Goal: Task Accomplishment & Management: Manage account settings

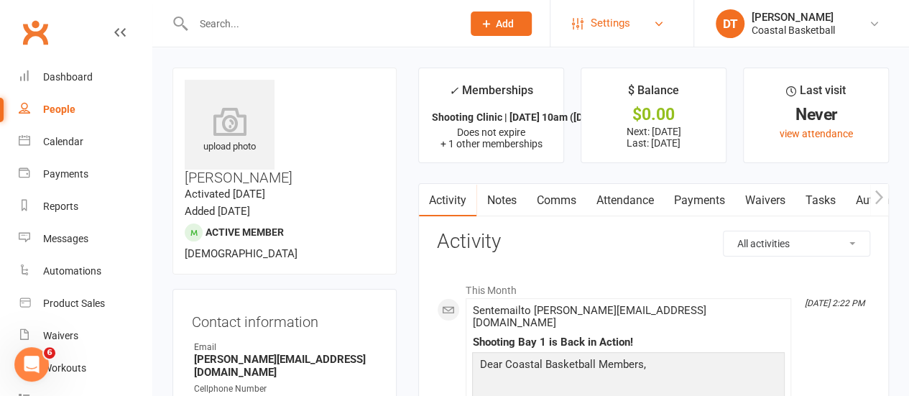
click at [622, 19] on span "Settings" at bounding box center [611, 23] width 40 height 32
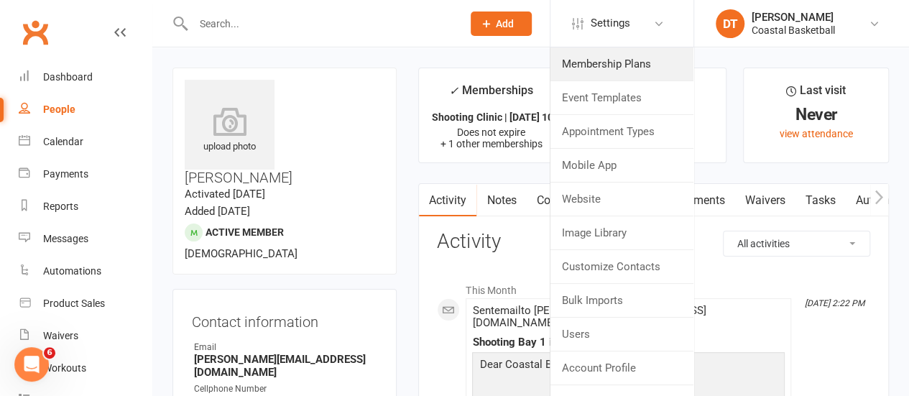
drag, startPoint x: 610, startPoint y: 65, endPoint x: 745, endPoint y: 84, distance: 135.7
click at [610, 65] on link "Membership Plans" at bounding box center [622, 63] width 143 height 33
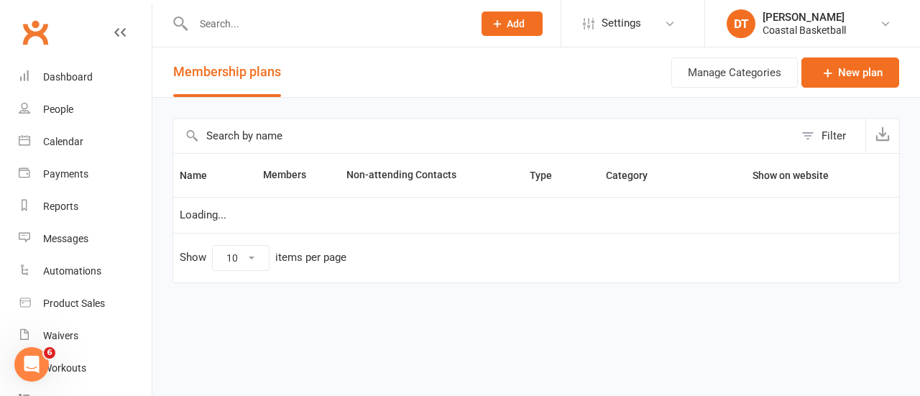
select select "100"
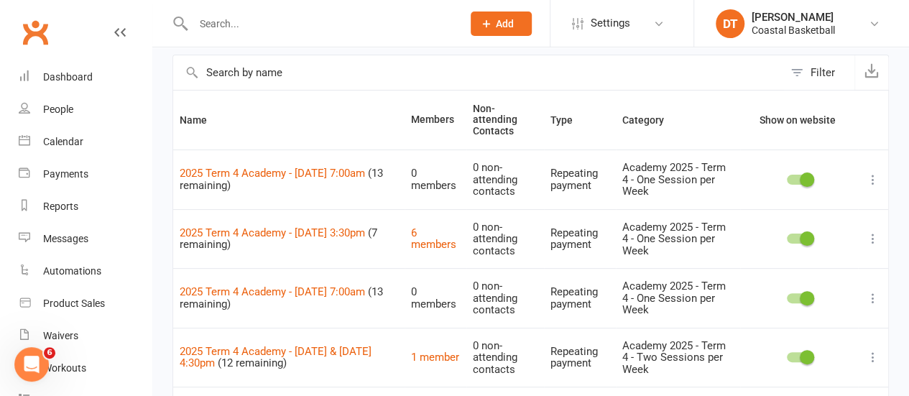
scroll to position [67, 0]
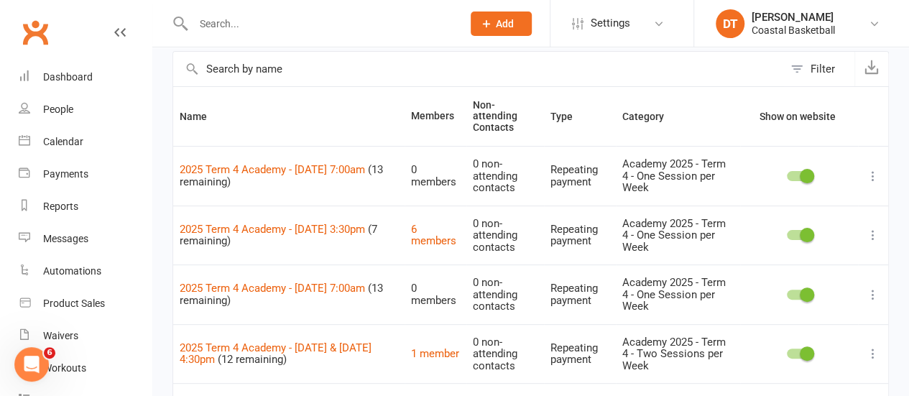
click at [876, 169] on icon at bounding box center [873, 176] width 14 height 14
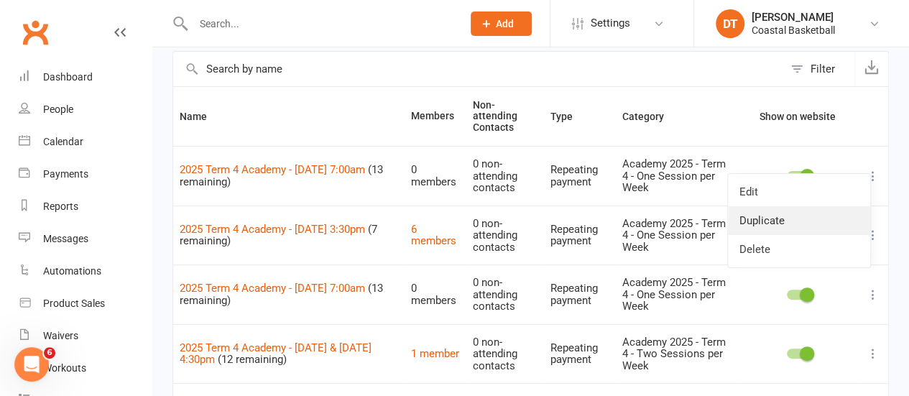
click at [853, 217] on link "Duplicate" at bounding box center [799, 220] width 142 height 29
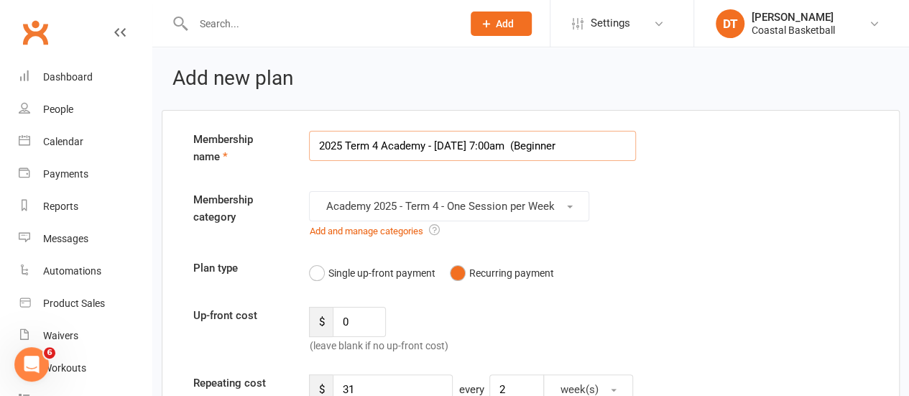
drag, startPoint x: 564, startPoint y: 141, endPoint x: 514, endPoint y: 144, distance: 49.7
click at [514, 144] on input "2025 Term 4 Academy - Friday 7:00am (Beginner" at bounding box center [472, 146] width 327 height 30
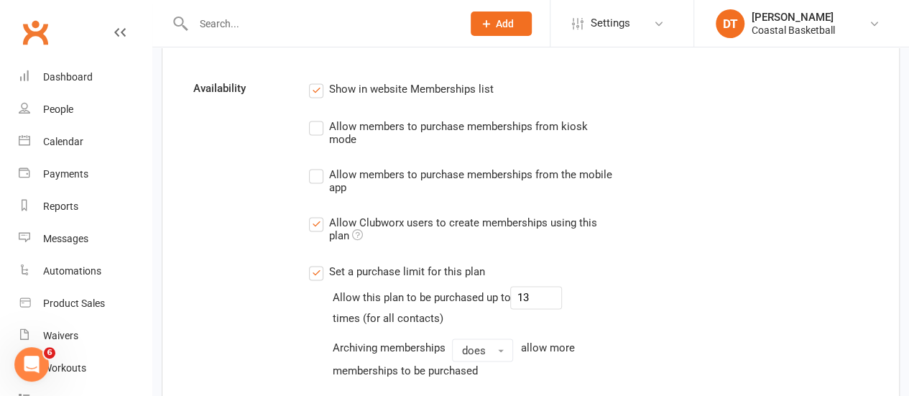
scroll to position [1094, 0]
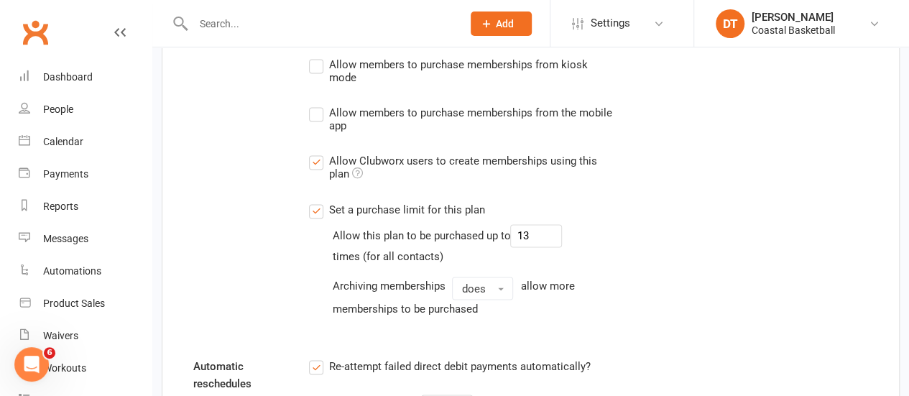
type input "2025 Term 4 Academy - [DATE] 7:00am (7-11yrs)"
click at [533, 231] on input "13" at bounding box center [536, 235] width 52 height 23
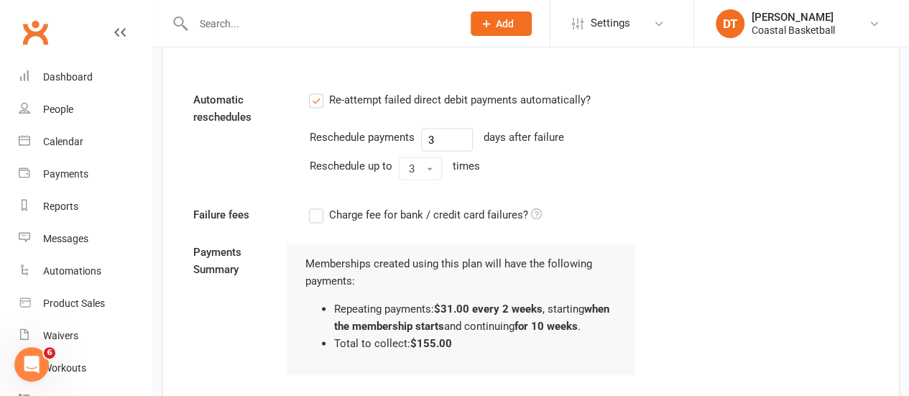
scroll to position [1520, 0]
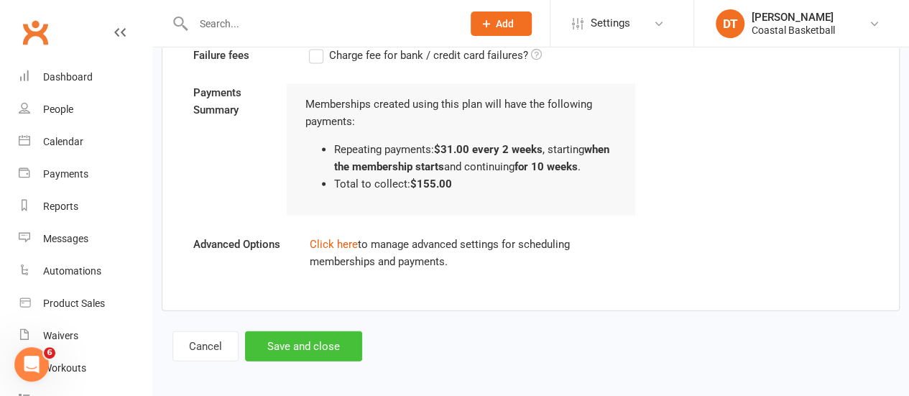
type input "6"
click at [343, 344] on button "Save and close" at bounding box center [303, 346] width 117 height 30
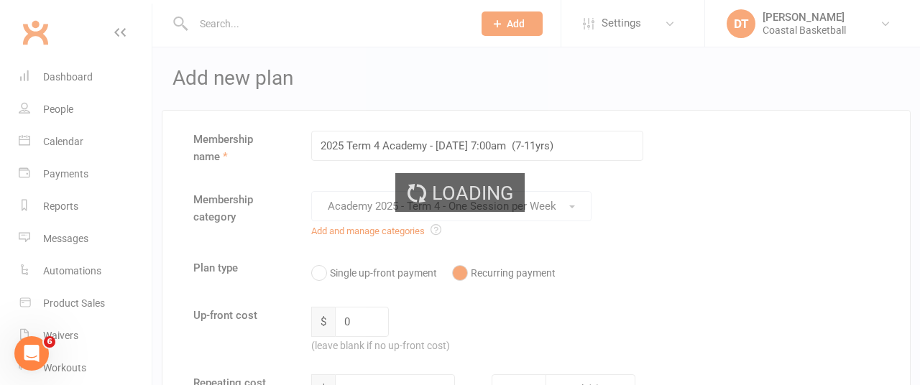
select select "100"
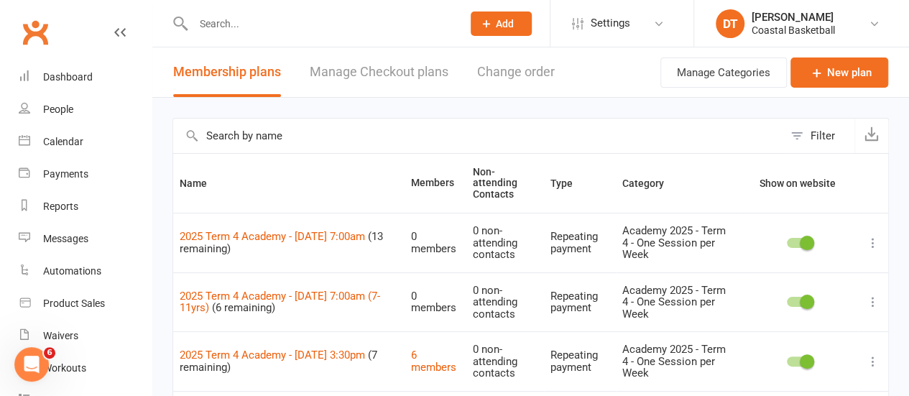
click at [349, 231] on td "2025 Term 4 Academy - Friday 7:00am (13 remaining)" at bounding box center [288, 243] width 231 height 60
click at [349, 230] on link "2025 Term 4 Academy - Friday 7:00am" at bounding box center [272, 236] width 185 height 13
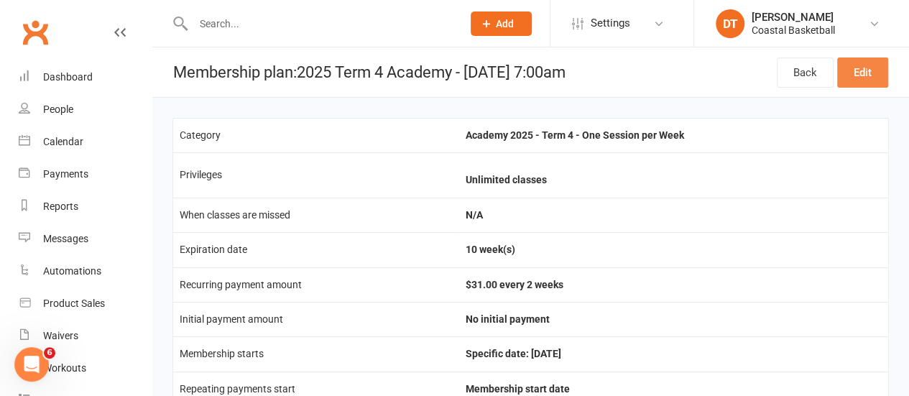
click at [866, 81] on link "Edit" at bounding box center [862, 73] width 51 height 30
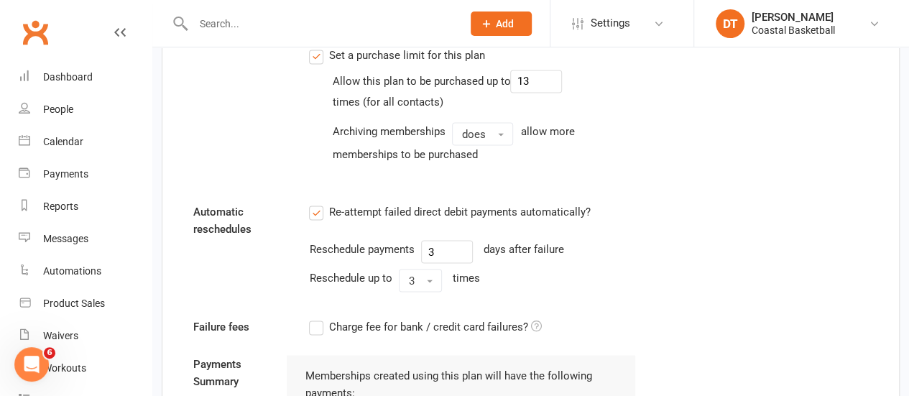
scroll to position [1252, 0]
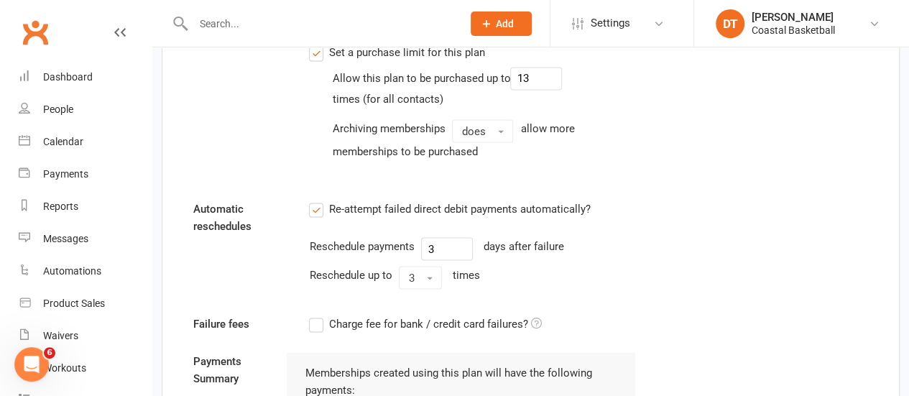
type input "2025 Term 4 Academy - Friday 7:00am (9-14 yrs)"
click at [543, 67] on input "13" at bounding box center [536, 78] width 52 height 23
type input "6"
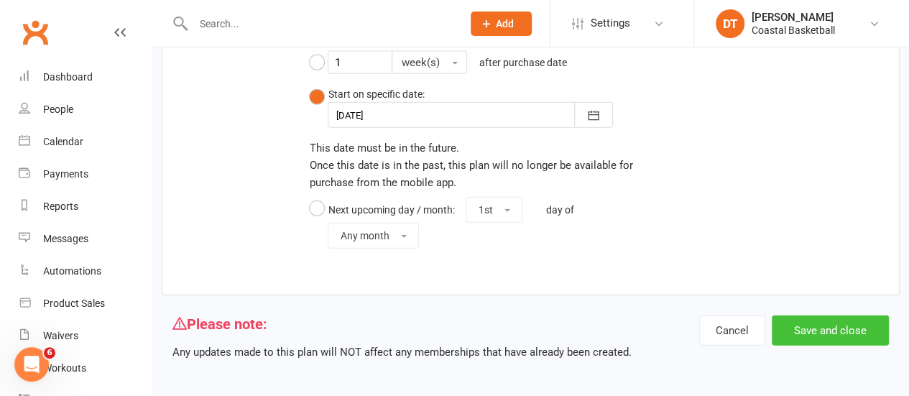
click at [843, 326] on button "Save and close" at bounding box center [830, 331] width 117 height 30
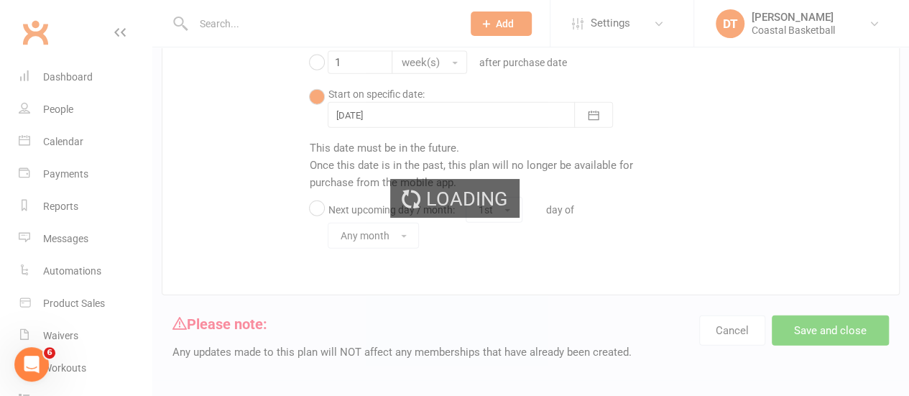
select select "100"
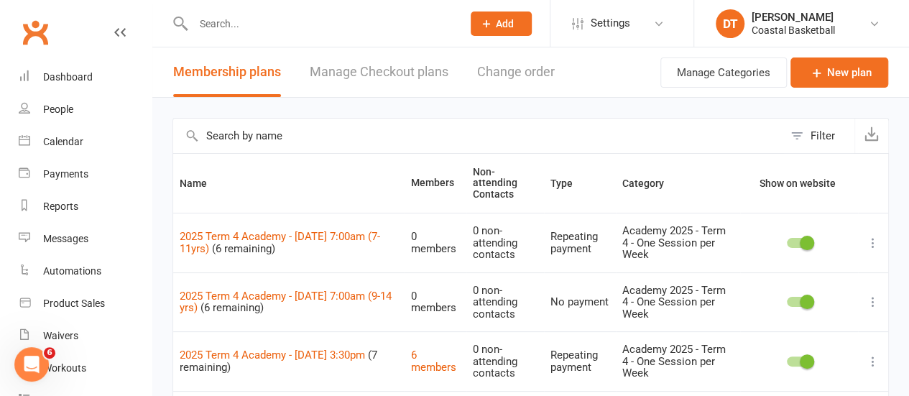
click at [873, 236] on icon at bounding box center [873, 243] width 14 height 14
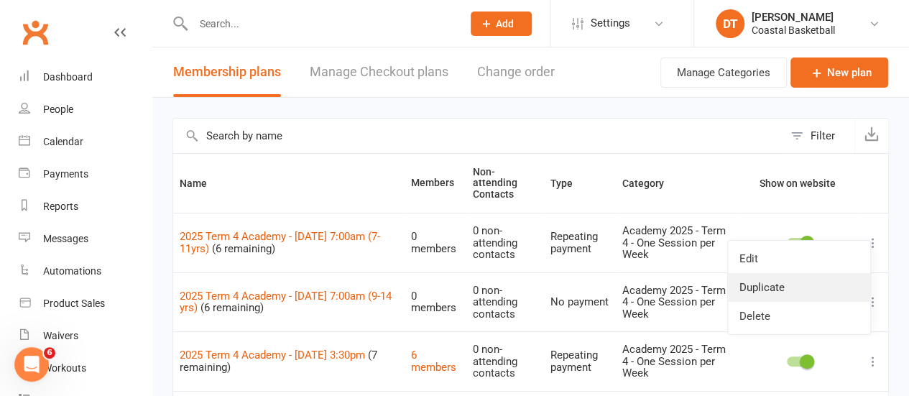
click at [832, 294] on link "Duplicate" at bounding box center [799, 287] width 142 height 29
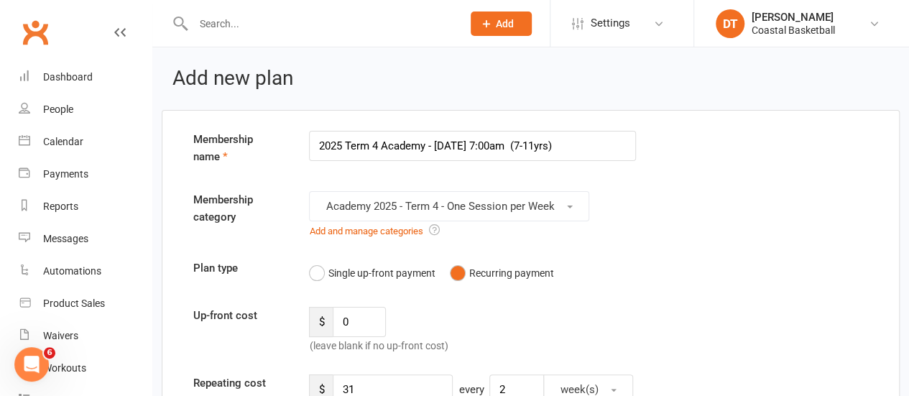
drag, startPoint x: 513, startPoint y: 143, endPoint x: 531, endPoint y: 142, distance: 17.3
click at [531, 142] on input "2025 Term 4 Academy - Friday 7:00am (7-11yrs)" at bounding box center [472, 146] width 327 height 30
type input "2025 Term 4 Academy - Friday 7:00am (12-15 yrs)"
click at [775, 203] on div "Membership category Academy 2025 - Term 4 - One Session per Week Add and manage…" at bounding box center [531, 215] width 697 height 48
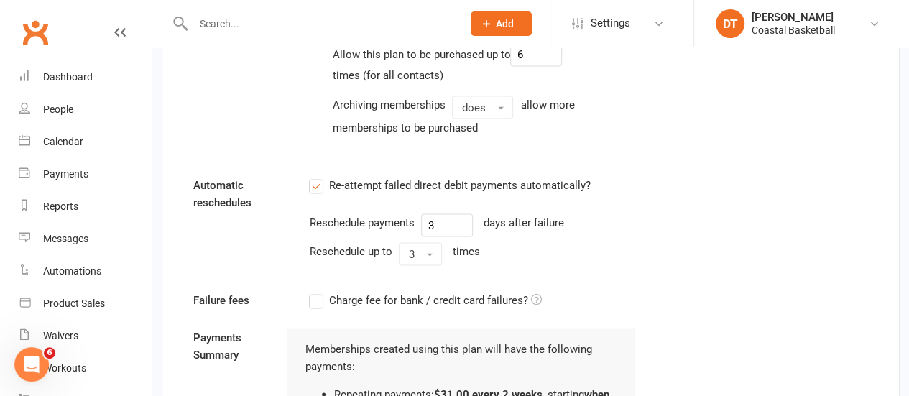
scroll to position [1520, 0]
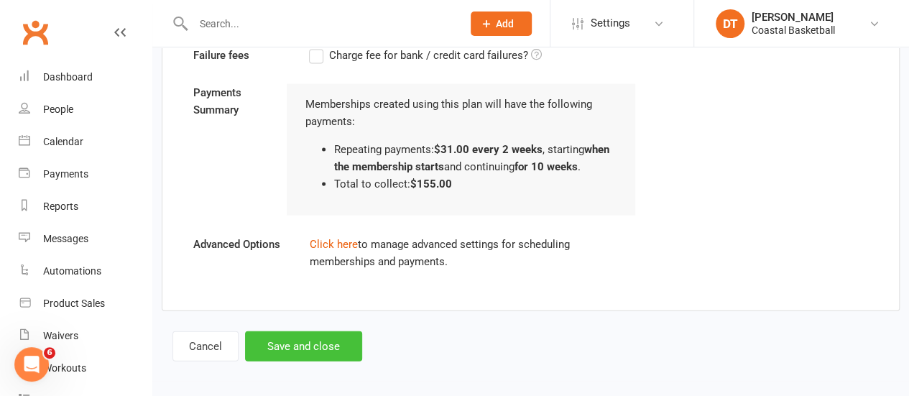
click at [286, 339] on button "Save and close" at bounding box center [303, 346] width 117 height 30
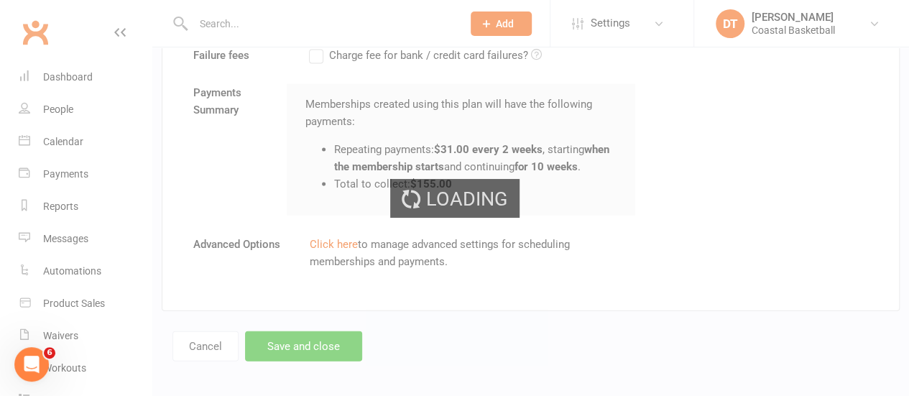
select select "100"
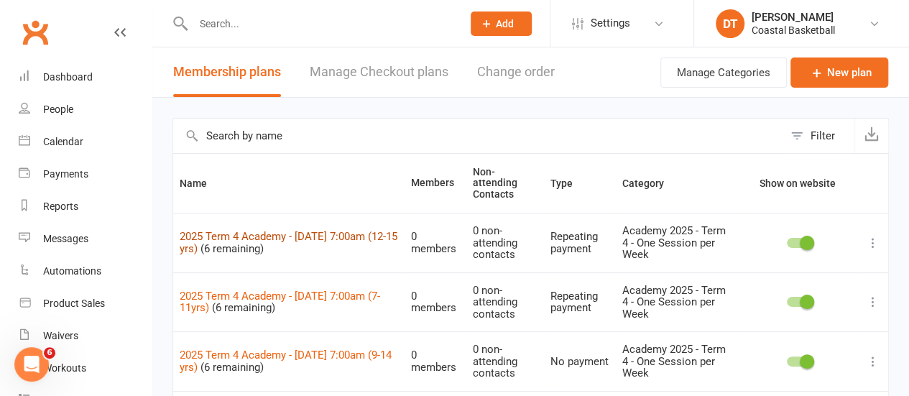
click at [336, 230] on link "2025 Term 4 Academy - Friday 7:00am (12-15 yrs)" at bounding box center [289, 242] width 218 height 25
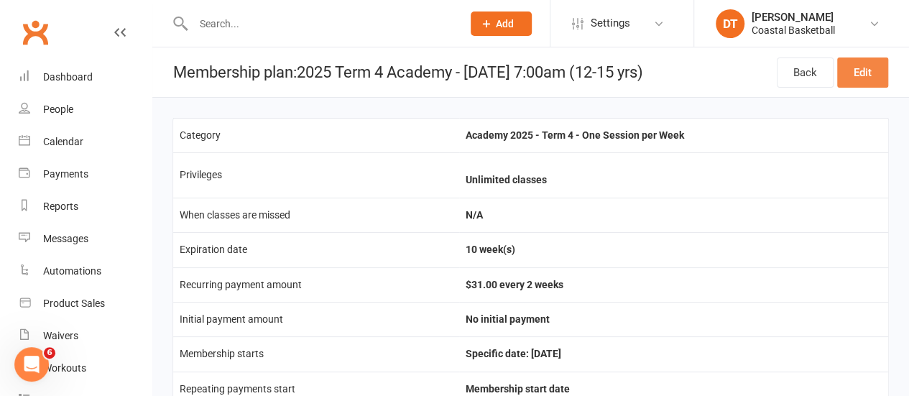
click at [861, 74] on link "Edit" at bounding box center [862, 73] width 51 height 30
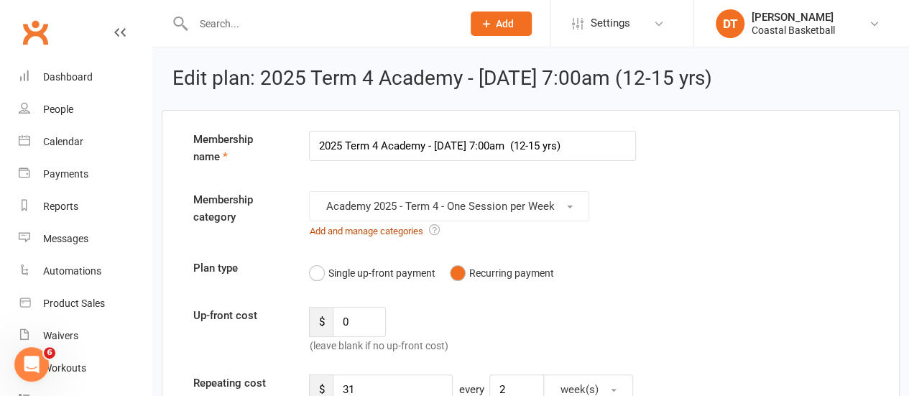
click at [321, 232] on link "Add and manage categories" at bounding box center [366, 231] width 114 height 11
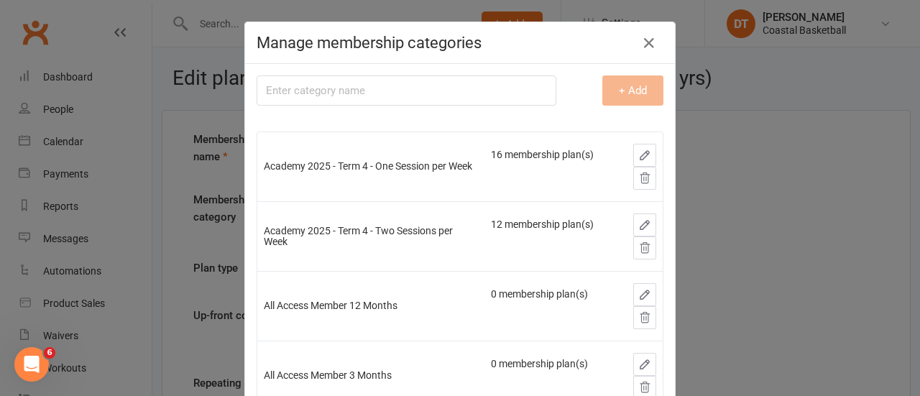
click at [400, 90] on input "text" at bounding box center [407, 90] width 300 height 30
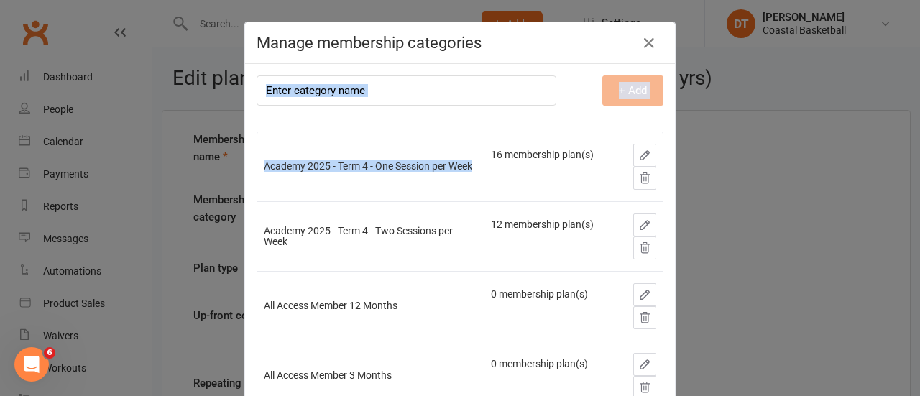
drag, startPoint x: 285, startPoint y: 171, endPoint x: 308, endPoint y: 86, distance: 88.6
click at [308, 86] on div "Membership category name + Add Academy 2025 - Term 4 - One Session per Week 16 …" at bounding box center [460, 233] width 430 height 338
click at [367, 90] on input "text" at bounding box center [407, 90] width 300 height 30
click at [459, 80] on input "text" at bounding box center [407, 90] width 300 height 30
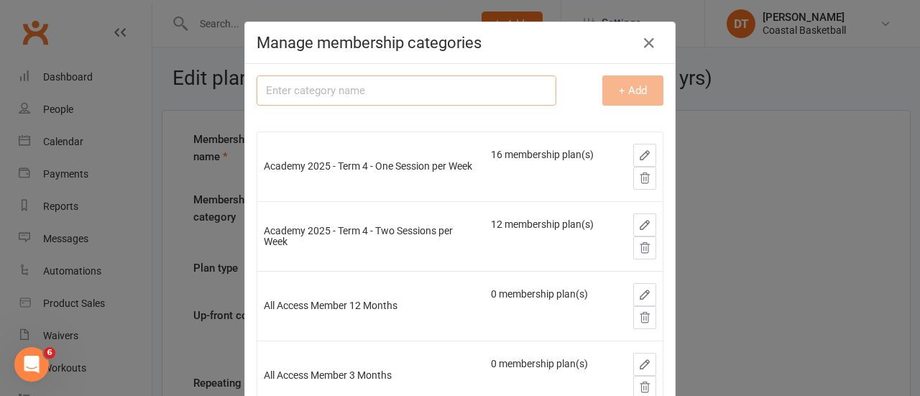
click at [453, 88] on input "text" at bounding box center [407, 90] width 300 height 30
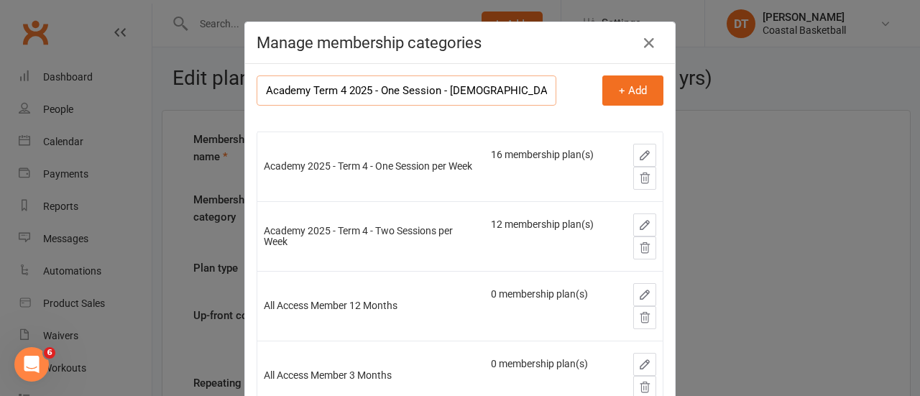
type input "Academy Term 4 2025 - One Session - 5-8yo Beginner"
click at [605, 95] on button "+ Add" at bounding box center [632, 90] width 61 height 30
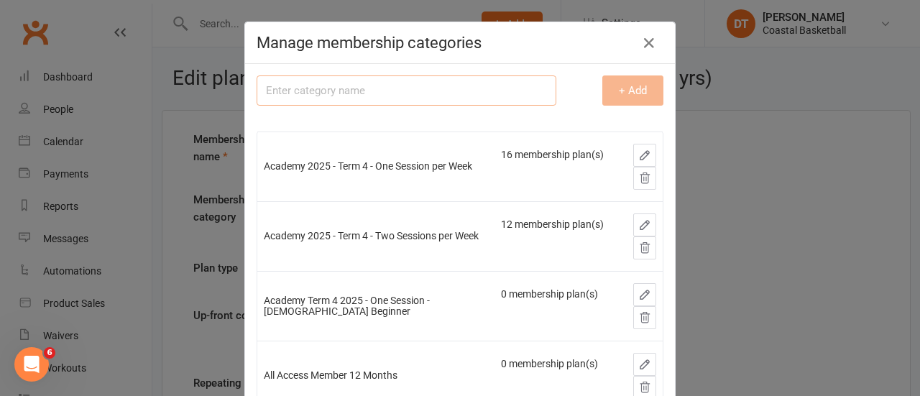
click at [422, 97] on input "text" at bounding box center [407, 90] width 300 height 30
paste input "Academy Term 4 2025 - One Session - 5-8yo Beginner"
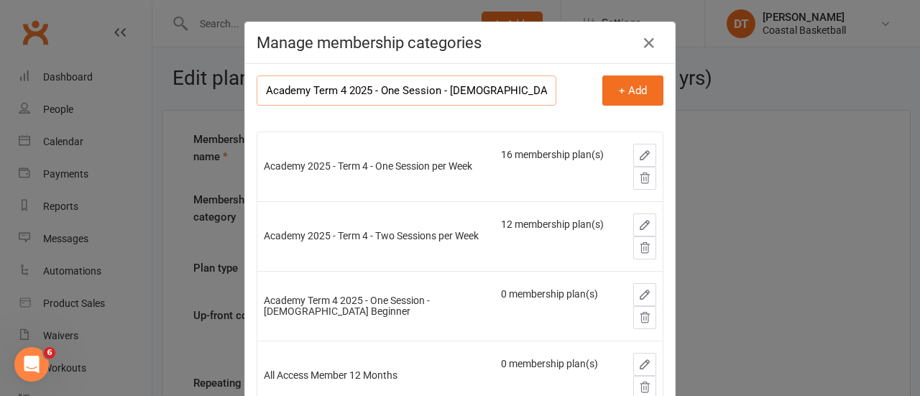
drag, startPoint x: 447, startPoint y: 86, endPoint x: 459, endPoint y: 86, distance: 11.5
click at [459, 86] on input "Academy Term 4 2025 - One Session - 5-8yo Beginner" at bounding box center [407, 90] width 300 height 30
type input "Academy Term 4 2025 - One Session - 7-11yo Beginner/Intermediate"
click at [606, 93] on button "+ Add" at bounding box center [632, 90] width 61 height 30
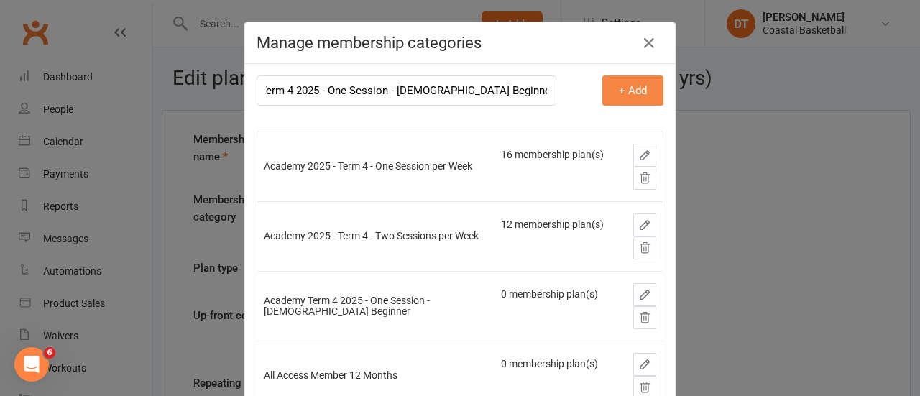
scroll to position [0, 0]
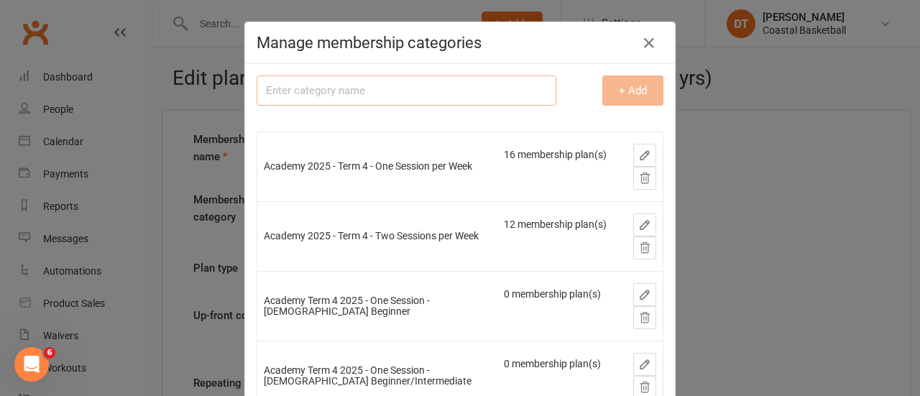
click at [456, 82] on input "text" at bounding box center [407, 90] width 300 height 30
paste input "Academy Term 4 2025 - One Session - 5-8yo Beginner"
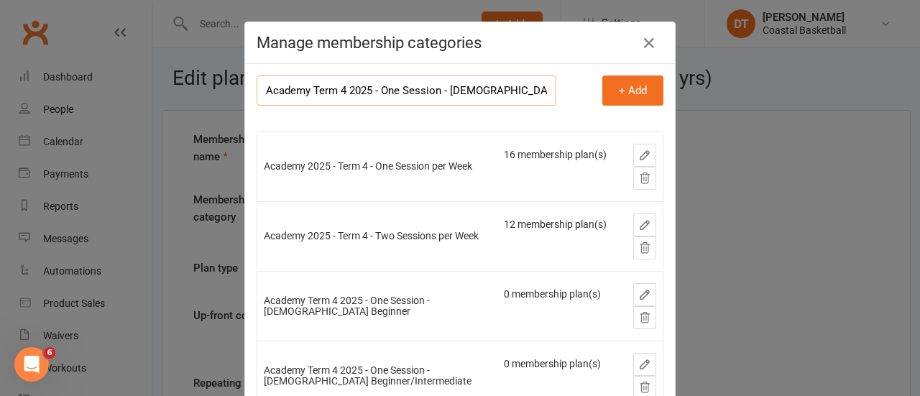
click at [457, 90] on input "Academy Term 4 2025 - One Session - [DEMOGRAPHIC_DATA] Beginner" at bounding box center [407, 90] width 300 height 30
type input "Academy Term 4 2025 - One Session - [DEMOGRAPHIC_DATA] Intermediate"
click at [605, 89] on button "+ Add" at bounding box center [632, 90] width 61 height 30
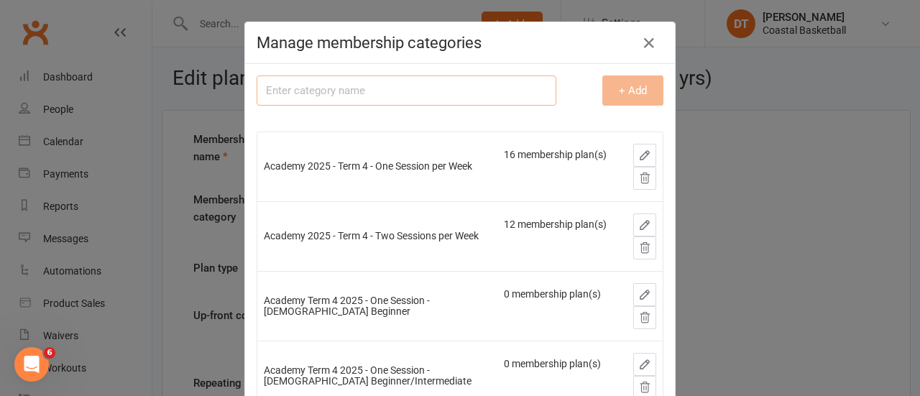
click at [462, 85] on input "text" at bounding box center [407, 90] width 300 height 30
paste input "Academy Term 4 2025 - One Session - [DEMOGRAPHIC_DATA] Beginner"
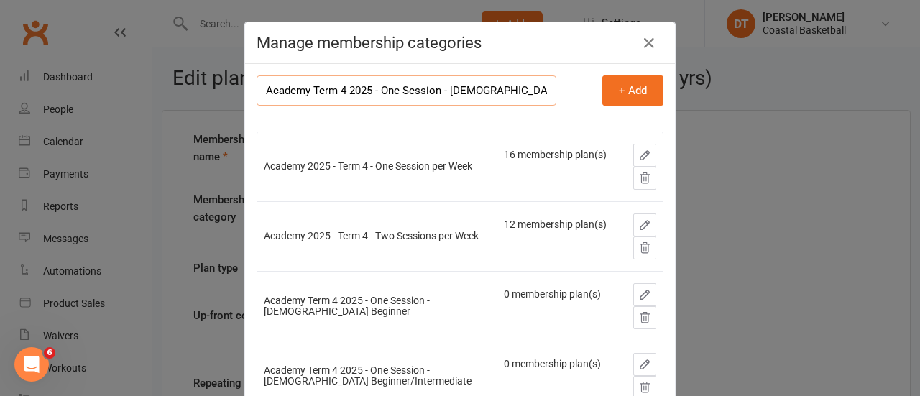
drag, startPoint x: 446, startPoint y: 89, endPoint x: 464, endPoint y: 90, distance: 18.0
click at [464, 90] on input "Academy Term 4 2025 - One Session - [DEMOGRAPHIC_DATA] Beginner" at bounding box center [407, 90] width 300 height 30
type input "Academy Term 4 2025 - One Session - [DEMOGRAPHIC_DATA] Intermediate/Advanced"
click at [610, 96] on button "+ Add" at bounding box center [632, 90] width 61 height 30
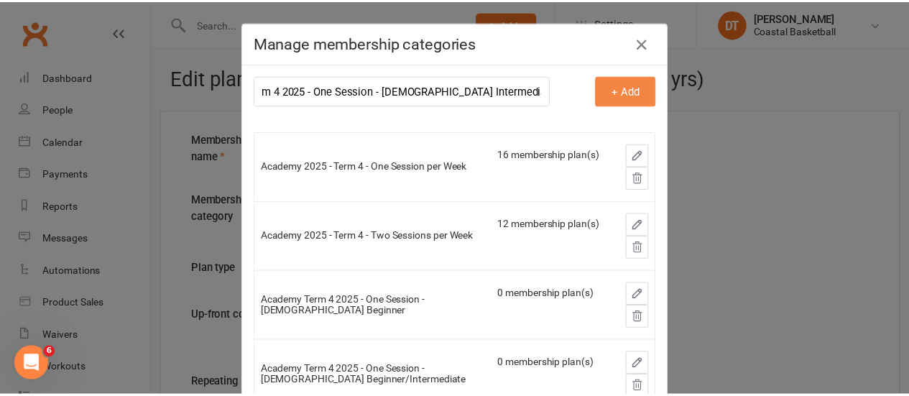
scroll to position [0, 0]
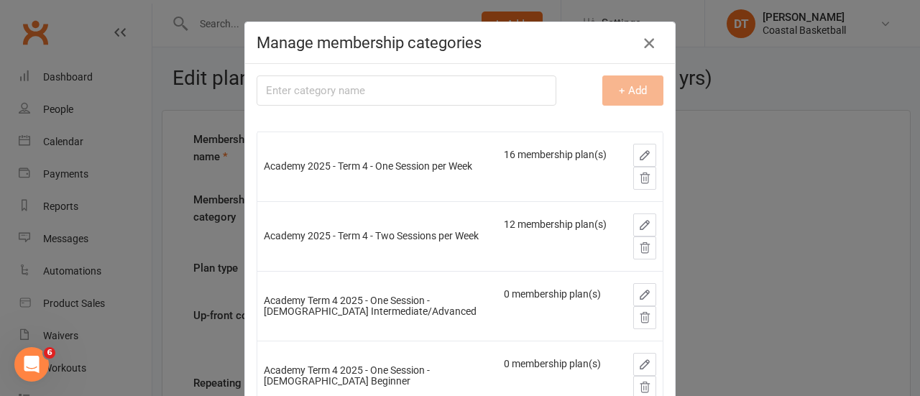
click at [643, 35] on icon "button" at bounding box center [649, 43] width 17 height 17
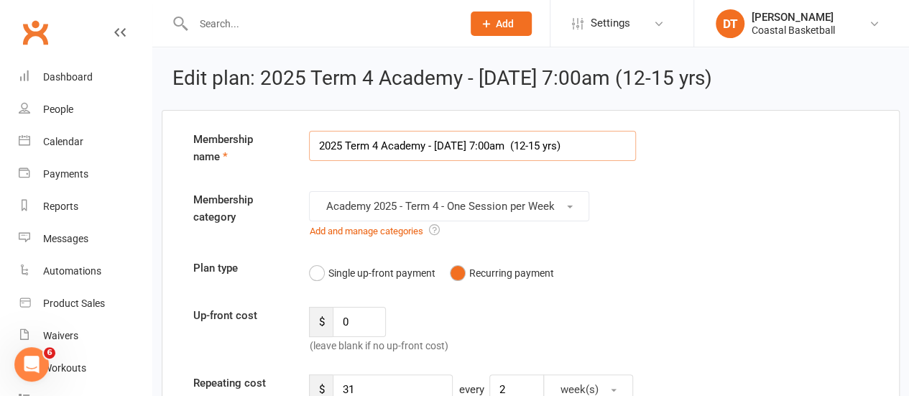
click at [508, 147] on input "2025 Term 4 Academy - Friday 7:00am (12-15 yrs)" at bounding box center [472, 146] width 327 height 30
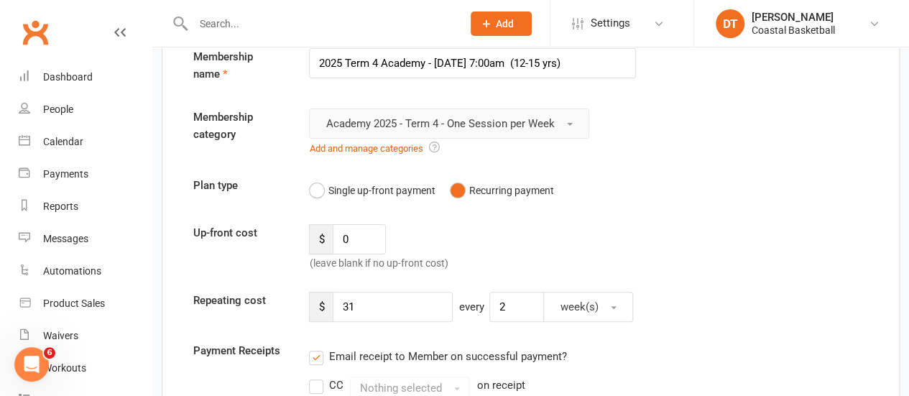
click at [574, 124] on button "Academy 2025 - Term 4 - One Session per Week" at bounding box center [449, 124] width 280 height 30
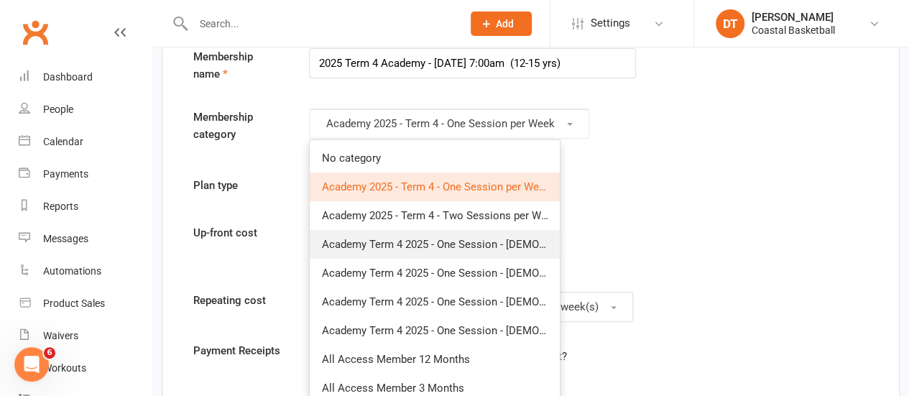
click at [530, 241] on span "Academy Term 4 2025 - One Session - [DEMOGRAPHIC_DATA] Intermediate/Advanced" at bounding box center [526, 244] width 411 height 13
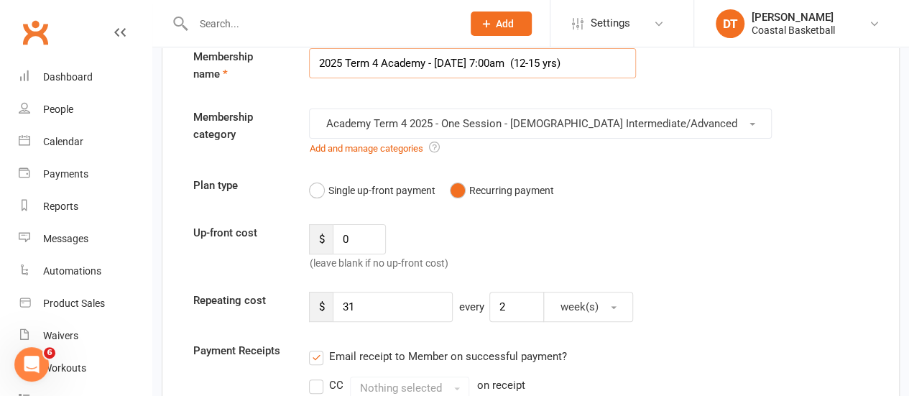
click at [533, 64] on input "2025 Term 4 Academy - Friday 7:00am (12-15 yrs)" at bounding box center [472, 63] width 327 height 30
type input "2025 Term 4 Academy - [DATE] 7:00am (12-17 yrs)"
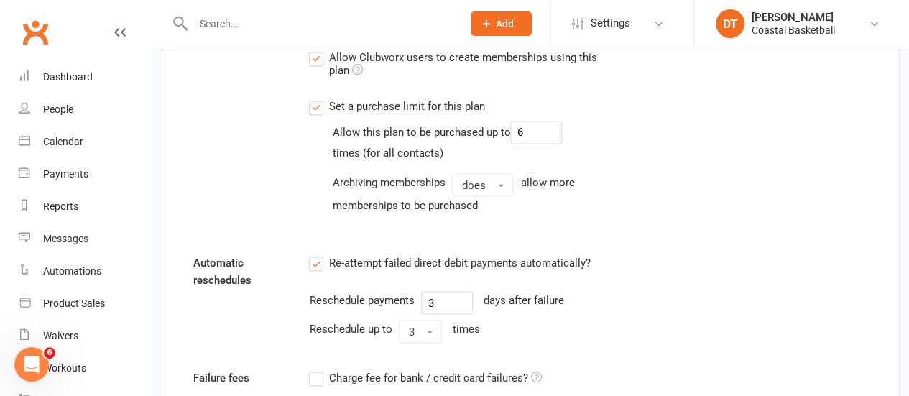
scroll to position [1852, 0]
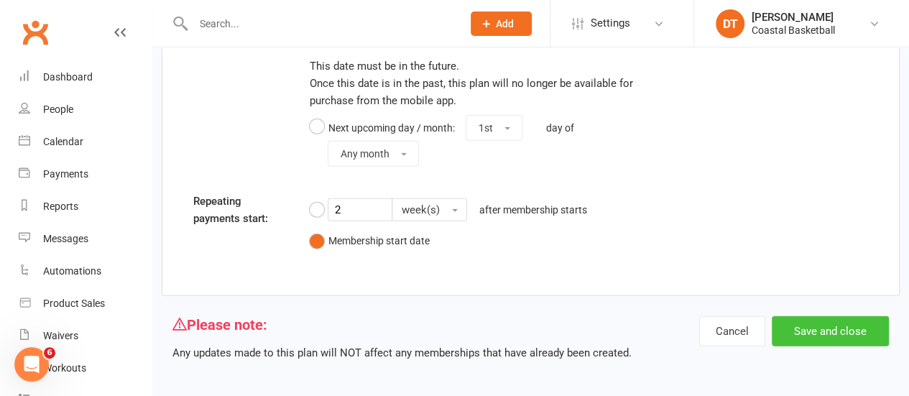
click at [878, 327] on button "Save and close" at bounding box center [830, 331] width 117 height 30
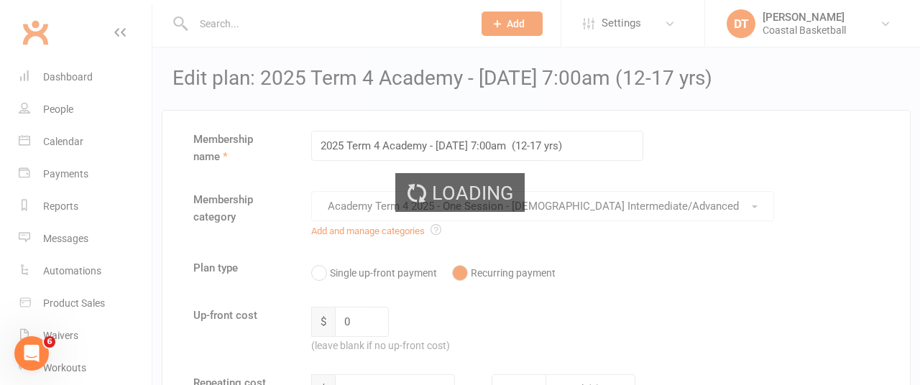
select select "100"
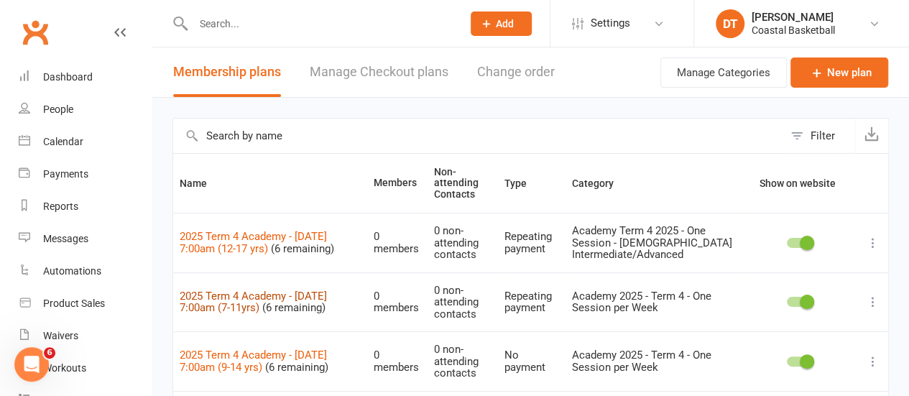
click at [301, 293] on link "2025 Term 4 Academy - [DATE] 7:00am (7-11yrs)" at bounding box center [253, 302] width 147 height 25
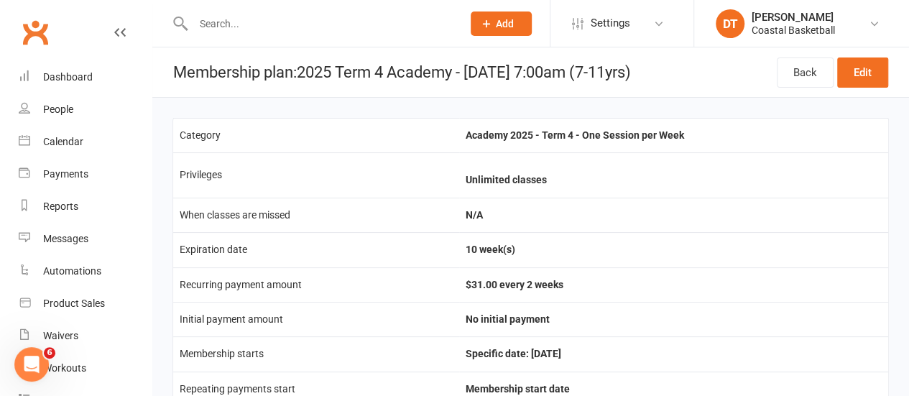
drag, startPoint x: 889, startPoint y: 78, endPoint x: 919, endPoint y: 75, distance: 31.0
click at [887, 78] on header "Membership plan: 2025 Term 4 Academy - Friday 7:00am (7-11yrs) Back Edit" at bounding box center [530, 72] width 757 height 50
click at [857, 64] on link "Edit" at bounding box center [862, 73] width 51 height 30
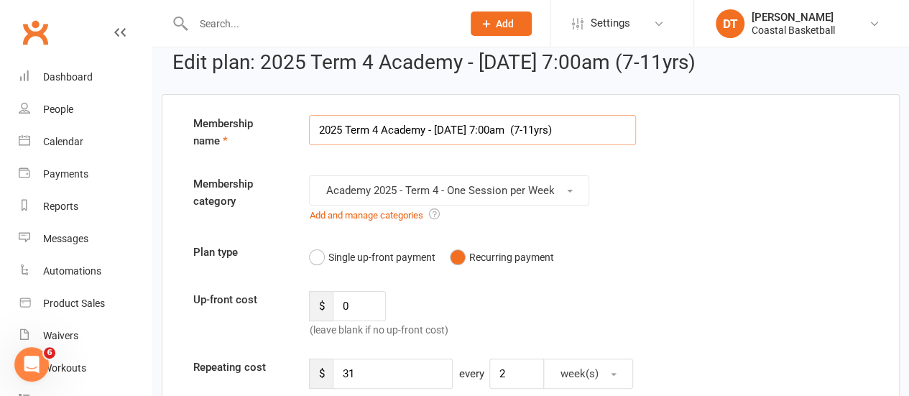
scroll to position [19, 0]
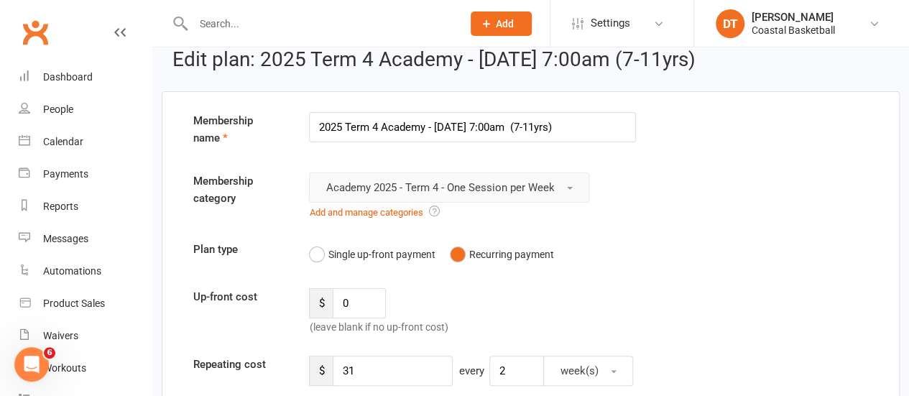
click at [559, 196] on button "Academy 2025 - Term 4 - One Session per Week" at bounding box center [449, 188] width 280 height 30
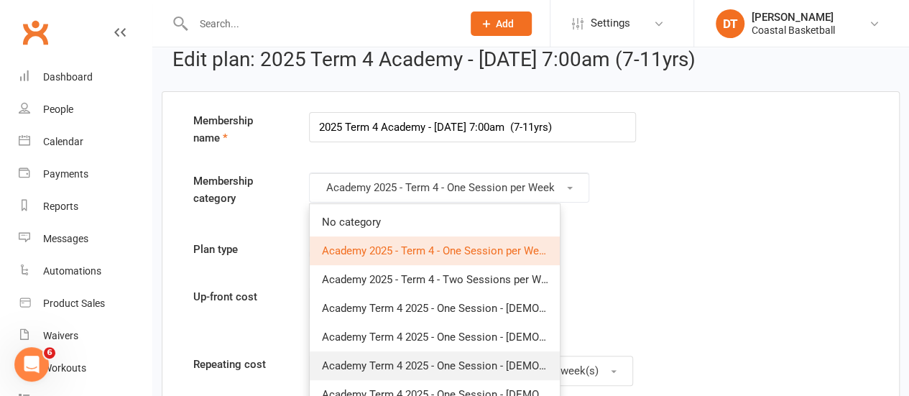
click at [543, 352] on link "Academy Term 4 2025 - One Session - [DEMOGRAPHIC_DATA] Beginner/Intermediate" at bounding box center [435, 366] width 250 height 29
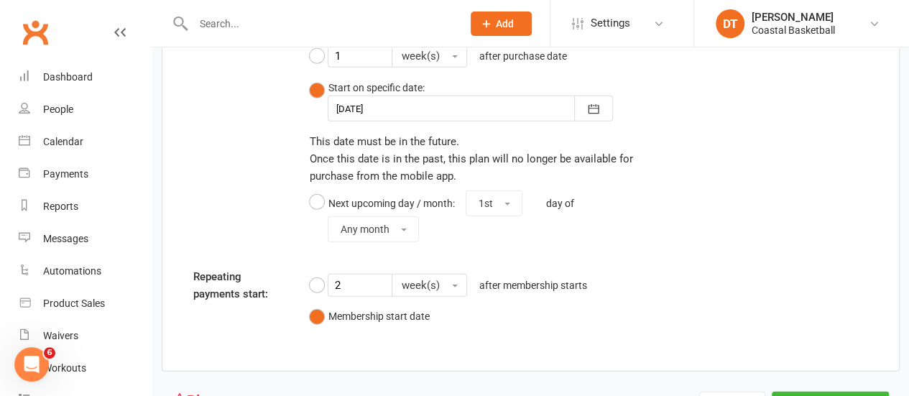
scroll to position [1852, 0]
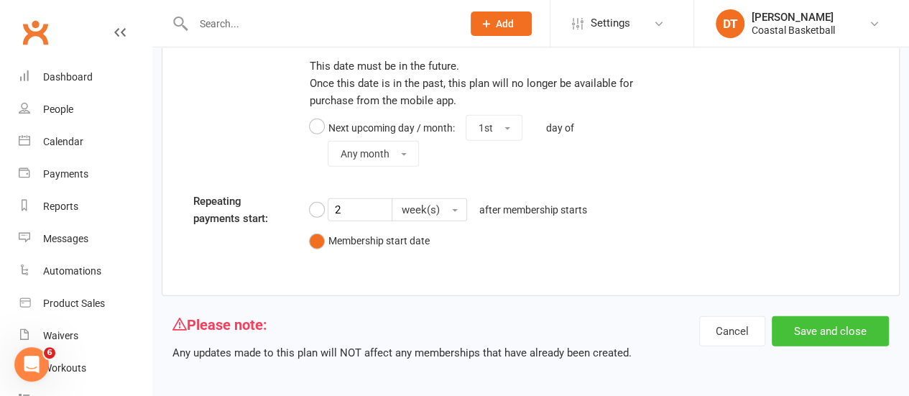
click at [863, 329] on button "Save and close" at bounding box center [830, 331] width 117 height 30
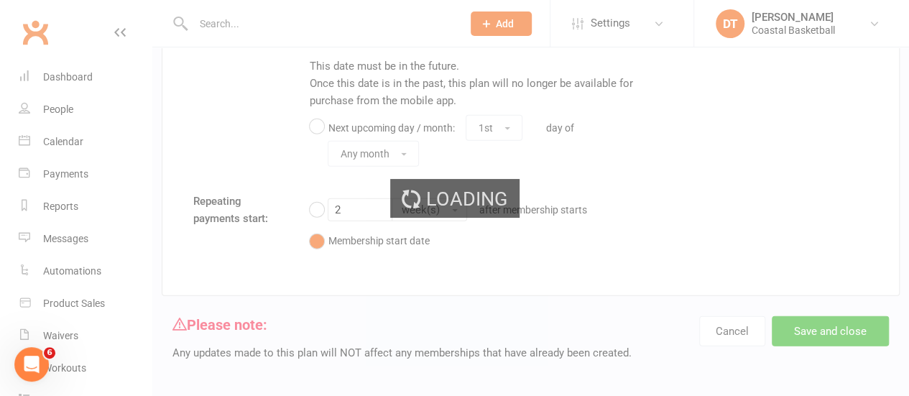
select select "100"
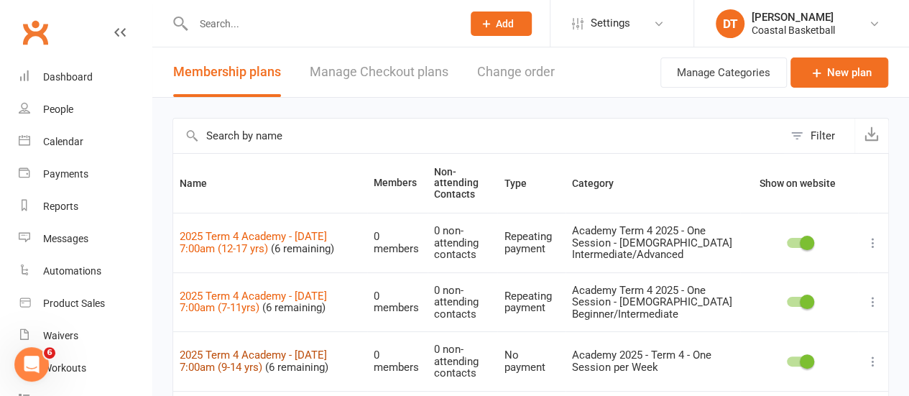
click at [262, 364] on link "2025 Term 4 Academy - Friday 7:00am (9-14 yrs)" at bounding box center [253, 361] width 147 height 25
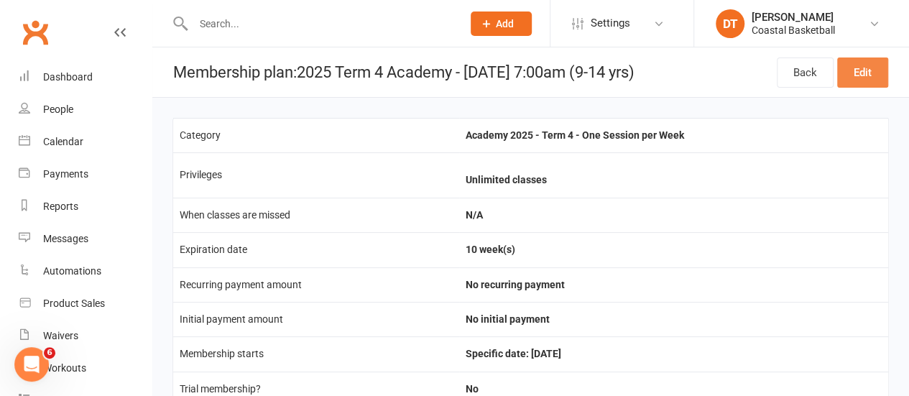
click at [868, 71] on link "Edit" at bounding box center [862, 73] width 51 height 30
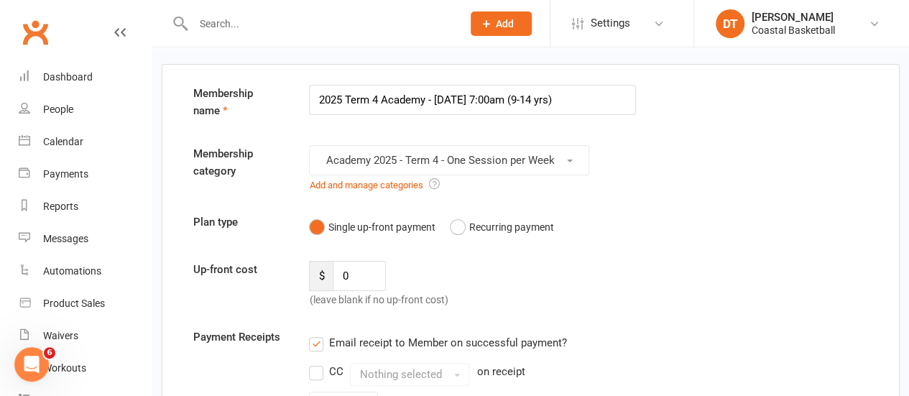
scroll to position [49, 0]
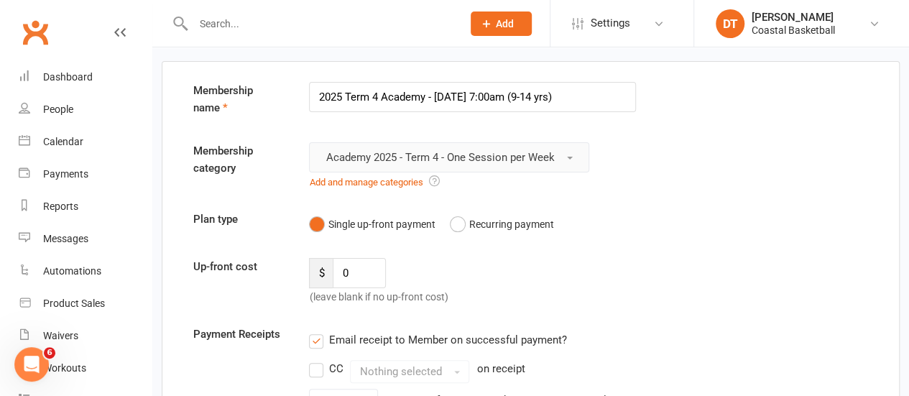
click at [557, 157] on button "Academy 2025 - Term 4 - One Session per Week" at bounding box center [449, 157] width 280 height 30
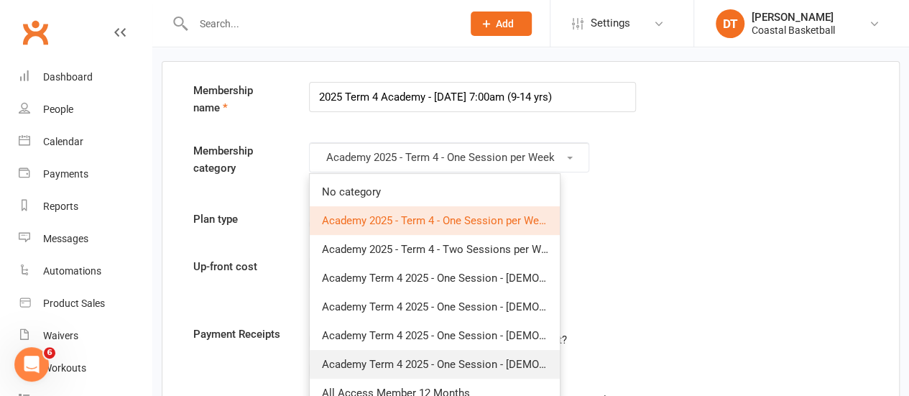
click at [525, 364] on span "Academy Term 4 2025 - One Session - 9-14yo Intermediate" at bounding box center [501, 364] width 360 height 13
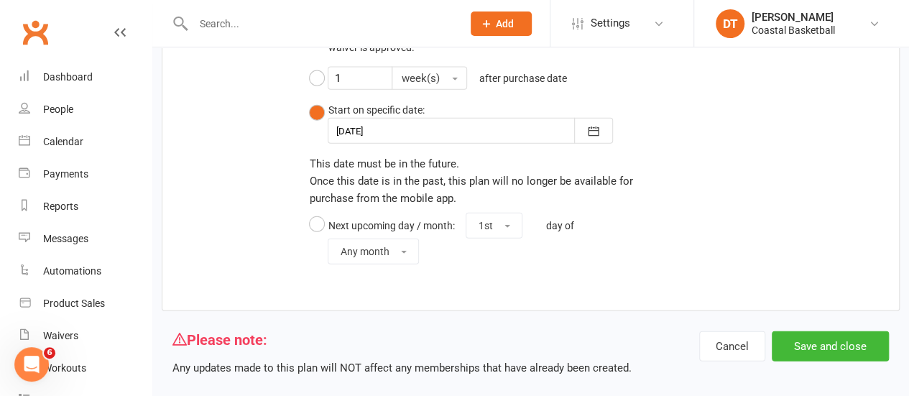
scroll to position [1645, 0]
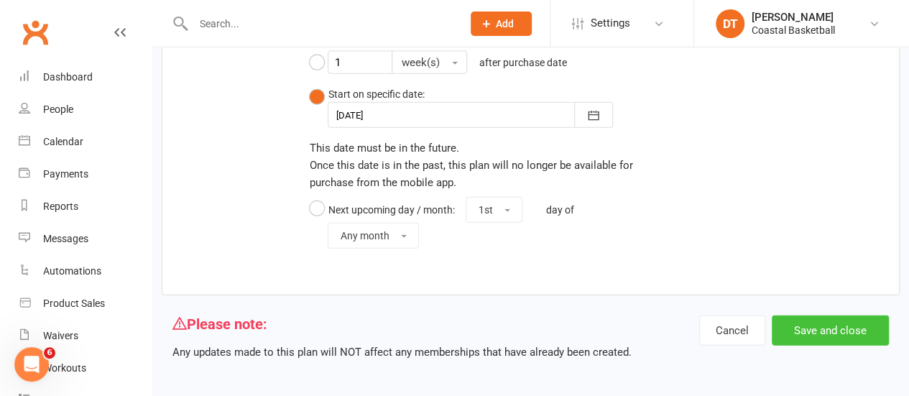
click at [823, 318] on button "Save and close" at bounding box center [830, 331] width 117 height 30
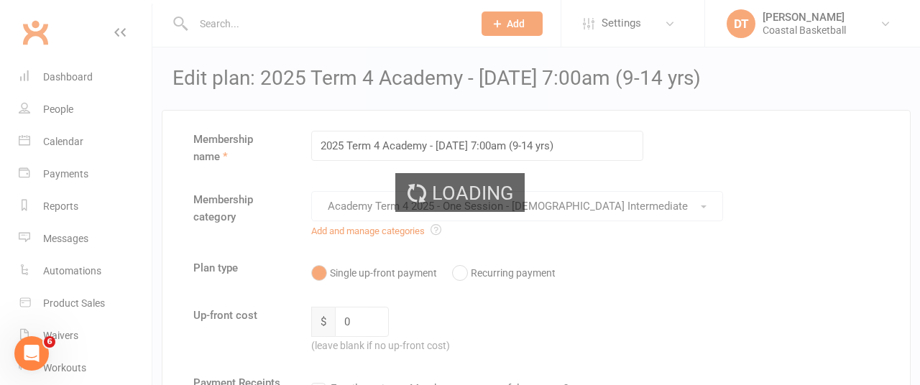
select select "100"
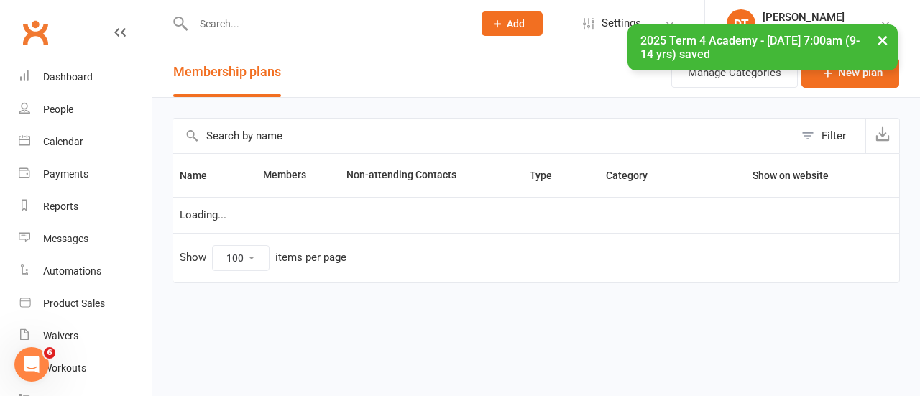
drag, startPoint x: 908, startPoint y: 125, endPoint x: 917, endPoint y: 142, distance: 18.6
click at [909, 142] on div "Filter Name Members Non-attending Contacts Type Category Show on website Loadin…" at bounding box center [536, 211] width 768 height 226
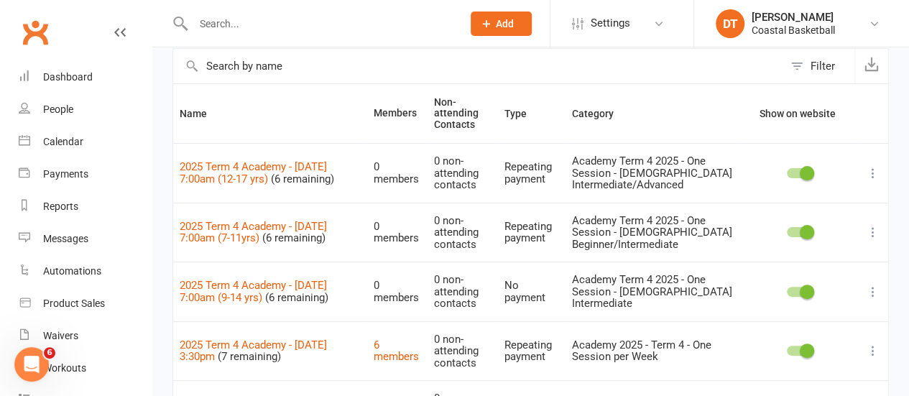
scroll to position [102, 0]
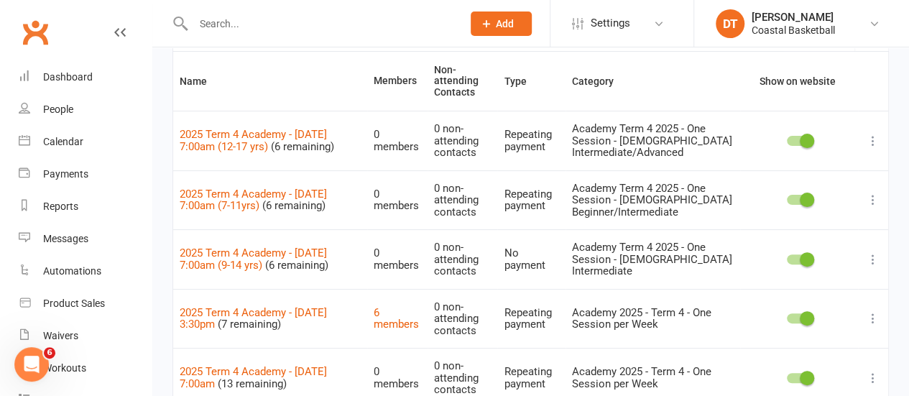
click at [874, 137] on icon at bounding box center [873, 141] width 14 height 14
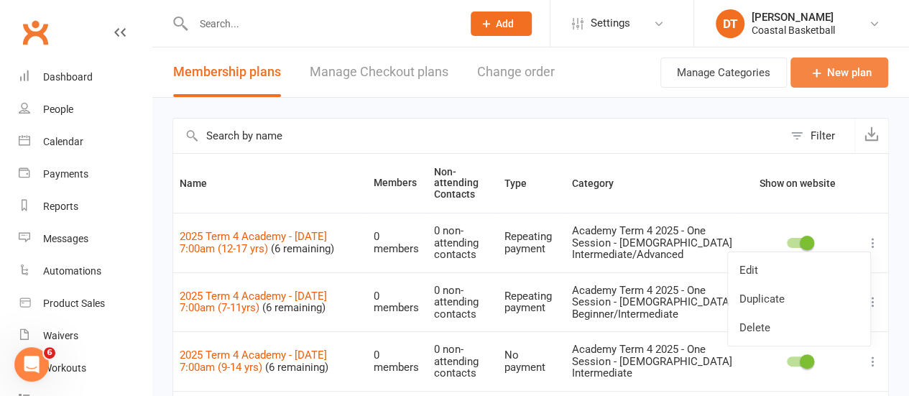
click at [873, 70] on link "New plan" at bounding box center [840, 73] width 98 height 30
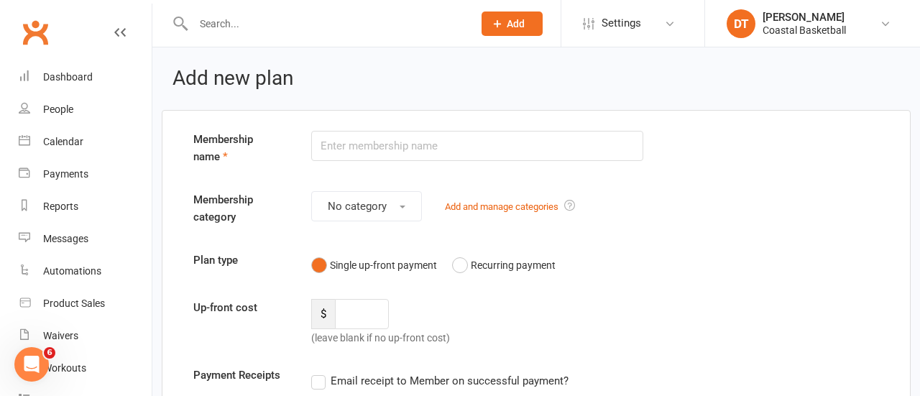
select select "100"
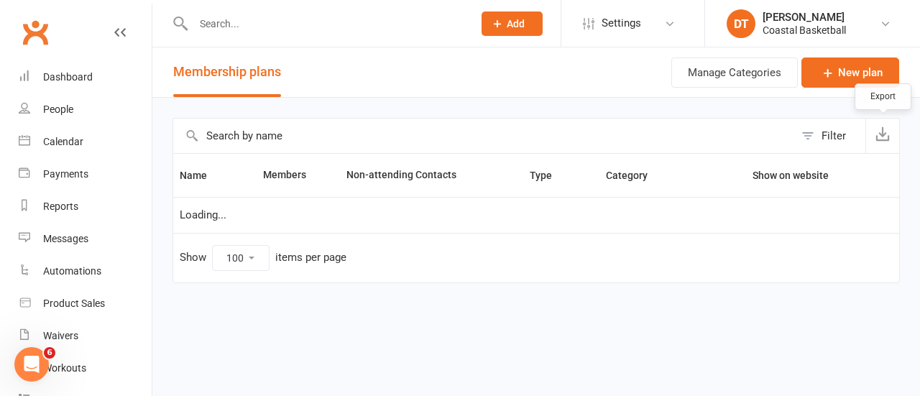
click at [886, 136] on icon "button" at bounding box center [883, 134] width 14 height 14
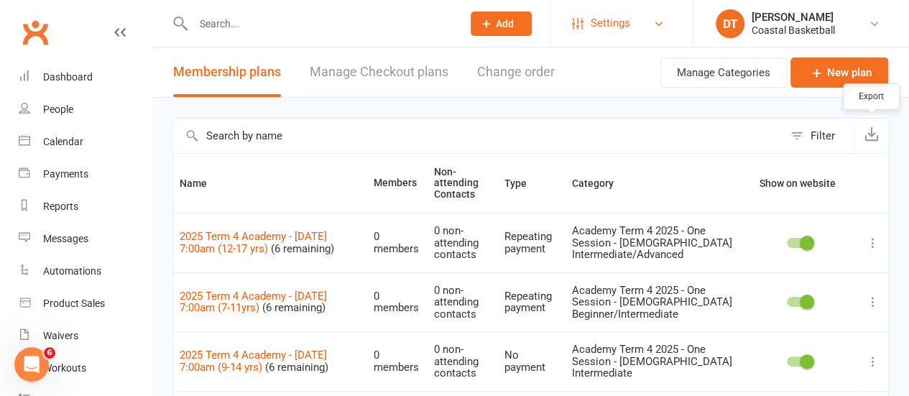
click at [612, 27] on span "Settings" at bounding box center [611, 23] width 40 height 32
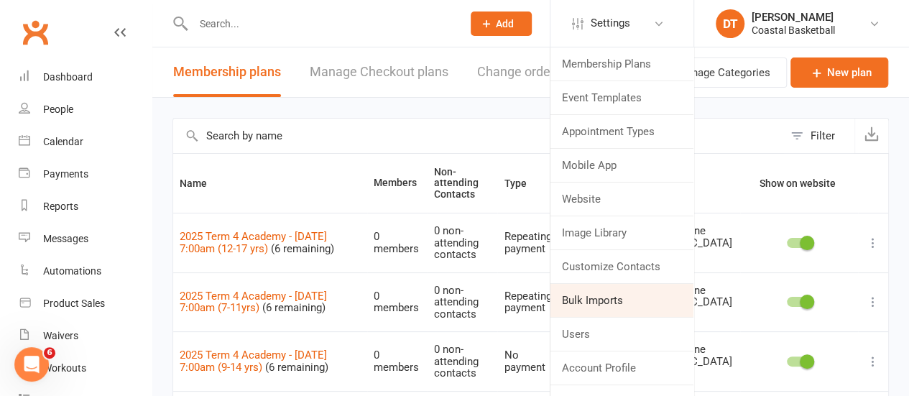
click at [595, 314] on link "Bulk Imports" at bounding box center [622, 300] width 143 height 33
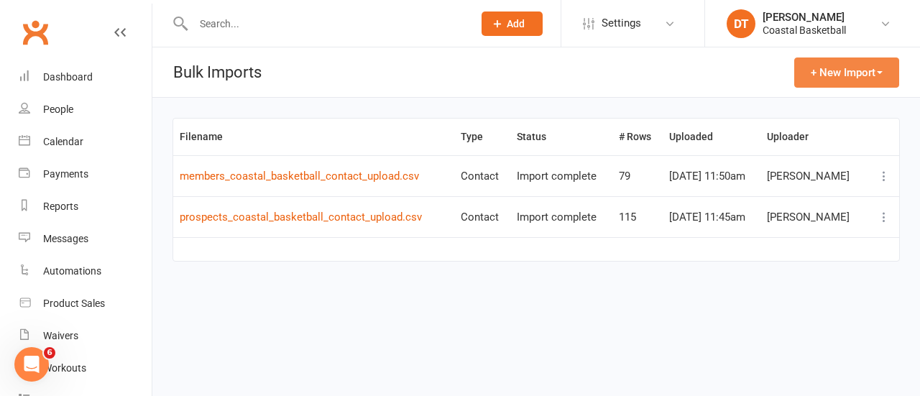
click at [876, 65] on button "+ New Import" at bounding box center [846, 73] width 105 height 30
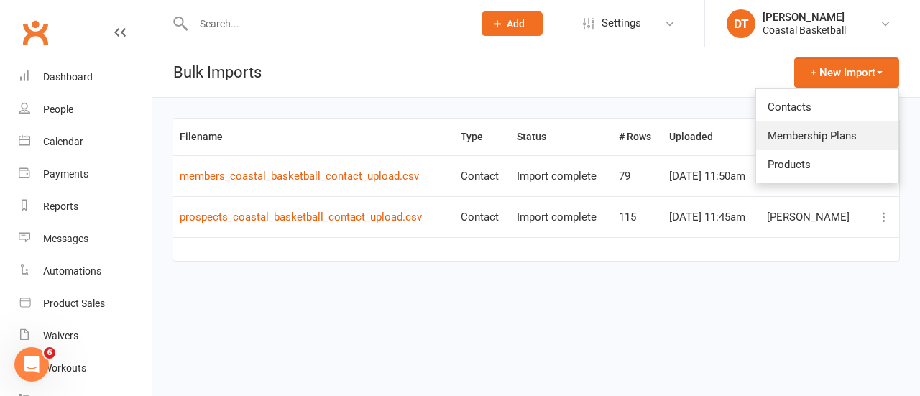
click at [886, 142] on link "Membership Plans" at bounding box center [827, 135] width 142 height 29
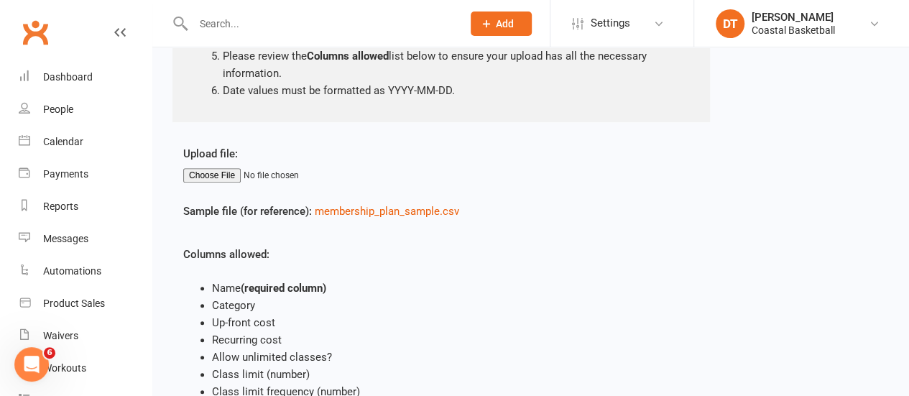
scroll to position [244, 0]
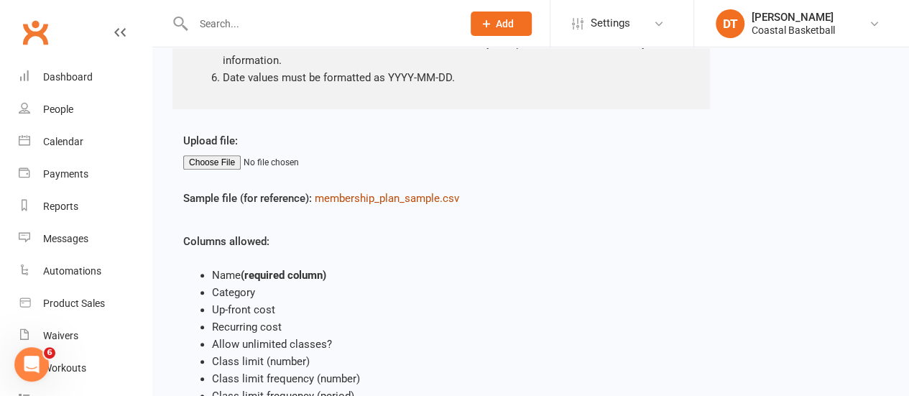
click at [373, 192] on link "membership_plan_sample.csv" at bounding box center [387, 198] width 144 height 13
click at [625, 22] on span "Settings" at bounding box center [611, 23] width 40 height 32
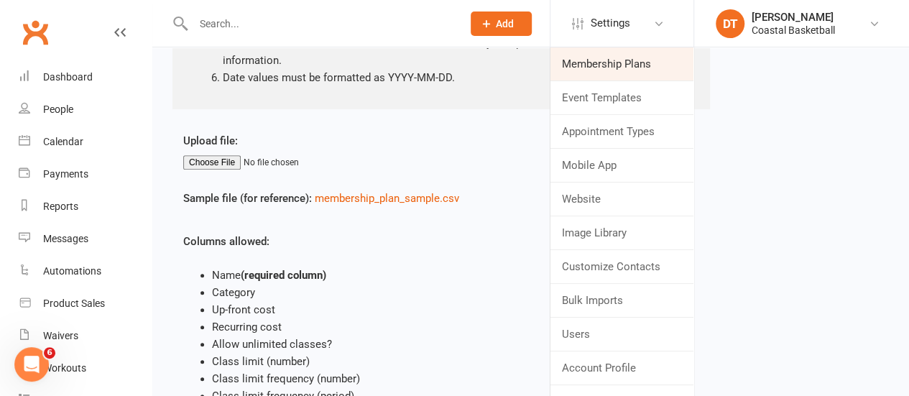
click at [621, 60] on link "Membership Plans" at bounding box center [622, 63] width 143 height 33
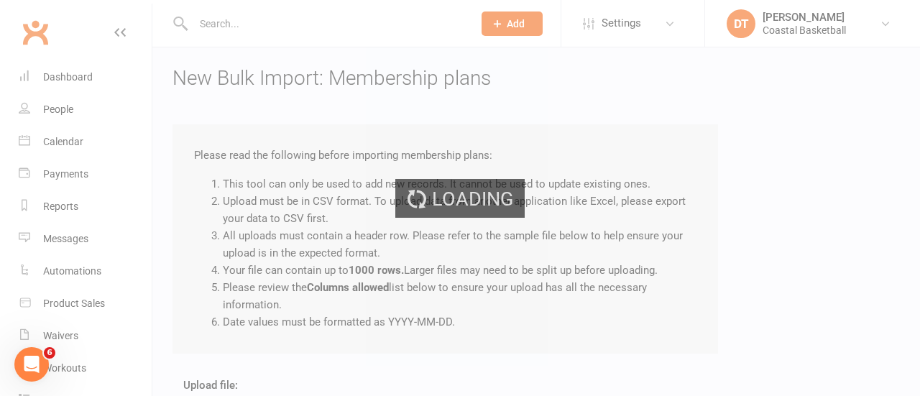
select select "100"
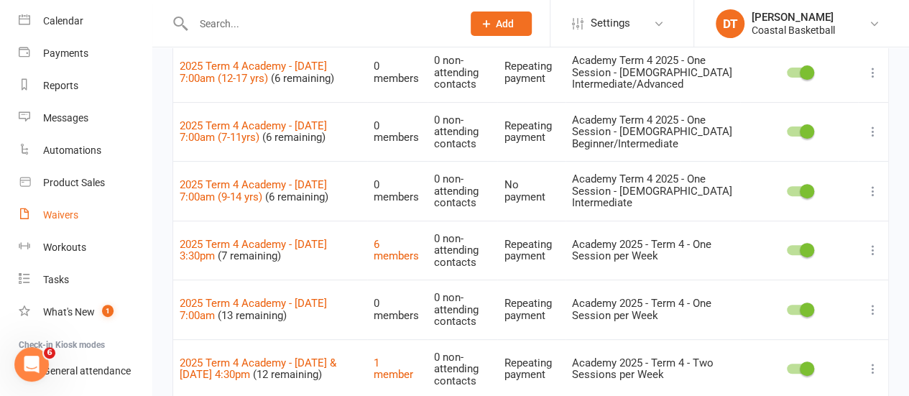
scroll to position [116, 0]
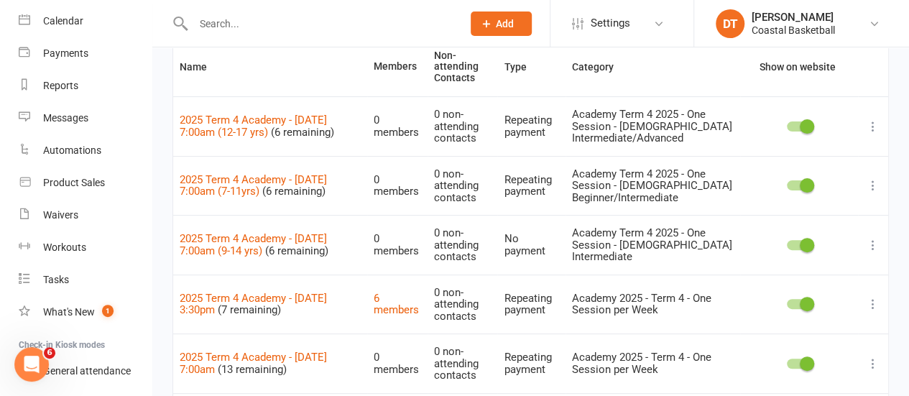
click at [871, 244] on icon at bounding box center [873, 245] width 14 height 14
click at [843, 295] on link "Duplicate" at bounding box center [799, 300] width 142 height 29
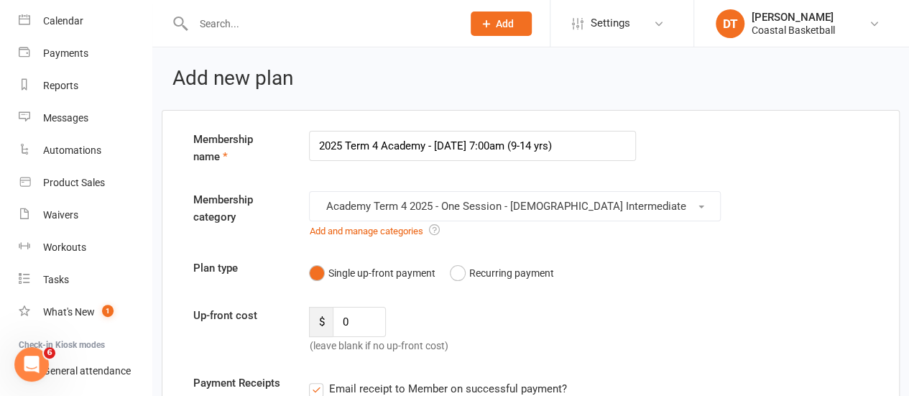
click at [574, 143] on input "2025 Term 4 Academy - Friday 7:00am (9-14 yrs)" at bounding box center [472, 146] width 327 height 30
click at [532, 139] on input "2025 Term 4 Academy - Friday 7:00am (9-14 yrs)" at bounding box center [472, 146] width 327 height 30
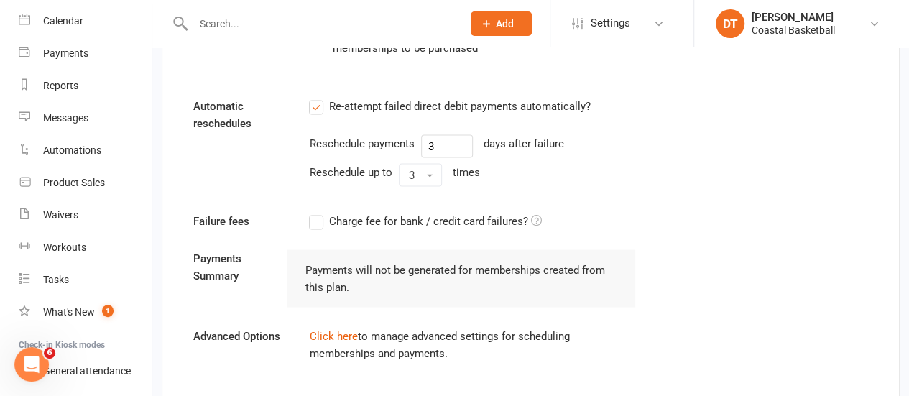
scroll to position [1395, 0]
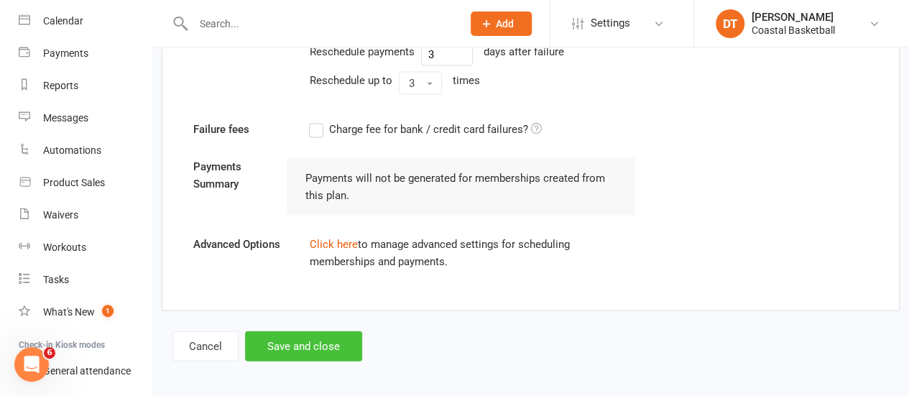
type input "2025 Term 4 Academy - [DATE] 7:00am (9-14 yrs )"
click at [334, 341] on button "Save and close" at bounding box center [303, 346] width 117 height 30
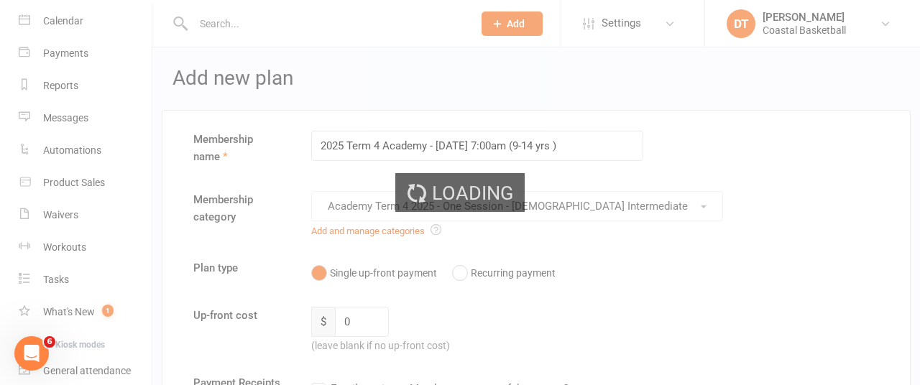
select select "100"
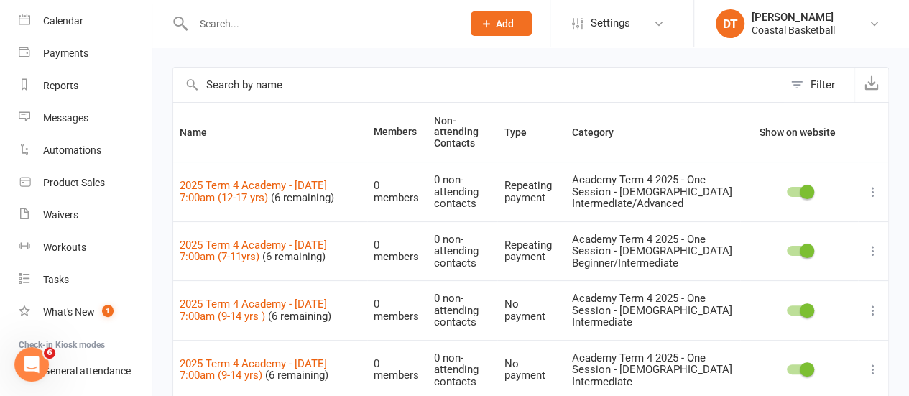
scroll to position [92, 0]
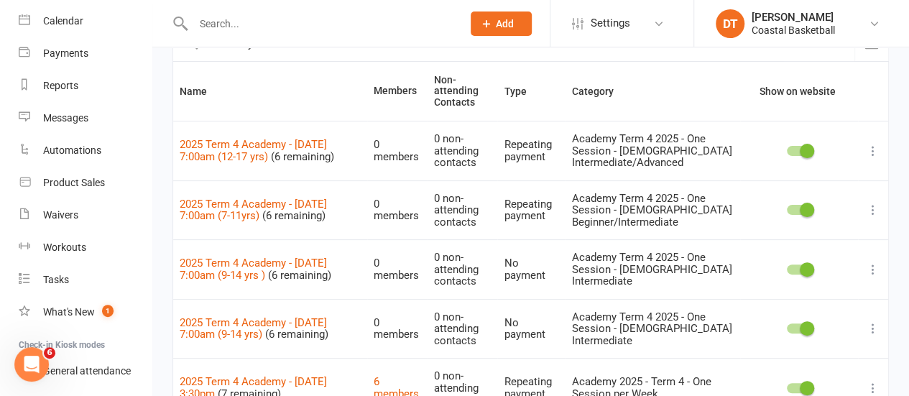
click at [867, 327] on icon at bounding box center [873, 328] width 14 height 14
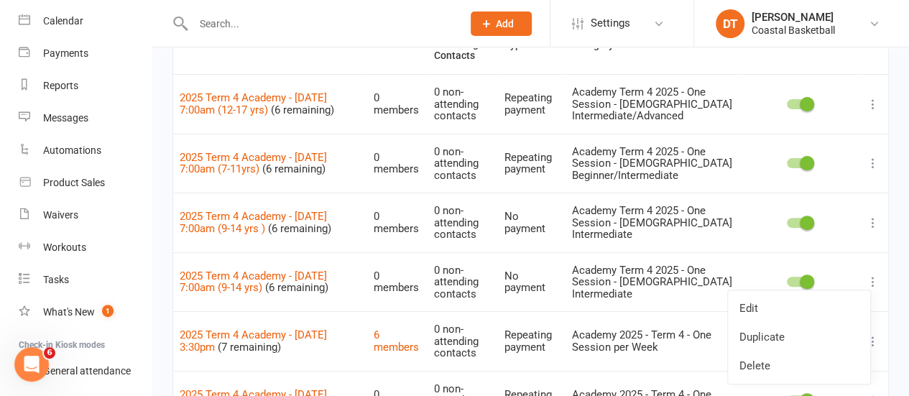
scroll to position [142, 0]
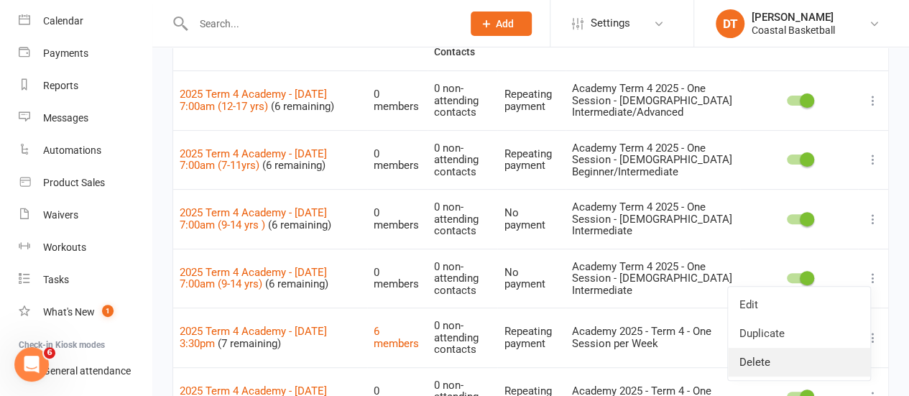
click at [761, 354] on link "Delete" at bounding box center [799, 362] width 142 height 29
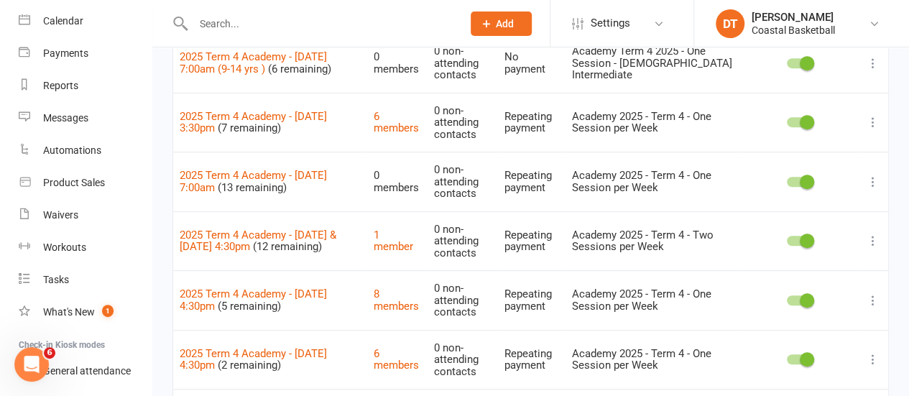
scroll to position [278, 0]
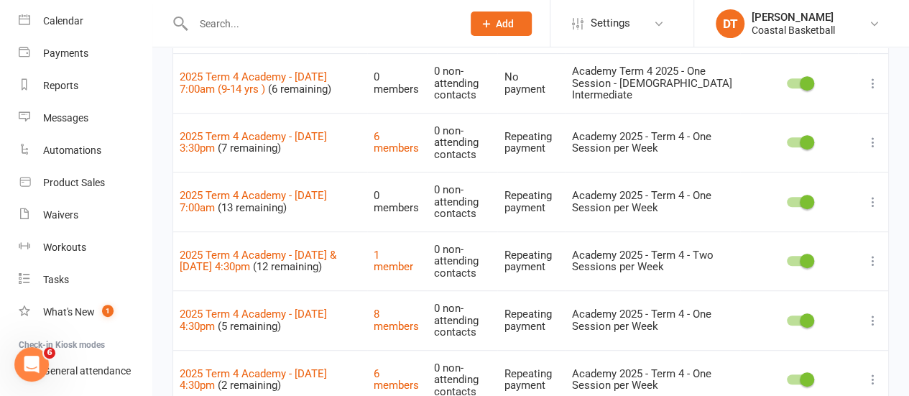
click at [869, 198] on icon at bounding box center [873, 202] width 14 height 14
click at [831, 260] on link "Duplicate" at bounding box center [799, 256] width 142 height 29
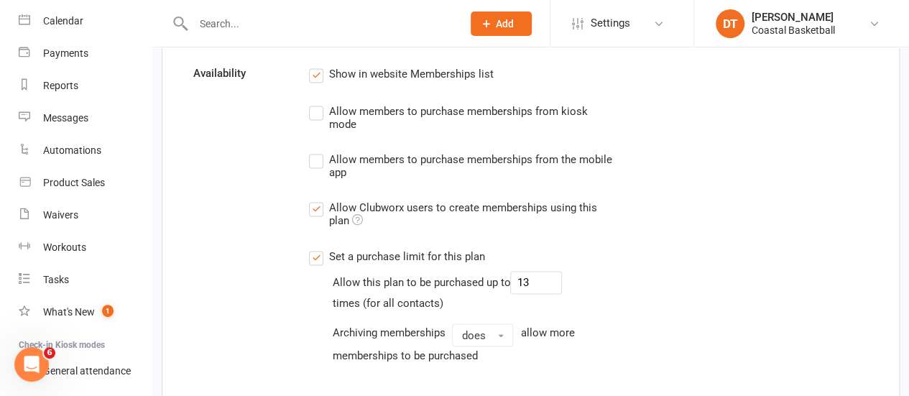
scroll to position [1062, 0]
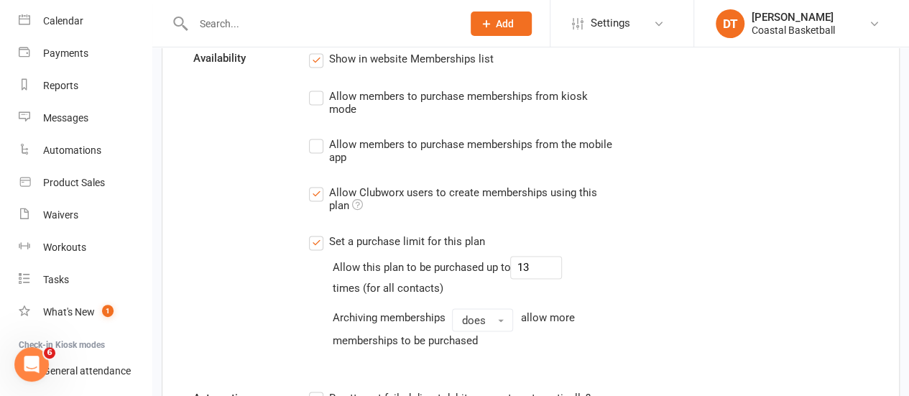
type input "2025 Term 4 Academy - [DATE] 7:00am (7-11 yrs)"
click at [541, 265] on input "13" at bounding box center [536, 267] width 52 height 23
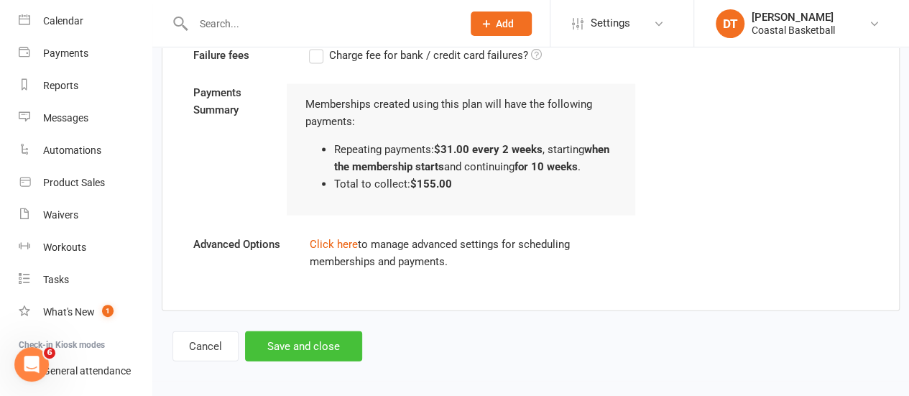
type input "6"
click at [299, 347] on button "Save and close" at bounding box center [303, 346] width 117 height 30
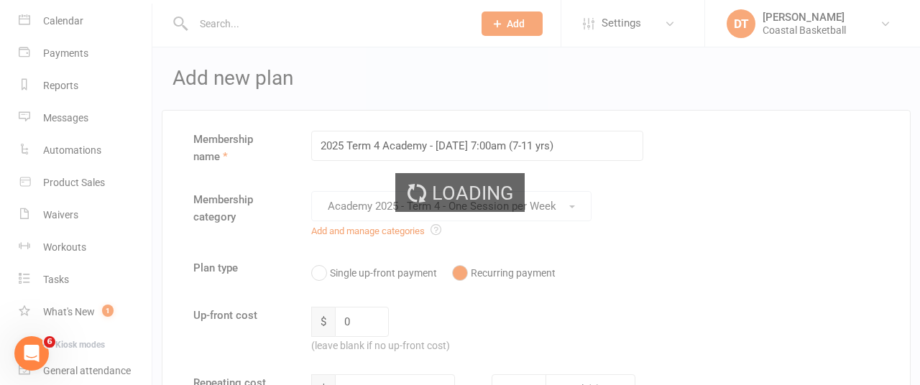
select select "100"
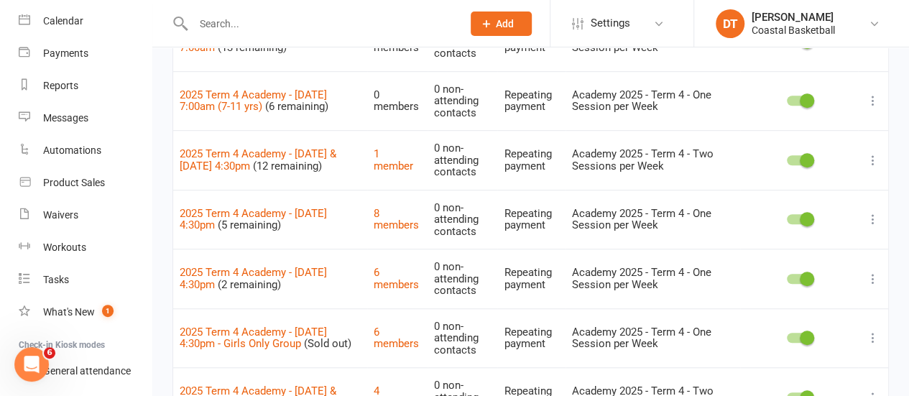
scroll to position [369, 0]
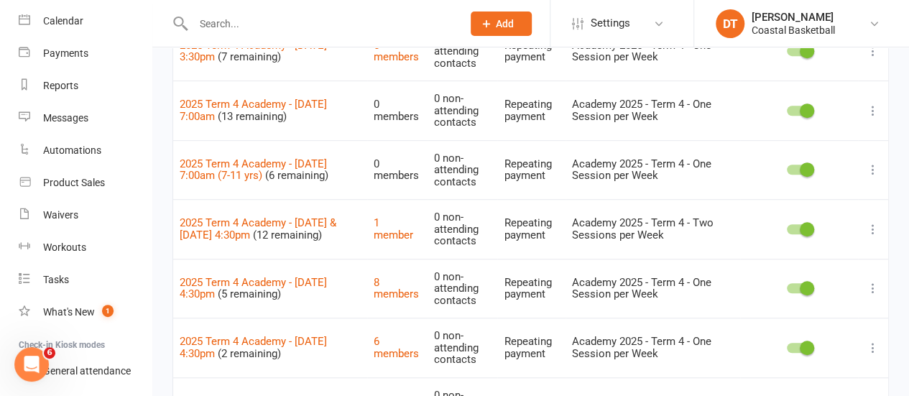
click at [876, 107] on icon at bounding box center [873, 111] width 14 height 14
click at [804, 160] on link "Duplicate" at bounding box center [799, 165] width 142 height 29
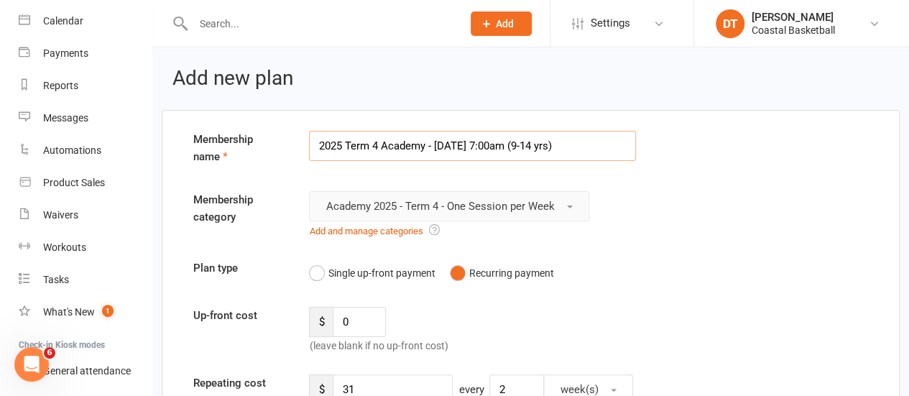
type input "2025 Term 4 Academy - Monday 7:00am (9-14 yrs)"
click at [509, 193] on button "Academy 2025 - Term 4 - One Session per Week" at bounding box center [449, 206] width 280 height 30
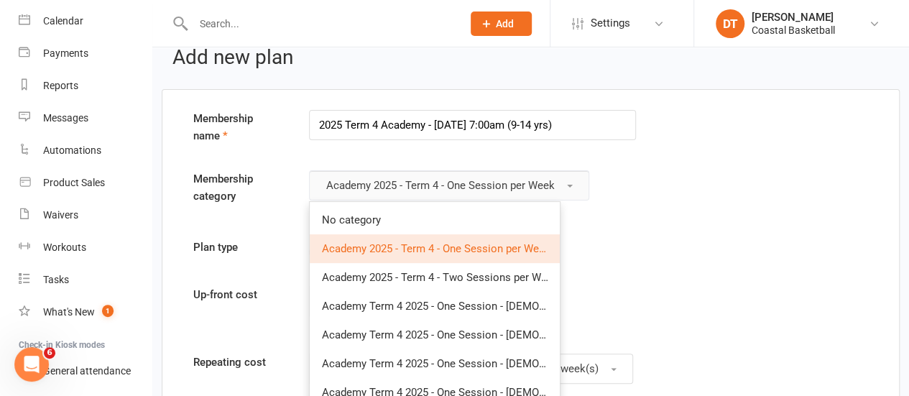
scroll to position [29, 0]
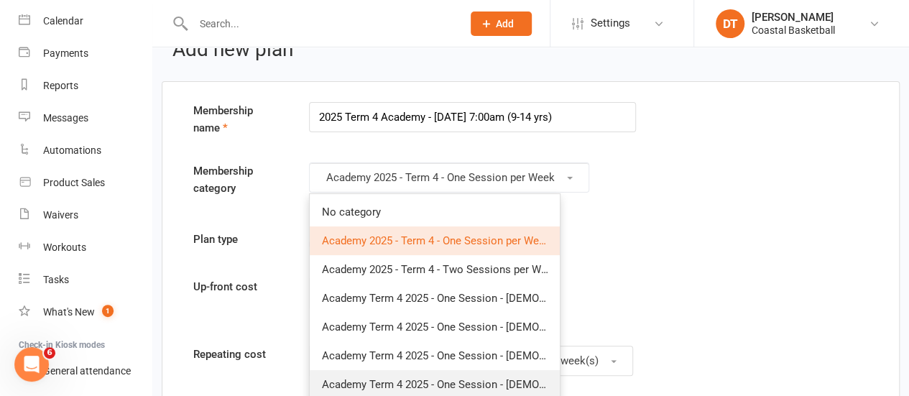
click at [540, 378] on span "Academy Term 4 2025 - One Session - [DEMOGRAPHIC_DATA] Intermediate" at bounding box center [501, 384] width 360 height 13
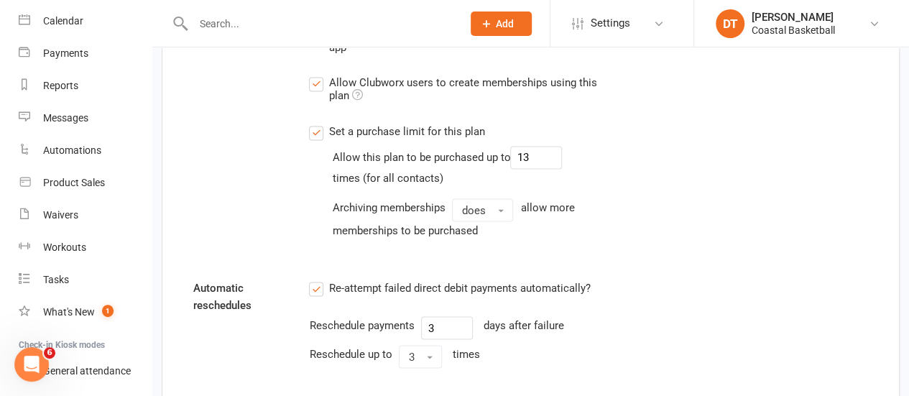
scroll to position [1520, 0]
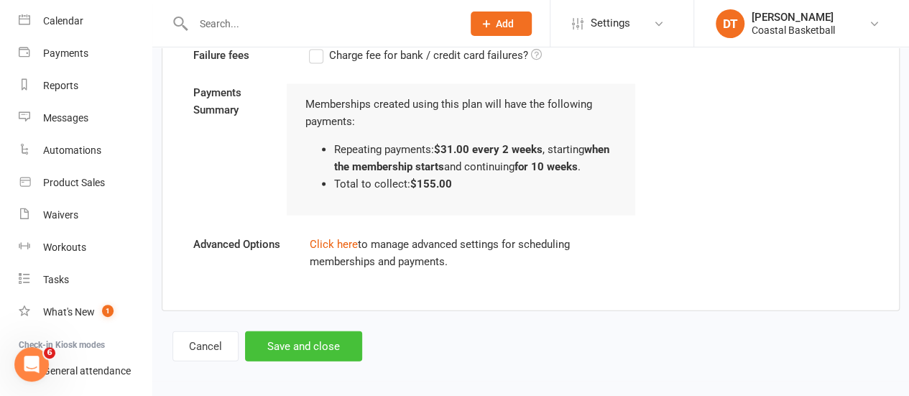
click at [336, 338] on button "Save and close" at bounding box center [303, 346] width 117 height 30
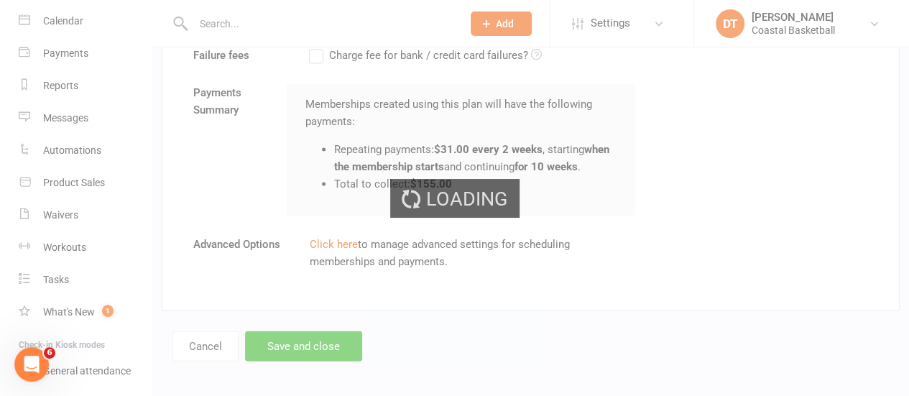
select select "100"
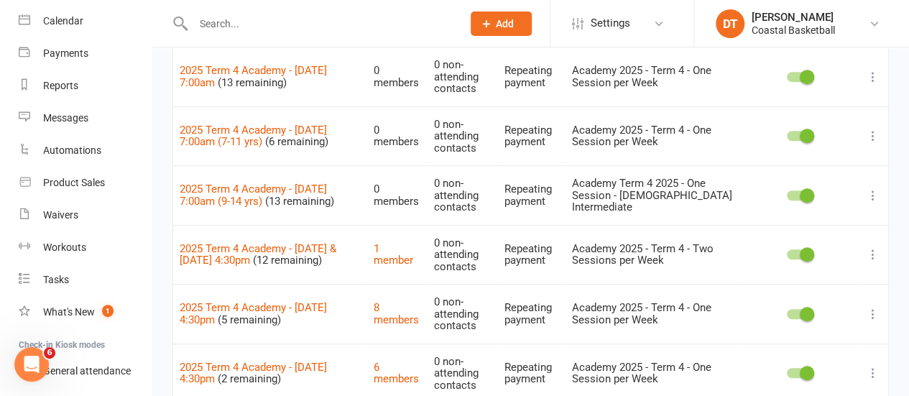
scroll to position [382, 0]
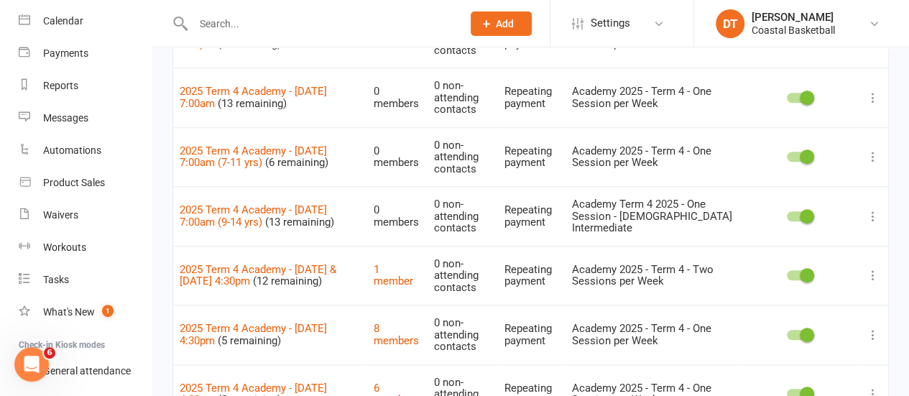
click at [871, 91] on icon at bounding box center [873, 98] width 14 height 14
click at [775, 149] on link "Duplicate" at bounding box center [799, 152] width 142 height 29
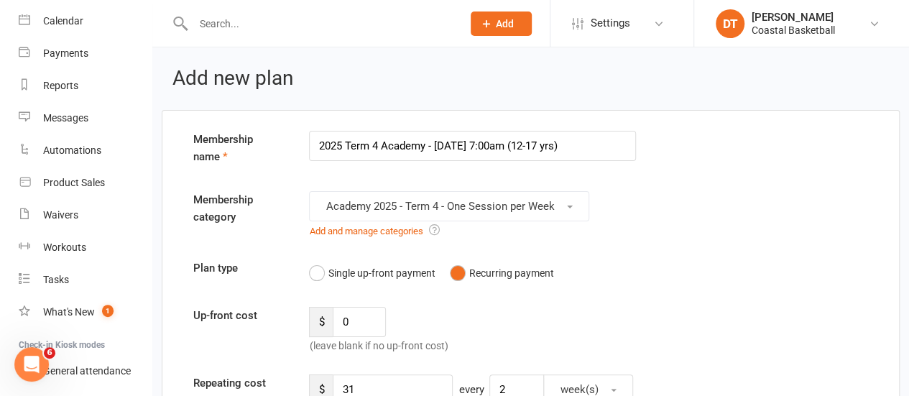
type input "2025 Term 4 Academy - Monday 7:00am (12-17 yrs)"
click at [767, 170] on div "Membership name 2025 Term 4 Academy - Monday 7:00am (12-17 yrs)" at bounding box center [531, 151] width 697 height 40
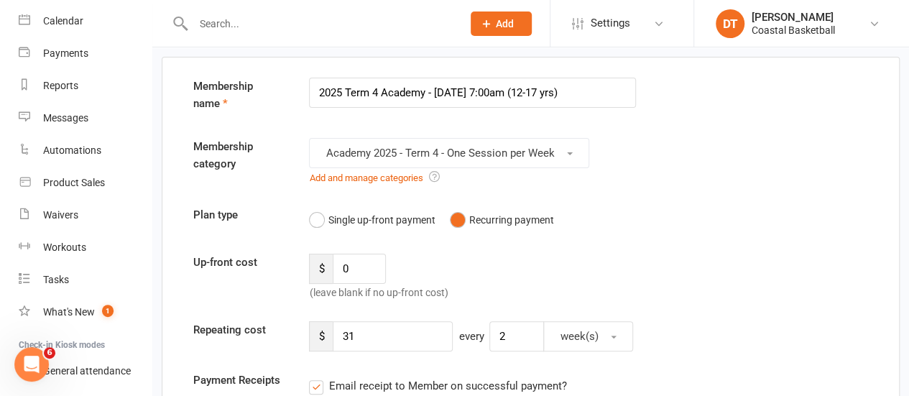
scroll to position [65, 0]
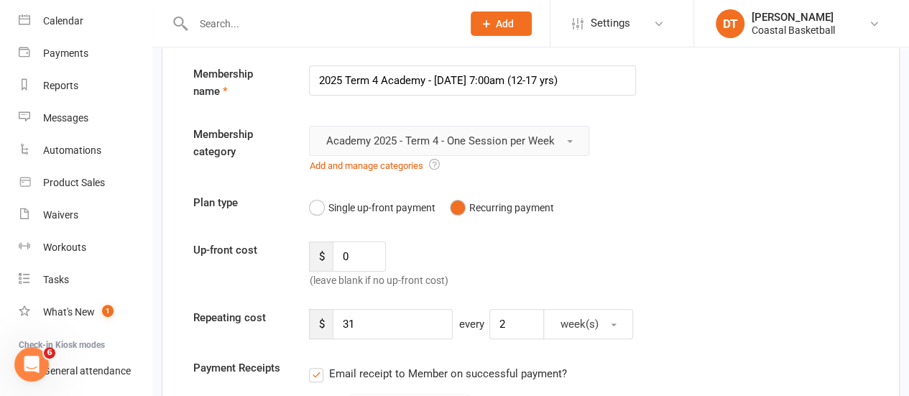
click at [556, 149] on button "Academy 2025 - Term 4 - One Session per Week" at bounding box center [449, 141] width 280 height 30
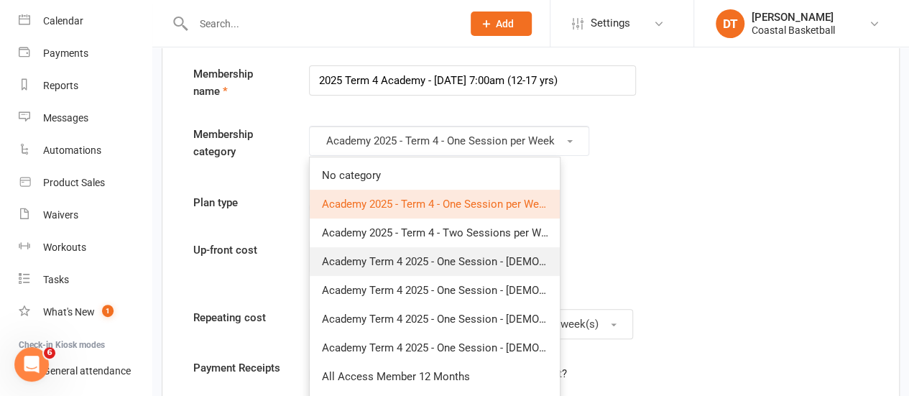
click at [487, 262] on span "Academy Term 4 2025 - One Session - [DEMOGRAPHIC_DATA] Intermediate/Advanced" at bounding box center [526, 261] width 411 height 13
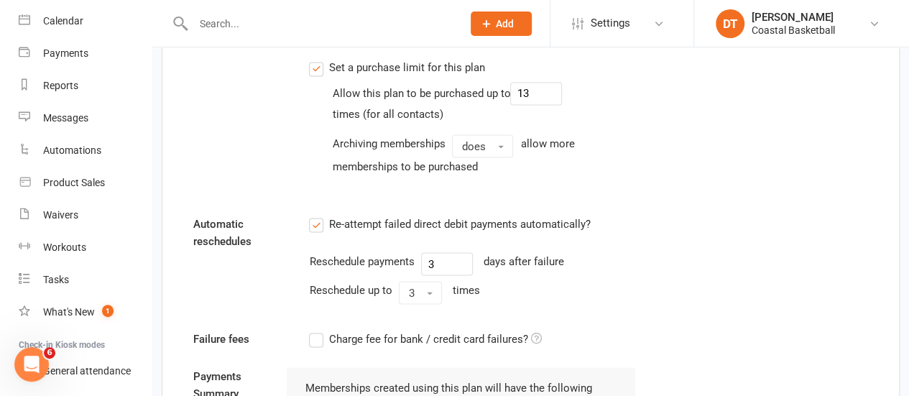
scroll to position [1520, 0]
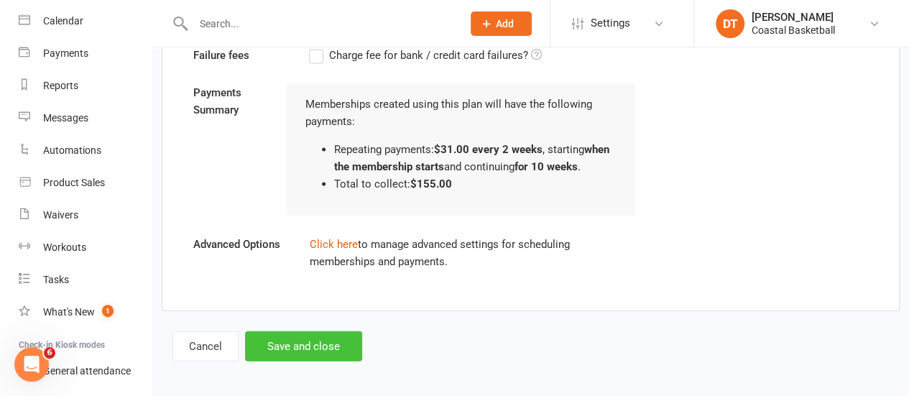
click at [333, 331] on button "Save and close" at bounding box center [303, 346] width 117 height 30
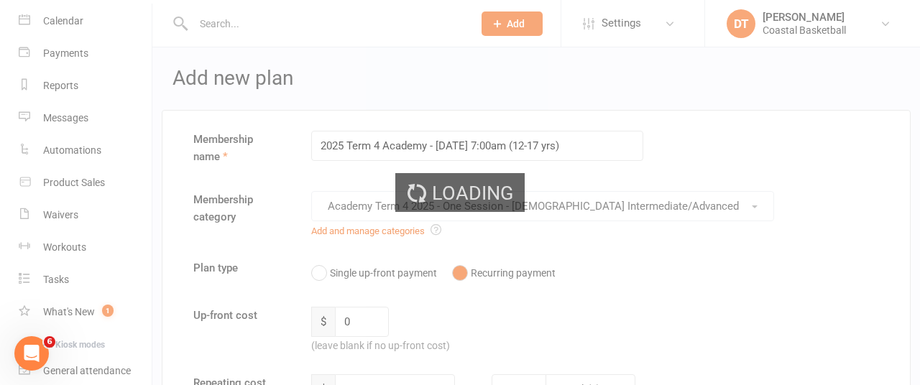
select select "100"
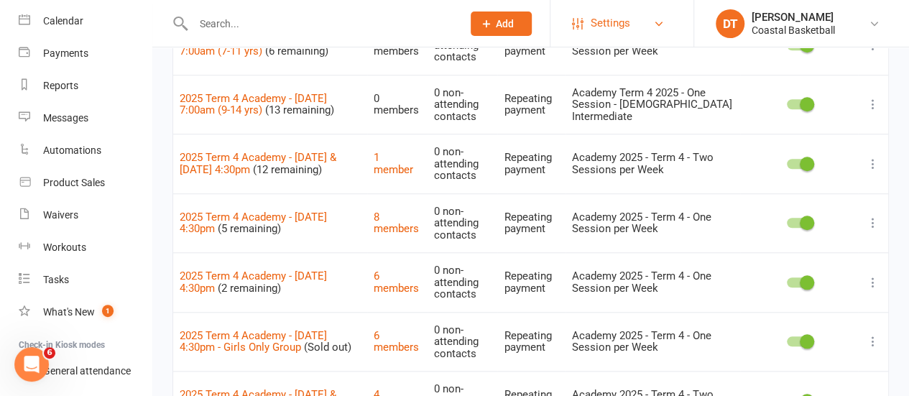
scroll to position [214, 0]
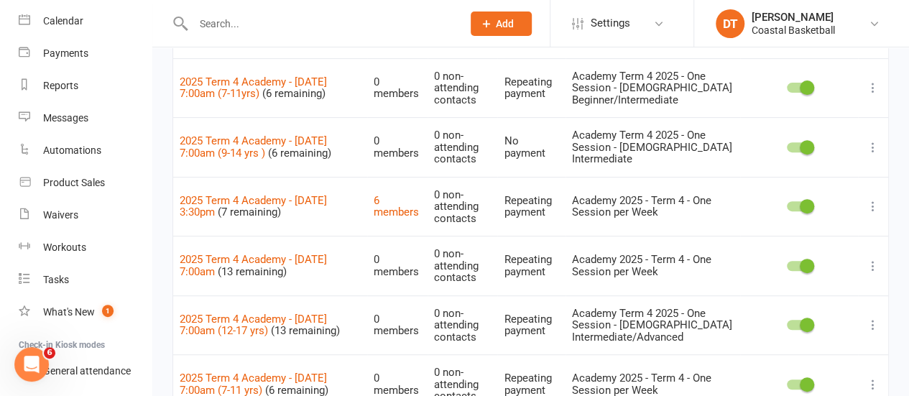
click at [872, 259] on icon at bounding box center [873, 266] width 14 height 14
click at [825, 343] on link "Delete" at bounding box center [799, 349] width 142 height 29
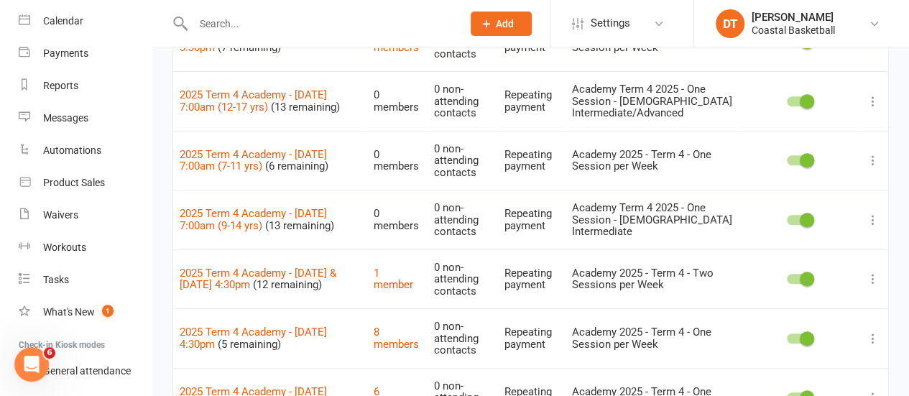
scroll to position [391, 0]
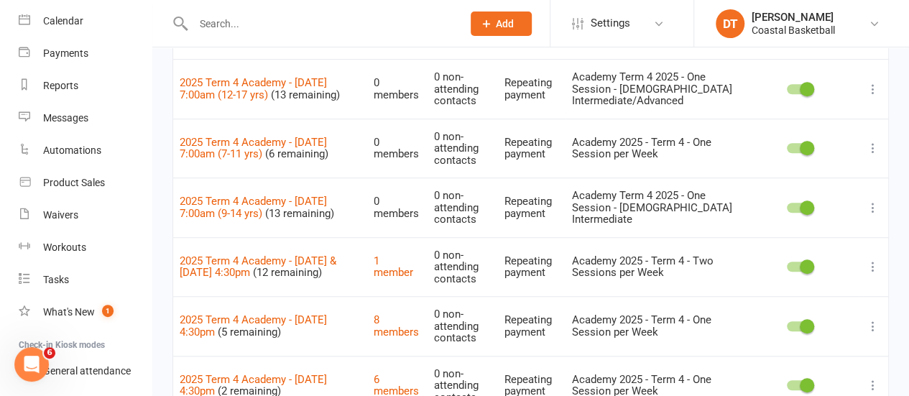
click at [873, 202] on icon at bounding box center [873, 208] width 14 height 14
click at [822, 251] on link "Duplicate" at bounding box center [799, 262] width 142 height 29
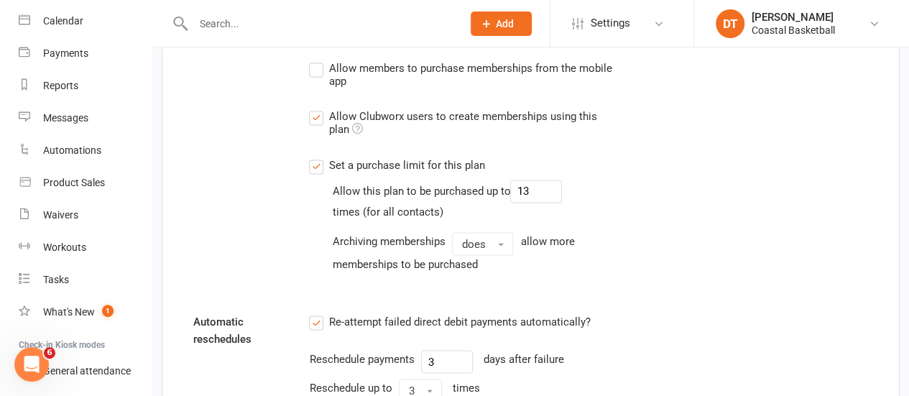
scroll to position [1142, 0]
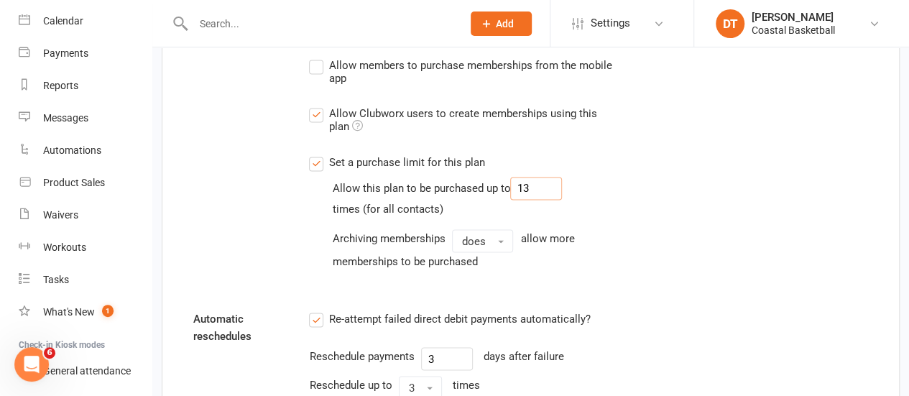
click at [529, 189] on input "13" at bounding box center [536, 188] width 52 height 23
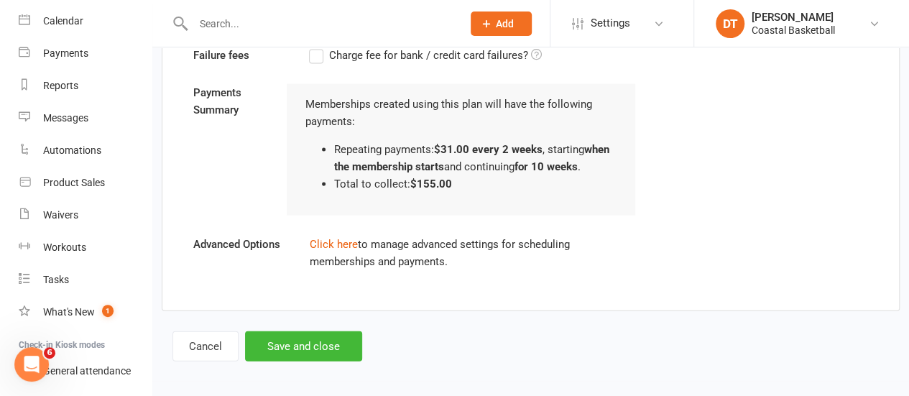
type input "6"
click at [334, 341] on button "Save and close" at bounding box center [303, 346] width 117 height 30
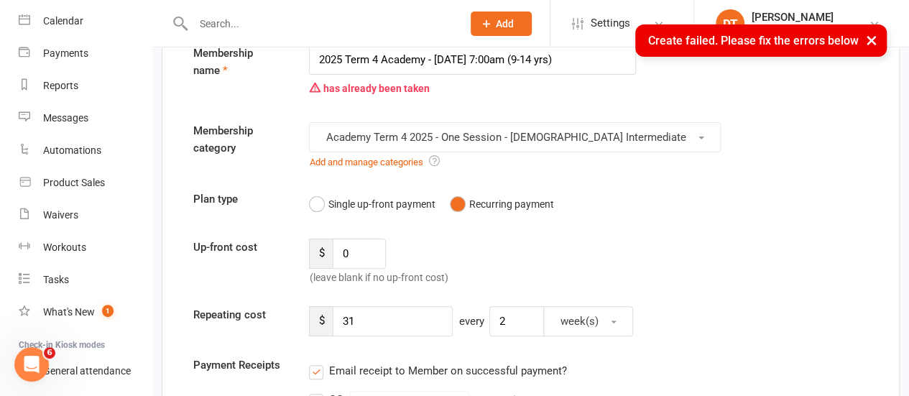
scroll to position [0, 0]
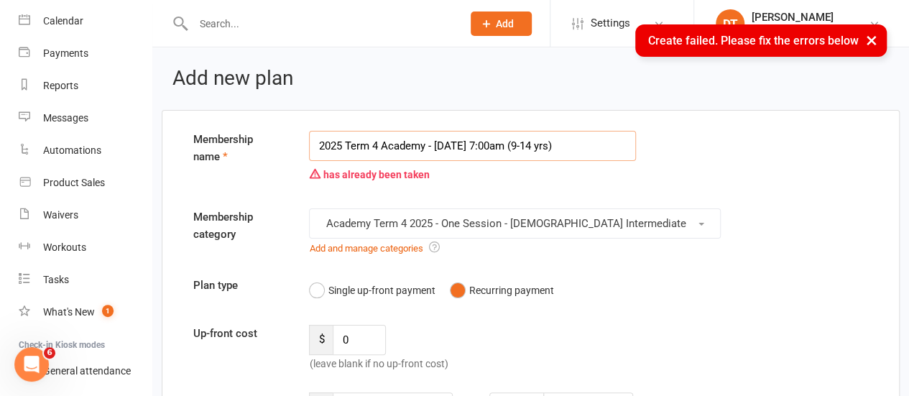
click at [556, 147] on input "2025 Term 4 Academy - Monday 7:00am (9-14 yrs)" at bounding box center [472, 146] width 327 height 30
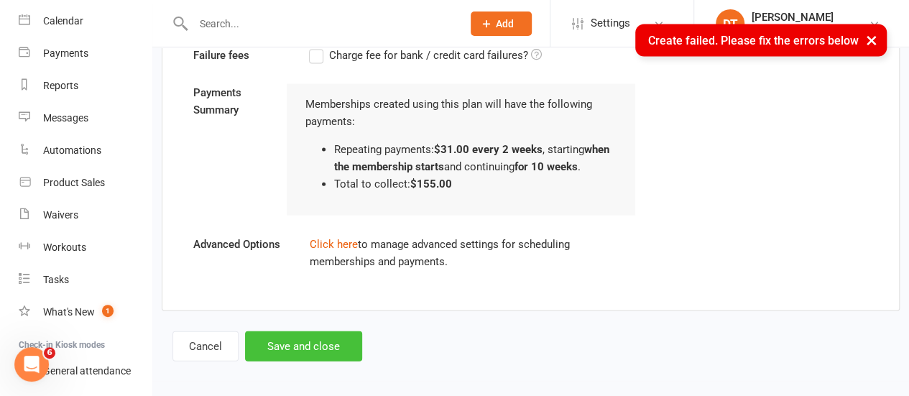
type input "2025 Term 4 Academy - Monday 7:00am (9-14 yrs )"
click at [311, 334] on button "Save and close" at bounding box center [303, 346] width 117 height 30
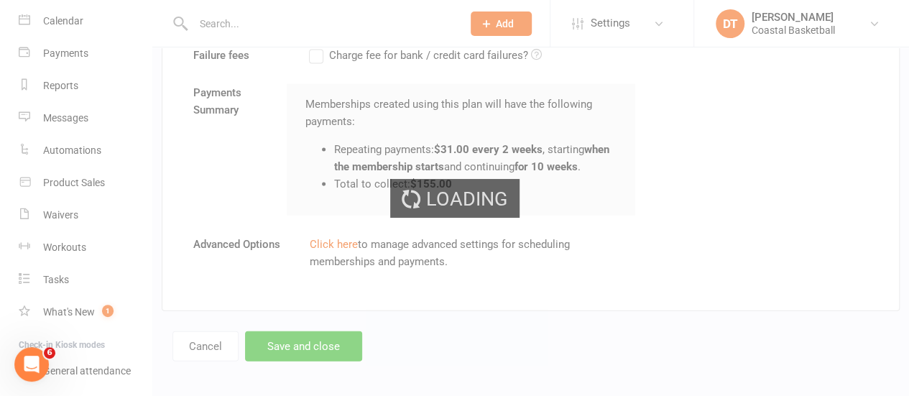
select select "100"
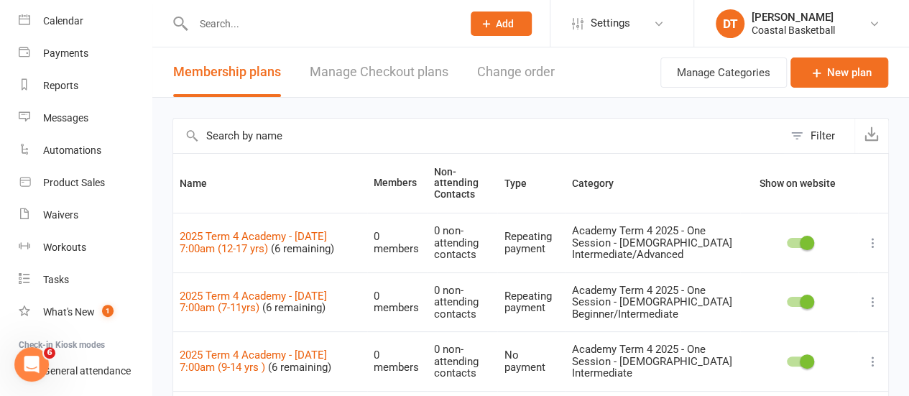
click at [299, 141] on input "text" at bounding box center [478, 136] width 610 height 35
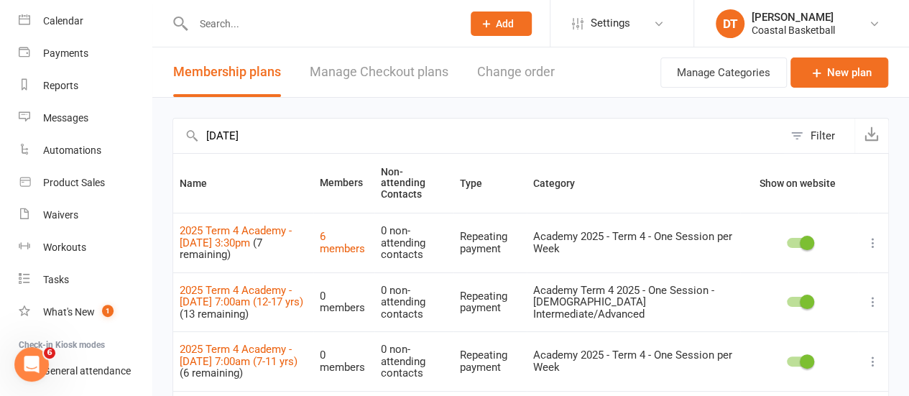
click at [308, 140] on input "monday" at bounding box center [478, 136] width 610 height 35
type input "monday"
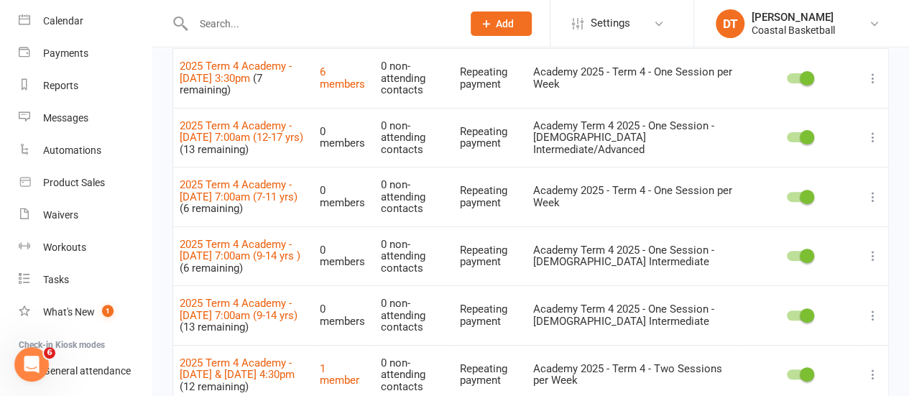
scroll to position [167, 0]
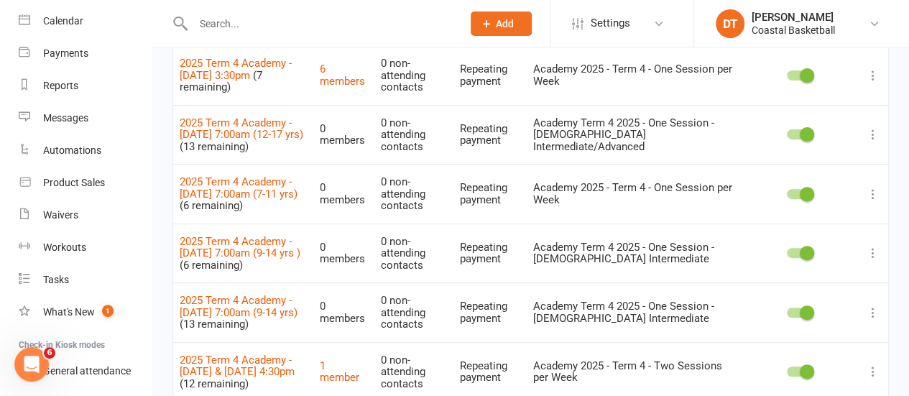
click at [881, 304] on button at bounding box center [873, 312] width 17 height 17
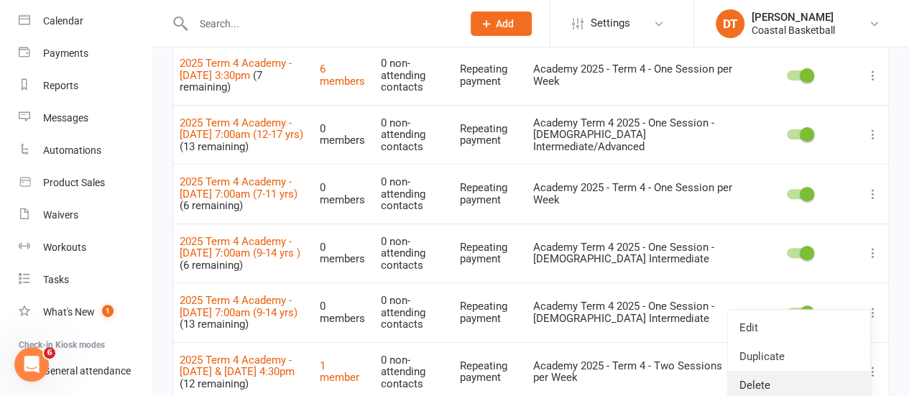
click at [843, 375] on link "Delete" at bounding box center [799, 385] width 142 height 29
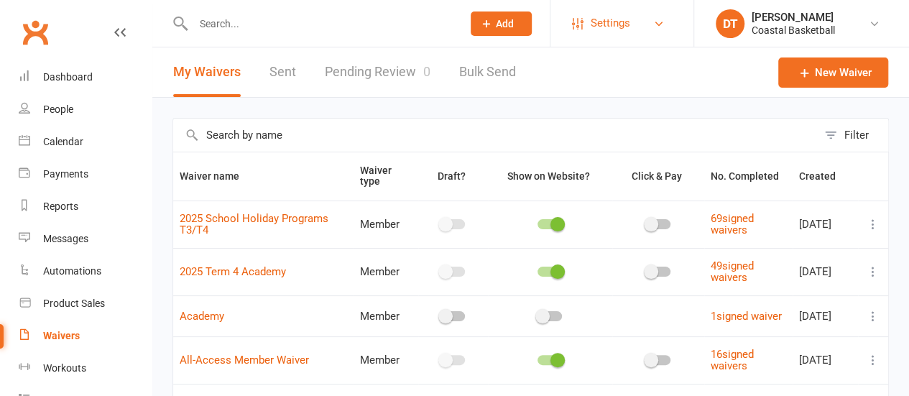
click at [625, 27] on span "Settings" at bounding box center [611, 23] width 40 height 32
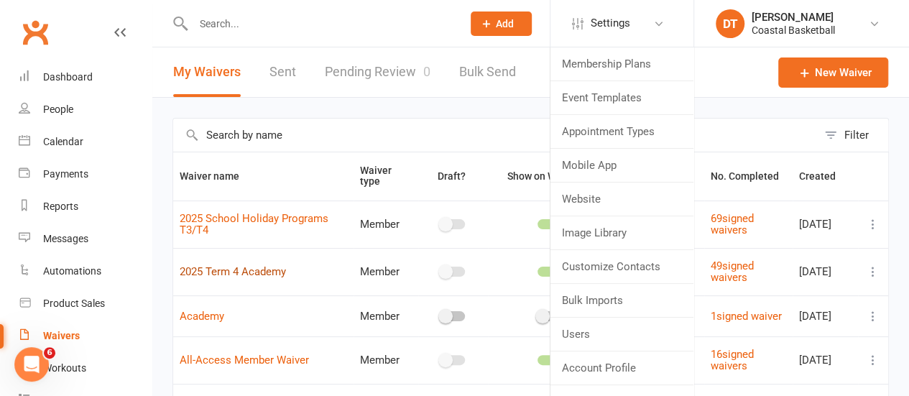
click at [256, 271] on link "2025 Term 4 Academy" at bounding box center [233, 271] width 106 height 13
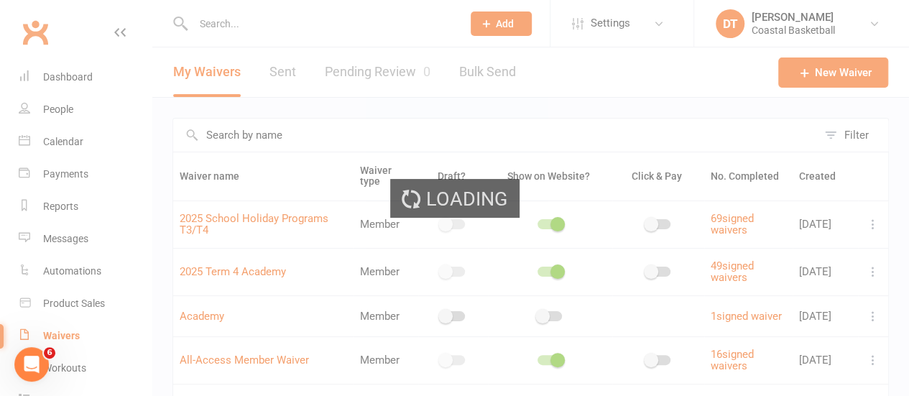
select select "applies_to_dependant_signees"
select select "select"
select select "applies_to_dependant_signees"
select select "select"
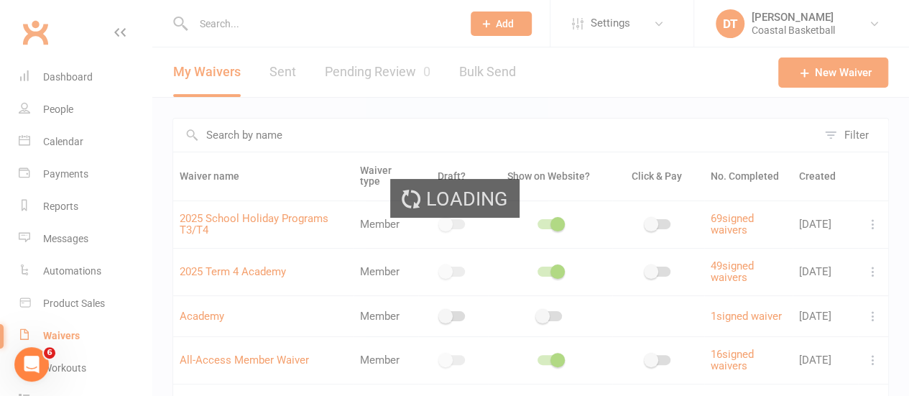
select select "applies_to_dependant_signees"
select select "select"
select select "applies_to_dependant_signees"
select select "checkbox"
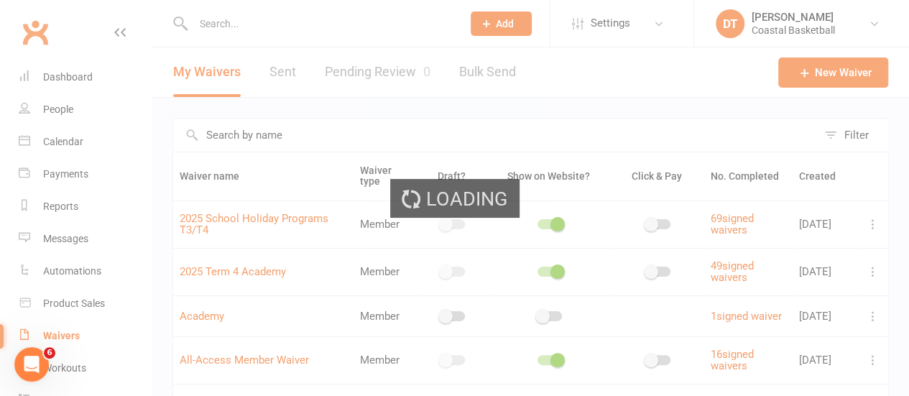
select select "applies_to_dependant_signees"
select select "select"
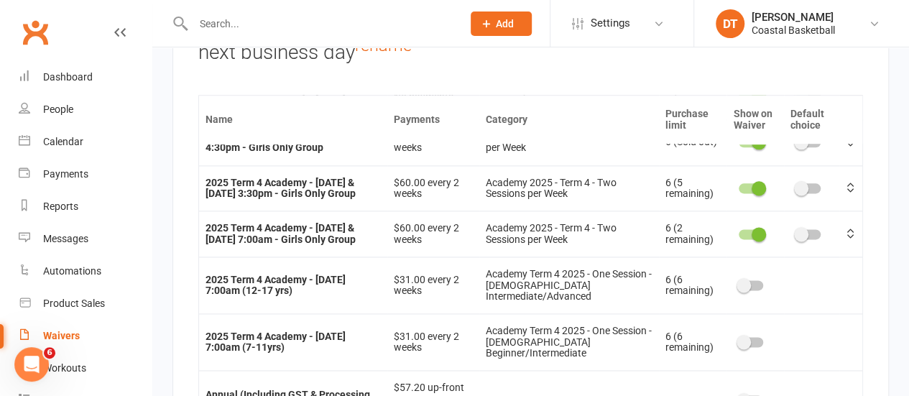
scroll to position [503, 0]
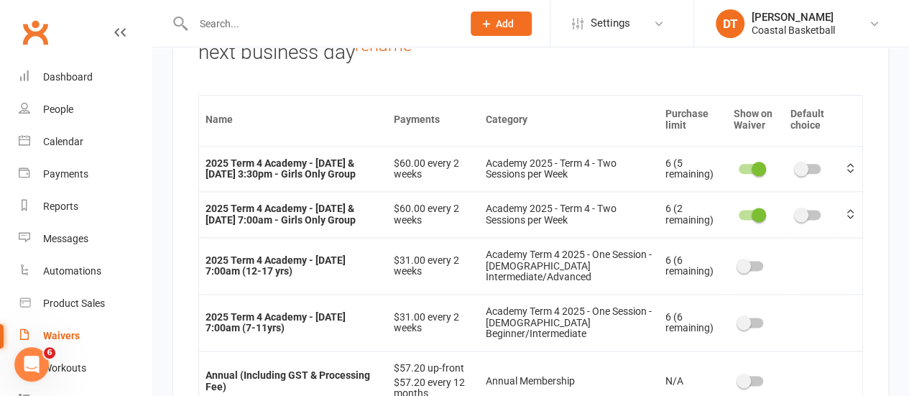
click at [739, 261] on div at bounding box center [751, 266] width 24 height 10
click at [739, 264] on input "checkbox" at bounding box center [739, 264] width 0 height 0
click at [737, 316] on span at bounding box center [744, 323] width 14 height 14
click at [739, 321] on input "checkbox" at bounding box center [739, 321] width 0 height 0
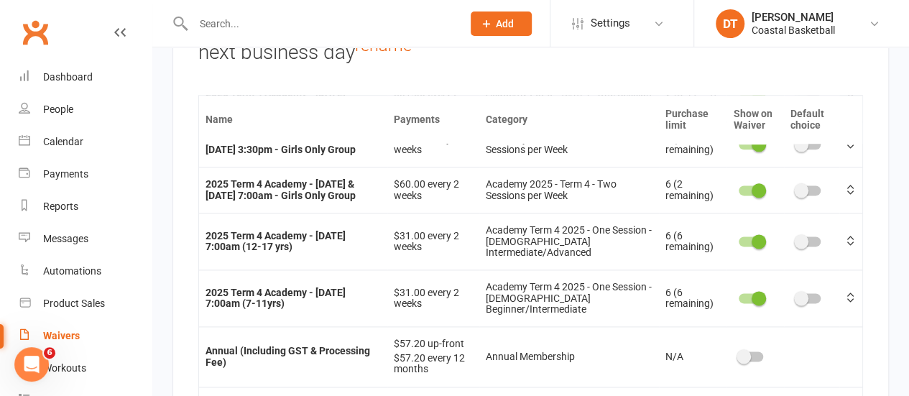
scroll to position [15319, 0]
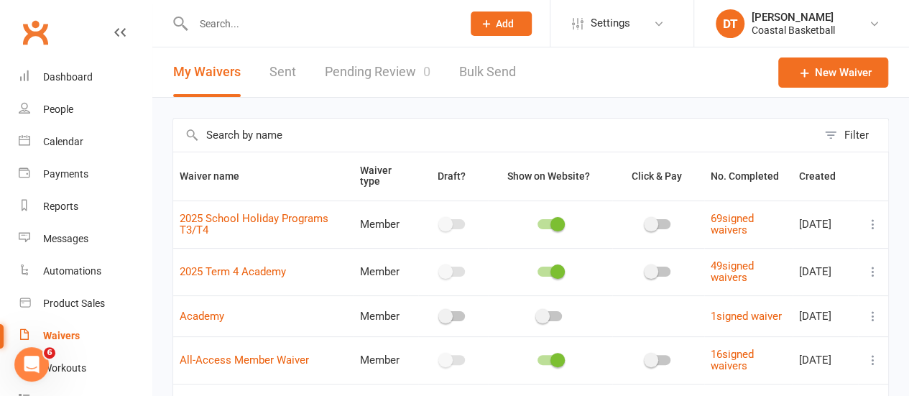
scroll to position [19, 0]
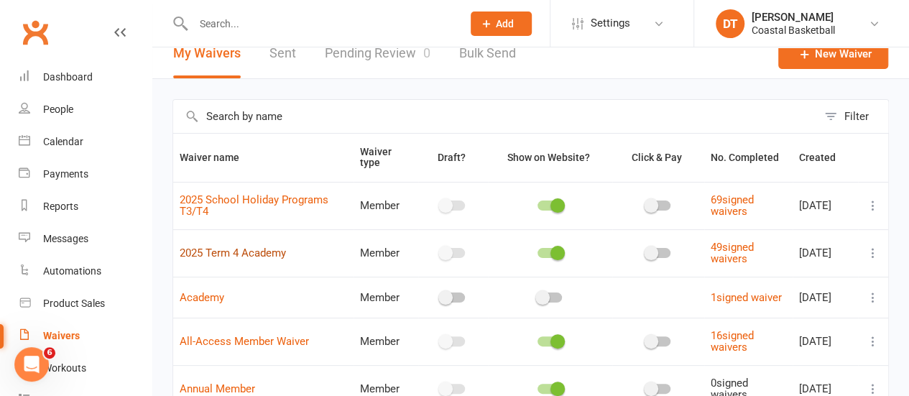
click at [272, 248] on link "2025 Term 4 Academy" at bounding box center [233, 253] width 106 height 13
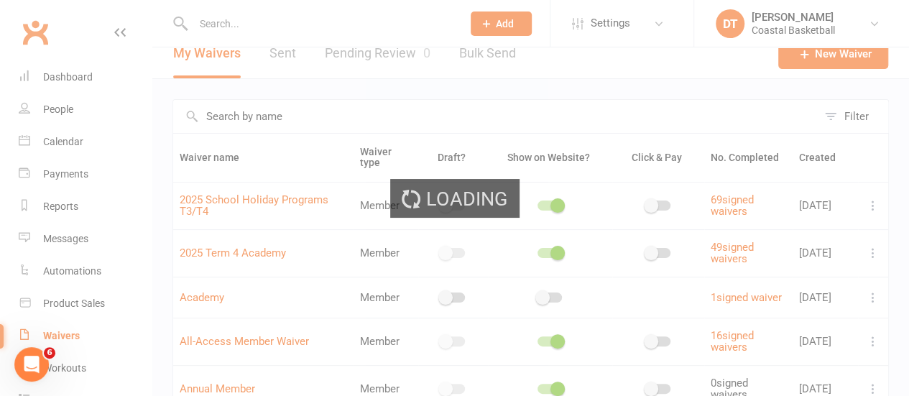
select select "applies_to_dependant_signees"
select select "select"
select select "applies_to_dependant_signees"
select select "select"
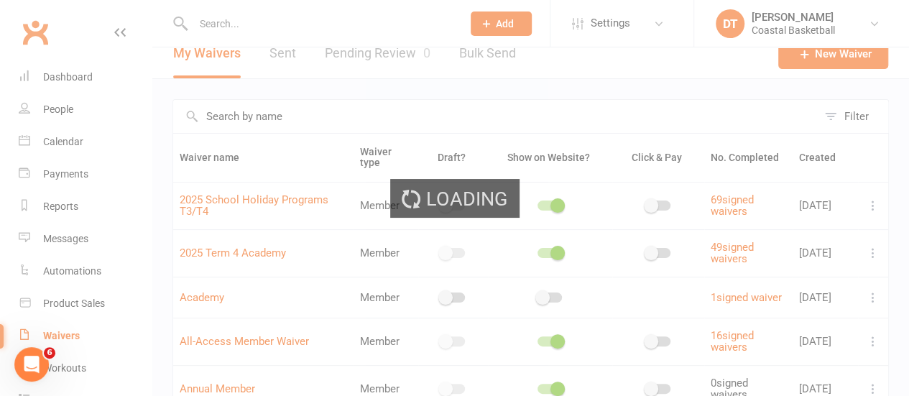
select select "applies_to_dependant_signees"
select select "select"
select select "applies_to_dependant_signees"
select select "checkbox"
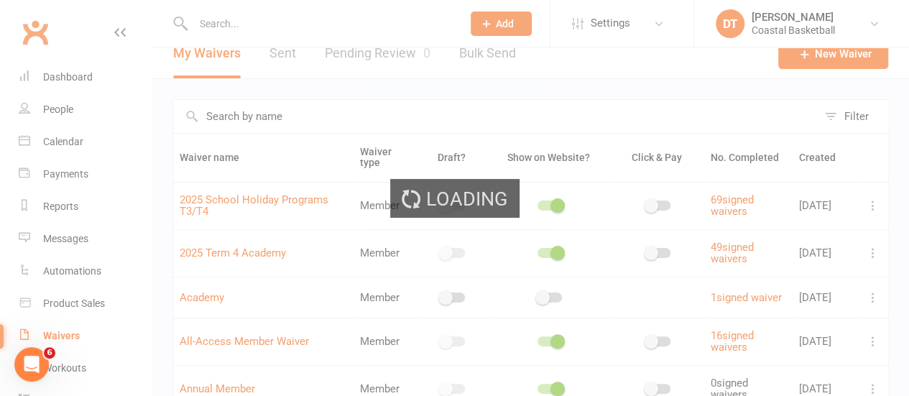
select select "applies_to_dependant_signees"
select select "select"
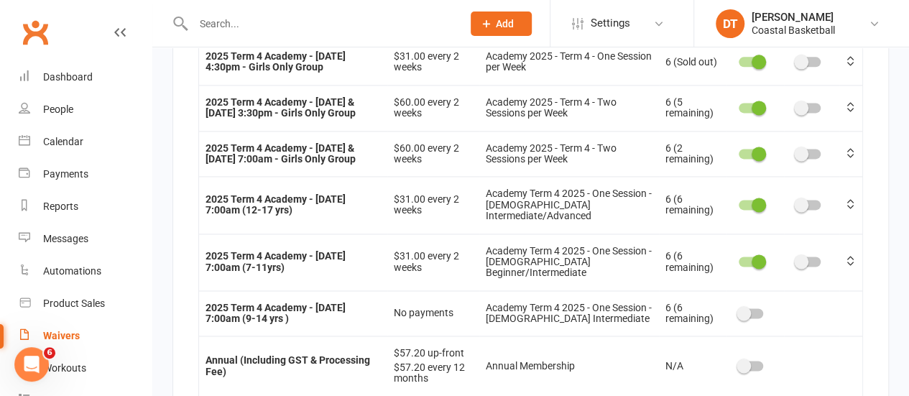
scroll to position [431, 0]
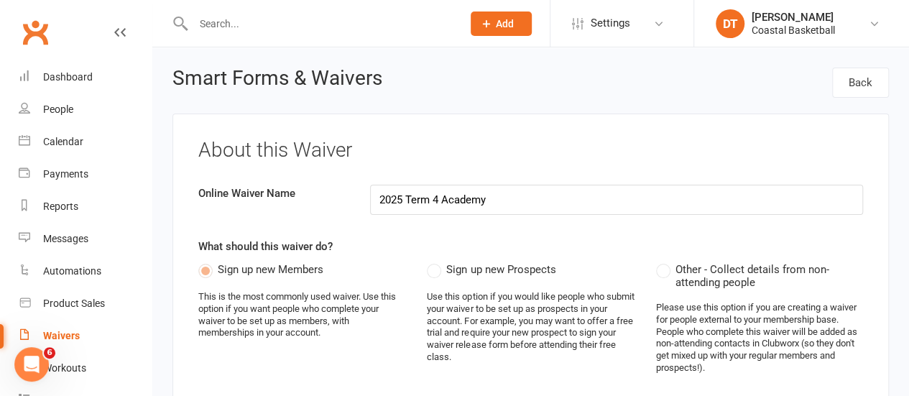
select select "applies_to_dependant_signees"
select select "select"
select select "applies_to_dependant_signees"
select select "select"
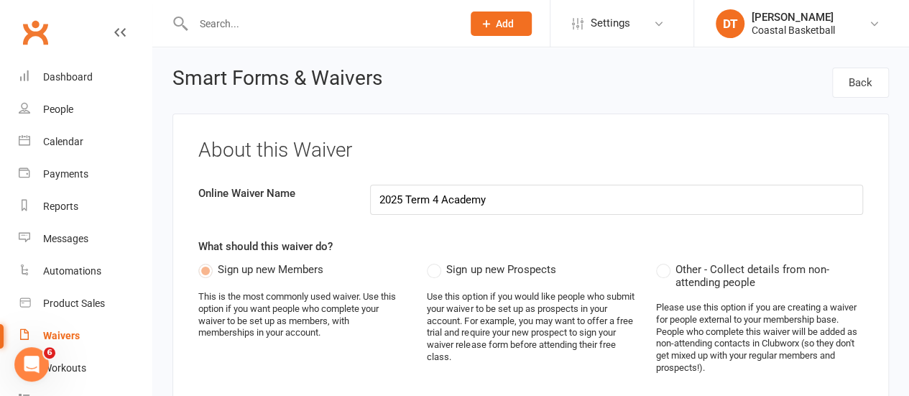
select select "applies_to_dependant_signees"
select select "select"
select select "applies_to_dependant_signees"
select select "checkbox"
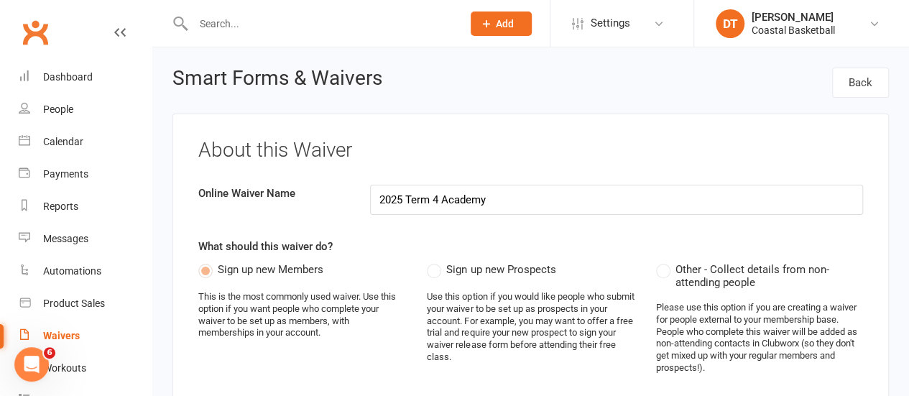
select select "applies_to_dependant_signees"
select select "select"
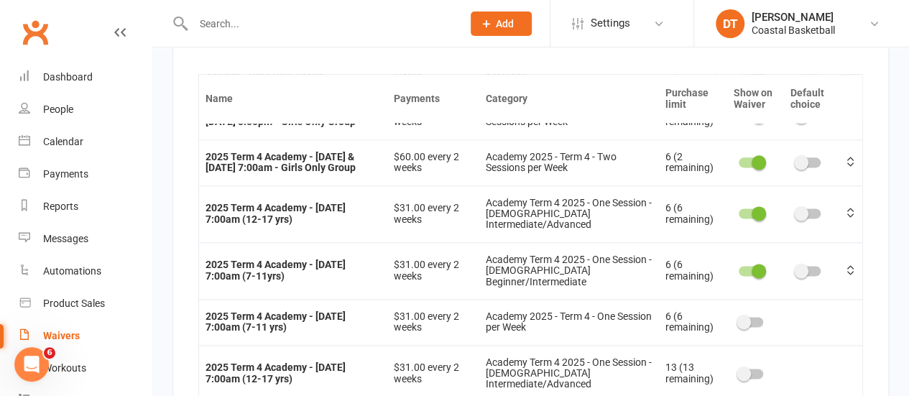
scroll to position [463, 0]
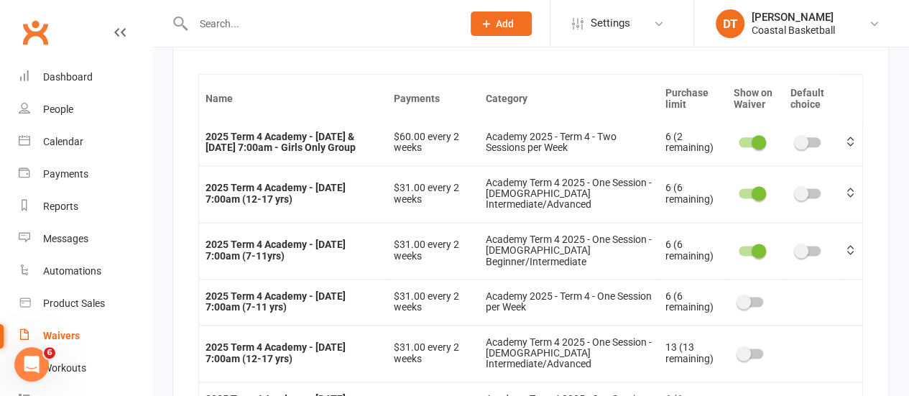
click at [737, 295] on span at bounding box center [744, 302] width 14 height 14
click at [739, 300] on input "checkbox" at bounding box center [739, 300] width 0 height 0
click at [741, 349] on switch at bounding box center [751, 355] width 36 height 12
click at [737, 346] on span at bounding box center [744, 353] width 14 height 14
click at [739, 352] on input "checkbox" at bounding box center [739, 352] width 0 height 0
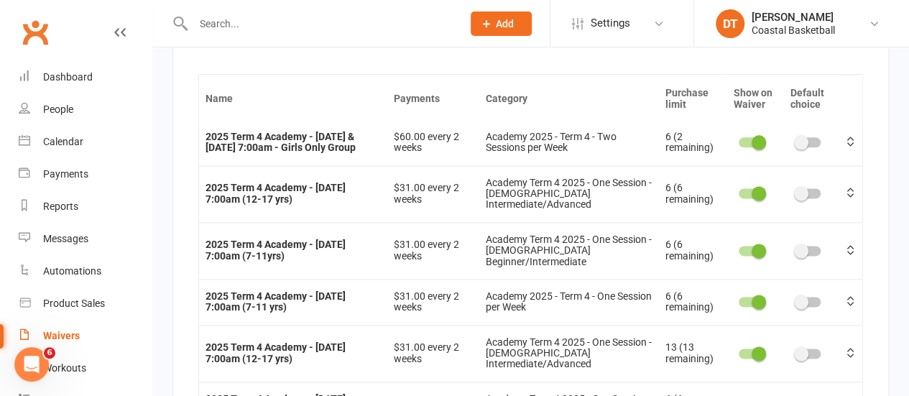
click at [739, 395] on input "checkbox" at bounding box center [739, 403] width 0 height 0
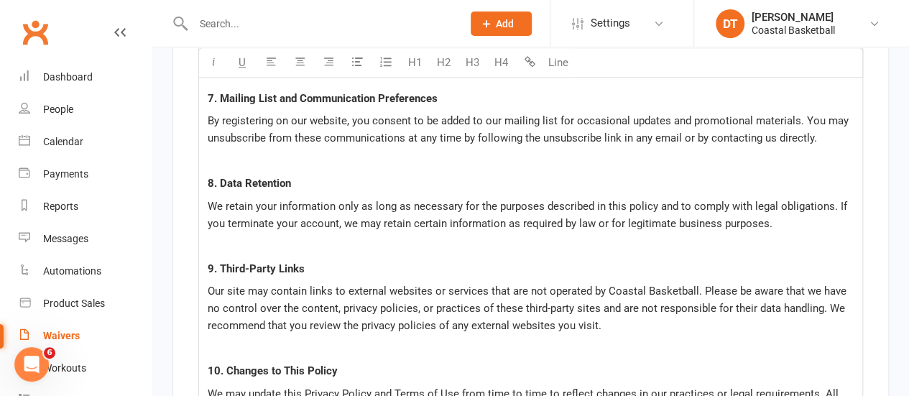
scroll to position [15319, 0]
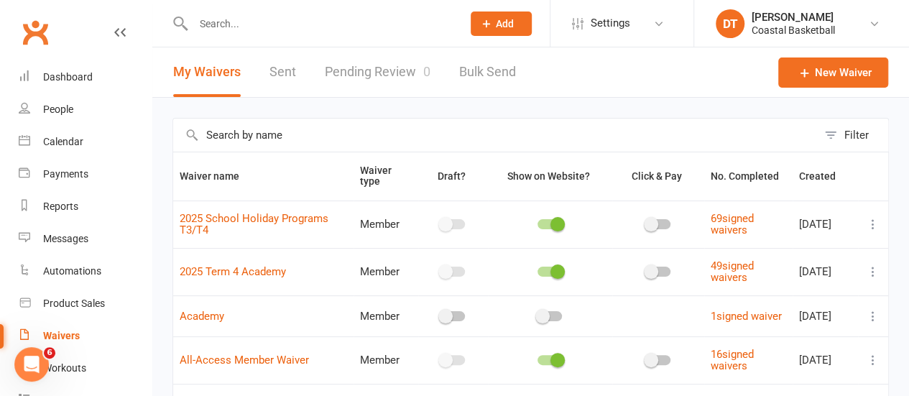
click at [260, 129] on input "text" at bounding box center [495, 135] width 644 height 33
click at [230, 250] on span "https://app.clubworx.com/s/zySgQAZW" at bounding box center [235, 247] width 87 height 14
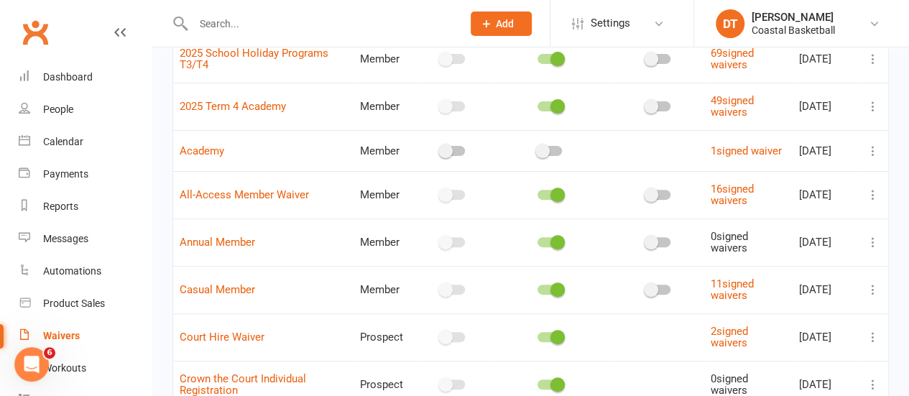
scroll to position [102, 0]
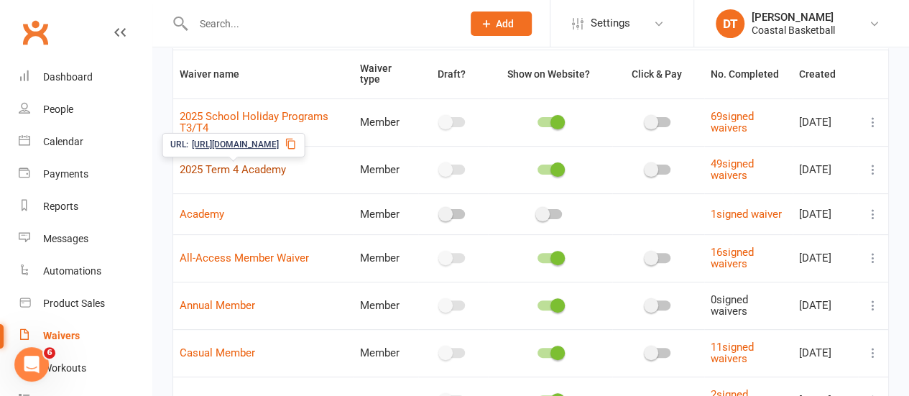
click at [272, 172] on link "2025 Term 4 Academy" at bounding box center [233, 169] width 106 height 13
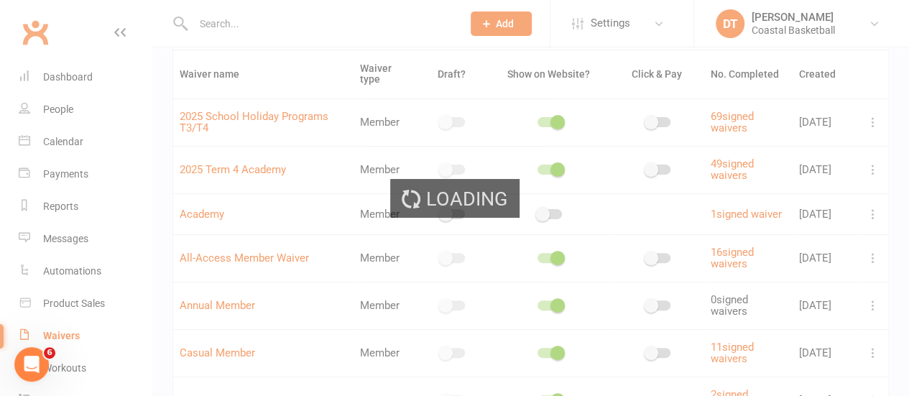
select select "applies_to_dependant_signees"
select select "select"
select select "applies_to_dependant_signees"
select select "select"
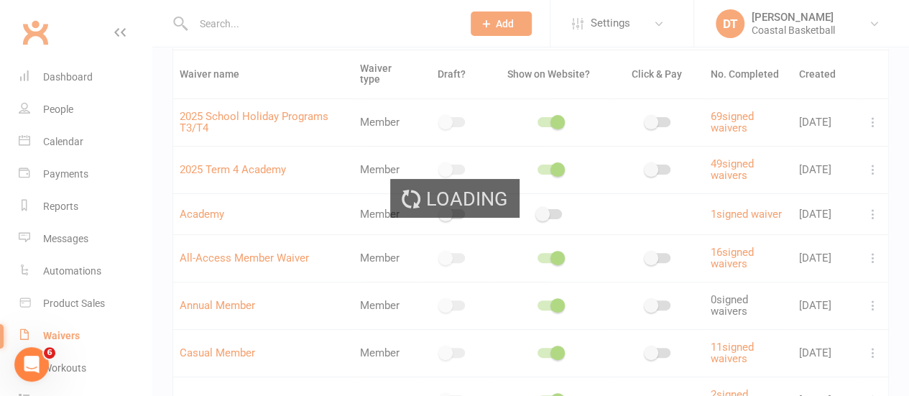
select select "applies_to_dependant_signees"
select select "select"
select select "applies_to_dependant_signees"
select select "checkbox"
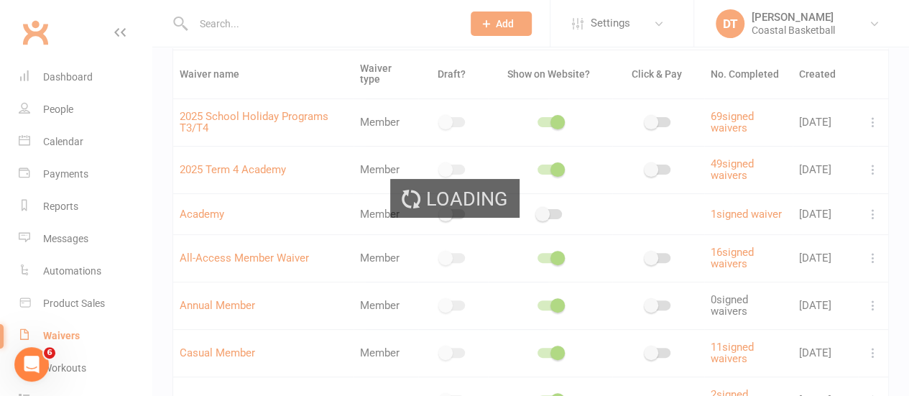
select select "applies_to_dependant_signees"
select select "select"
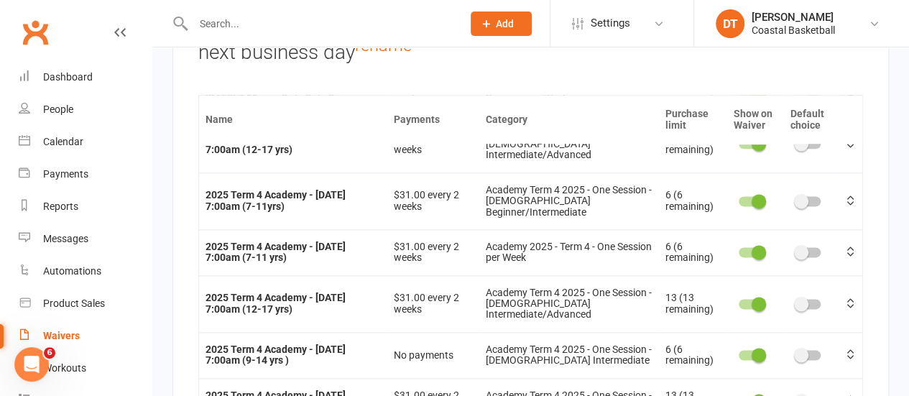
scroll to position [492, 0]
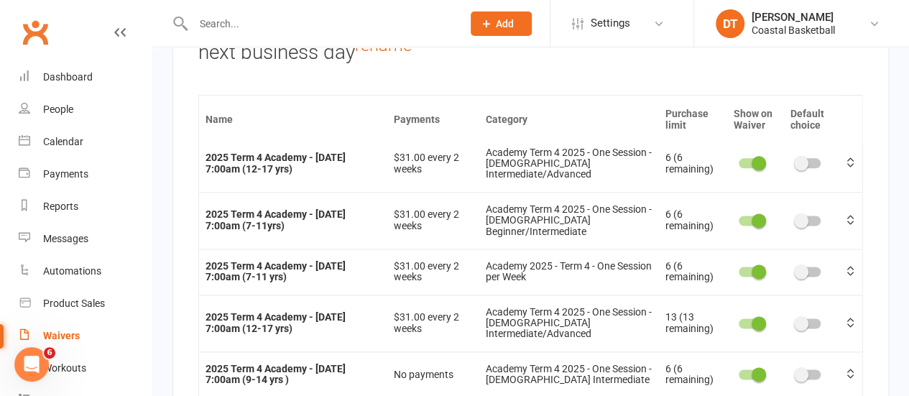
scroll to position [532, 0]
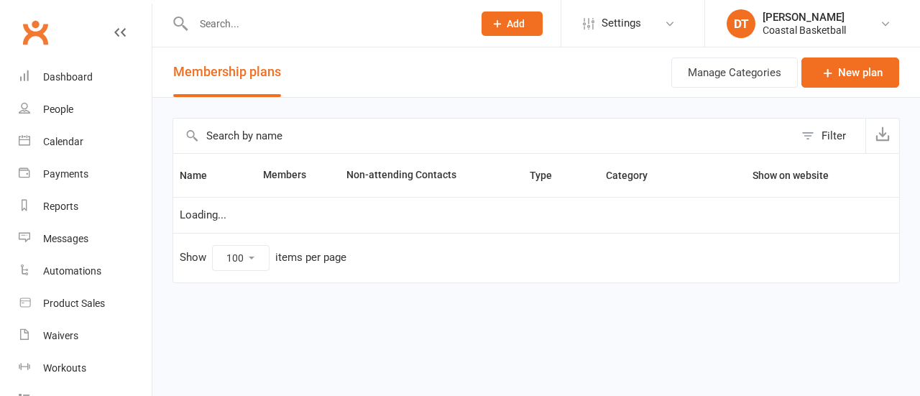
select select "100"
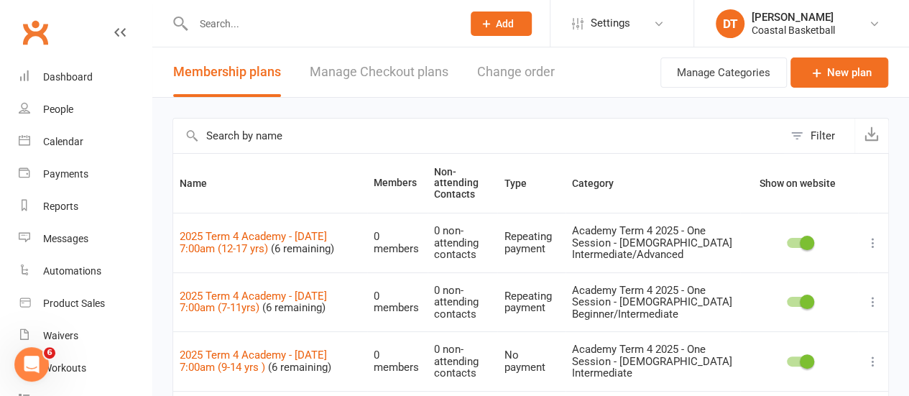
click at [289, 133] on input "text" at bounding box center [478, 136] width 610 height 35
type input "[DATE]"
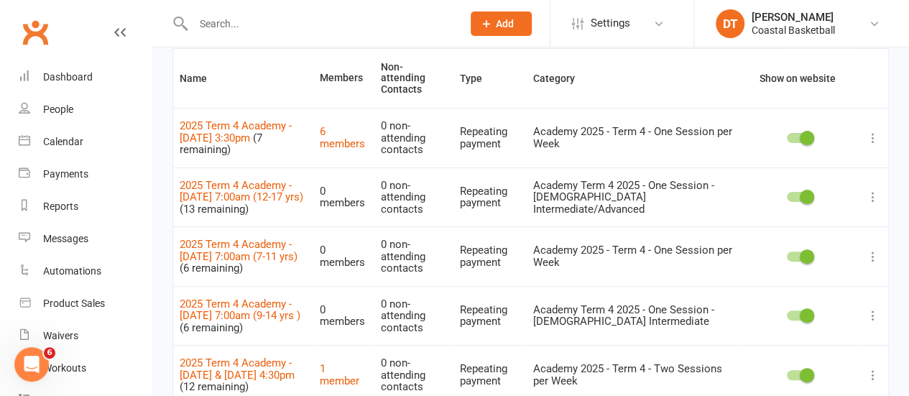
scroll to position [104, 0]
click at [873, 191] on icon at bounding box center [873, 198] width 14 height 14
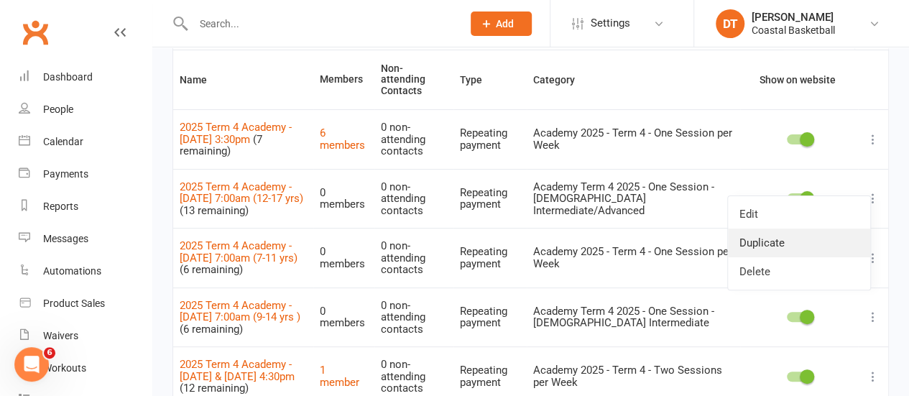
click at [746, 239] on link "Duplicate" at bounding box center [799, 243] width 142 height 29
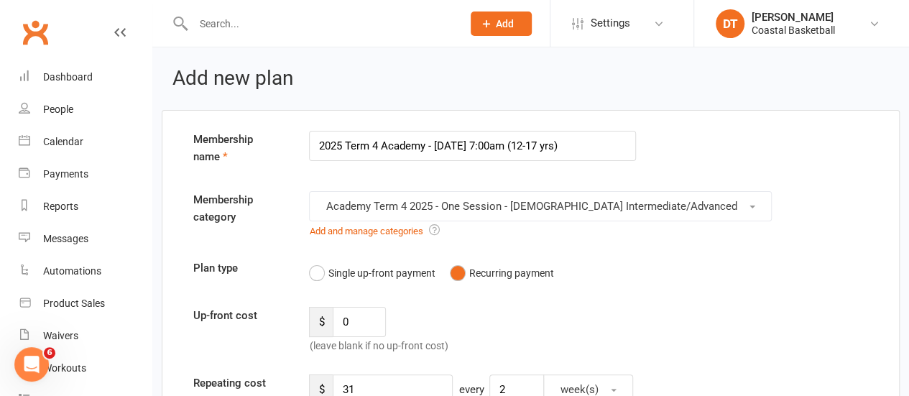
click at [559, 147] on input "2025 Term 4 Academy - [DATE] 7:00am (12-17 yrs)" at bounding box center [472, 146] width 327 height 30
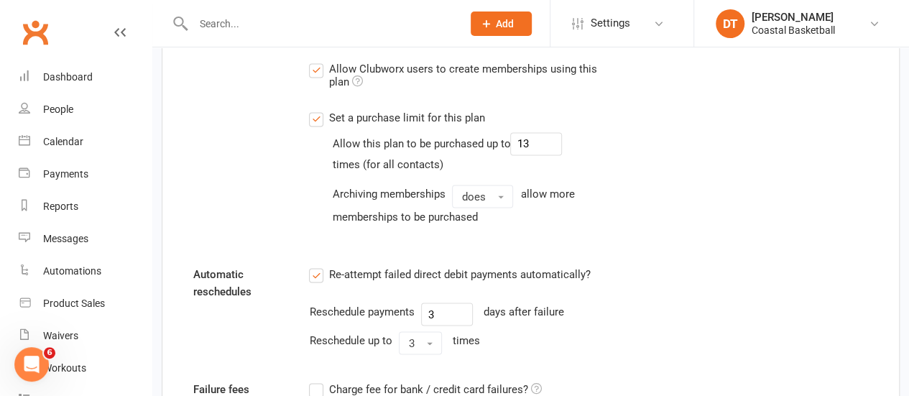
scroll to position [1216, 0]
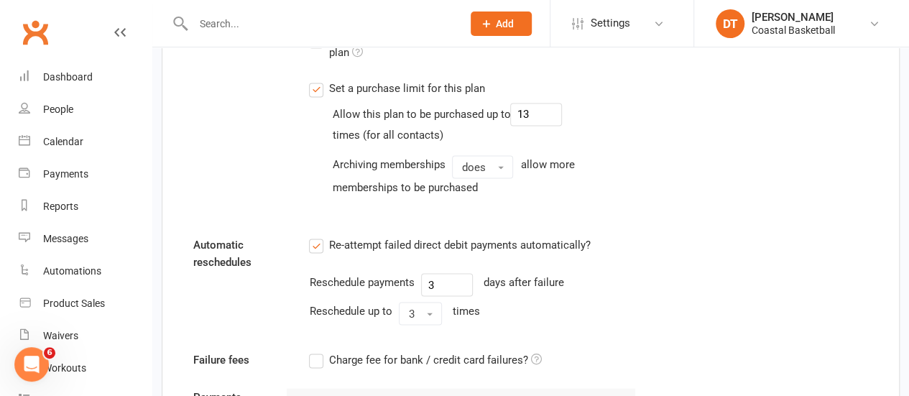
type input "2025 Term 4 Academy - [DATE] 7:00am (12-17 yrs )"
click at [518, 103] on input "13" at bounding box center [536, 114] width 52 height 23
click at [519, 103] on input "13" at bounding box center [536, 114] width 52 height 23
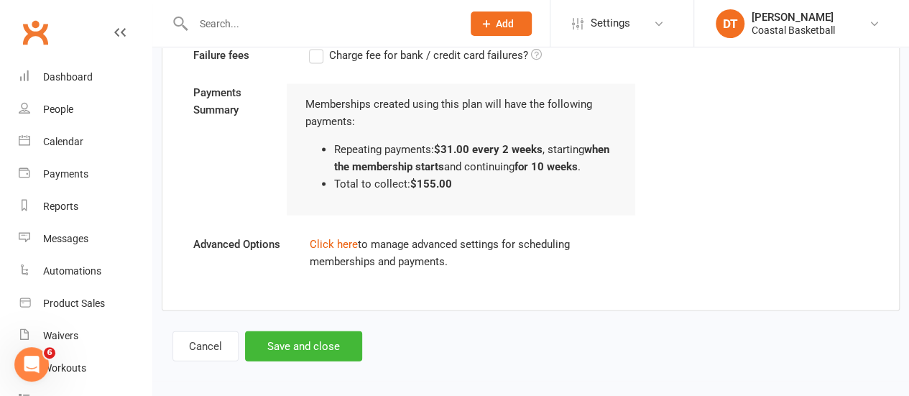
type input "6"
click at [381, 338] on div "Cancel Save and close" at bounding box center [531, 346] width 717 height 30
click at [311, 336] on button "Save and close" at bounding box center [303, 346] width 117 height 30
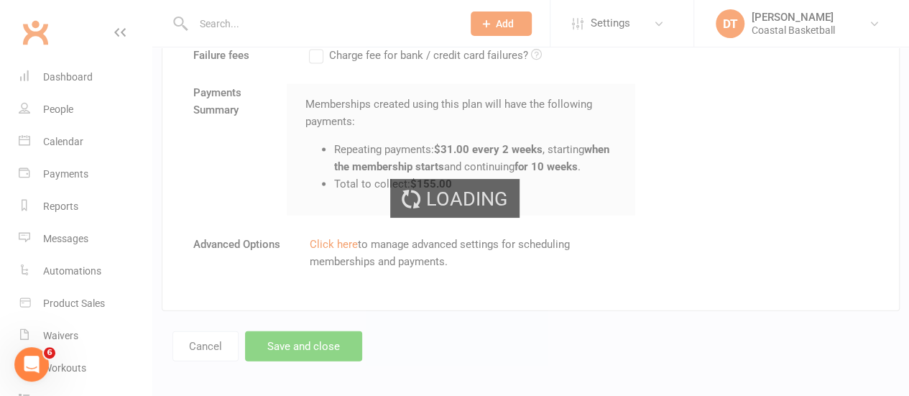
select select "100"
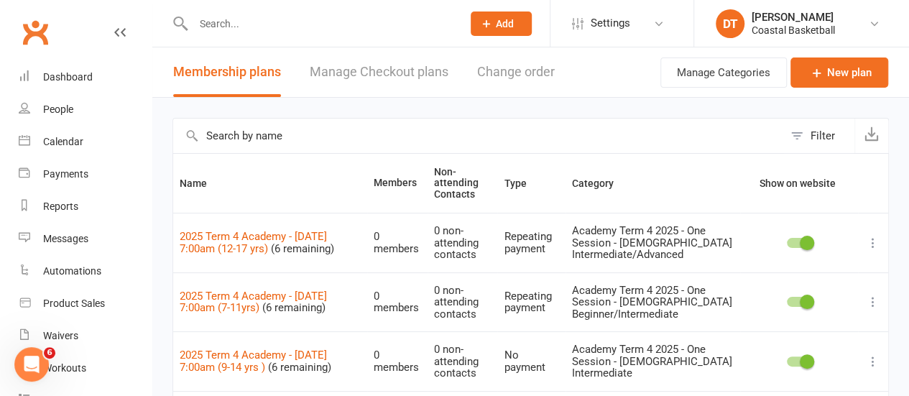
click at [384, 134] on input "text" at bounding box center [478, 136] width 610 height 35
type input "[DATE]"
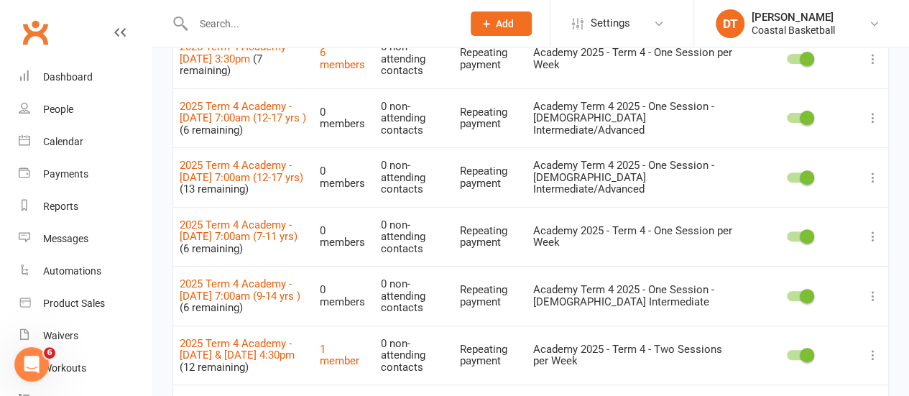
scroll to position [187, 0]
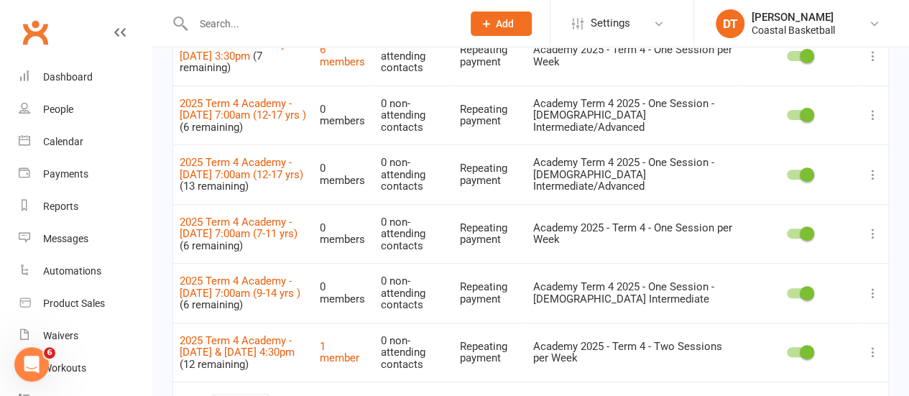
click at [873, 167] on icon at bounding box center [873, 174] width 14 height 14
drag, startPoint x: 826, startPoint y: 249, endPoint x: 539, endPoint y: 61, distance: 342.7
click at [826, 248] on link "Delete" at bounding box center [799, 248] width 142 height 29
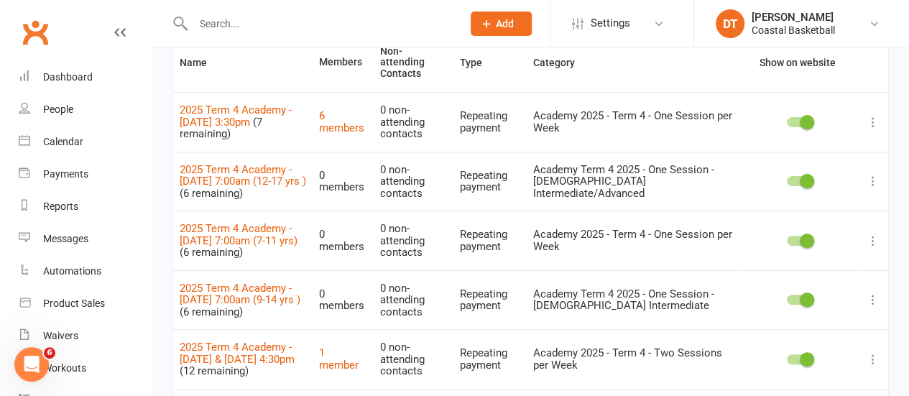
scroll to position [0, 0]
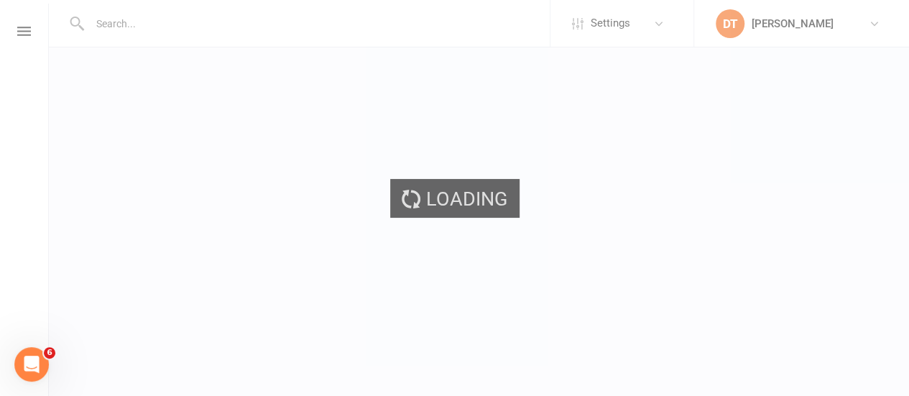
select select "applies_to_dependant_signees"
select select "select"
select select "applies_to_dependant_signees"
select select "select"
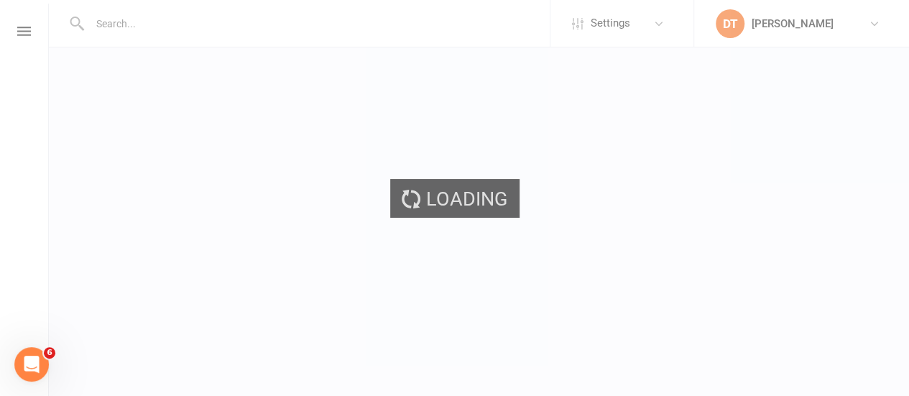
select select "applies_to_dependant_signees"
select select "select"
select select "applies_to_dependant_signees"
select select "checkbox"
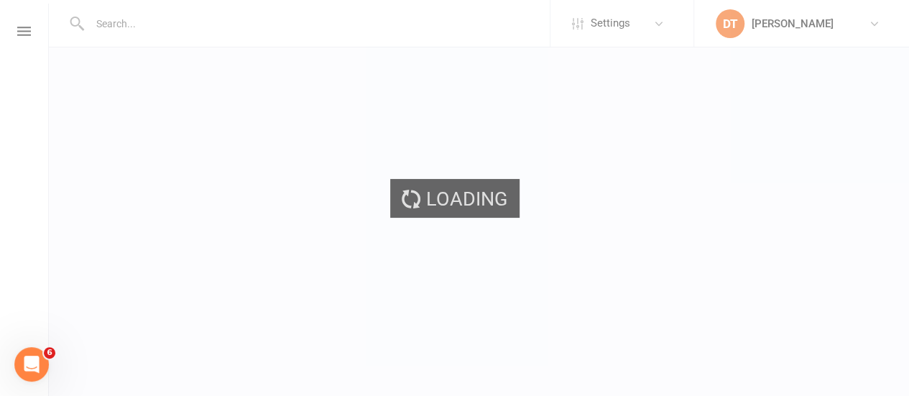
select select "applies_to_dependant_signees"
select select "select"
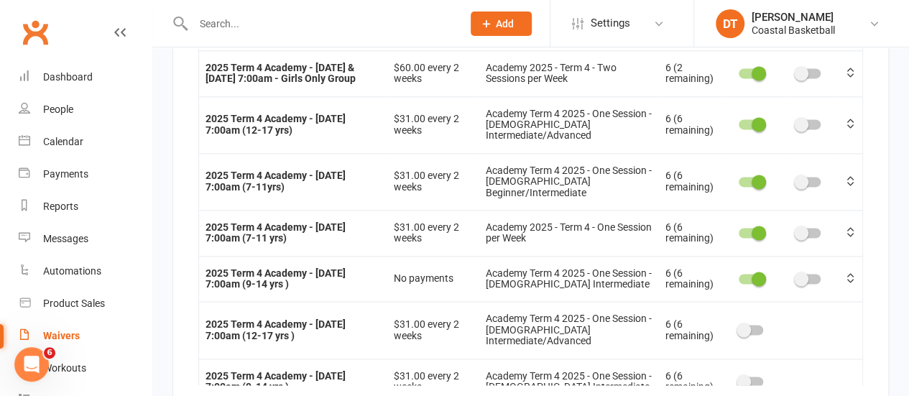
scroll to position [431, 0]
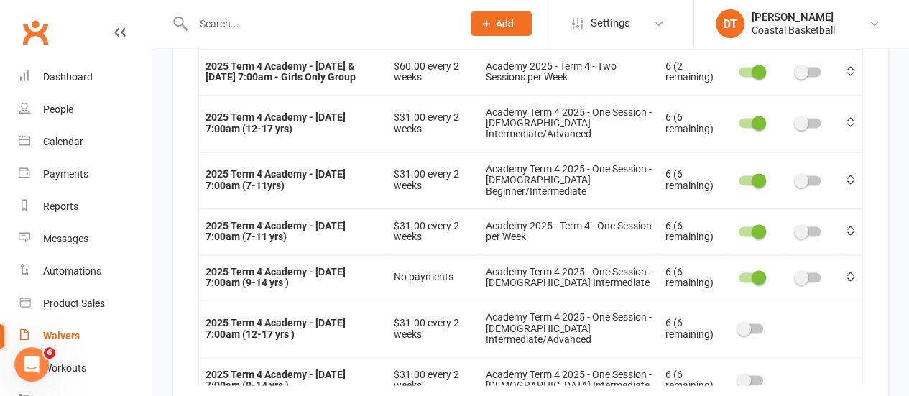
click at [739, 323] on div at bounding box center [751, 328] width 24 height 10
click at [739, 326] on input "checkbox" at bounding box center [739, 326] width 0 height 0
click at [737, 373] on span at bounding box center [744, 380] width 14 height 14
click at [739, 378] on input "checkbox" at bounding box center [739, 378] width 0 height 0
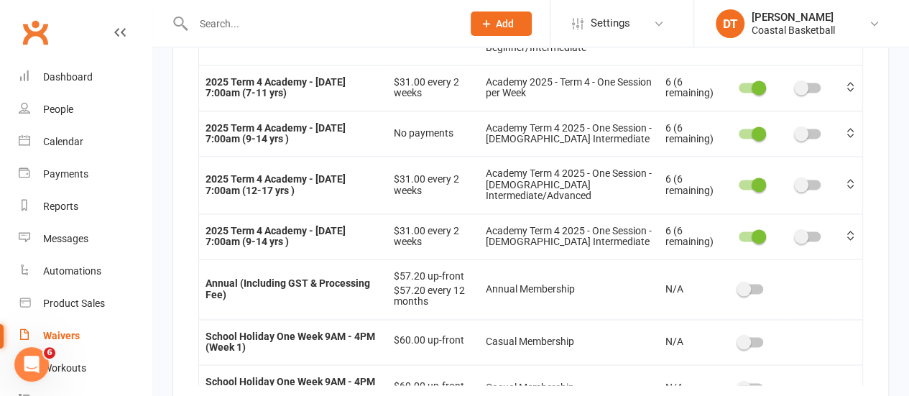
scroll to position [15319, 0]
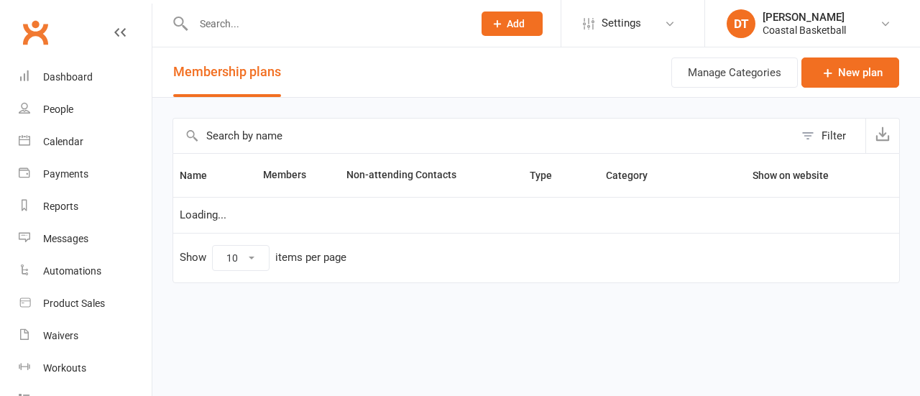
select select "100"
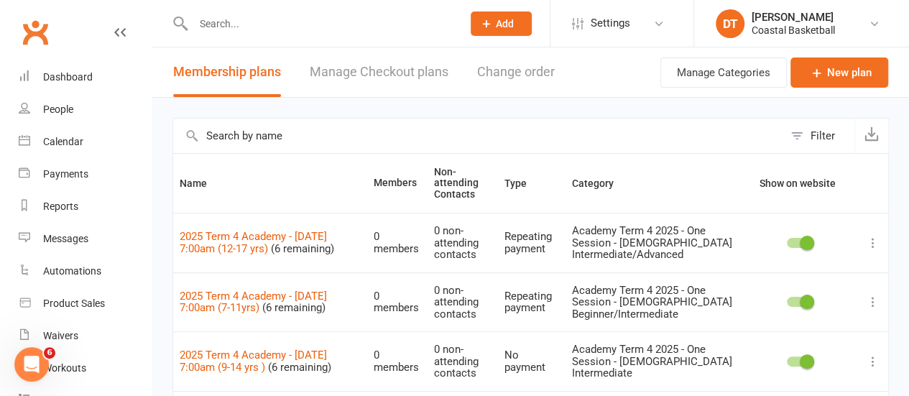
click at [426, 142] on input "text" at bounding box center [478, 136] width 610 height 35
type input "[DATE]"
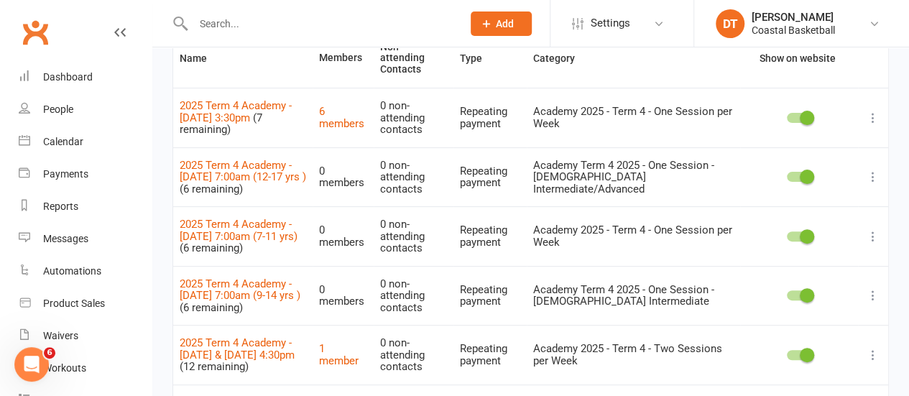
scroll to position [157, 0]
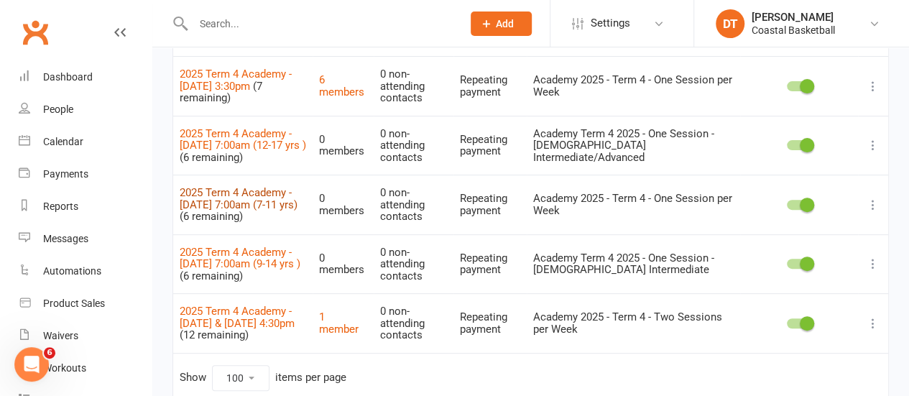
click at [216, 186] on link "2025 Term 4 Academy - [DATE] 7:00am (7-11 yrs)" at bounding box center [239, 198] width 118 height 25
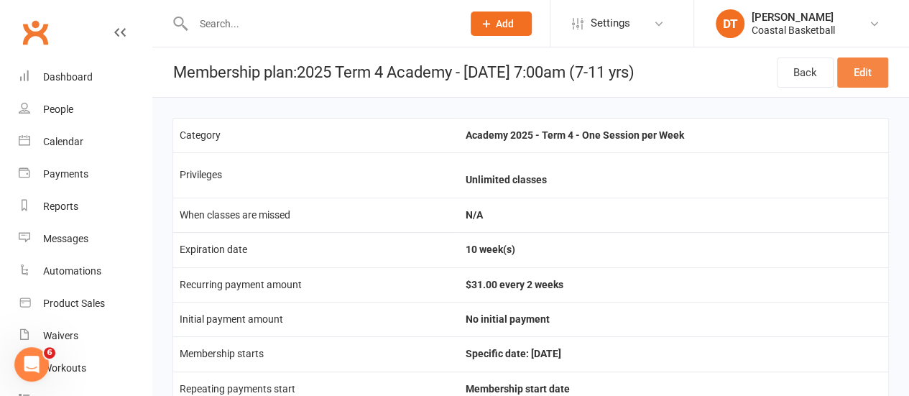
click at [870, 75] on link "Edit" at bounding box center [862, 73] width 51 height 30
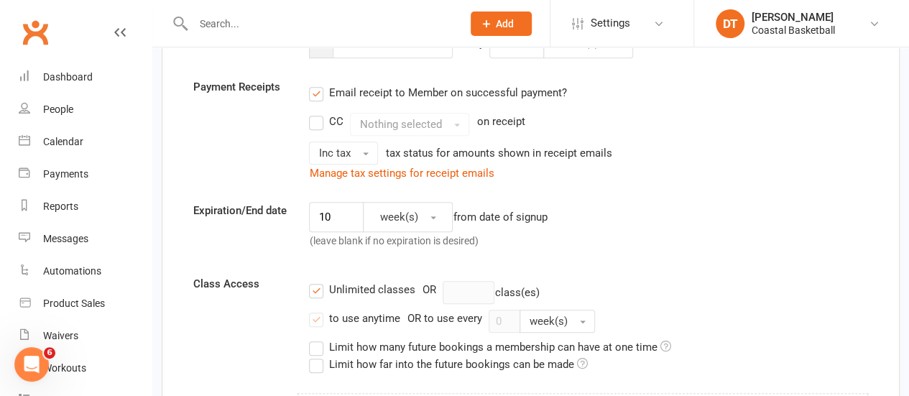
scroll to position [40, 0]
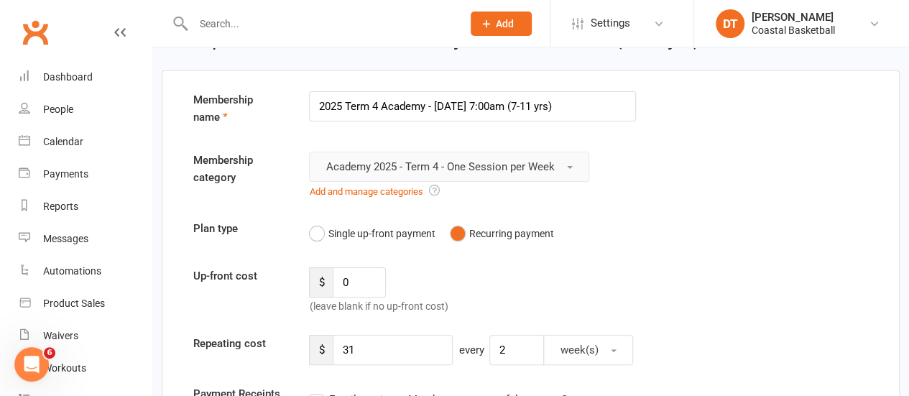
click at [522, 154] on button "Academy 2025 - Term 4 - One Session per Week" at bounding box center [449, 167] width 280 height 30
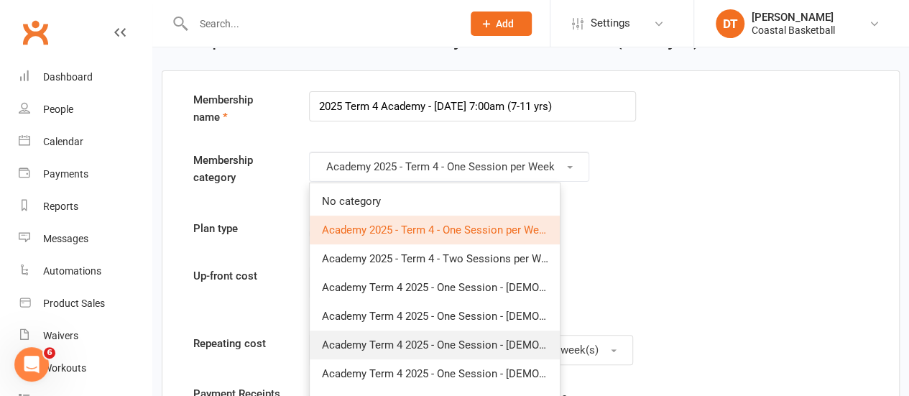
click at [526, 339] on span "Academy Term 4 2025 - One Session - [DEMOGRAPHIC_DATA] Beginner/Intermediate" at bounding box center [524, 345] width 406 height 13
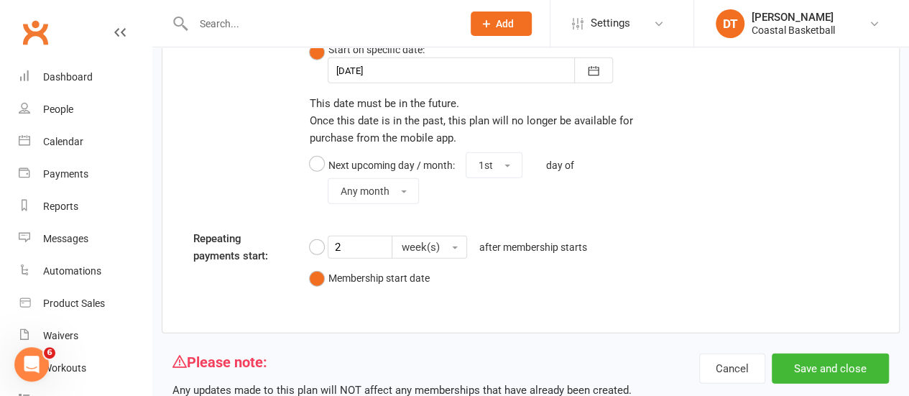
scroll to position [1852, 0]
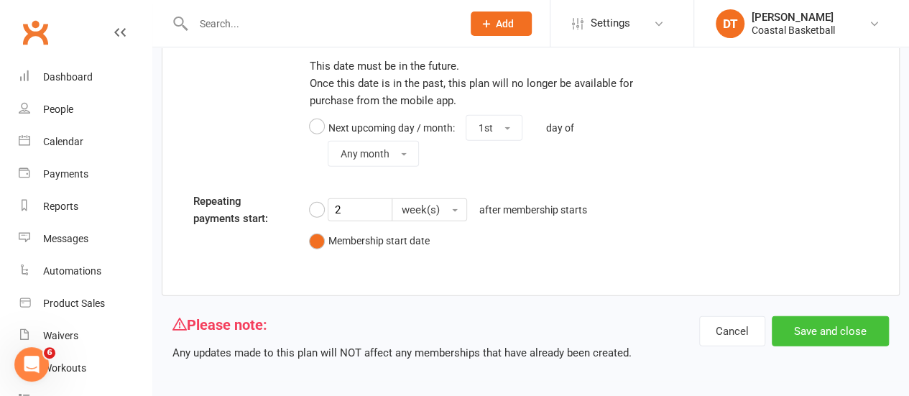
click at [795, 329] on button "Save and close" at bounding box center [830, 331] width 117 height 30
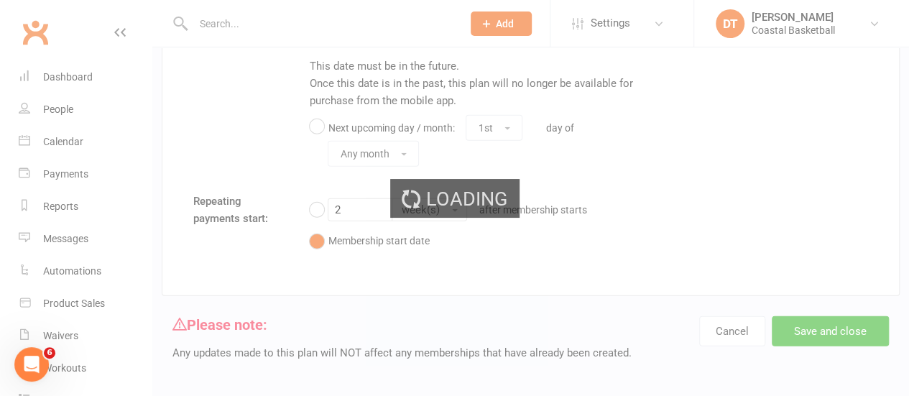
select select "100"
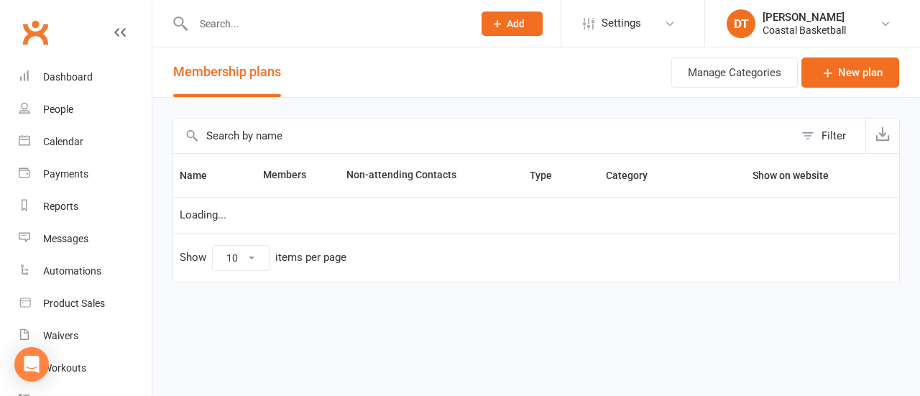
select select "100"
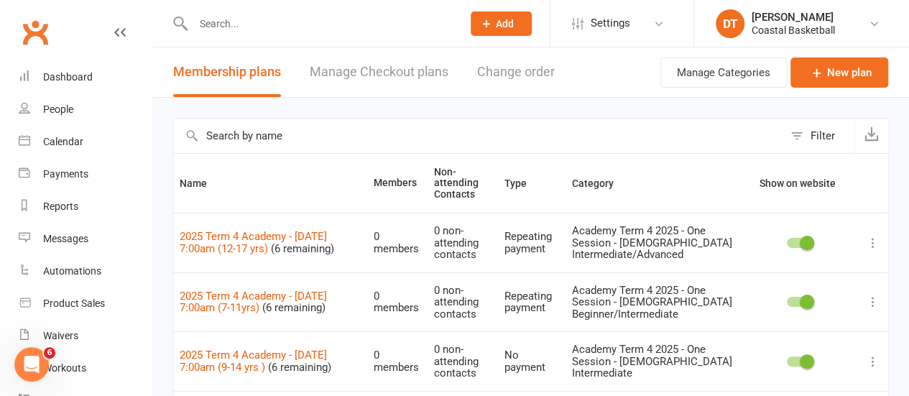
click at [319, 124] on input "text" at bounding box center [478, 136] width 610 height 35
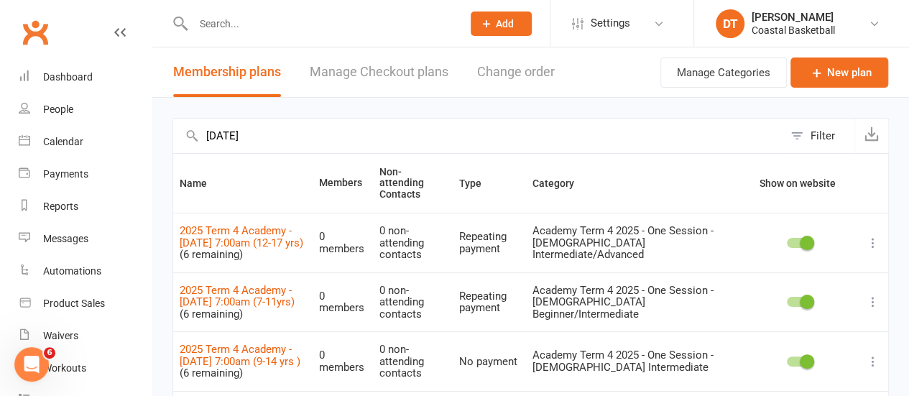
click at [240, 139] on input "[DATE]" at bounding box center [478, 136] width 610 height 35
type input "academy"
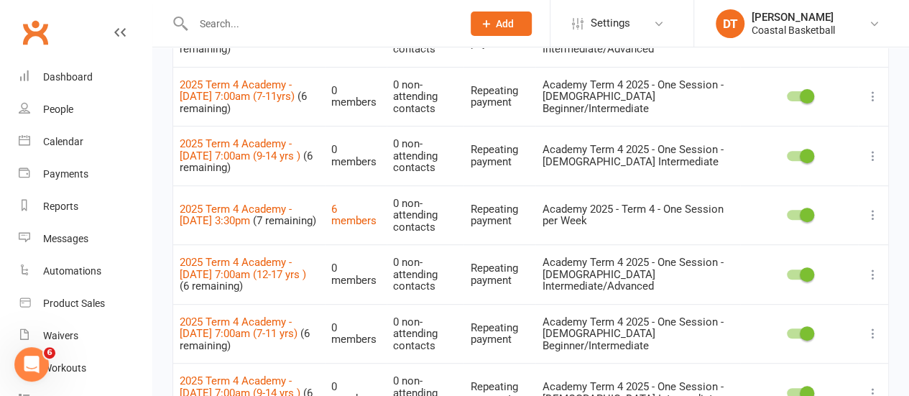
scroll to position [203, 0]
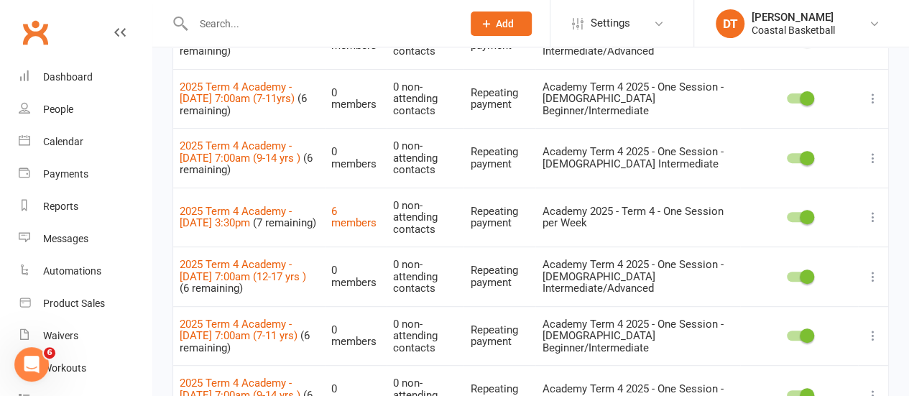
click at [873, 210] on icon at bounding box center [873, 217] width 14 height 14
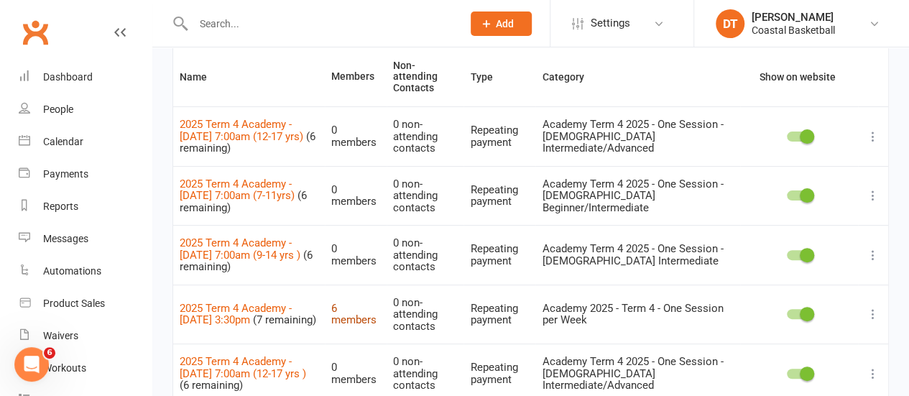
scroll to position [105, 0]
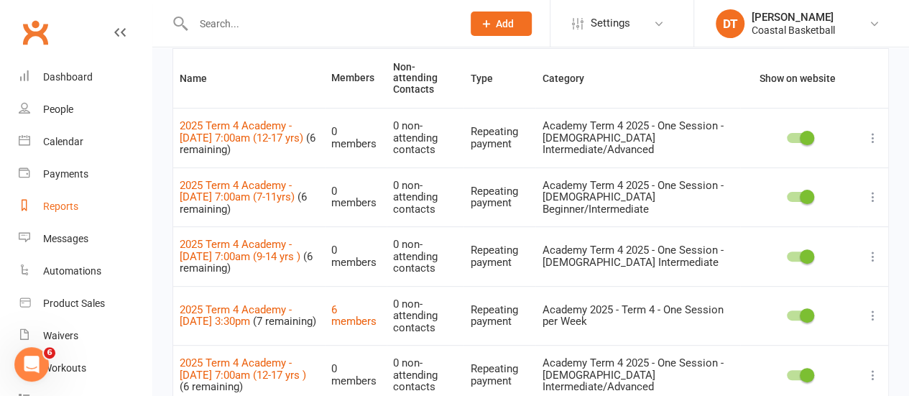
click at [111, 196] on link "Reports" at bounding box center [85, 206] width 133 height 32
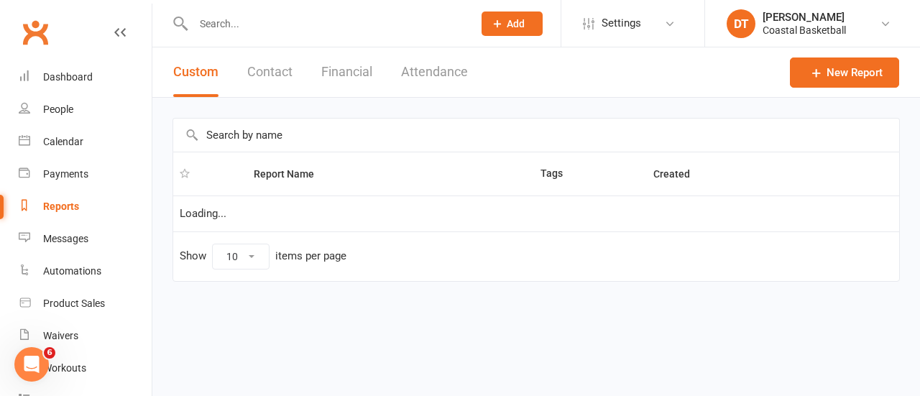
select select "100"
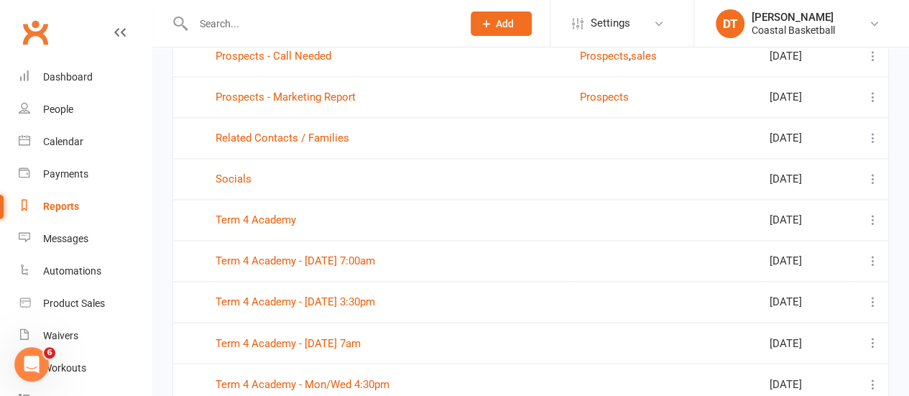
scroll to position [1037, 0]
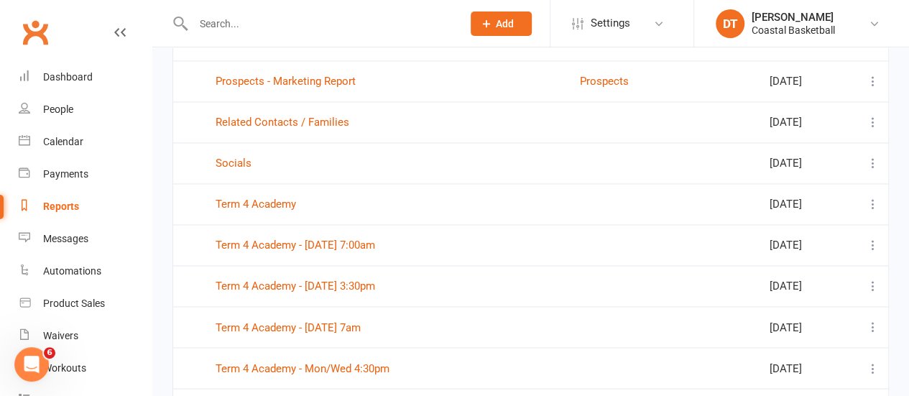
click at [309, 203] on div "Term 4 Academy" at bounding box center [392, 204] width 352 height 12
click at [290, 202] on link "Term 4 Academy" at bounding box center [256, 204] width 81 height 13
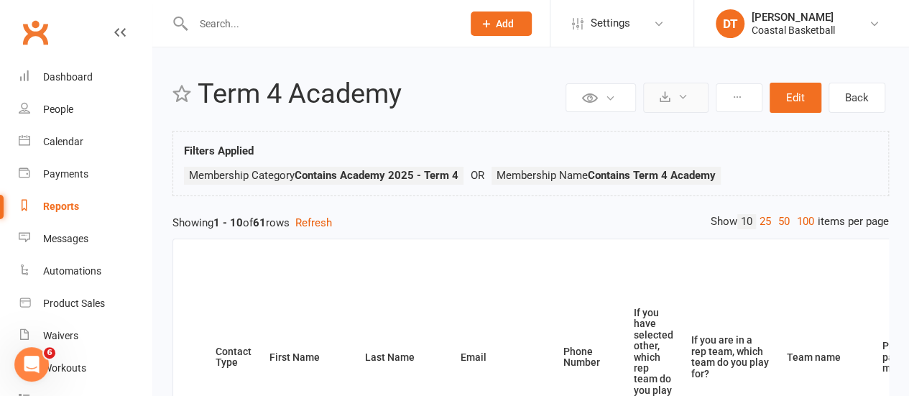
click at [666, 103] on button at bounding box center [675, 98] width 65 height 30
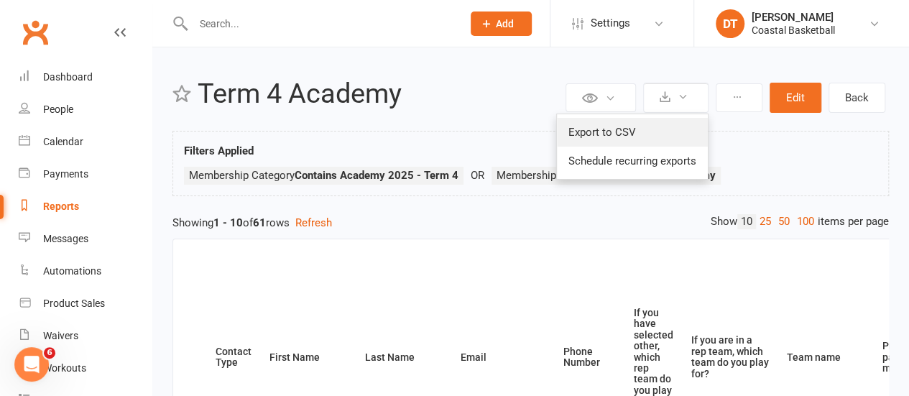
click at [612, 123] on link "Export to CSV" at bounding box center [632, 132] width 151 height 29
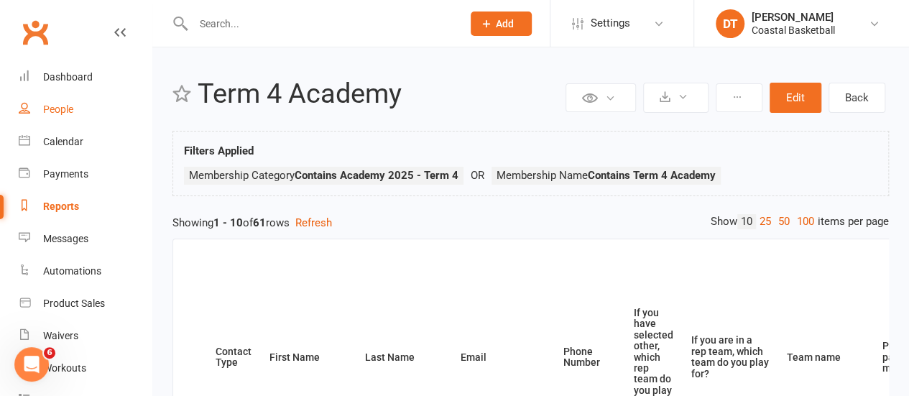
click at [96, 111] on link "People" at bounding box center [85, 109] width 133 height 32
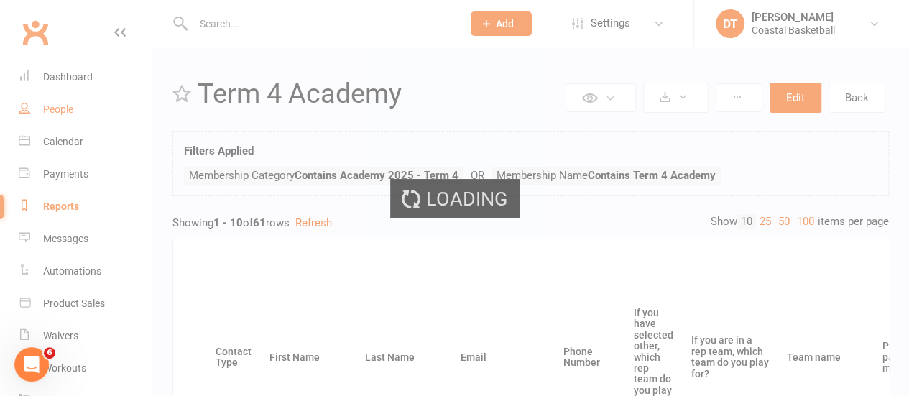
select select "100"
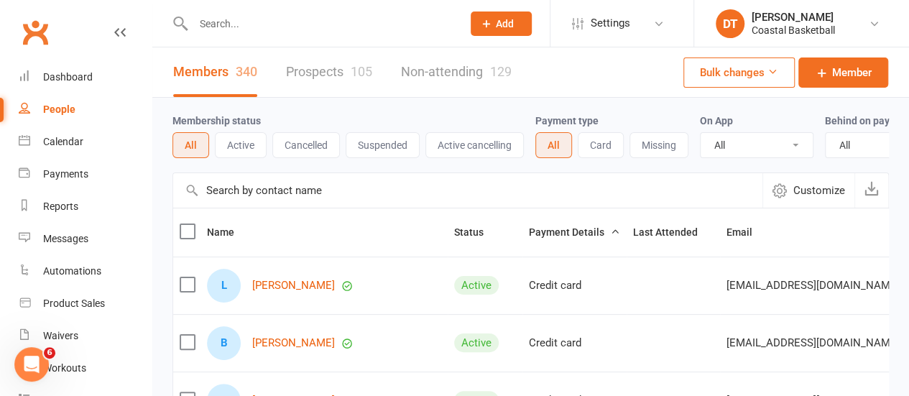
click at [306, 208] on input "text" at bounding box center [467, 190] width 589 height 35
type input "g"
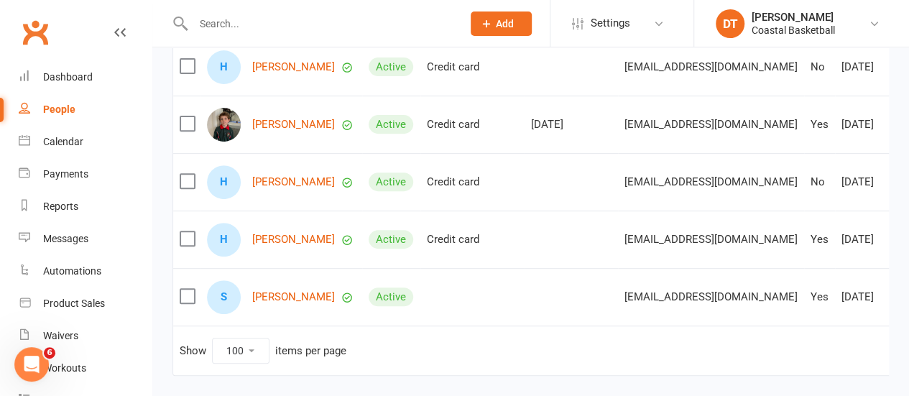
scroll to position [183, 0]
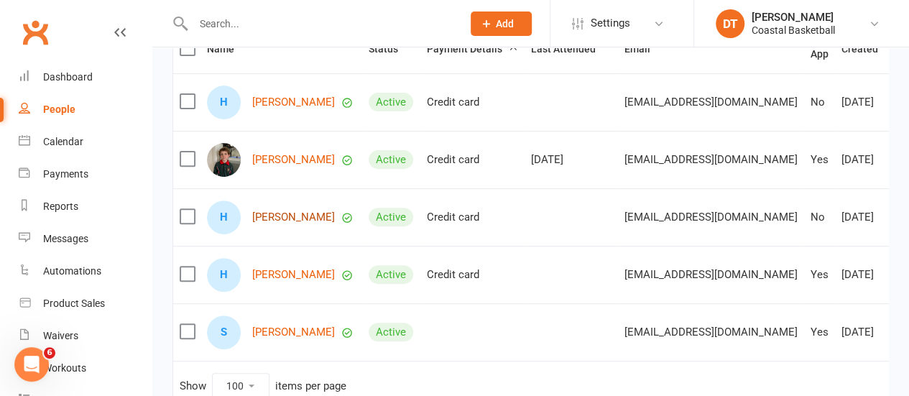
type input "harry side"
click at [631, 13] on link "Settings" at bounding box center [622, 23] width 100 height 32
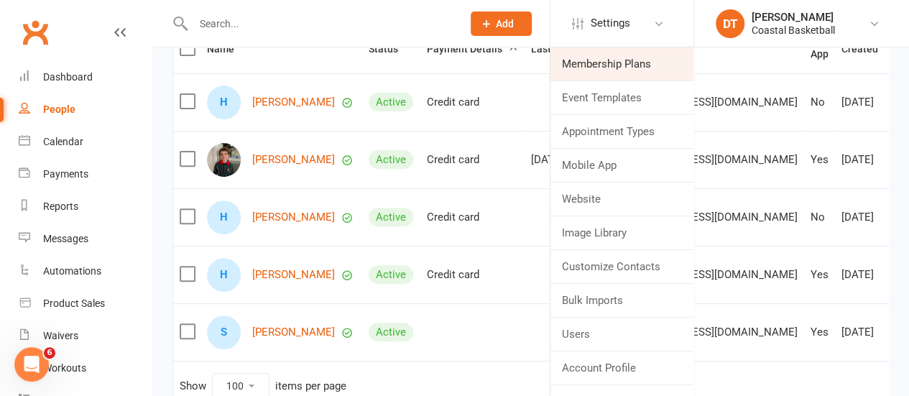
click at [591, 65] on link "Membership Plans" at bounding box center [622, 63] width 143 height 33
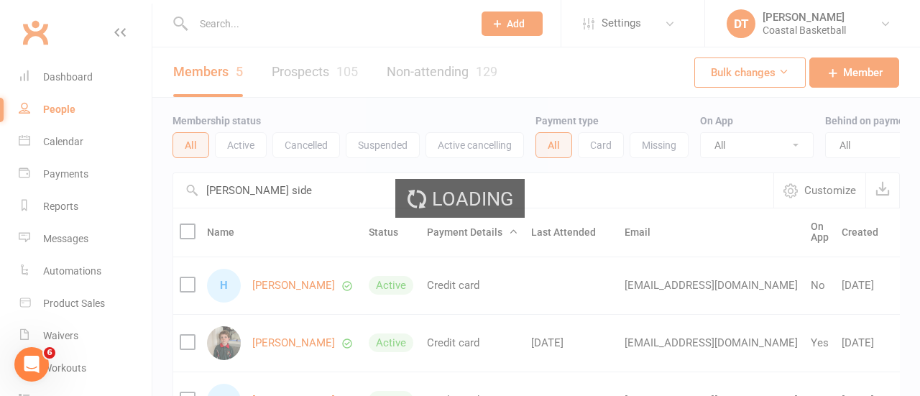
select select "100"
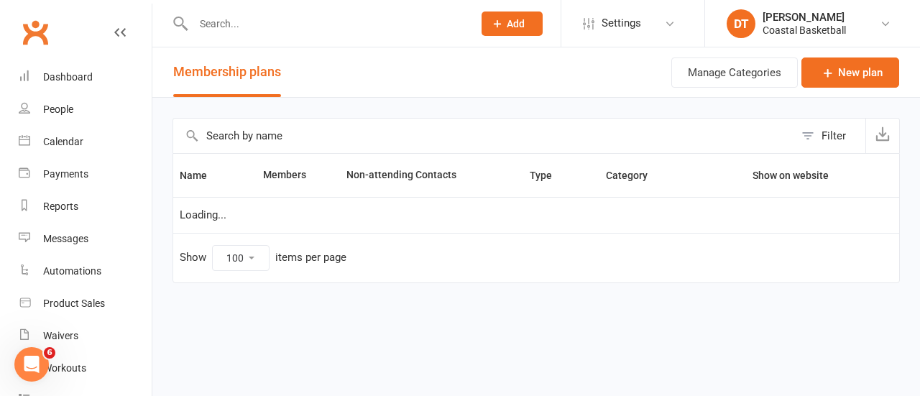
click at [436, 136] on input "text" at bounding box center [483, 136] width 621 height 35
type input "academy"
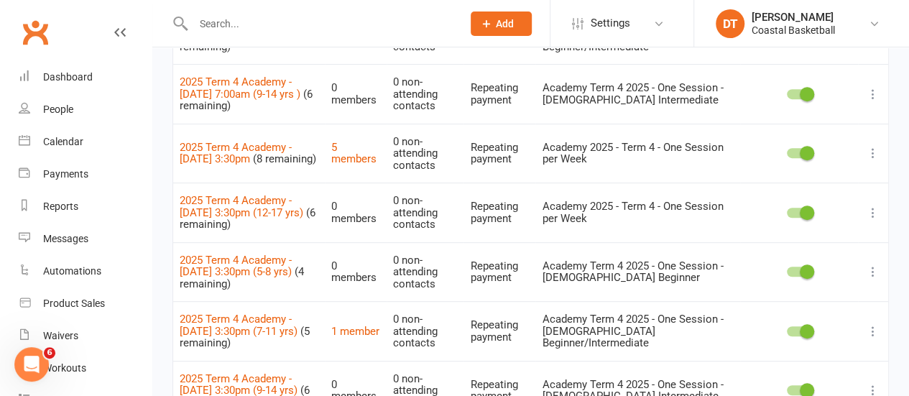
scroll to position [330, 0]
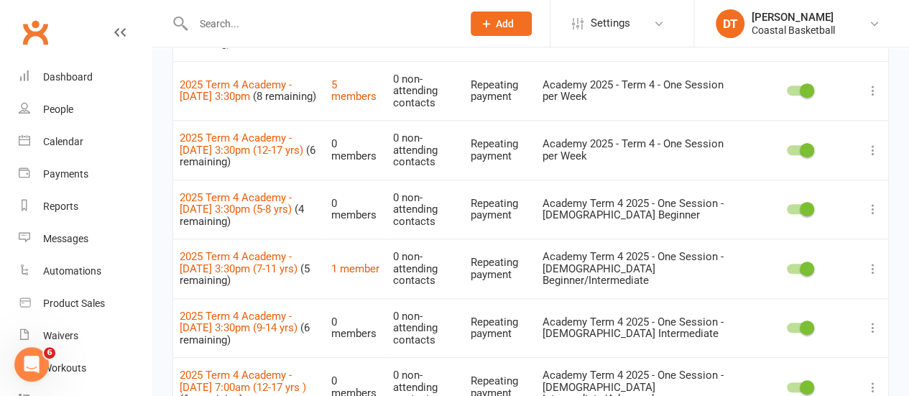
click at [799, 86] on div at bounding box center [799, 91] width 24 height 10
click at [787, 88] on input "checkbox" at bounding box center [787, 88] width 0 height 0
click at [345, 78] on link "5 members" at bounding box center [353, 90] width 45 height 25
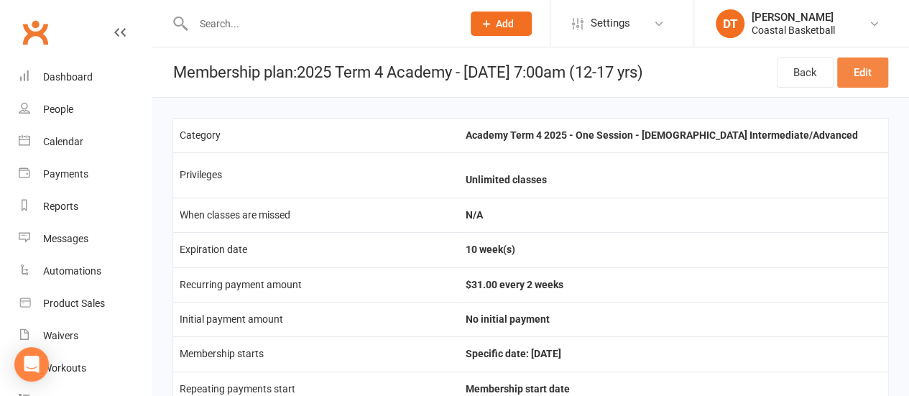
drag, startPoint x: 878, startPoint y: 70, endPoint x: 919, endPoint y: 64, distance: 42.2
click at [877, 70] on link "Edit" at bounding box center [862, 73] width 51 height 30
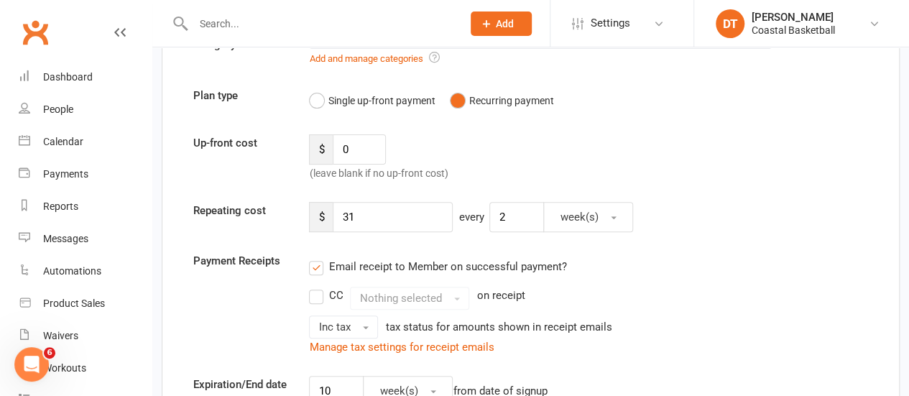
scroll to position [22, 0]
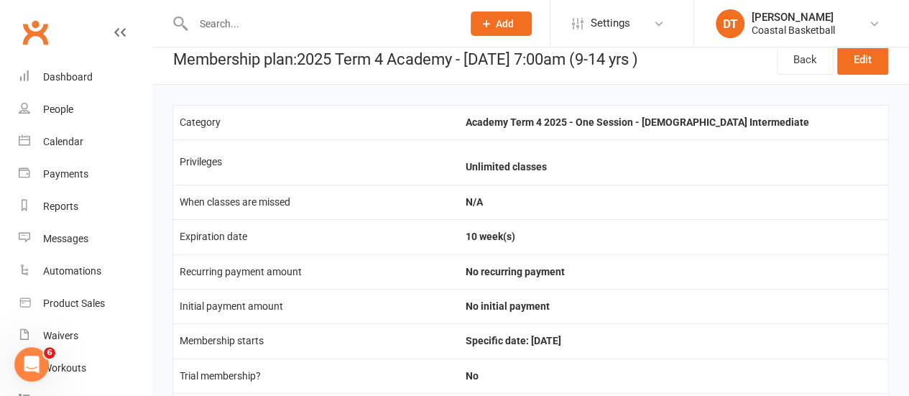
scroll to position [12, 0]
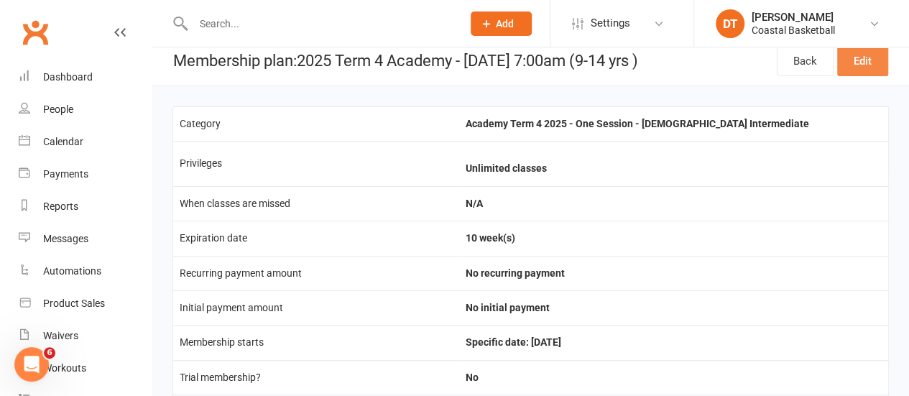
click at [852, 68] on link "Edit" at bounding box center [862, 61] width 51 height 30
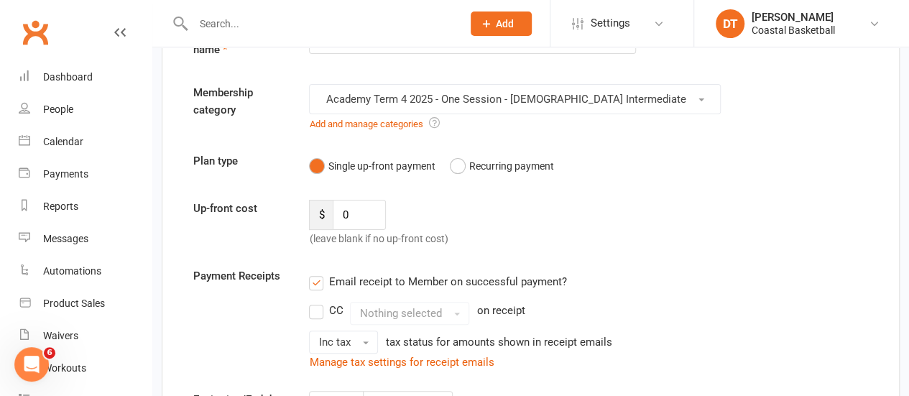
scroll to position [70, 0]
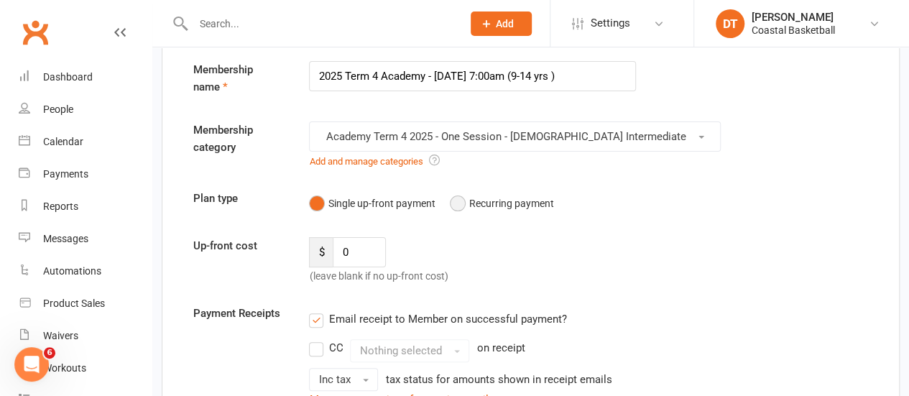
click at [541, 201] on button "Recurring payment" at bounding box center [502, 203] width 104 height 27
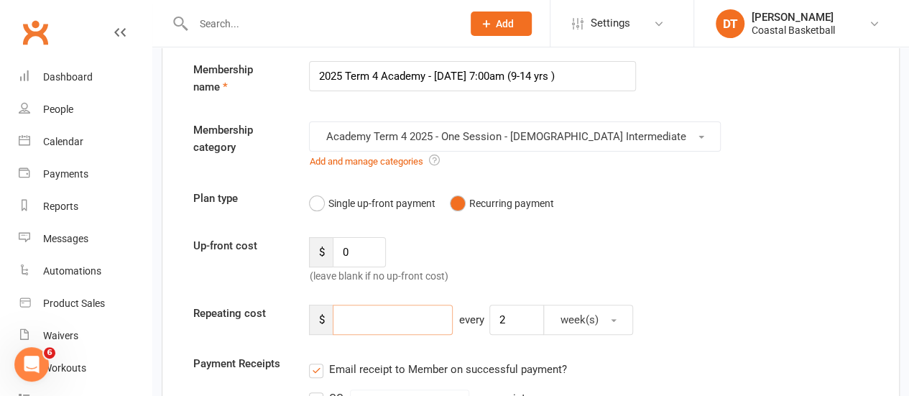
click at [369, 327] on input "number" at bounding box center [393, 320] width 120 height 30
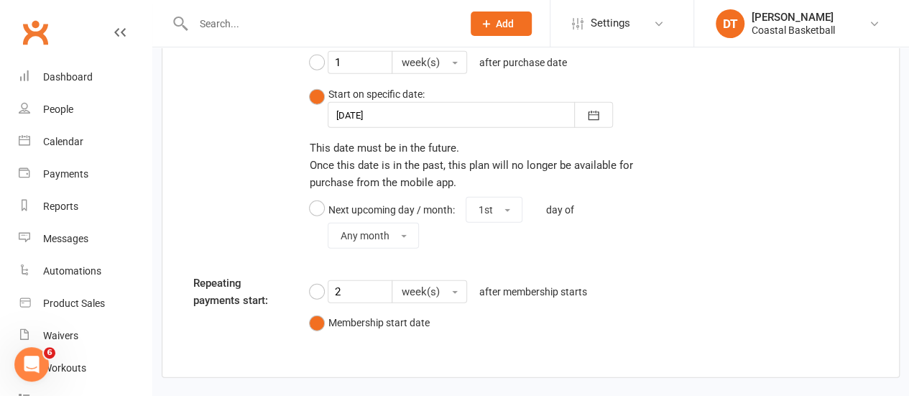
scroll to position [1852, 0]
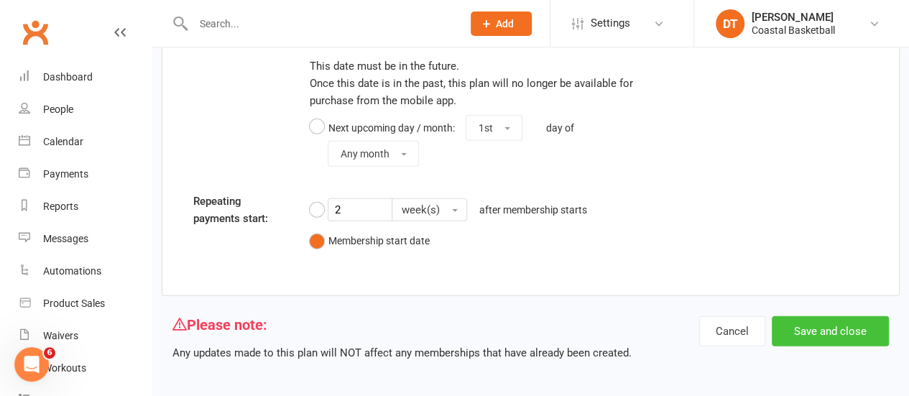
type input "31"
click at [846, 326] on button "Save and close" at bounding box center [830, 331] width 117 height 30
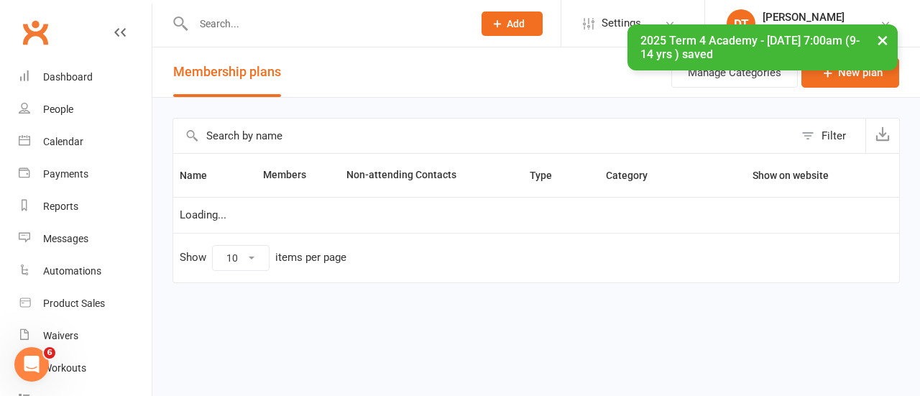
select select "100"
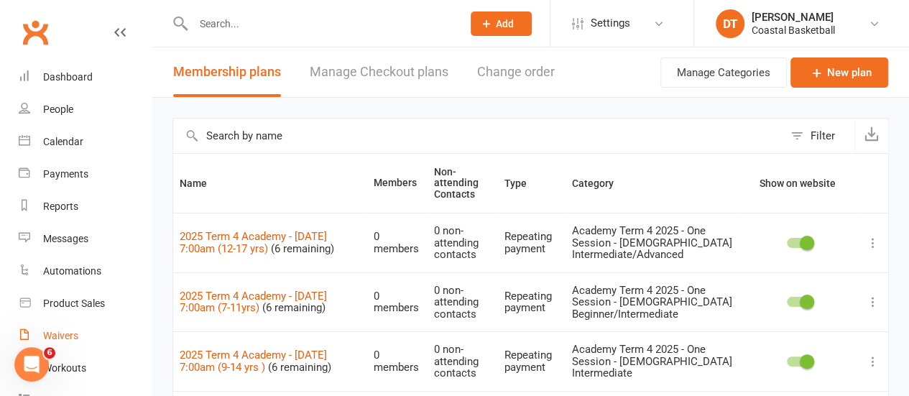
click at [81, 338] on link "Waivers" at bounding box center [85, 336] width 133 height 32
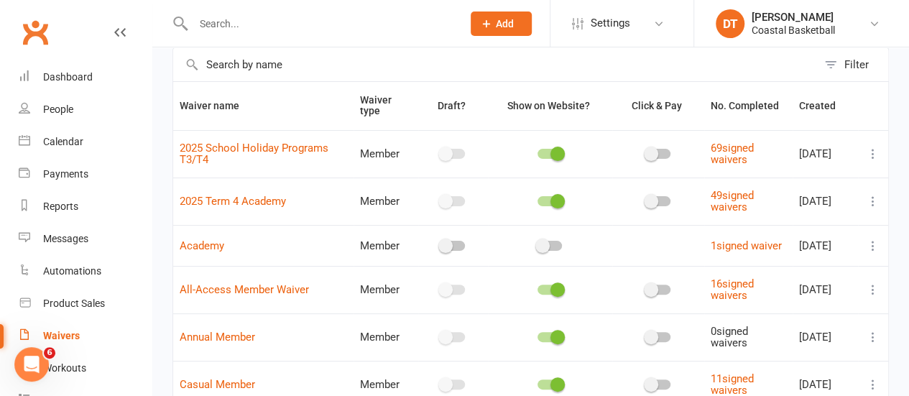
scroll to position [63, 0]
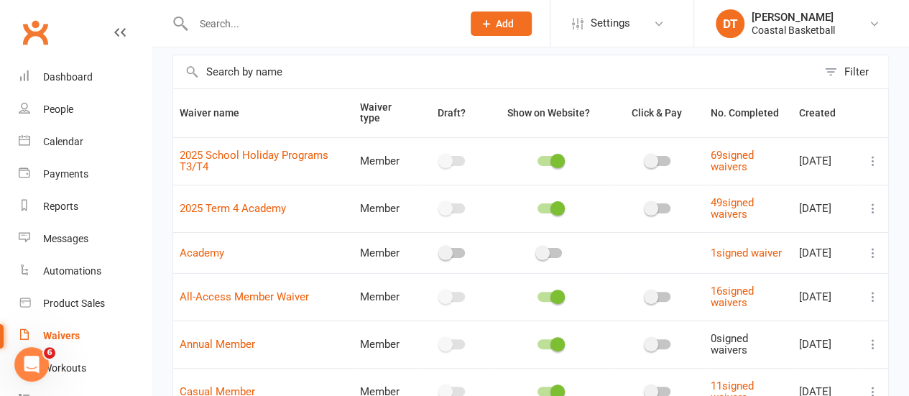
click at [842, 65] on button "Filter" at bounding box center [852, 71] width 71 height 33
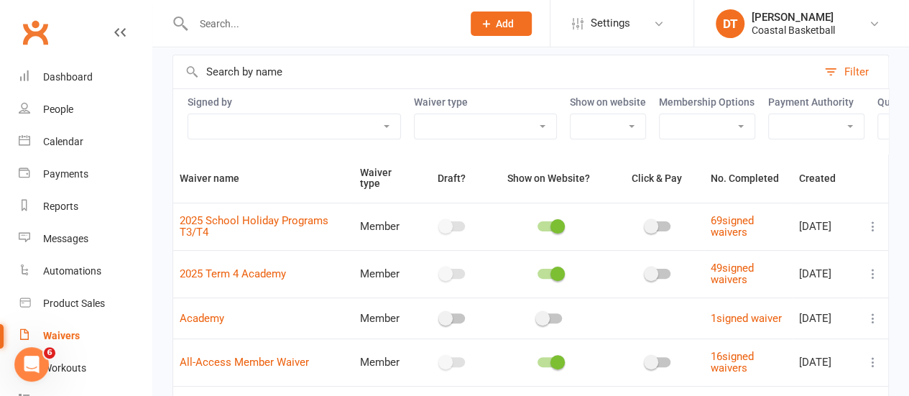
click at [335, 71] on input "text" at bounding box center [495, 71] width 644 height 33
type input "academy"
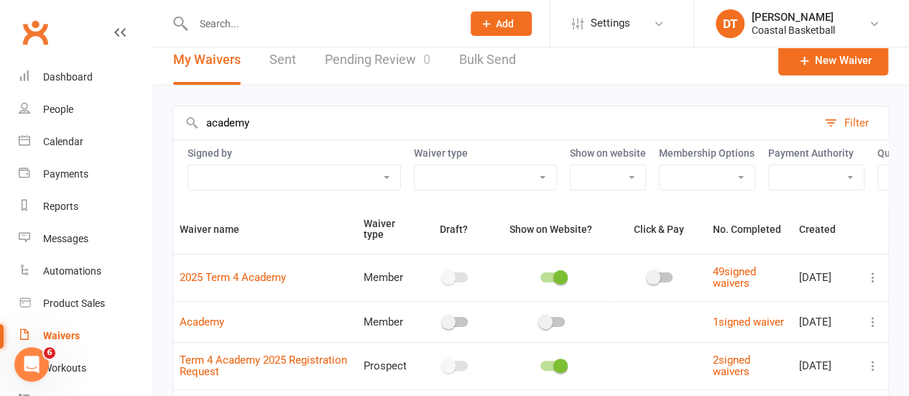
scroll to position [0, 0]
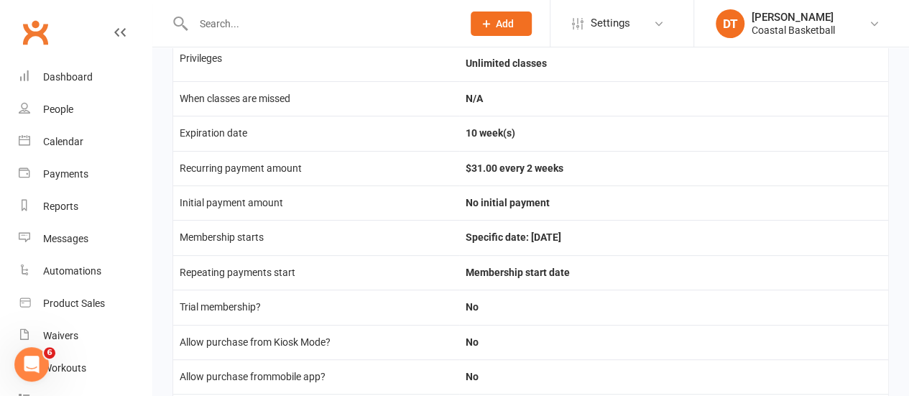
scroll to position [118, 0]
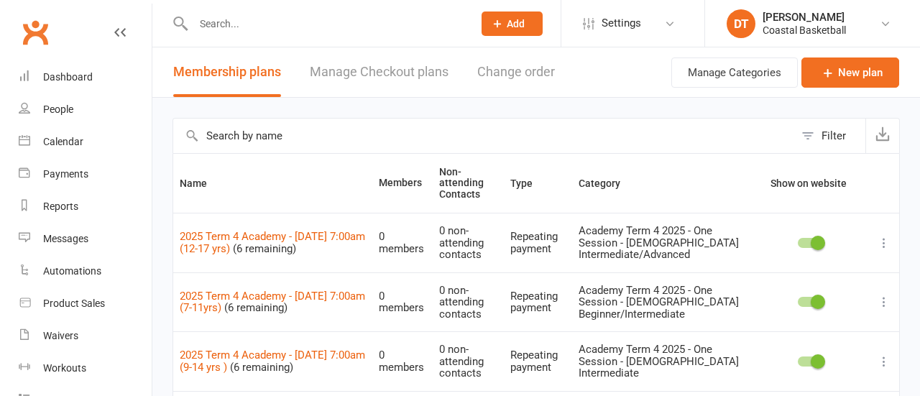
select select "100"
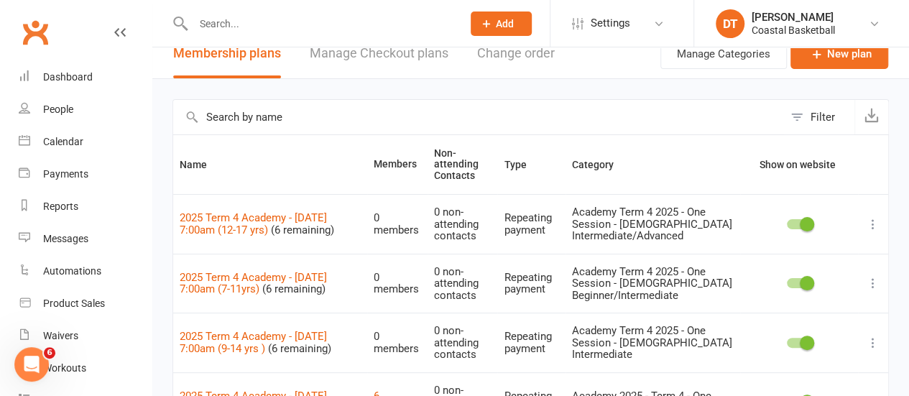
scroll to position [31, 0]
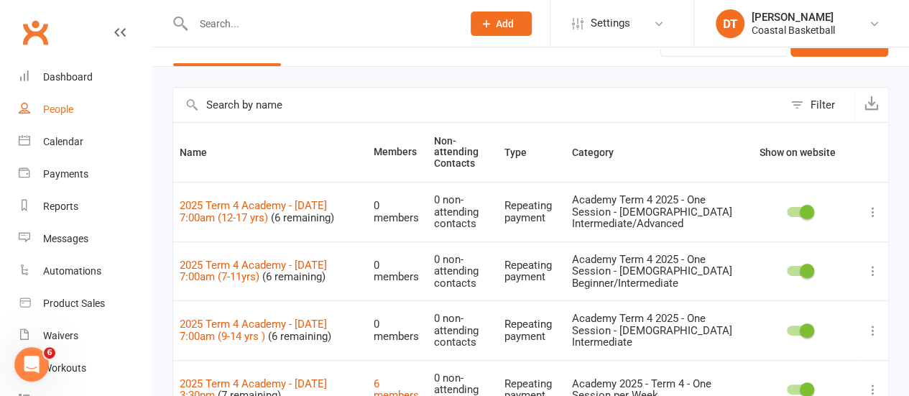
drag, startPoint x: 68, startPoint y: 104, endPoint x: 919, endPoint y: 164, distance: 853.9
click at [68, 104] on div "People" at bounding box center [58, 110] width 30 height 12
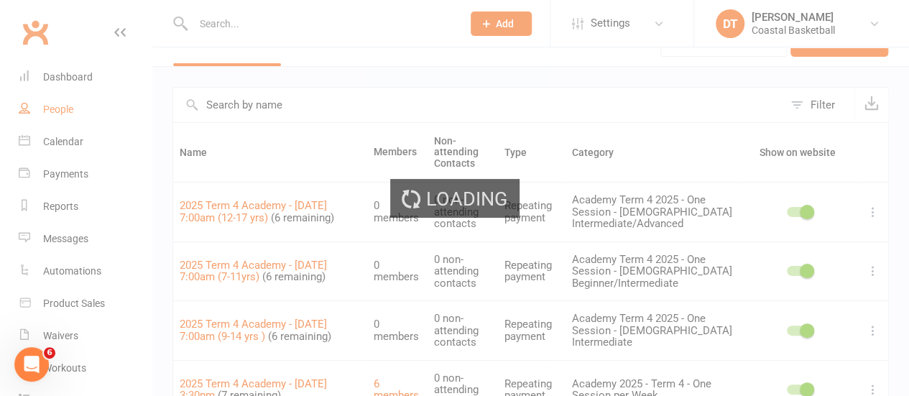
select select "100"
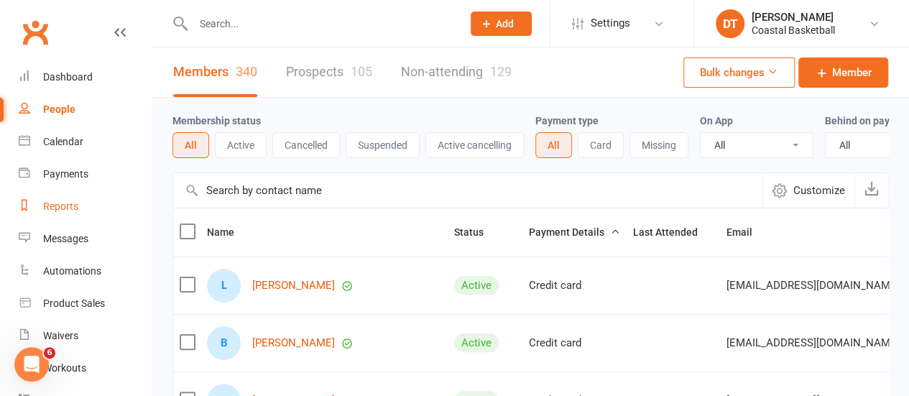
click at [61, 206] on div "Reports" at bounding box center [60, 207] width 35 height 12
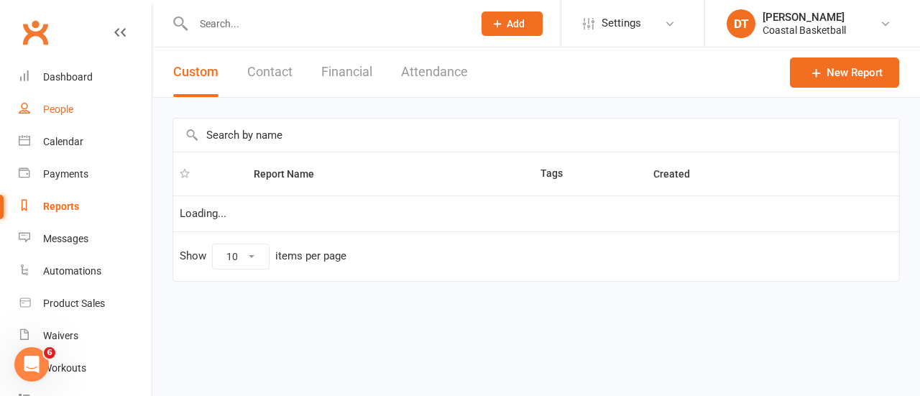
select select "100"
click at [60, 113] on div "People" at bounding box center [58, 110] width 30 height 12
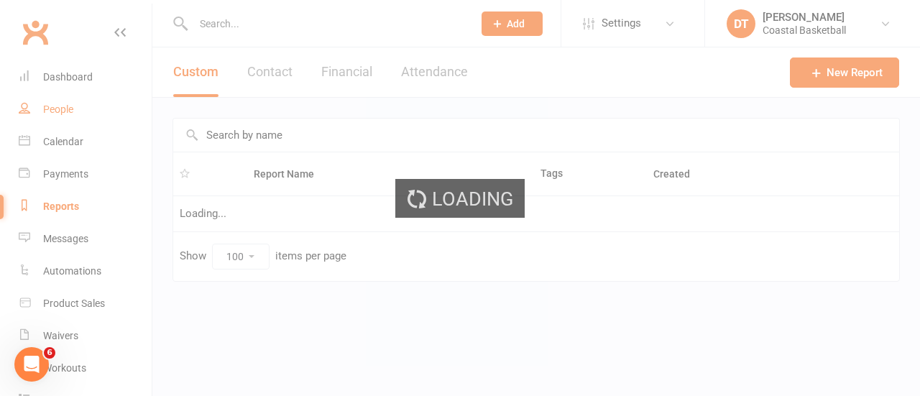
select select "100"
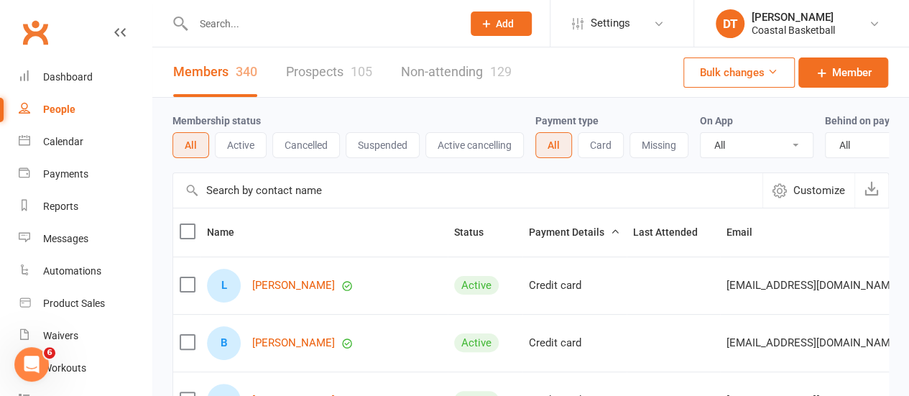
click at [319, 188] on input "text" at bounding box center [467, 190] width 589 height 35
click at [194, 290] on label at bounding box center [187, 284] width 14 height 14
click at [194, 277] on input "checkbox" at bounding box center [187, 277] width 14 height 0
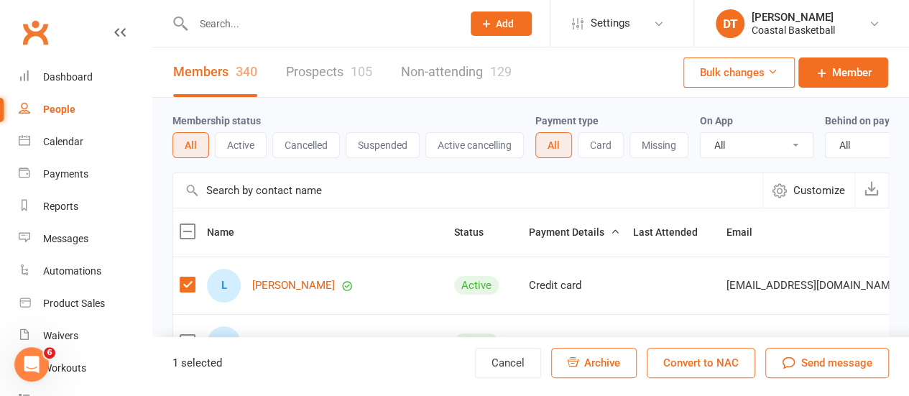
click at [188, 292] on label at bounding box center [187, 284] width 14 height 14
click at [188, 277] on input "checkbox" at bounding box center [187, 277] width 14 height 0
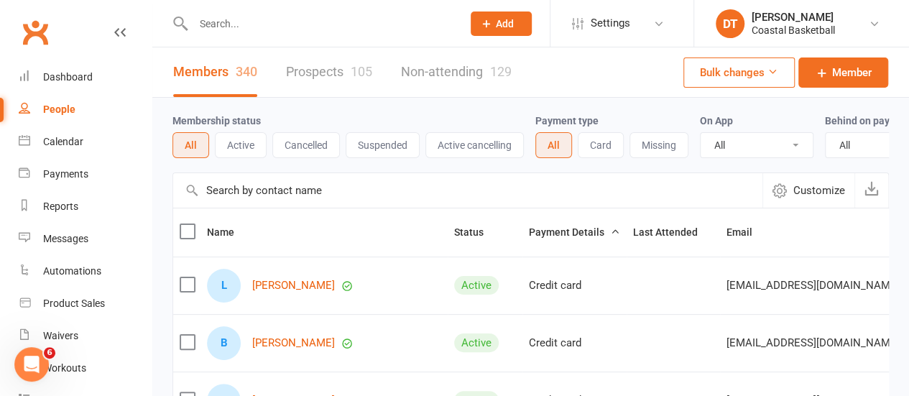
drag, startPoint x: 621, startPoint y: 15, endPoint x: 618, endPoint y: 44, distance: 28.9
click at [621, 15] on span "Settings" at bounding box center [611, 23] width 40 height 32
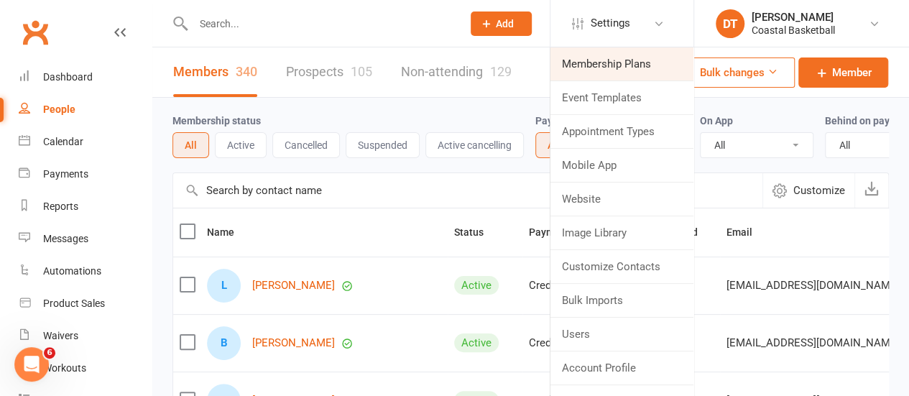
click at [614, 67] on link "Membership Plans" at bounding box center [622, 63] width 143 height 33
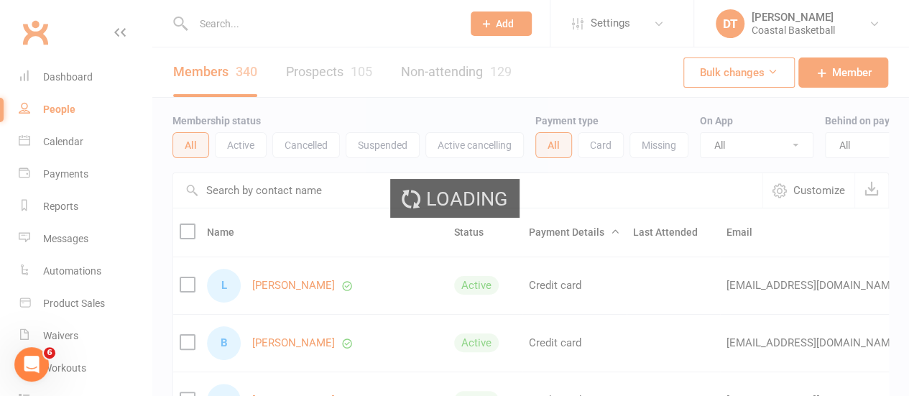
select select "100"
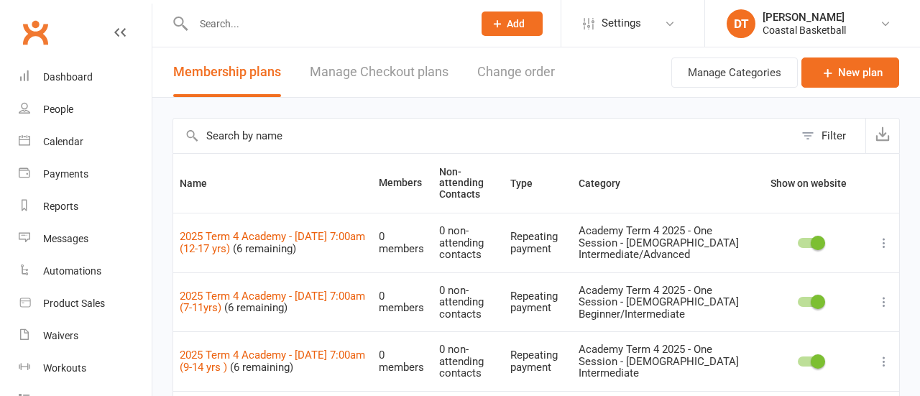
select select "100"
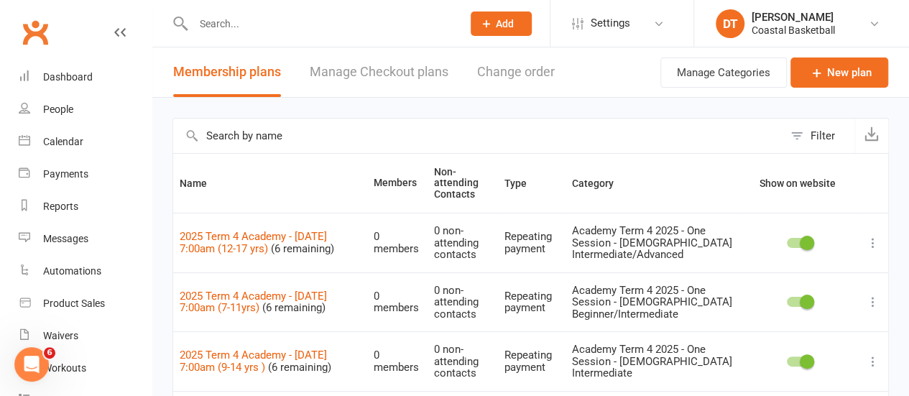
click at [426, 134] on input "text" at bounding box center [478, 136] width 610 height 35
type input "[DATE]"
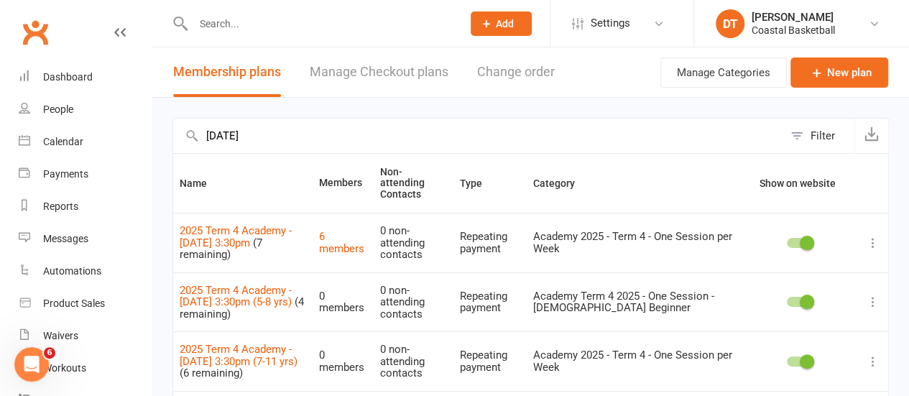
click at [876, 236] on icon at bounding box center [873, 243] width 14 height 14
click at [870, 236] on icon at bounding box center [873, 243] width 14 height 14
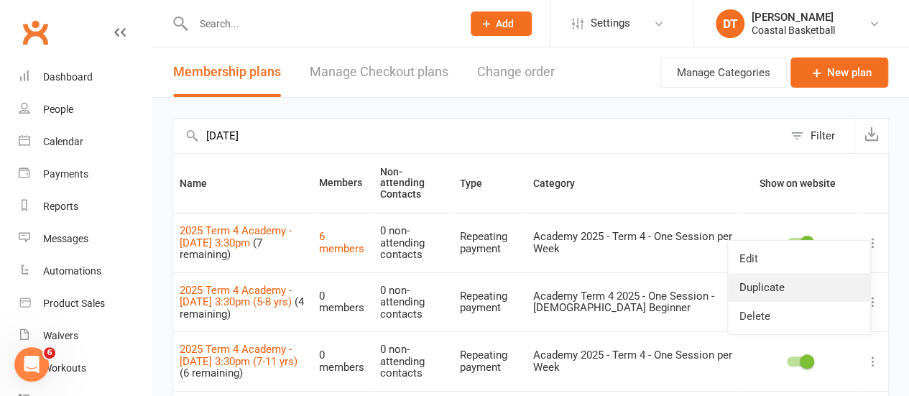
click at [846, 282] on link "Duplicate" at bounding box center [799, 287] width 142 height 29
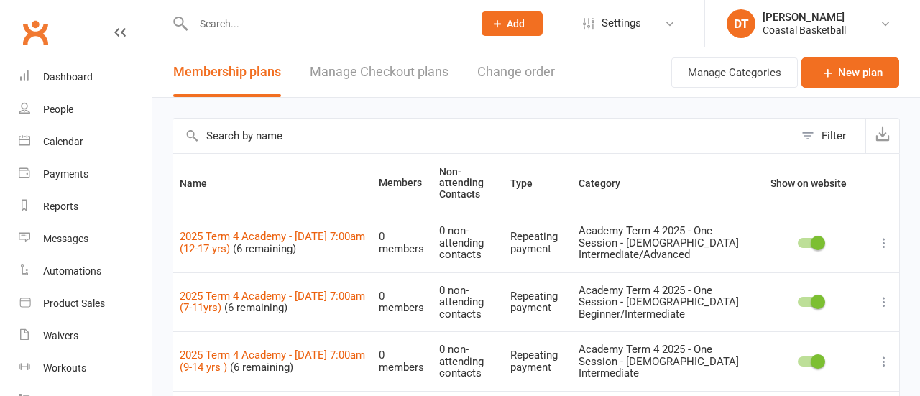
select select "100"
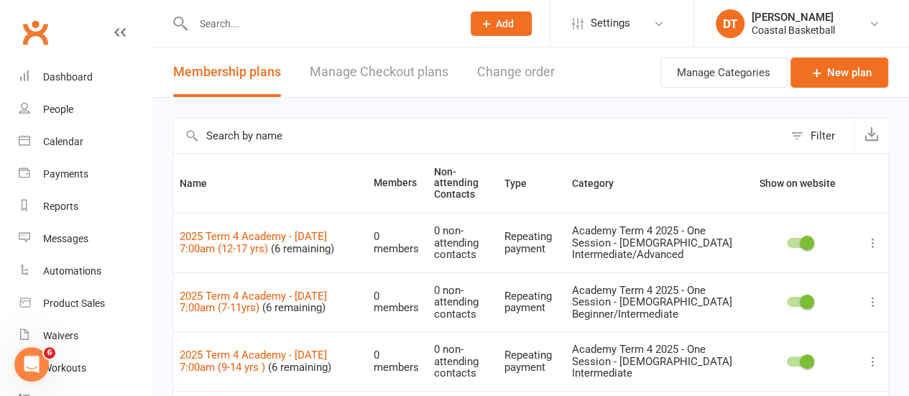
click at [379, 134] on input "text" at bounding box center [478, 136] width 610 height 35
type input "[DATE] 3"
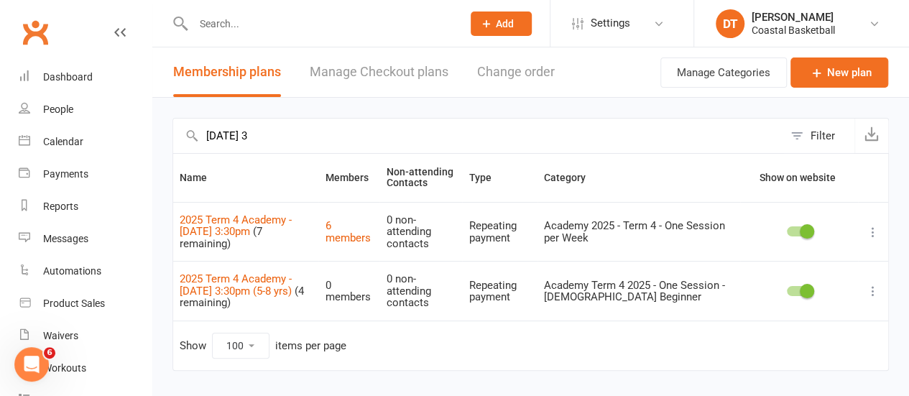
click at [876, 225] on icon at bounding box center [873, 232] width 14 height 14
click at [844, 278] on link "Duplicate" at bounding box center [799, 281] width 142 height 29
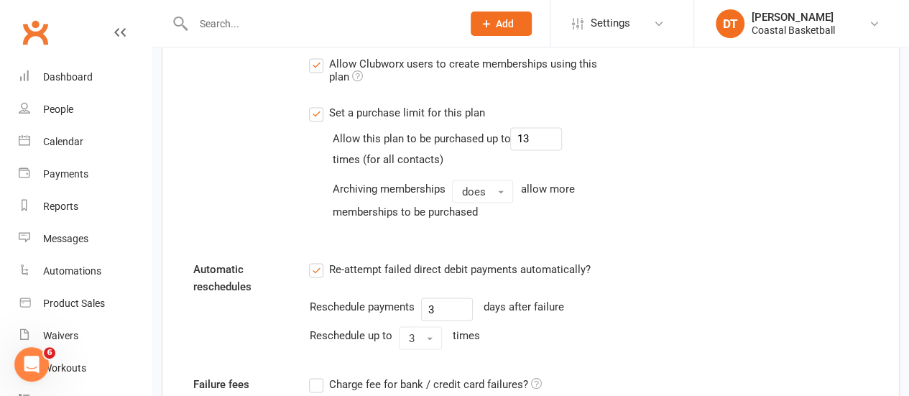
scroll to position [1186, 0]
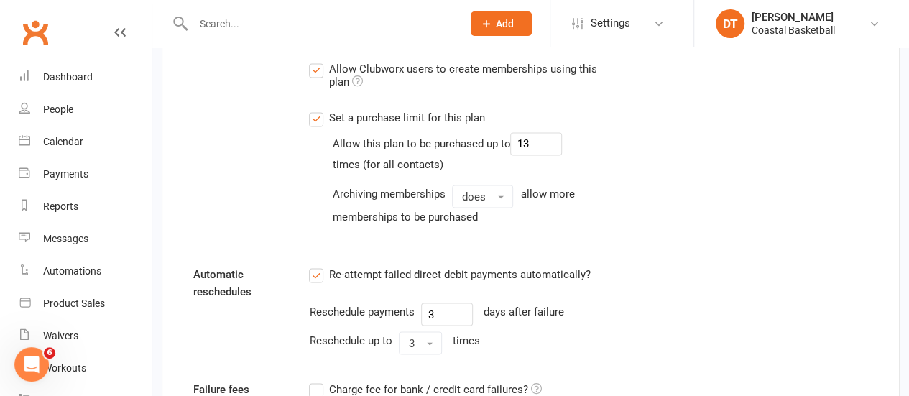
type input "2025 Term 4 Academy - [DATE] 3:30pm (7-11 yrs)"
drag, startPoint x: 536, startPoint y: 129, endPoint x: 658, endPoint y: 182, distance: 133.3
click at [485, 125] on div "Set a purchase limit for this plan Allow this plan to be purchased up to 13 tim…" at bounding box center [472, 167] width 327 height 116
type input "6"
click at [776, 284] on div "Automatic reschedules Re-attempt failed direct debit payments automatically? Re…" at bounding box center [531, 312] width 697 height 95
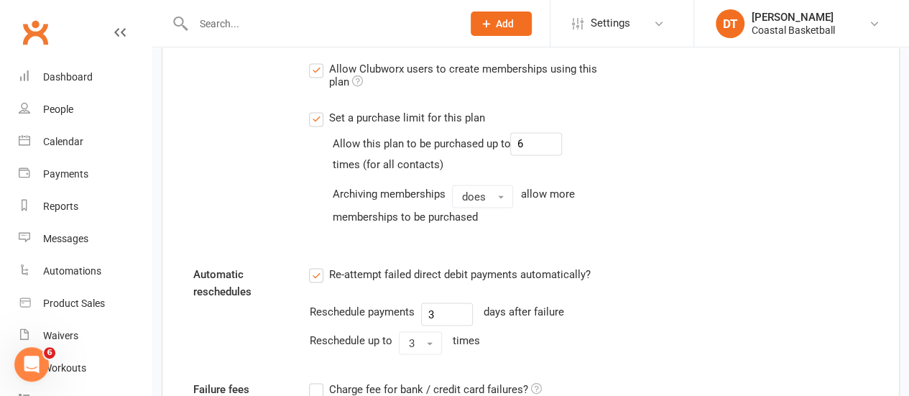
scroll to position [1520, 0]
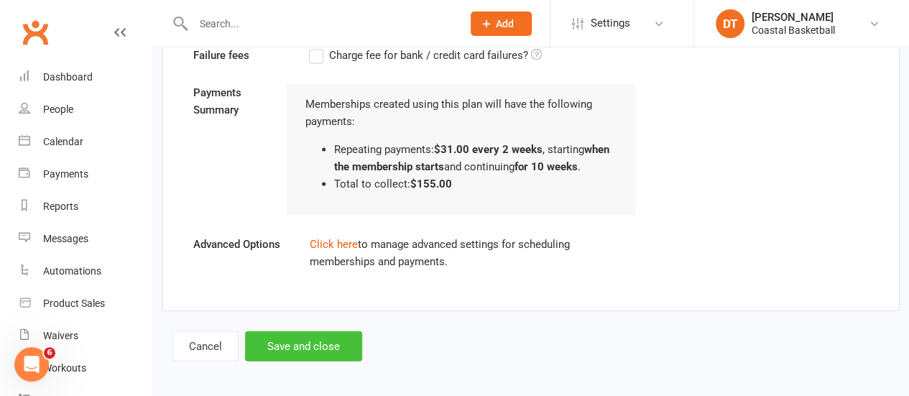
click at [323, 335] on button "Save and close" at bounding box center [303, 346] width 117 height 30
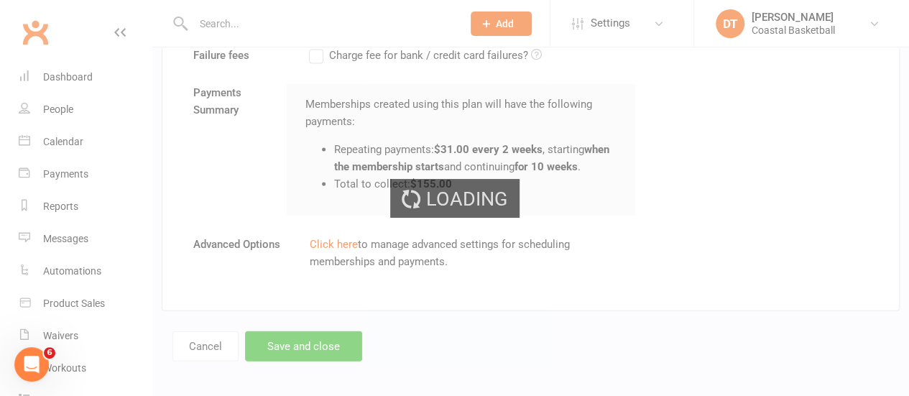
select select "100"
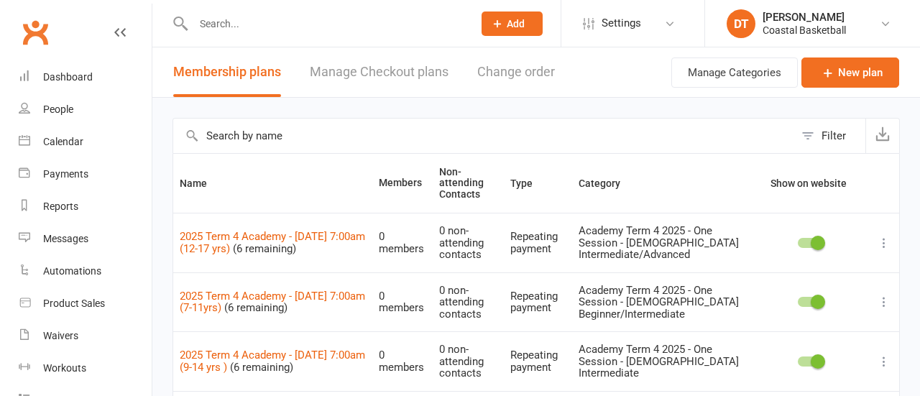
select select "100"
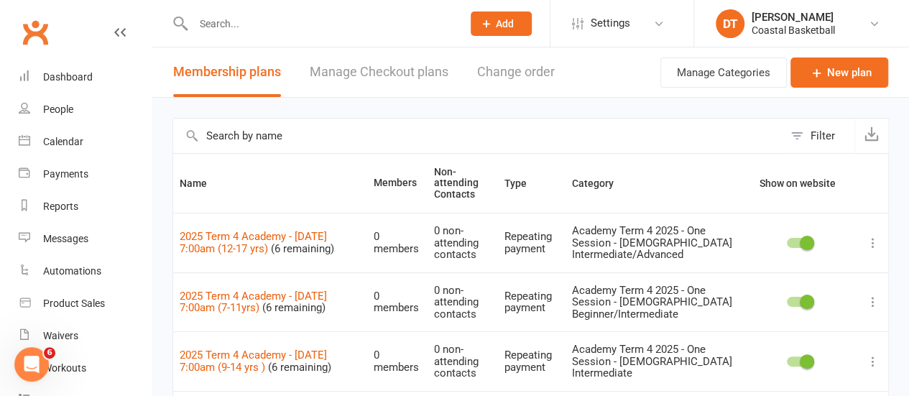
click at [431, 130] on input "text" at bounding box center [478, 136] width 610 height 35
type input "[DATE] 3"
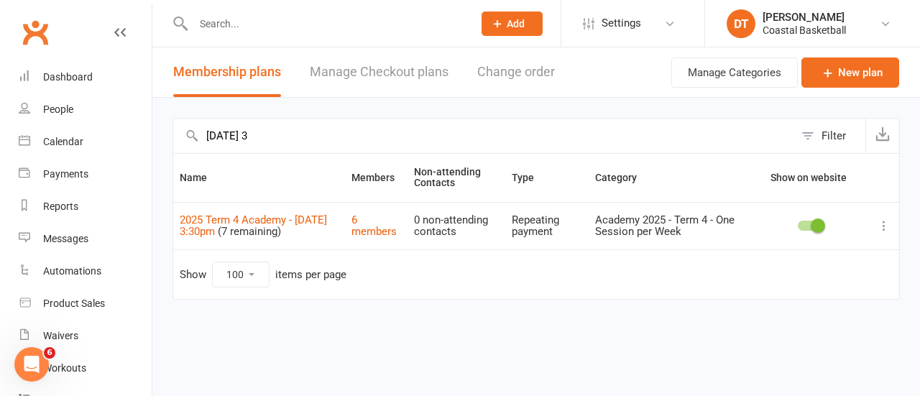
click at [881, 222] on icon at bounding box center [884, 226] width 14 height 14
click at [855, 272] on link "Duplicate" at bounding box center [821, 281] width 142 height 29
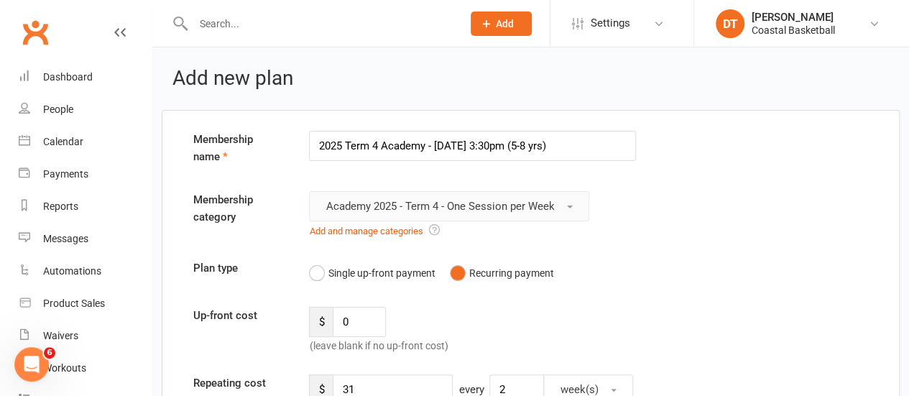
type input "2025 Term 4 Academy - [DATE] 3:30pm (5-8 yrs)"
click at [517, 192] on button "Academy 2025 - Term 4 - One Session per Week" at bounding box center [449, 206] width 280 height 30
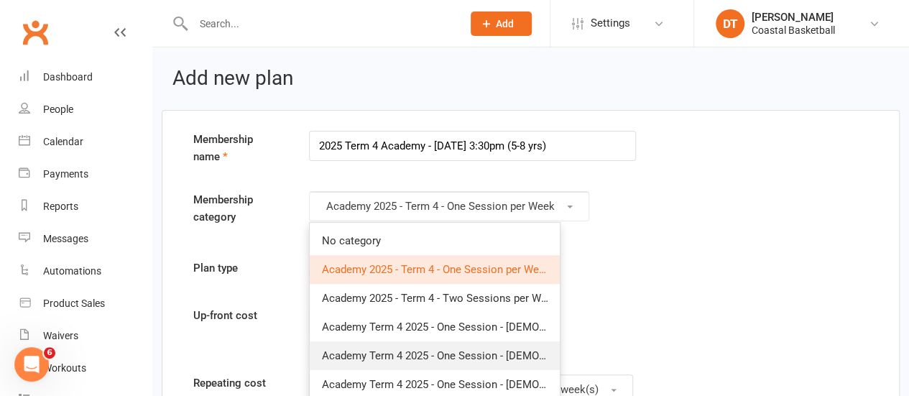
drag, startPoint x: 542, startPoint y: 355, endPoint x: 620, endPoint y: 265, distance: 119.3
click at [542, 355] on span "Academy Term 4 2025 - One Session - [DEMOGRAPHIC_DATA] Beginner" at bounding box center [491, 355] width 341 height 13
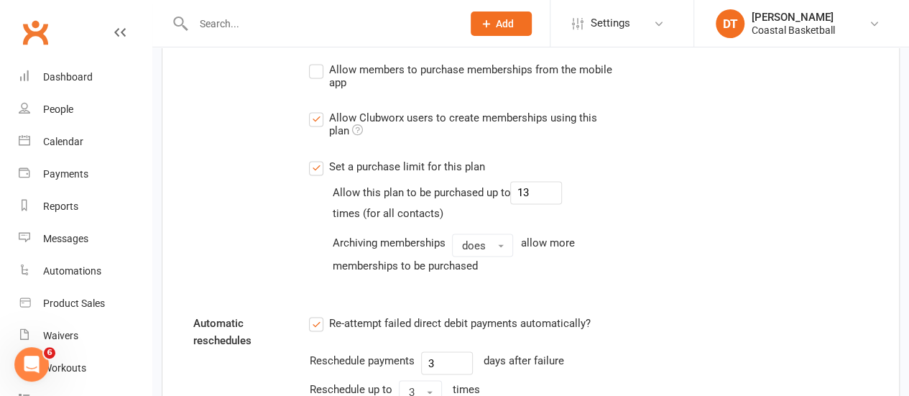
scroll to position [1120, 0]
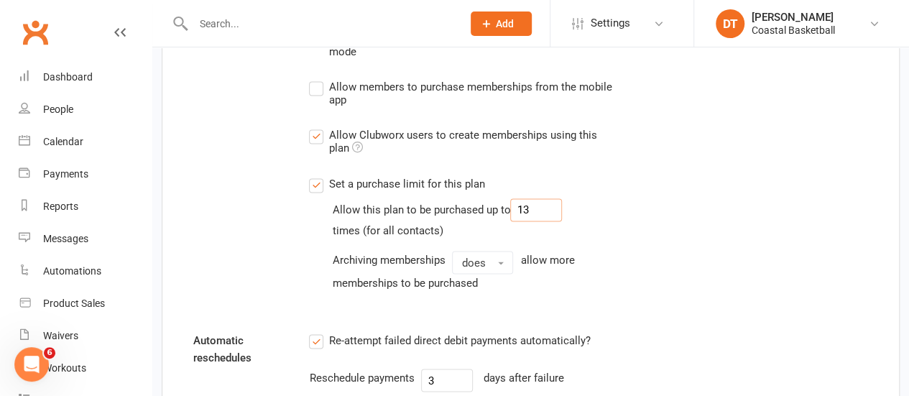
click at [538, 205] on input "13" at bounding box center [536, 209] width 52 height 23
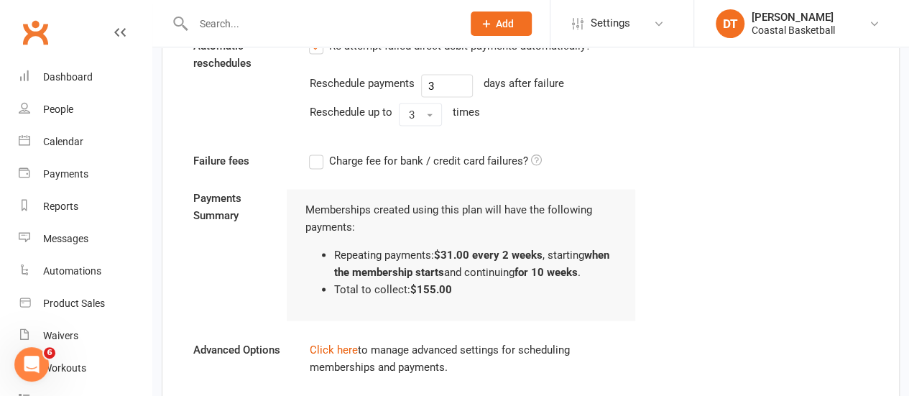
scroll to position [1520, 0]
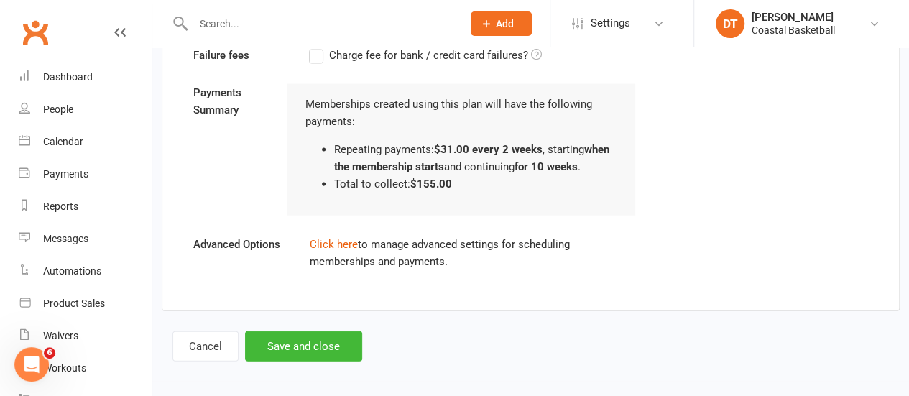
type input "4"
click at [351, 341] on button "Save and close" at bounding box center [303, 346] width 117 height 30
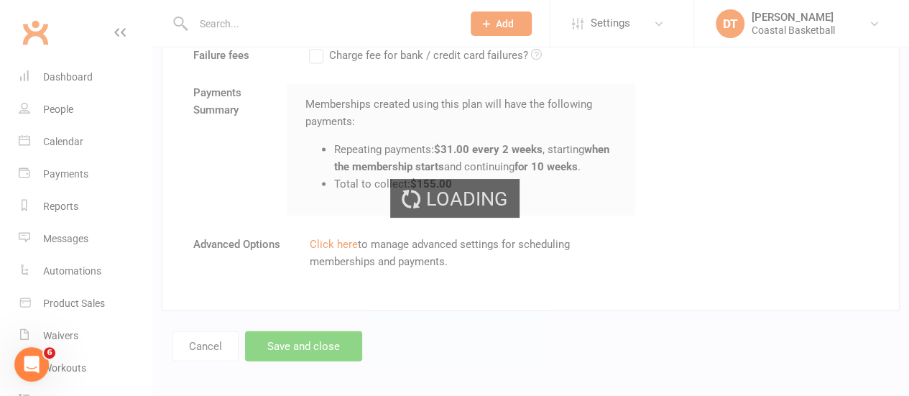
select select "100"
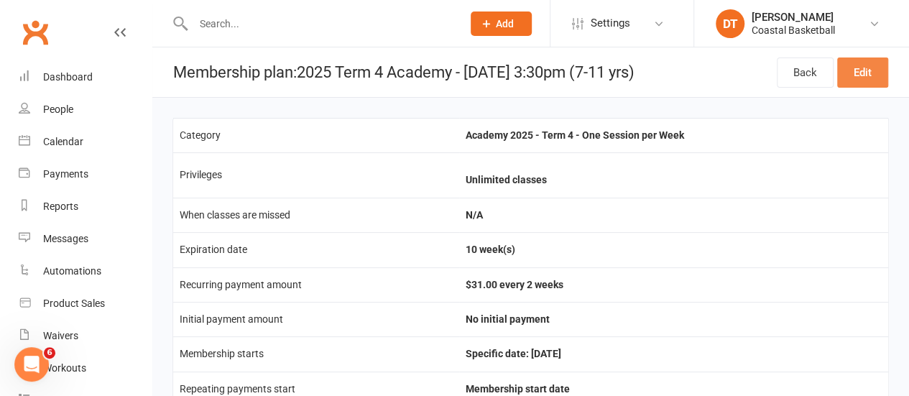
click at [873, 73] on link "Edit" at bounding box center [862, 73] width 51 height 30
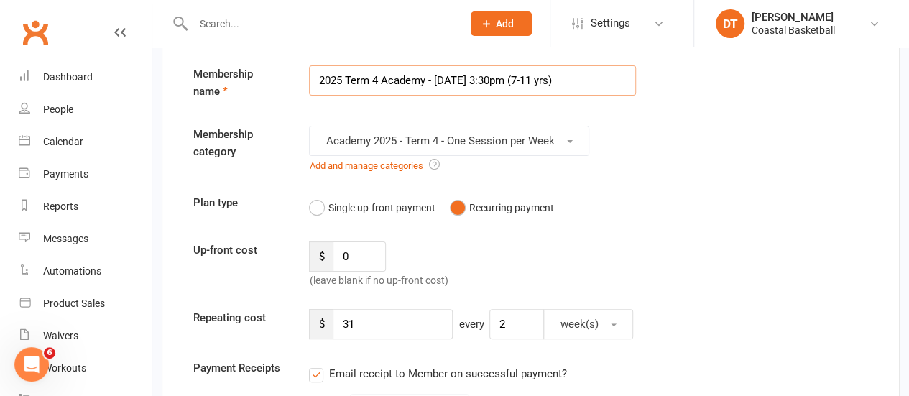
scroll to position [74, 0]
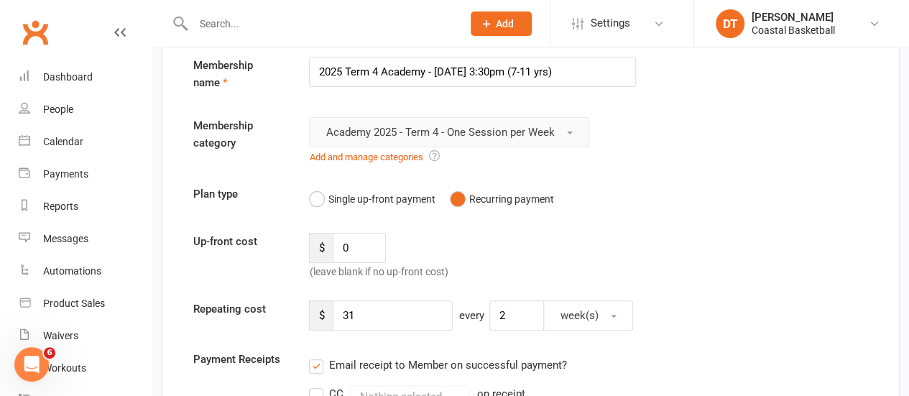
click at [551, 134] on span "Academy 2025 - Term 4 - One Session per Week" at bounding box center [440, 132] width 229 height 13
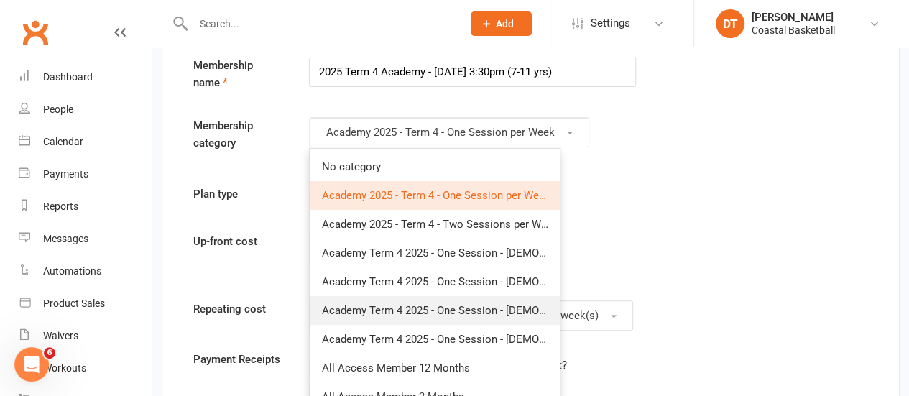
click at [528, 317] on link "Academy Term 4 2025 - One Session - [DEMOGRAPHIC_DATA] Beginner/Intermediate" at bounding box center [435, 310] width 250 height 29
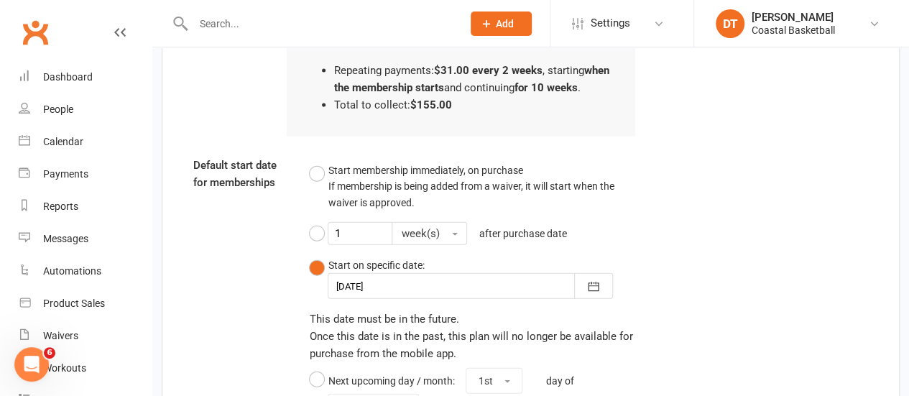
scroll to position [1852, 0]
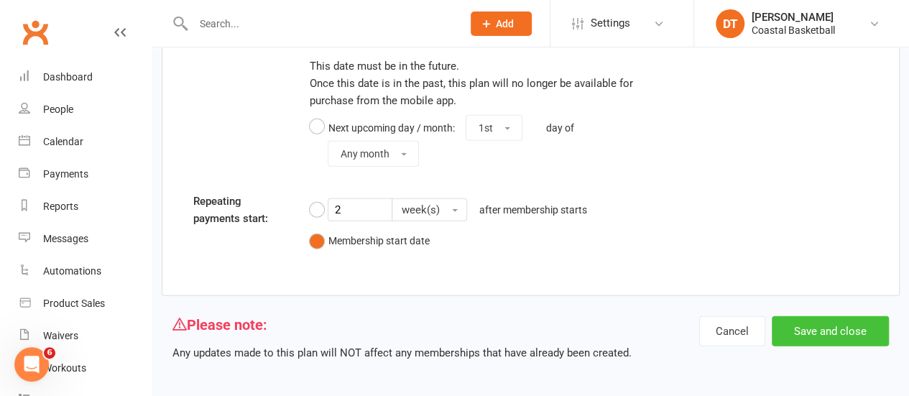
click at [844, 318] on button "Save and close" at bounding box center [830, 331] width 117 height 30
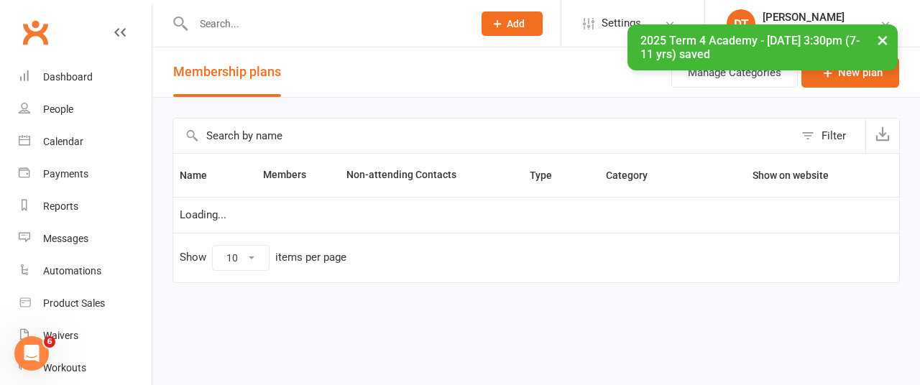
select select "100"
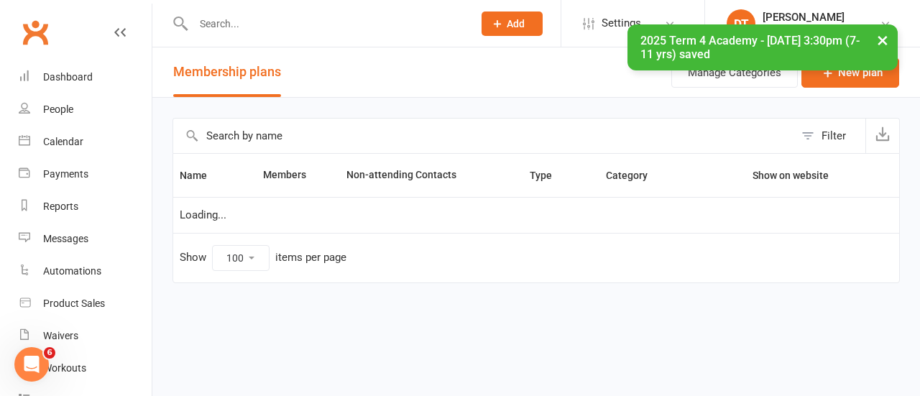
click at [372, 129] on input "text" at bounding box center [483, 136] width 621 height 35
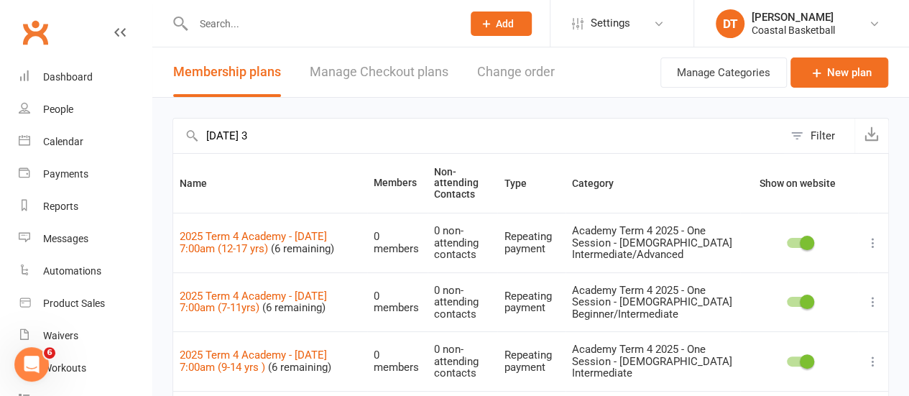
click at [323, 130] on input "[DATE] 3" at bounding box center [478, 136] width 610 height 35
type input "[DATE] 3"
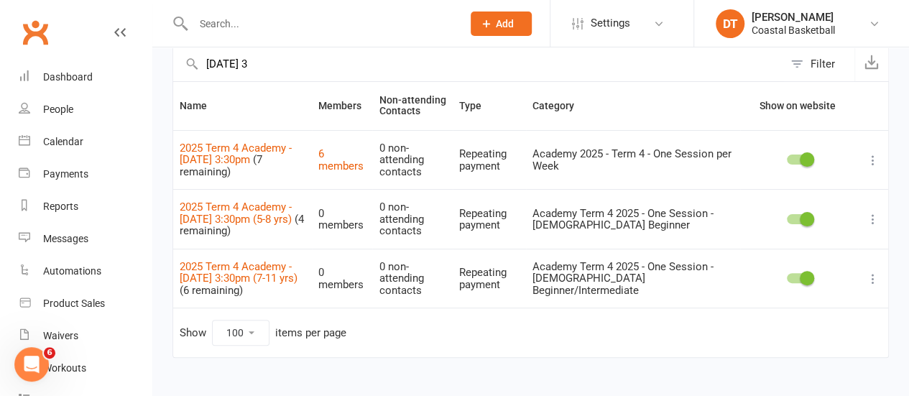
scroll to position [92, 0]
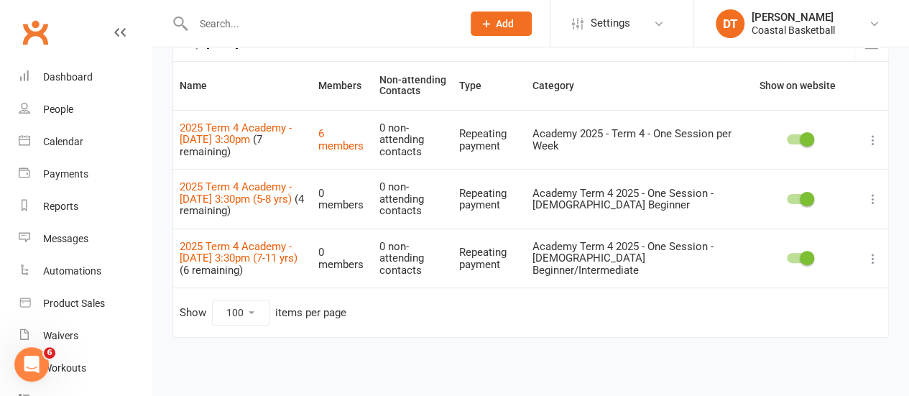
click at [874, 136] on icon at bounding box center [873, 140] width 14 height 14
click at [824, 193] on link "Duplicate" at bounding box center [799, 195] width 142 height 29
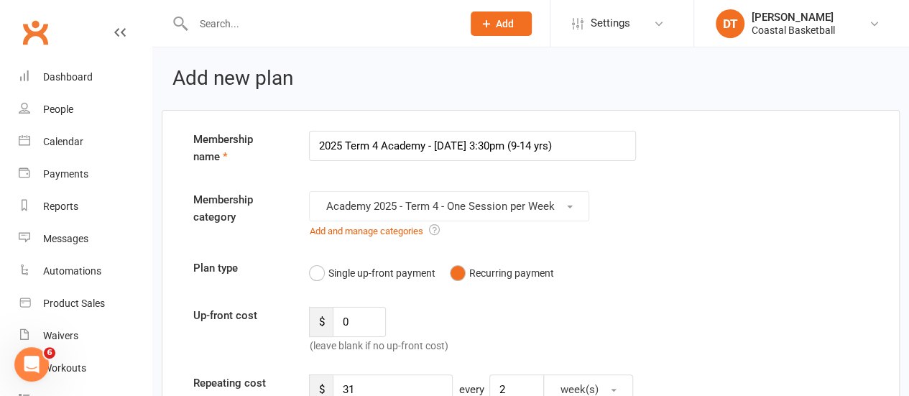
type input "2025 Term 4 Academy - [DATE] 3:30pm (9-14 yrs)"
click at [532, 223] on div "Academy 2025 - Term 4 - One Session per Week Add and manage categories" at bounding box center [472, 215] width 349 height 48
click at [540, 205] on span "Academy 2025 - Term 4 - One Session per Week" at bounding box center [440, 206] width 229 height 13
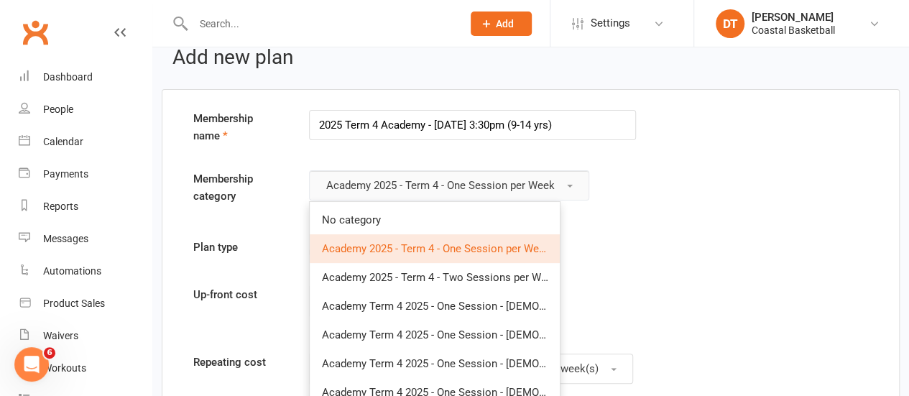
scroll to position [23, 0]
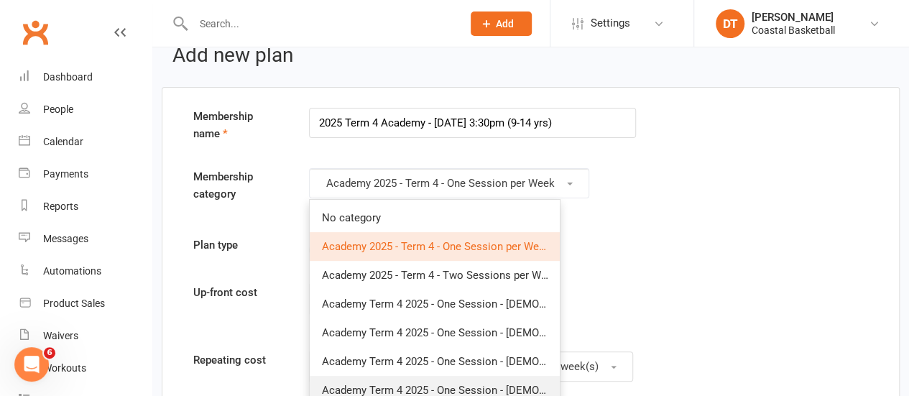
click at [520, 384] on span "Academy Term 4 2025 - One Session - 9-14yo Intermediate" at bounding box center [501, 390] width 360 height 13
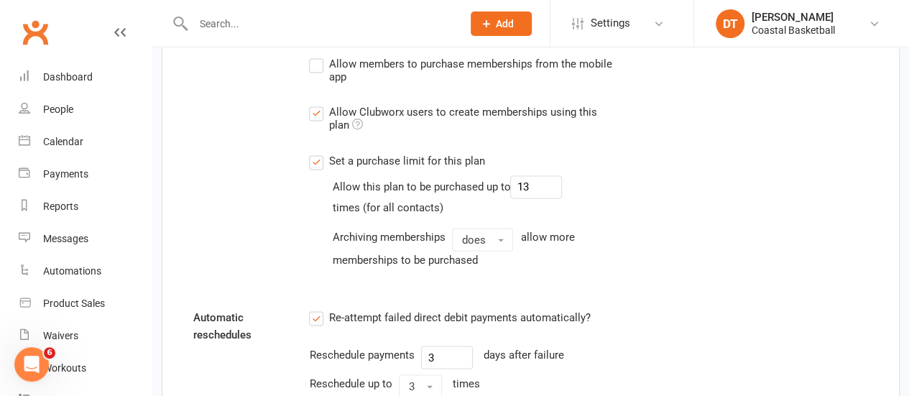
scroll to position [1145, 0]
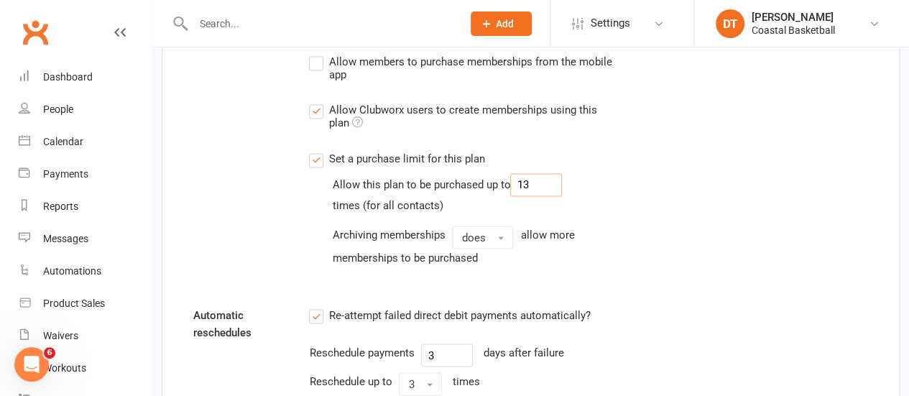
drag, startPoint x: 530, startPoint y: 182, endPoint x: 479, endPoint y: 169, distance: 52.0
click at [492, 176] on div "Allow this plan to be purchased up to 13" at bounding box center [447, 184] width 230 height 23
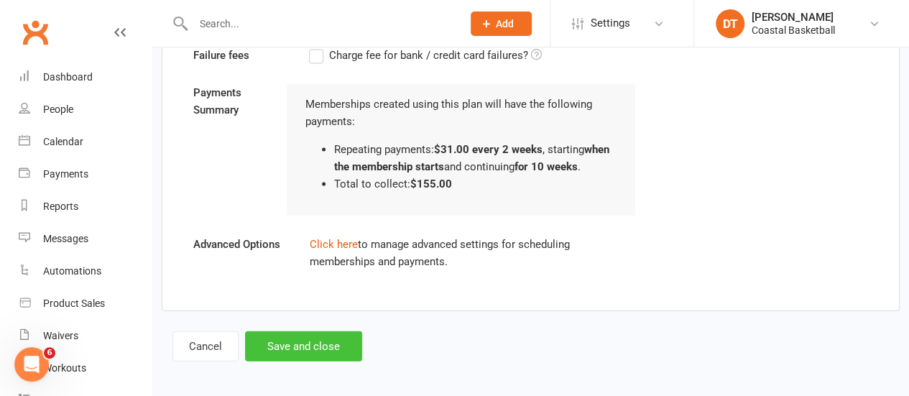
type input "6"
click at [326, 344] on button "Save and close" at bounding box center [303, 346] width 117 height 30
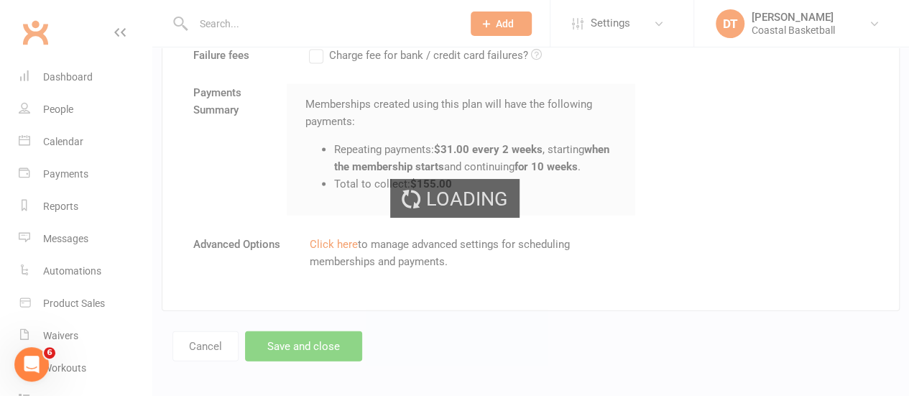
select select "100"
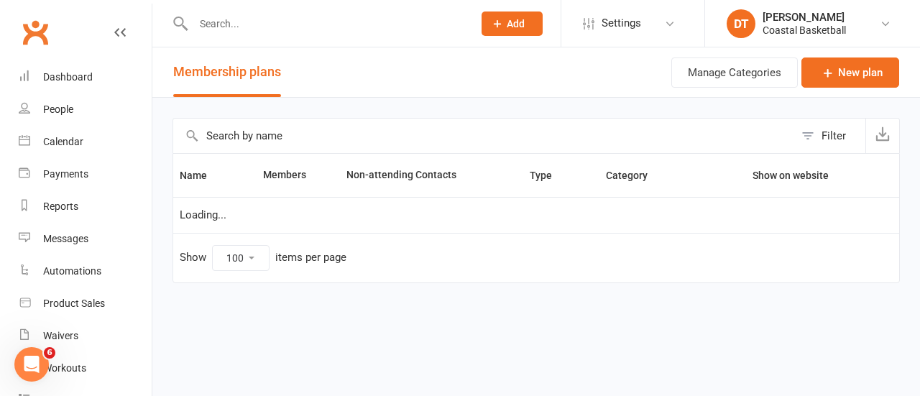
click at [371, 136] on input "text" at bounding box center [483, 136] width 621 height 35
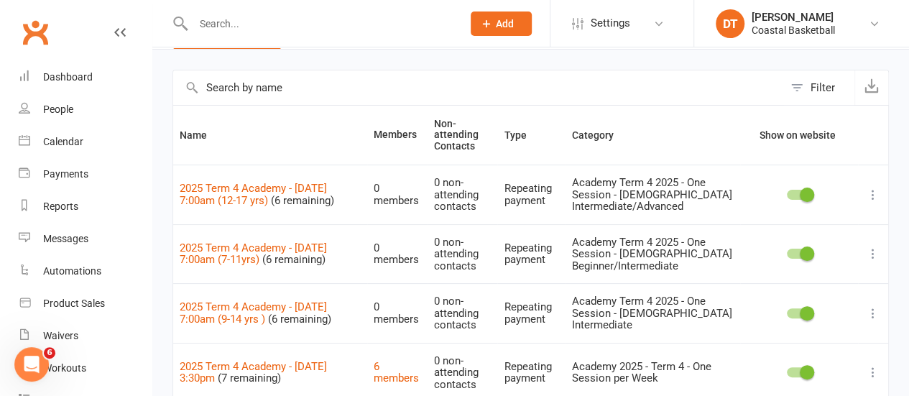
scroll to position [118, 0]
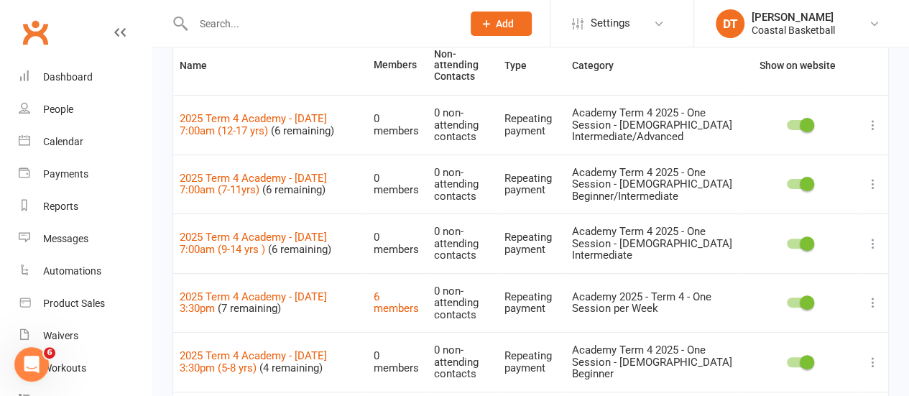
click at [873, 295] on icon at bounding box center [873, 302] width 14 height 14
click at [781, 354] on link "Duplicate" at bounding box center [799, 358] width 142 height 29
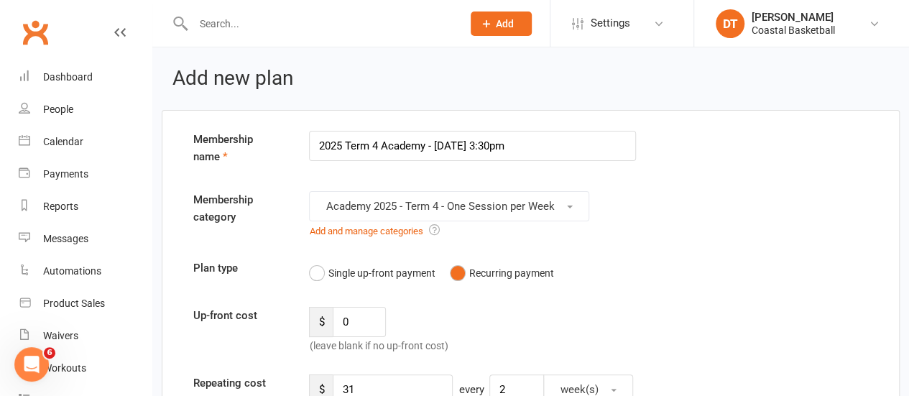
click at [560, 142] on input "2025 Term 4 Academy - [DATE] 3:30pm" at bounding box center [472, 146] width 327 height 30
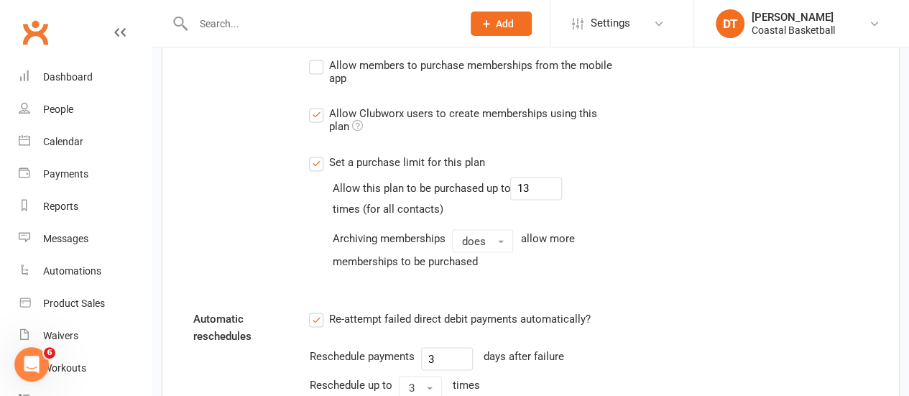
scroll to position [1193, 0]
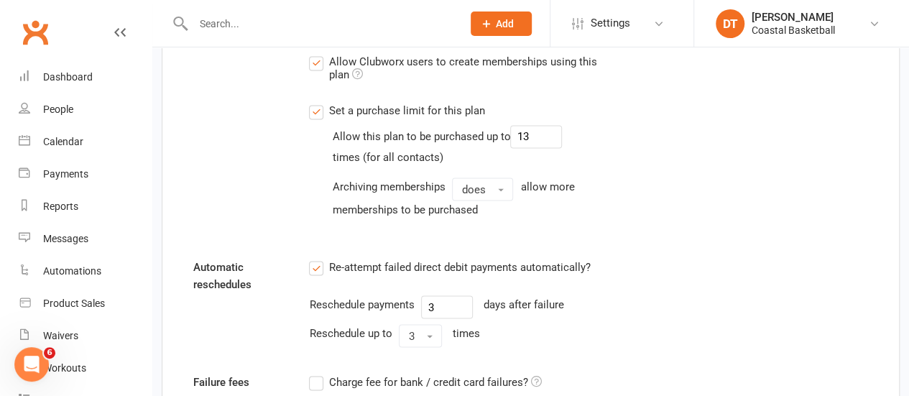
type input "2025 Term 4 Academy - [DATE] 3:30pm (12-17 yrs)"
drag, startPoint x: 498, startPoint y: 133, endPoint x: 394, endPoint y: 117, distance: 105.4
click at [388, 126] on div "Allow this plan to be purchased up to 13" at bounding box center [447, 136] width 230 height 23
type input "6"
click at [771, 203] on div "Availability Show in website Memberships list Allow members to purchase members…" at bounding box center [531, 78] width 697 height 319
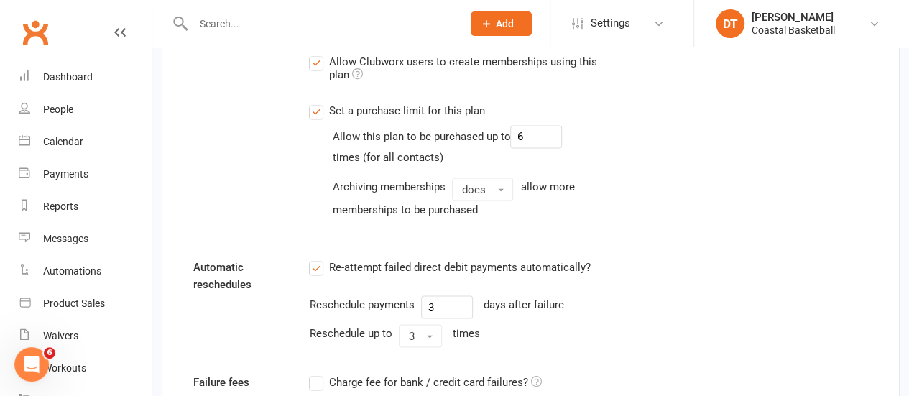
scroll to position [1520, 0]
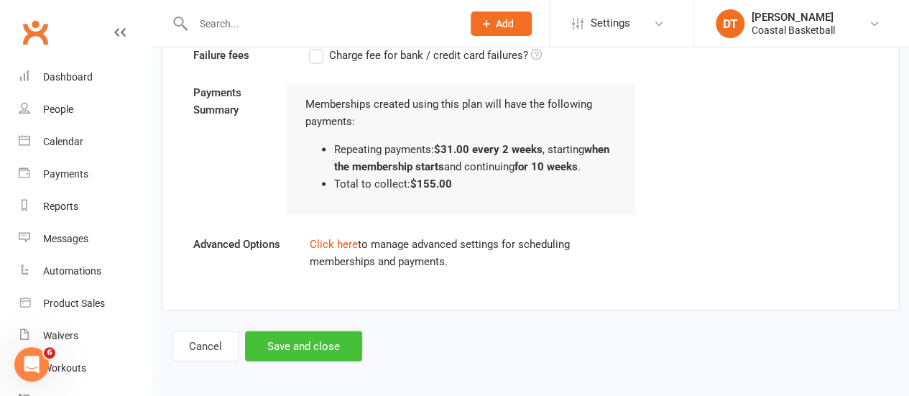
click at [257, 344] on button "Save and close" at bounding box center [303, 346] width 117 height 30
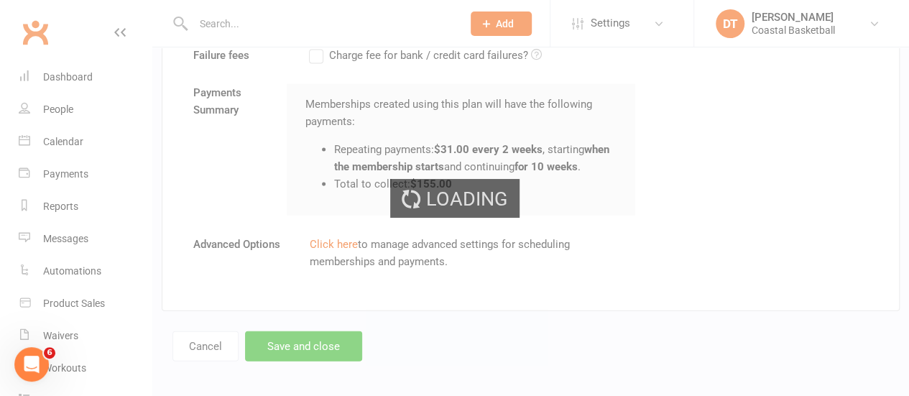
select select "100"
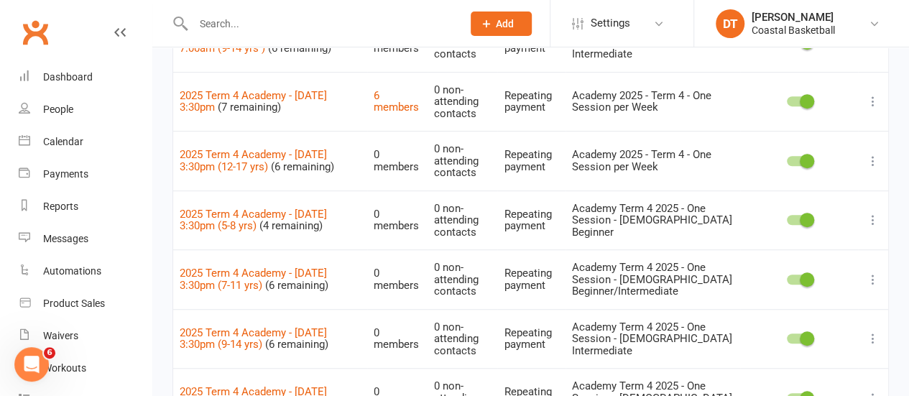
scroll to position [270, 0]
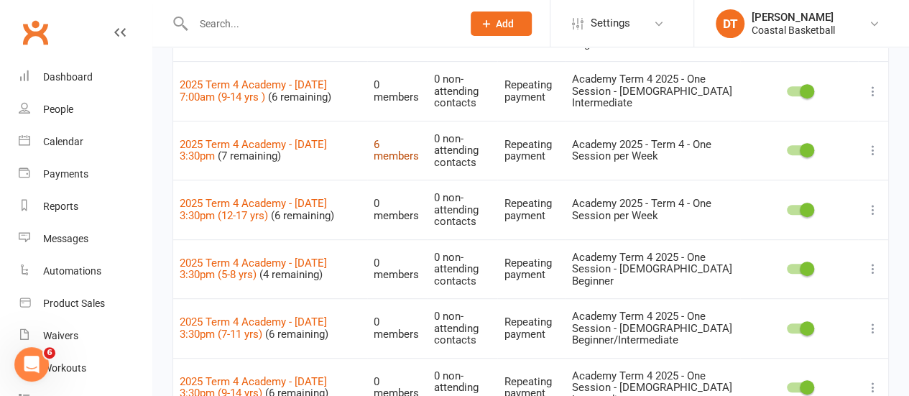
click at [374, 152] on link "6 members" at bounding box center [396, 150] width 45 height 25
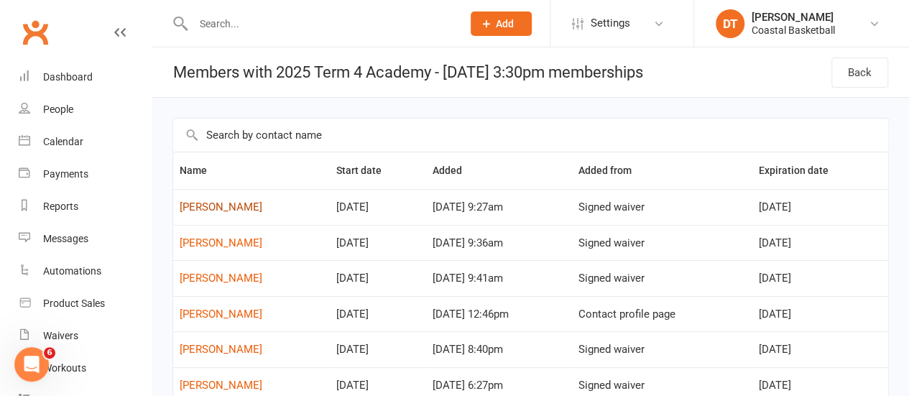
click at [229, 203] on link "[PERSON_NAME]" at bounding box center [221, 207] width 83 height 13
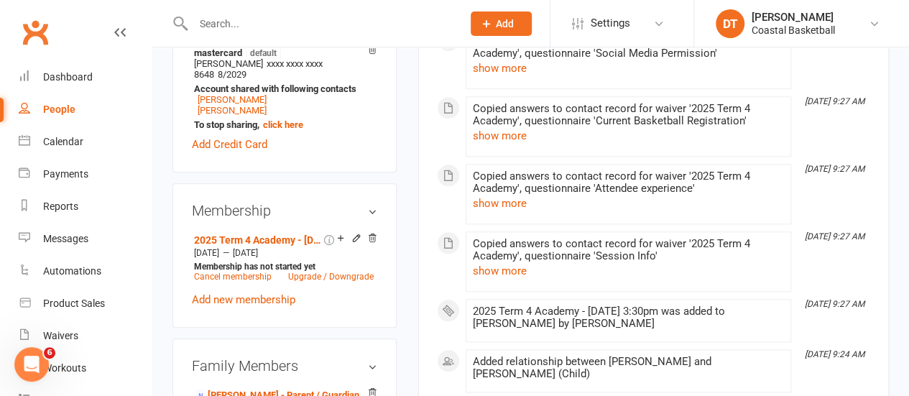
scroll to position [635, 0]
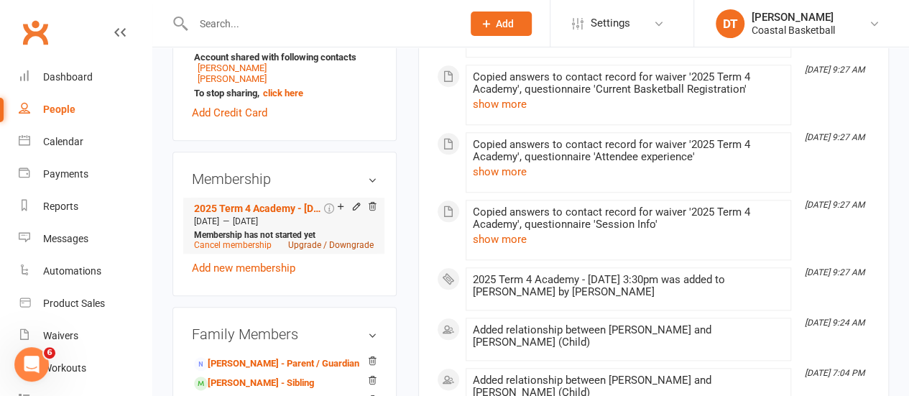
click at [352, 240] on link "Upgrade / Downgrade" at bounding box center [331, 245] width 86 height 10
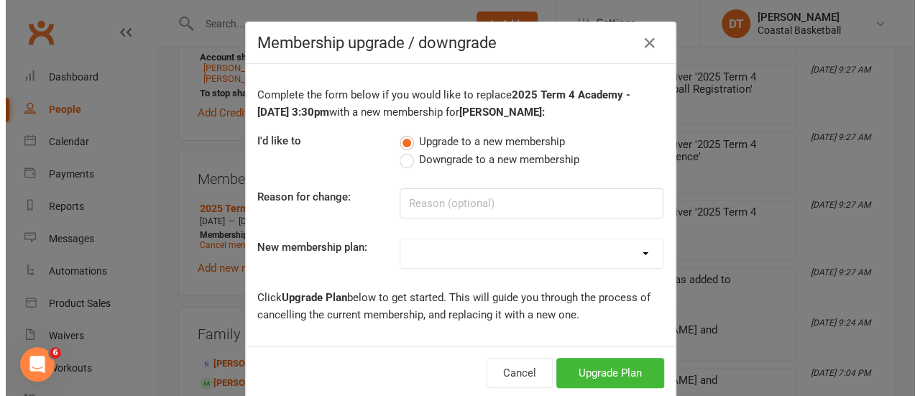
scroll to position [618, 0]
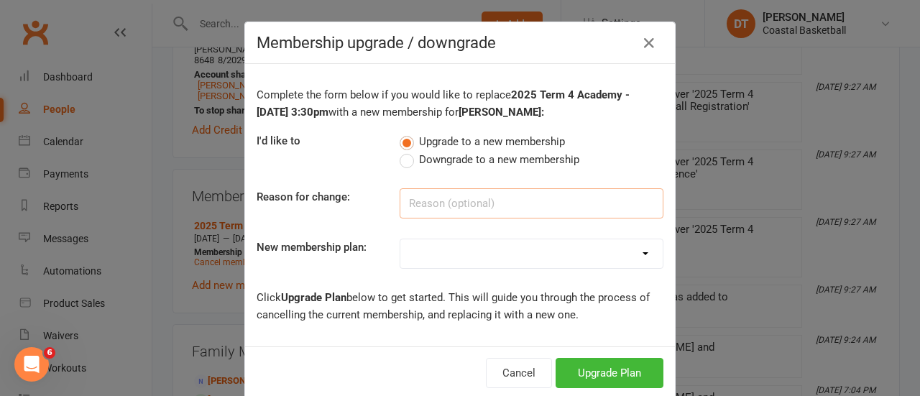
click at [556, 211] on input at bounding box center [532, 203] width 264 height 30
type input "Move to age group"
click at [596, 245] on select "All Access 12 Month (Including GST & Processing Fee) All Access 6 Month (Includ…" at bounding box center [531, 253] width 262 height 29
select select "44"
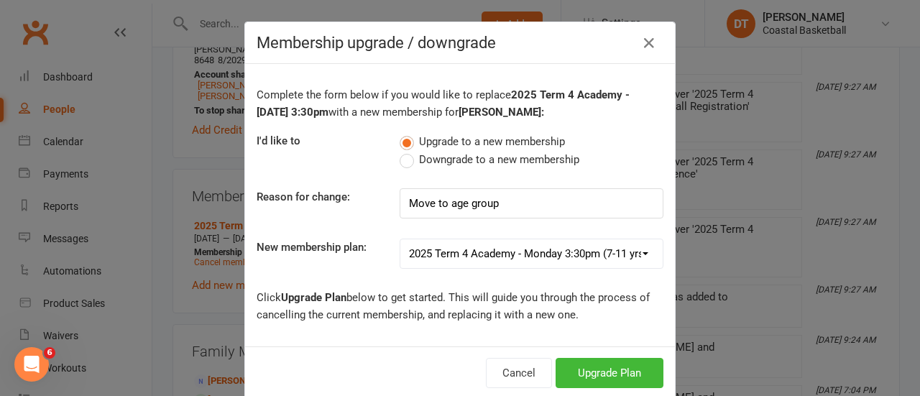
click at [400, 239] on select "All Access 12 Month (Including GST & Processing Fee) All Access 6 Month (Includ…" at bounding box center [531, 253] width 262 height 29
click at [533, 165] on span "Downgrade to a new membership" at bounding box center [499, 158] width 160 height 15
click at [409, 151] on input "Downgrade to a new membership" at bounding box center [404, 151] width 9 height 0
click at [611, 363] on button "Downgrade Plan" at bounding box center [602, 373] width 122 height 30
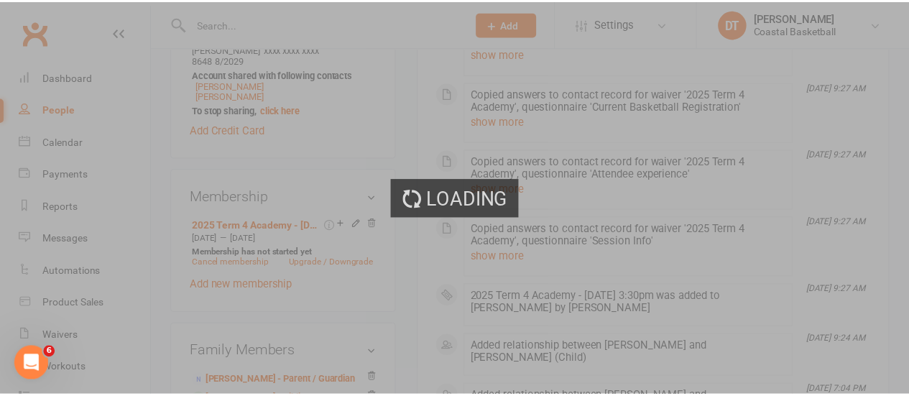
scroll to position [635, 0]
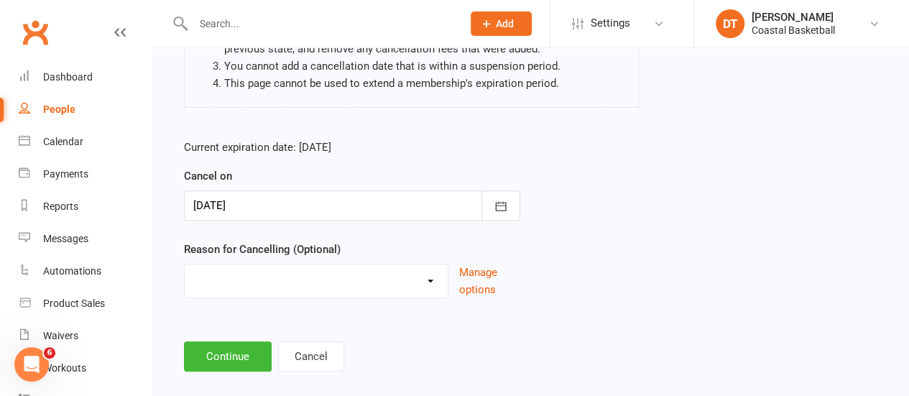
scroll to position [240, 0]
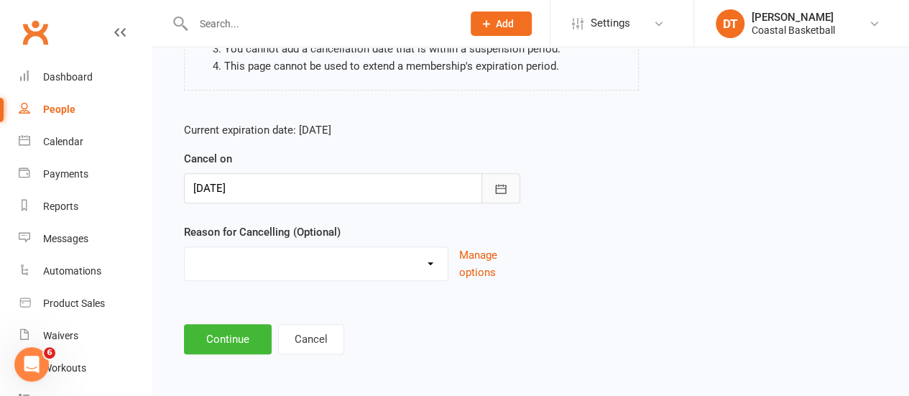
click at [499, 192] on icon "button" at bounding box center [501, 189] width 14 height 14
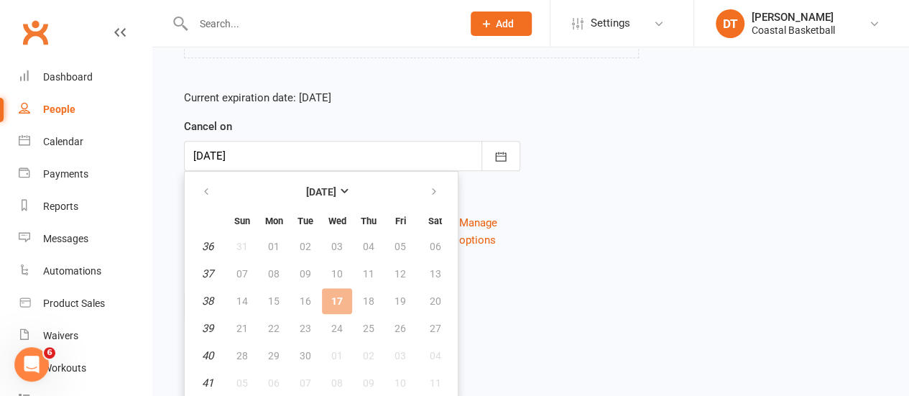
click at [500, 171] on form "Current expiration date: Dec 28 2025 Cancel on 17 Sep 2025 September 2025 Sun M…" at bounding box center [352, 169] width 336 height 160
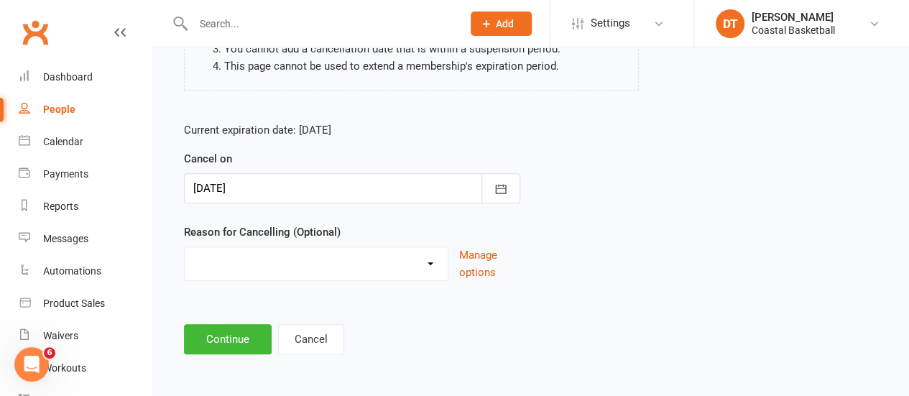
click at [406, 260] on select "Holiday Injury Other reason" at bounding box center [316, 261] width 263 height 29
select select "2"
click at [185, 247] on select "Holiday Injury Other reason" at bounding box center [316, 261] width 263 height 29
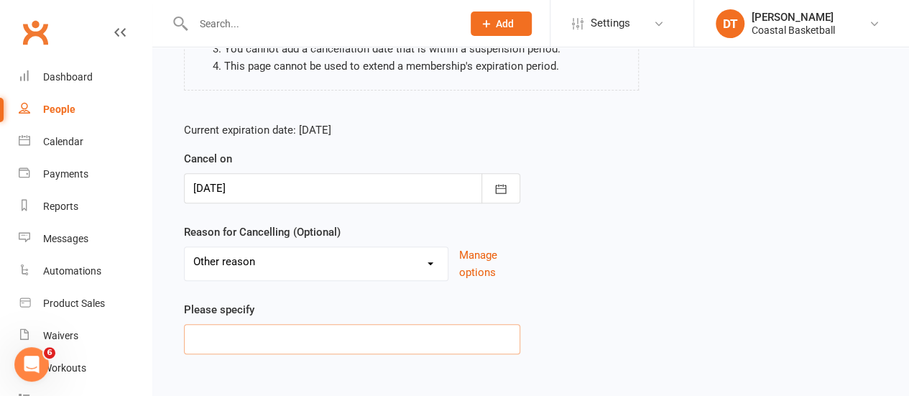
click at [354, 342] on input at bounding box center [352, 339] width 336 height 30
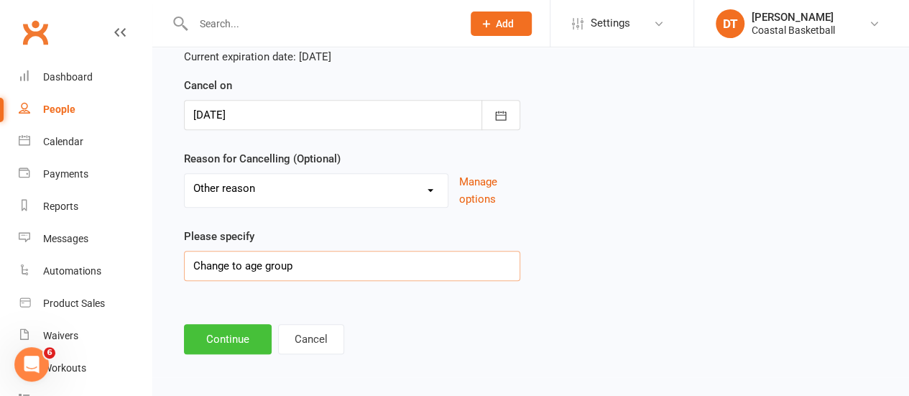
type input "Change to age group"
click at [192, 329] on button "Continue" at bounding box center [228, 339] width 88 height 30
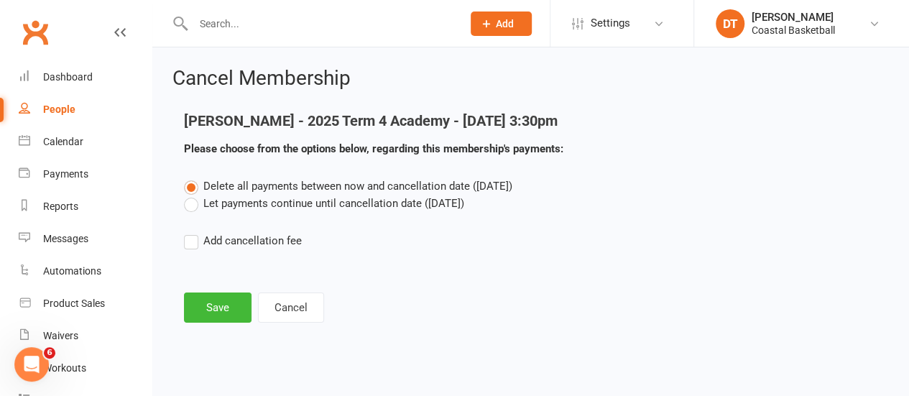
scroll to position [0, 0]
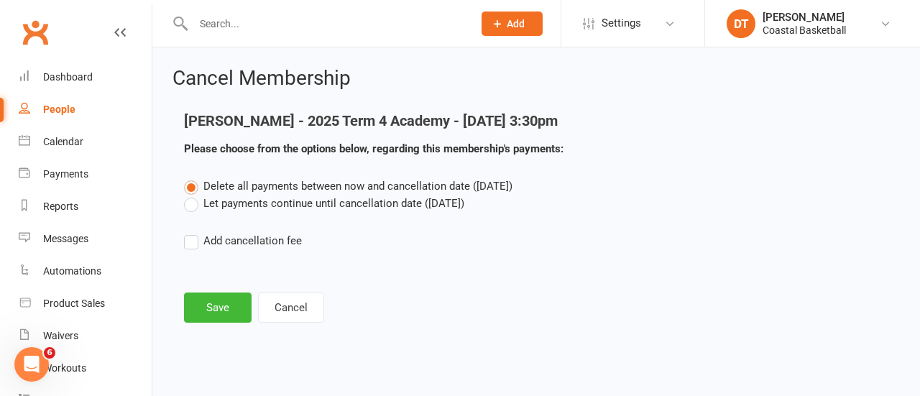
click at [395, 204] on label "Let payments continue until cancellation date (Sep 17, 2025)" at bounding box center [324, 203] width 280 height 17
click at [193, 195] on input "Let payments continue until cancellation date (Sep 17, 2025)" at bounding box center [188, 195] width 9 height 0
drag, startPoint x: 227, startPoint y: 307, endPoint x: 549, endPoint y: 299, distance: 322.1
click at [227, 307] on button "Save" at bounding box center [218, 308] width 68 height 30
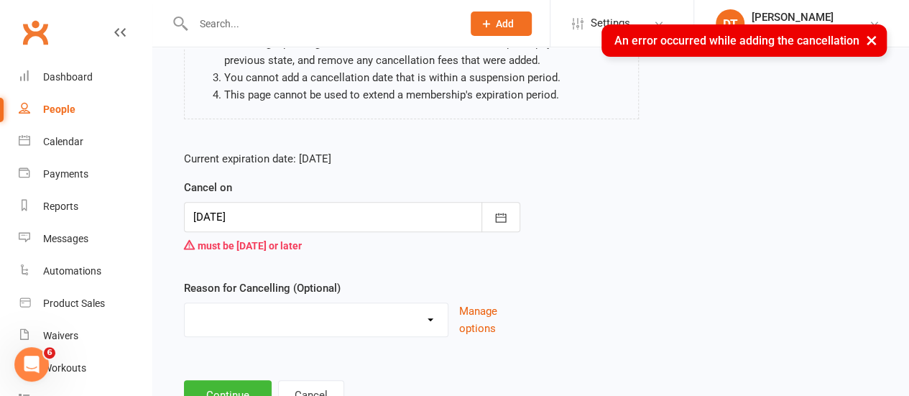
scroll to position [241, 0]
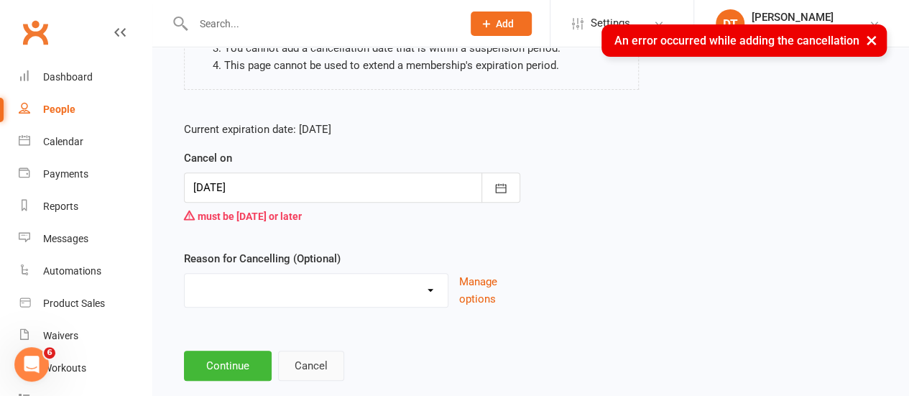
click at [315, 353] on button "Cancel" at bounding box center [311, 366] width 66 height 30
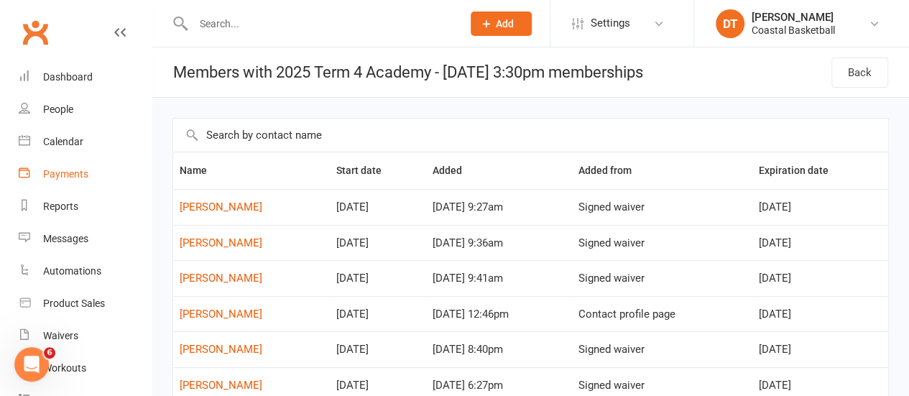
drag, startPoint x: 77, startPoint y: 170, endPoint x: 339, endPoint y: 148, distance: 263.3
click at [77, 170] on div "Payments" at bounding box center [65, 174] width 45 height 12
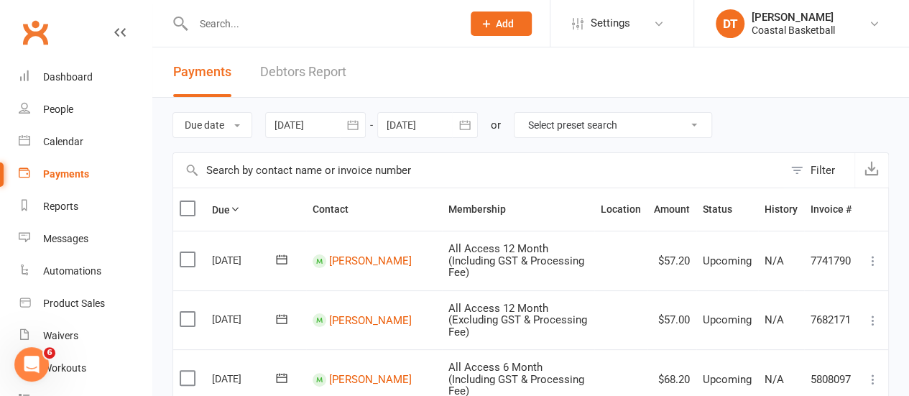
click at [630, 123] on select "Select preset search All failures All skipped payments All pending payments Suc…" at bounding box center [613, 125] width 197 height 24
drag, startPoint x: 630, startPoint y: 123, endPoint x: 761, endPoint y: 140, distance: 131.3
click at [630, 123] on select "Select preset search All failures All skipped payments All pending payments Suc…" at bounding box center [613, 125] width 197 height 24
click at [819, 162] on div "Filter" at bounding box center [823, 170] width 24 height 17
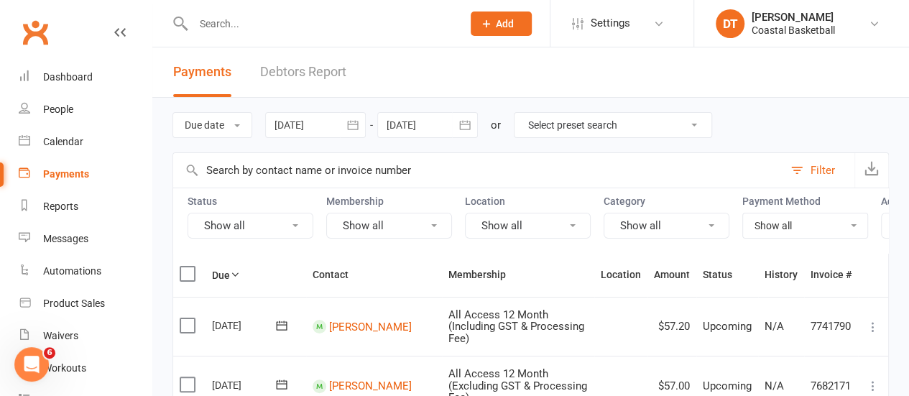
click at [390, 231] on button "Show all" at bounding box center [389, 226] width 126 height 26
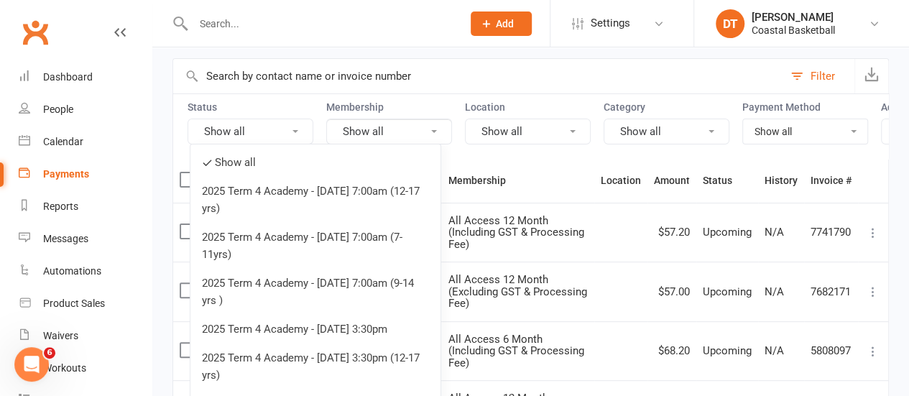
scroll to position [235, 0]
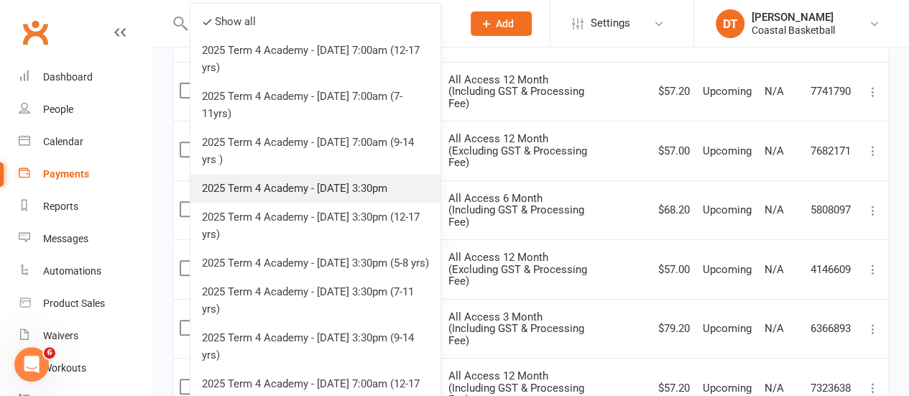
click at [398, 183] on link "2025 Term 4 Academy - [DATE] 3:30pm" at bounding box center [315, 188] width 250 height 29
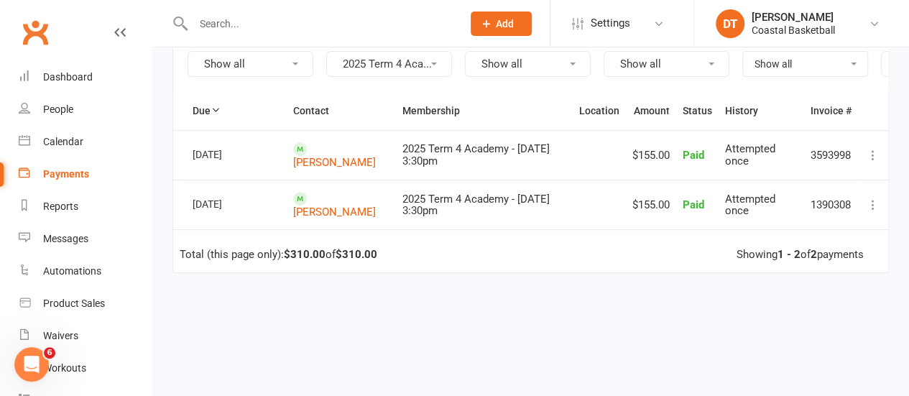
scroll to position [82, 0]
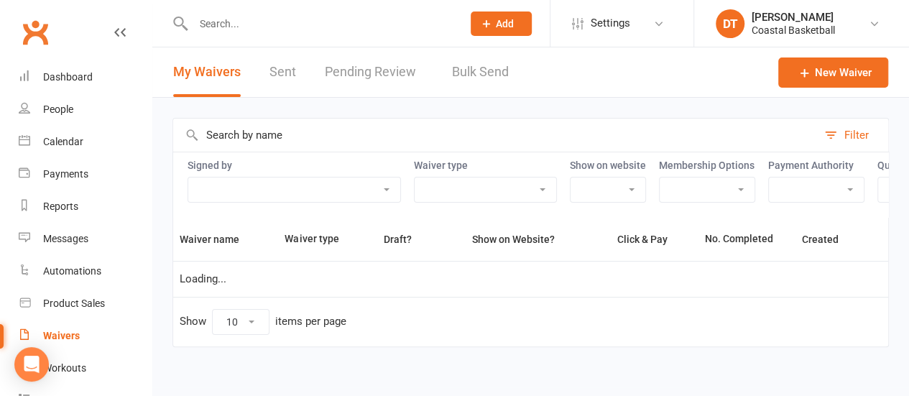
click at [403, 86] on link "Pending Review" at bounding box center [374, 72] width 98 height 50
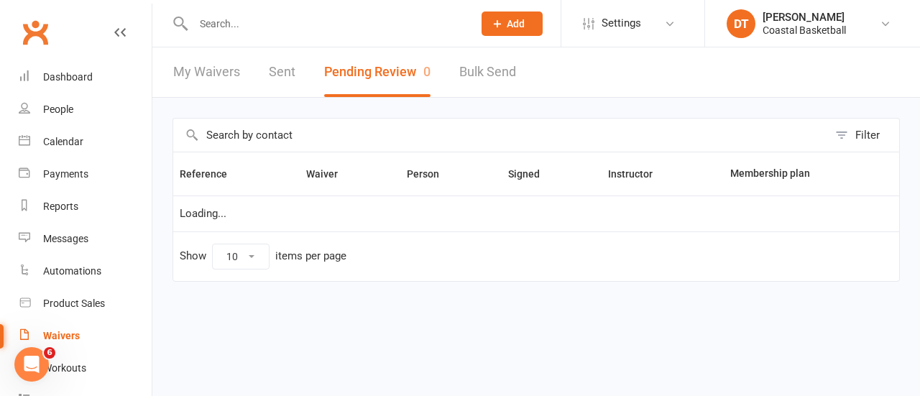
select select "50"
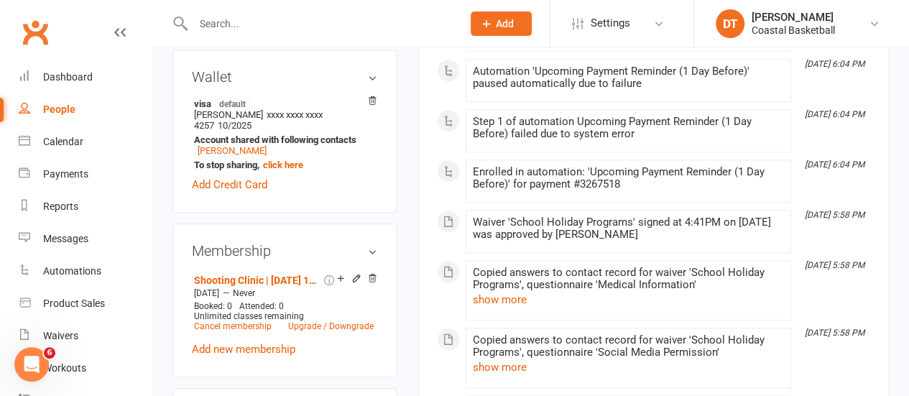
scroll to position [541, 0]
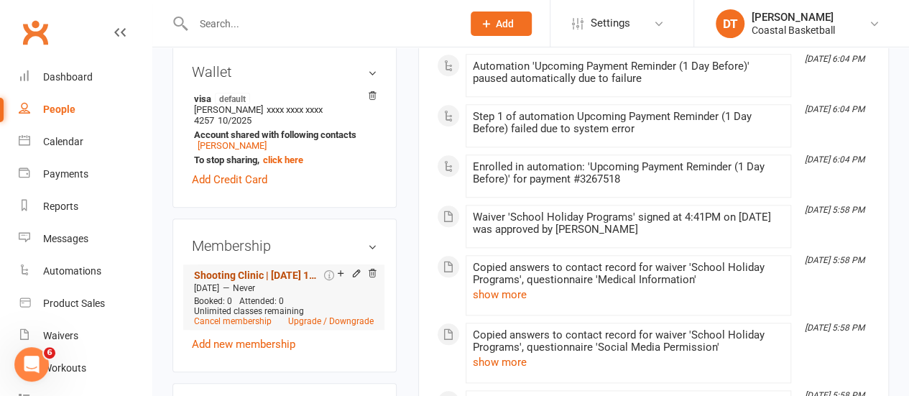
click at [308, 270] on link "Shooting Clinic | [DATE] 10am ( [DEMOGRAPHIC_DATA])" at bounding box center [257, 276] width 127 height 12
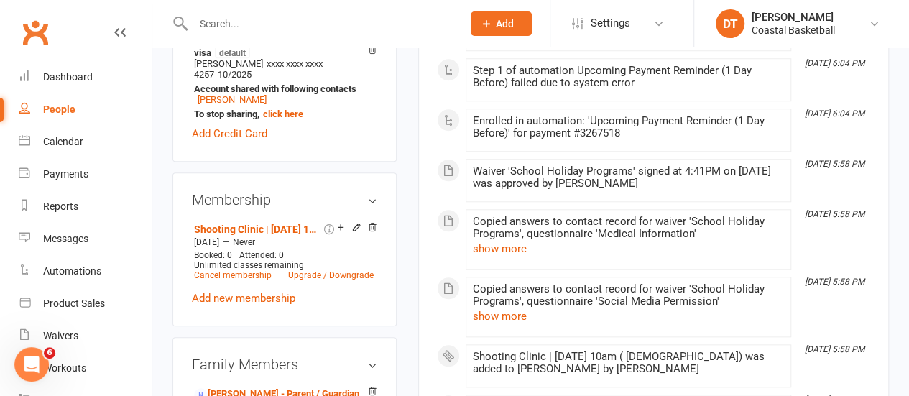
scroll to position [592, 0]
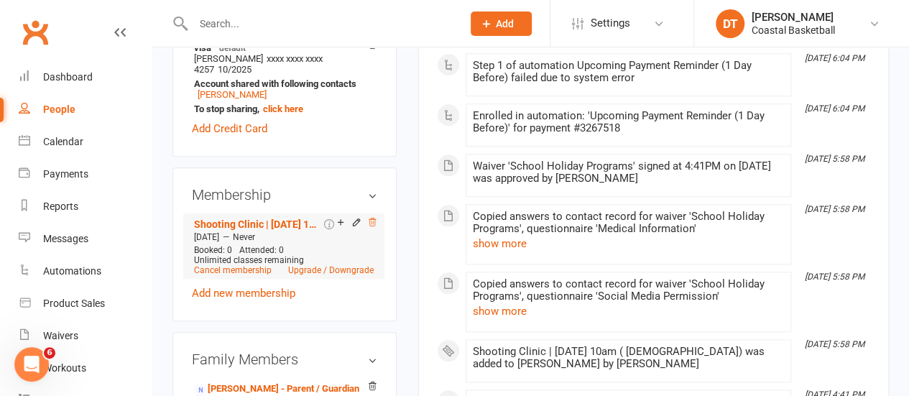
click at [368, 217] on icon at bounding box center [372, 222] width 10 height 10
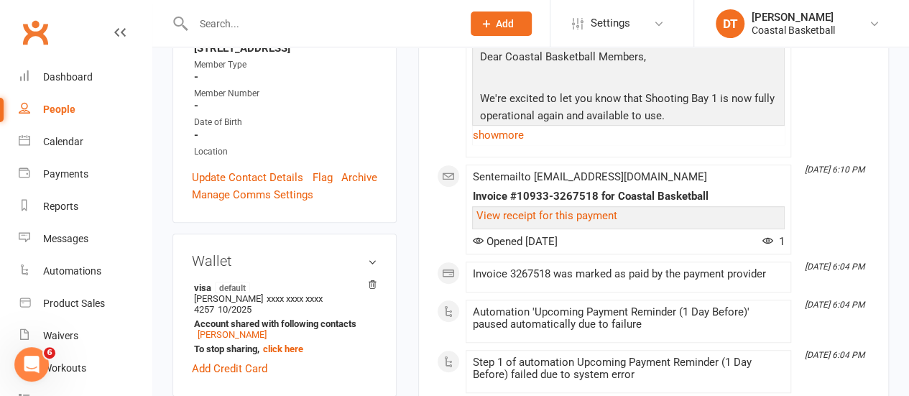
scroll to position [0, 0]
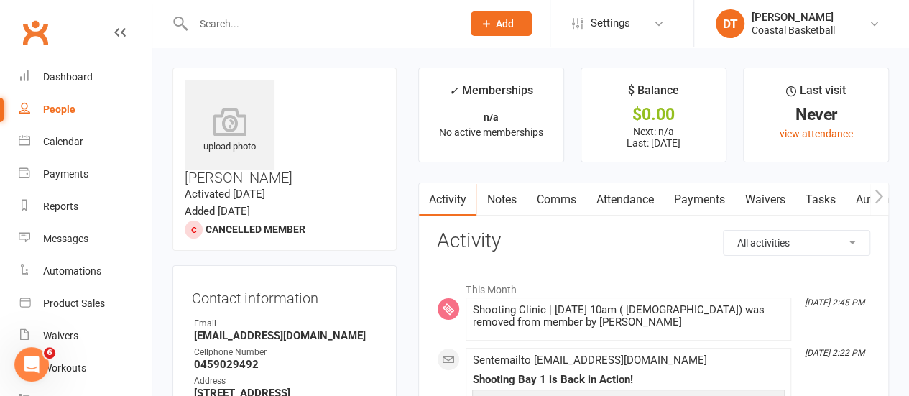
click at [704, 191] on link "Payments" at bounding box center [699, 199] width 71 height 33
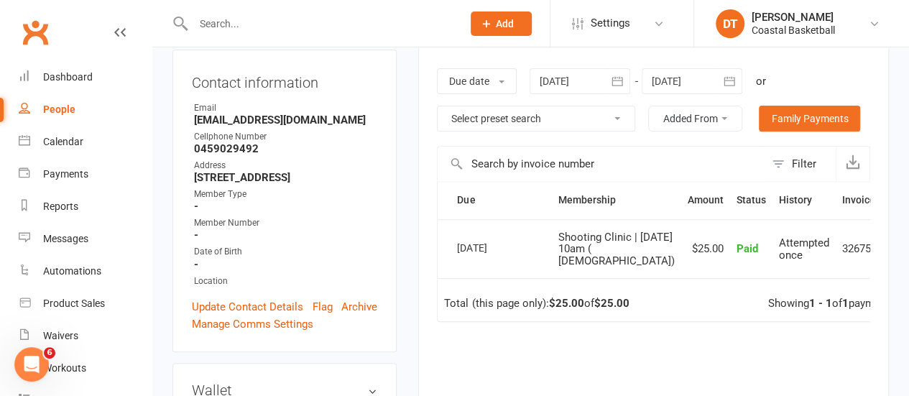
scroll to position [218, 0]
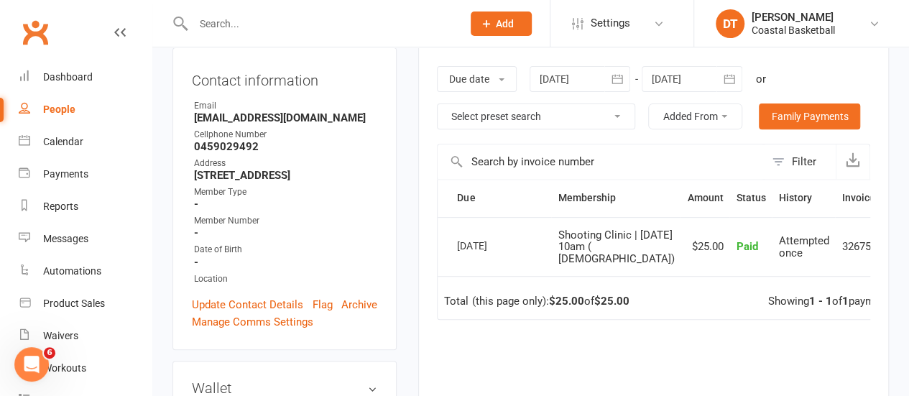
click at [896, 249] on button at bounding box center [904, 247] width 17 height 17
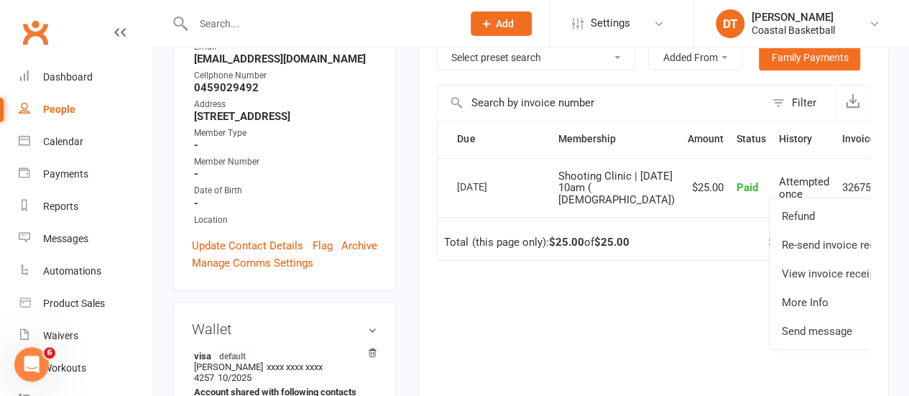
scroll to position [286, 0]
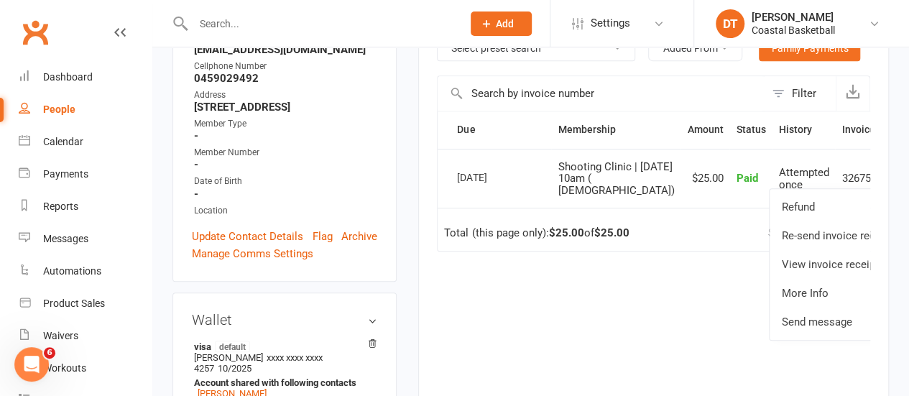
click at [582, 306] on div "Due Contact Membership Amount Status History Invoice # Select this 04 Sep 2025 …" at bounding box center [653, 274] width 433 height 326
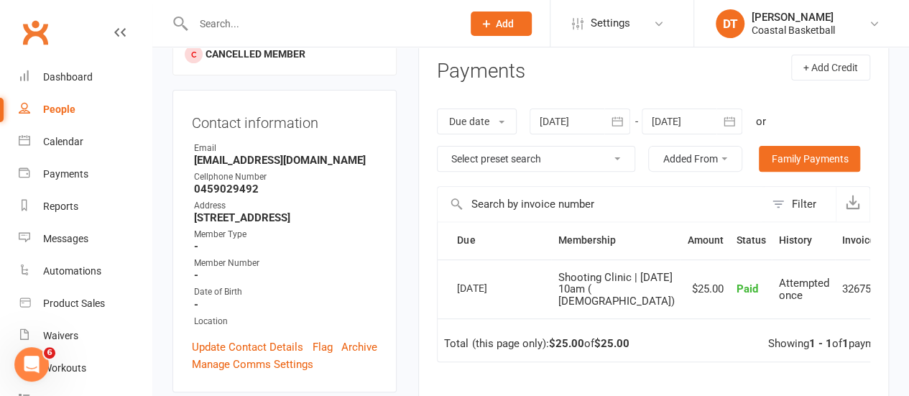
scroll to position [0, 0]
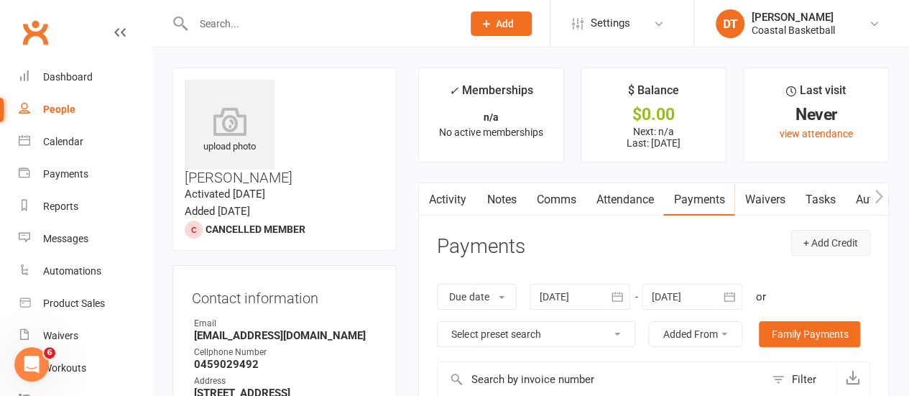
click at [824, 249] on button "+ Add Credit" at bounding box center [830, 243] width 79 height 26
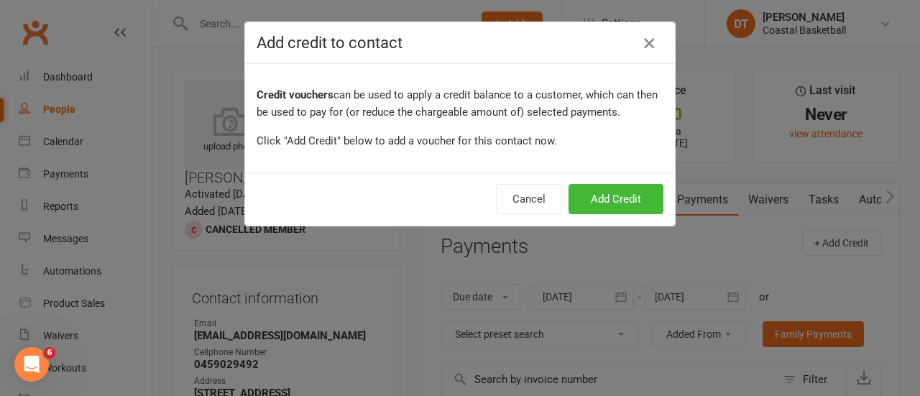
click at [647, 44] on icon "button" at bounding box center [649, 43] width 17 height 17
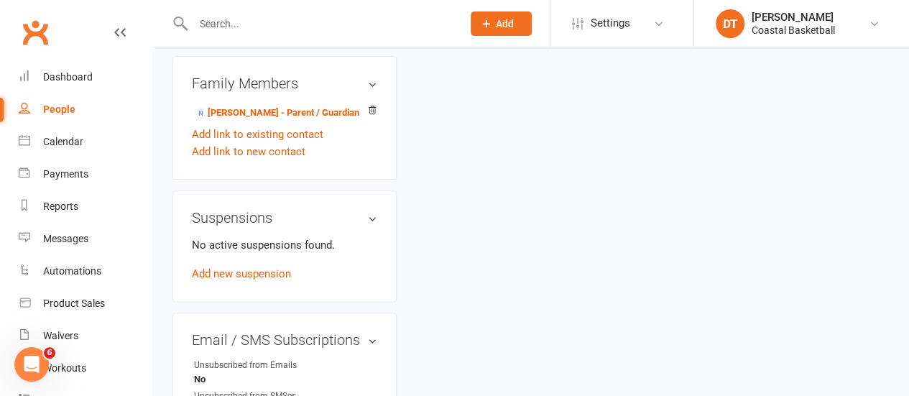
scroll to position [293, 0]
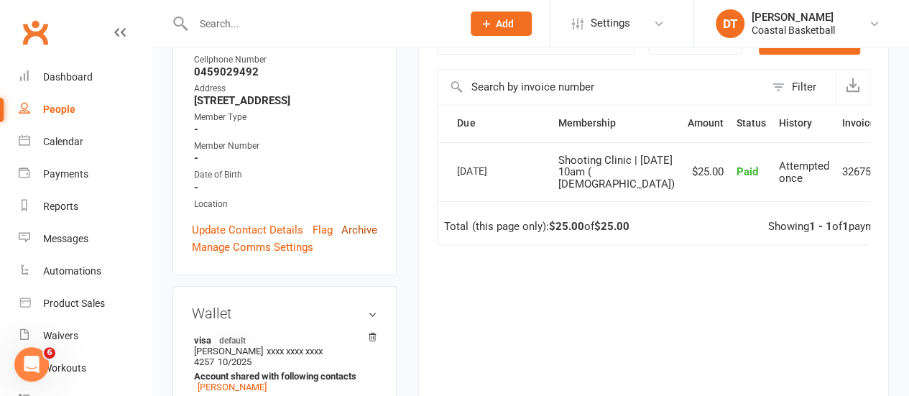
click at [358, 221] on link "Archive" at bounding box center [359, 229] width 36 height 17
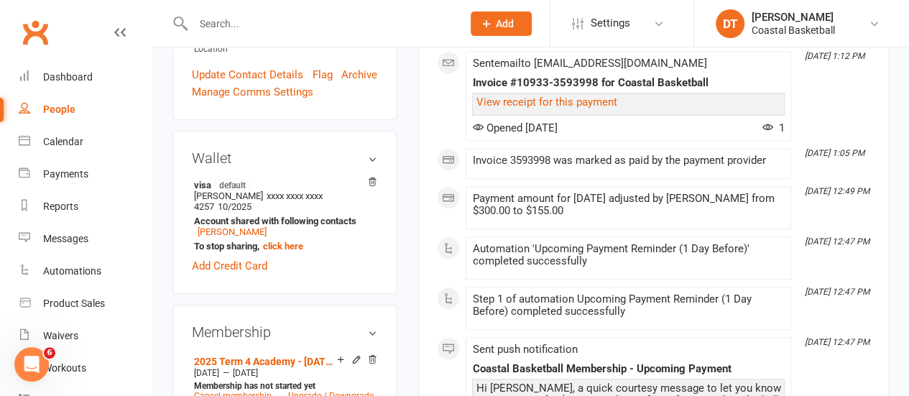
scroll to position [587, 0]
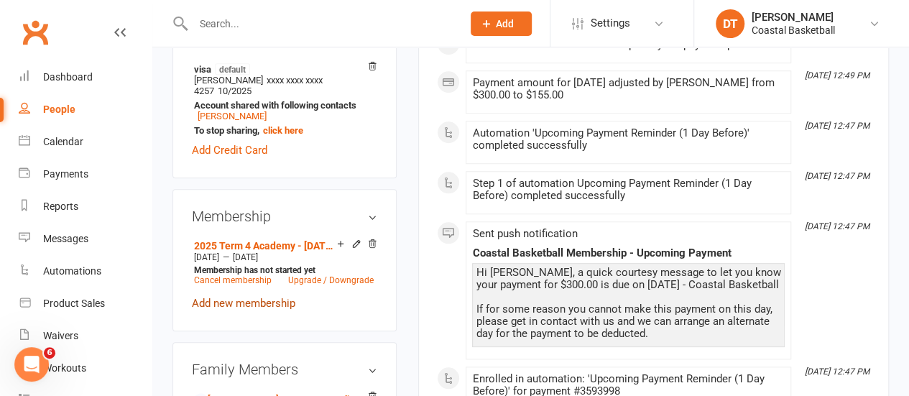
click at [216, 297] on link "Add new membership" at bounding box center [244, 303] width 104 height 13
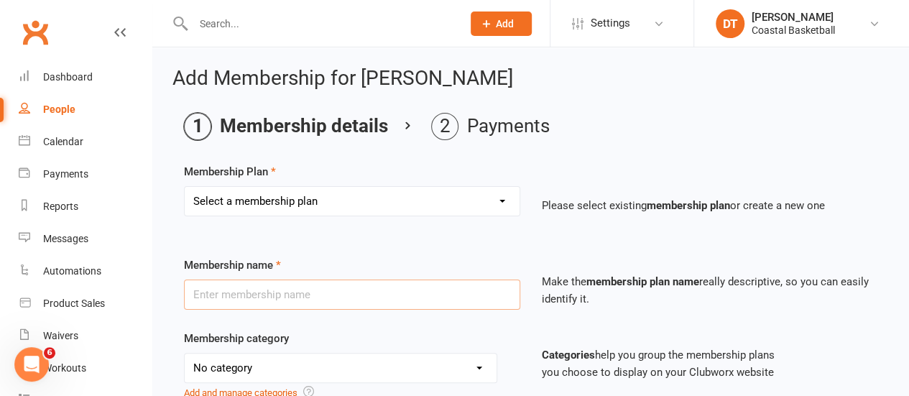
click at [336, 288] on input "text" at bounding box center [352, 295] width 336 height 30
click at [467, 175] on div "Membership Plan Select a membership plan Create new Membership Plan All Access …" at bounding box center [531, 199] width 694 height 73
click at [482, 205] on select "Select a membership plan Create new Membership Plan All Access 12 Month (Includ…" at bounding box center [352, 201] width 335 height 29
select select "16"
click at [185, 187] on select "Select a membership plan Create new Membership Plan All Access 12 Month (Includ…" at bounding box center [352, 201] width 335 height 29
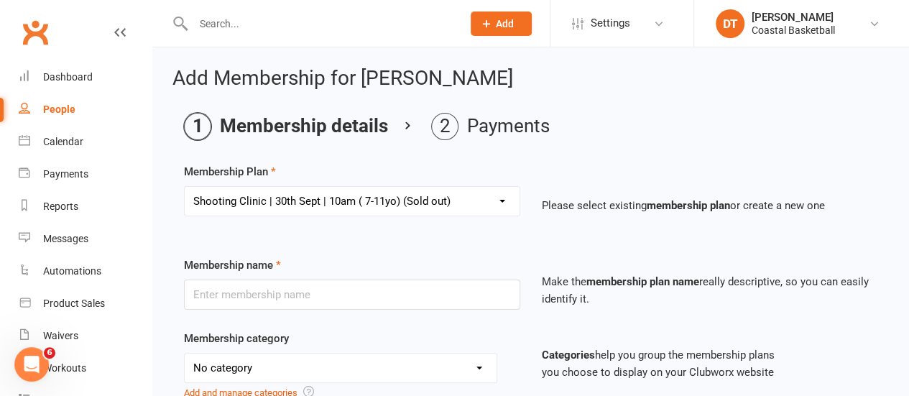
type input "Shooting Clinic | 30th Sept | 10am ( 7-11yo)"
select select "14"
type input "30 Sep 2025"
type input "1"
select select "0"
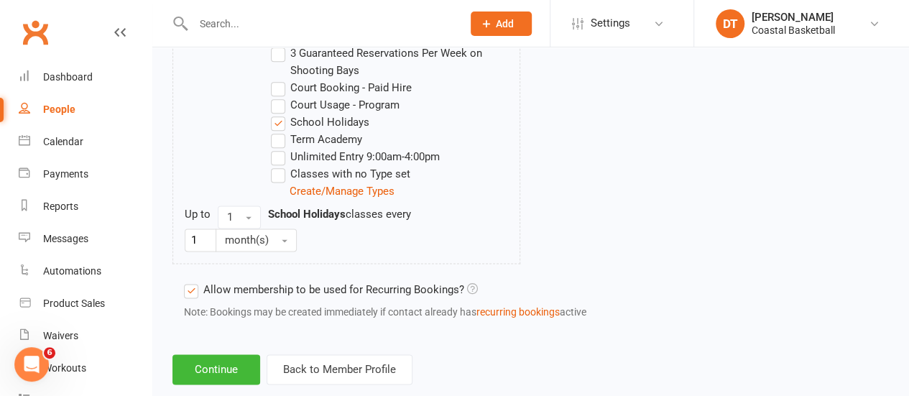
scroll to position [870, 0]
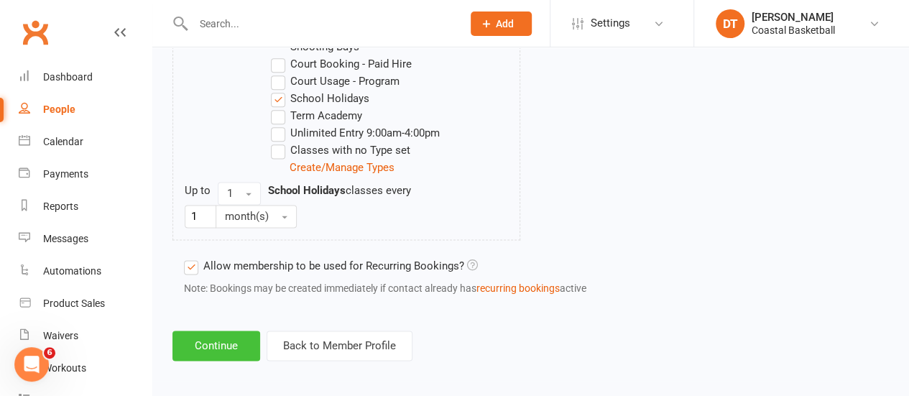
click at [220, 349] on button "Continue" at bounding box center [217, 346] width 88 height 30
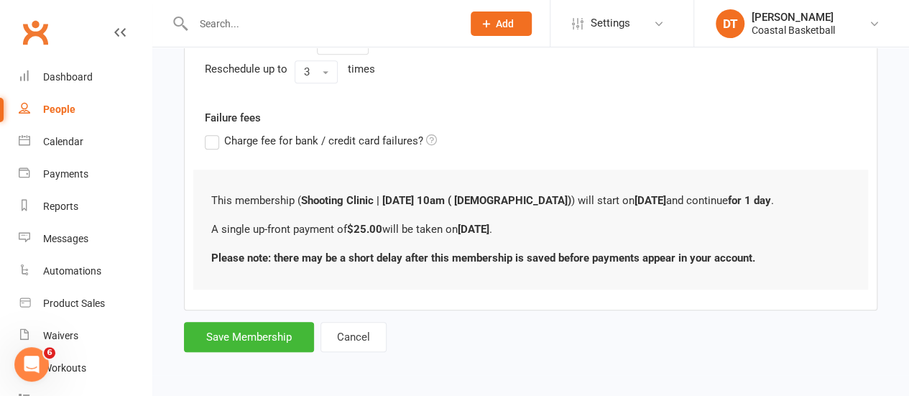
scroll to position [0, 0]
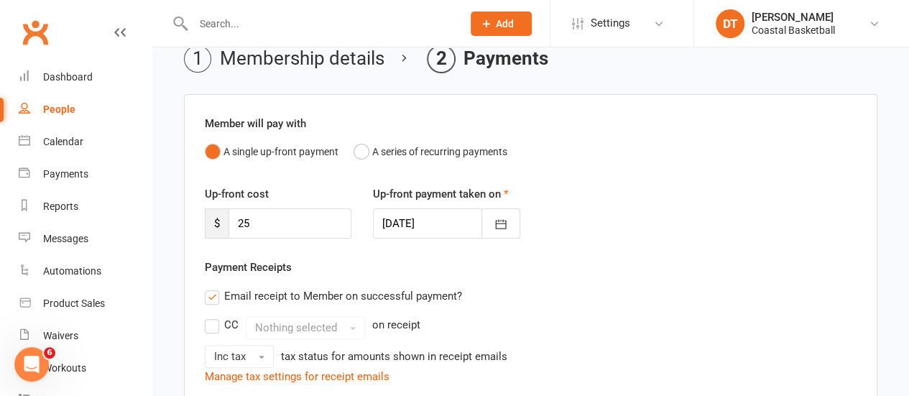
click at [401, 222] on div at bounding box center [446, 223] width 147 height 30
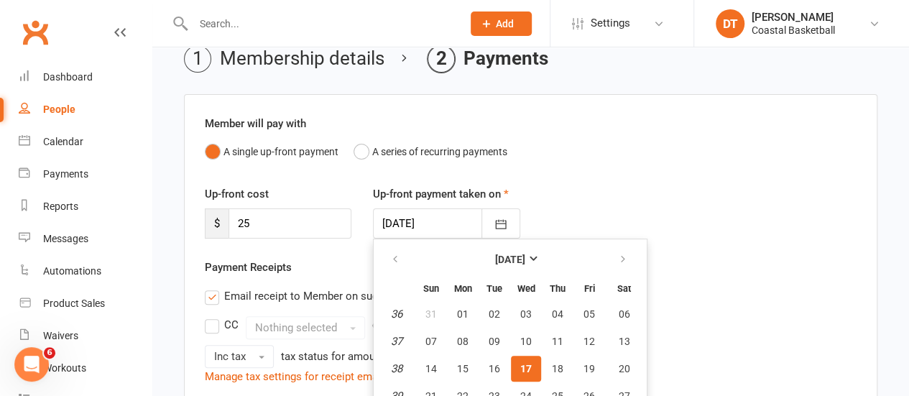
scroll to position [135, 0]
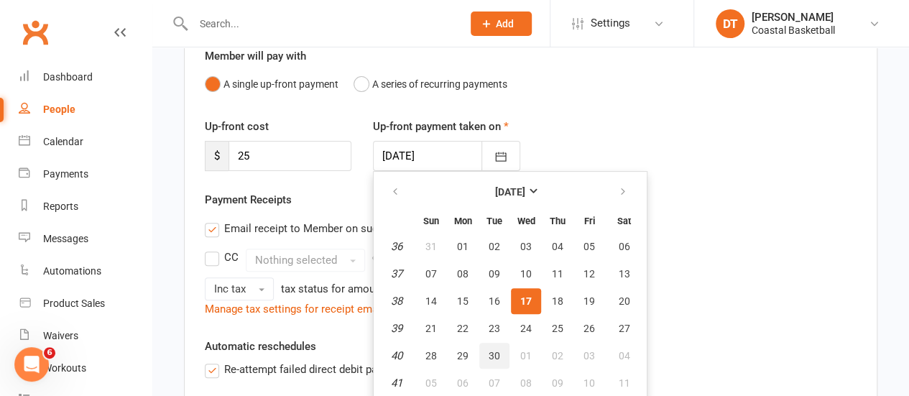
drag, startPoint x: 494, startPoint y: 360, endPoint x: 735, endPoint y: 290, distance: 250.9
click at [493, 360] on span "30" at bounding box center [495, 356] width 12 height 12
type input "30 Sep 2025"
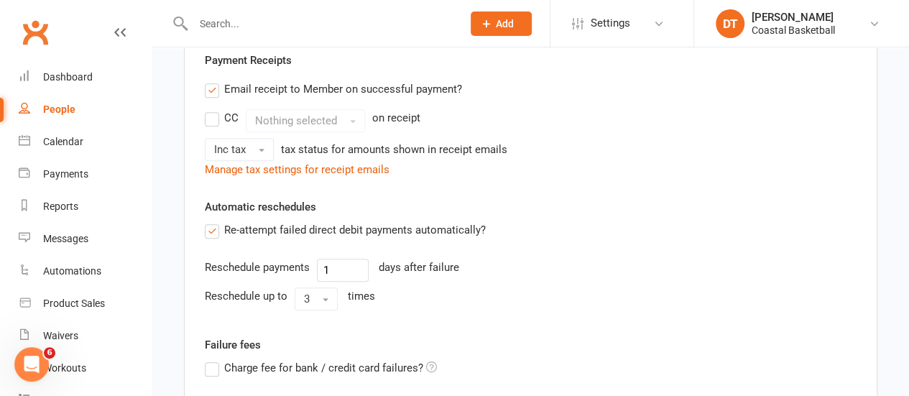
scroll to position [272, 0]
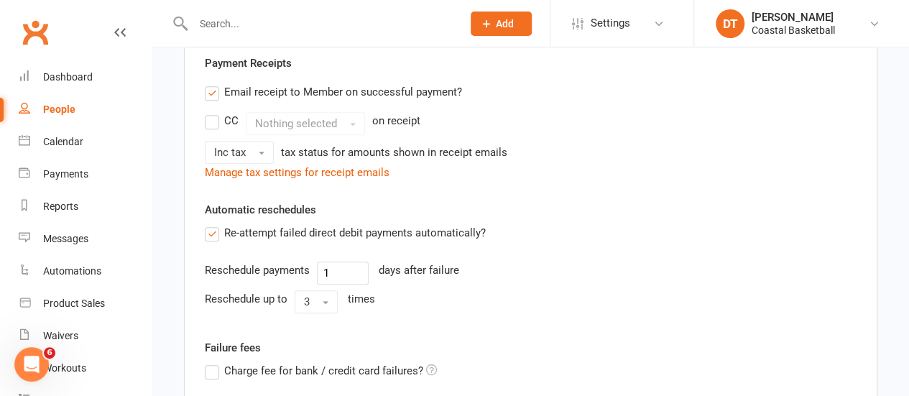
click at [391, 91] on label "Email receipt to Member on successful payment?" at bounding box center [333, 91] width 257 height 17
click at [214, 83] on input "Email receipt to Member on successful payment?" at bounding box center [209, 83] width 9 height 0
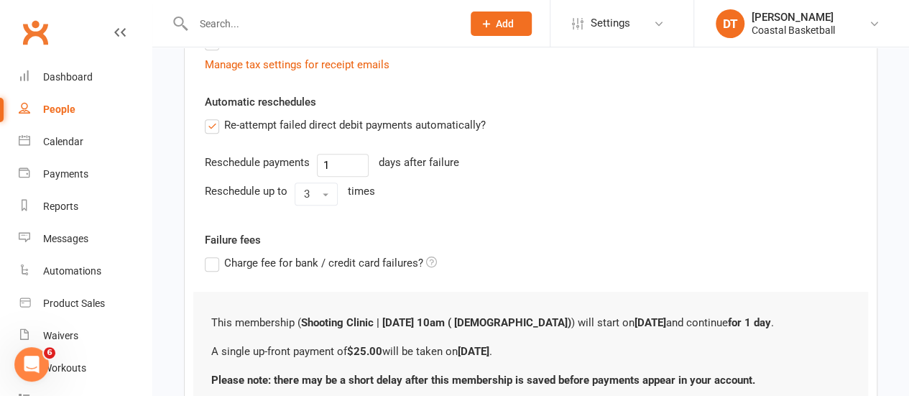
scroll to position [329, 0]
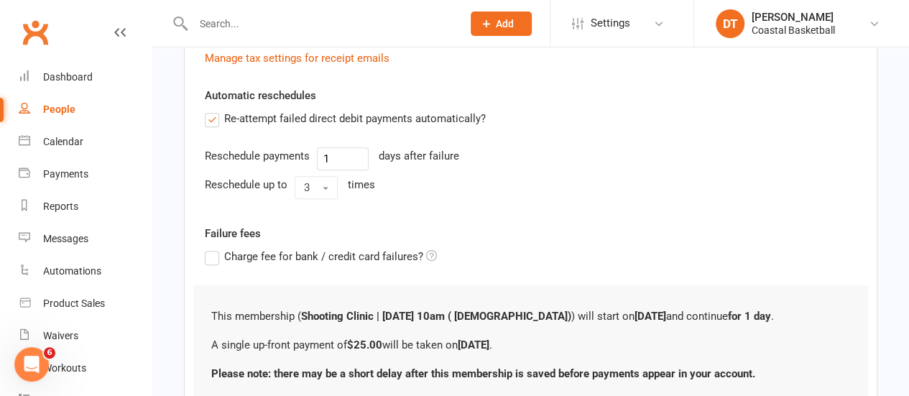
click at [450, 111] on label "Re-attempt failed direct debit payments automatically?" at bounding box center [345, 118] width 281 height 17
click at [214, 110] on input "Re-attempt failed direct debit payments automatically?" at bounding box center [209, 110] width 9 height 0
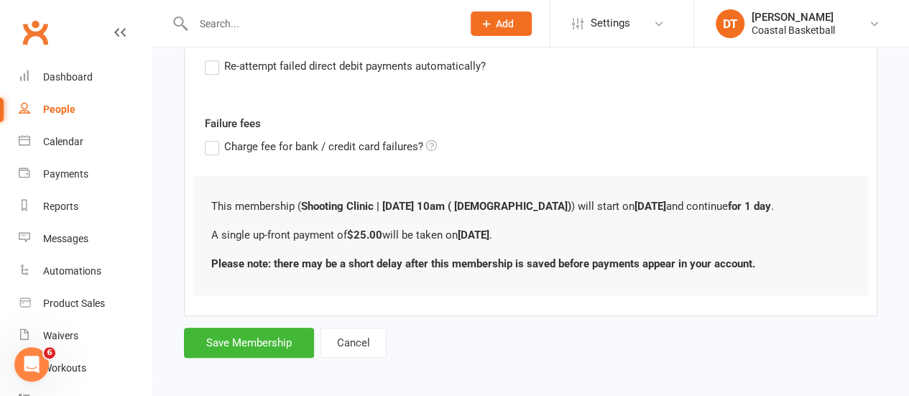
scroll to position [385, 0]
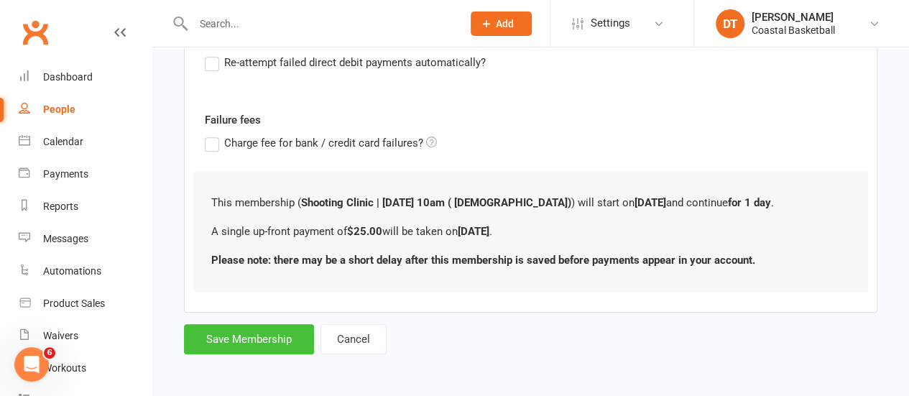
click at [251, 329] on button "Save Membership" at bounding box center [249, 339] width 130 height 30
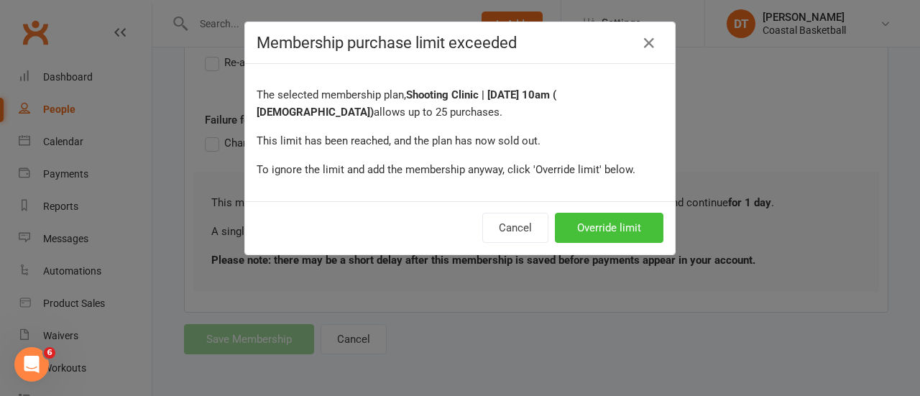
click at [597, 226] on button "Override limit" at bounding box center [609, 228] width 109 height 30
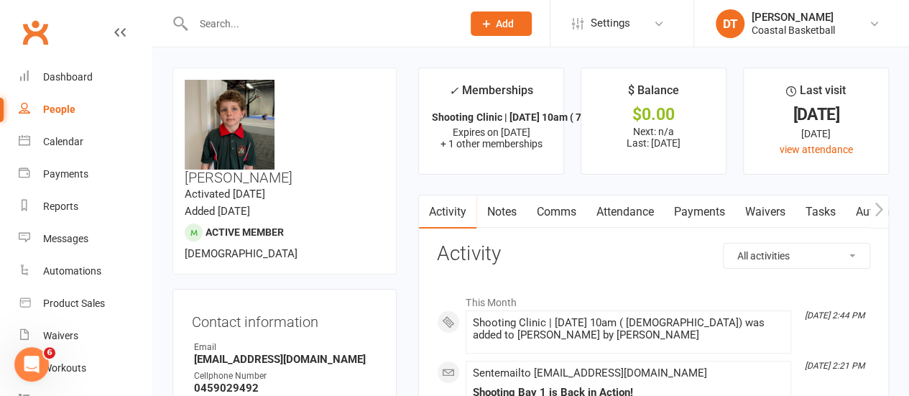
click at [704, 211] on link "Payments" at bounding box center [699, 212] width 71 height 33
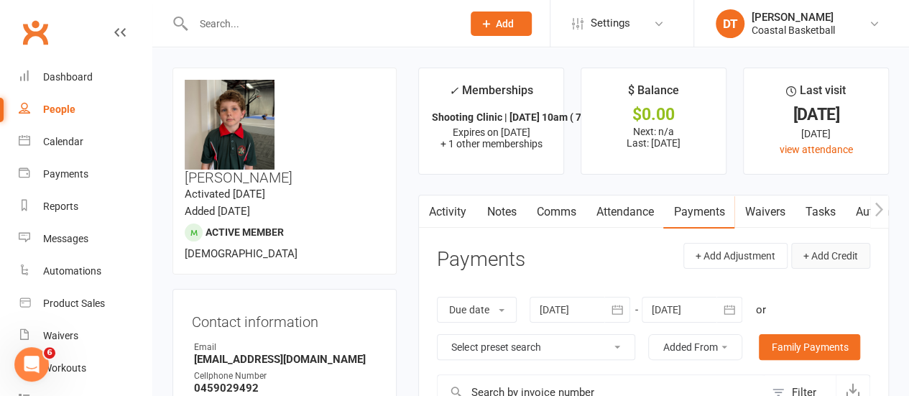
click at [830, 254] on button "+ Add Credit" at bounding box center [830, 256] width 79 height 26
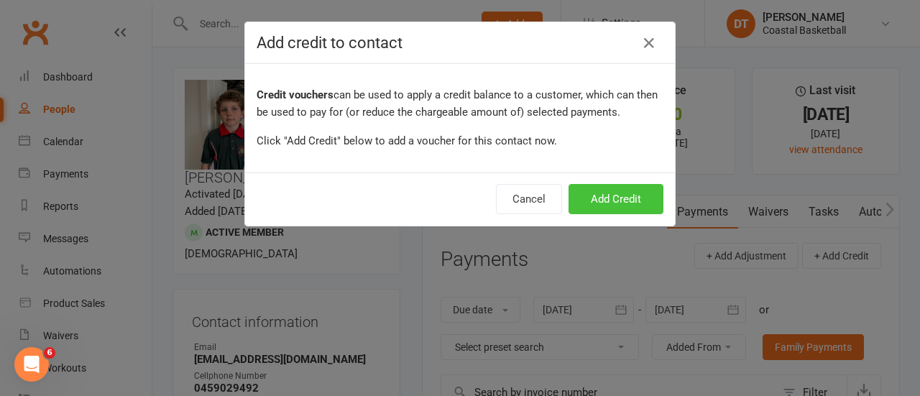
click at [612, 190] on button "Add Credit" at bounding box center [616, 199] width 95 height 30
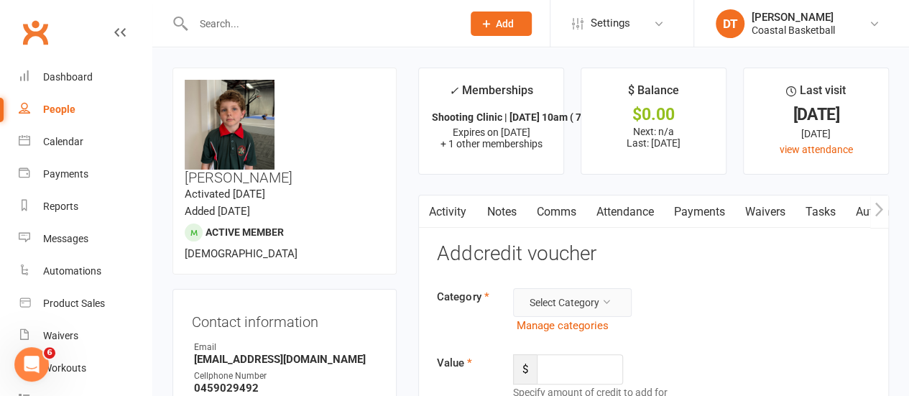
click at [571, 310] on button "Select Category" at bounding box center [572, 302] width 119 height 29
click at [577, 328] on link "General" at bounding box center [549, 335] width 142 height 29
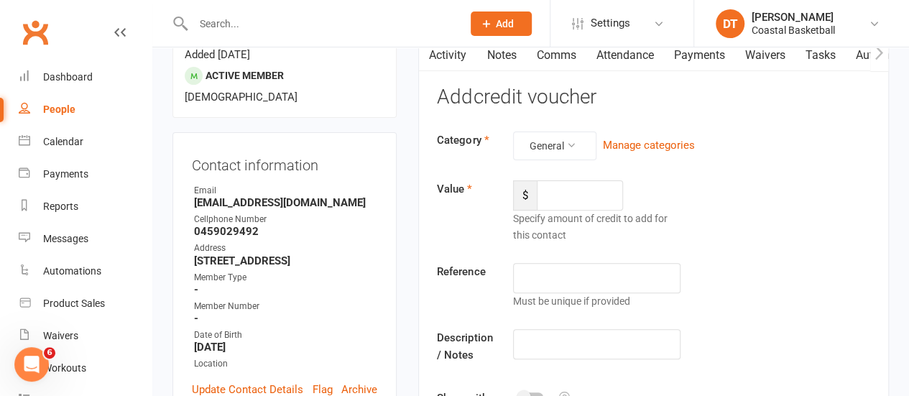
scroll to position [249, 0]
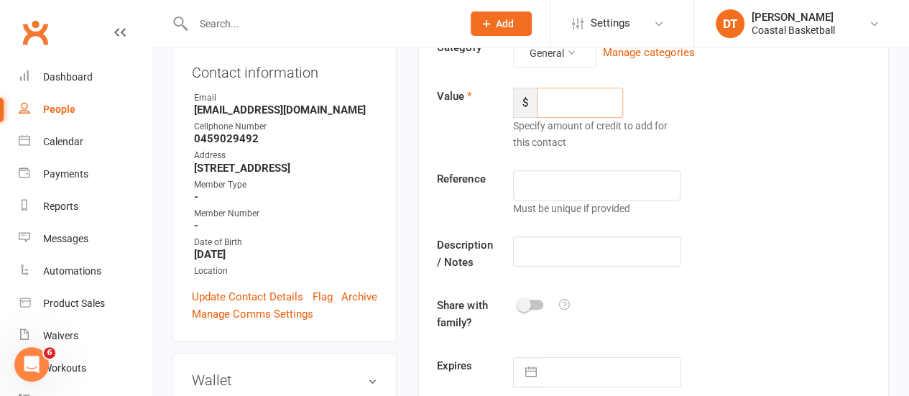
click at [583, 106] on input "number" at bounding box center [580, 103] width 86 height 30
type input "50"
type input "Moving shooting clinics from archived profiles"
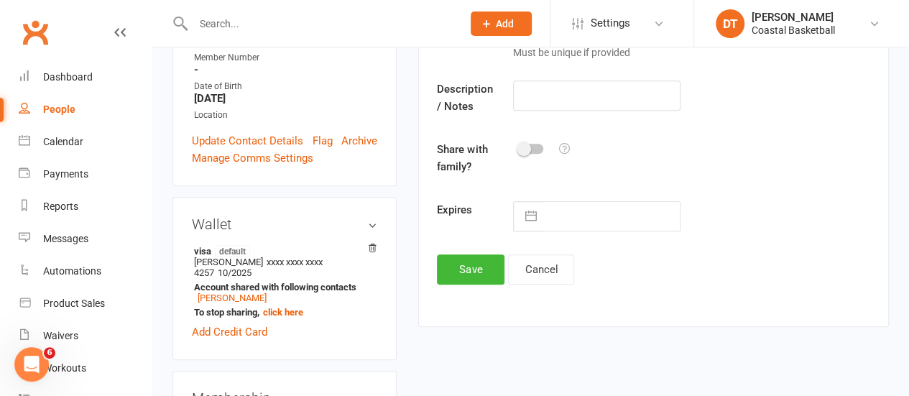
scroll to position [413, 0]
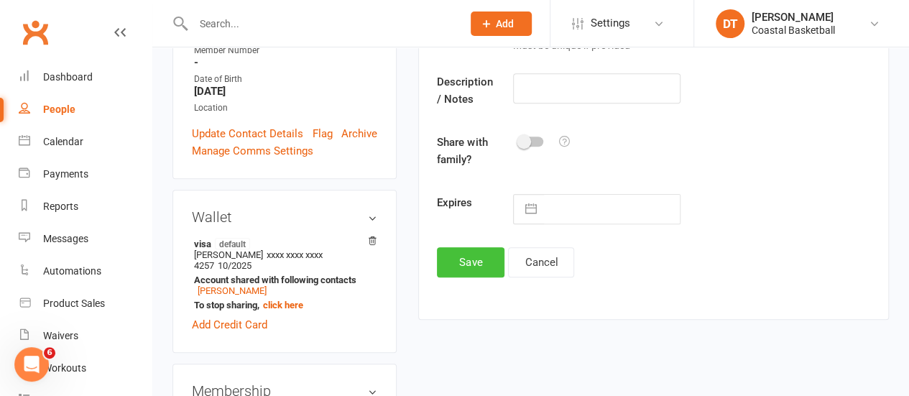
click at [472, 248] on button "Save" at bounding box center [471, 262] width 68 height 30
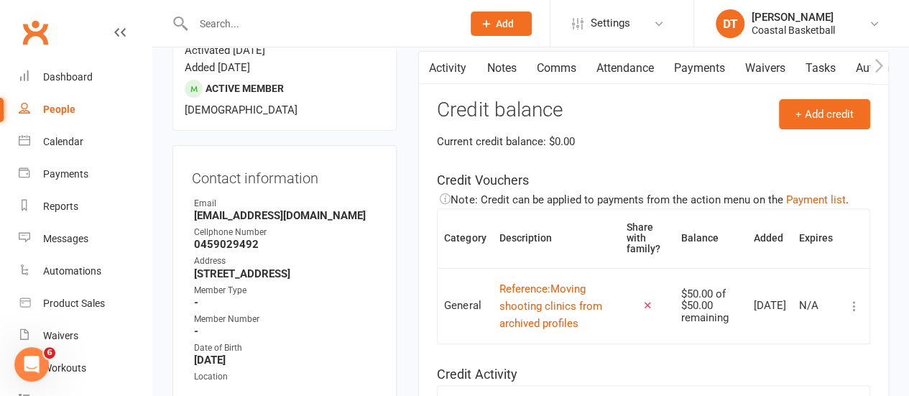
scroll to position [51, 0]
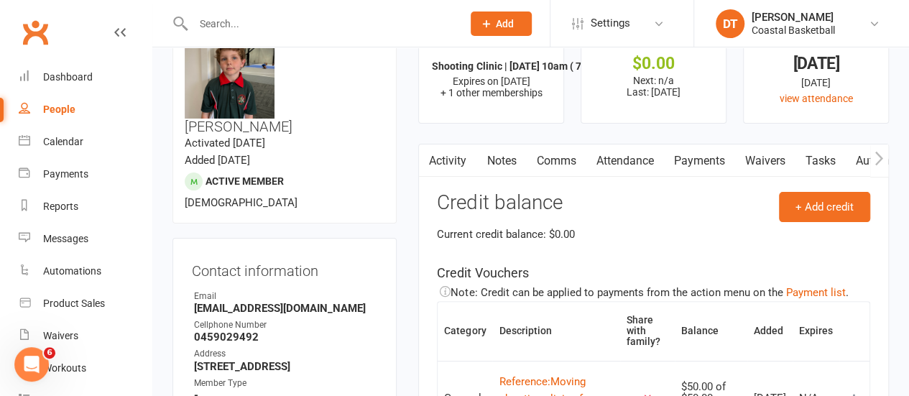
click at [703, 165] on link "Payments" at bounding box center [699, 160] width 71 height 33
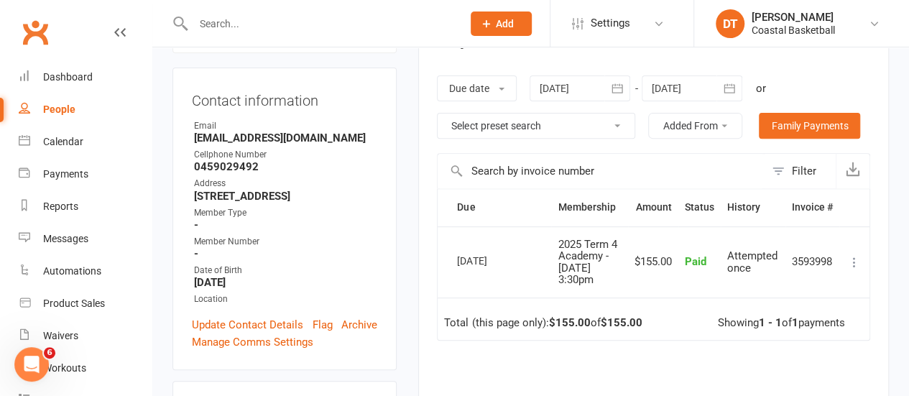
scroll to position [224, 0]
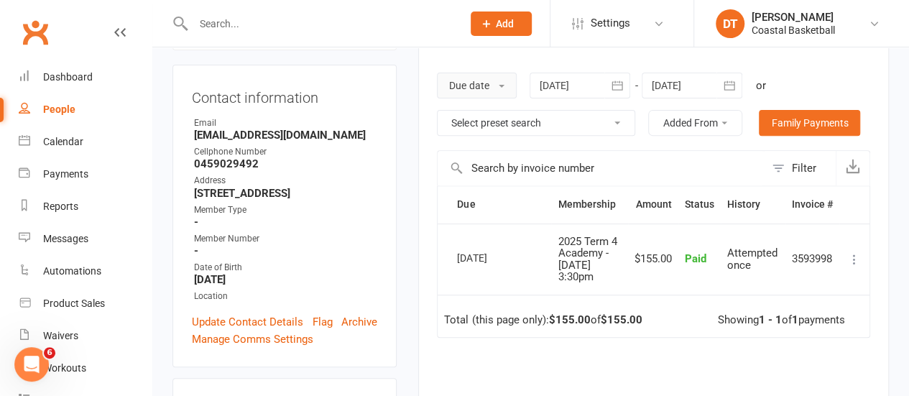
click at [483, 78] on button "Due date" at bounding box center [477, 86] width 80 height 26
drag, startPoint x: 483, startPoint y: 78, endPoint x: 578, endPoint y: 92, distance: 95.9
click at [485, 80] on button "Due date" at bounding box center [477, 86] width 80 height 26
click at [671, 82] on div at bounding box center [692, 86] width 101 height 26
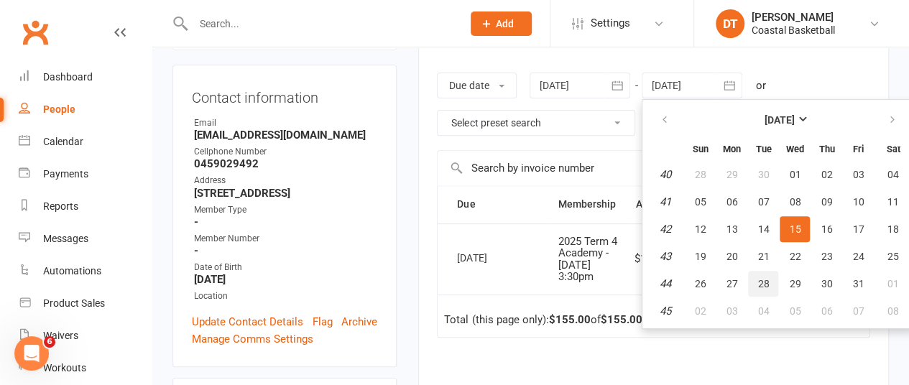
click at [773, 278] on button "28" at bounding box center [763, 284] width 30 height 26
type input "28 Oct 2025"
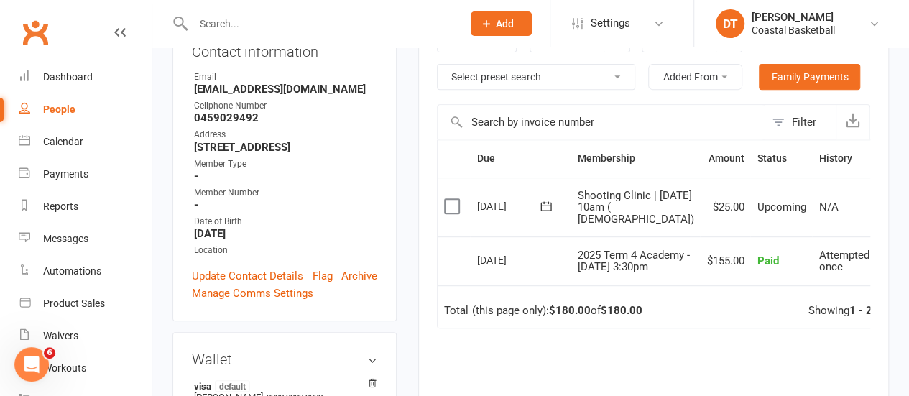
scroll to position [273, 0]
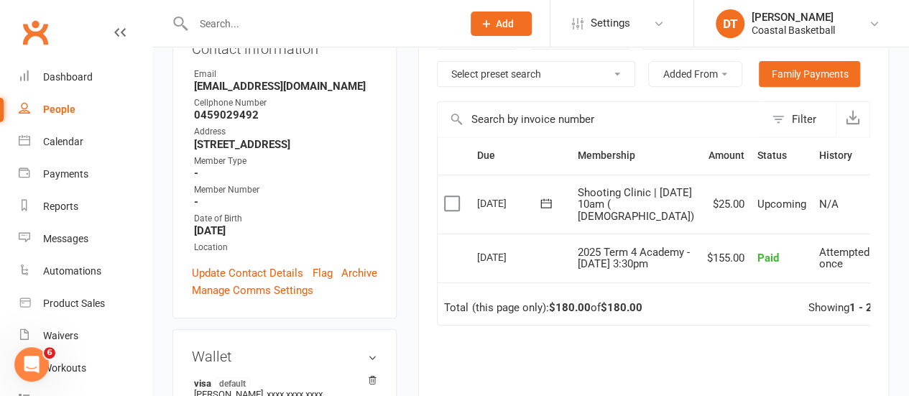
click at [447, 211] on label at bounding box center [453, 203] width 19 height 14
click at [447, 196] on input "checkbox" at bounding box center [448, 196] width 9 height 0
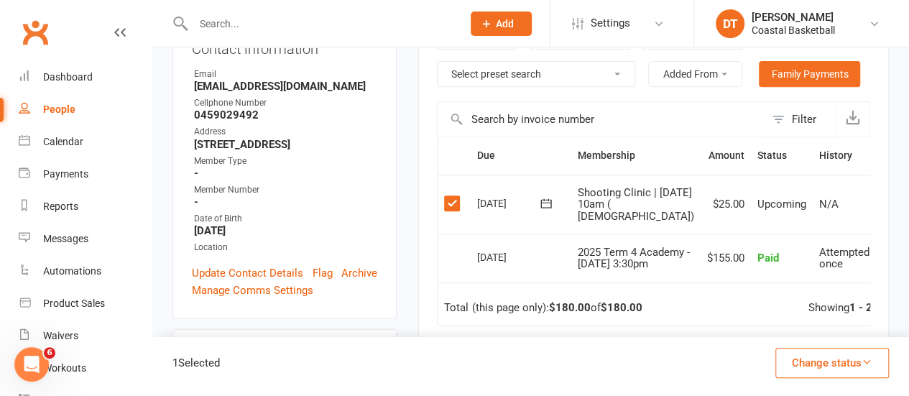
scroll to position [0, 32]
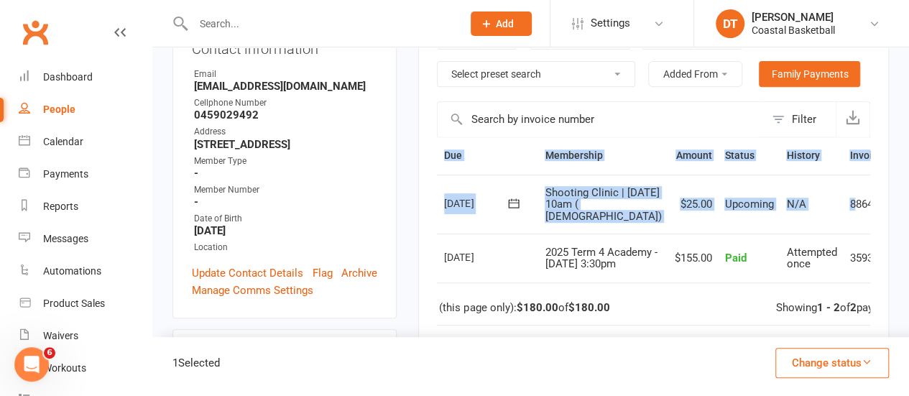
drag, startPoint x: 858, startPoint y: 212, endPoint x: 919, endPoint y: 211, distance: 61.1
click at [905, 211] on icon at bounding box center [912, 204] width 14 height 14
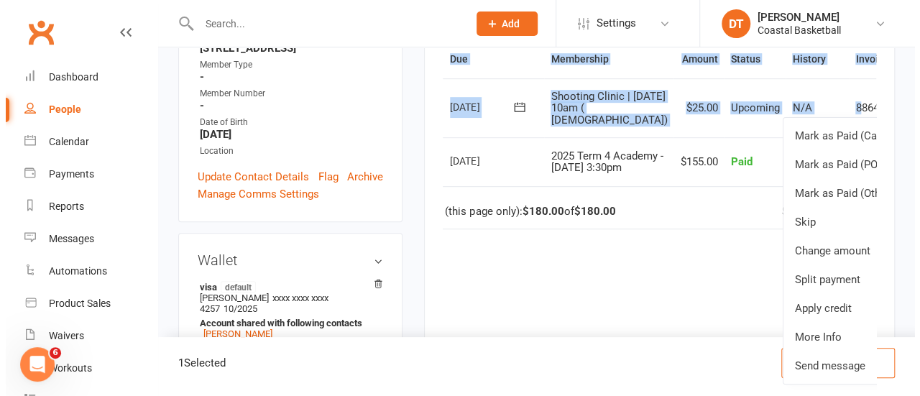
scroll to position [393, 0]
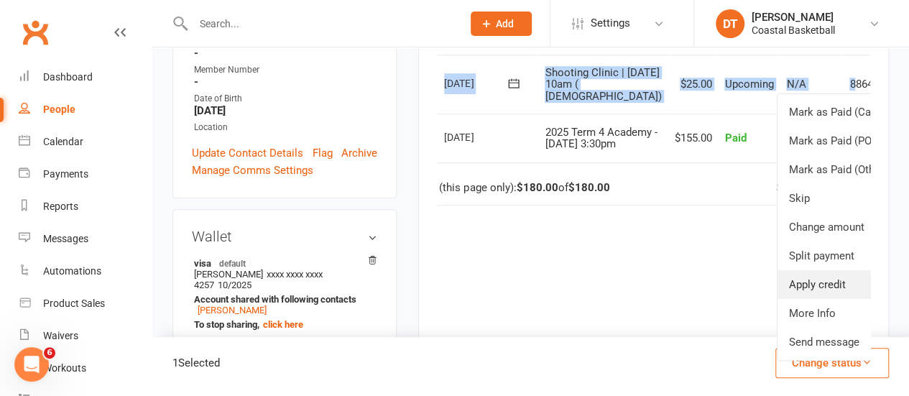
click at [778, 291] on link "Apply credit" at bounding box center [849, 284] width 142 height 29
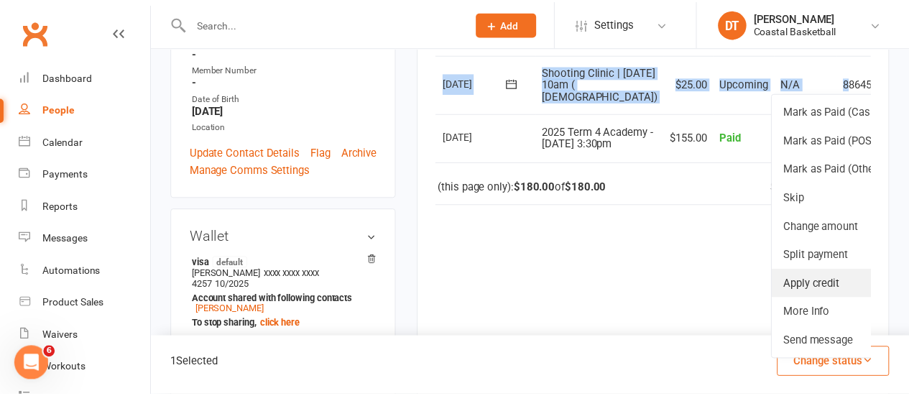
scroll to position [0, 25]
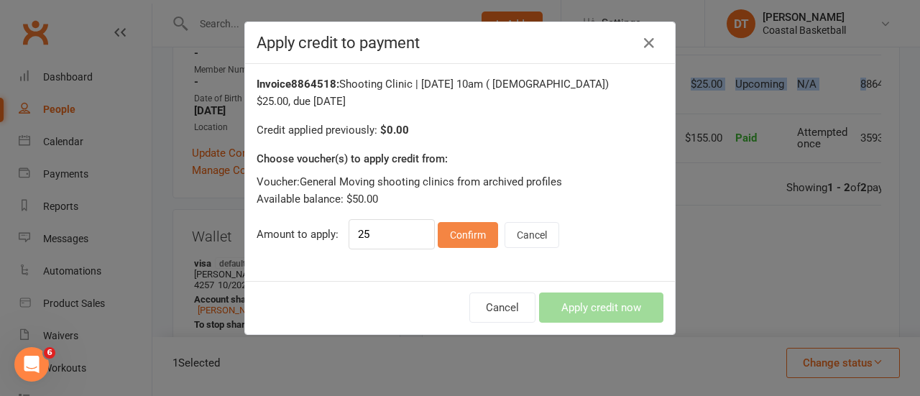
click at [451, 232] on button "Confirm" at bounding box center [468, 235] width 60 height 26
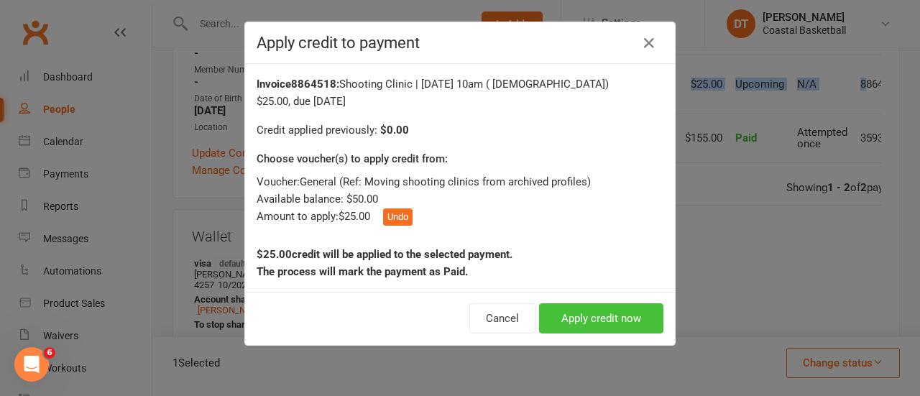
click at [609, 324] on button "Apply credit now" at bounding box center [601, 318] width 124 height 30
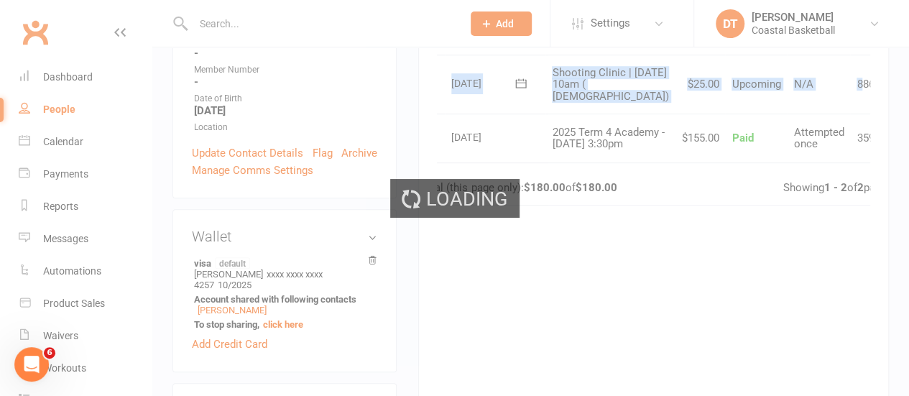
scroll to position [0, 0]
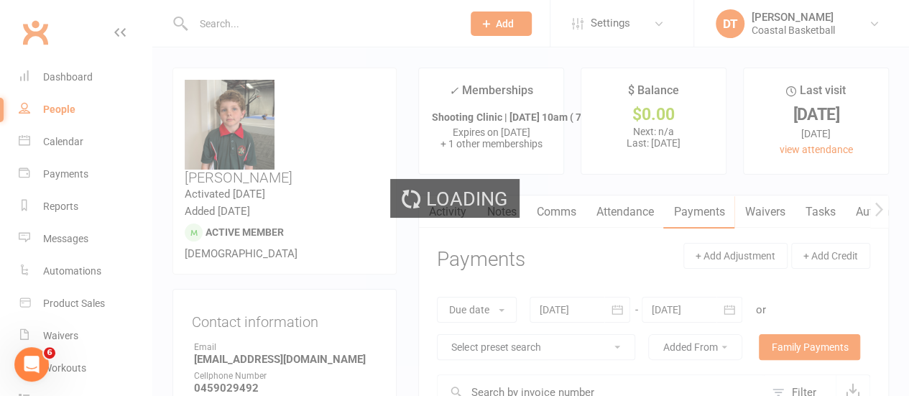
click at [60, 107] on div "Loading" at bounding box center [454, 198] width 909 height 396
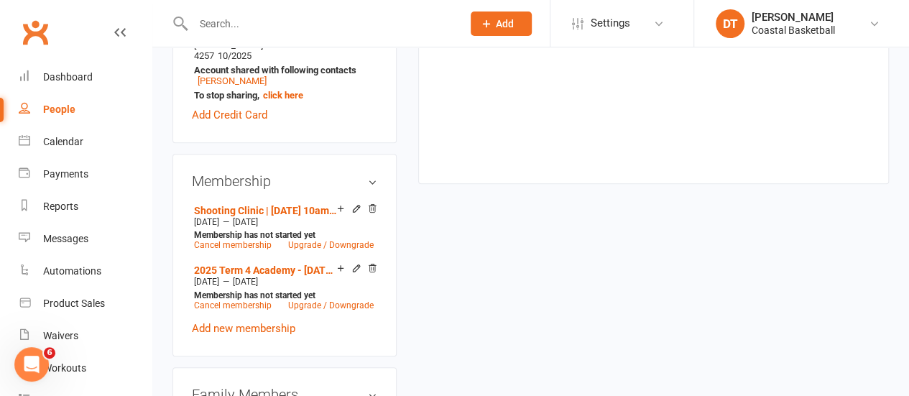
scroll to position [628, 0]
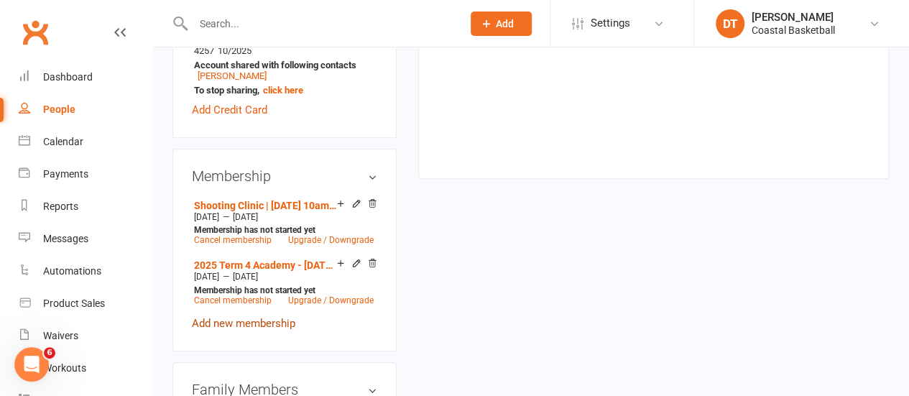
click at [237, 317] on link "Add new membership" at bounding box center [244, 323] width 104 height 13
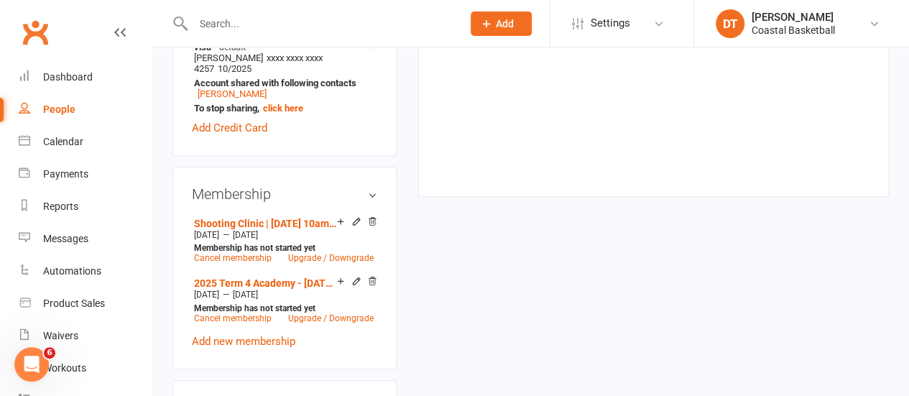
scroll to position [684, 0]
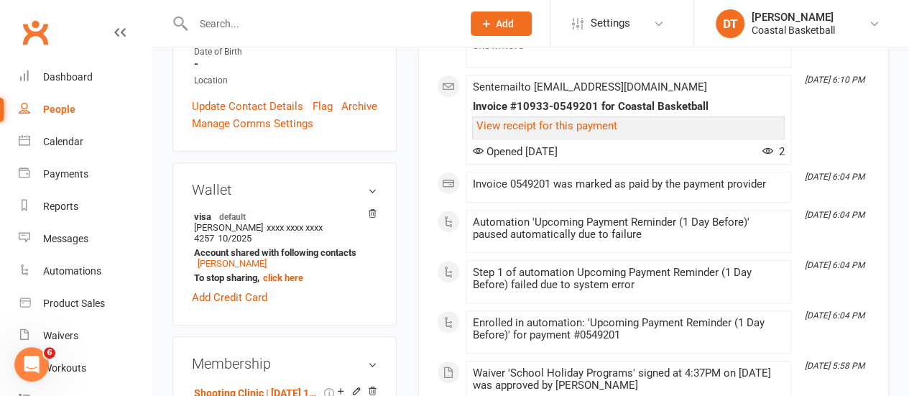
scroll to position [554, 0]
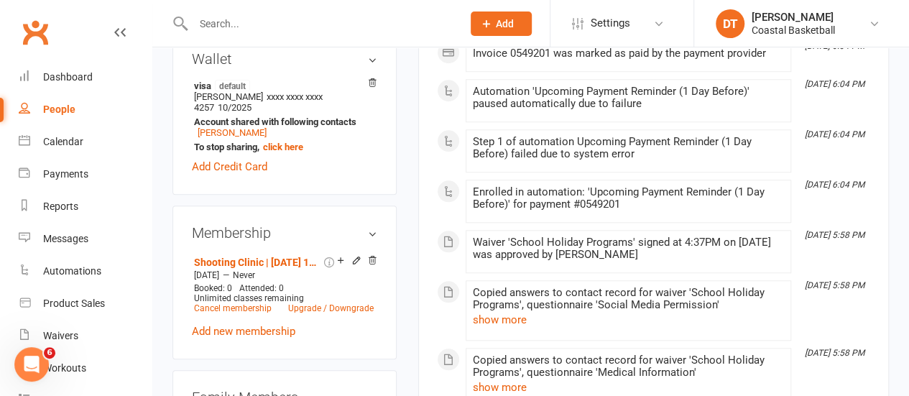
click at [374, 256] on icon at bounding box center [372, 260] width 7 height 8
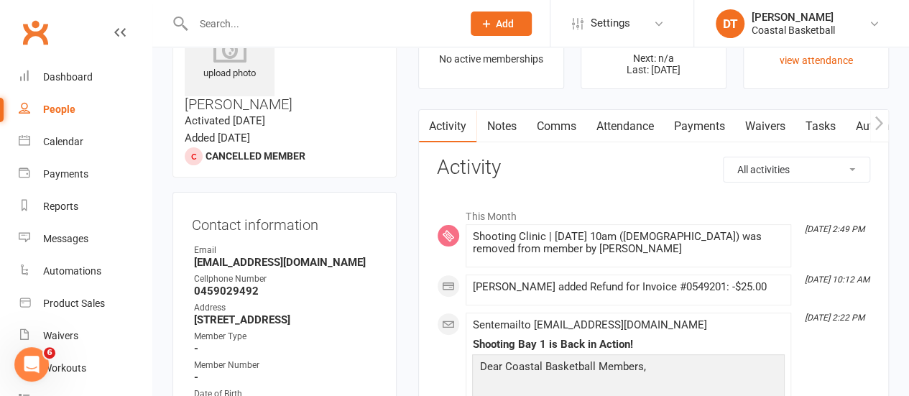
scroll to position [0, 0]
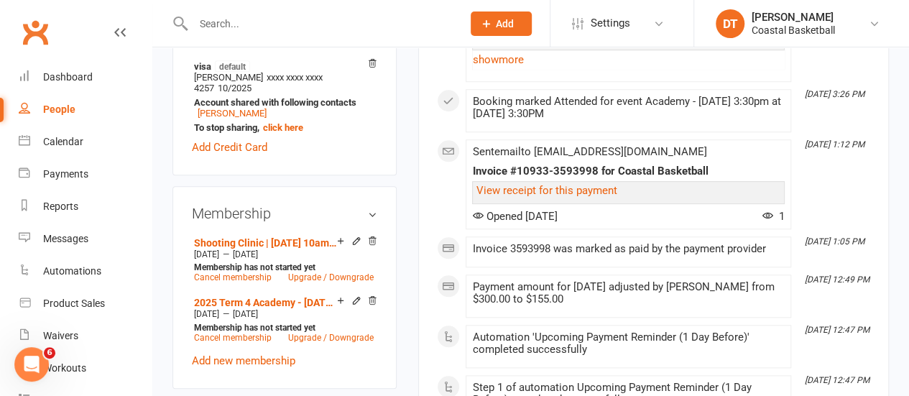
scroll to position [640, 0]
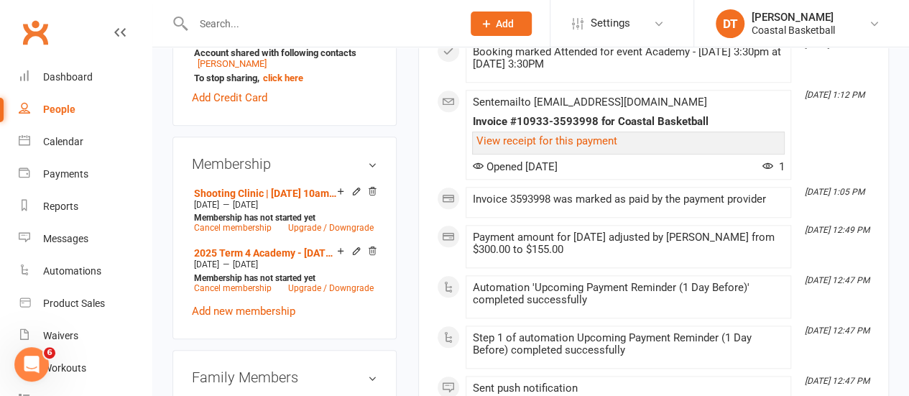
click at [237, 291] on div "Shooting Clinic | [DATE] 10am ( [DEMOGRAPHIC_DATA]) [DATE] — [DATE] Membership …" at bounding box center [284, 251] width 185 height 137
click at [240, 305] on link "Add new membership" at bounding box center [244, 311] width 104 height 13
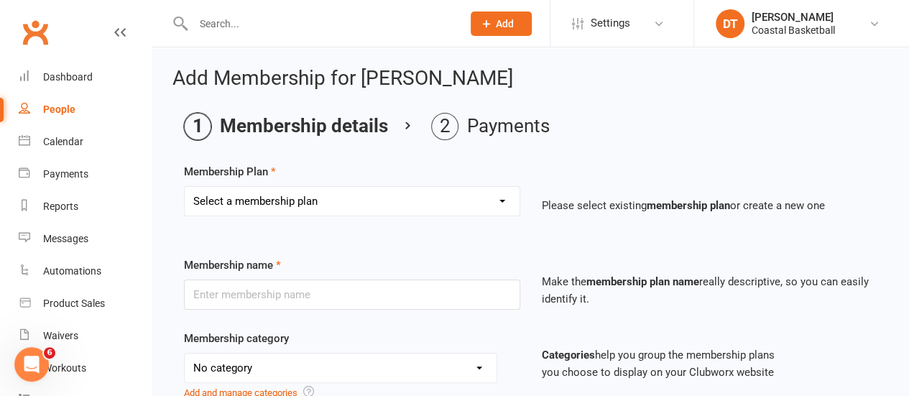
click at [438, 211] on select "Select a membership plan Create new Membership Plan All Access 12 Month (Includ…" at bounding box center [352, 201] width 335 height 29
select select "20"
click at [185, 187] on select "Select a membership plan Create new Membership Plan All Access 12 Month (Includ…" at bounding box center [352, 201] width 335 height 29
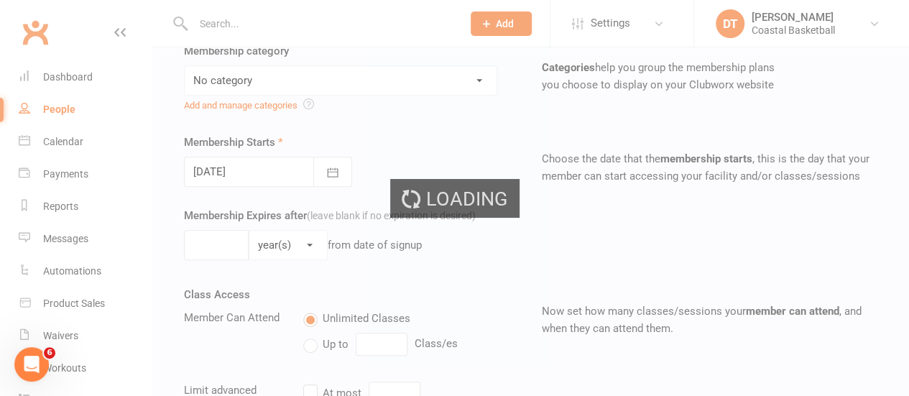
type input "Shooting Clinic | [DATE] 10am ([DEMOGRAPHIC_DATA])"
select select "14"
type input "[DATE]"
type input "1"
select select "0"
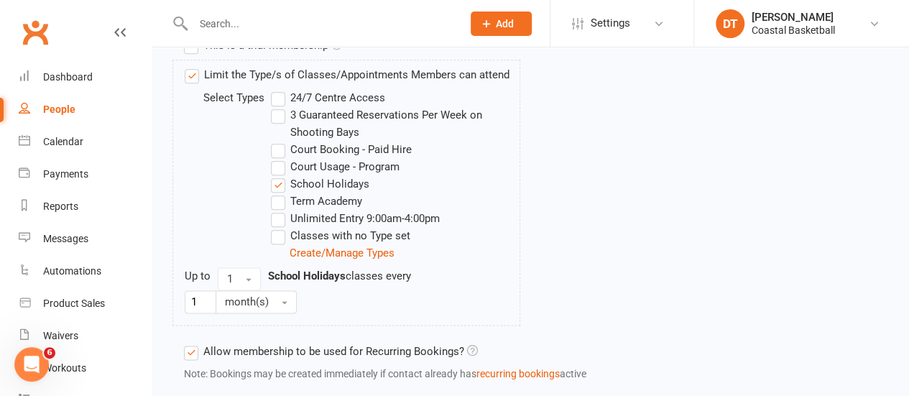
scroll to position [870, 0]
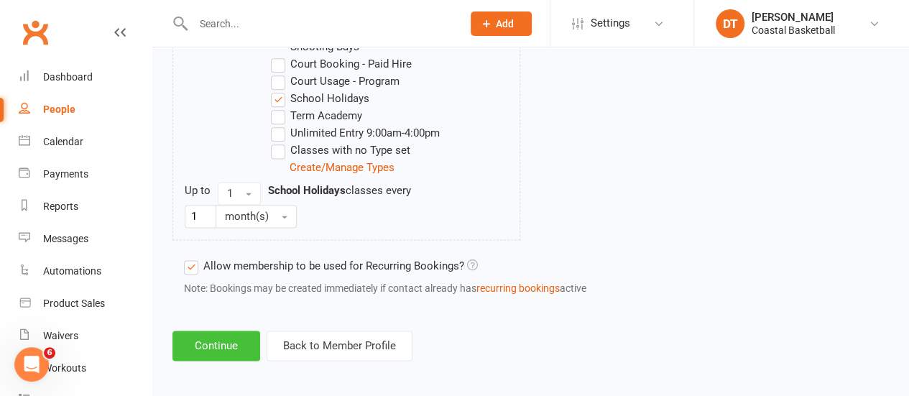
click at [224, 335] on button "Continue" at bounding box center [217, 346] width 88 height 30
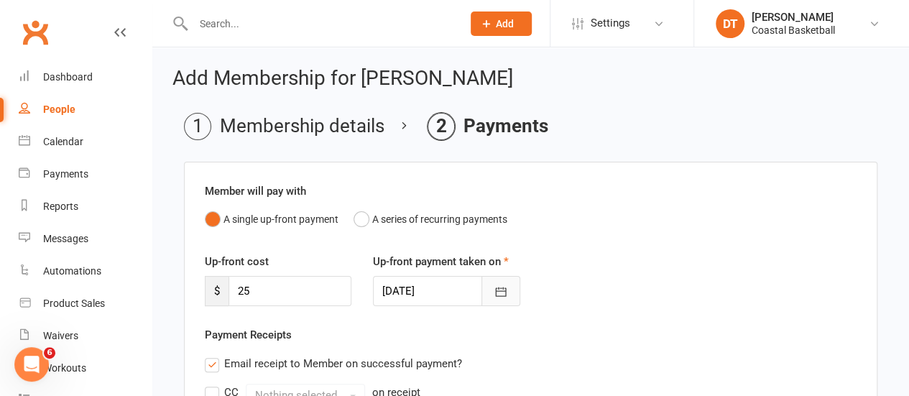
click at [496, 285] on icon "button" at bounding box center [501, 292] width 14 height 14
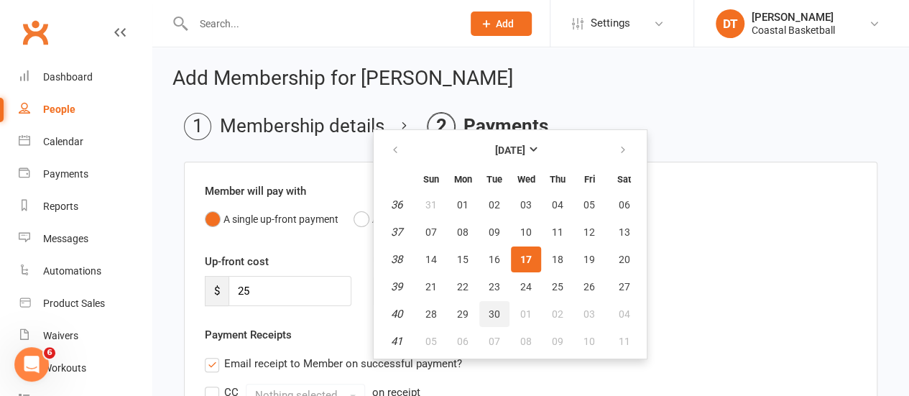
click at [500, 309] on button "30" at bounding box center [494, 314] width 30 height 26
type input "30 Sep 2025"
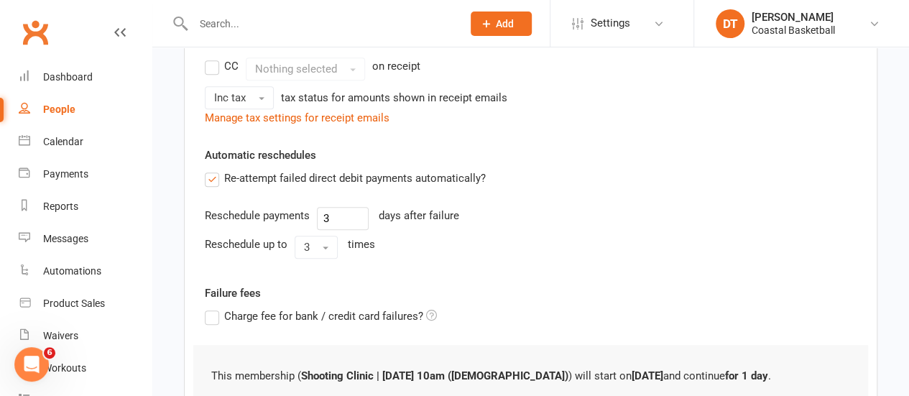
scroll to position [277, 0]
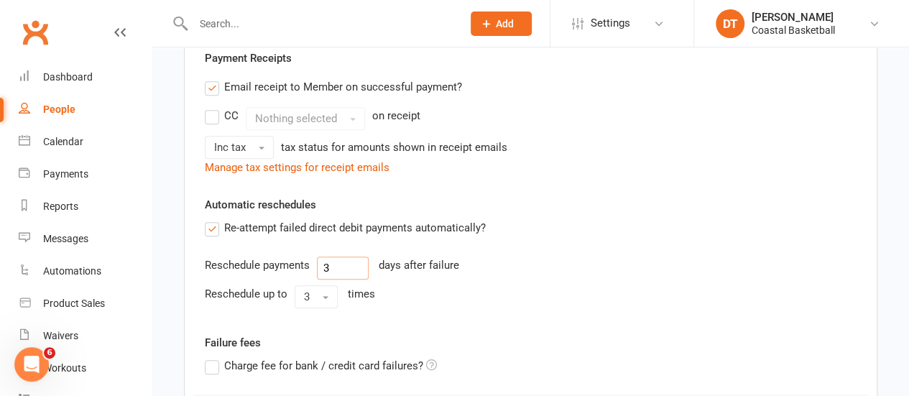
click at [326, 267] on input "3" at bounding box center [343, 268] width 52 height 23
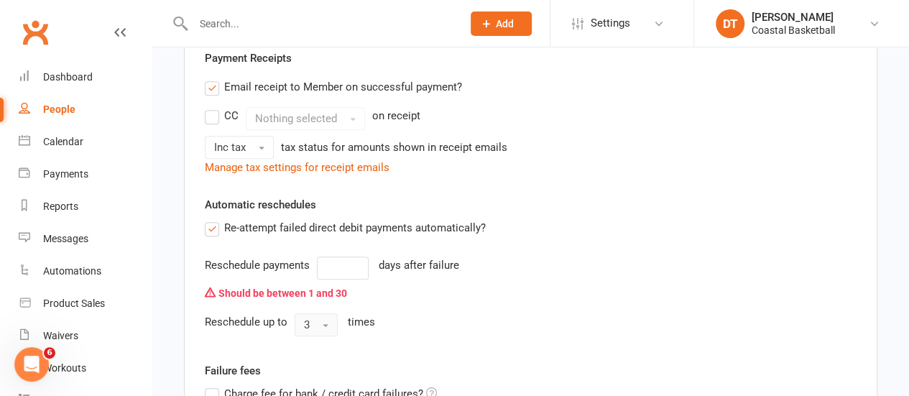
click at [302, 321] on button "3" at bounding box center [316, 324] width 43 height 23
click at [515, 252] on div "Re-attempt failed direct debit payments automatically? Reschedule payments days…" at bounding box center [531, 280] width 674 height 122
click at [311, 231] on label "Re-attempt failed direct debit payments automatically?" at bounding box center [345, 227] width 281 height 17
click at [214, 219] on input "Re-attempt failed direct debit payments automatically?" at bounding box center [209, 219] width 9 height 0
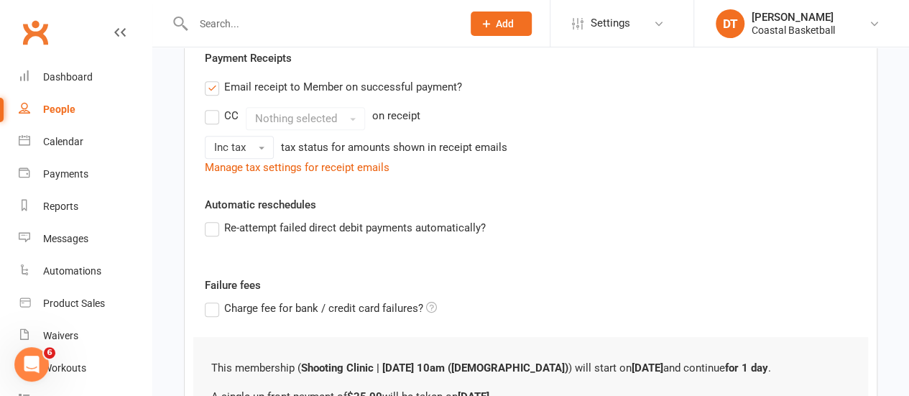
click at [317, 224] on label "Re-attempt failed direct debit payments automatically?" at bounding box center [345, 227] width 281 height 17
click at [214, 219] on input "Re-attempt failed direct debit payments automatically?" at bounding box center [209, 219] width 9 height 0
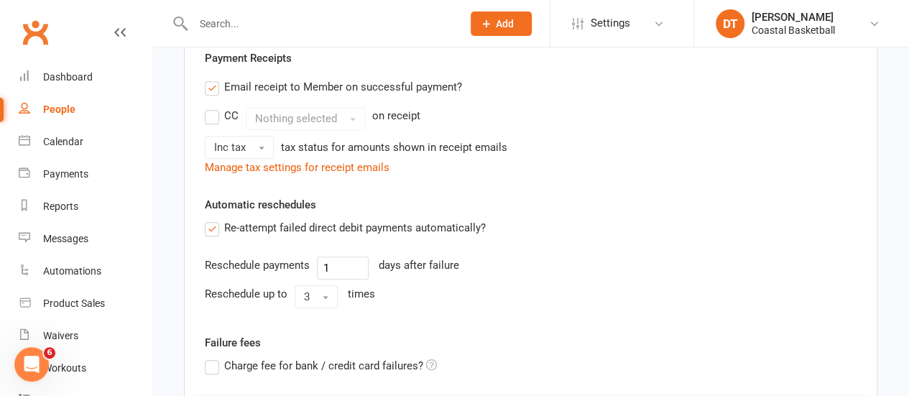
click at [334, 225] on label "Re-attempt failed direct debit payments automatically?" at bounding box center [345, 227] width 281 height 17
click at [214, 219] on input "Re-attempt failed direct debit payments automatically?" at bounding box center [209, 219] width 9 height 0
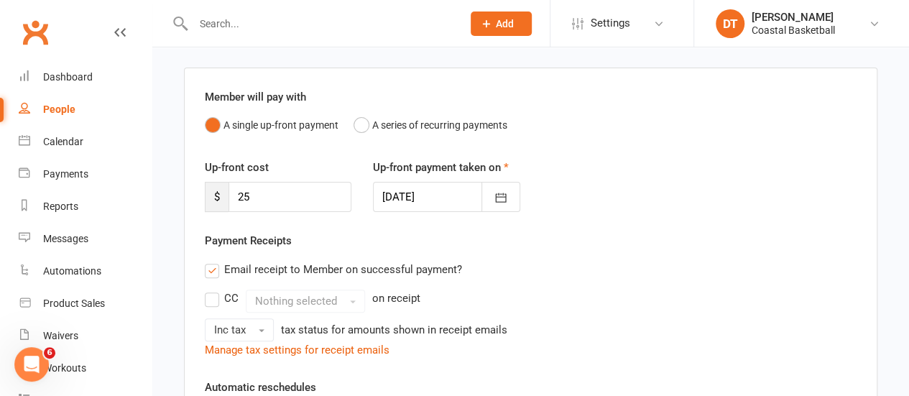
scroll to position [91, 0]
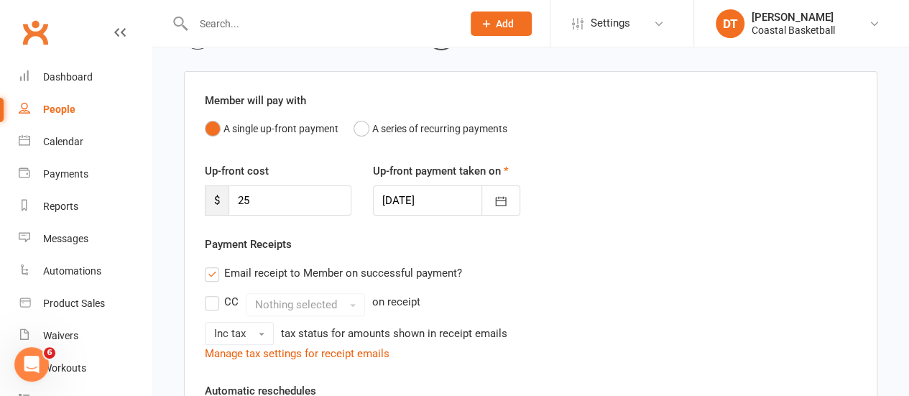
click at [282, 254] on div "Payment Receipts Email receipt to Member on successful payment? CC Nothing sele…" at bounding box center [531, 299] width 652 height 127
click at [290, 272] on label "Email receipt to Member on successful payment?" at bounding box center [333, 273] width 257 height 17
click at [214, 265] on input "Email receipt to Member on successful payment?" at bounding box center [209, 265] width 9 height 0
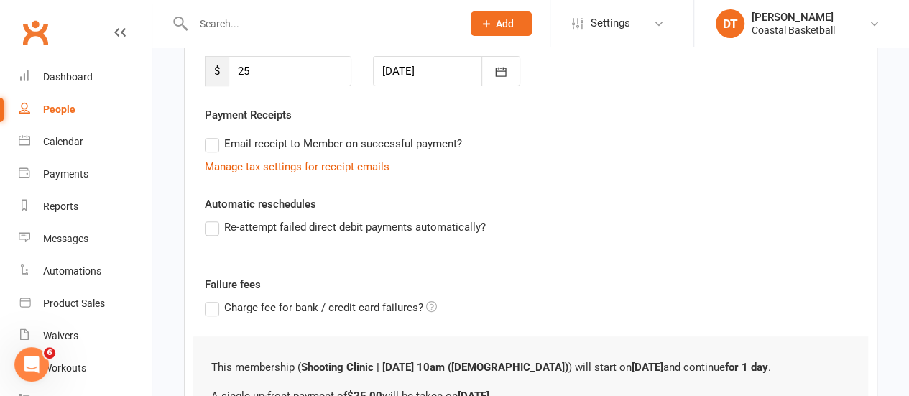
scroll to position [385, 0]
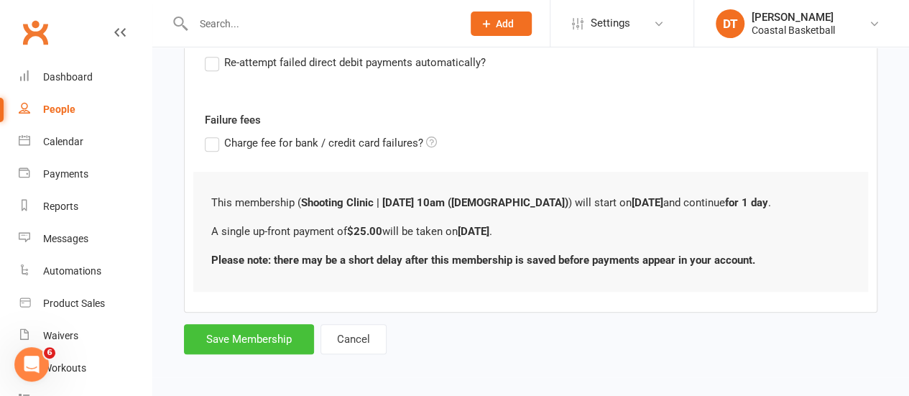
click at [258, 342] on button "Save Membership" at bounding box center [249, 339] width 130 height 30
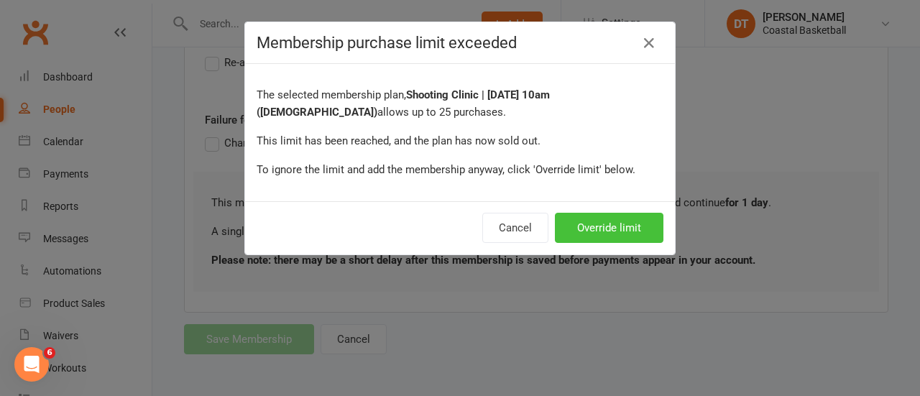
click at [609, 222] on button "Override limit" at bounding box center [609, 228] width 109 height 30
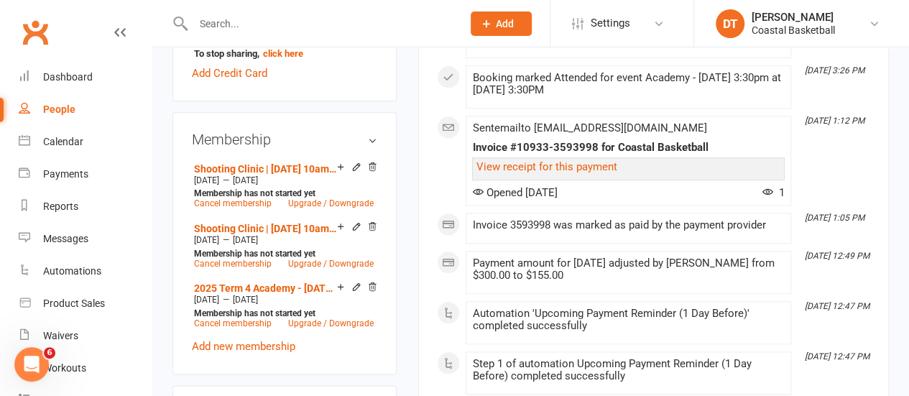
scroll to position [663, 0]
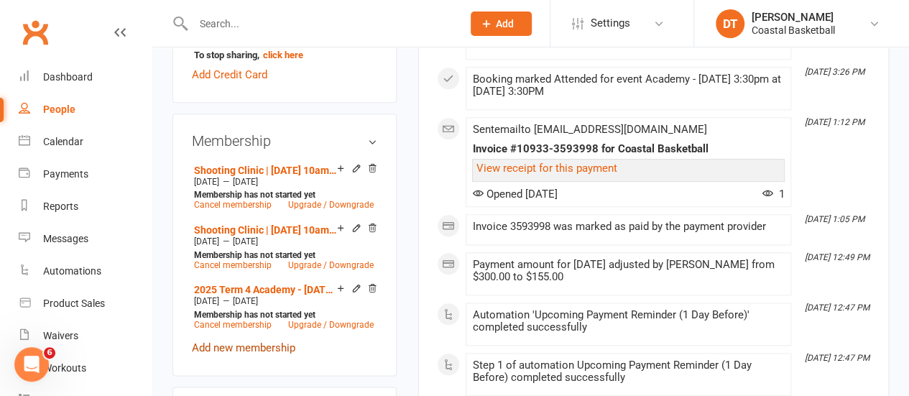
click at [267, 341] on link "Add new membership" at bounding box center [244, 347] width 104 height 13
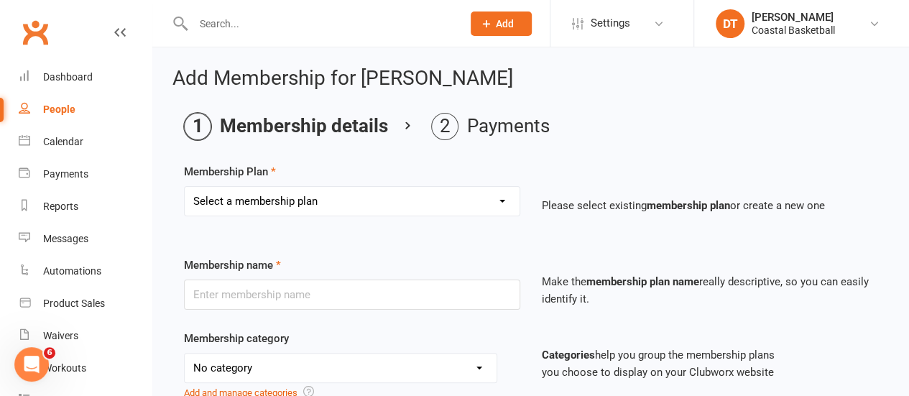
click at [469, 211] on select "Select a membership plan Create new Membership Plan All Access 12 Month (Includ…" at bounding box center [352, 201] width 335 height 29
select select "45"
click at [185, 187] on select "Select a membership plan Create new Membership Plan All Access 12 Month (Includ…" at bounding box center [352, 201] width 335 height 29
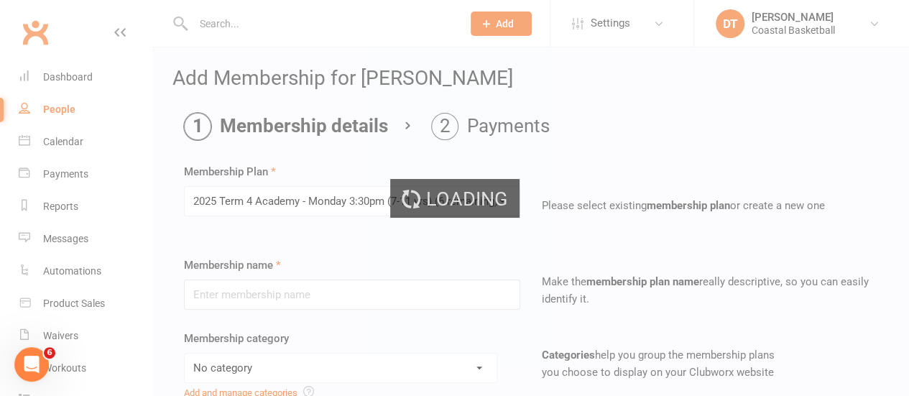
type input "2025 Term 4 Academy - [DATE] 3:30pm (7-11 yrs)"
select select "4"
type input "[DATE]"
type input "10"
select select "1"
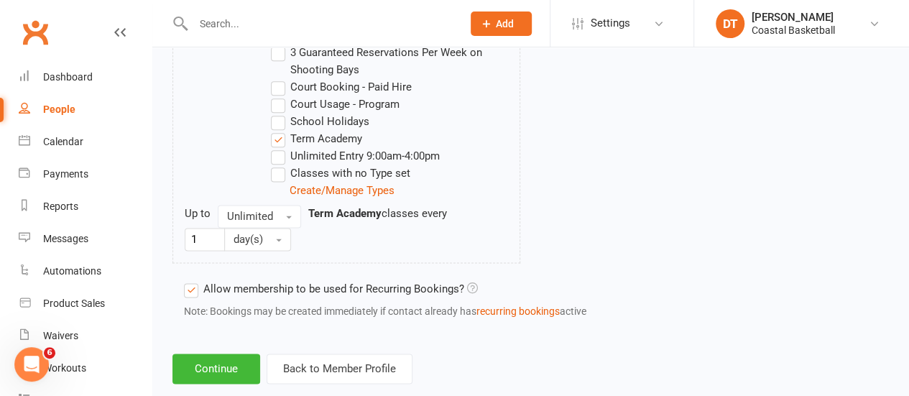
scroll to position [870, 0]
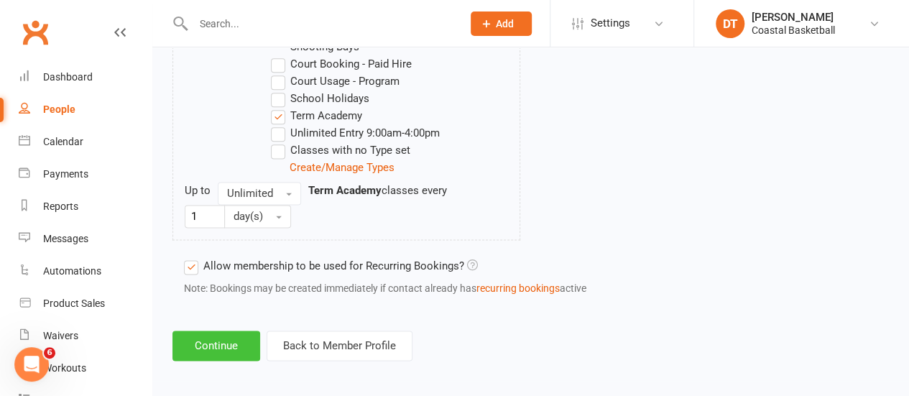
click at [221, 331] on button "Continue" at bounding box center [217, 346] width 88 height 30
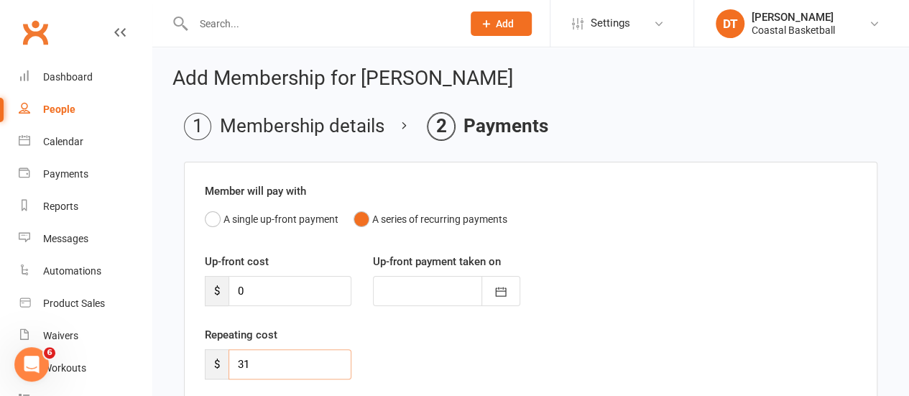
click at [275, 377] on input "31" at bounding box center [290, 364] width 123 height 30
type input "3"
type input "0"
click at [263, 222] on button "A single up-front payment" at bounding box center [272, 219] width 134 height 27
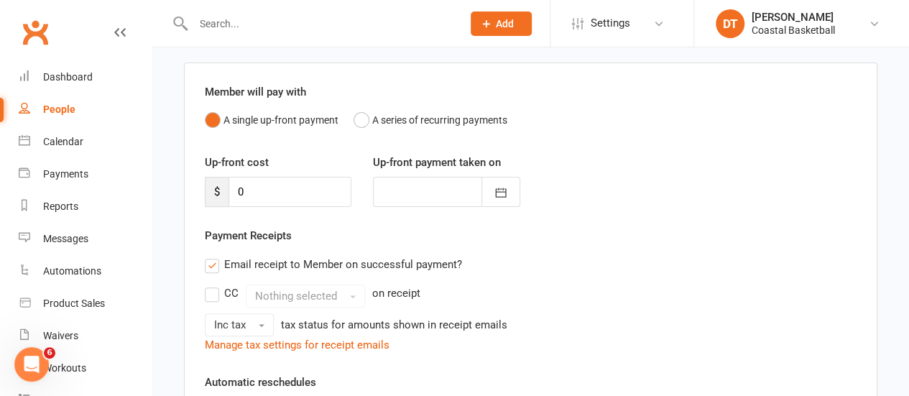
scroll to position [441, 0]
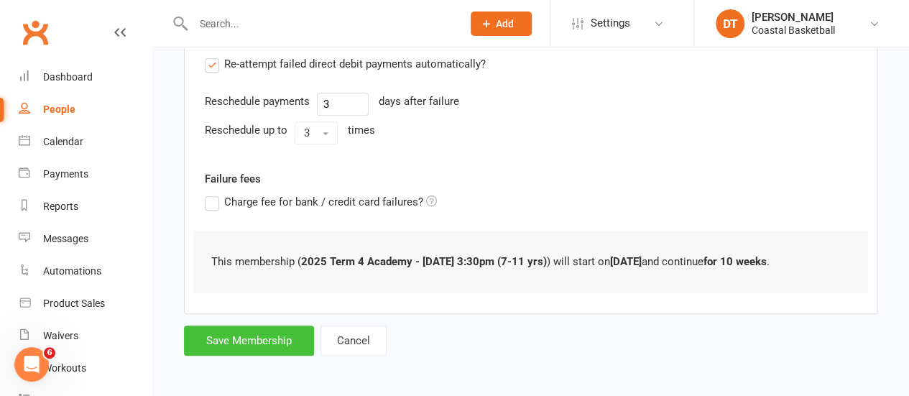
click at [253, 329] on button "Save Membership" at bounding box center [249, 341] width 130 height 30
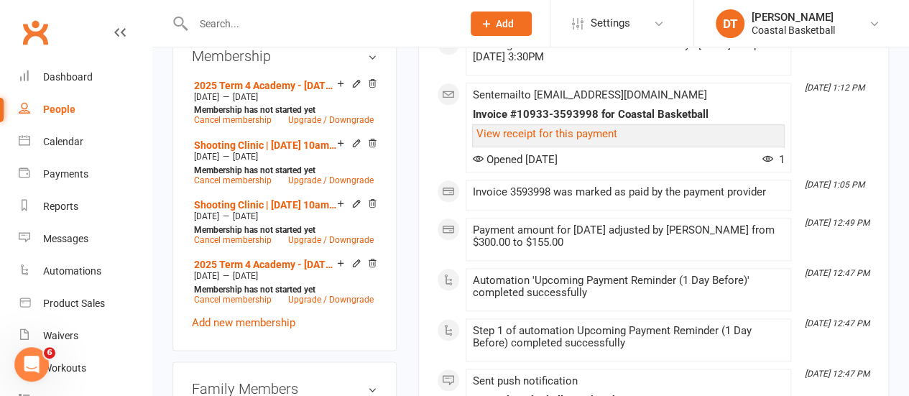
scroll to position [657, 0]
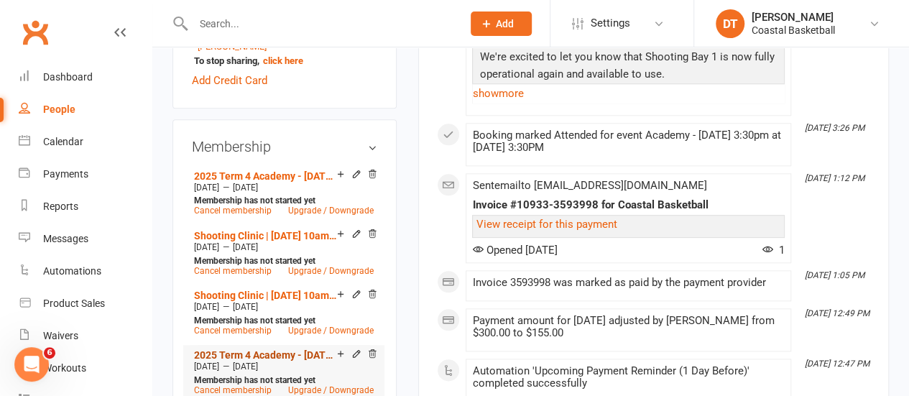
click at [316, 349] on link "2025 Term 4 Academy - [DATE] 3:30pm" at bounding box center [265, 355] width 143 height 12
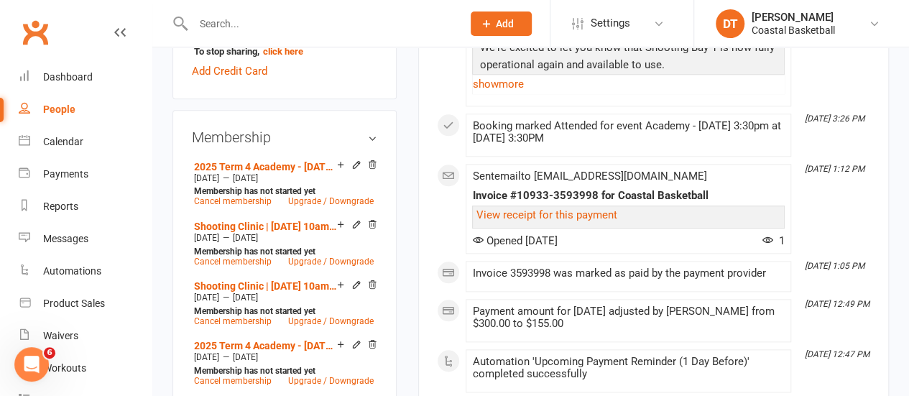
scroll to position [703, 0]
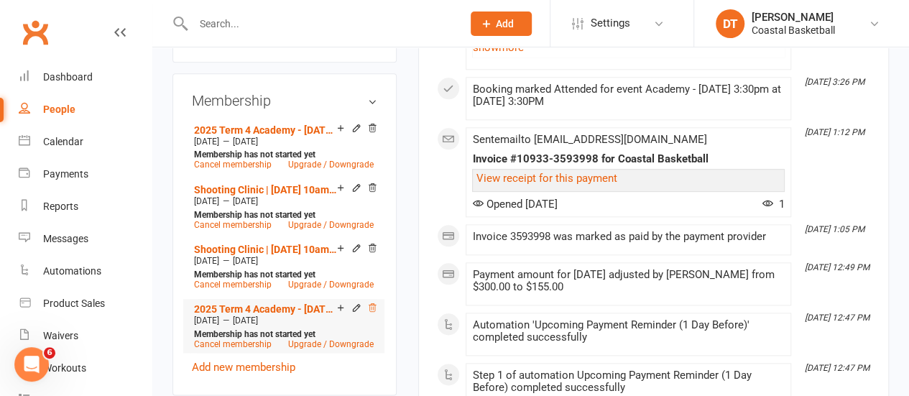
click at [372, 303] on icon at bounding box center [372, 308] width 10 height 10
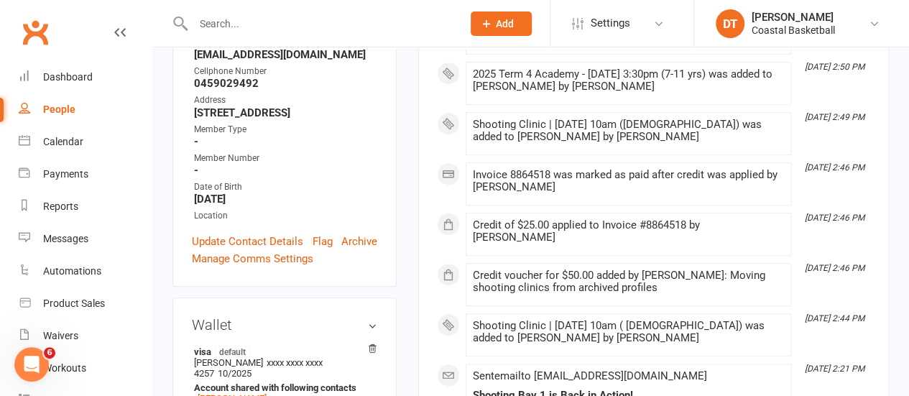
scroll to position [0, 0]
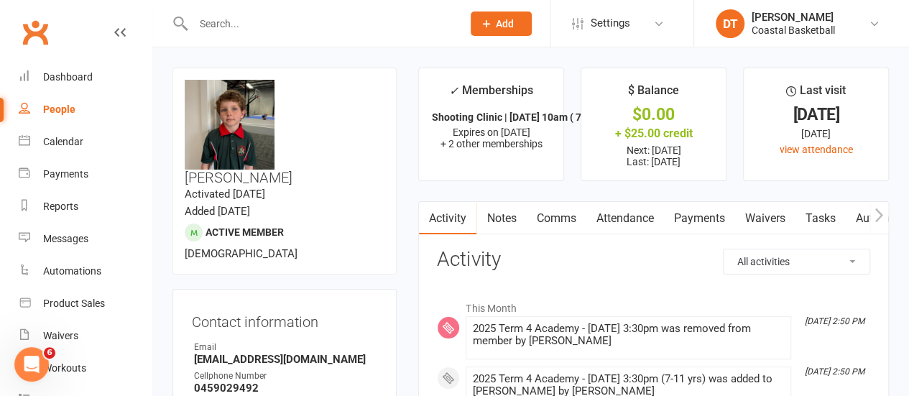
click at [717, 212] on link "Payments" at bounding box center [699, 218] width 71 height 33
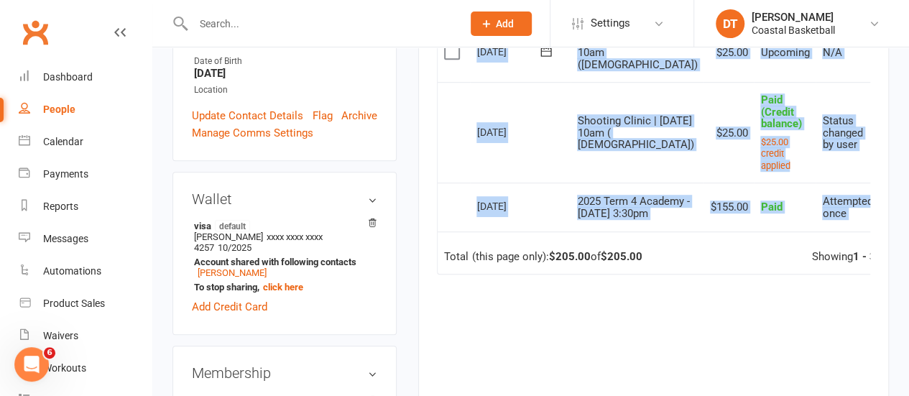
scroll to position [0, 32]
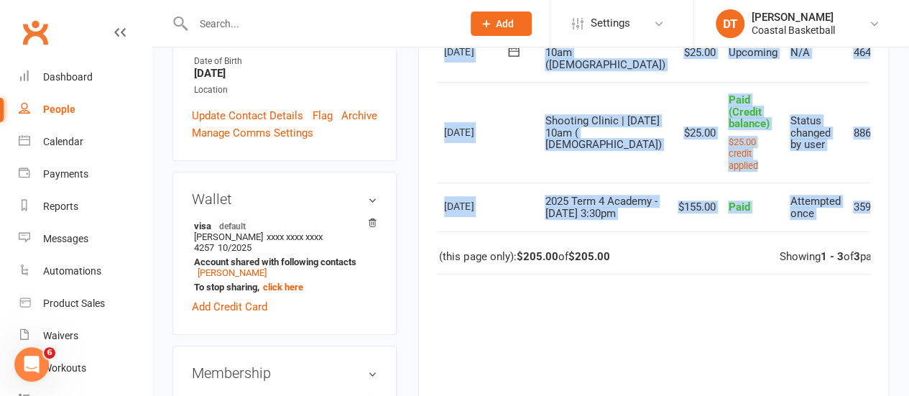
drag, startPoint x: 845, startPoint y: 242, endPoint x: 919, endPoint y: 232, distance: 74.7
click at [909, 215] on icon at bounding box center [916, 208] width 14 height 14
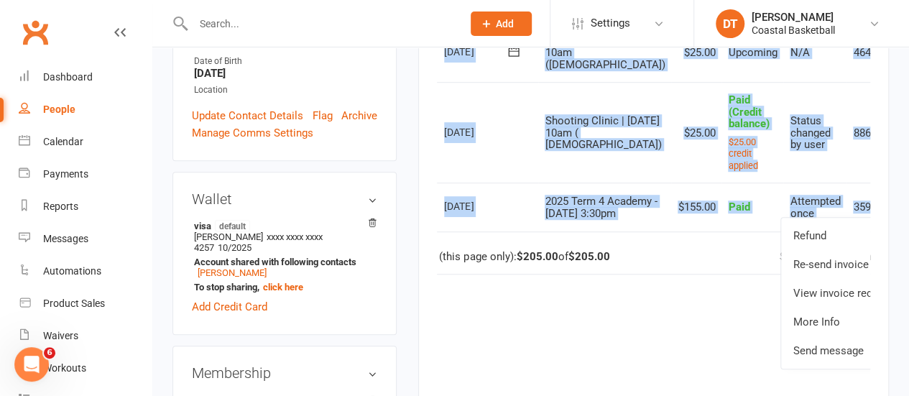
click at [909, 55] on icon at bounding box center [916, 53] width 14 height 14
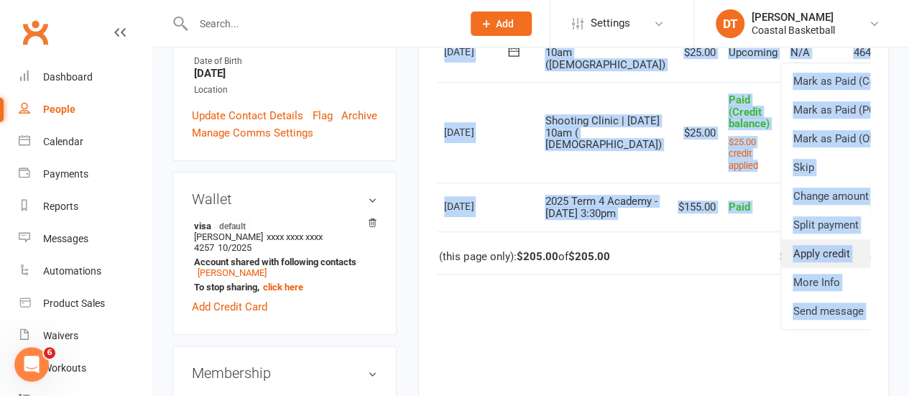
click at [812, 255] on link "Apply credit" at bounding box center [852, 253] width 142 height 29
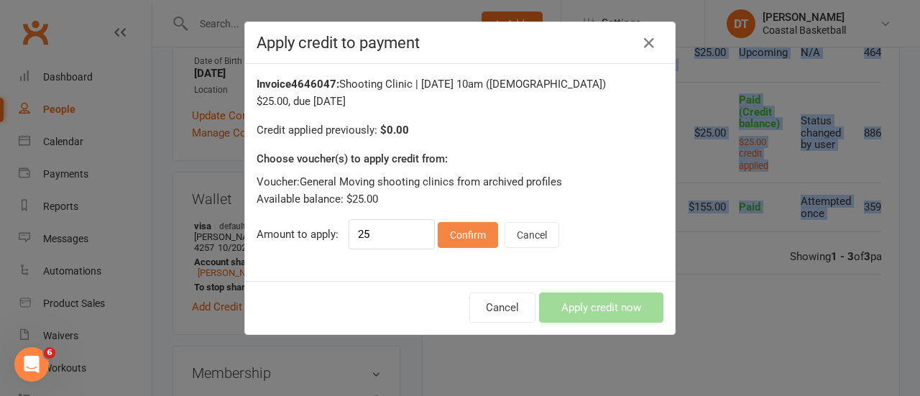
click at [459, 229] on button "Confirm" at bounding box center [468, 235] width 60 height 26
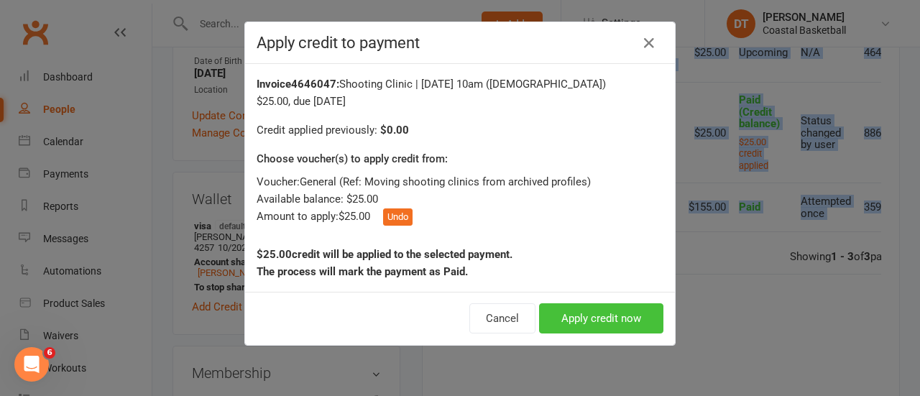
click at [598, 321] on button "Apply credit now" at bounding box center [601, 318] width 124 height 30
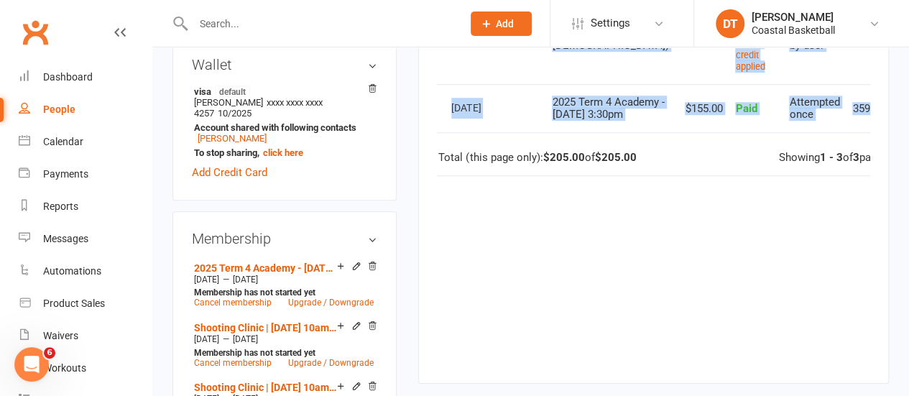
scroll to position [530, 0]
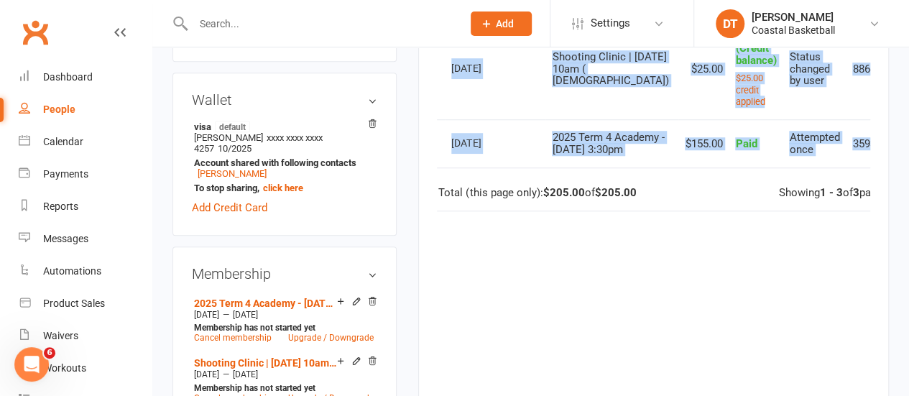
click at [725, 270] on div "Due Contact Membership Amount Status History Invoice # Select this 30 Sep 2025 …" at bounding box center [653, 138] width 433 height 516
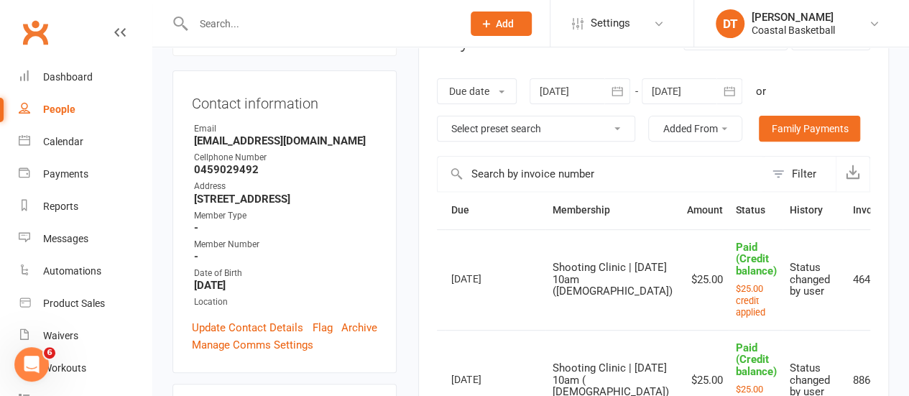
scroll to position [0, 0]
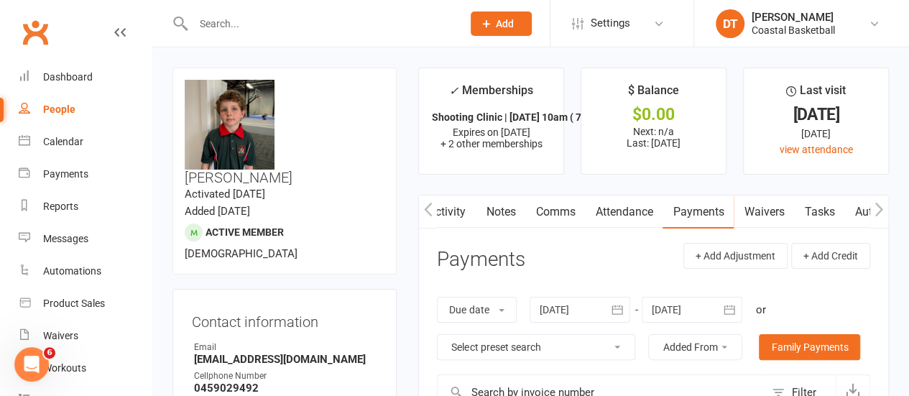
click at [426, 211] on icon "button" at bounding box center [428, 209] width 9 height 15
click at [427, 212] on icon "button" at bounding box center [428, 209] width 9 height 15
click at [93, 104] on link "People" at bounding box center [85, 109] width 133 height 32
select select "100"
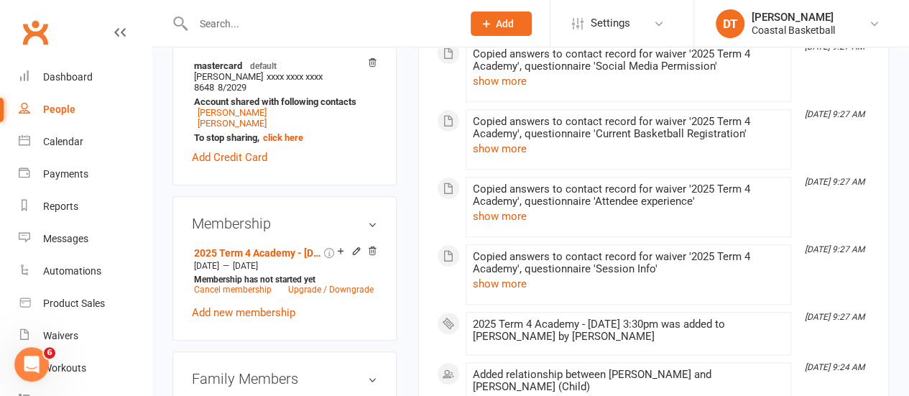
scroll to position [556, 0]
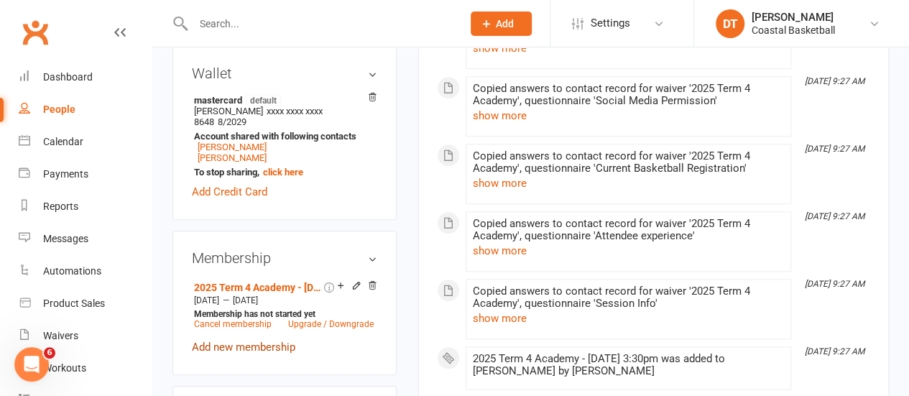
click at [228, 341] on link "Add new membership" at bounding box center [244, 347] width 104 height 13
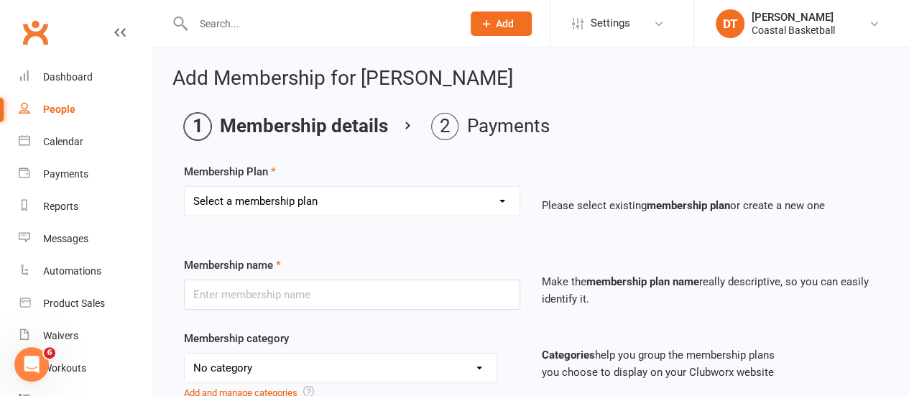
click at [400, 197] on select "Select a membership plan Create new Membership Plan All Access 12 Month (Includ…" at bounding box center [352, 201] width 335 height 29
select select "45"
click at [185, 187] on select "Select a membership plan Create new Membership Plan All Access 12 Month (Includ…" at bounding box center [352, 201] width 335 height 29
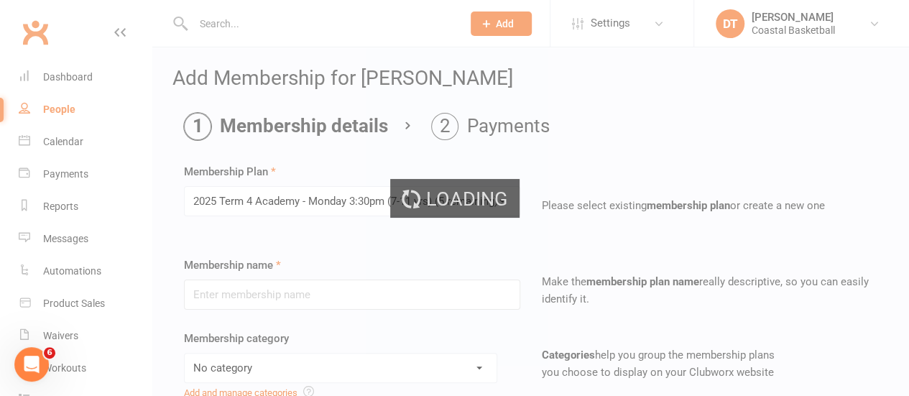
type input "2025 Term 4 Academy - Monday 3:30pm (7-11 yrs)"
select select "4"
type input "20 Oct 2025"
type input "10"
select select "1"
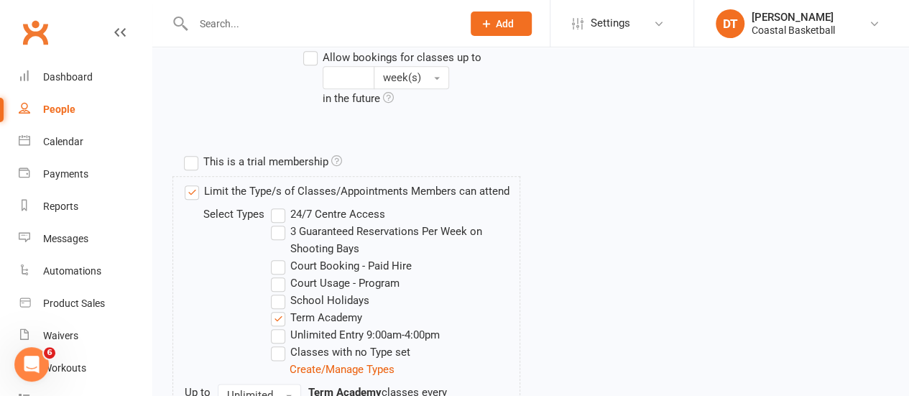
scroll to position [870, 0]
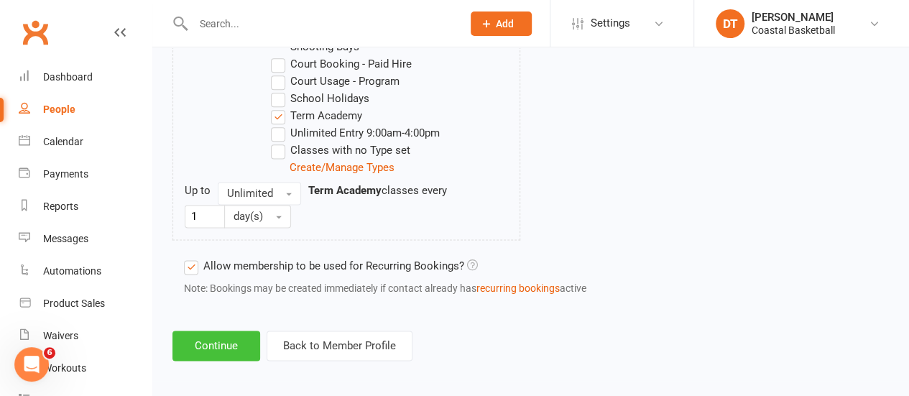
click at [221, 346] on button "Continue" at bounding box center [217, 346] width 88 height 30
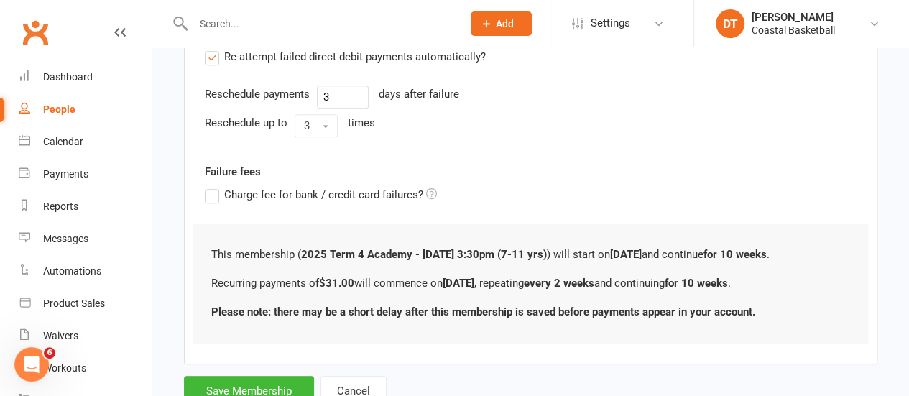
scroll to position [630, 0]
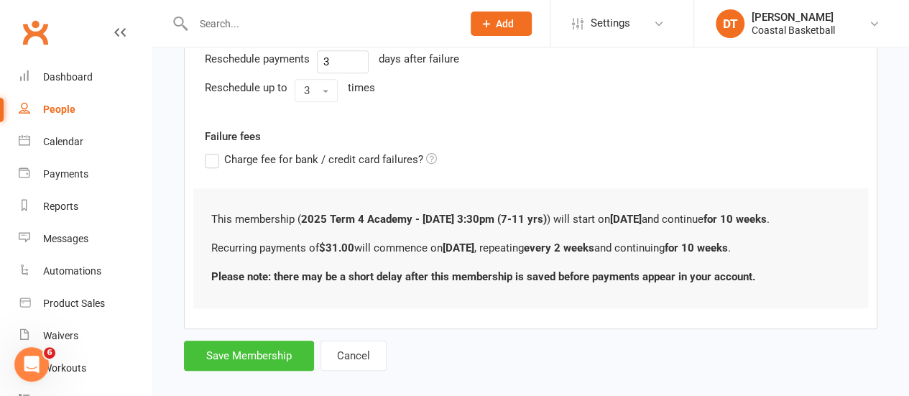
click at [288, 349] on button "Save Membership" at bounding box center [249, 356] width 130 height 30
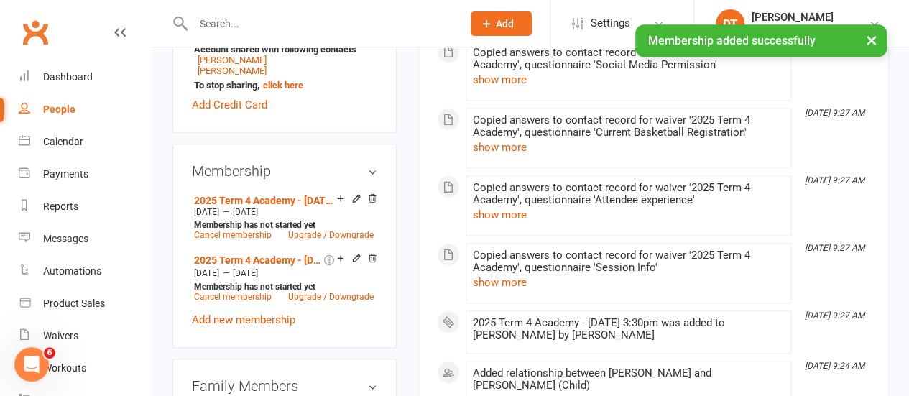
scroll to position [722, 0]
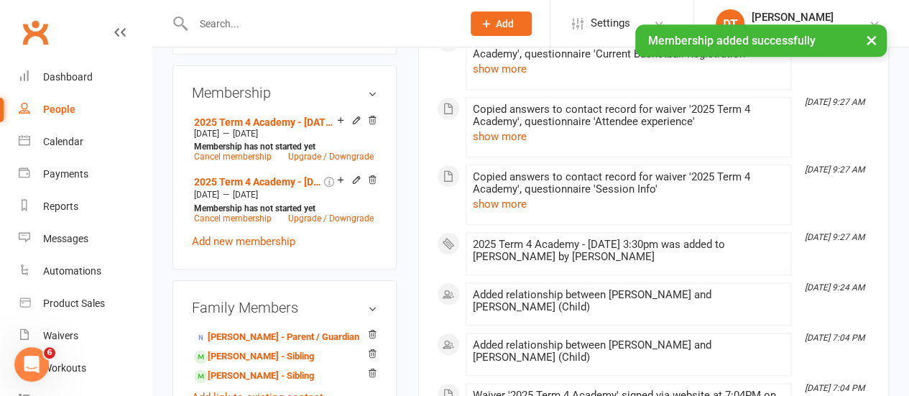
click at [372, 175] on icon at bounding box center [372, 180] width 10 height 10
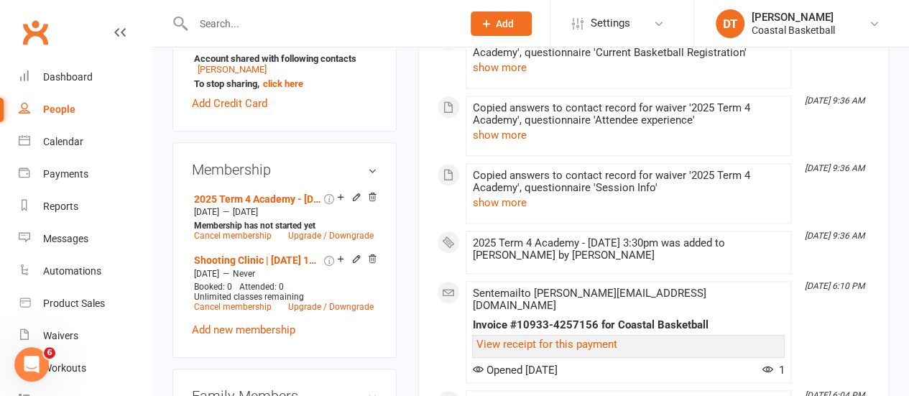
scroll to position [684, 0]
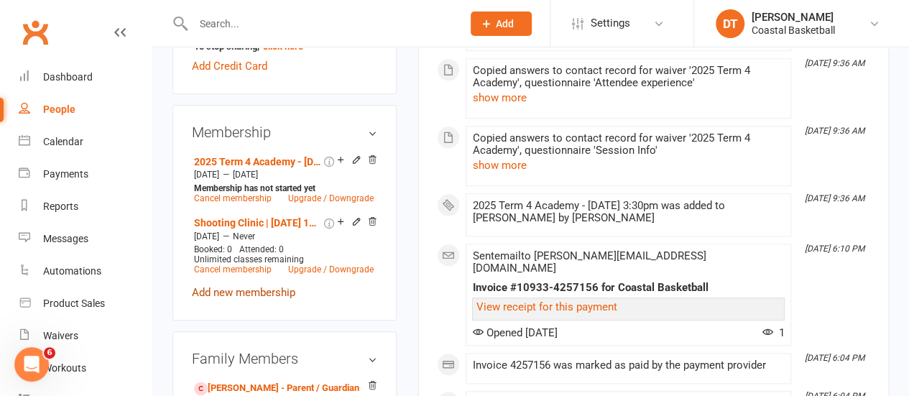
click at [254, 286] on link "Add new membership" at bounding box center [244, 292] width 104 height 13
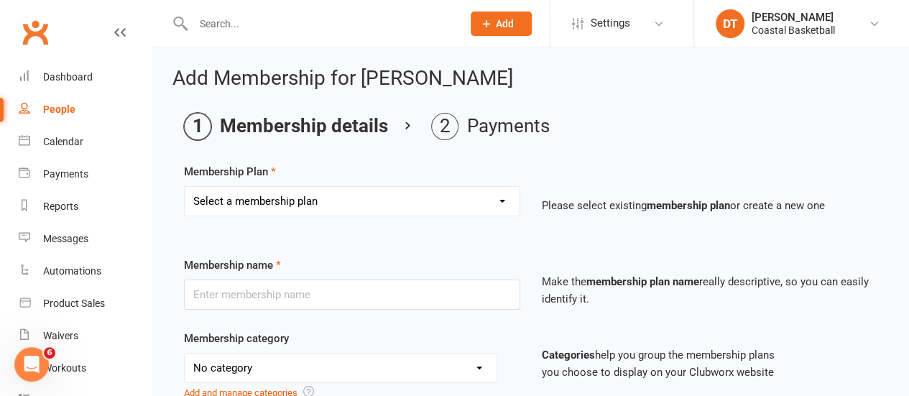
click at [420, 199] on select "Select a membership plan Create new Membership Plan All Access 12 Month (Includ…" at bounding box center [352, 201] width 335 height 29
select select "45"
click at [185, 187] on select "Select a membership plan Create new Membership Plan All Access 12 Month (Includ…" at bounding box center [352, 201] width 335 height 29
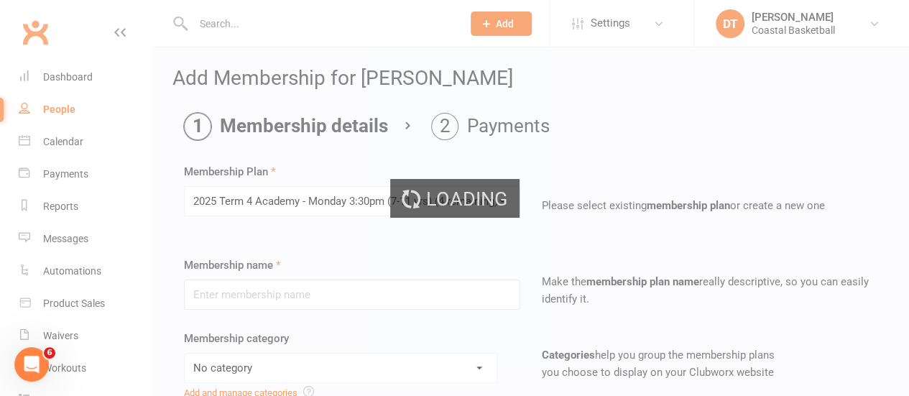
type input "2025 Term 4 Academy - [DATE] 3:30pm (7-11 yrs)"
select select "4"
type input "[DATE]"
type input "10"
select select "1"
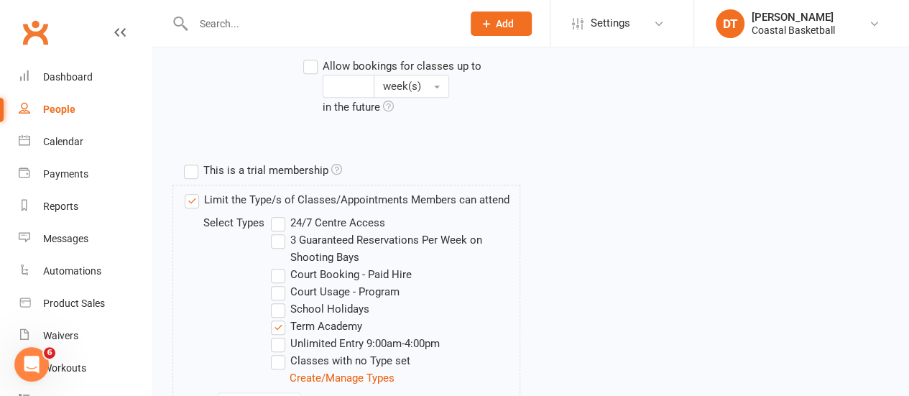
scroll to position [870, 0]
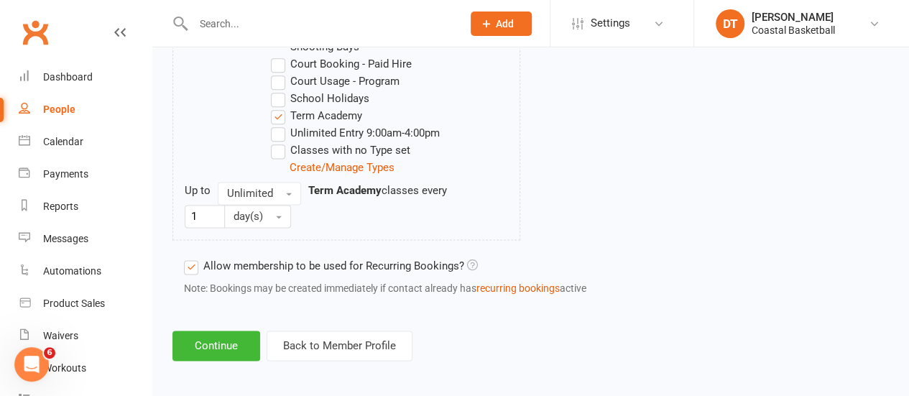
click at [233, 347] on button "Continue" at bounding box center [217, 346] width 88 height 30
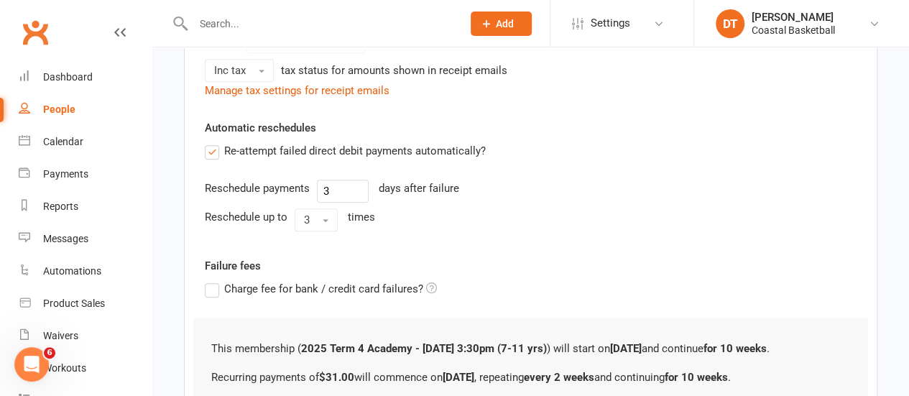
scroll to position [644, 0]
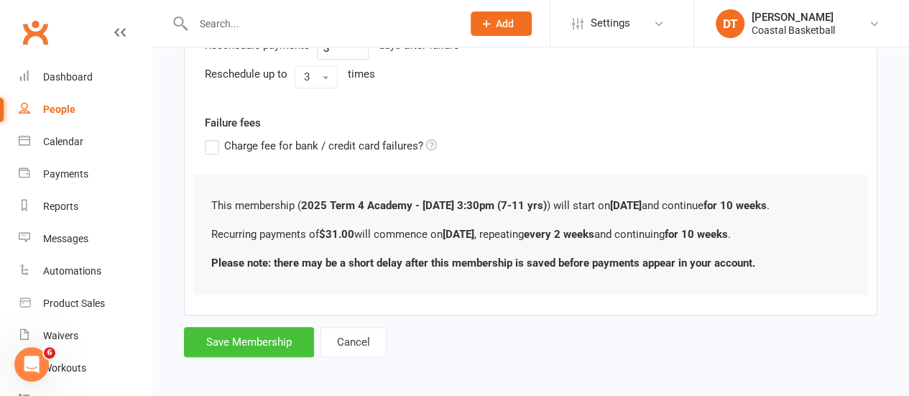
click at [254, 329] on button "Save Membership" at bounding box center [249, 342] width 130 height 30
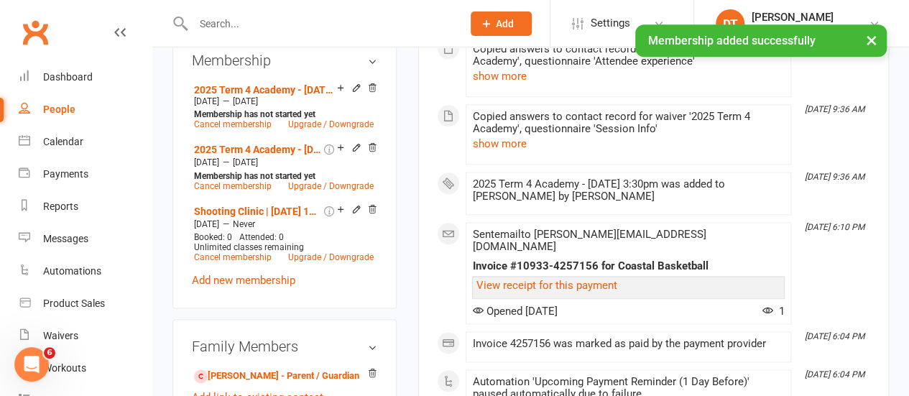
scroll to position [776, 0]
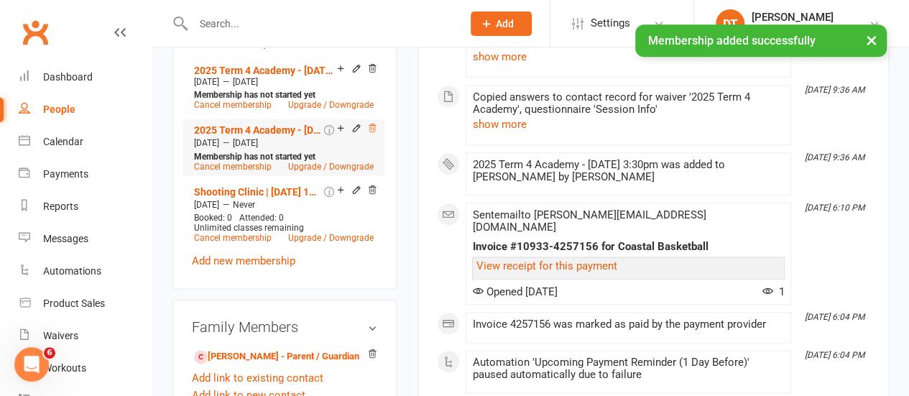
click at [372, 124] on icon at bounding box center [372, 128] width 7 height 8
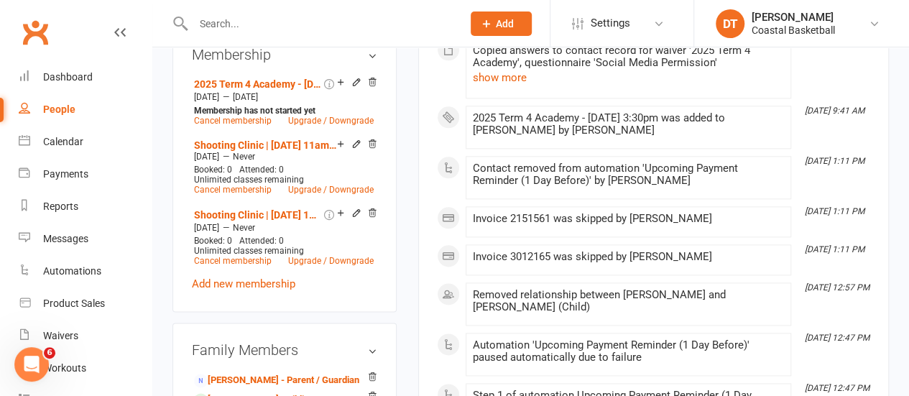
scroll to position [667, 0]
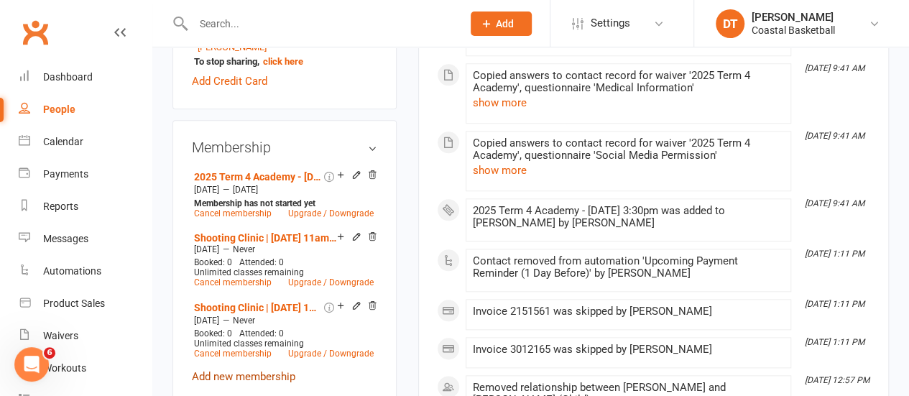
click at [273, 370] on link "Add new membership" at bounding box center [244, 376] width 104 height 13
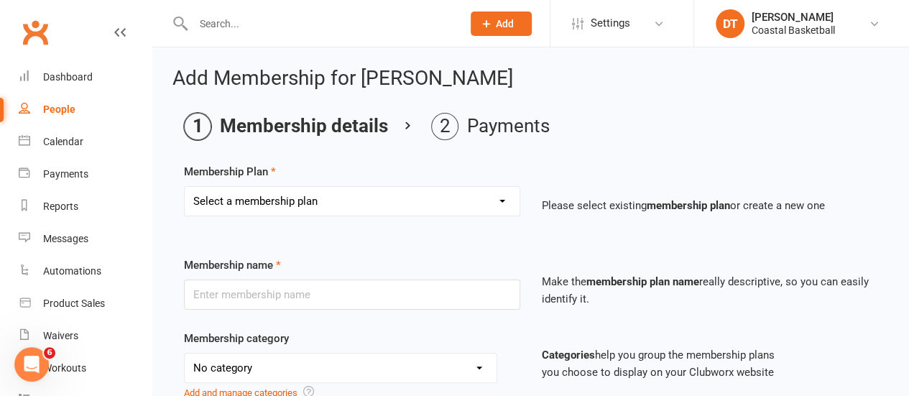
click at [359, 199] on select "Select a membership plan Create new Membership Plan All Access 12 Month (Includ…" at bounding box center [352, 201] width 335 height 29
select select "45"
click at [185, 187] on select "Select a membership plan Create new Membership Plan All Access 12 Month (Includ…" at bounding box center [352, 201] width 335 height 29
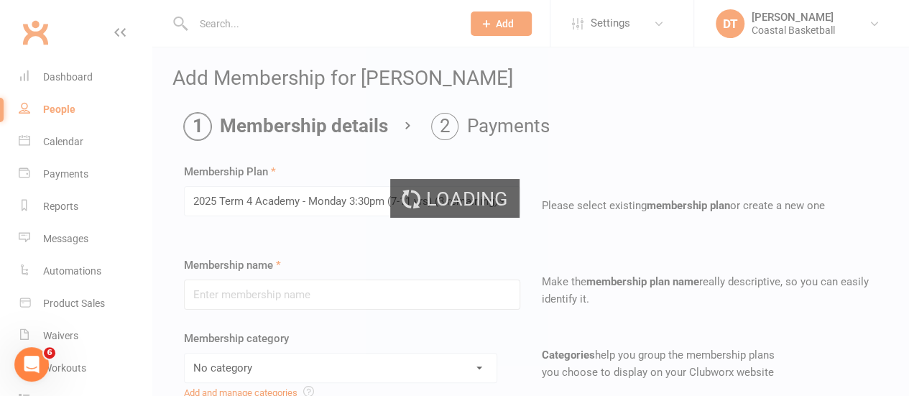
type input "2025 Term 4 Academy - [DATE] 3:30pm (7-11 yrs)"
select select "4"
type input "[DATE]"
type input "10"
select select "1"
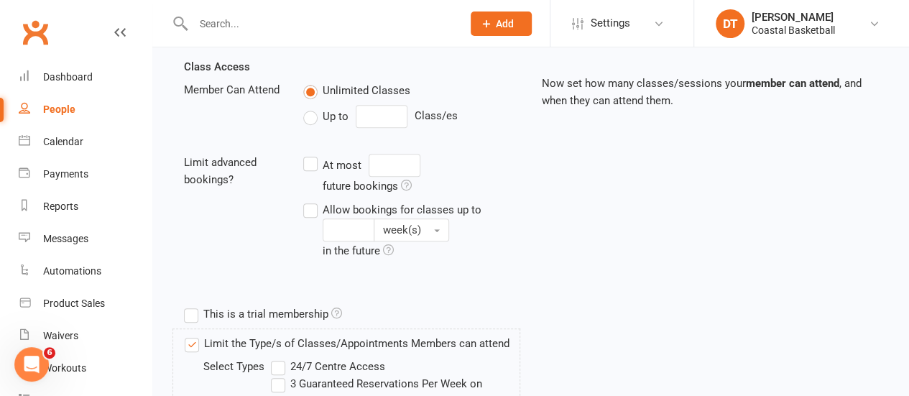
scroll to position [868, 0]
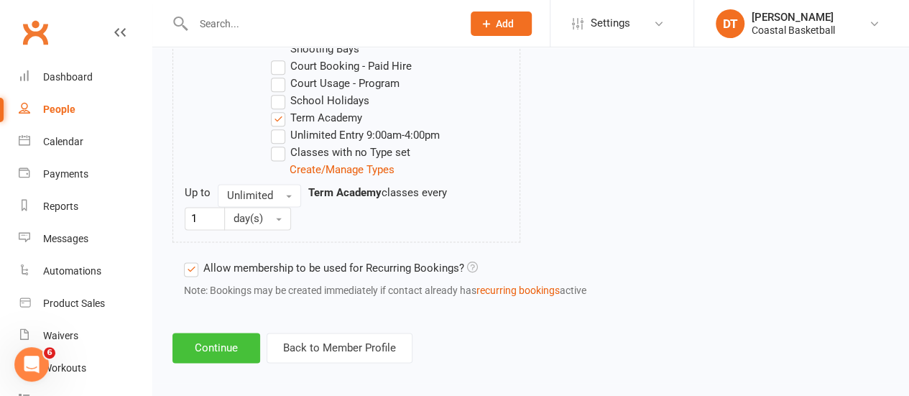
click at [205, 341] on button "Continue" at bounding box center [217, 348] width 88 height 30
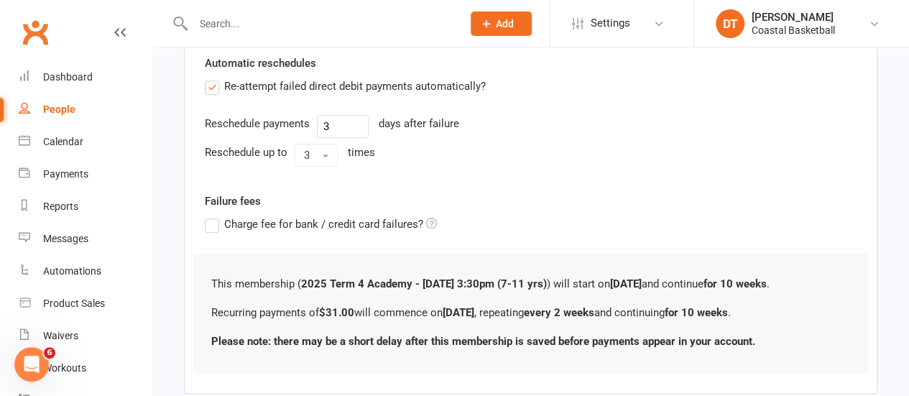
scroll to position [615, 0]
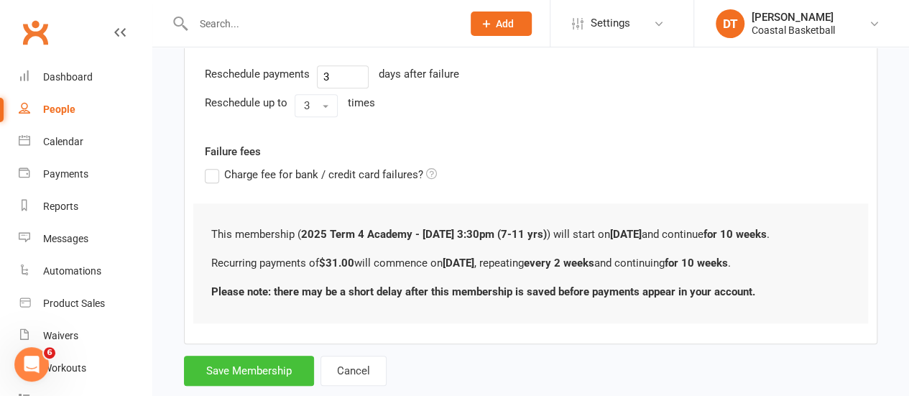
click at [258, 364] on button "Save Membership" at bounding box center [249, 371] width 130 height 30
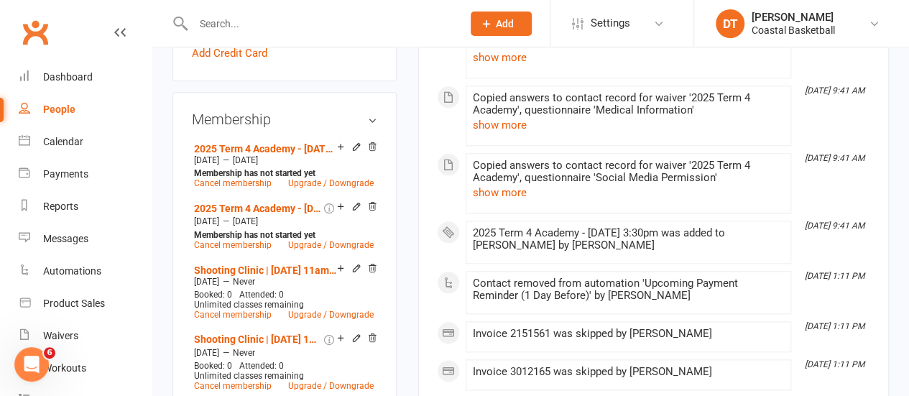
scroll to position [669, 0]
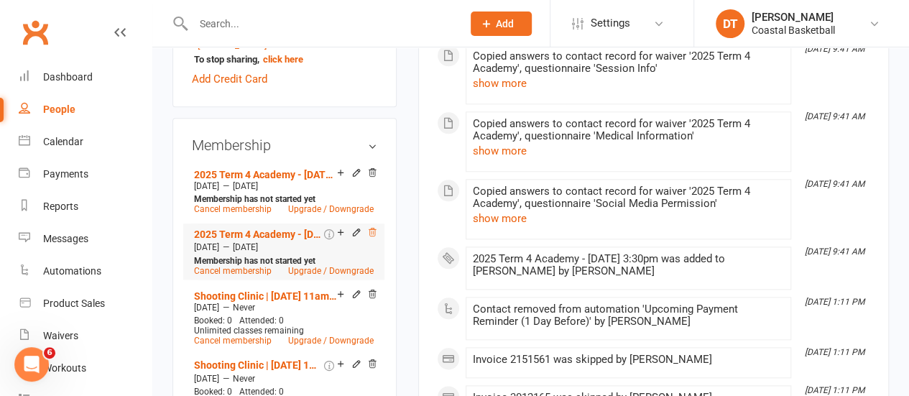
click at [372, 229] on icon at bounding box center [372, 233] width 7 height 8
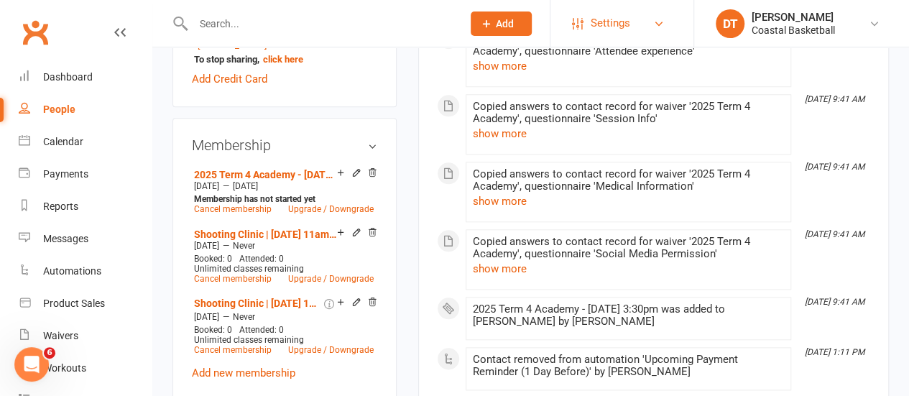
click at [620, 17] on span "Settings" at bounding box center [611, 23] width 40 height 32
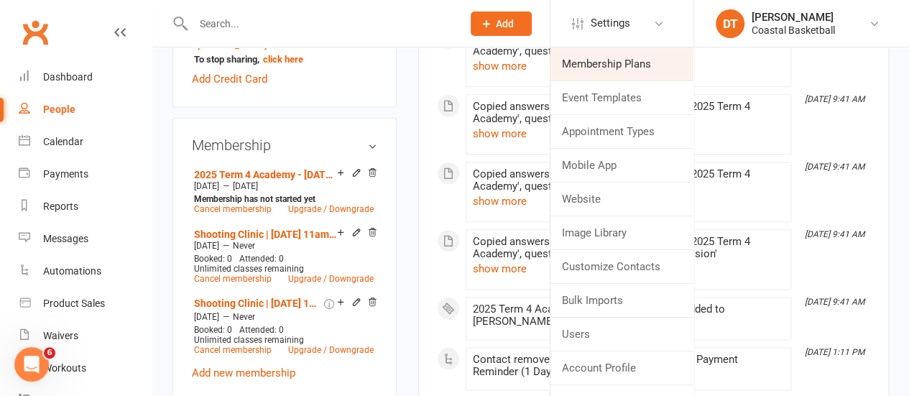
click at [618, 68] on link "Membership Plans" at bounding box center [622, 63] width 143 height 33
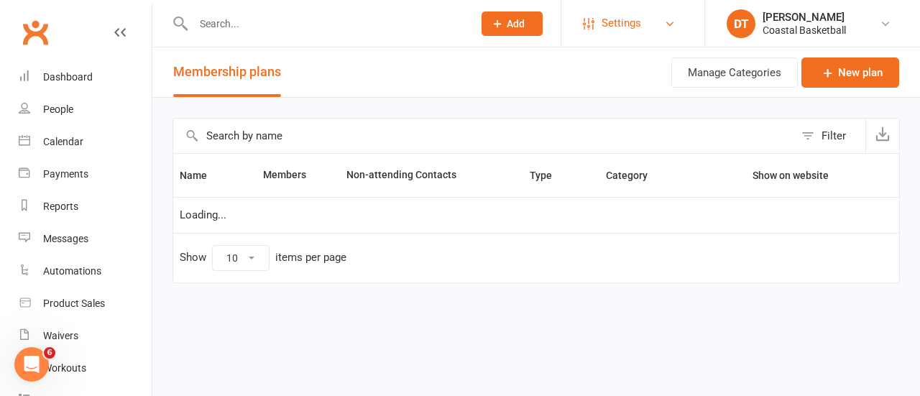
select select "100"
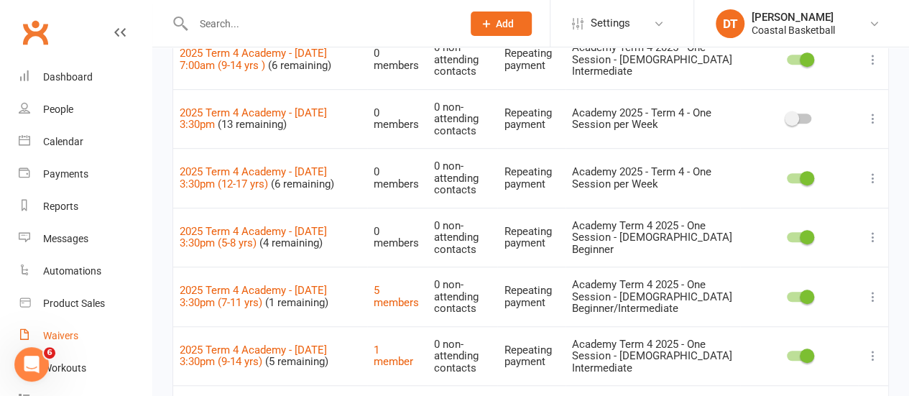
scroll to position [283, 0]
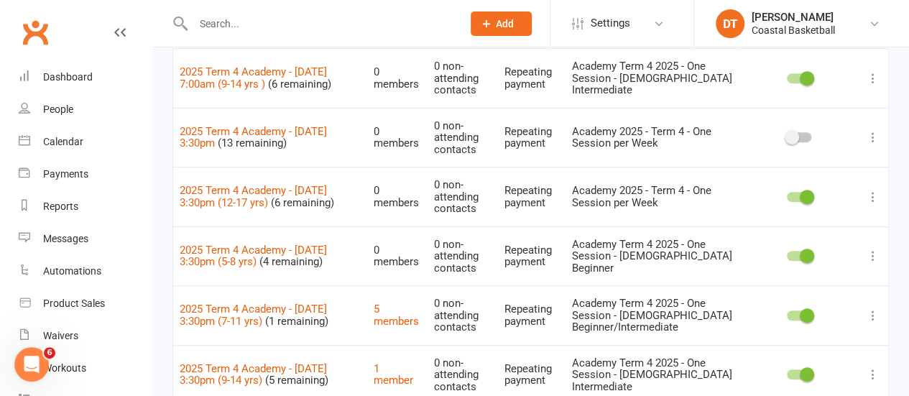
click at [873, 130] on icon at bounding box center [873, 137] width 14 height 14
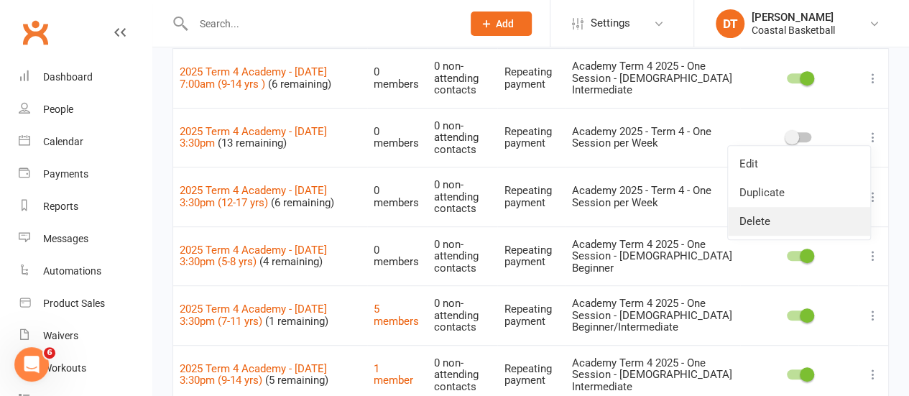
click at [824, 219] on link "Delete" at bounding box center [799, 221] width 142 height 29
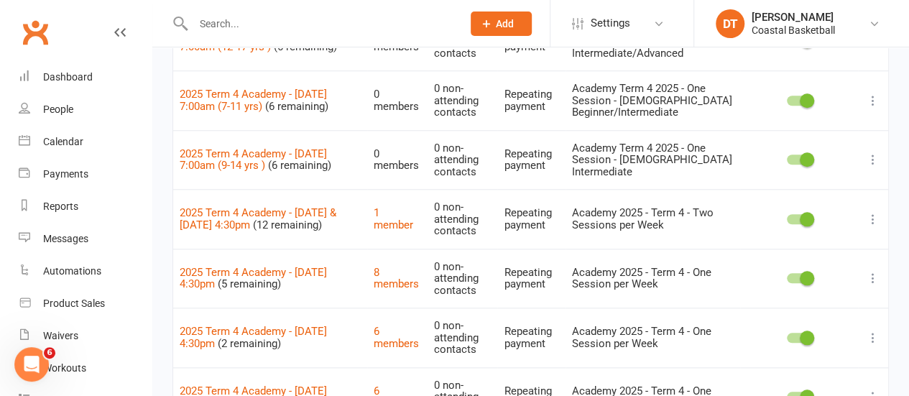
scroll to position [621, 0]
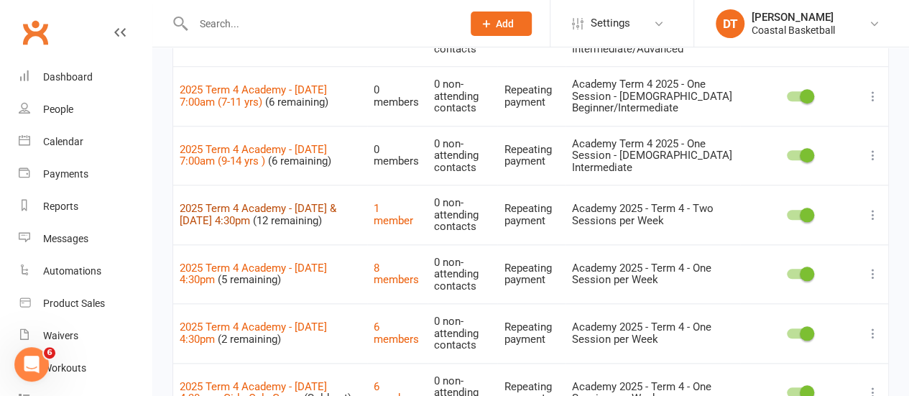
click at [277, 202] on link "2025 Term 4 Academy - Monday & Wednesday 4:30pm" at bounding box center [258, 214] width 157 height 25
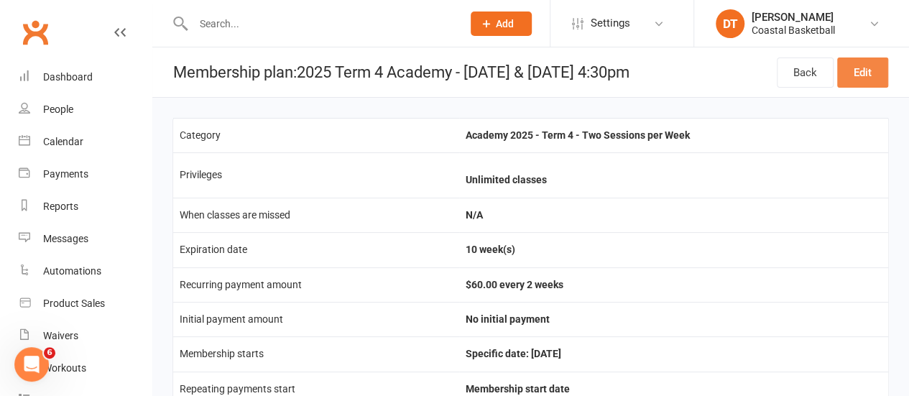
click at [873, 75] on link "Edit" at bounding box center [862, 73] width 51 height 30
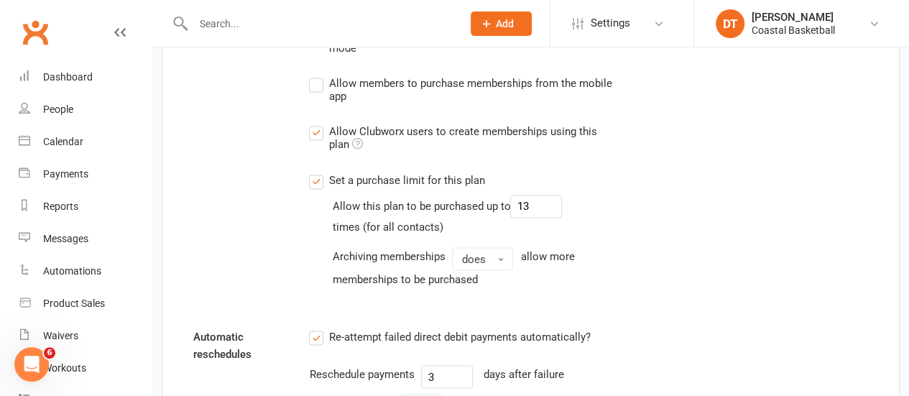
scroll to position [1129, 0]
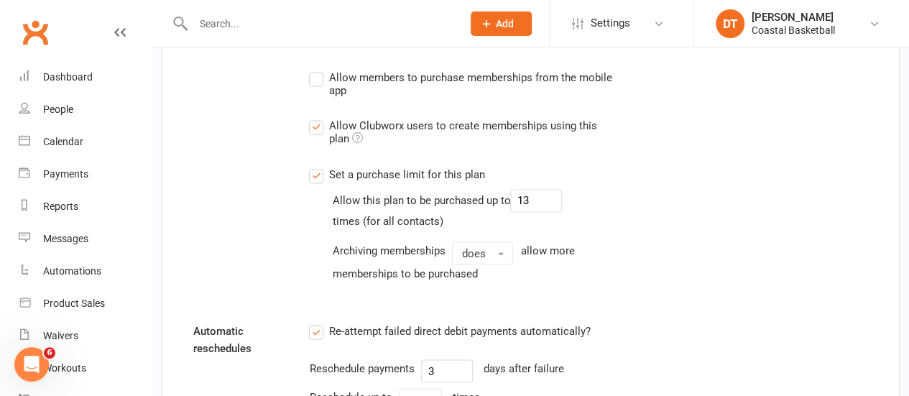
type input "2025 Term 4 Academy - Monday & Wednesday 4:30pm (12-17 yrs)"
click at [557, 205] on input "13" at bounding box center [536, 200] width 52 height 23
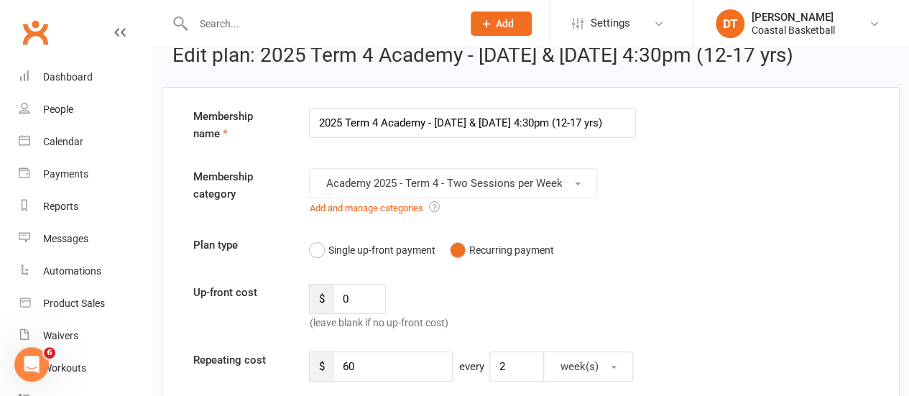
scroll to position [6, 0]
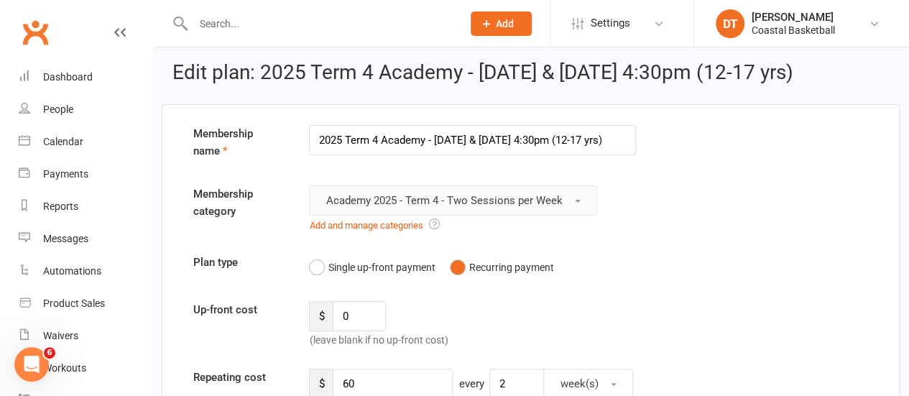
type input "6"
click at [572, 193] on button "Academy 2025 - Term 4 - Two Sessions per Week" at bounding box center [453, 200] width 288 height 30
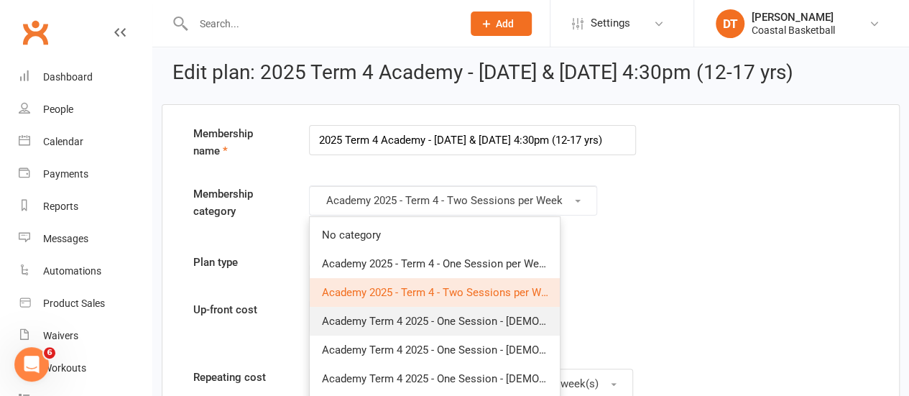
click at [525, 331] on link "Academy Term 4 2025 - One Session - [DEMOGRAPHIC_DATA] Intermediate/Advanced" at bounding box center [435, 321] width 250 height 29
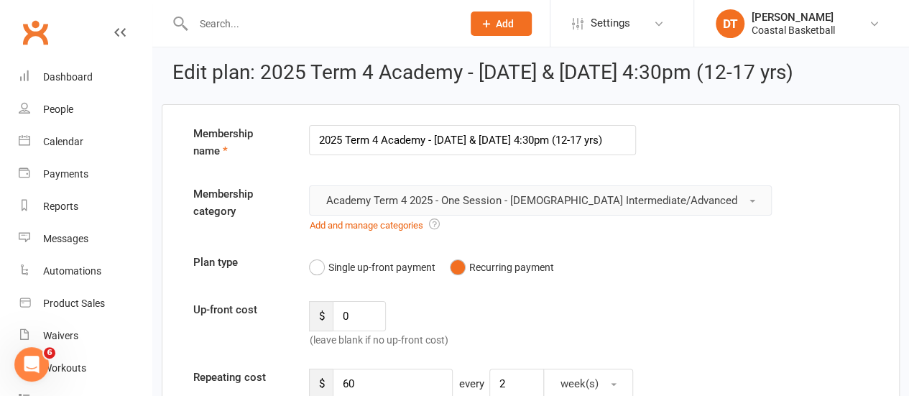
scroll to position [1852, 0]
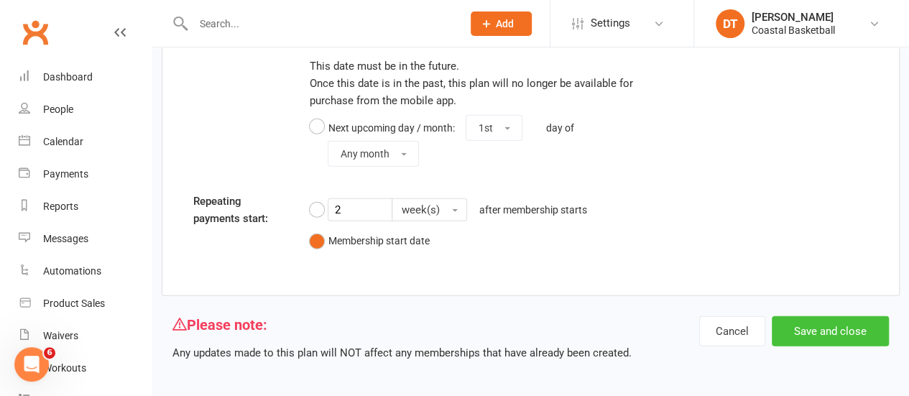
click at [851, 328] on button "Save and close" at bounding box center [830, 331] width 117 height 30
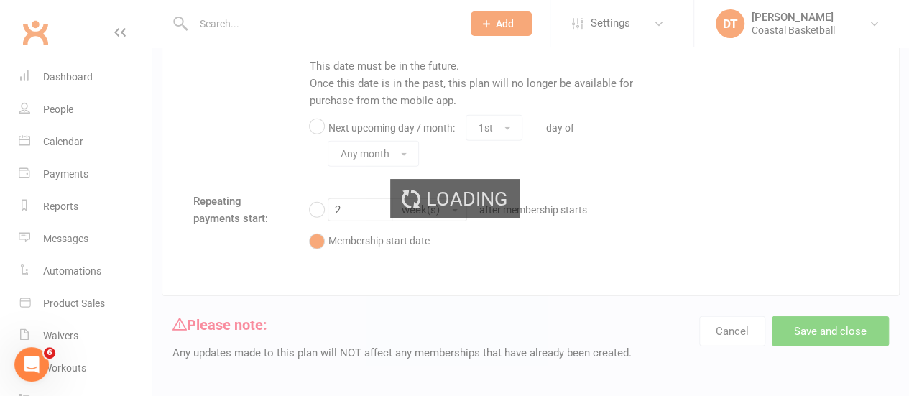
select select "100"
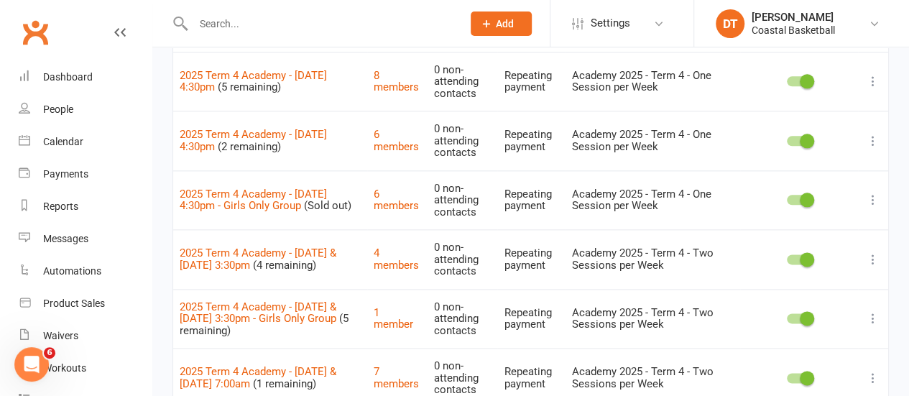
scroll to position [735, 0]
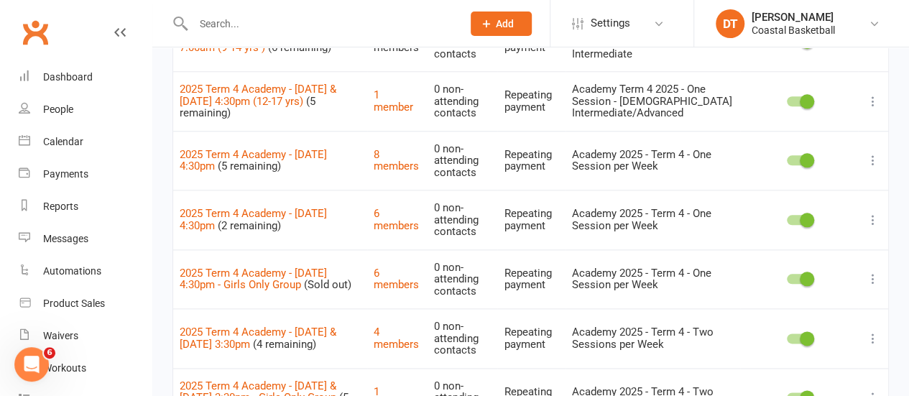
click at [870, 94] on icon at bounding box center [873, 101] width 14 height 14
click at [834, 150] on link "Duplicate" at bounding box center [799, 154] width 142 height 29
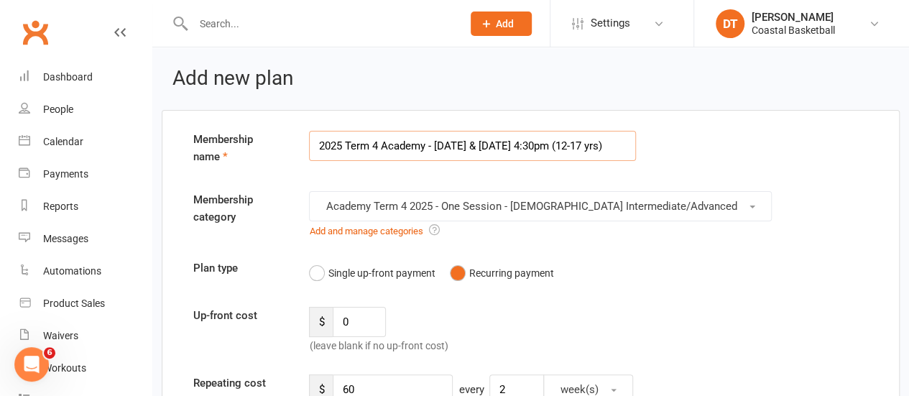
drag, startPoint x: 584, startPoint y: 146, endPoint x: 610, endPoint y: 147, distance: 26.6
click at [610, 147] on input "2025 Term 4 Academy - [DATE] & [DATE] 4:30pm (12-17 yrs)" at bounding box center [472, 146] width 327 height 30
type input "2025 Term 4 Academy - [DATE] & [DATE] 4:30pm (7-11yrs)"
click at [686, 203] on button "Academy Term 4 2025 - One Session - [DEMOGRAPHIC_DATA] Intermediate/Advanced" at bounding box center [540, 206] width 463 height 30
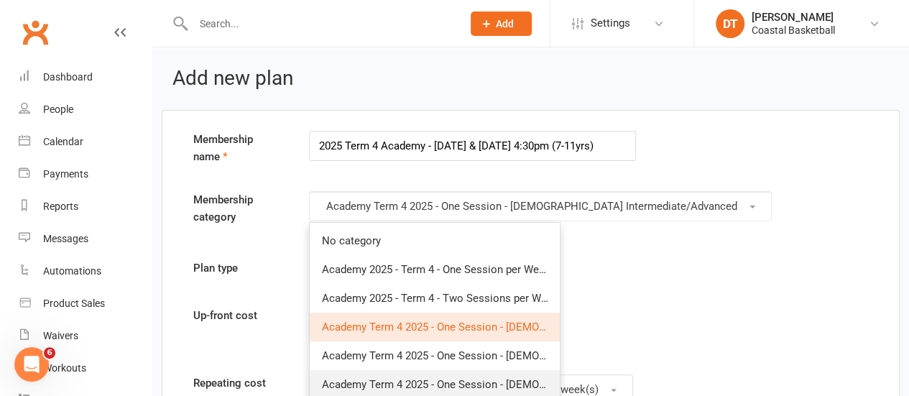
click at [530, 383] on span "Academy Term 4 2025 - One Session - [DEMOGRAPHIC_DATA] Beginner/Intermediate" at bounding box center [524, 384] width 406 height 13
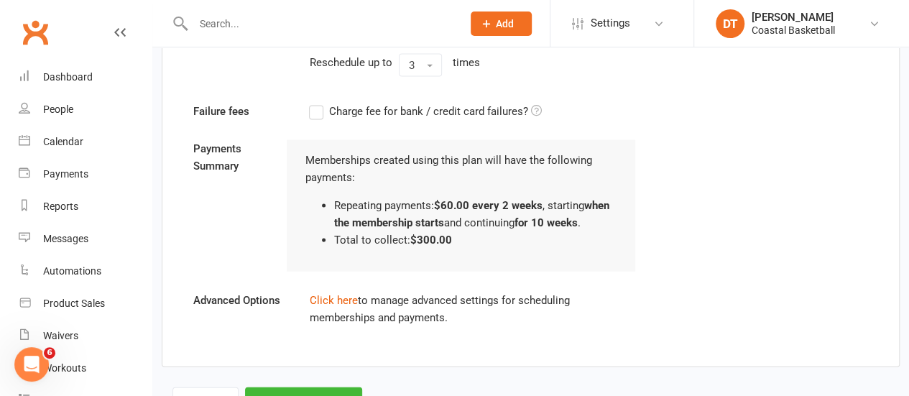
scroll to position [1520, 0]
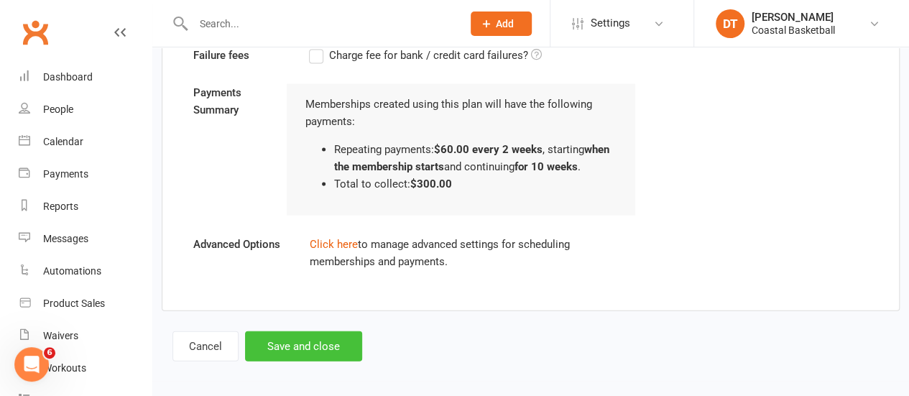
click at [285, 341] on button "Save and close" at bounding box center [303, 346] width 117 height 30
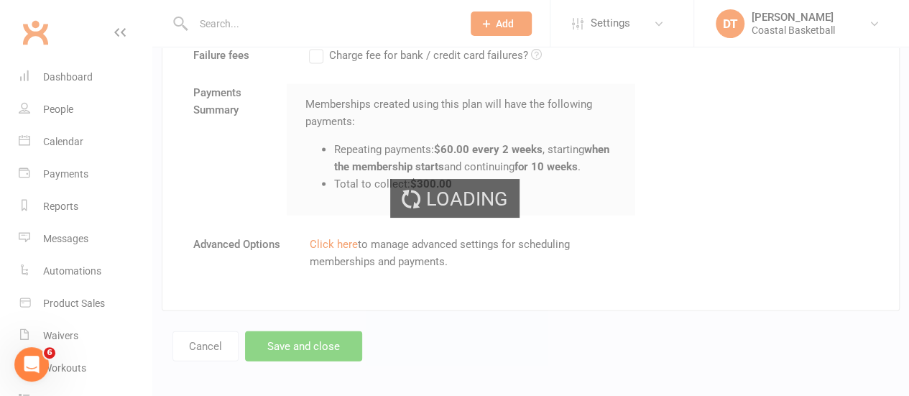
select select "100"
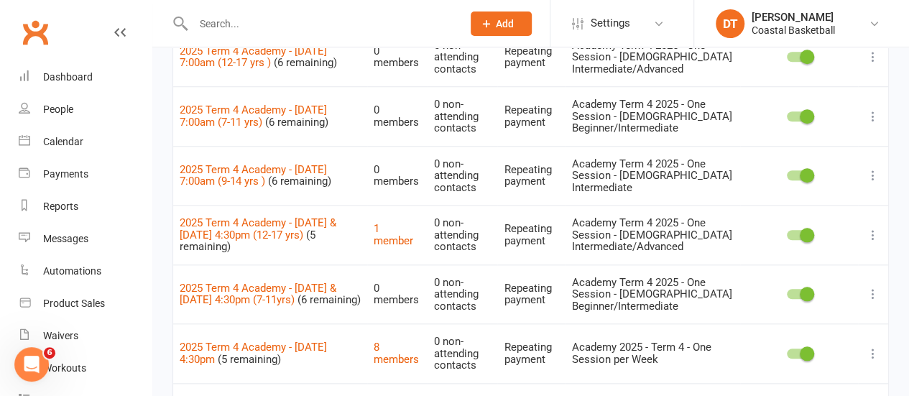
scroll to position [668, 0]
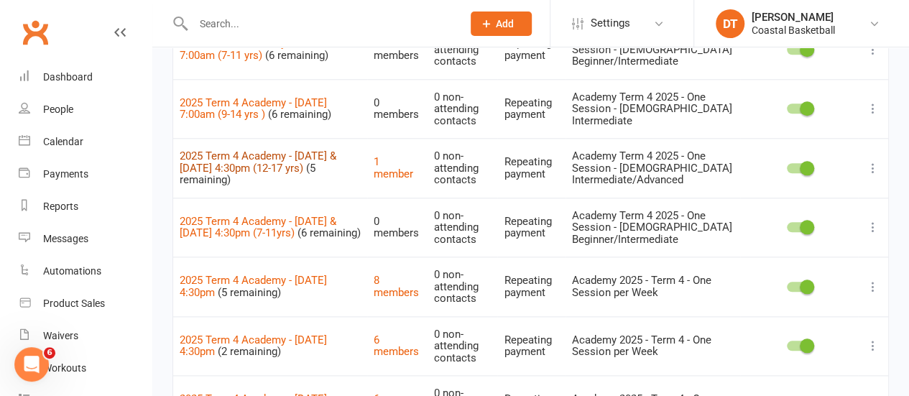
click at [303, 163] on link "2025 Term 4 Academy - [DATE] & [DATE] 4:30pm (12-17 yrs)" at bounding box center [258, 162] width 157 height 25
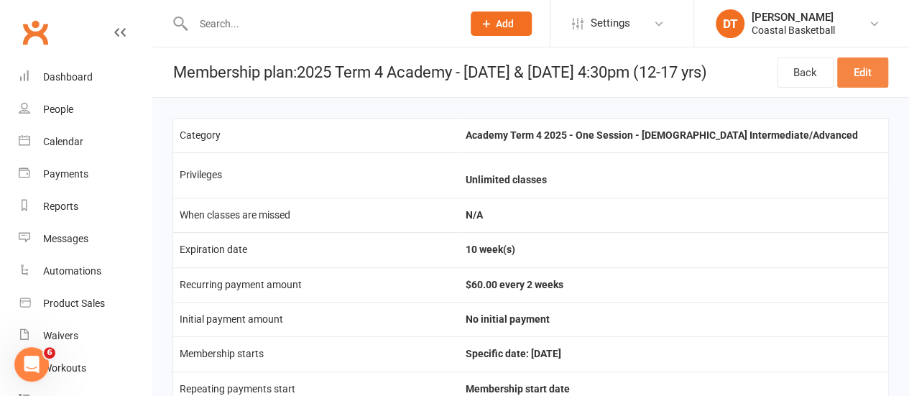
click at [876, 67] on link "Edit" at bounding box center [862, 73] width 51 height 30
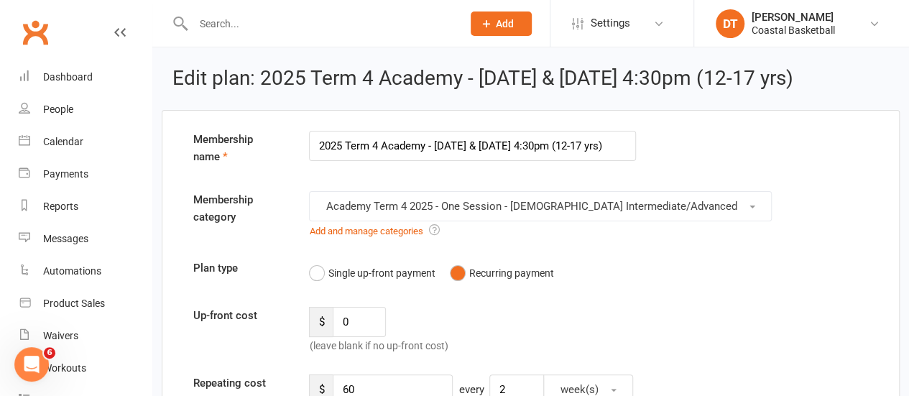
scroll to position [0, 6]
click at [624, 200] on span "Academy Term 4 2025 - One Session - [DEMOGRAPHIC_DATA] Intermediate/Advanced" at bounding box center [531, 206] width 411 height 13
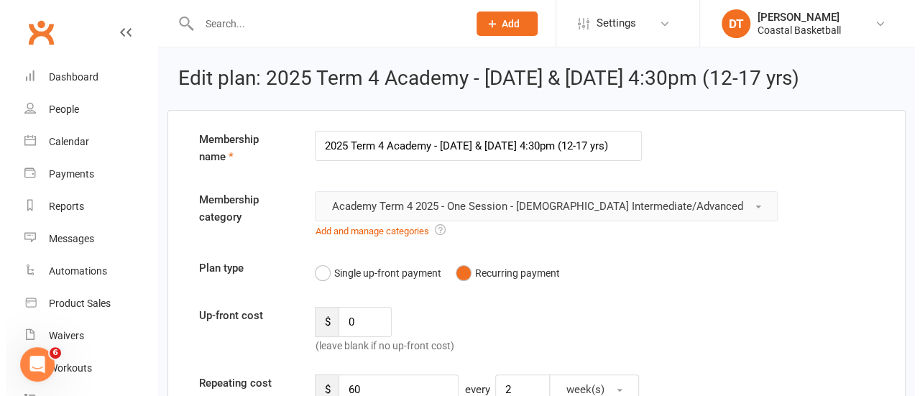
scroll to position [0, 0]
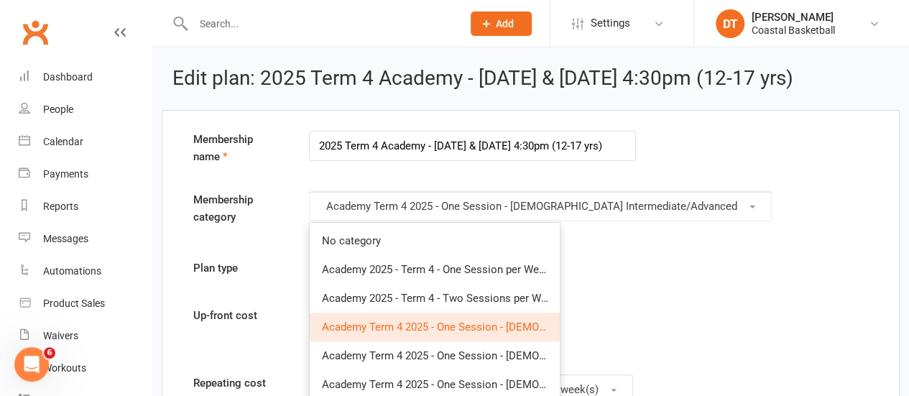
click at [710, 274] on div "Plan type Single up-front payment Recurring payment" at bounding box center [531, 273] width 697 height 27
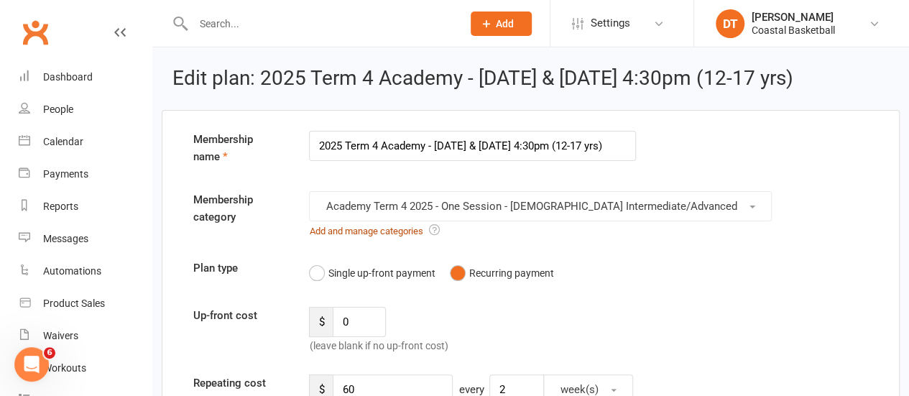
click at [350, 226] on link "Add and manage categories" at bounding box center [366, 231] width 114 height 11
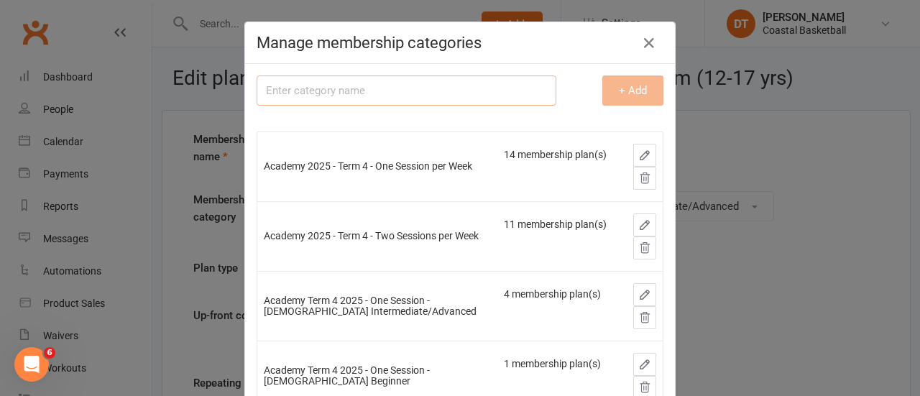
click at [404, 86] on input "text" at bounding box center [407, 90] width 300 height 30
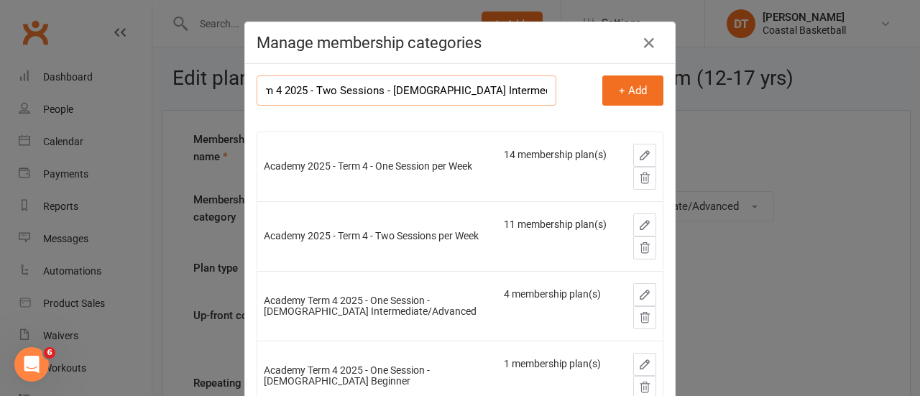
scroll to position [0, 70]
type input "Academy Term 4 2025 - Two Sessions - [DEMOGRAPHIC_DATA] Intermediate/Advanced"
click at [604, 86] on button "+ Add" at bounding box center [632, 90] width 61 height 30
click at [472, 94] on input "Academy Term 4 2025 - Two Sessions - [DEMOGRAPHIC_DATA] Intermediate/Advanced" at bounding box center [407, 90] width 300 height 30
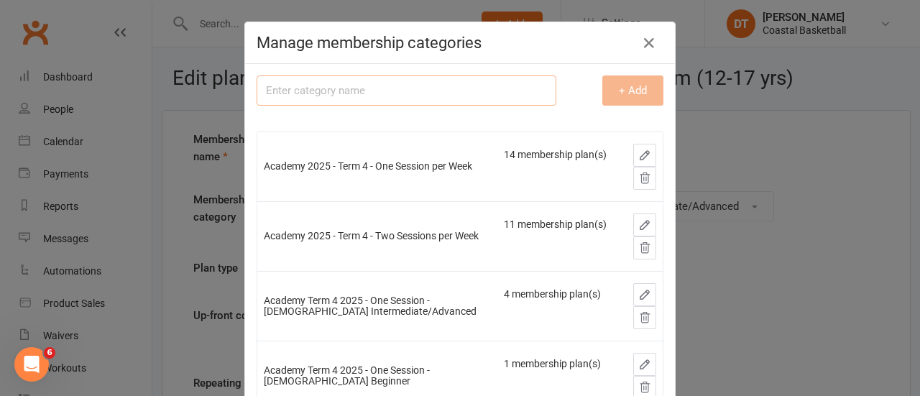
click at [472, 94] on input "text" at bounding box center [407, 90] width 300 height 30
paste input "Academy Term 4 2025 - Two Sessions - [DEMOGRAPHIC_DATA] Intermediate/Advanced"
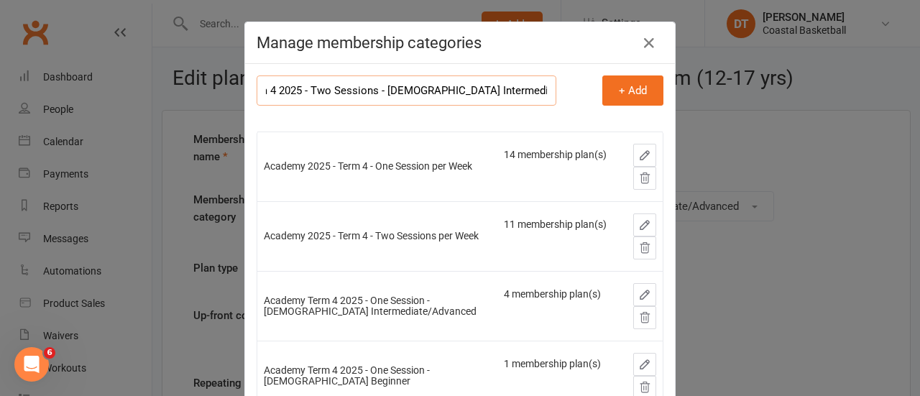
drag, startPoint x: 383, startPoint y: 91, endPoint x: 666, endPoint y: 83, distance: 283.3
click at [666, 83] on div "Membership category name Academy Term 4 2025 - Two Sessions - 12-17yo Intermedi…" at bounding box center [460, 233] width 430 height 338
type input "Academy Term 4 2025 - Two Sessions - [DEMOGRAPHIC_DATA] Beginner"
click at [642, 80] on button "+ Add" at bounding box center [632, 90] width 61 height 30
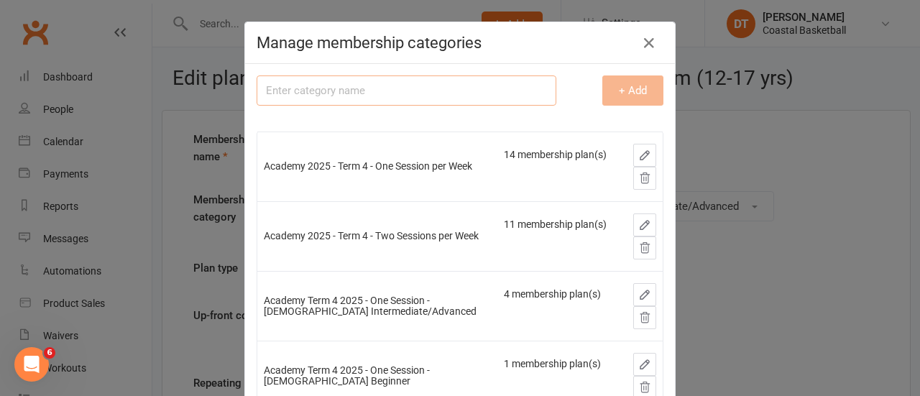
click at [494, 87] on input "text" at bounding box center [407, 90] width 300 height 30
paste input "Academy Term 4 2025 - Two Sessions - [DEMOGRAPHIC_DATA] Intermediate/Advanced"
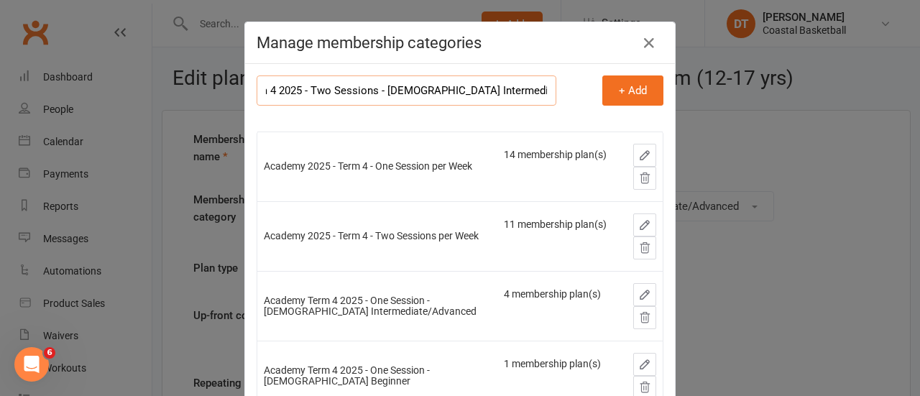
click at [421, 88] on input "Academy Term 4 2025 - Two Sessions - [DEMOGRAPHIC_DATA] Intermediate/Advanced" at bounding box center [407, 90] width 300 height 30
drag, startPoint x: 383, startPoint y: 89, endPoint x: 407, endPoint y: 90, distance: 23.7
click at [407, 90] on input "Academy Term 4 2025 - Two Sessions - [DEMOGRAPHIC_DATA] Intermediate/Advanced" at bounding box center [407, 90] width 300 height 30
type input "Academy Term 4 2025 - Two Sessions - [DEMOGRAPHIC_DATA] Beginner/Intermediate"
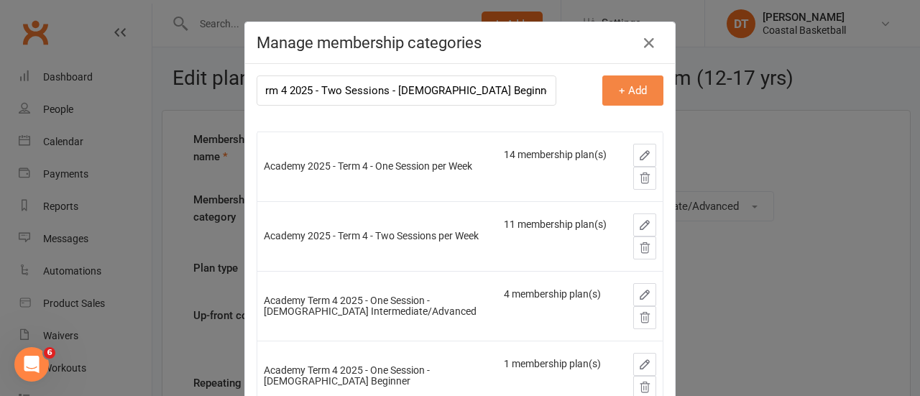
click at [602, 90] on button "+ Add" at bounding box center [632, 90] width 61 height 30
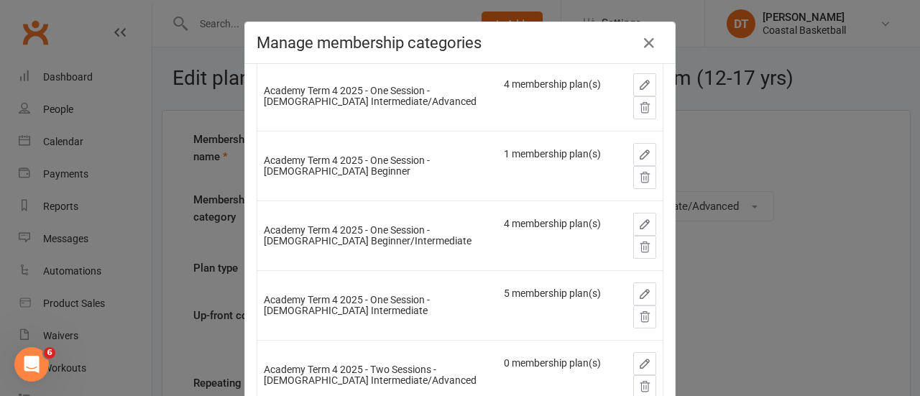
scroll to position [0, 0]
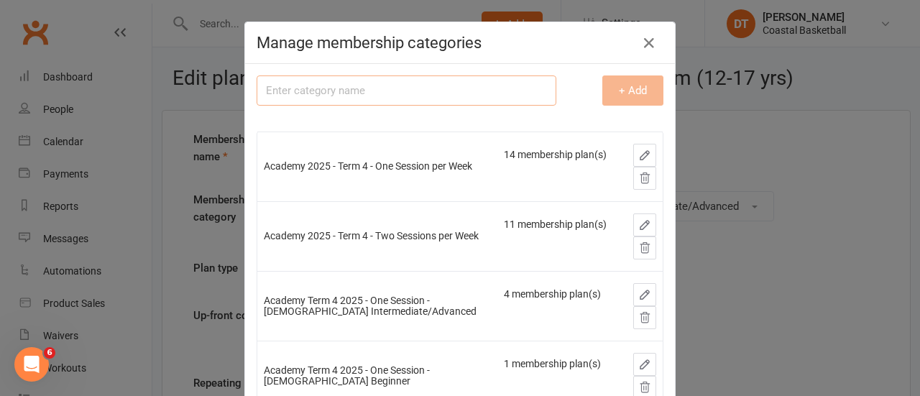
click at [326, 96] on input "text" at bounding box center [407, 90] width 300 height 30
paste input "Academy Term 4 2025 - Two Sessions - [DEMOGRAPHIC_DATA] Intermediate/Advanced"
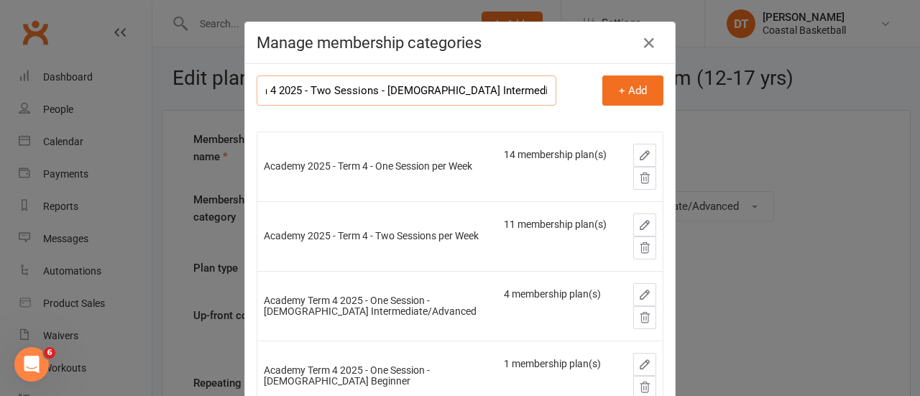
drag, startPoint x: 382, startPoint y: 84, endPoint x: 405, endPoint y: 88, distance: 24.1
click at [405, 88] on input "Academy Term 4 2025 - Two Sessions - [DEMOGRAPHIC_DATA] Intermediate/Advanced" at bounding box center [407, 90] width 300 height 30
click at [512, 93] on input "Academy Term 4 2025 - Two Sessions - 9-14yo Intermediate/Advanced" at bounding box center [407, 90] width 300 height 30
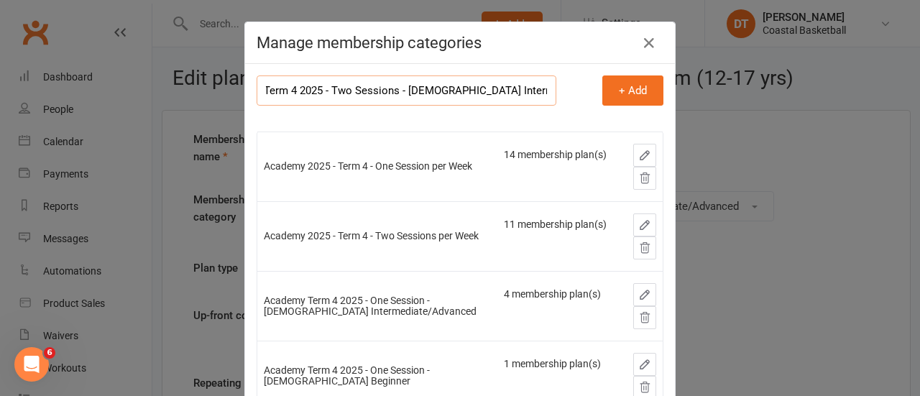
scroll to position [0, 13]
type input "Academy Term 4 2025 - Two Sessions - [DEMOGRAPHIC_DATA] Intermediate"
click at [642, 87] on button "+ Add" at bounding box center [632, 90] width 61 height 30
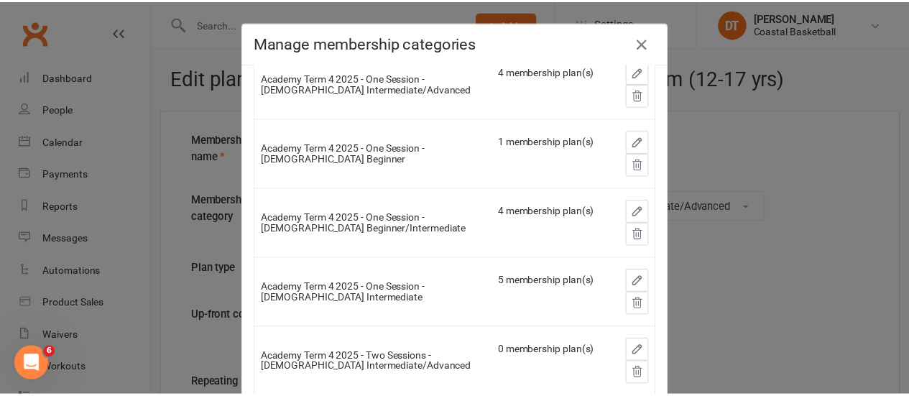
scroll to position [0, 0]
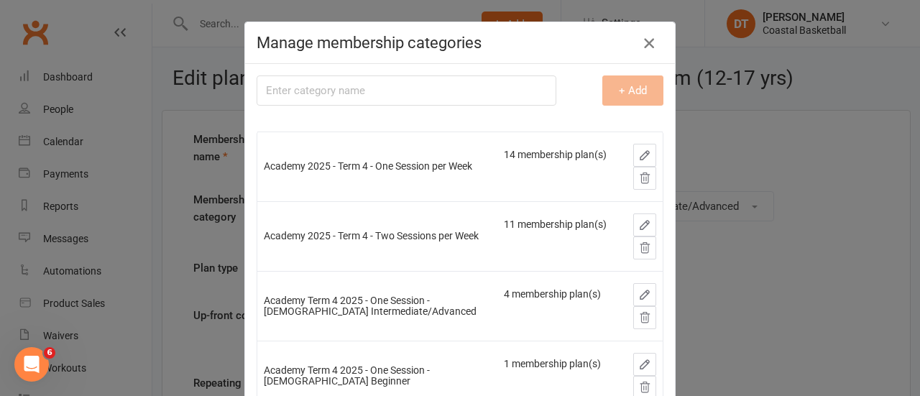
click at [653, 47] on button "button" at bounding box center [649, 43] width 23 height 23
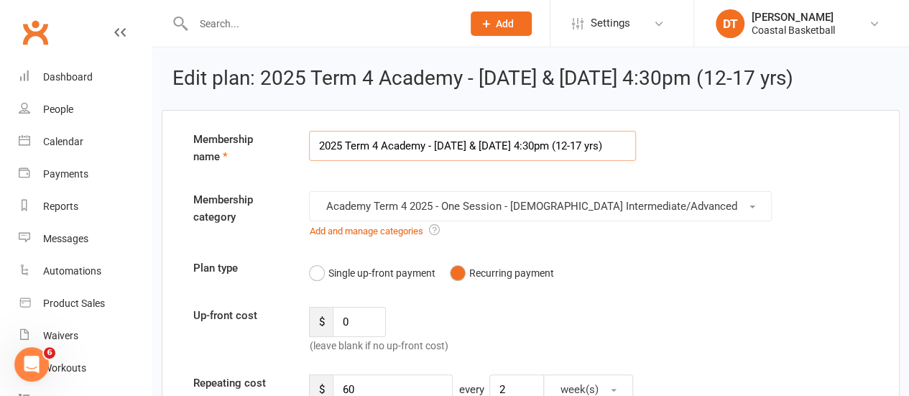
click at [618, 139] on input "2025 Term 4 Academy - [DATE] & [DATE] 4:30pm (12-17 yrs)" at bounding box center [472, 146] width 327 height 30
click at [664, 206] on button "Academy Term 4 2025 - One Session - [DEMOGRAPHIC_DATA] Intermediate/Advanced" at bounding box center [540, 206] width 463 height 30
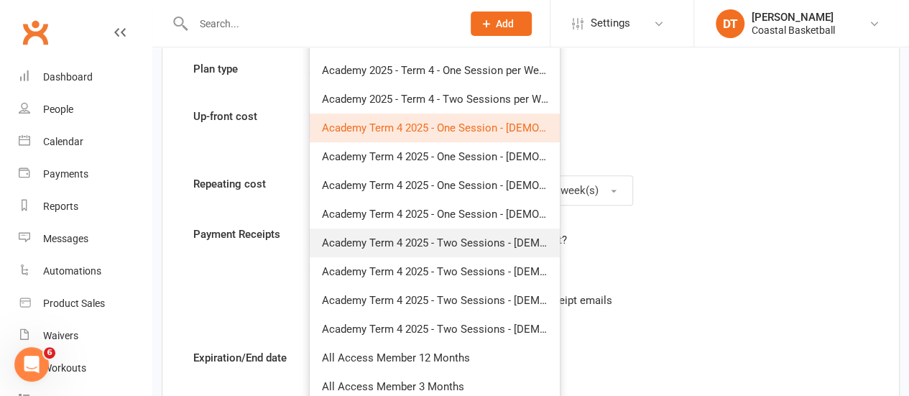
click at [479, 239] on span "Academy Term 4 2025 - Two Sessions - [DEMOGRAPHIC_DATA] Intermediate/Advanced" at bounding box center [530, 243] width 419 height 13
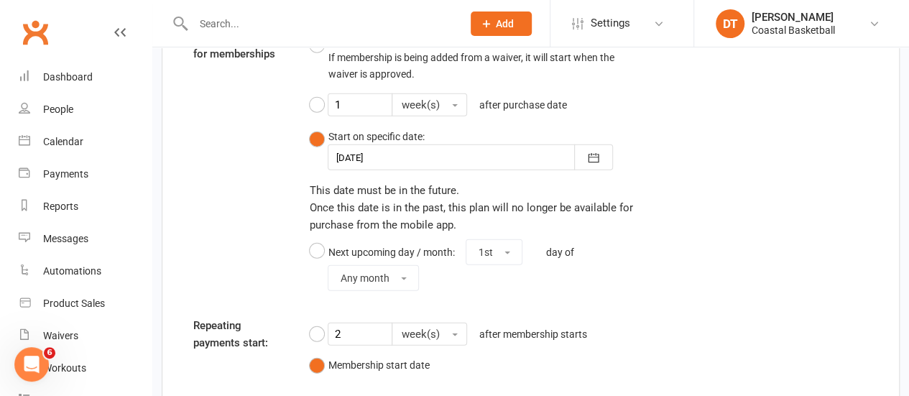
scroll to position [1852, 0]
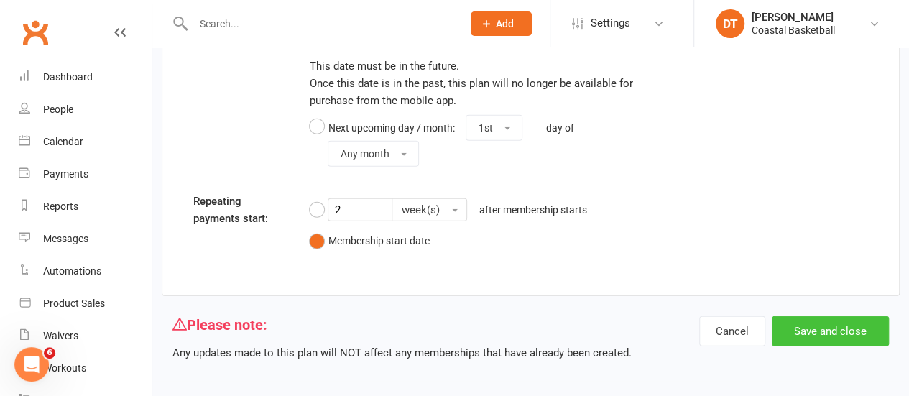
click at [845, 329] on button "Save and close" at bounding box center [830, 331] width 117 height 30
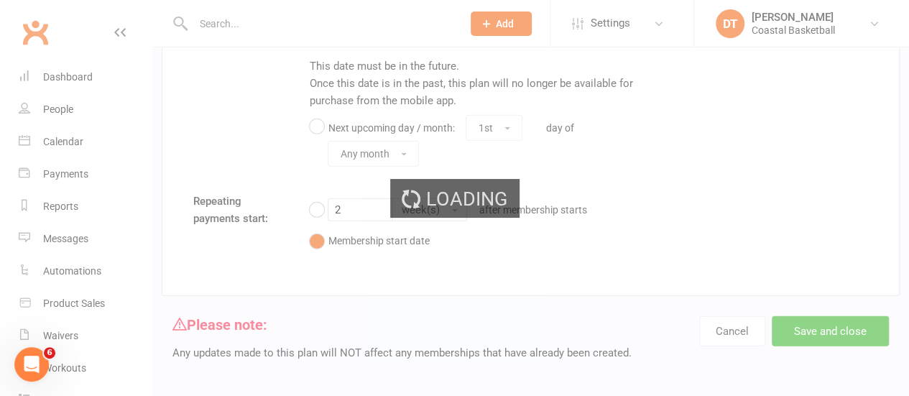
select select "100"
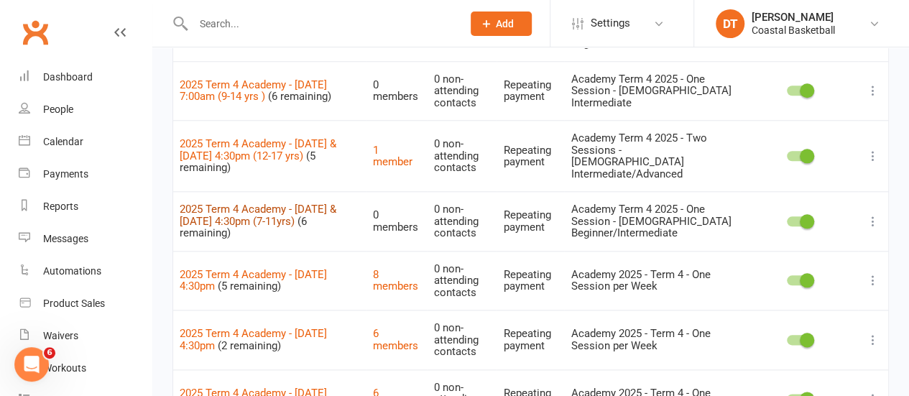
scroll to position [683, 0]
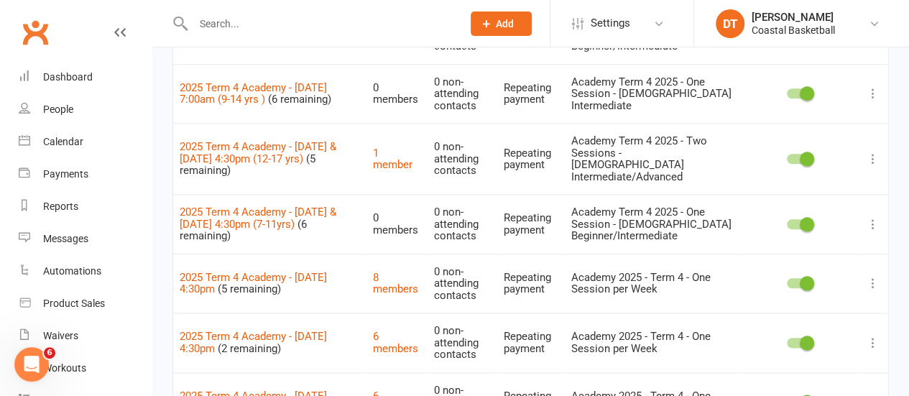
click at [876, 217] on icon at bounding box center [873, 224] width 14 height 14
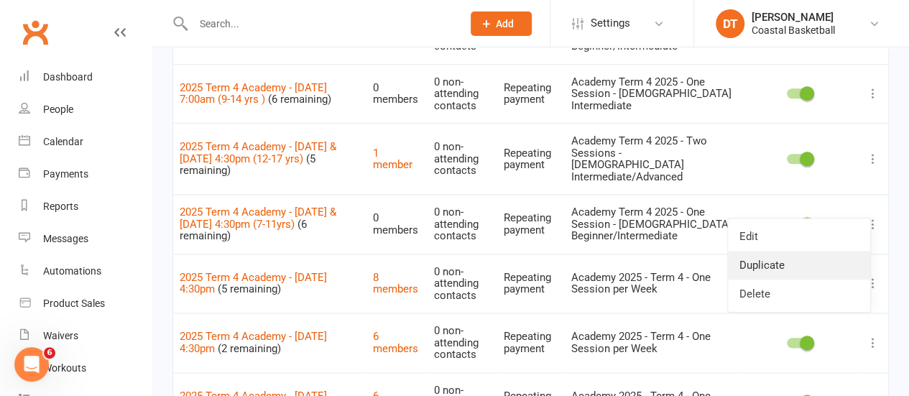
click at [808, 265] on link "Duplicate" at bounding box center [799, 265] width 142 height 29
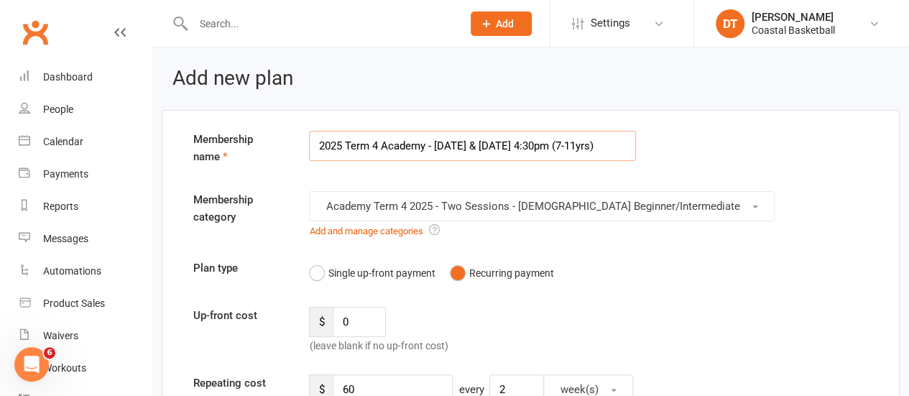
drag, startPoint x: 589, startPoint y: 147, endPoint x: 607, endPoint y: 153, distance: 19.1
click at [607, 153] on input "2025 Term 4 Academy - [DATE] & [DATE] 4:30pm (7-11yrs)" at bounding box center [472, 146] width 327 height 30
type input "2025 Term 4 Academy - Monday & Wednesday 4:30pm (9-14yrs)"
click at [612, 206] on span "Academy Term 4 2025 - Two Sessions - [DEMOGRAPHIC_DATA] Beginner/Intermediate" at bounding box center [533, 206] width 414 height 13
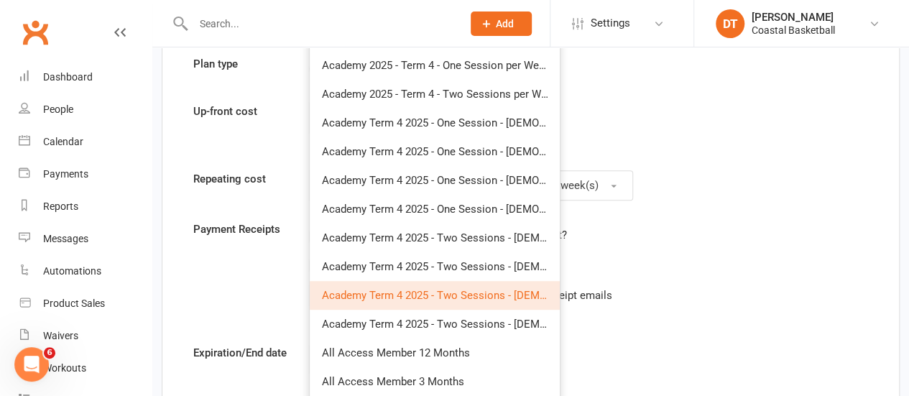
scroll to position [257, 0]
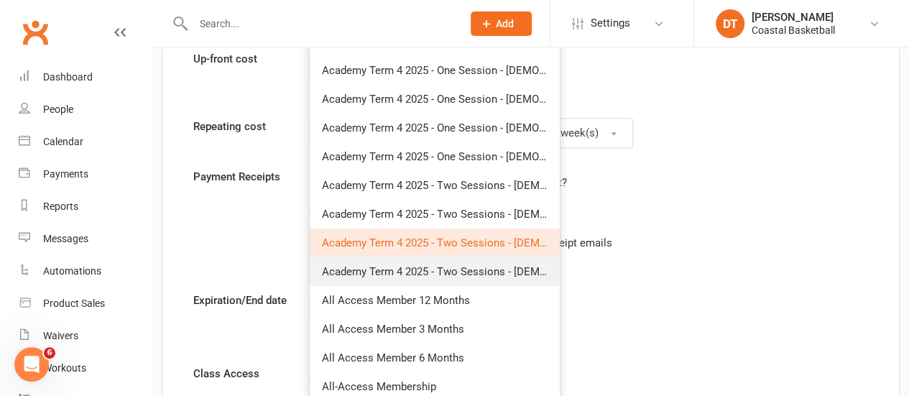
drag, startPoint x: 506, startPoint y: 268, endPoint x: 679, endPoint y: 207, distance: 183.0
click at [506, 268] on span "Academy Term 4 2025 - Two Sessions - [DEMOGRAPHIC_DATA] Intermediate" at bounding box center [505, 271] width 368 height 13
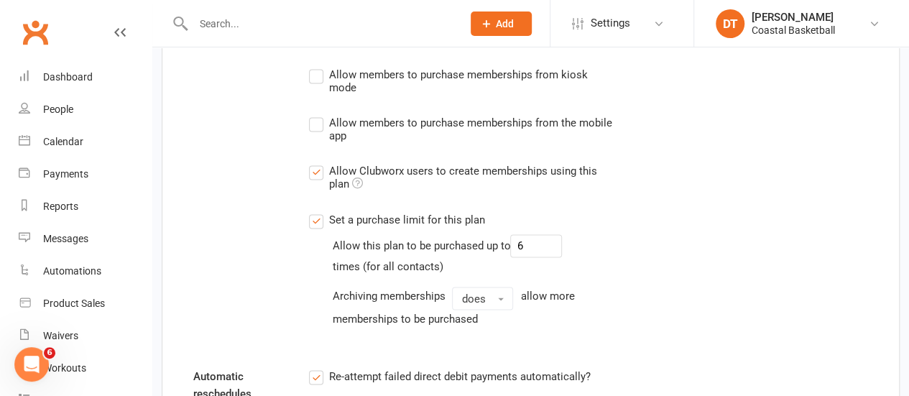
scroll to position [1520, 0]
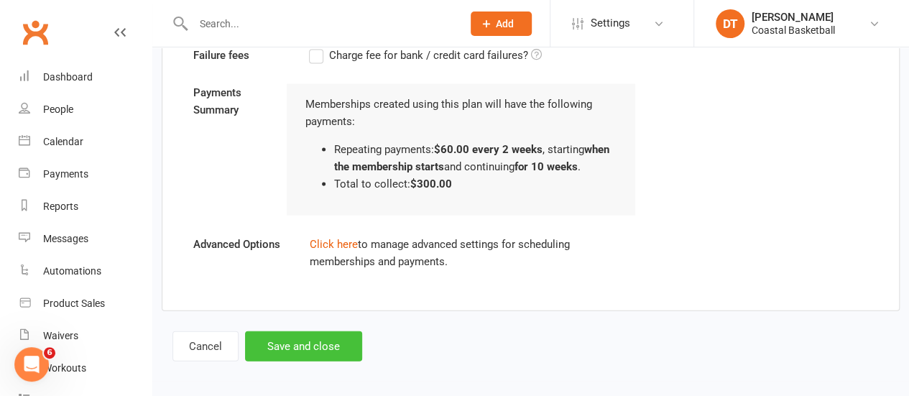
click at [336, 355] on button "Save and close" at bounding box center [303, 346] width 117 height 30
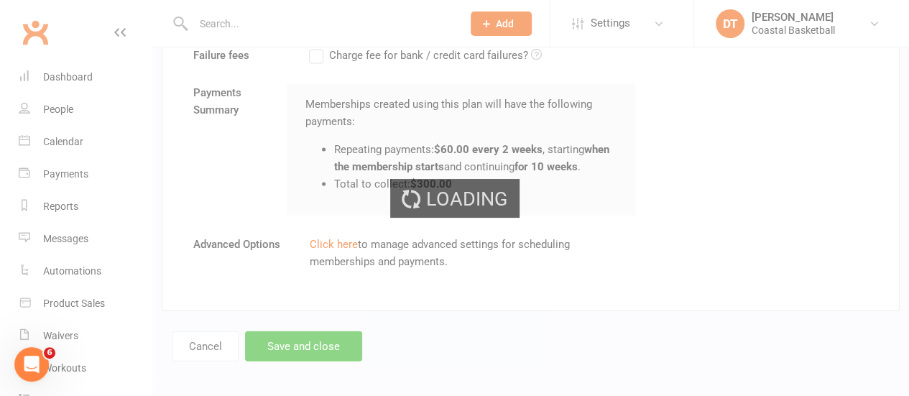
select select "100"
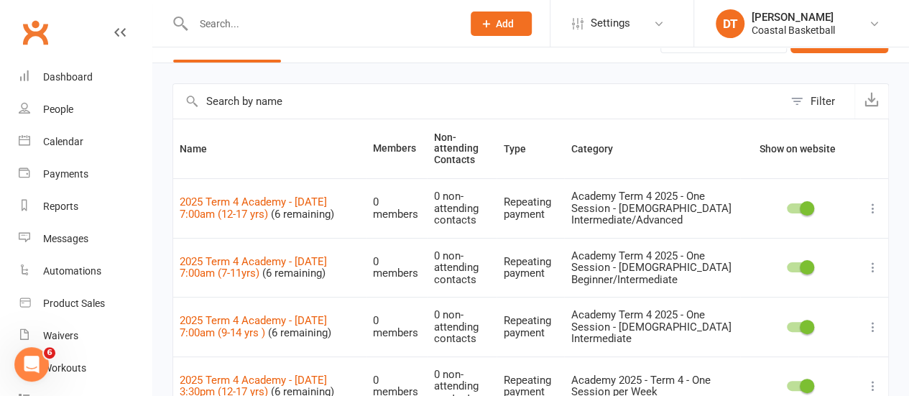
scroll to position [16, 0]
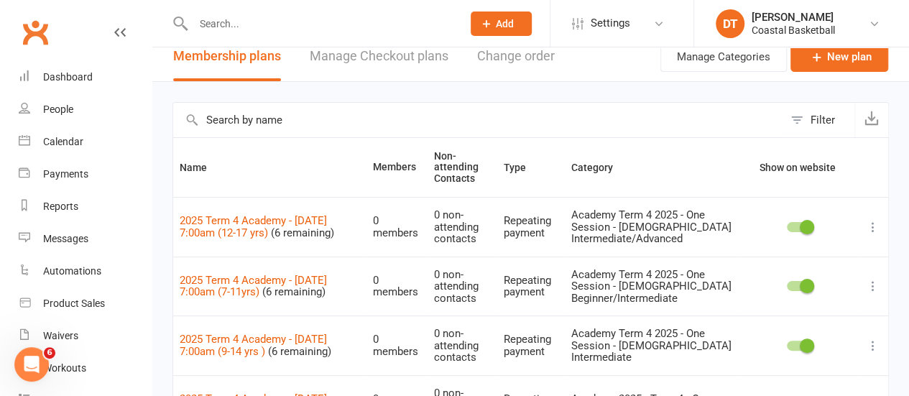
click at [814, 121] on div "Filter" at bounding box center [823, 119] width 24 height 17
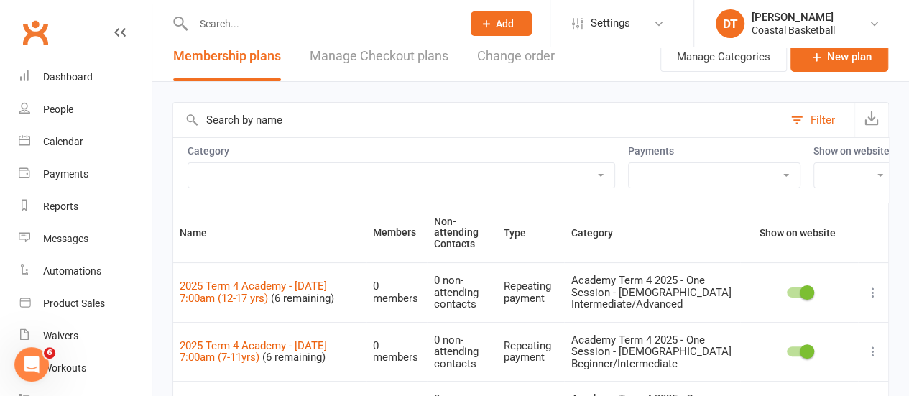
click at [531, 180] on select "Academy 2025 - Term 4 - One Session per Week Academy 2025 - Term 4 - Two Sessio…" at bounding box center [401, 175] width 426 height 24
click at [588, 126] on input "text" at bounding box center [478, 120] width 610 height 35
type input "Academy"
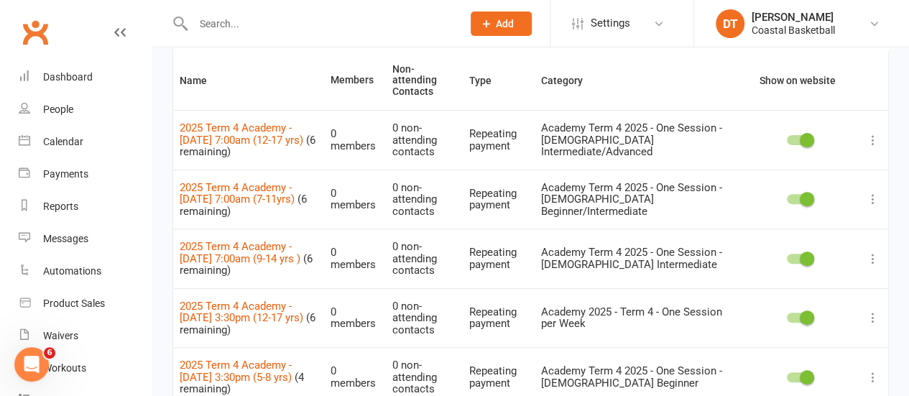
scroll to position [0, 0]
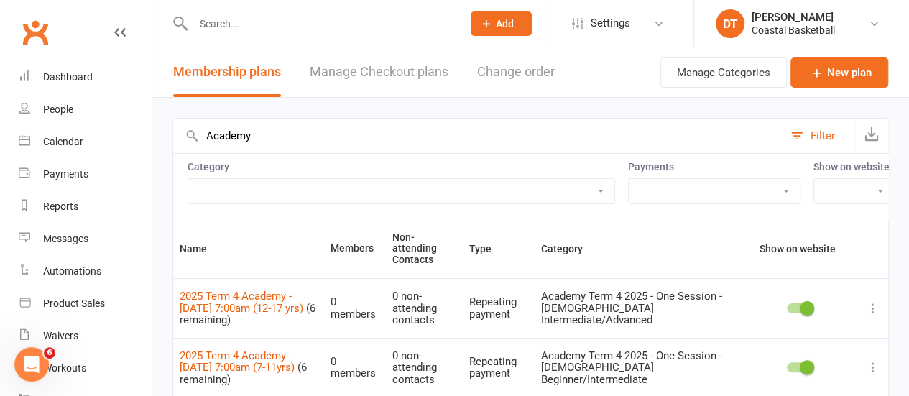
click at [449, 187] on select "Academy 2025 - Term 4 - One Session per Week Academy 2025 - Term 4 - Two Sessio…" at bounding box center [401, 191] width 426 height 24
select select "21119"
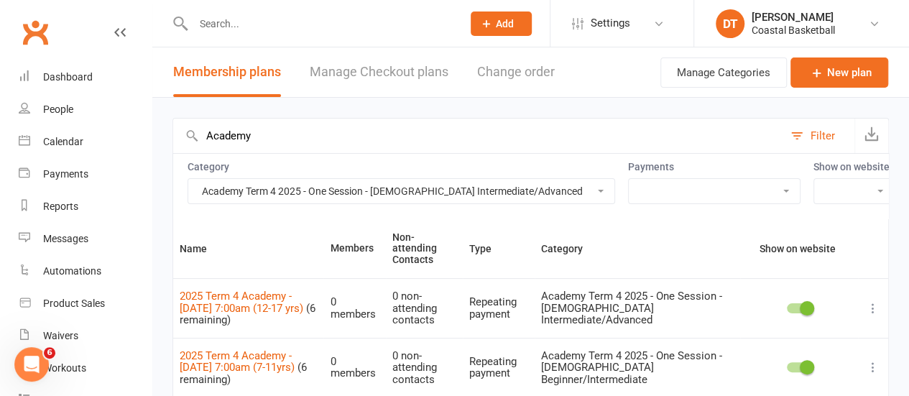
click at [188, 179] on select "Academy 2025 - Term 4 - One Session per Week Academy 2025 - Term 4 - Two Sessio…" at bounding box center [401, 191] width 426 height 24
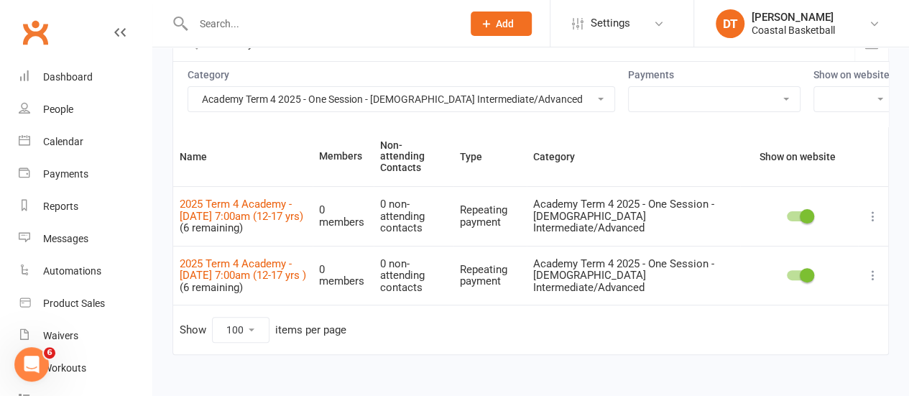
scroll to position [106, 0]
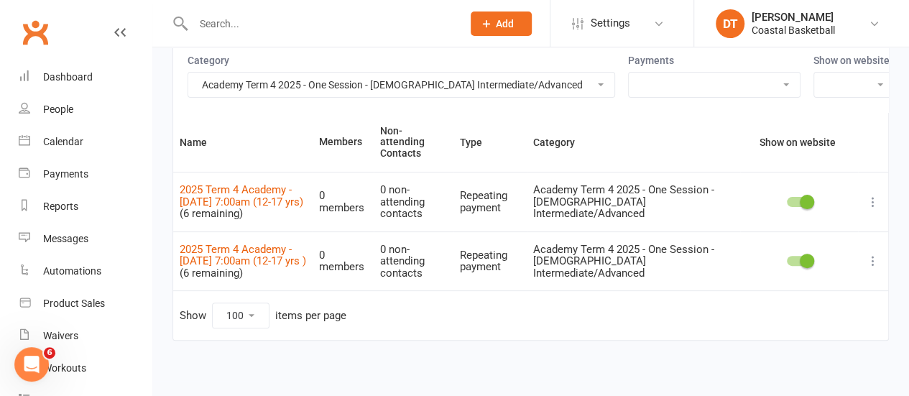
click at [520, 84] on select "Academy 2025 - Term 4 - One Session per Week Academy 2025 - Term 4 - Two Sessio…" at bounding box center [401, 85] width 426 height 24
drag, startPoint x: 520, startPoint y: 84, endPoint x: 620, endPoint y: 125, distance: 107.3
click at [520, 84] on select "Academy 2025 - Term 4 - One Session per Week Academy 2025 - Term 4 - Two Sessio…" at bounding box center [401, 85] width 426 height 24
click at [874, 260] on icon at bounding box center [873, 261] width 14 height 14
click at [826, 314] on link "Duplicate" at bounding box center [799, 316] width 142 height 29
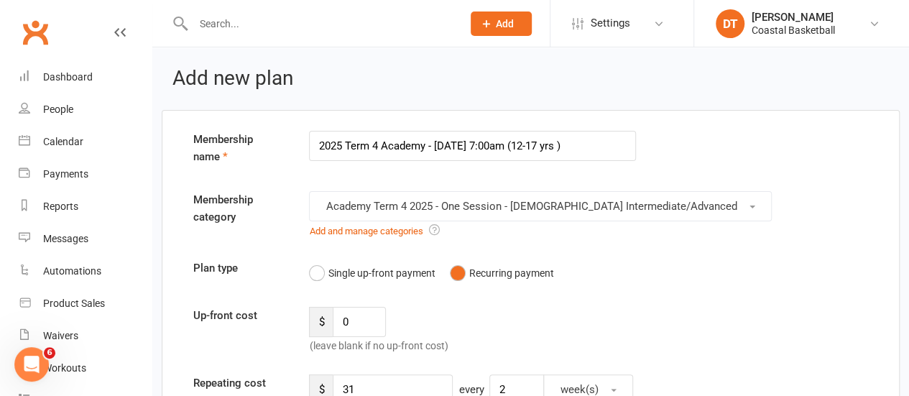
drag, startPoint x: 476, startPoint y: 140, endPoint x: 510, endPoint y: 145, distance: 34.2
click at [510, 145] on input "2025 Term 4 Academy - [DATE] 7:00am (12-17 yrs )" at bounding box center [472, 146] width 327 height 30
type input "2025 Term 4 Academy - Monday 3:30pm (12-17 yrs )"
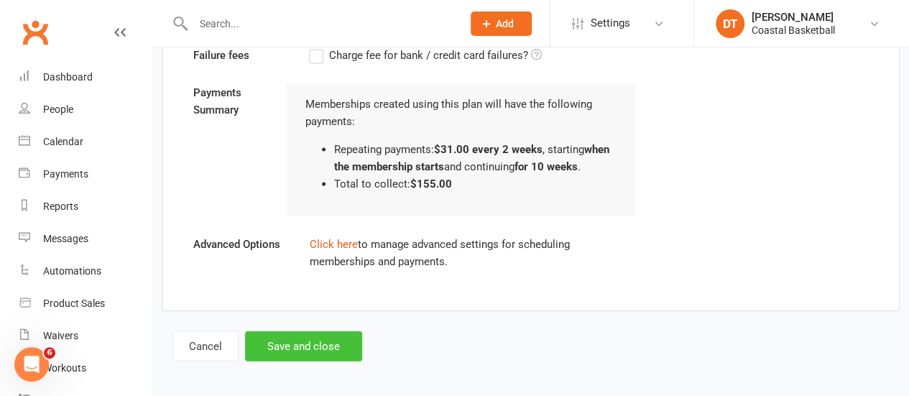
click at [342, 338] on button "Save and close" at bounding box center [303, 346] width 117 height 30
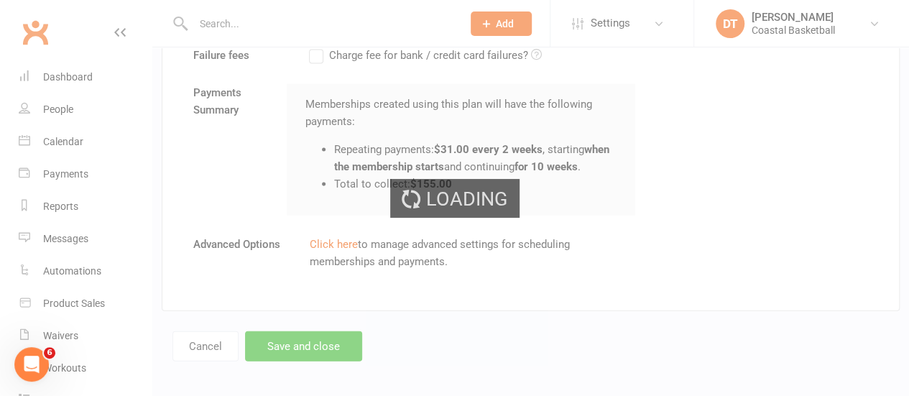
select select "100"
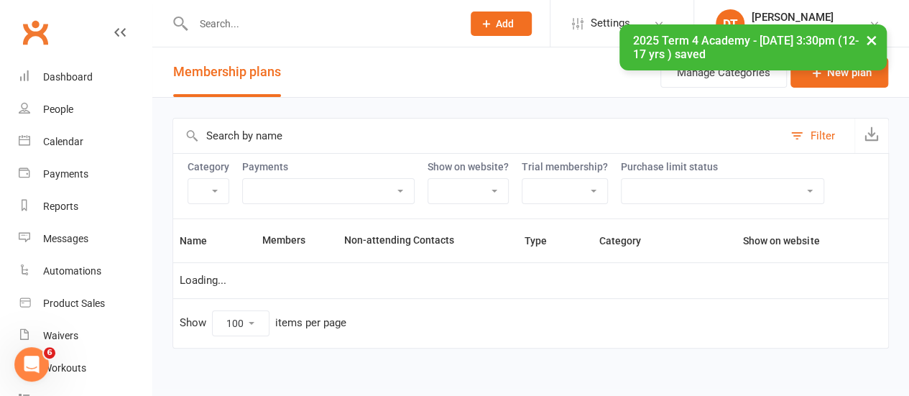
select select "21119"
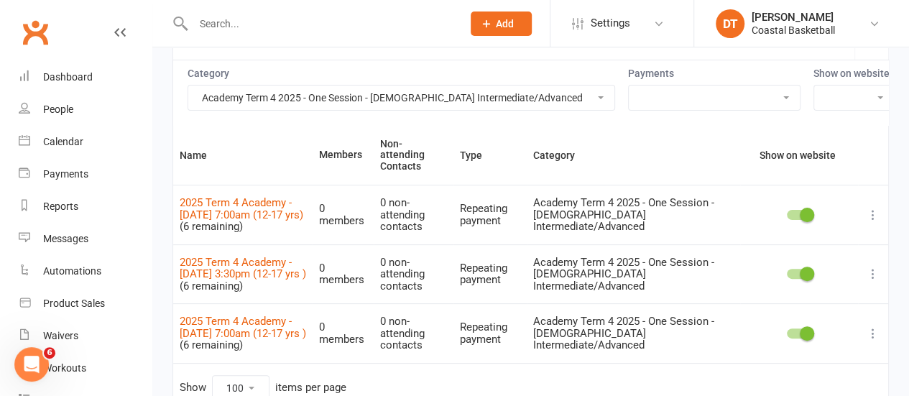
scroll to position [42, 0]
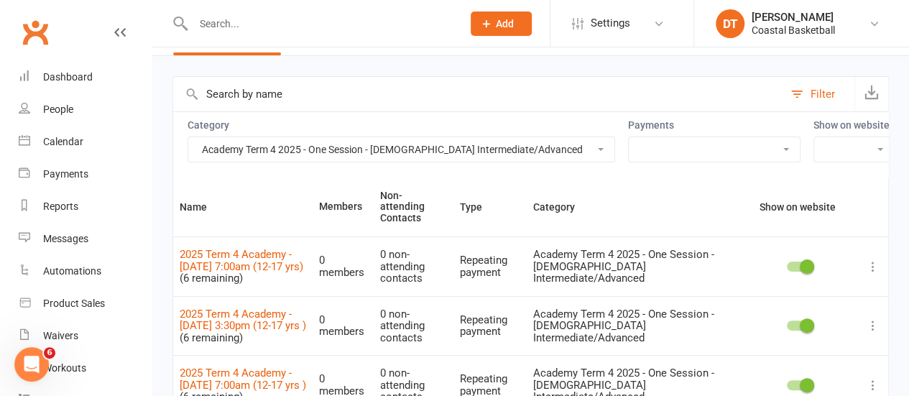
click at [364, 90] on input "text" at bounding box center [478, 94] width 610 height 35
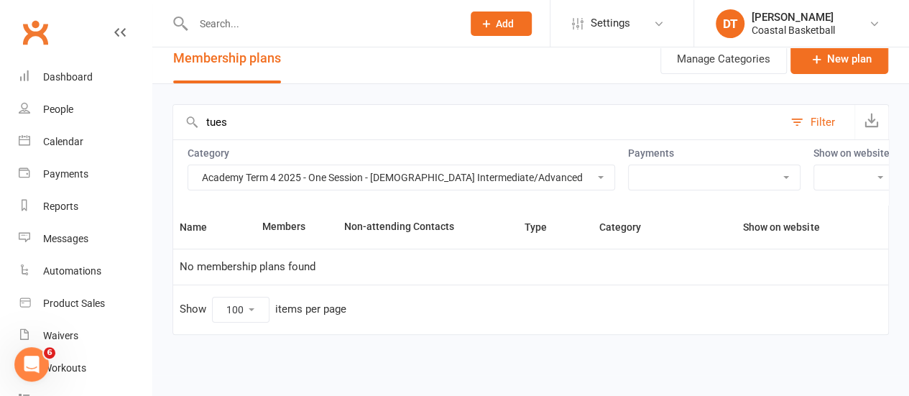
type input "tues"
click at [410, 167] on select "Academy 2025 - Term 4 - One Session per Week Academy 2025 - Term 4 - Two Sessio…" at bounding box center [401, 177] width 426 height 24
select select
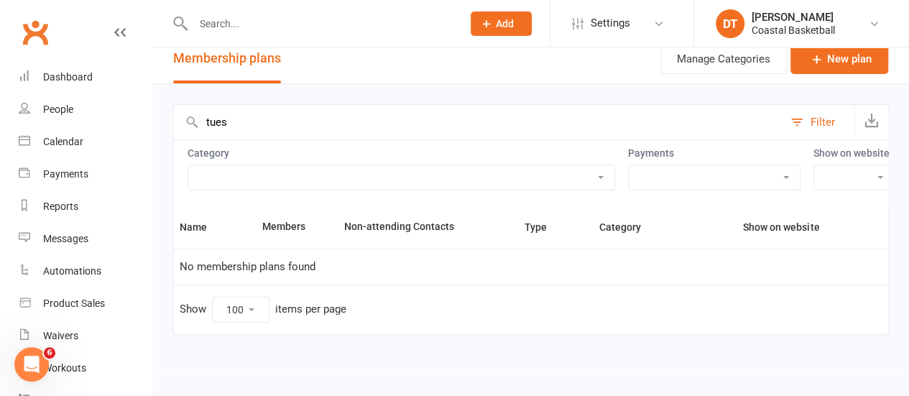
click at [188, 165] on select "Academy 2025 - Term 4 - One Session per Week Academy 2025 - Term 4 - Two Sessio…" at bounding box center [401, 177] width 426 height 24
click at [303, 117] on input "text" at bounding box center [478, 122] width 610 height 35
type input "tue"
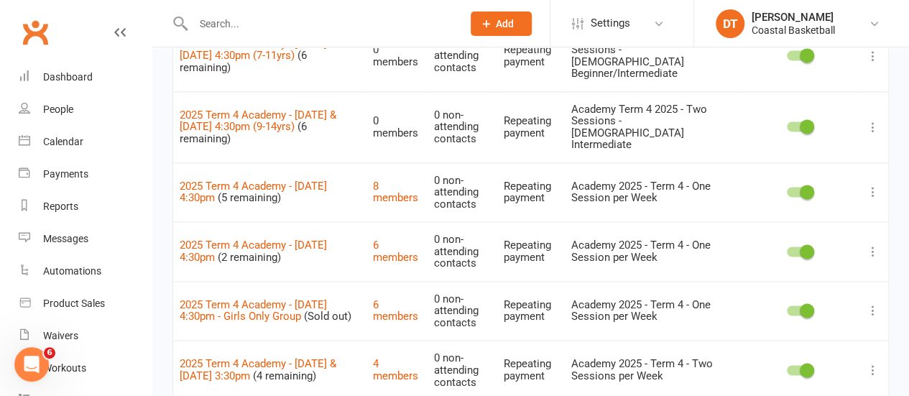
scroll to position [1049, 0]
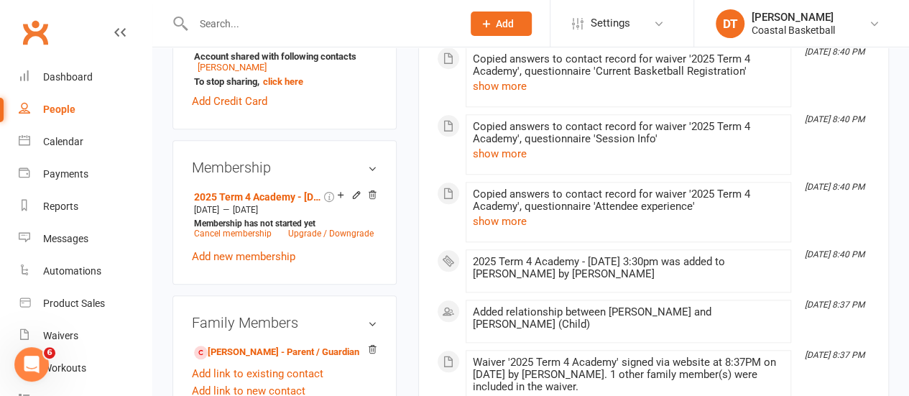
scroll to position [672, 0]
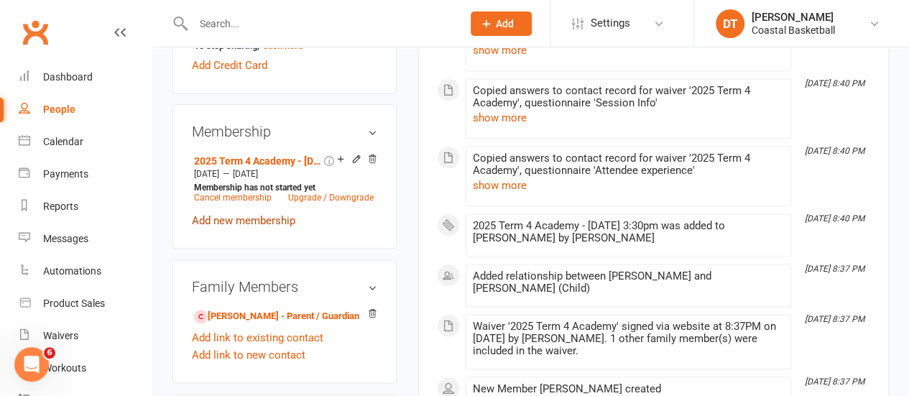
click at [269, 214] on link "Add new membership" at bounding box center [244, 220] width 104 height 13
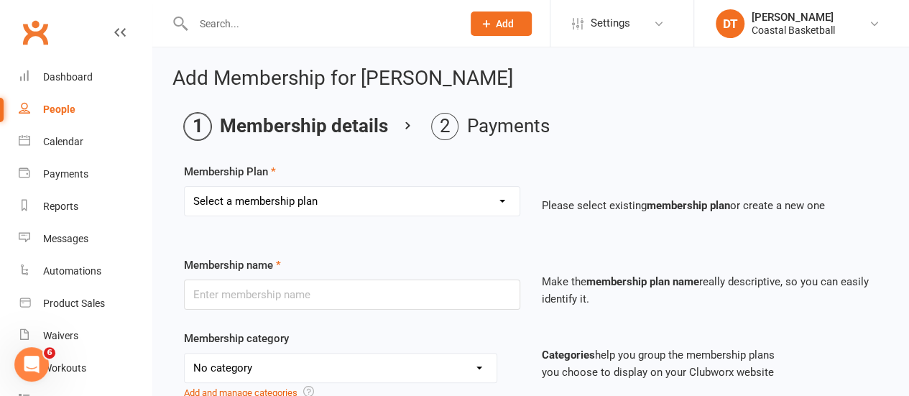
click at [310, 210] on select "Select a membership plan Create new Membership Plan All Access 12 Month (Includ…" at bounding box center [352, 201] width 335 height 29
select select "45"
click at [185, 187] on select "Select a membership plan Create new Membership Plan All Access 12 Month (Includ…" at bounding box center [352, 201] width 335 height 29
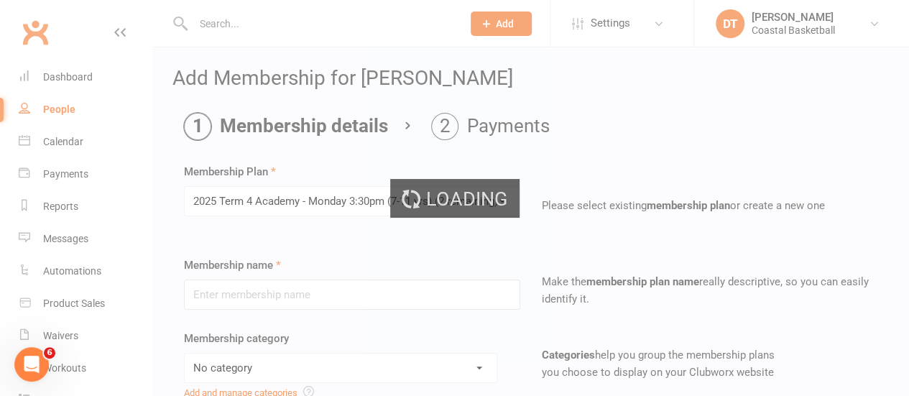
type input "2025 Term 4 Academy - [DATE] 3:30pm (7-11 yrs)"
select select "4"
type input "[DATE]"
type input "10"
select select "1"
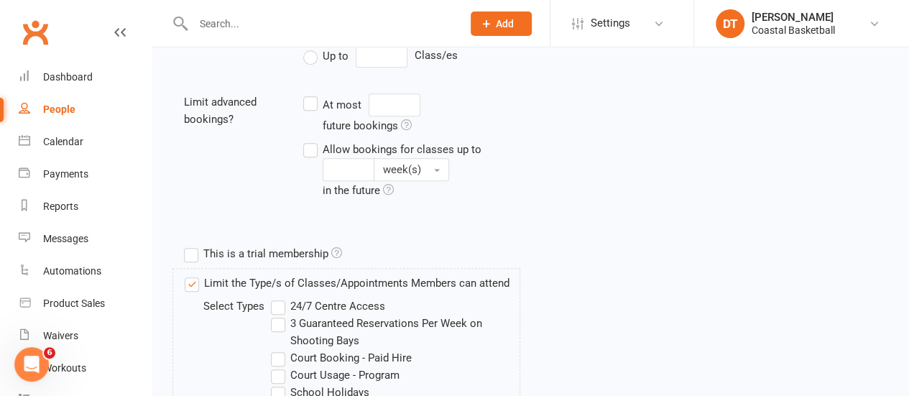
scroll to position [870, 0]
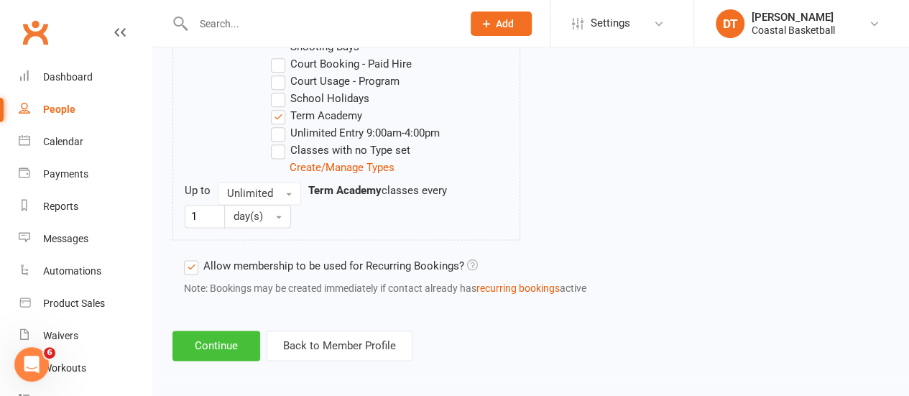
click at [210, 331] on button "Continue" at bounding box center [217, 346] width 88 height 30
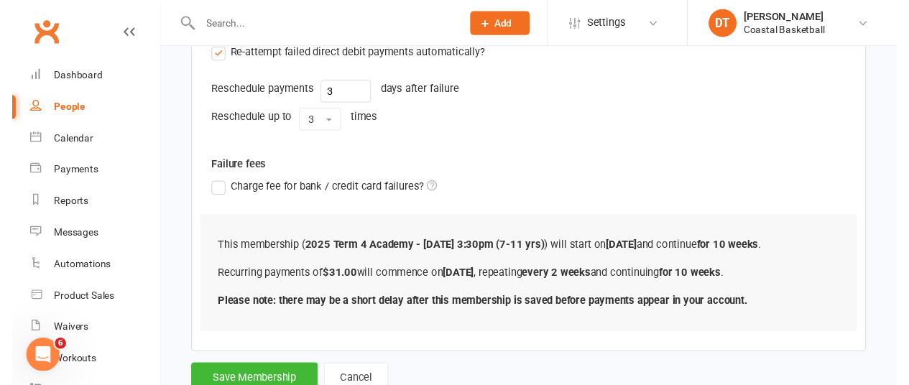
scroll to position [644, 0]
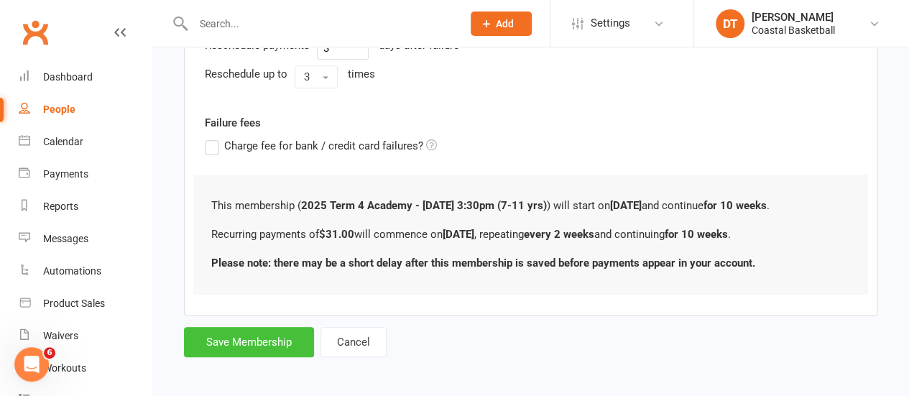
click at [277, 334] on button "Save Membership" at bounding box center [249, 342] width 130 height 30
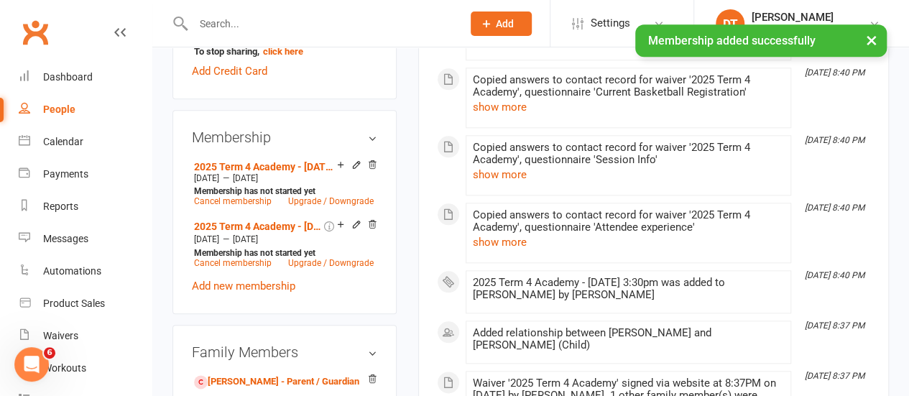
scroll to position [685, 0]
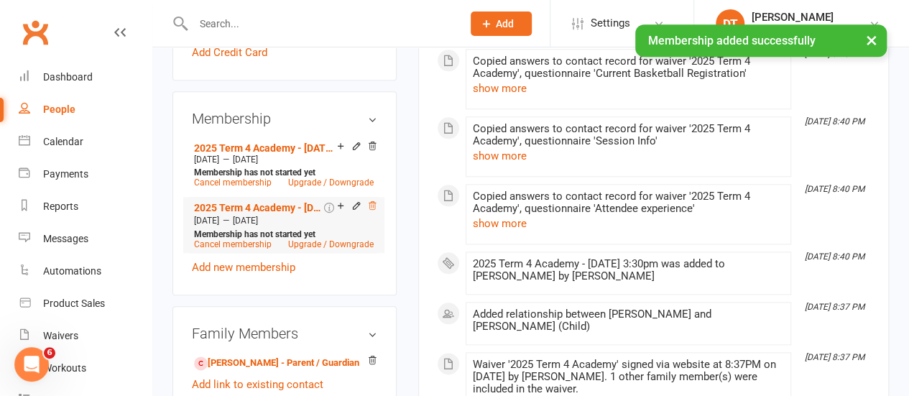
click at [369, 202] on icon at bounding box center [372, 206] width 7 height 8
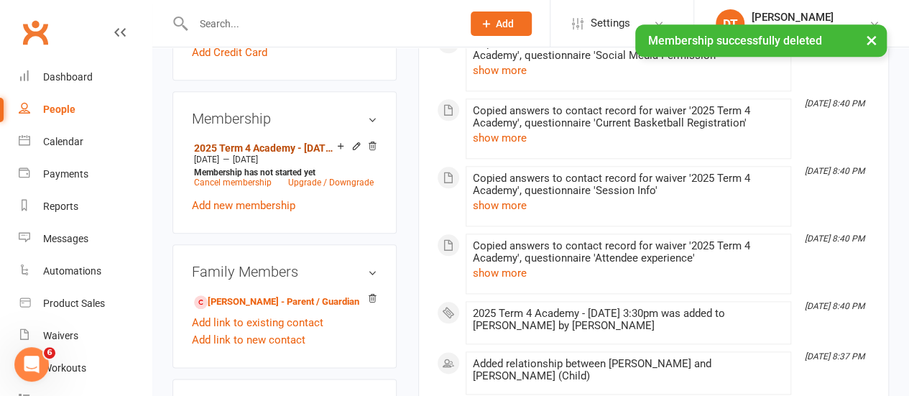
drag, startPoint x: 211, startPoint y: 108, endPoint x: 233, endPoint y: 107, distance: 21.6
click at [211, 142] on link "2025 Term 4 Academy - [DATE] 3:30pm (7-11 yrs)" at bounding box center [265, 148] width 143 height 12
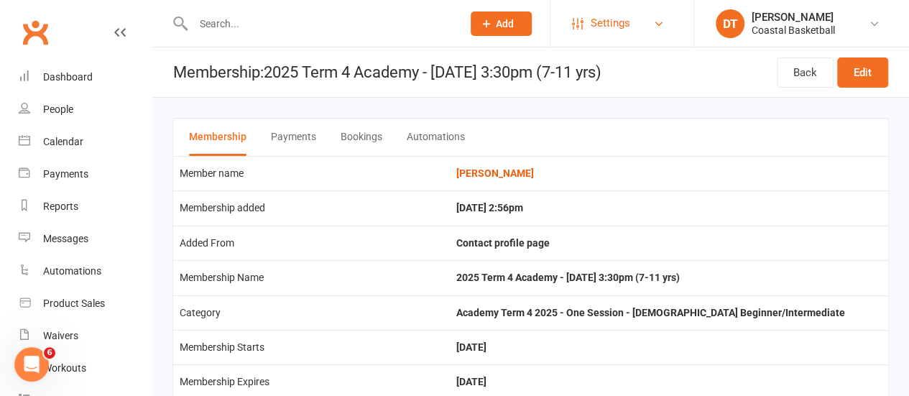
click at [642, 18] on link "Settings" at bounding box center [622, 23] width 100 height 32
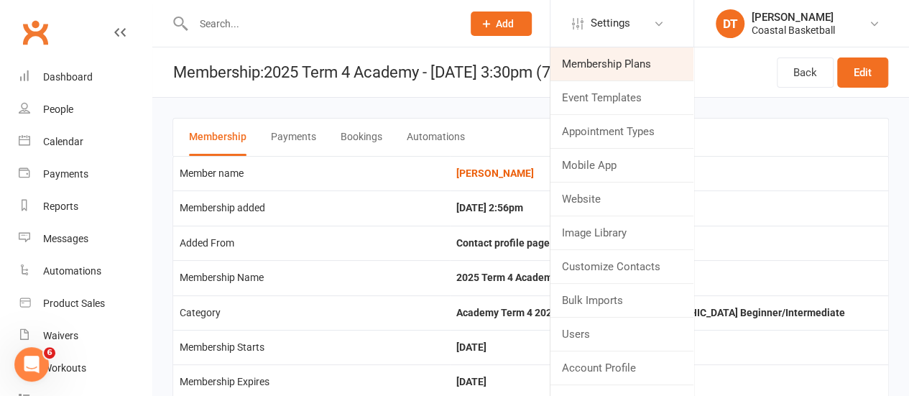
click at [624, 55] on link "Membership Plans" at bounding box center [622, 63] width 143 height 33
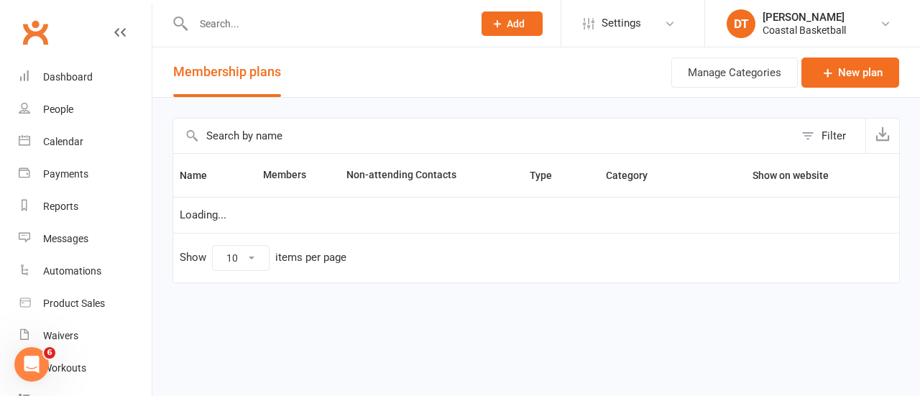
select select "100"
click at [303, 149] on input "text" at bounding box center [483, 136] width 621 height 35
type input "[DATE]"
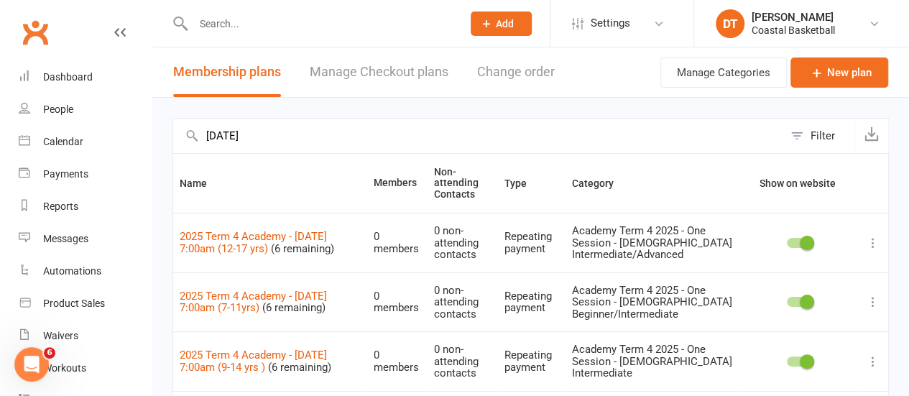
click at [334, 132] on input "[DATE]" at bounding box center [478, 136] width 610 height 35
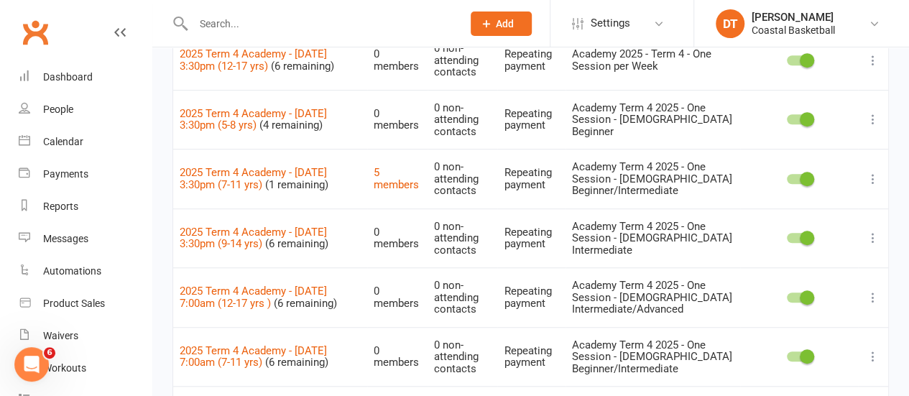
scroll to position [424, 0]
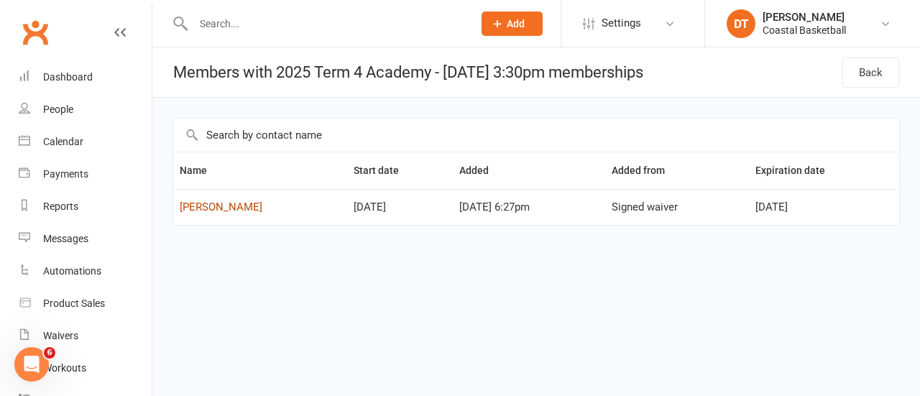
click at [220, 205] on link "[PERSON_NAME]" at bounding box center [221, 207] width 83 height 13
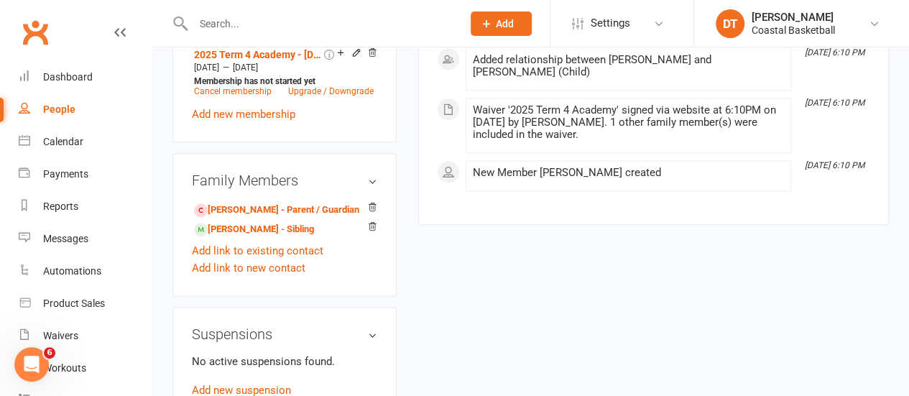
scroll to position [600, 0]
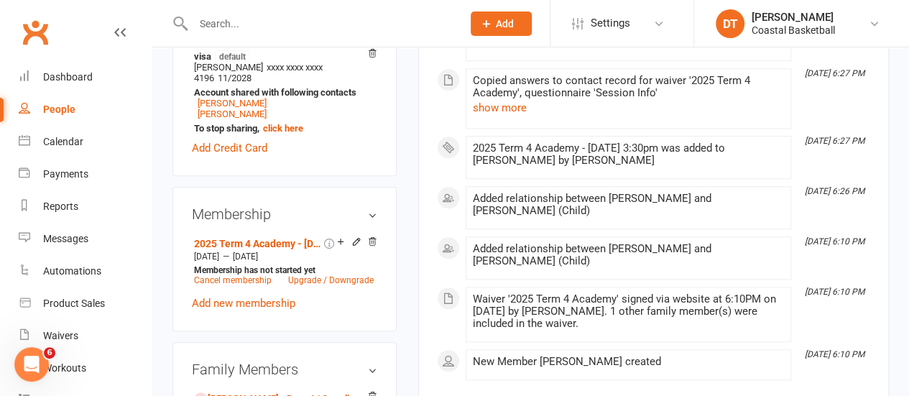
drag, startPoint x: 276, startPoint y: 268, endPoint x: 593, endPoint y: 265, distance: 317.0
click at [276, 297] on link "Add new membership" at bounding box center [244, 303] width 104 height 13
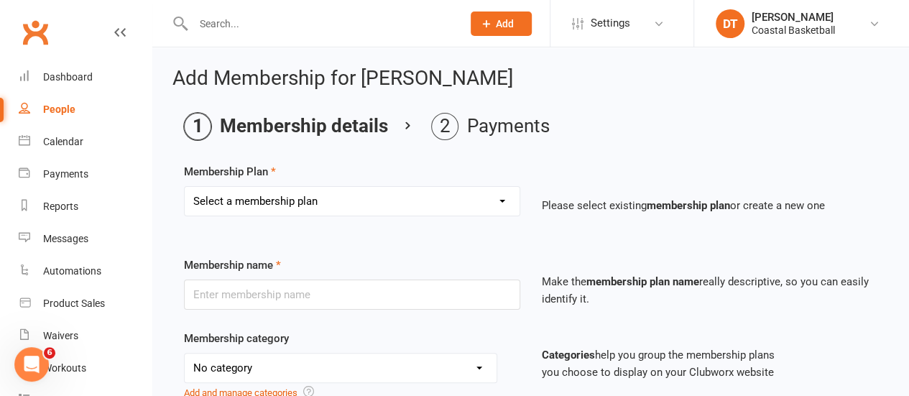
click at [255, 202] on select "Select a membership plan Create new Membership Plan All Access 12 Month (Includ…" at bounding box center [352, 201] width 335 height 29
select select "46"
click at [185, 187] on select "Select a membership plan Create new Membership Plan All Access 12 Month (Includ…" at bounding box center [352, 201] width 335 height 29
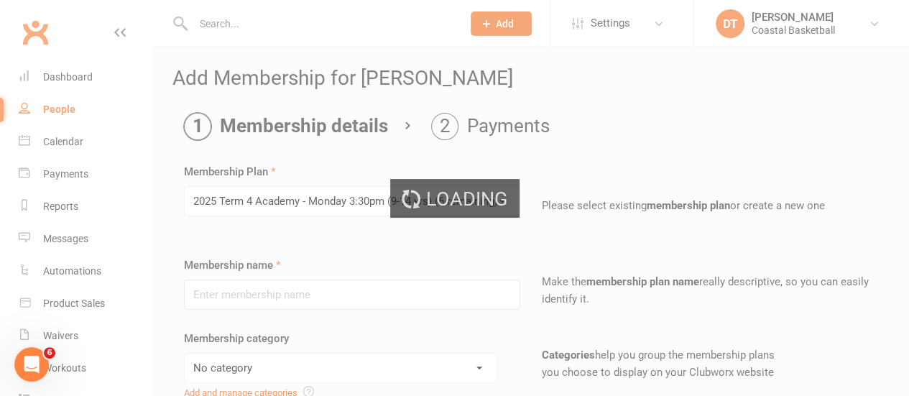
type input "2025 Term 4 Academy - [DATE] 3:30pm (9-14 yrs)"
select select "5"
type input "[DATE]"
type input "10"
select select "1"
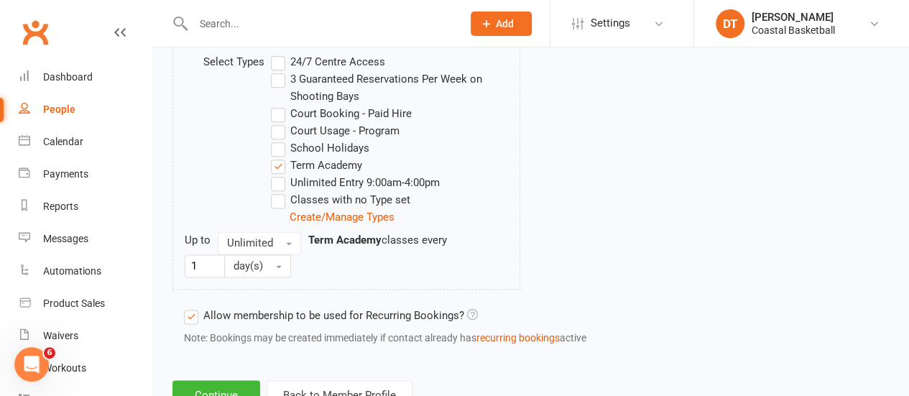
scroll to position [833, 0]
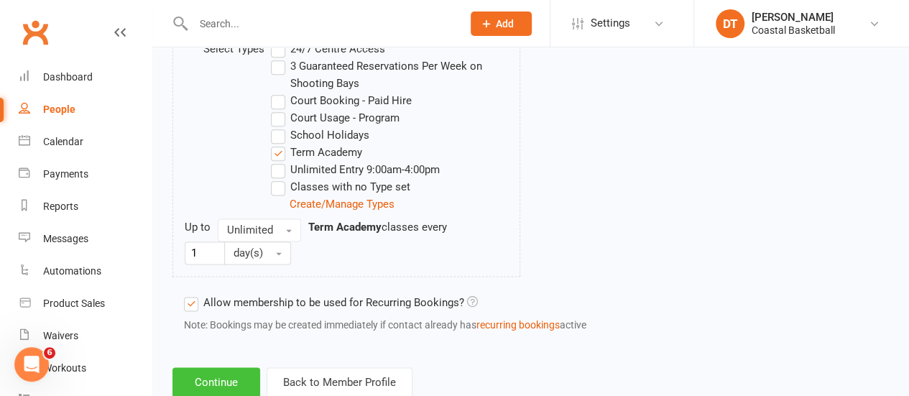
click at [233, 370] on button "Continue" at bounding box center [217, 382] width 88 height 30
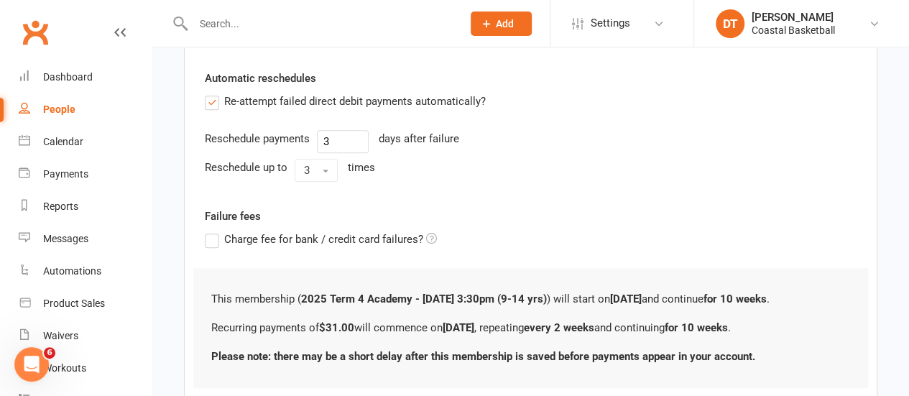
scroll to position [602, 0]
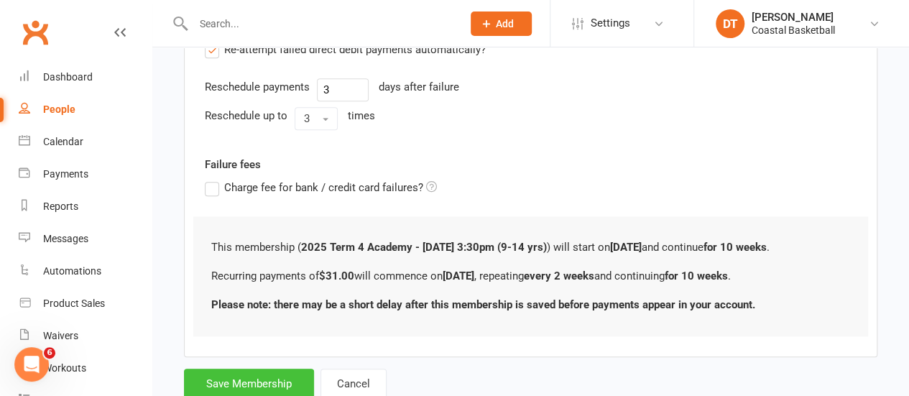
click at [252, 380] on button "Save Membership" at bounding box center [249, 384] width 130 height 30
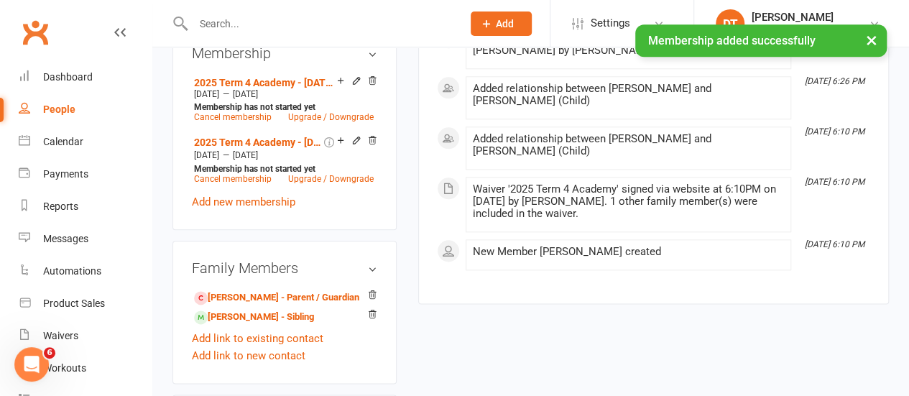
scroll to position [710, 0]
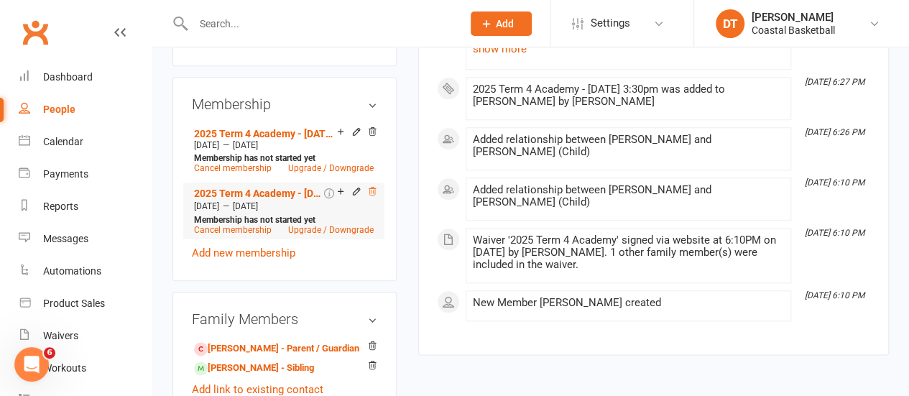
click at [376, 186] on icon at bounding box center [372, 191] width 10 height 10
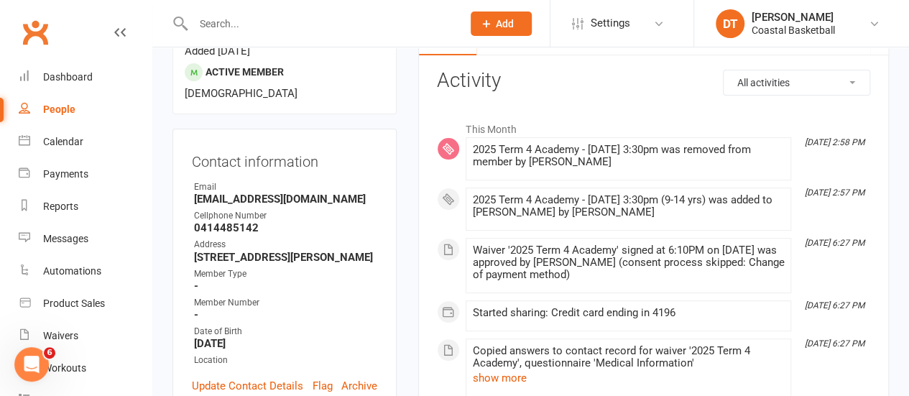
scroll to position [0, 0]
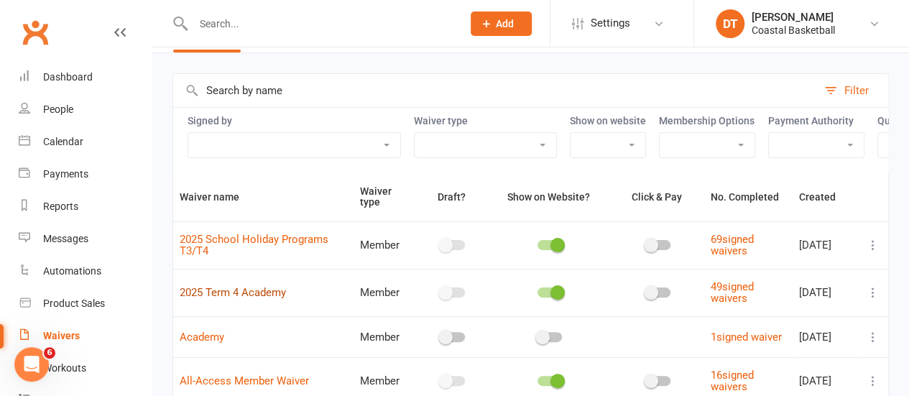
click at [256, 295] on link "2025 Term 4 Academy" at bounding box center [233, 292] width 106 height 13
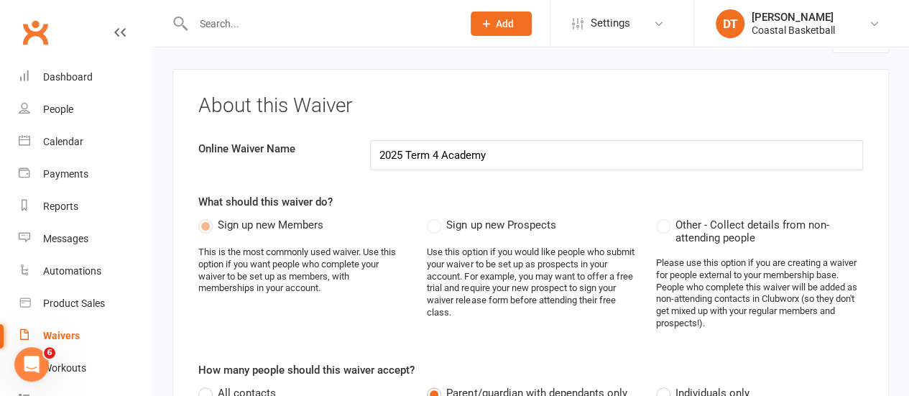
select select "applies_to_dependant_signees"
select select "select"
select select "applies_to_dependant_signees"
select select "select"
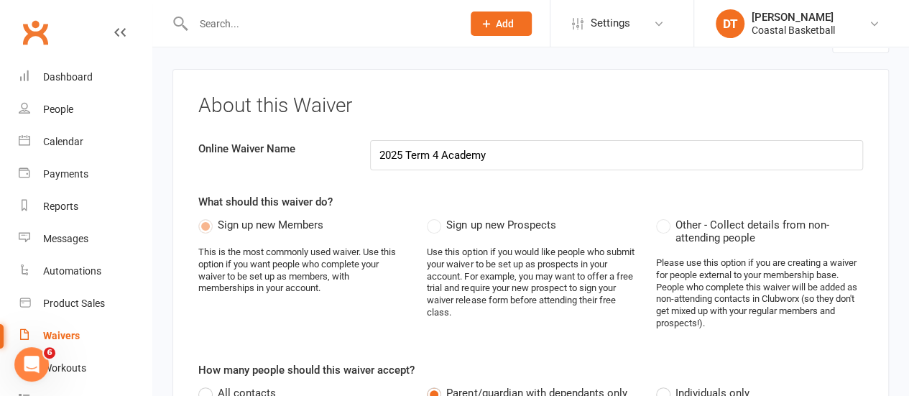
select select "applies_to_dependant_signees"
select select "select"
select select "applies_to_dependant_signees"
select select "checkbox"
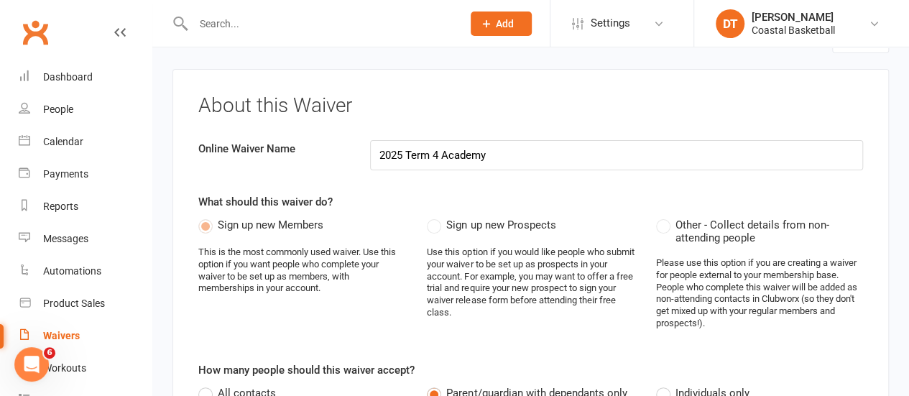
select select "applies_to_dependant_signees"
select select "select"
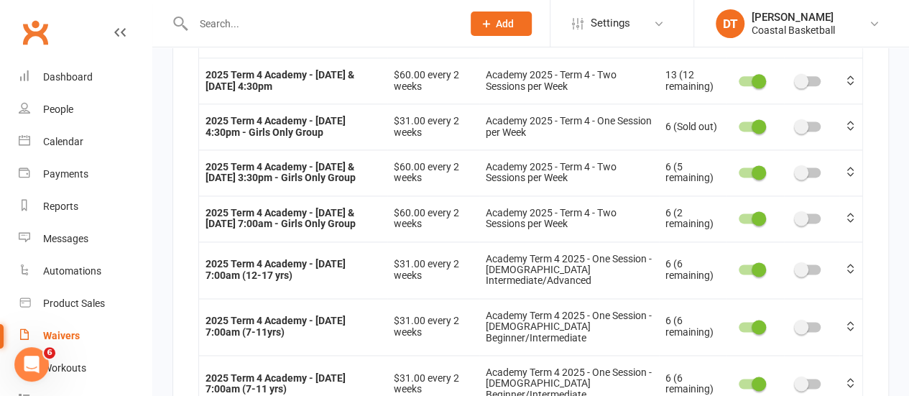
scroll to position [677, 0]
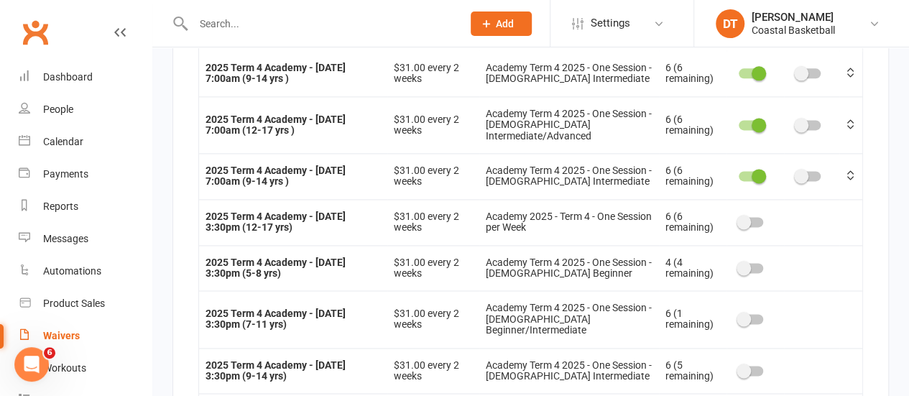
click at [737, 364] on span at bounding box center [744, 371] width 14 height 14
click at [739, 369] on input "checkbox" at bounding box center [739, 369] width 0 height 0
click at [735, 315] on switch at bounding box center [751, 321] width 36 height 12
click at [732, 290] on td at bounding box center [755, 318] width 57 height 57
click at [739, 314] on div at bounding box center [751, 319] width 24 height 10
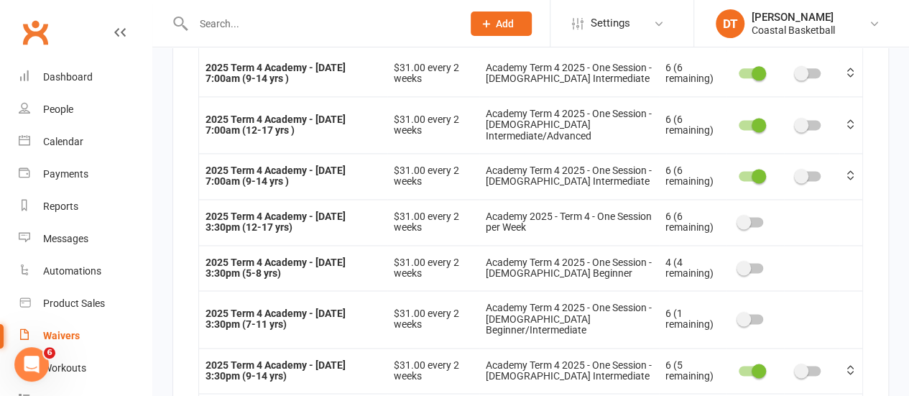
click at [739, 317] on input "checkbox" at bounding box center [739, 317] width 0 height 0
click at [737, 261] on span at bounding box center [744, 268] width 14 height 14
click at [739, 266] on input "checkbox" at bounding box center [739, 266] width 0 height 0
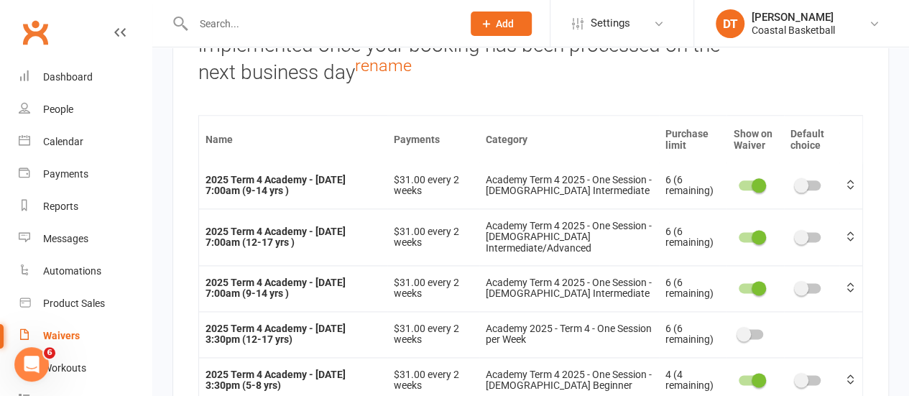
drag, startPoint x: 720, startPoint y: 190, endPoint x: 732, endPoint y: 193, distance: 11.9
click at [733, 330] on switch at bounding box center [751, 336] width 36 height 12
click at [737, 330] on switch at bounding box center [751, 336] width 36 height 12
click at [737, 327] on span at bounding box center [744, 334] width 14 height 14
click at [739, 332] on input "checkbox" at bounding box center [739, 332] width 0 height 0
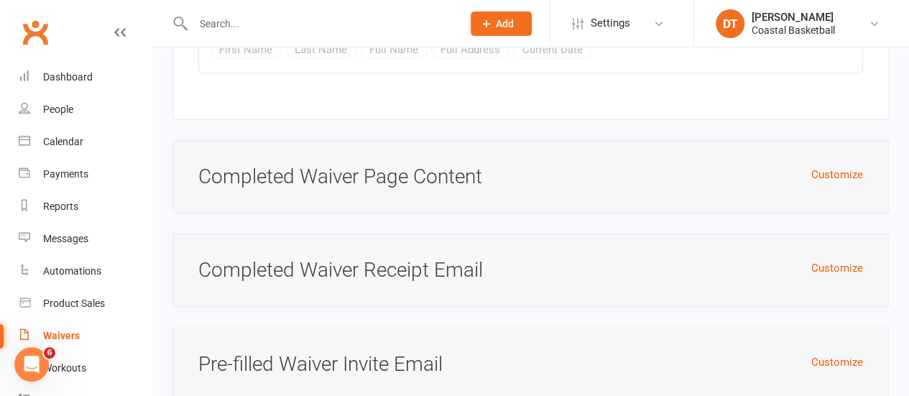
scroll to position [15319, 0]
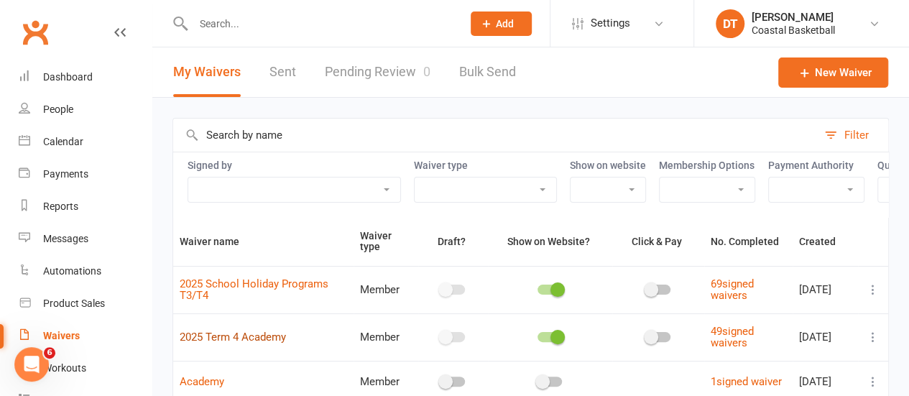
click at [265, 343] on link "2025 Term 4 Academy" at bounding box center [233, 337] width 106 height 13
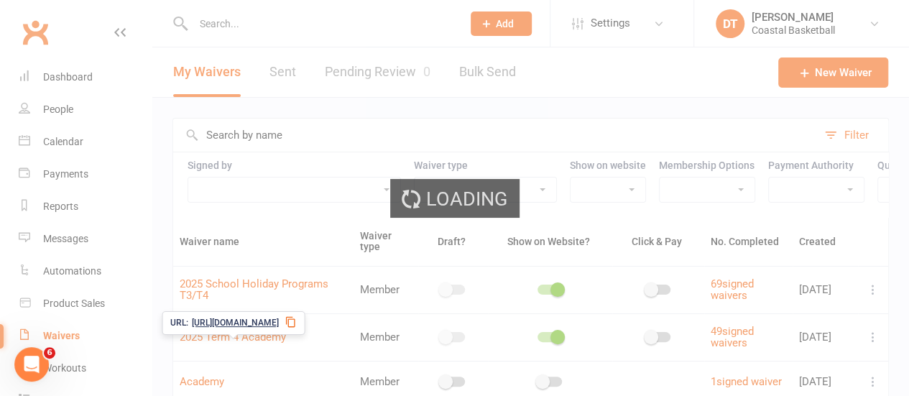
select select "applies_to_dependant_signees"
select select "select"
select select "applies_to_dependant_signees"
select select "select"
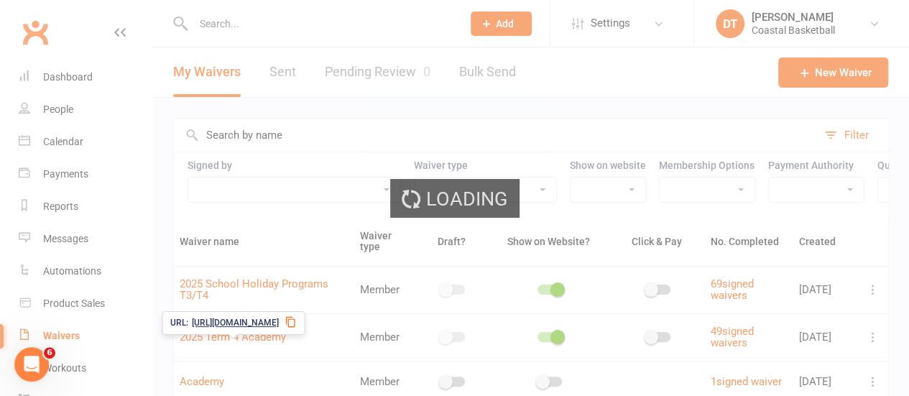
select select "applies_to_dependant_signees"
select select "select"
select select "applies_to_dependant_signees"
select select "checkbox"
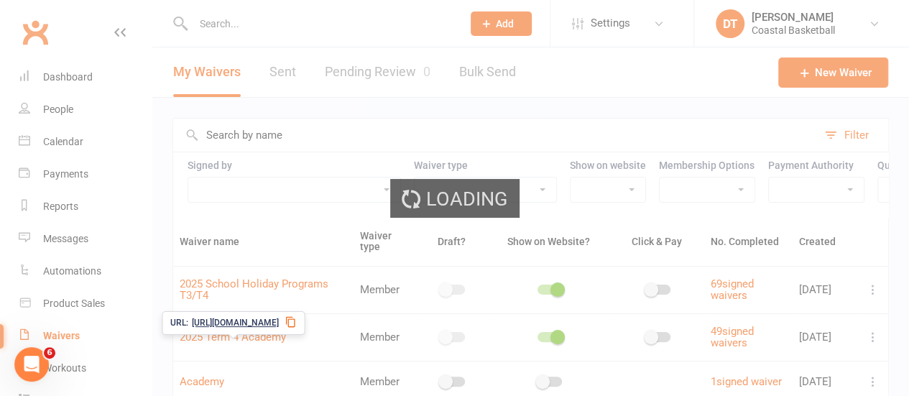
select select "applies_to_dependant_signees"
select select "select"
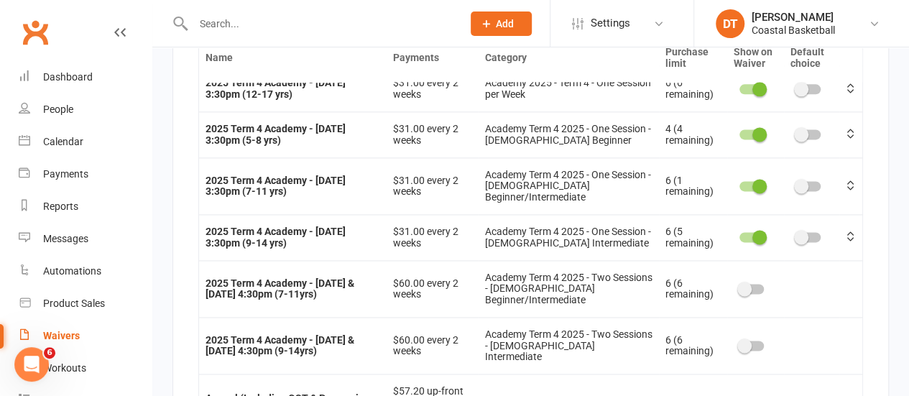
scroll to position [824, 0]
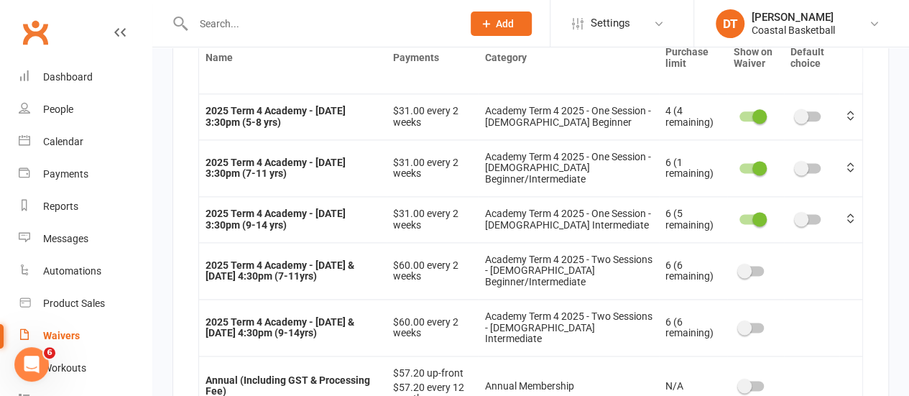
click at [738, 264] on span at bounding box center [745, 271] width 14 height 14
click at [740, 269] on input "checkbox" at bounding box center [740, 269] width 0 height 0
click at [740, 323] on div at bounding box center [752, 328] width 24 height 10
click at [740, 326] on input "checkbox" at bounding box center [740, 326] width 0 height 0
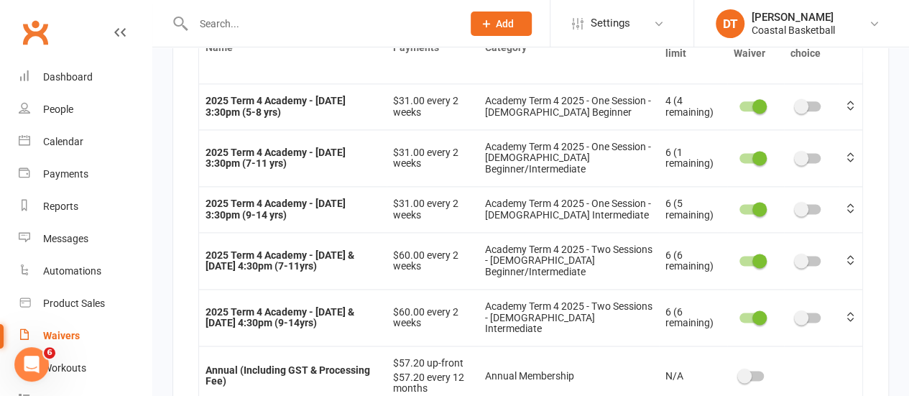
scroll to position [15319, 0]
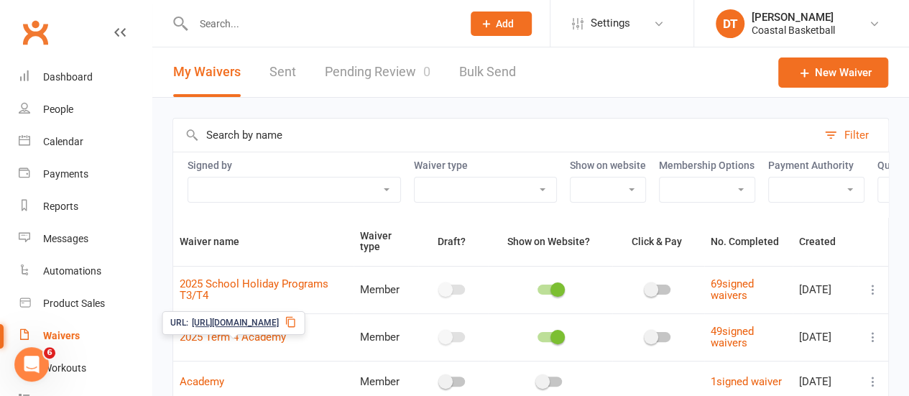
click at [274, 321] on span "https://app.clubworx.com/s/zySgQAZW" at bounding box center [235, 323] width 87 height 14
click at [275, 196] on select "All contacts can sign Only parents with dependants can sign Only individuals ca…" at bounding box center [294, 190] width 212 height 24
click at [530, 178] on select "Member Prospect Non-attending Contact" at bounding box center [486, 190] width 142 height 24
click at [726, 190] on select "Included Not included" at bounding box center [707, 190] width 95 height 24
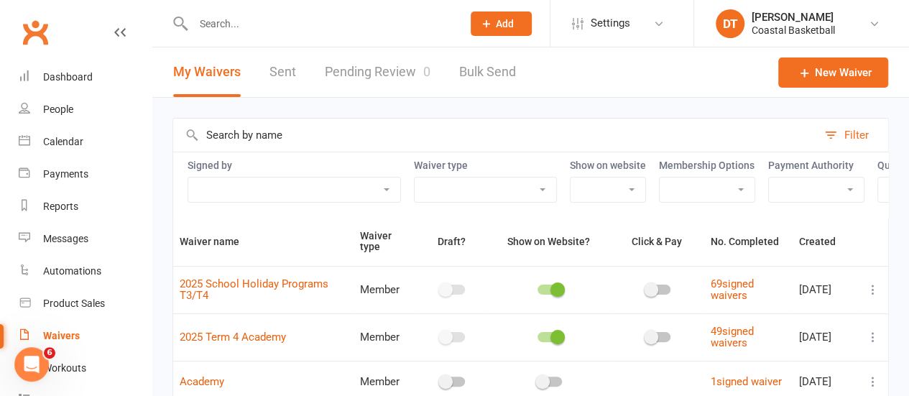
drag, startPoint x: 726, startPoint y: 190, endPoint x: 772, endPoint y: 185, distance: 46.4
click at [726, 190] on select "Included Not included" at bounding box center [707, 190] width 95 height 24
click at [273, 344] on link "2025 Term 4 Academy" at bounding box center [233, 337] width 106 height 13
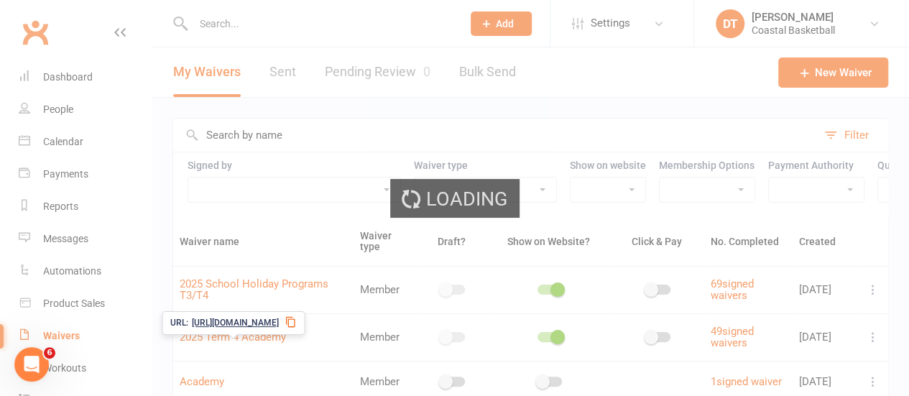
select select "applies_to_dependant_signees"
select select "select"
select select "applies_to_dependant_signees"
select select "select"
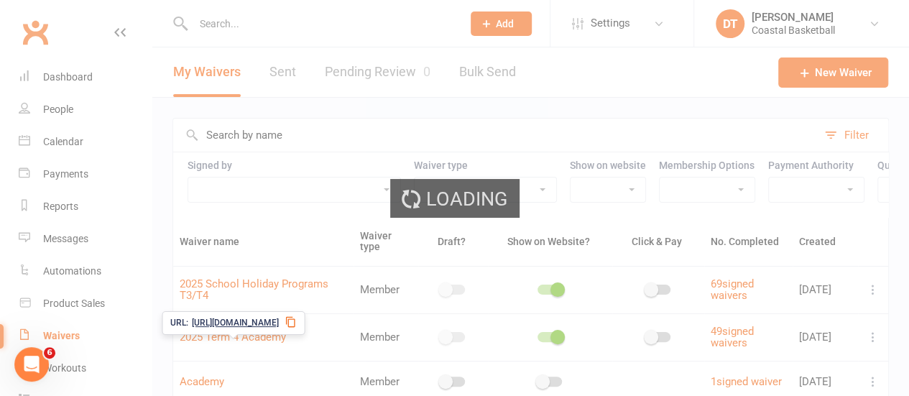
select select "applies_to_dependant_signees"
select select "select"
select select "applies_to_dependant_signees"
select select "checkbox"
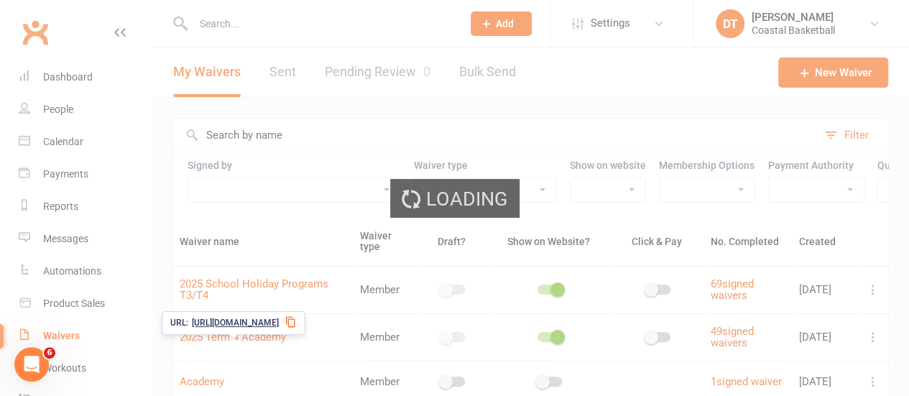
select select "applies_to_dependant_signees"
select select "select"
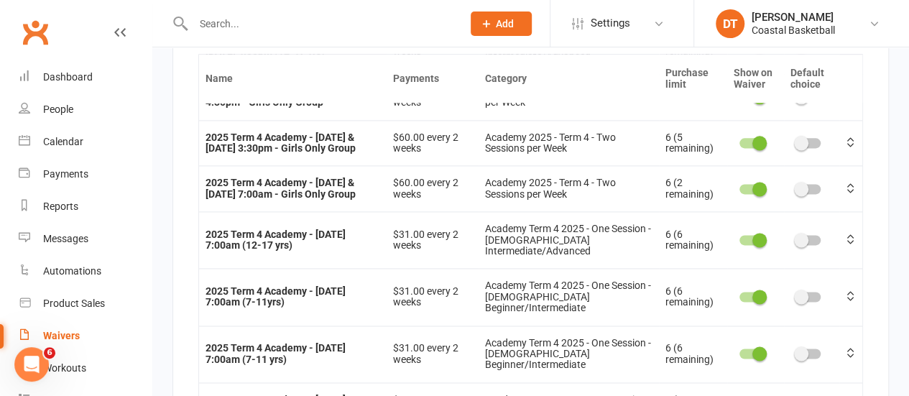
scroll to position [723, 0]
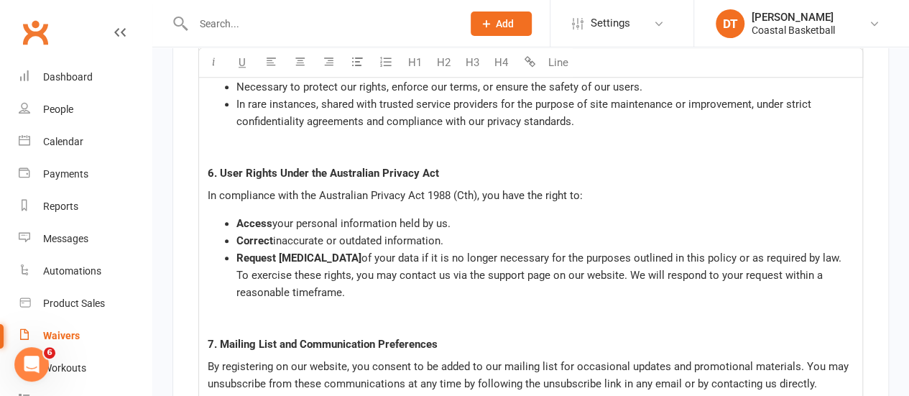
scroll to position [15319, 0]
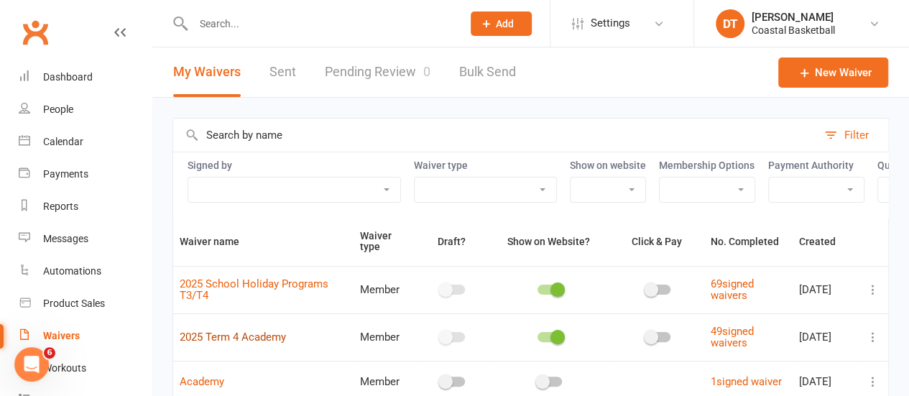
click at [237, 340] on link "2025 Term 4 Academy" at bounding box center [233, 337] width 106 height 13
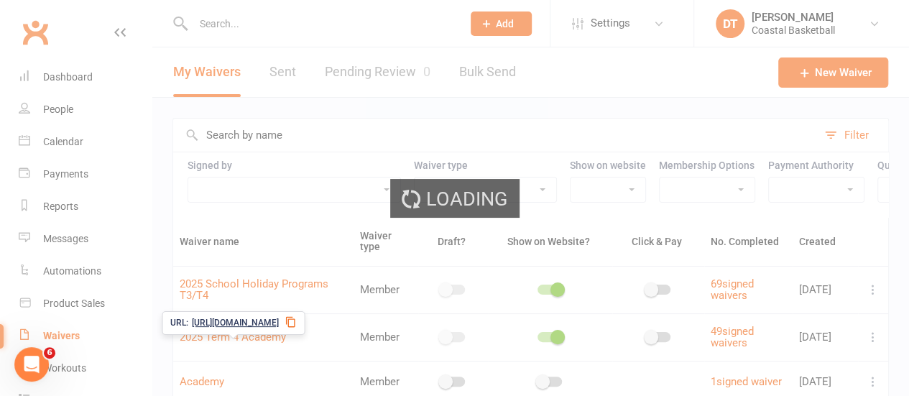
select select "applies_to_dependant_signees"
select select "select"
select select "applies_to_dependant_signees"
select select "select"
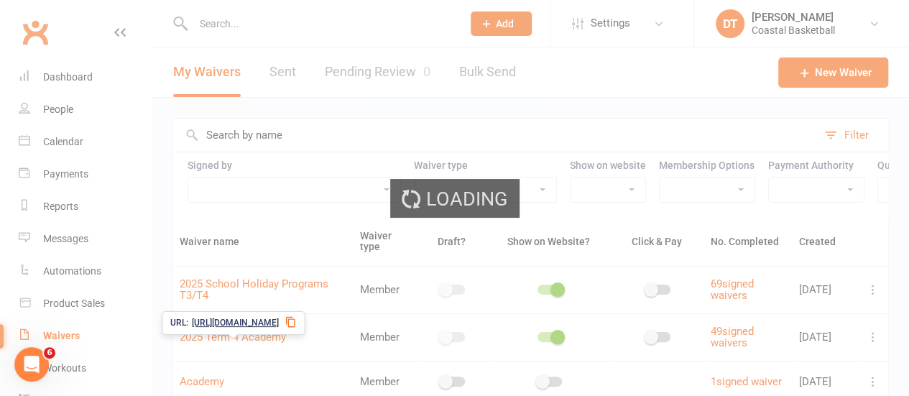
select select "applies_to_dependant_signees"
select select "select"
select select "applies_to_dependant_signees"
select select "checkbox"
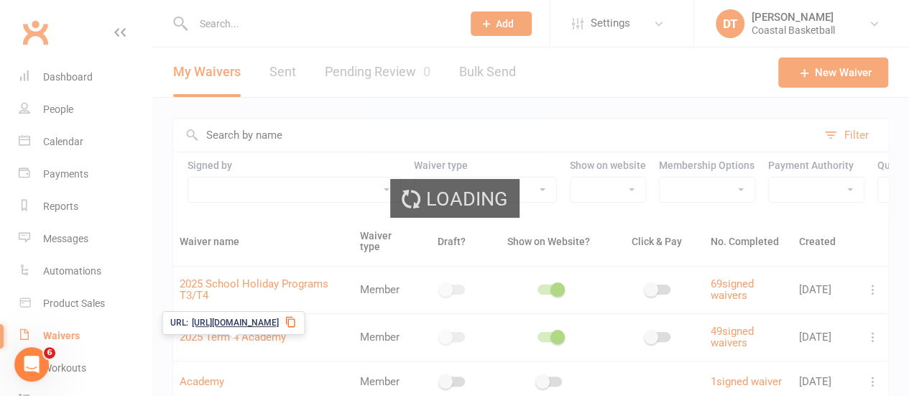
select select "applies_to_dependant_signees"
select select "select"
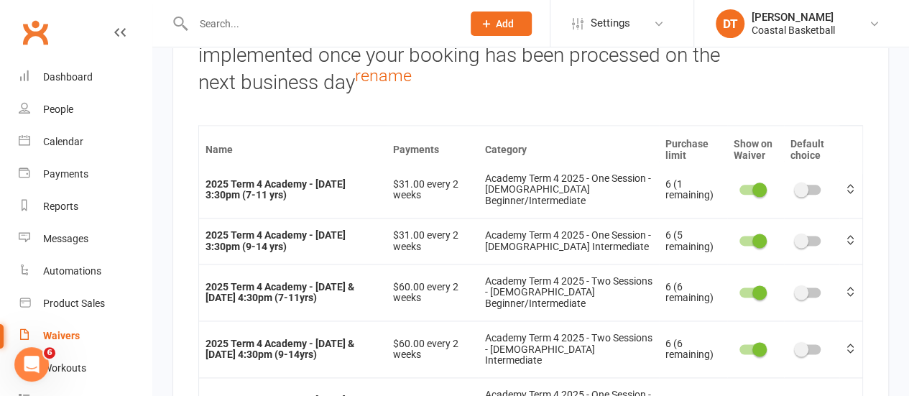
scroll to position [938, 0]
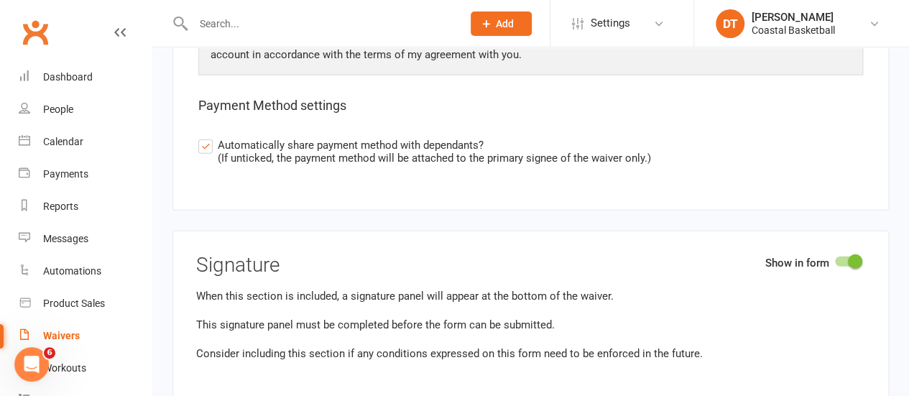
scroll to position [15319, 0]
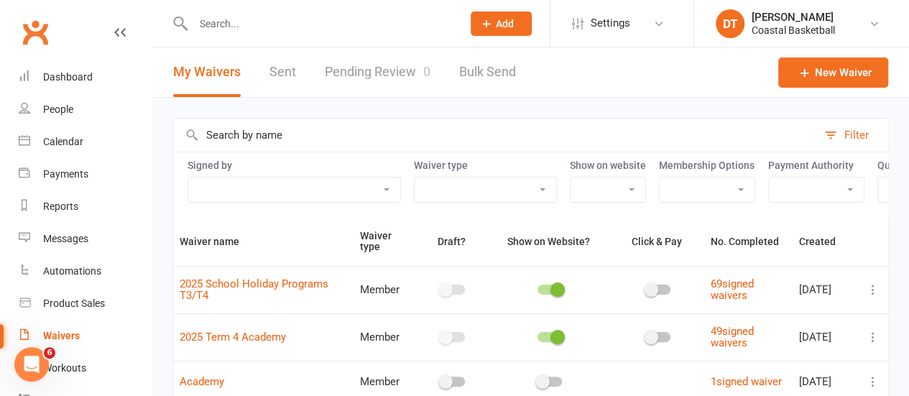
click at [292, 337] on td "2025 Term 4 Academy" at bounding box center [263, 336] width 180 height 47
click at [278, 344] on link "2025 Term 4 Academy" at bounding box center [233, 337] width 106 height 13
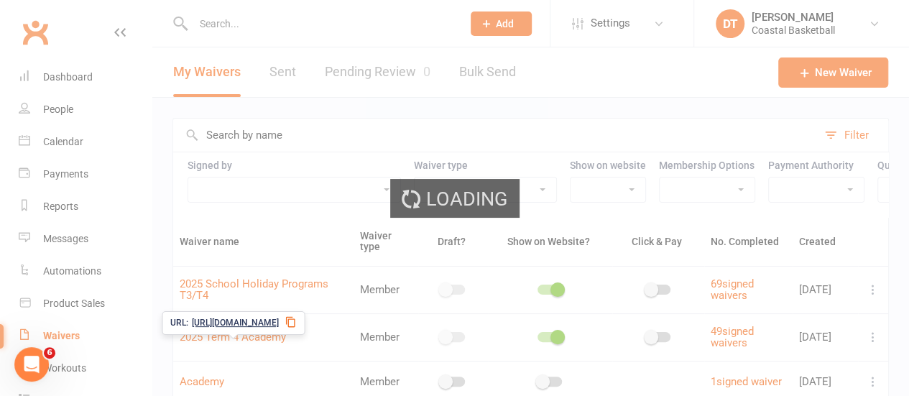
select select "applies_to_dependant_signees"
select select "select"
select select "applies_to_dependant_signees"
select select "select"
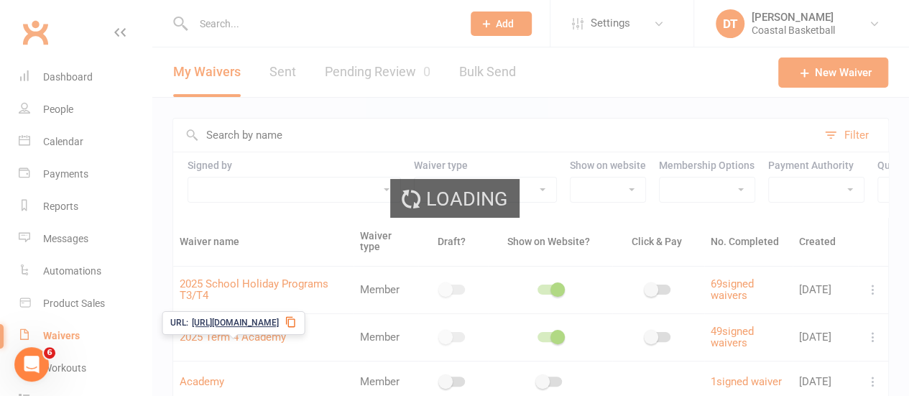
select select "applies_to_dependant_signees"
select select "select"
select select "applies_to_dependant_signees"
select select "checkbox"
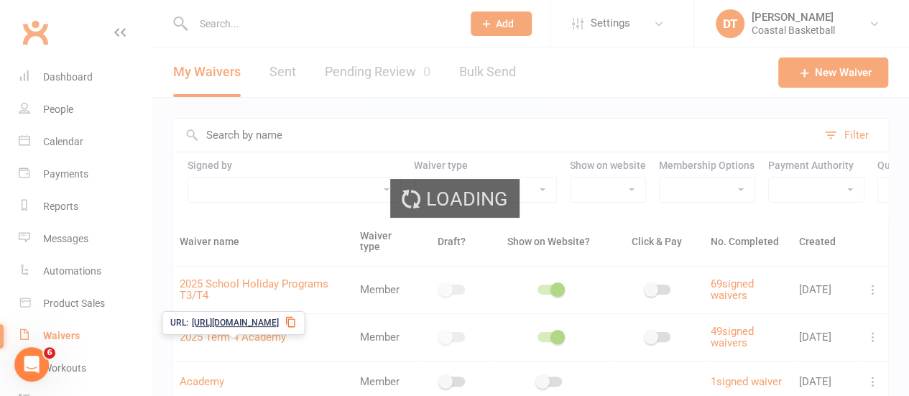
select select "applies_to_dependant_signees"
select select "select"
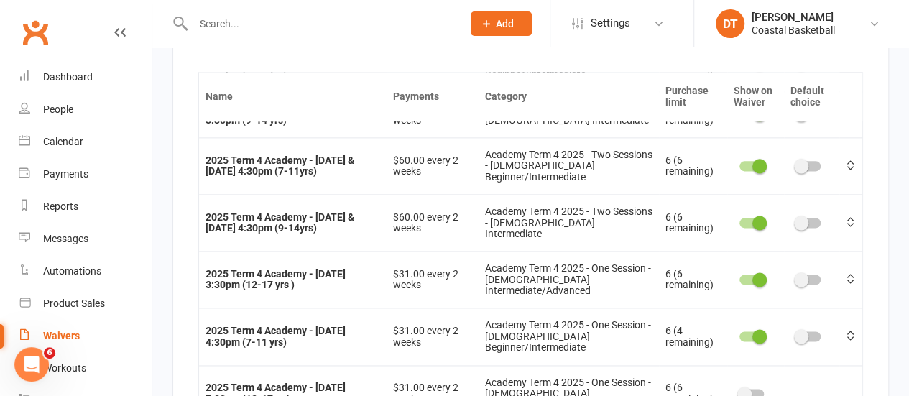
scroll to position [996, 0]
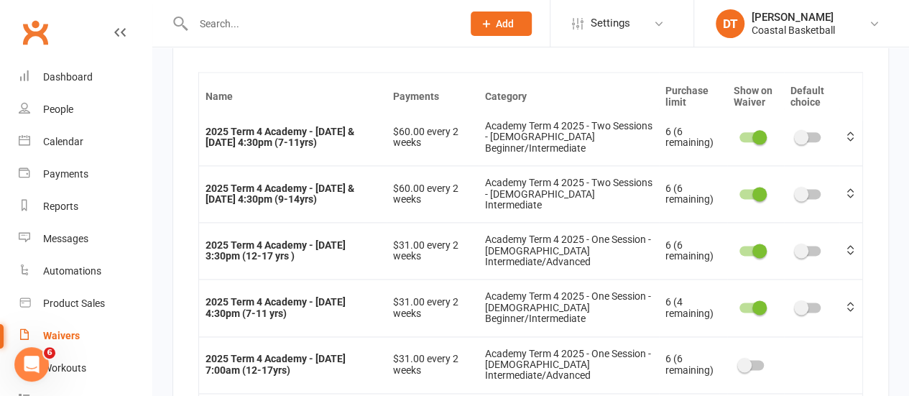
click at [740, 360] on div at bounding box center [752, 365] width 24 height 10
click at [740, 363] on input "checkbox" at bounding box center [740, 363] width 0 height 0
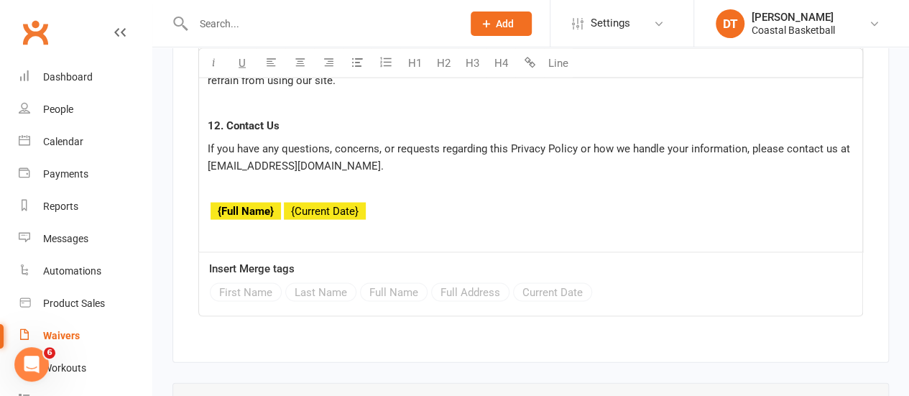
scroll to position [15319, 0]
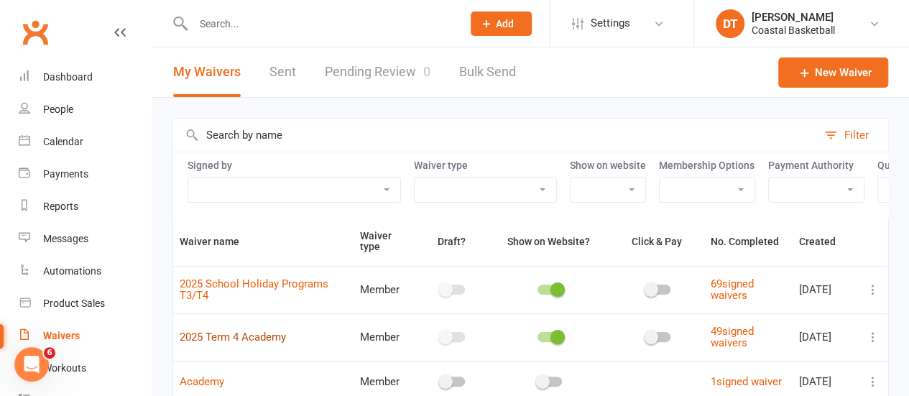
drag, startPoint x: 227, startPoint y: 347, endPoint x: 404, endPoint y: 224, distance: 215.4
click at [227, 344] on link "2025 Term 4 Academy" at bounding box center [233, 337] width 106 height 13
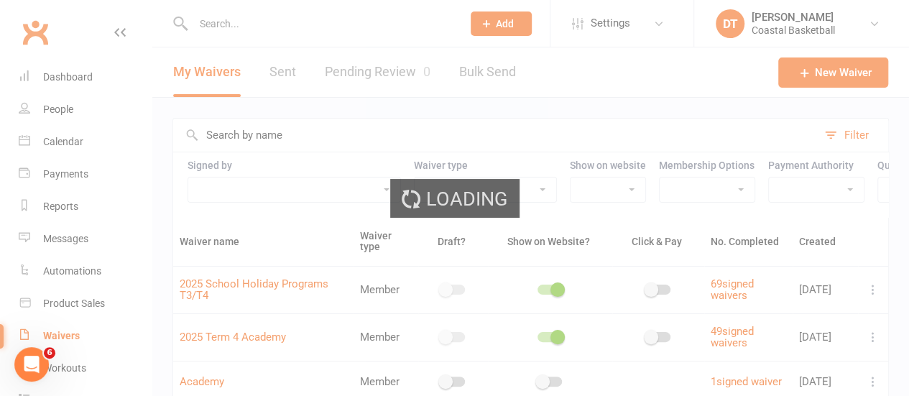
select select "applies_to_dependant_signees"
select select "select"
select select "applies_to_dependant_signees"
select select "select"
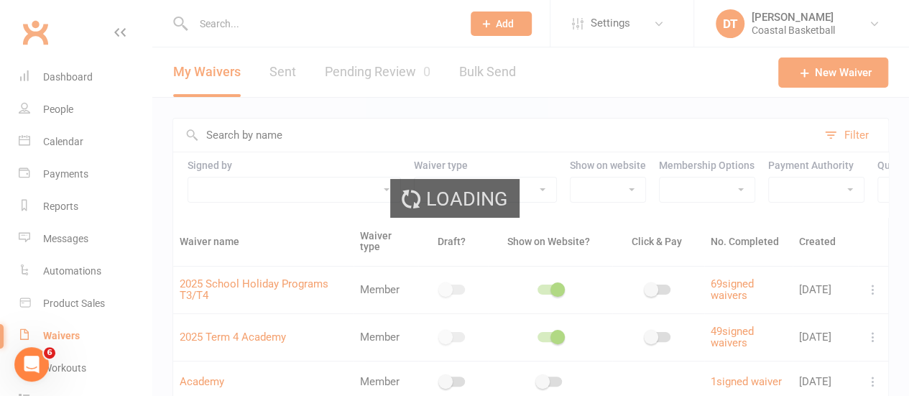
select select "applies_to_dependant_signees"
select select "select"
select select "applies_to_dependant_signees"
select select "checkbox"
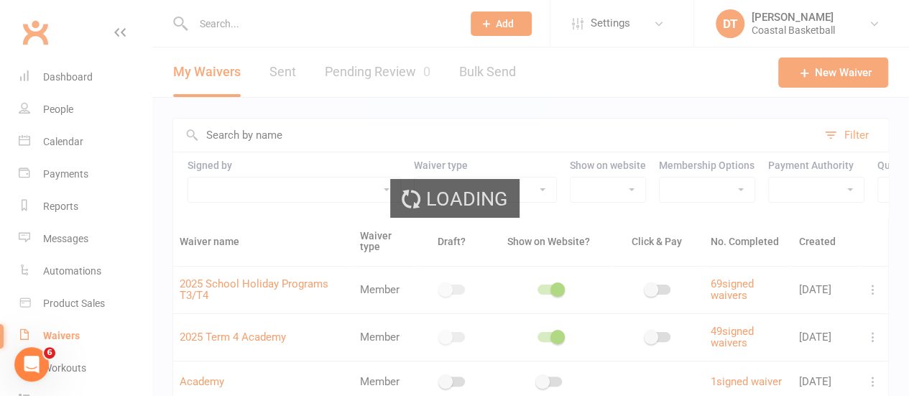
select select "applies_to_dependant_signees"
select select "select"
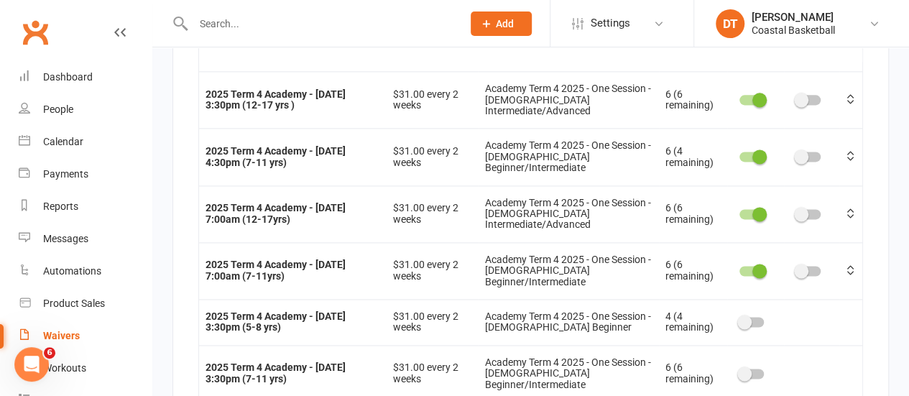
scroll to position [1001, 0]
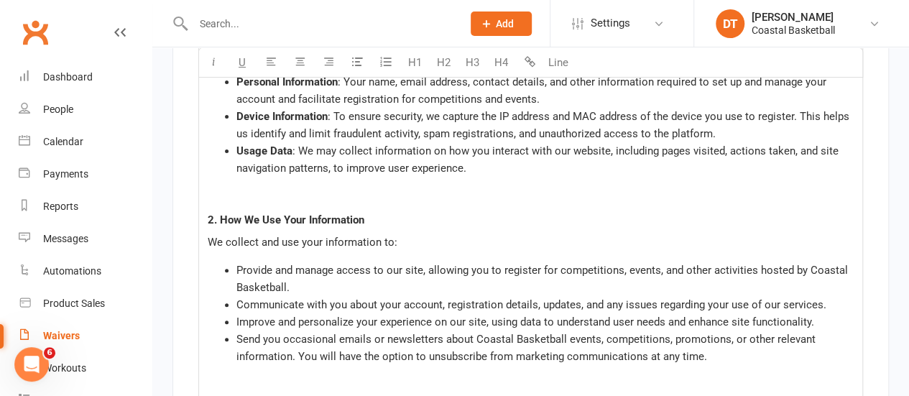
scroll to position [15319, 0]
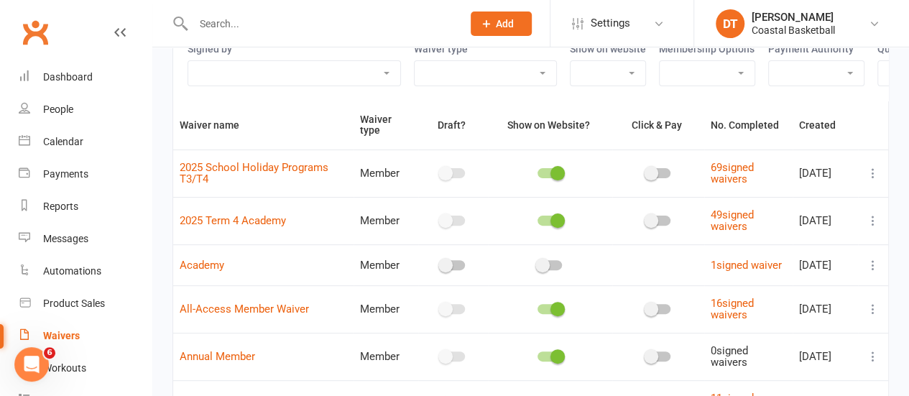
scroll to position [124, 0]
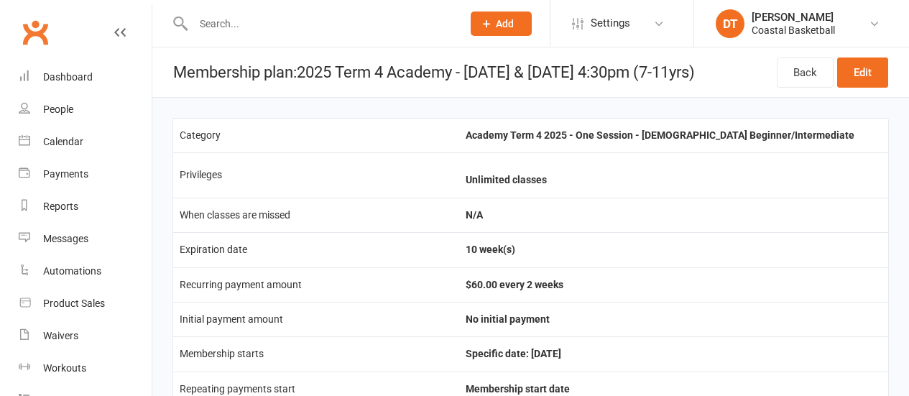
click at [886, 65] on link "Edit" at bounding box center [862, 73] width 51 height 30
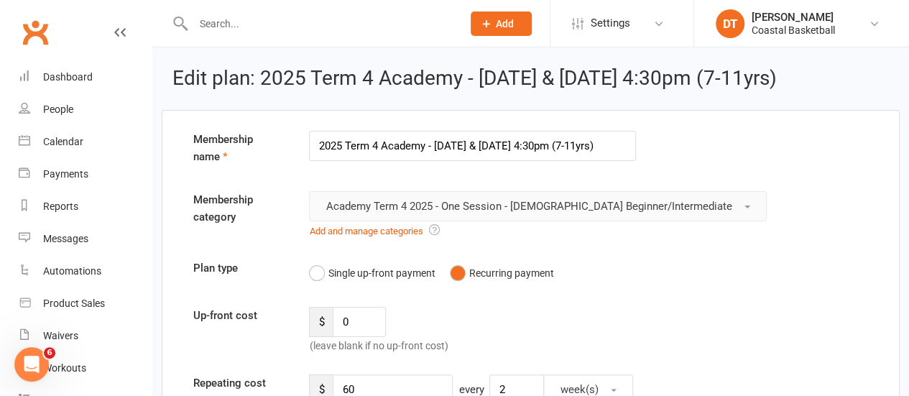
click at [622, 200] on span "Academy Term 4 2025 - One Session - [DEMOGRAPHIC_DATA] Beginner/Intermediate" at bounding box center [529, 206] width 406 height 13
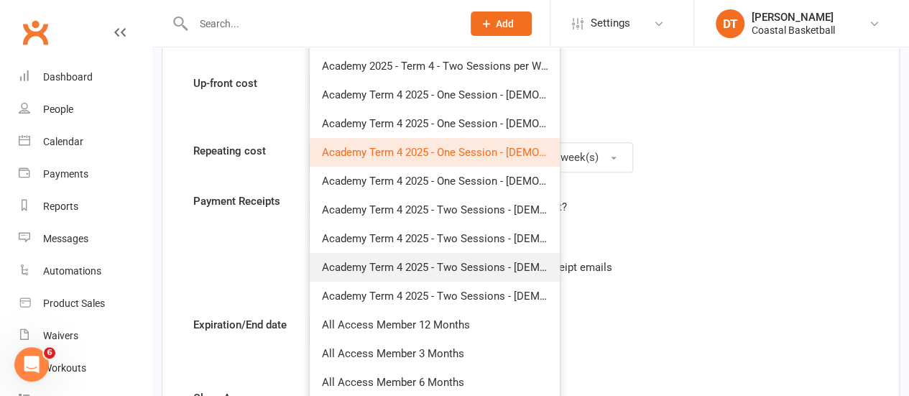
click at [524, 261] on span "Academy Term 4 2025 - Two Sessions - [DEMOGRAPHIC_DATA] Beginner/Intermediate" at bounding box center [528, 267] width 414 height 13
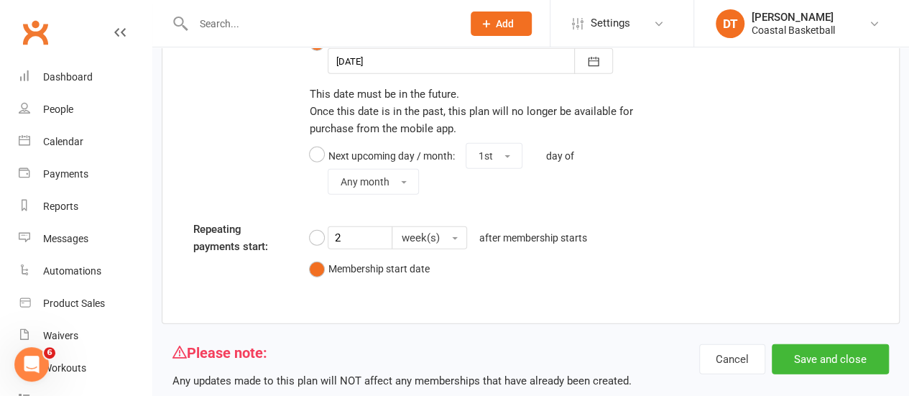
scroll to position [1852, 0]
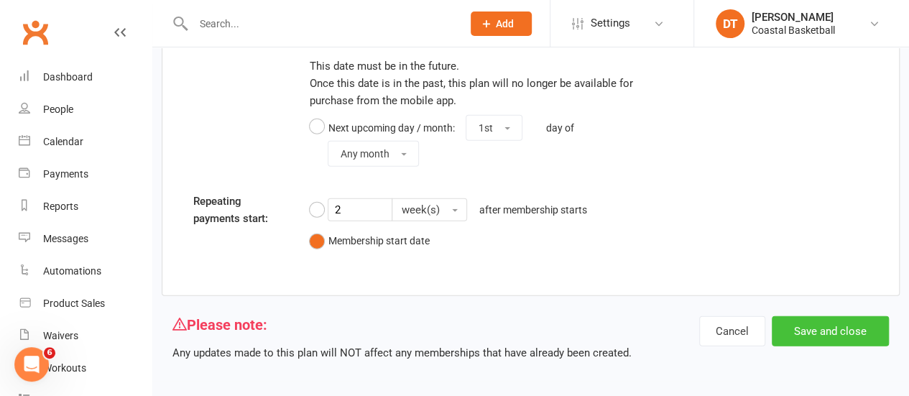
click at [850, 321] on button "Save and close" at bounding box center [830, 331] width 117 height 30
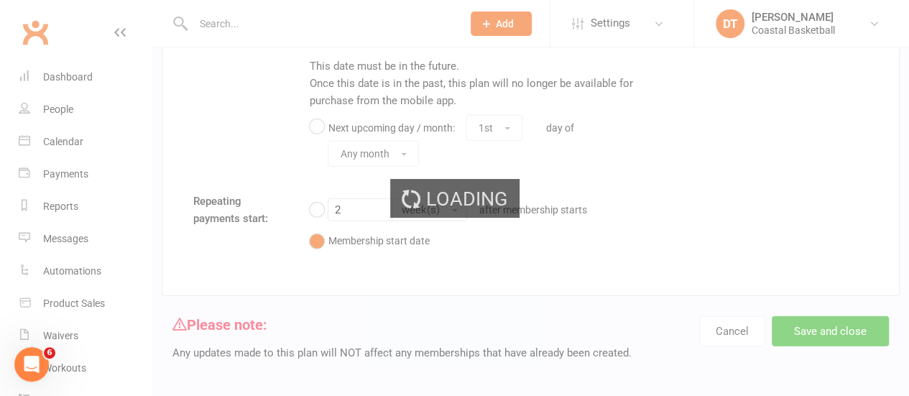
select select "100"
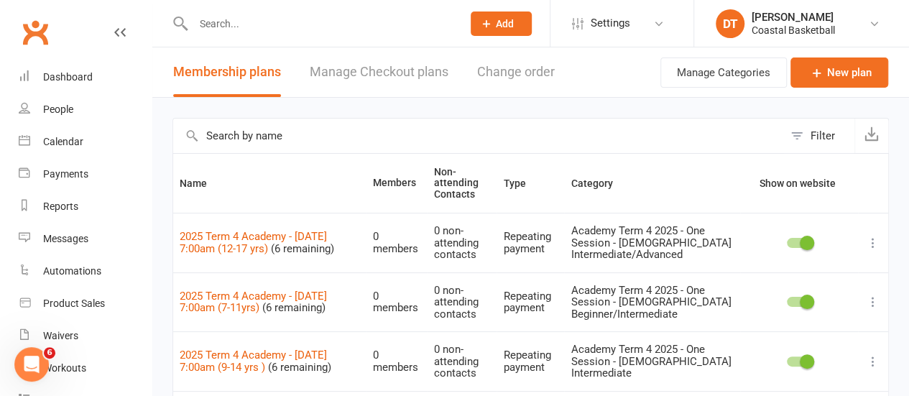
click at [448, 147] on input "text" at bounding box center [478, 136] width 610 height 35
type input "monday"
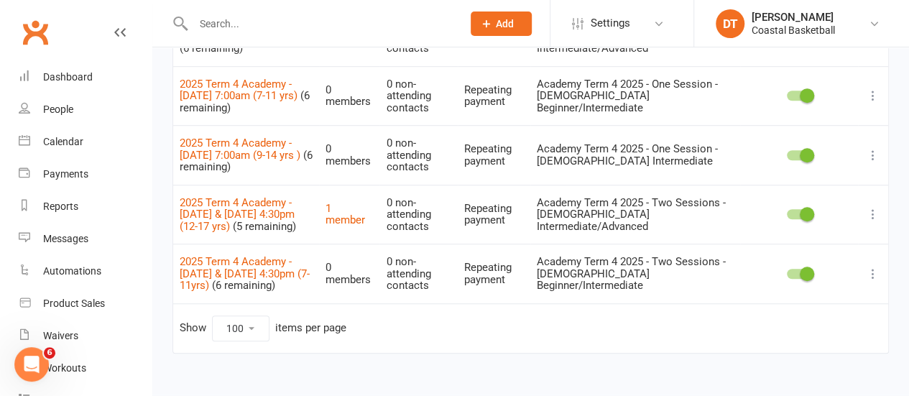
scroll to position [446, 0]
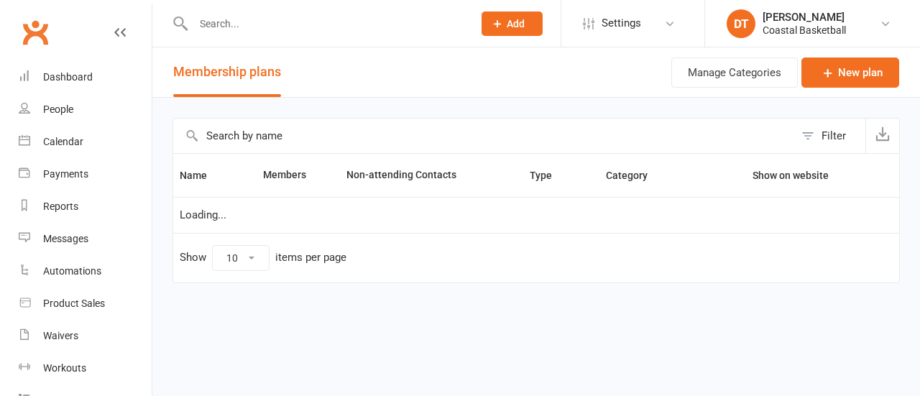
select select "100"
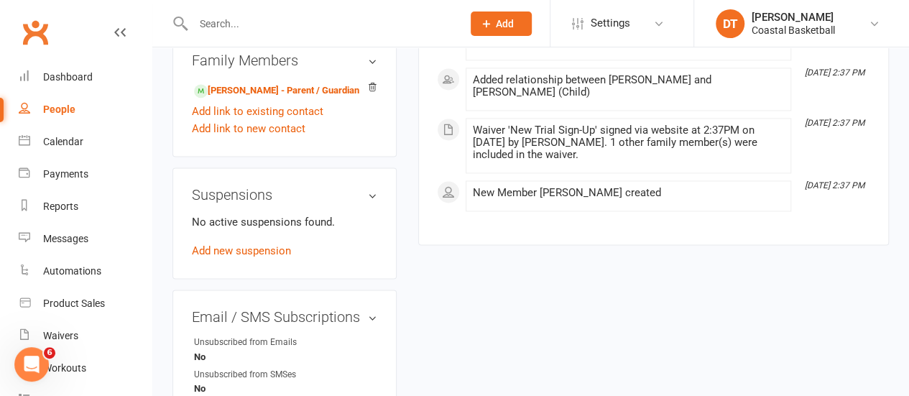
scroll to position [1178, 0]
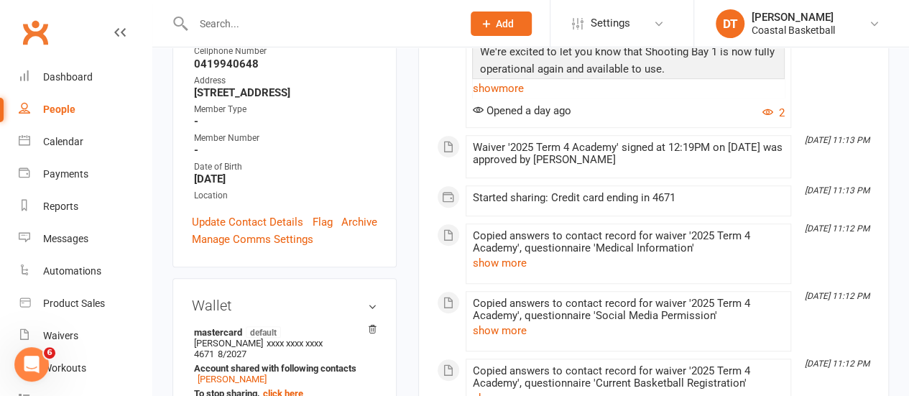
scroll to position [339, 0]
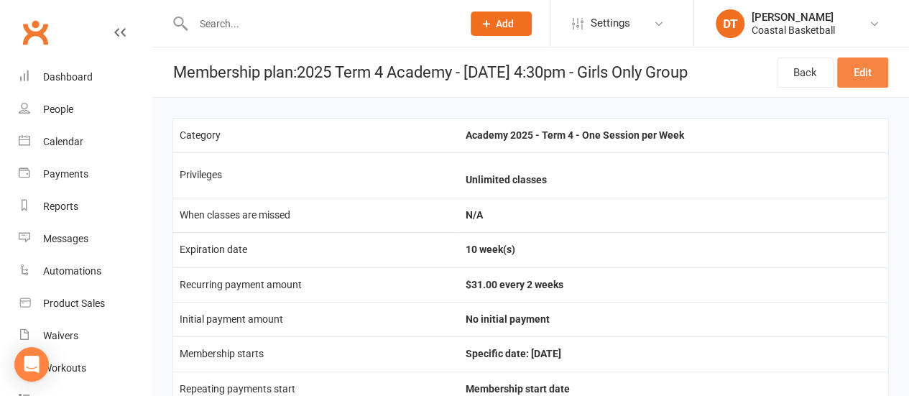
click at [874, 61] on link "Edit" at bounding box center [862, 73] width 51 height 30
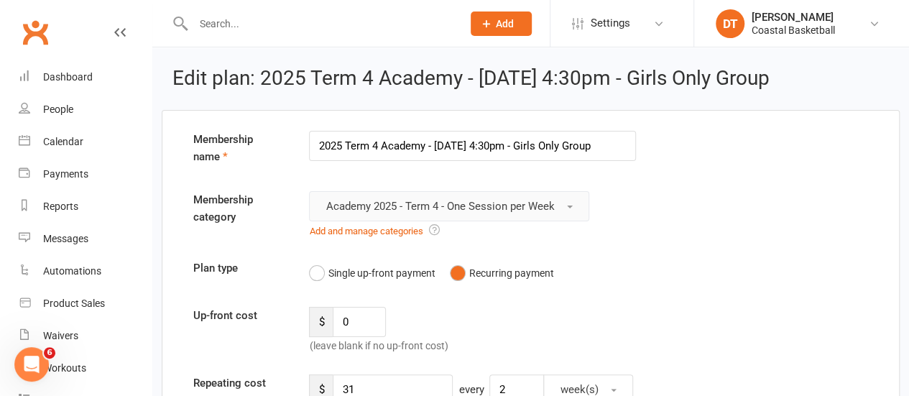
click at [554, 206] on span "Academy 2025 - Term 4 - One Session per Week" at bounding box center [440, 206] width 229 height 13
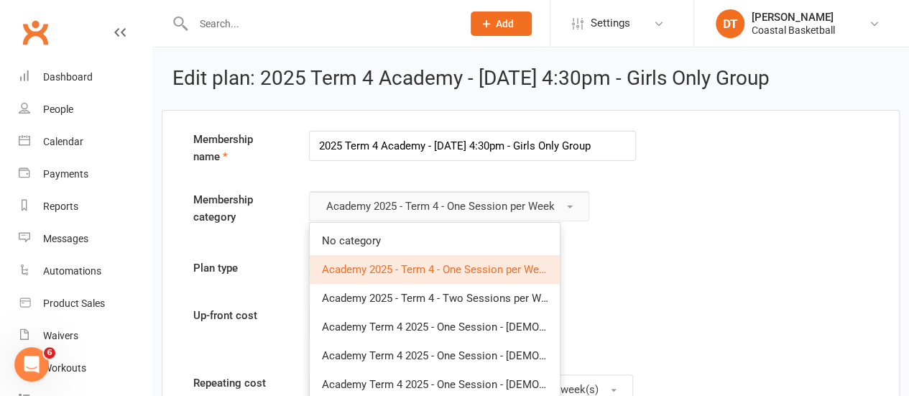
click at [554, 206] on span "Academy 2025 - Term 4 - One Session per Week" at bounding box center [440, 206] width 229 height 13
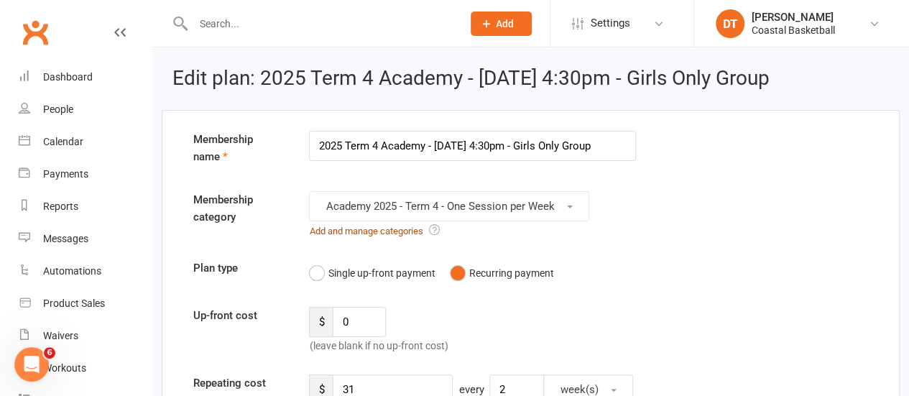
click at [400, 227] on link "Add and manage categories" at bounding box center [366, 231] width 114 height 11
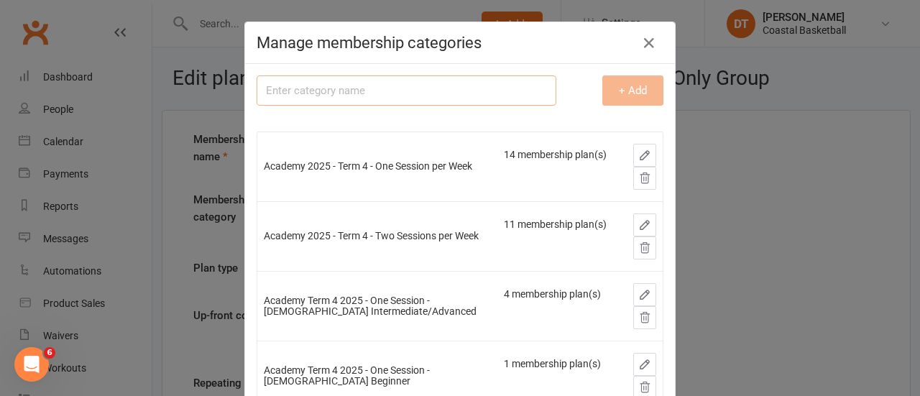
click at [417, 92] on input "text" at bounding box center [407, 90] width 300 height 30
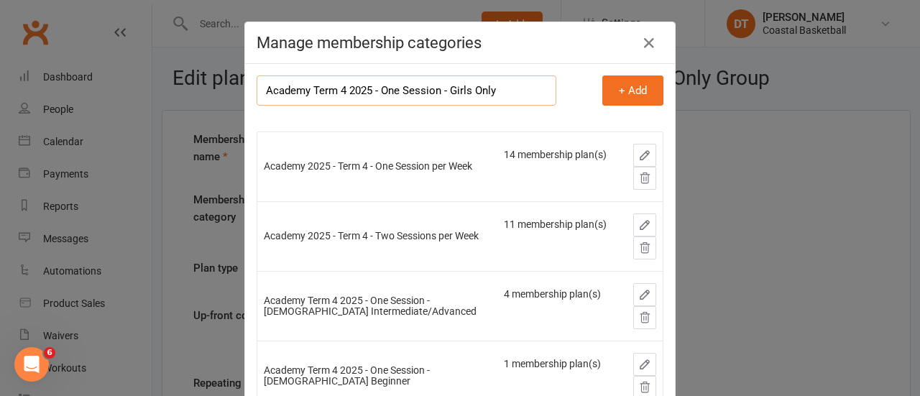
click at [477, 88] on input "Academy Term 4 2025 - One Session - Girls Only" at bounding box center [407, 90] width 300 height 30
type input "Academy Term 4 2025 - One Session - Girls Only"
click at [635, 84] on button "+ Add" at bounding box center [632, 90] width 61 height 30
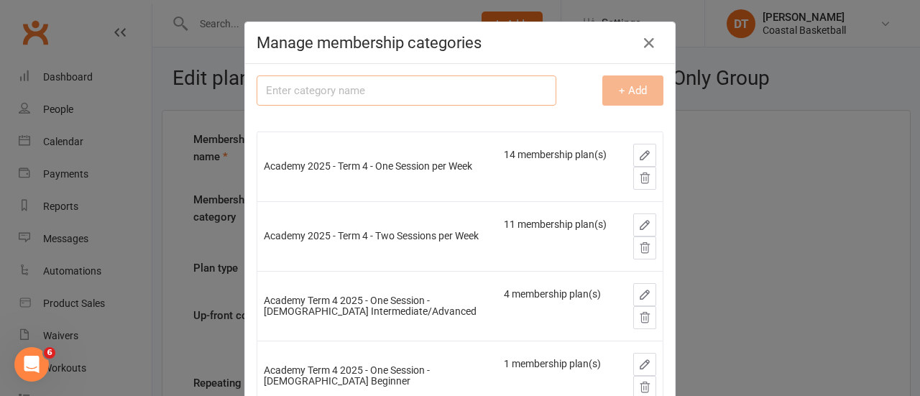
click at [408, 95] on input "text" at bounding box center [407, 90] width 300 height 30
paste input "Academy Term 4 2025 - One Session - Girls Only"
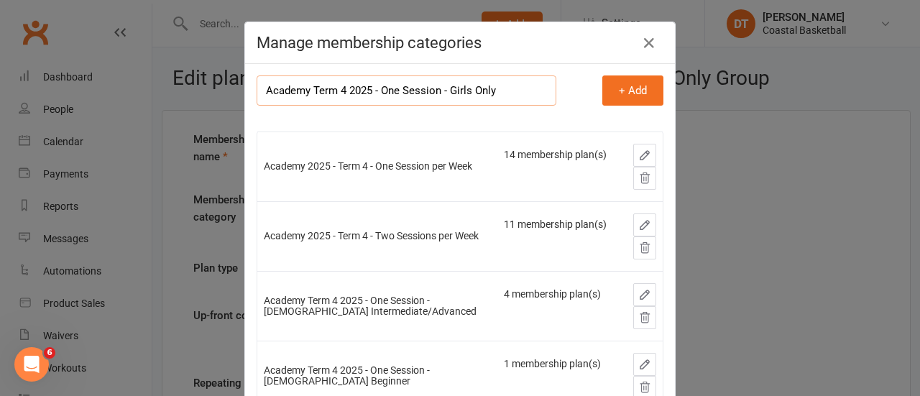
click at [385, 86] on input "Academy Term 4 2025 - One Session - Girls Only" at bounding box center [407, 90] width 300 height 30
type input "Academy Term 4 2025 - Two Sessions - Girls Only"
drag, startPoint x: 597, startPoint y: 93, endPoint x: 607, endPoint y: 96, distance: 10.5
click at [602, 93] on button "+ Add" at bounding box center [632, 90] width 61 height 30
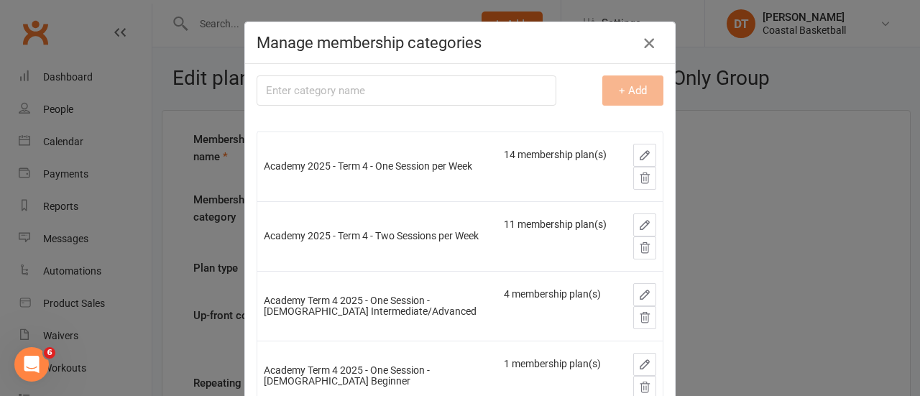
click at [646, 38] on icon "button" at bounding box center [649, 43] width 17 height 17
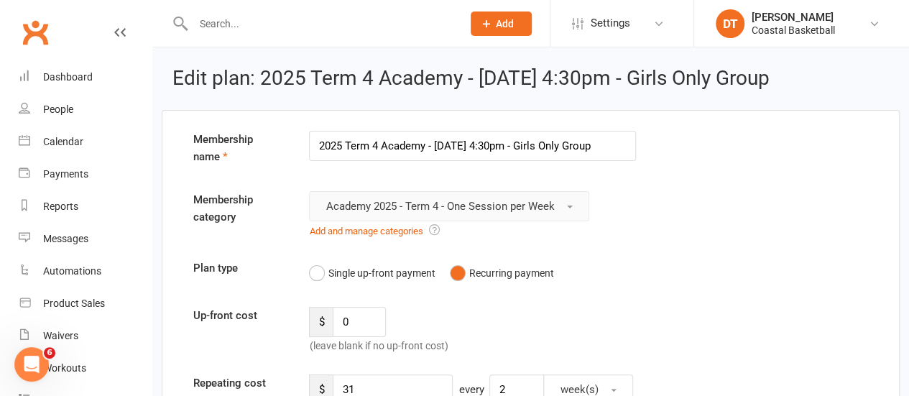
click at [564, 207] on button "Academy 2025 - Term 4 - One Session per Week" at bounding box center [449, 206] width 280 height 30
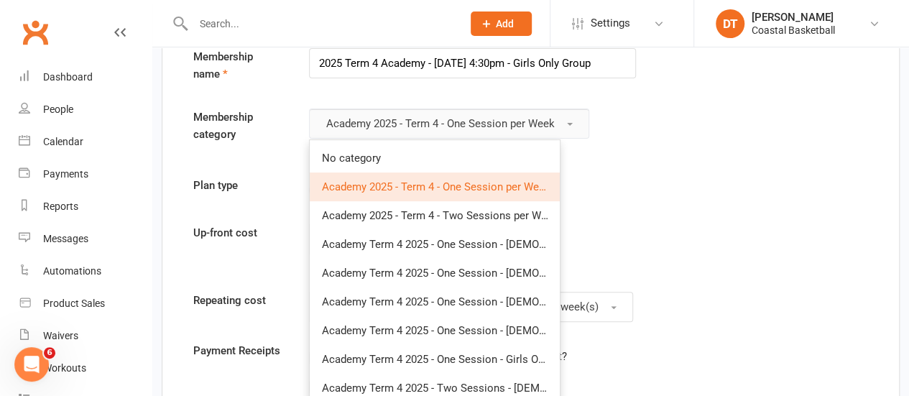
scroll to position [132, 0]
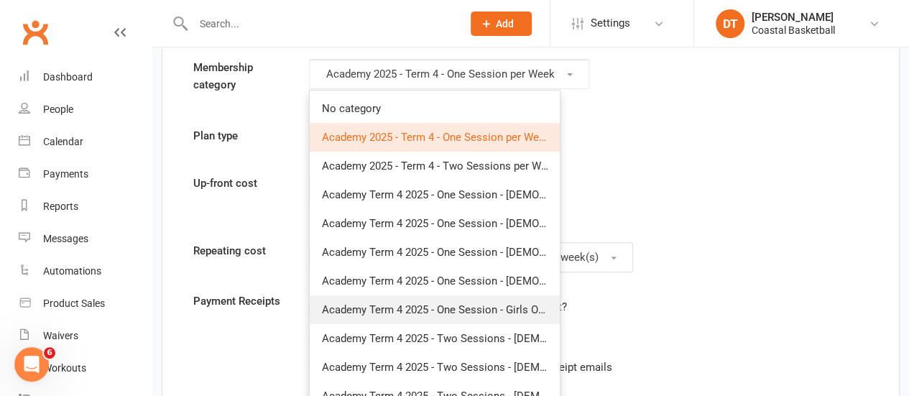
click at [529, 316] on link "Academy Term 4 2025 - One Session - Girls Only" at bounding box center [435, 309] width 250 height 29
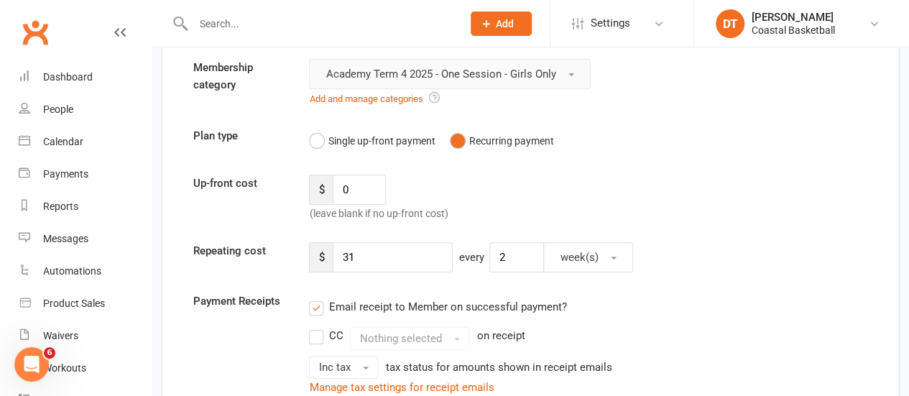
scroll to position [1826, 0]
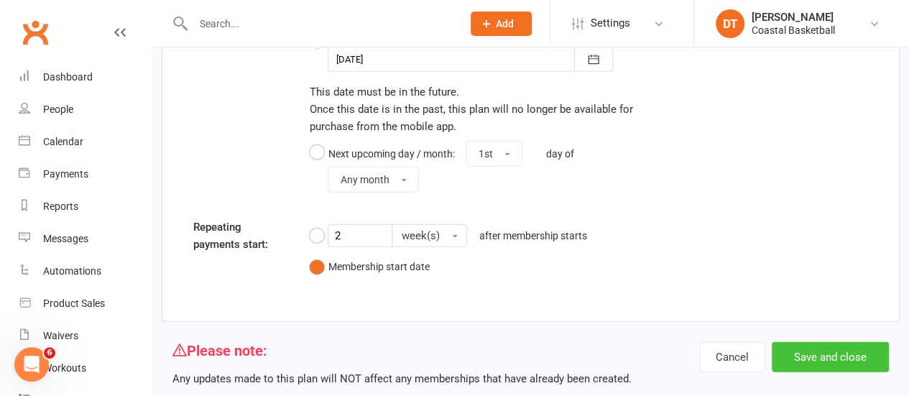
click at [876, 356] on button "Save and close" at bounding box center [830, 357] width 117 height 30
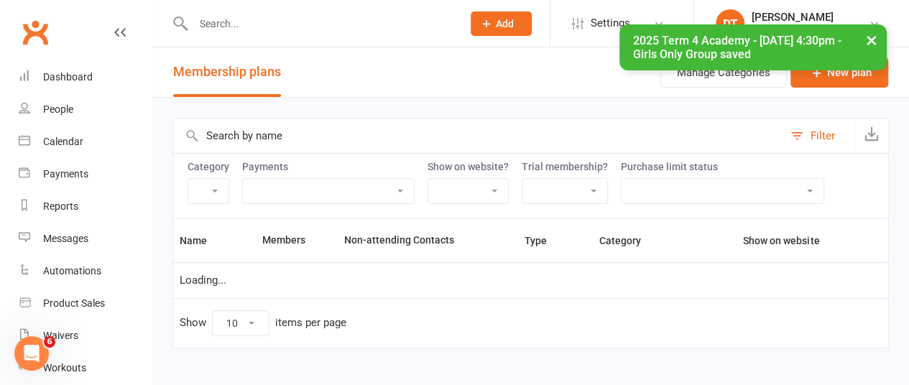
select select "100"
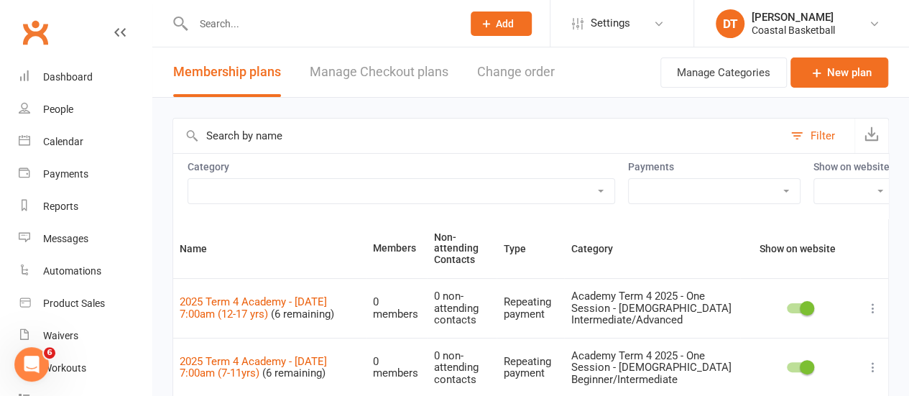
click at [396, 183] on select "Academy 2025 - Term 4 - One Session per Week Academy 2025 - Term 4 - Two Sessio…" at bounding box center [401, 191] width 426 height 24
drag, startPoint x: 597, startPoint y: 104, endPoint x: 594, endPoint y: 112, distance: 9.3
click at [579, 128] on input "text" at bounding box center [478, 136] width 610 height 35
type input "tuesday"
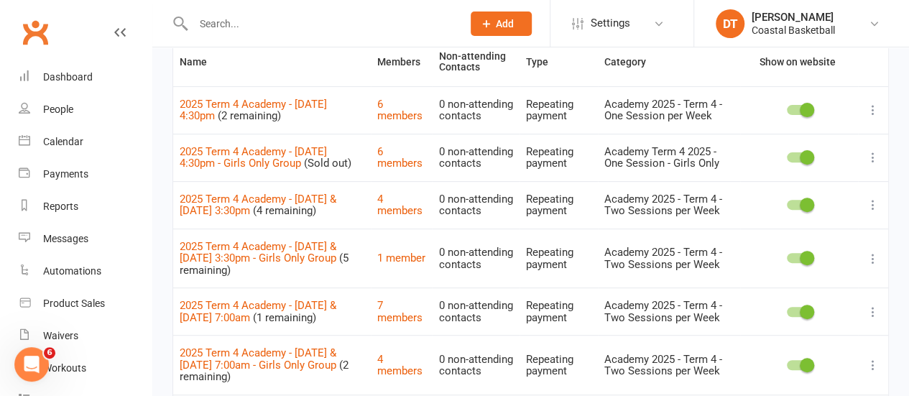
scroll to position [197, 0]
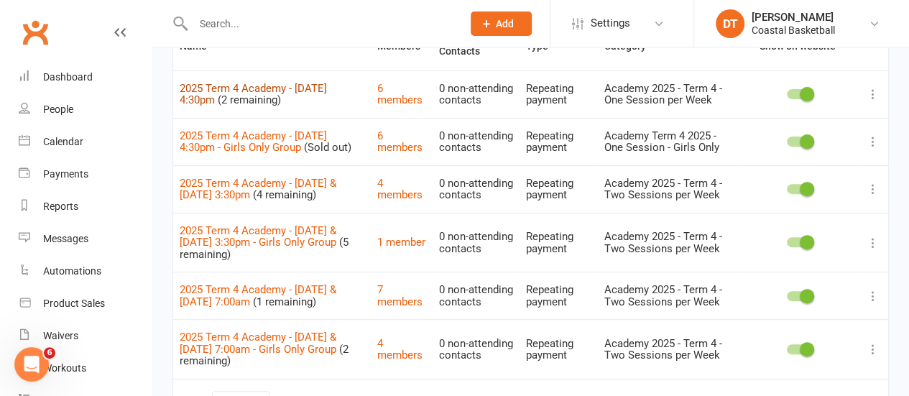
click at [318, 98] on link "2025 Term 4 Academy - [DATE] 4:30pm" at bounding box center [253, 94] width 147 height 25
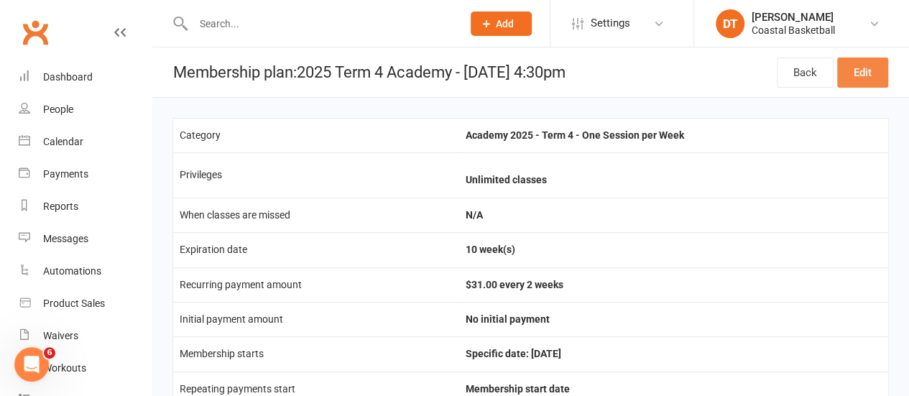
click at [861, 61] on link "Edit" at bounding box center [862, 73] width 51 height 30
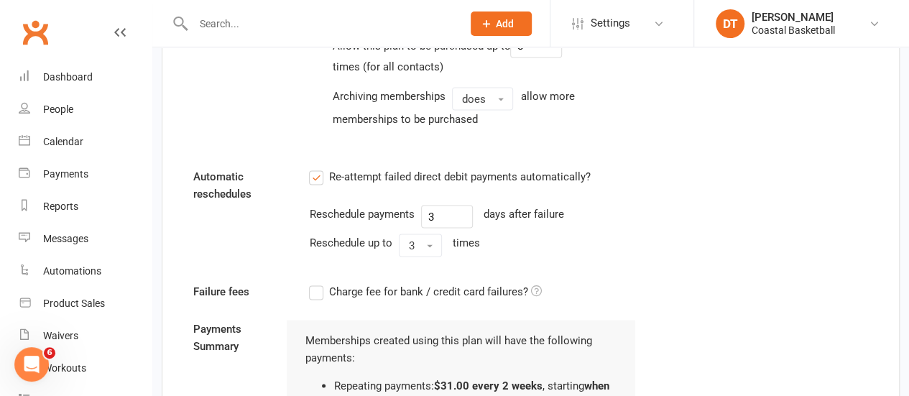
scroll to position [1185, 0]
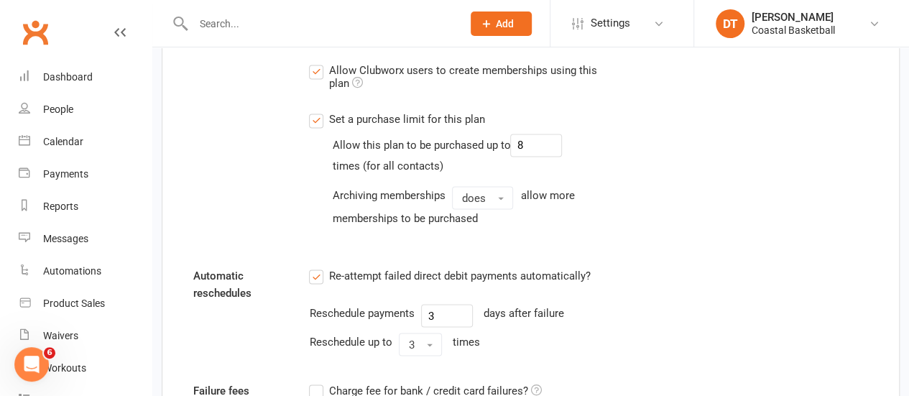
type input "2025 Term 4 Academy - Tuesday 4:30pm (9-14 yrs)"
drag, startPoint x: 530, startPoint y: 139, endPoint x: 487, endPoint y: 137, distance: 42.4
click at [487, 137] on div "Allow this plan to be purchased up to 8" at bounding box center [447, 145] width 230 height 23
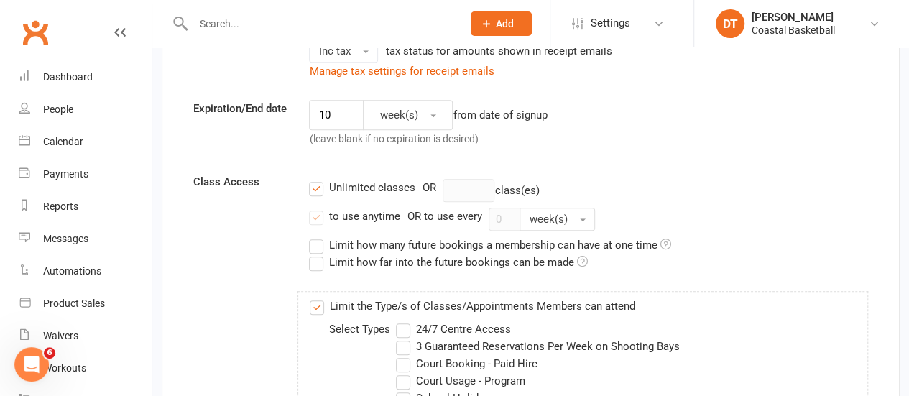
scroll to position [0, 0]
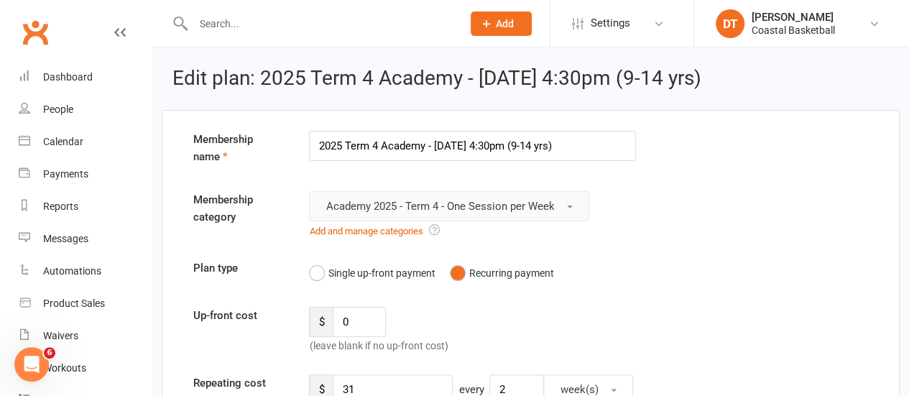
type input "6"
click at [549, 207] on span "Academy 2025 - Term 4 - One Session per Week" at bounding box center [440, 206] width 229 height 13
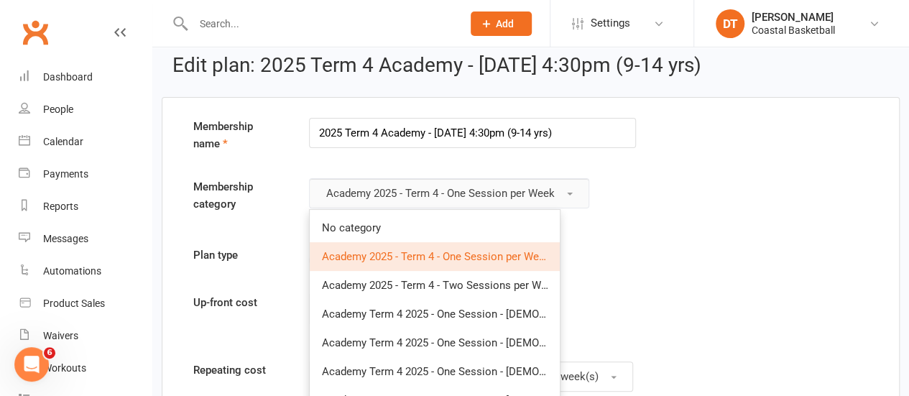
scroll to position [24, 0]
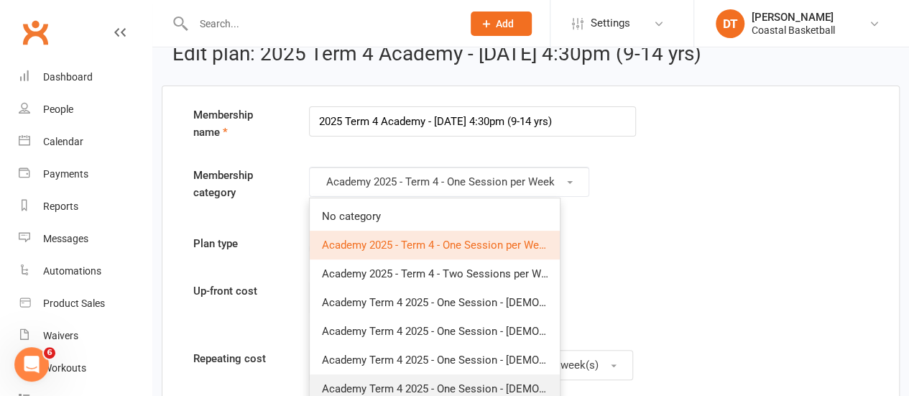
click at [514, 385] on span "Academy Term 4 2025 - One Session - [DEMOGRAPHIC_DATA] Intermediate" at bounding box center [501, 388] width 360 height 13
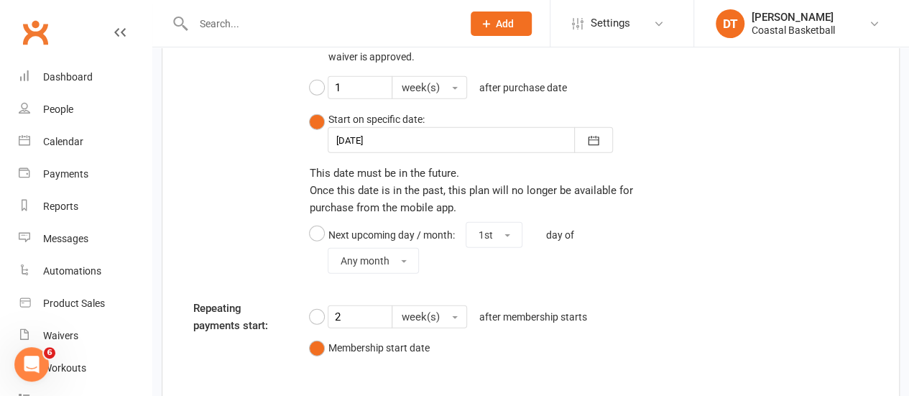
scroll to position [1852, 0]
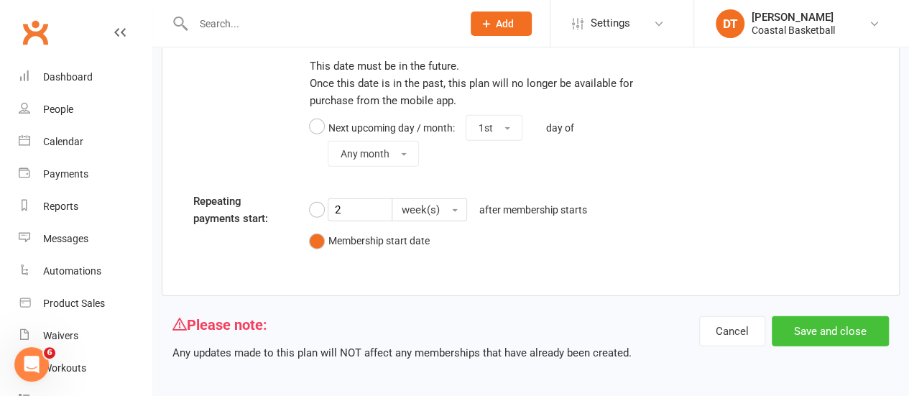
click at [821, 326] on button "Save and close" at bounding box center [830, 331] width 117 height 30
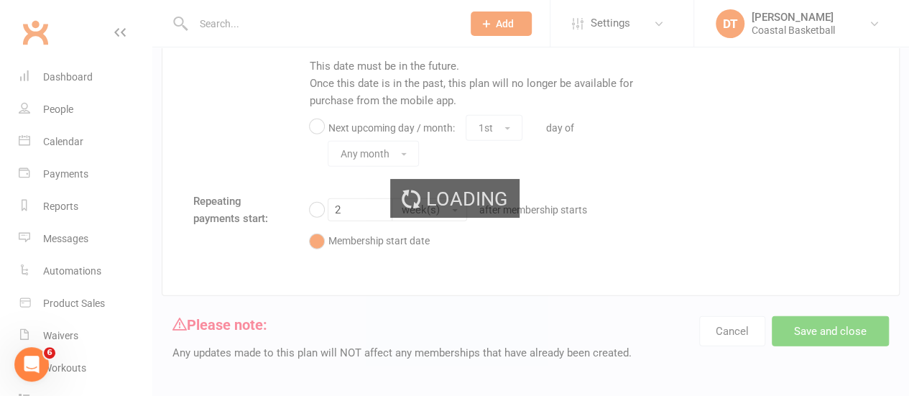
select select "100"
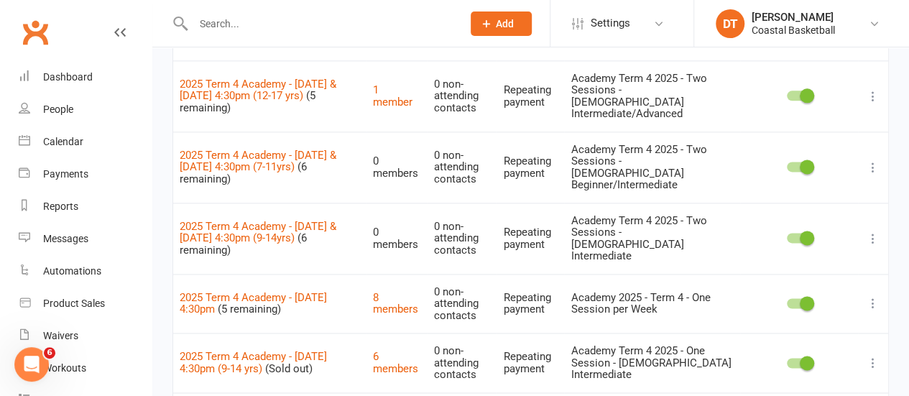
scroll to position [1013, 0]
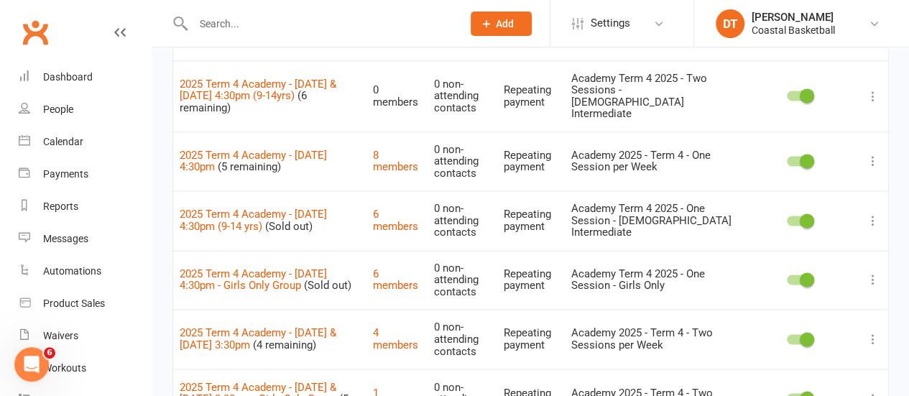
click at [870, 214] on icon at bounding box center [873, 221] width 14 height 14
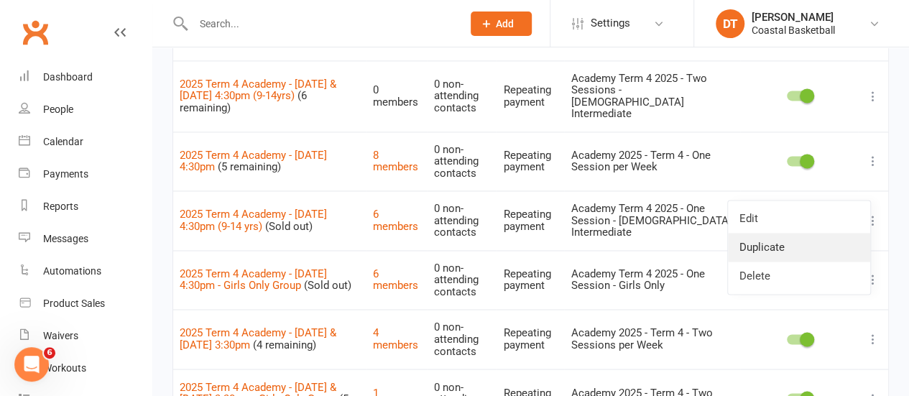
click at [808, 248] on link "Duplicate" at bounding box center [799, 247] width 142 height 29
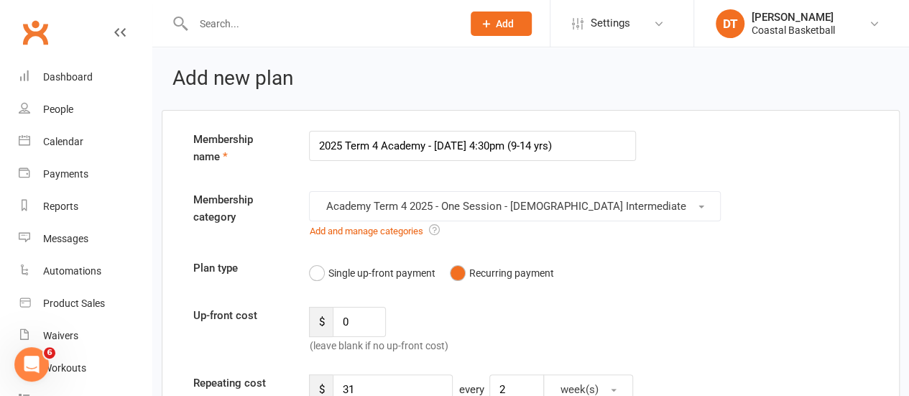
drag, startPoint x: 520, startPoint y: 141, endPoint x: 542, endPoint y: 142, distance: 21.6
click at [542, 142] on input "2025 Term 4 Academy - Tuesday 4:30pm (9-14 yrs)" at bounding box center [472, 146] width 327 height 30
type input "2025 Term 4 Academy - [DATE] 4:30pm (7-11 yrs)"
click at [602, 203] on span "Academy Term 4 2025 - One Session - [DEMOGRAPHIC_DATA] Intermediate" at bounding box center [506, 206] width 360 height 13
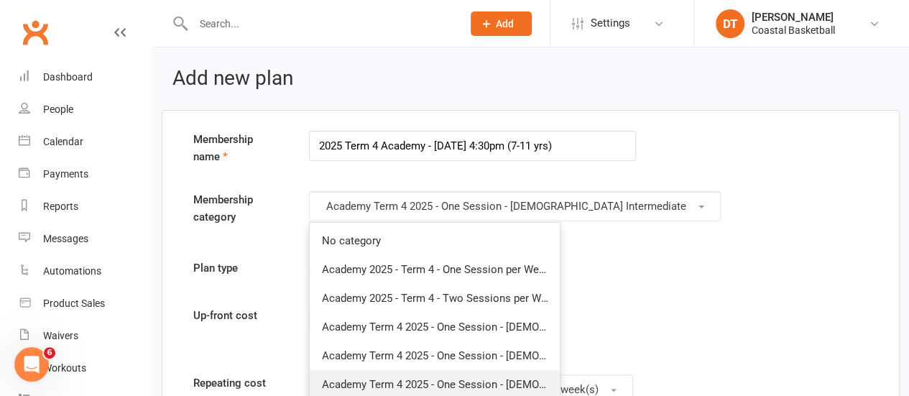
click at [531, 380] on span "Academy Term 4 2025 - One Session - [DEMOGRAPHIC_DATA] Beginner/Intermediate" at bounding box center [524, 384] width 406 height 13
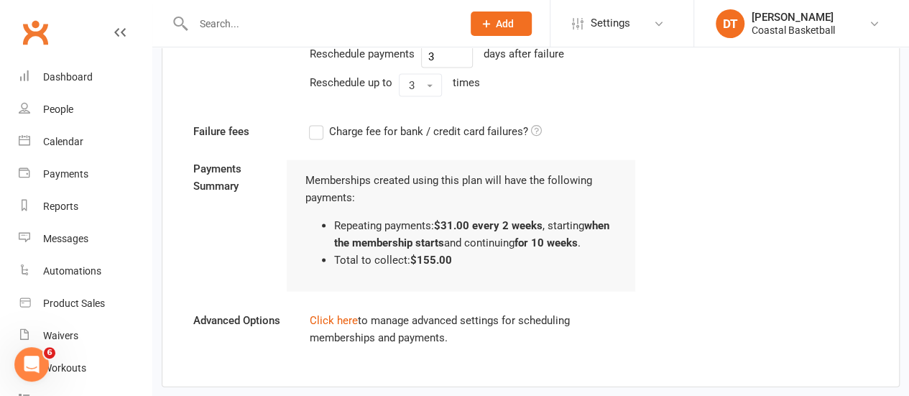
scroll to position [1481, 0]
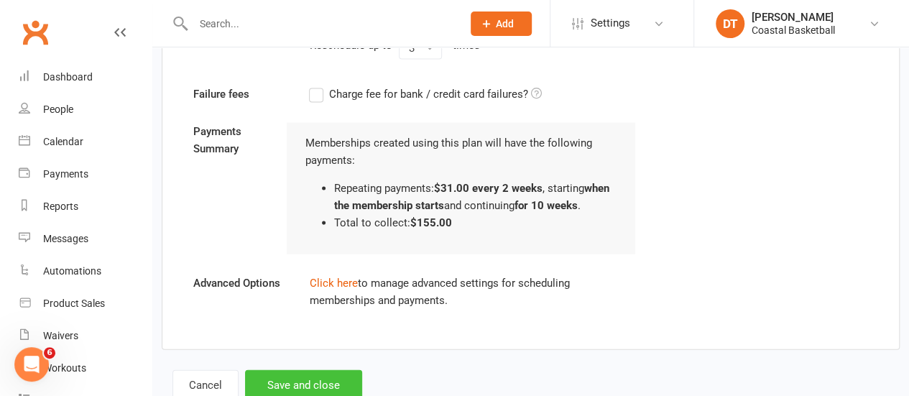
click at [346, 380] on button "Save and close" at bounding box center [303, 385] width 117 height 30
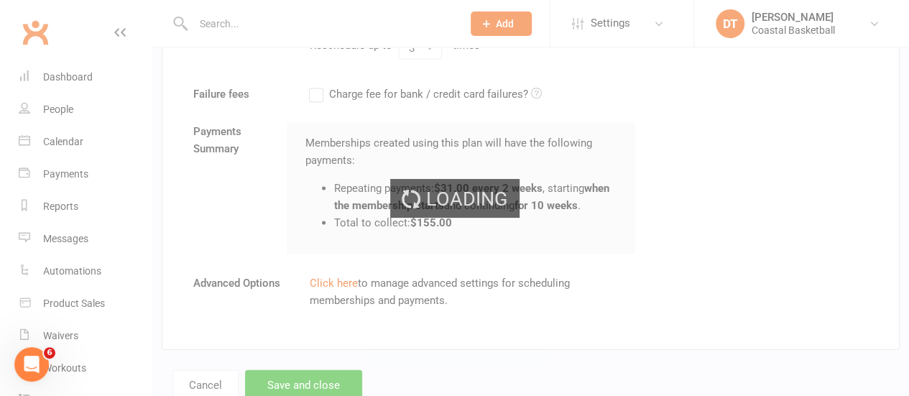
select select "100"
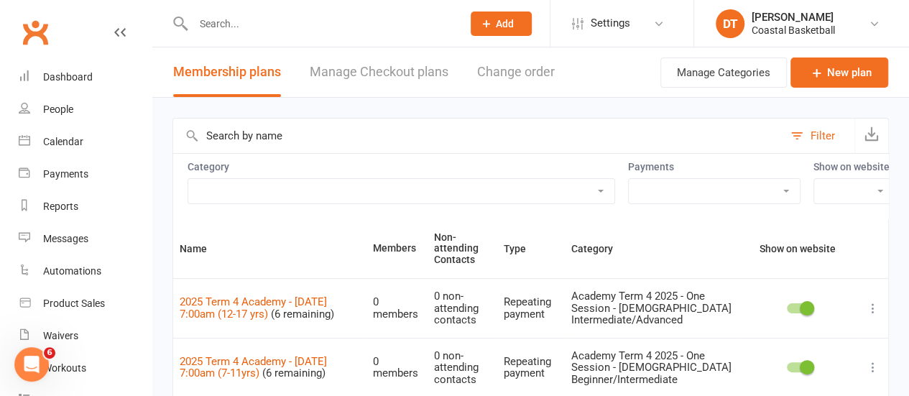
click at [433, 127] on input "text" at bounding box center [478, 136] width 610 height 35
type input "wedn"
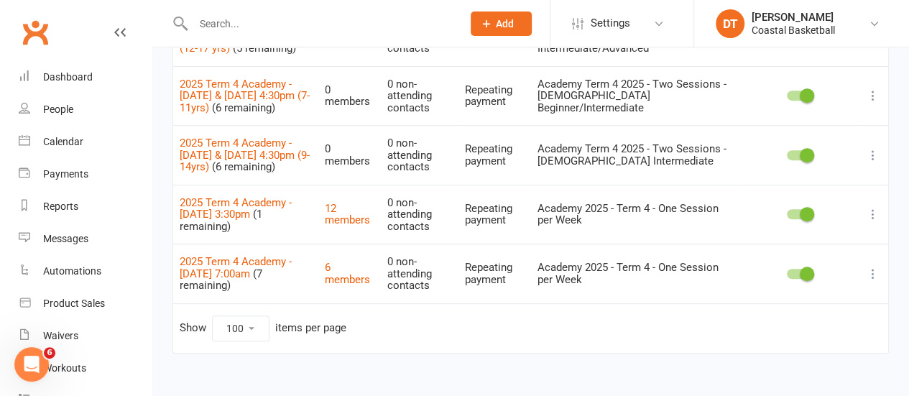
scroll to position [286, 0]
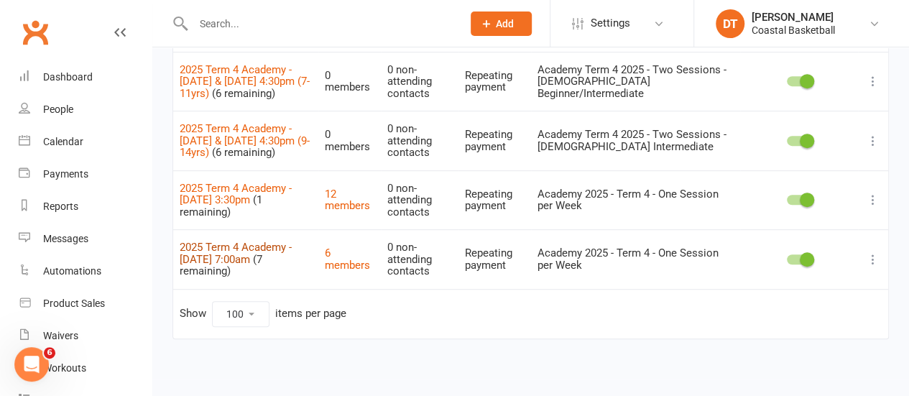
click at [253, 247] on link "2025 Term 4 Academy - Wednesday 7:00am" at bounding box center [236, 253] width 112 height 25
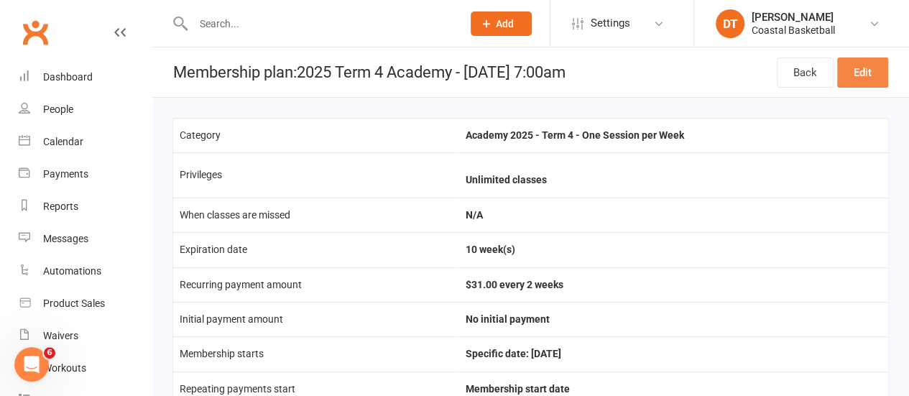
click at [853, 74] on link "Edit" at bounding box center [862, 73] width 51 height 30
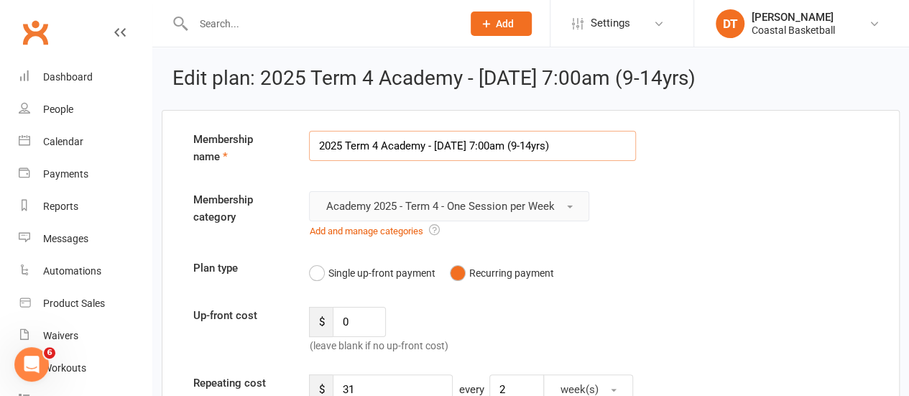
type input "2025 Term 4 Academy - Wednesday 7:00am (9-14yrs)"
click at [558, 206] on button "Academy 2025 - Term 4 - One Session per Week" at bounding box center [449, 206] width 280 height 30
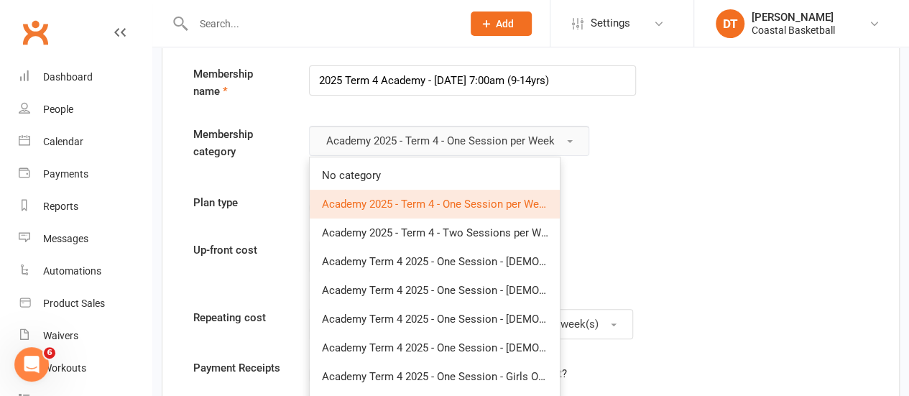
scroll to position [77, 0]
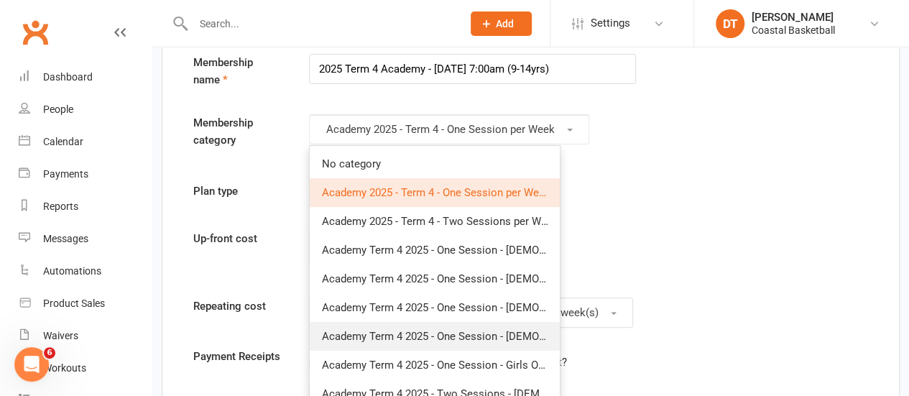
click at [526, 342] on link "Academy Term 4 2025 - One Session - [DEMOGRAPHIC_DATA] Intermediate" at bounding box center [435, 336] width 250 height 29
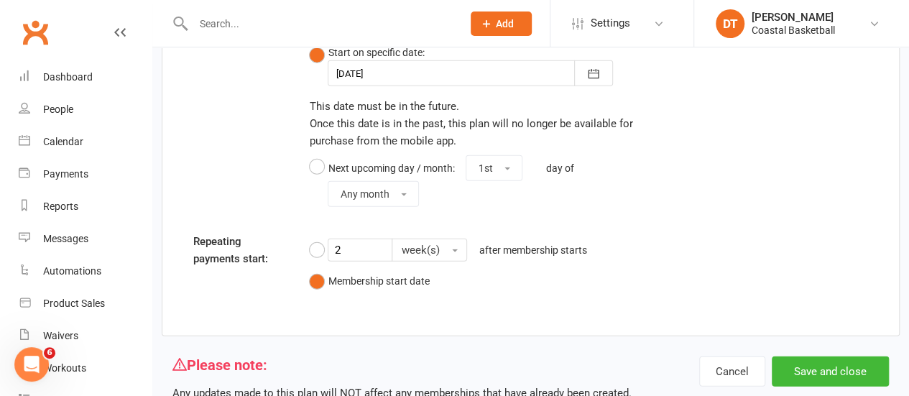
scroll to position [1852, 0]
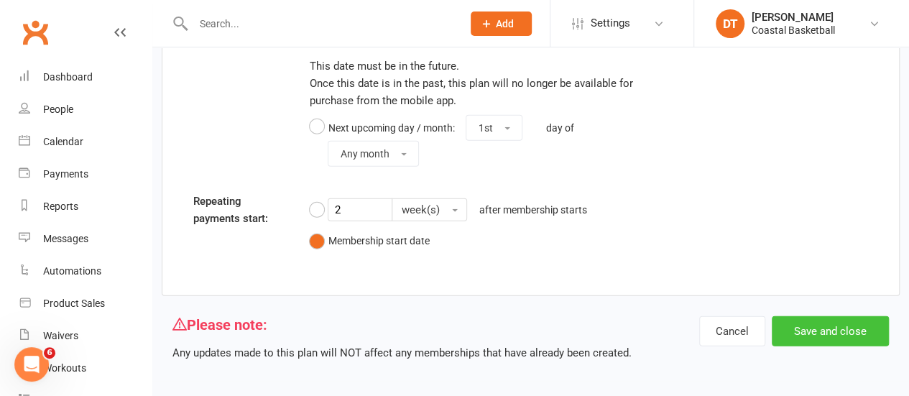
click at [850, 322] on button "Save and close" at bounding box center [830, 331] width 117 height 30
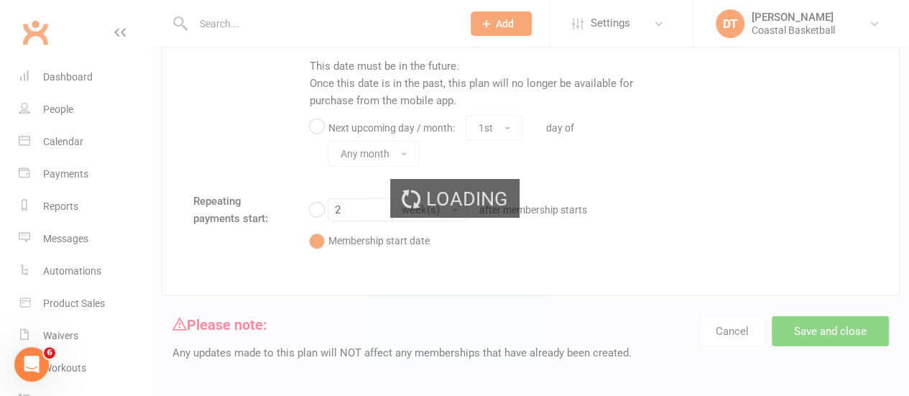
select select "100"
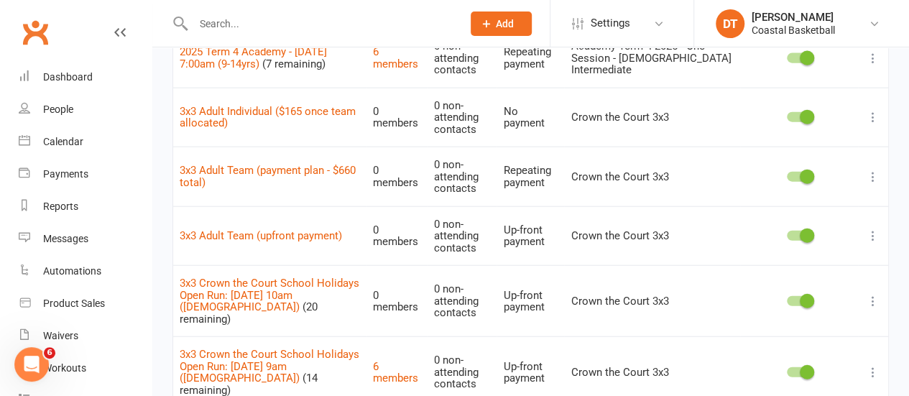
scroll to position [1418, 0]
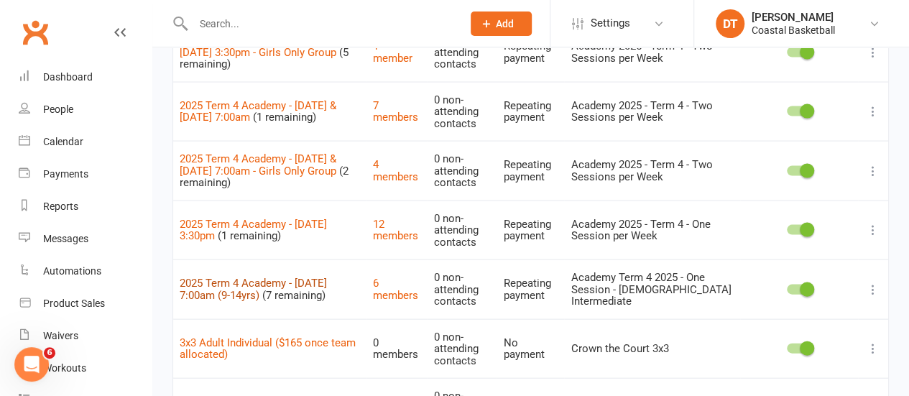
click at [296, 277] on link "2025 Term 4 Academy - Wednesday 7:00am (9-14yrs)" at bounding box center [253, 289] width 147 height 25
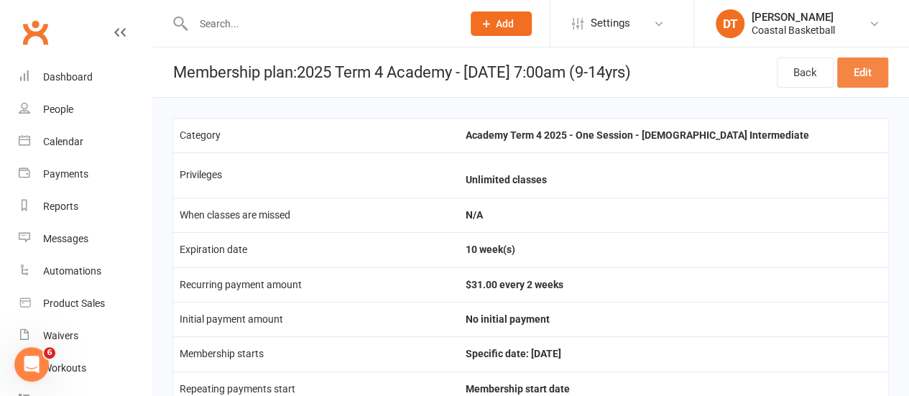
click at [869, 83] on link "Edit" at bounding box center [862, 73] width 51 height 30
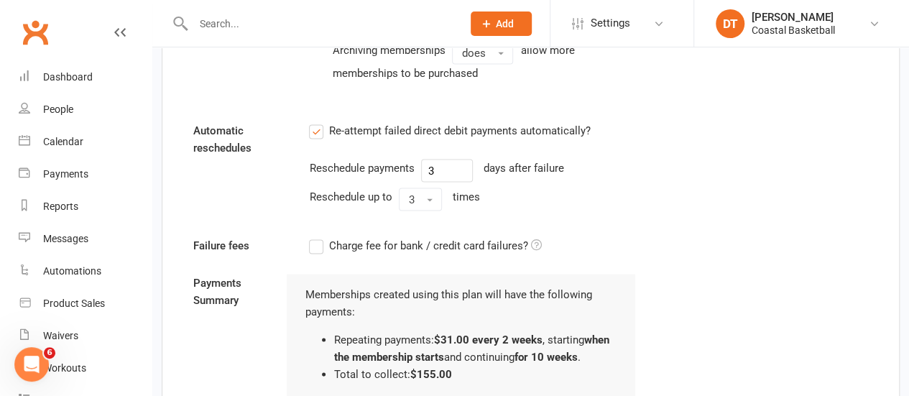
scroll to position [1202, 0]
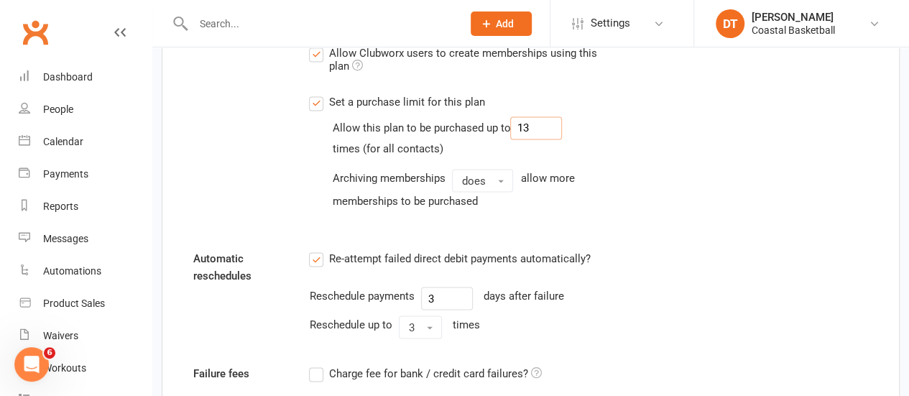
drag, startPoint x: 515, startPoint y: 123, endPoint x: 464, endPoint y: 92, distance: 59.1
click at [463, 116] on div "Allow this plan to be purchased up to 13" at bounding box center [447, 127] width 230 height 23
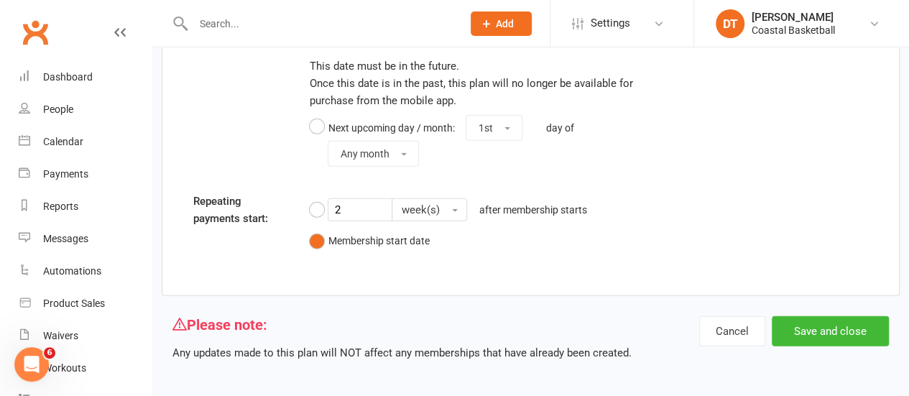
type input "6"
click at [813, 316] on button "Save and close" at bounding box center [830, 331] width 117 height 30
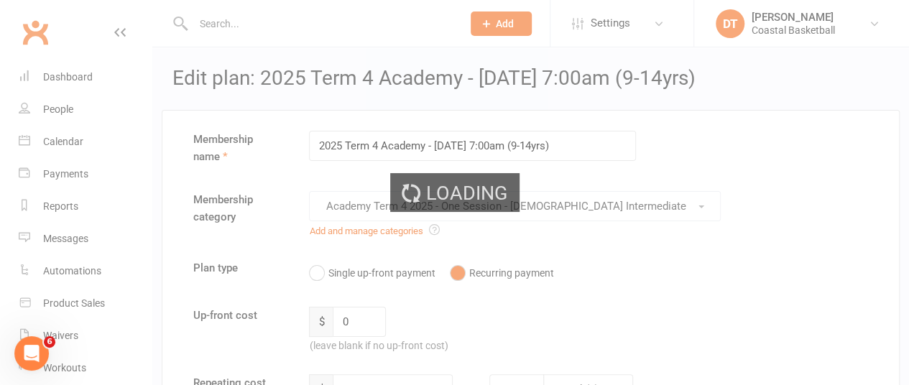
select select "100"
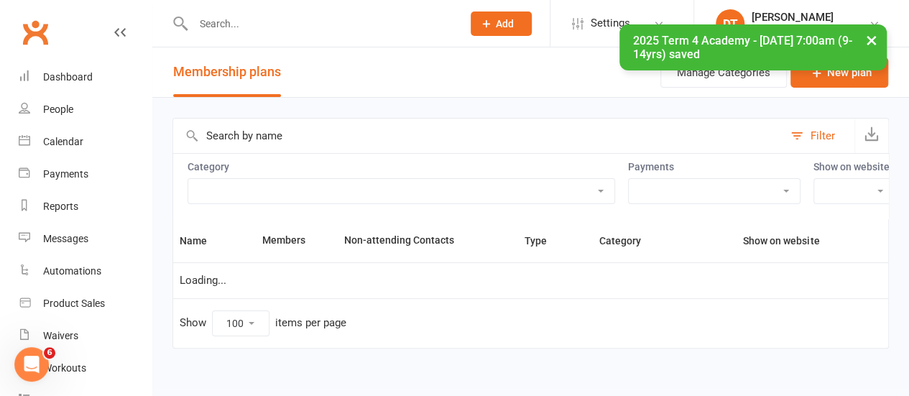
click at [418, 125] on input "text" at bounding box center [478, 136] width 610 height 35
type input "wed"
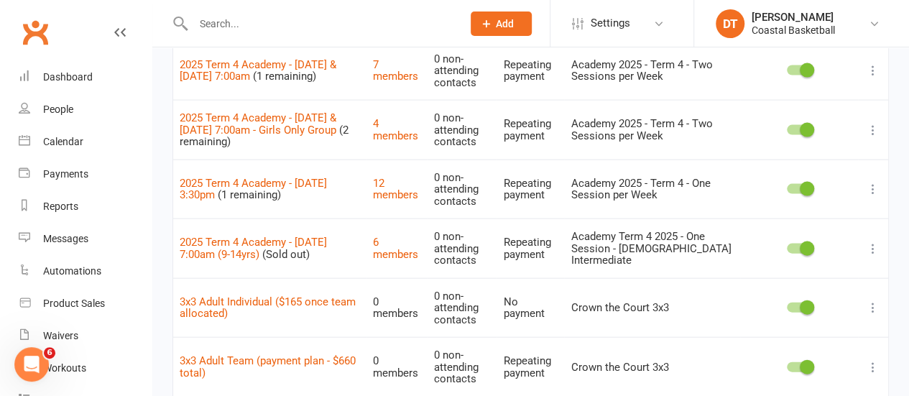
scroll to position [1469, 0]
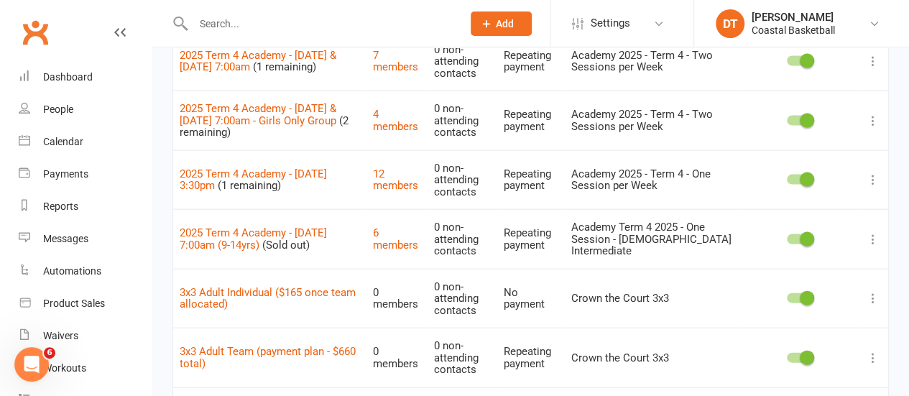
click at [876, 232] on icon at bounding box center [873, 239] width 14 height 14
click at [842, 250] on link "Duplicate" at bounding box center [799, 264] width 142 height 29
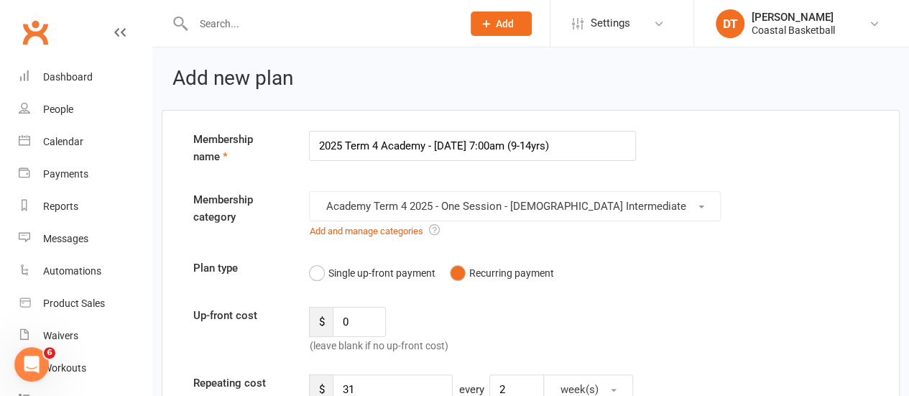
drag, startPoint x: 541, startPoint y: 147, endPoint x: 555, endPoint y: 149, distance: 13.7
click at [555, 149] on input "2025 Term 4 Academy - Wednesday 7:00am (9-14yrs)" at bounding box center [472, 146] width 327 height 30
type input "2025 Term 4 Academy - Wednesday 7:00am (7-11yrs)"
click at [565, 208] on span "Academy Term 4 2025 - One Session - [DEMOGRAPHIC_DATA] Intermediate" at bounding box center [506, 206] width 360 height 13
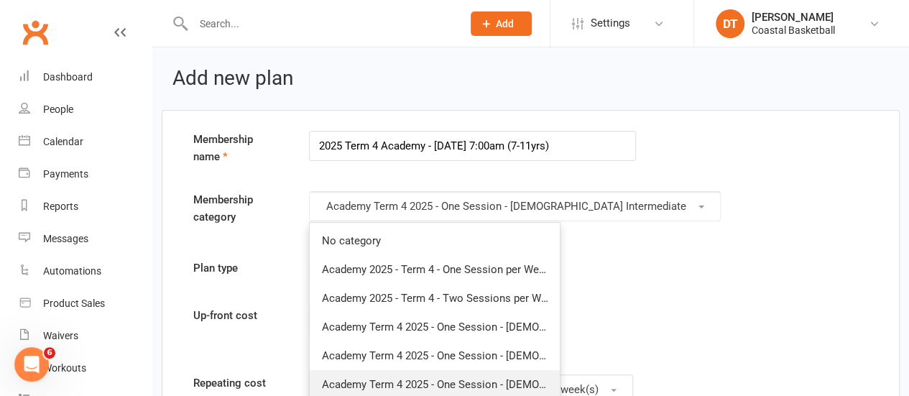
drag, startPoint x: 543, startPoint y: 385, endPoint x: 671, endPoint y: 284, distance: 163.2
click at [543, 385] on span "Academy Term 4 2025 - One Session - [DEMOGRAPHIC_DATA] Beginner/Intermediate" at bounding box center [524, 384] width 406 height 13
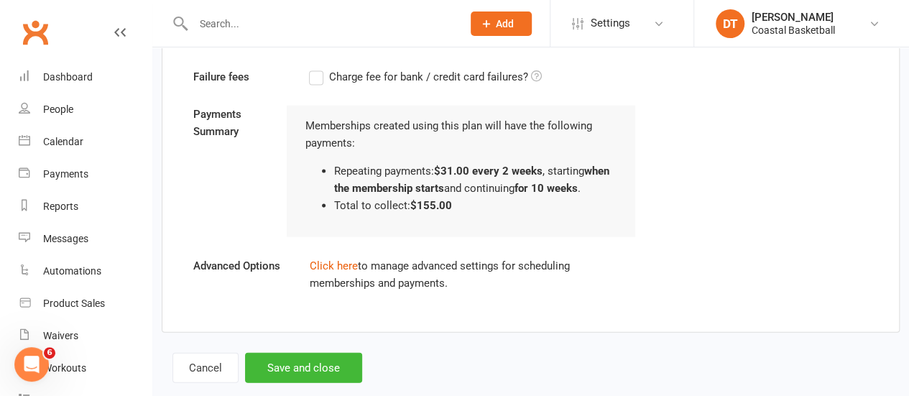
scroll to position [1520, 0]
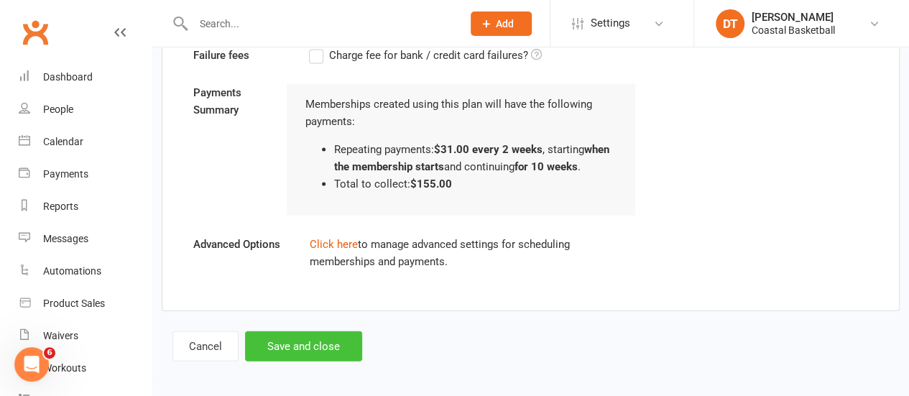
click at [300, 341] on button "Save and close" at bounding box center [303, 346] width 117 height 30
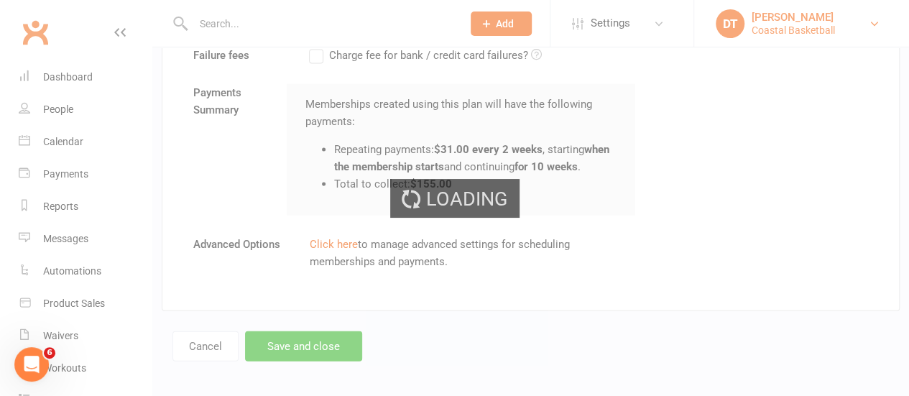
select select "100"
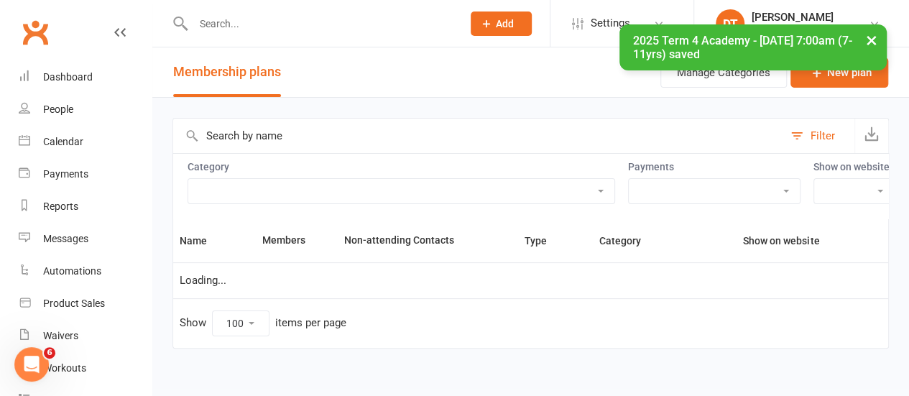
scroll to position [22, 0]
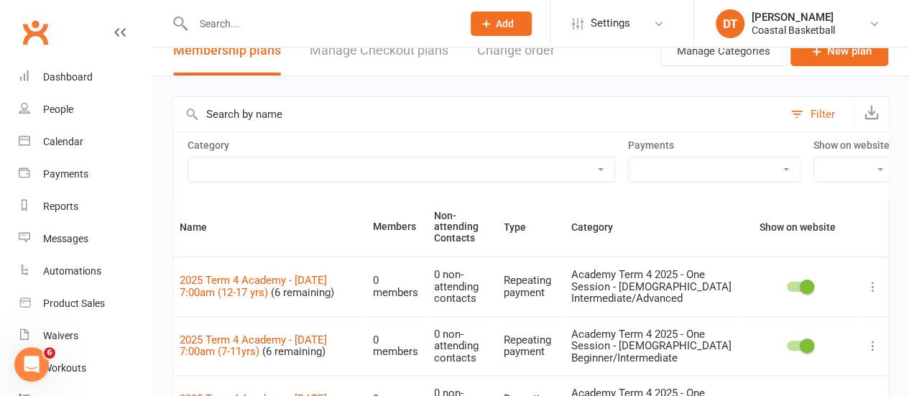
click at [311, 120] on input "text" at bounding box center [478, 114] width 610 height 35
type input "wednesday"
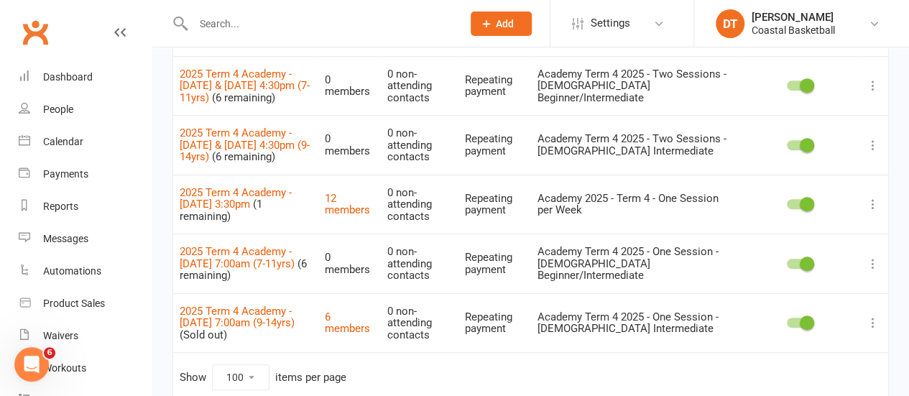
scroll to position [309, 0]
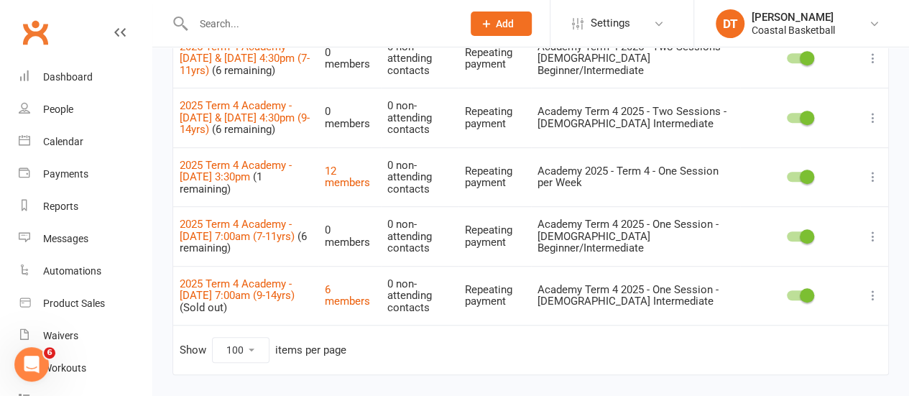
click at [873, 237] on icon at bounding box center [873, 236] width 14 height 14
click at [840, 277] on link "Duplicate" at bounding box center [799, 290] width 142 height 29
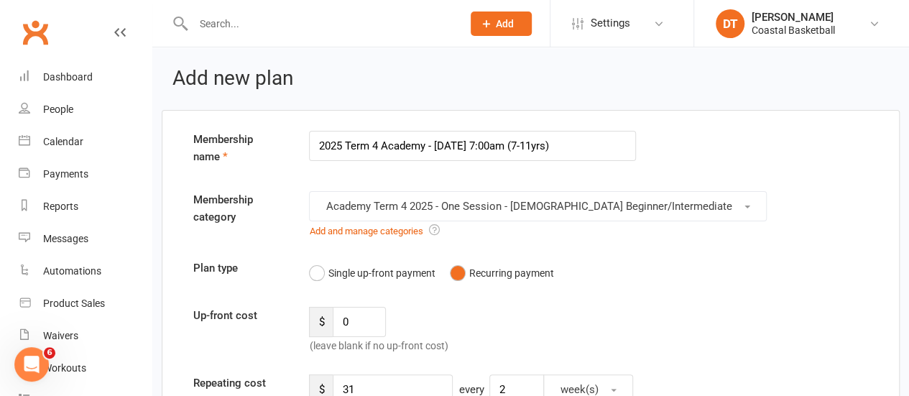
click at [538, 143] on input "2025 Term 4 Academy - Wednesday 7:00am (7-11yrs)" at bounding box center [472, 146] width 327 height 30
type input "2025 Term 4 Academy - Wednesday 7:00am (12-17yrs)"
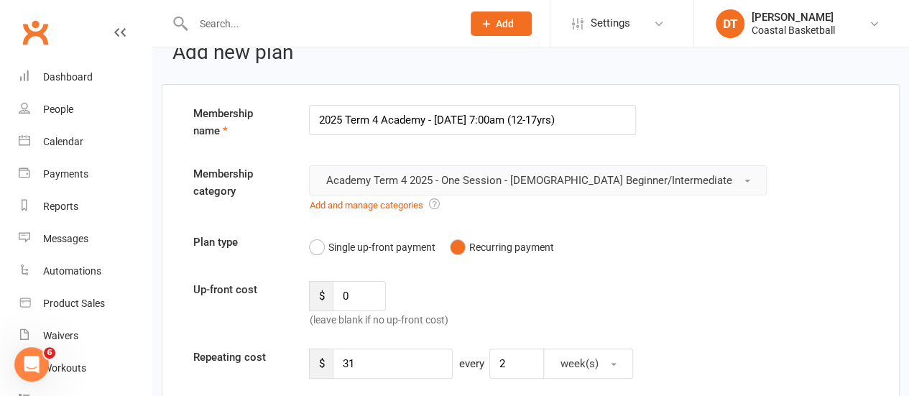
scroll to position [29, 0]
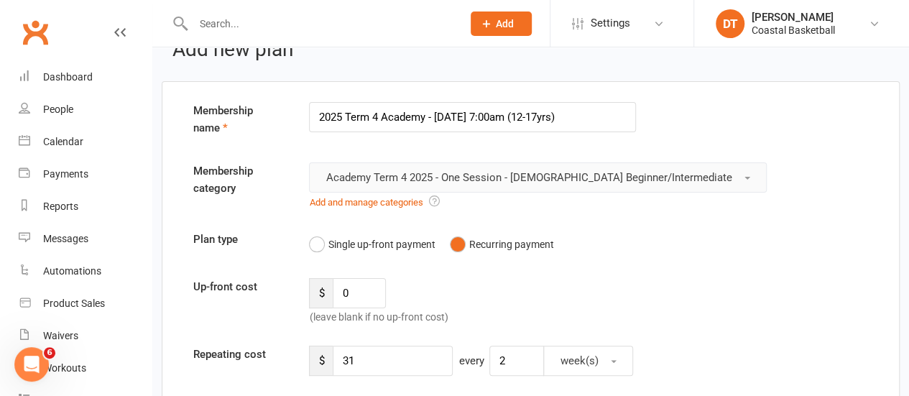
click at [629, 182] on span "Academy Term 4 2025 - One Session - [DEMOGRAPHIC_DATA] Beginner/Intermediate" at bounding box center [529, 177] width 406 height 13
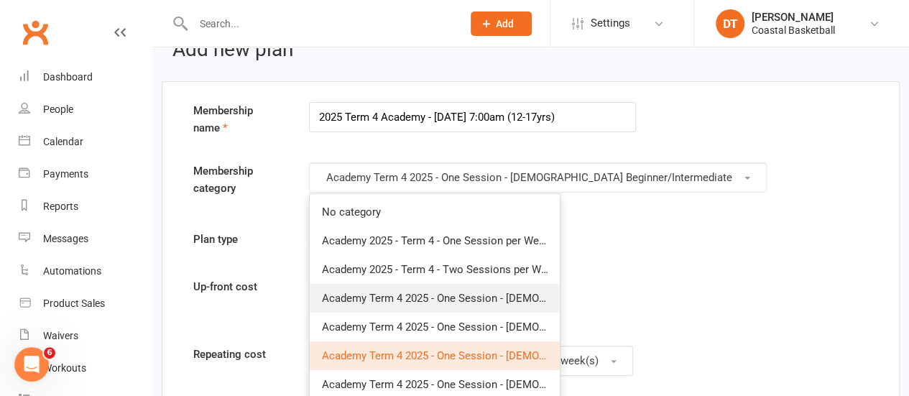
click at [515, 298] on span "Academy Term 4 2025 - One Session - [DEMOGRAPHIC_DATA] Intermediate/Advanced" at bounding box center [526, 298] width 411 height 13
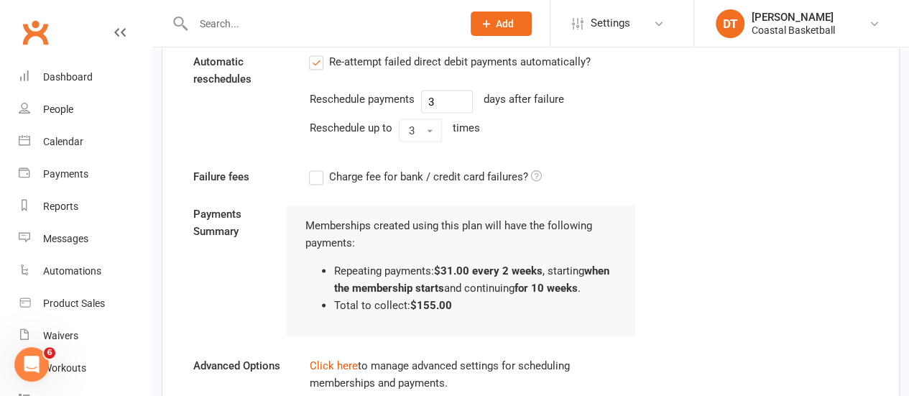
scroll to position [1520, 0]
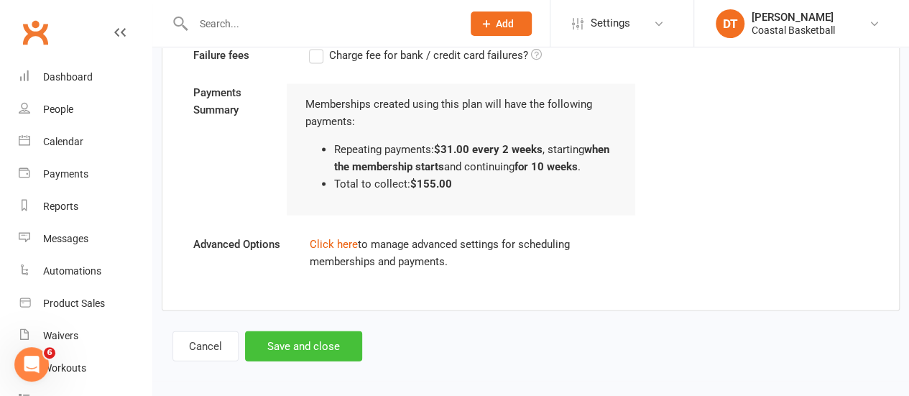
click at [303, 346] on button "Save and close" at bounding box center [303, 346] width 117 height 30
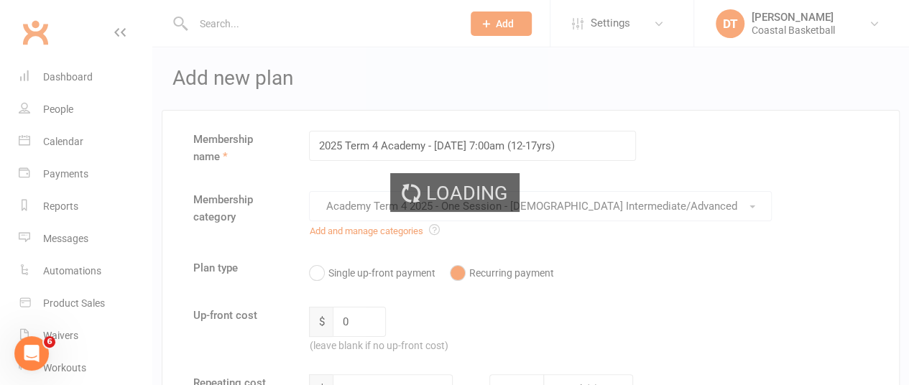
select select "100"
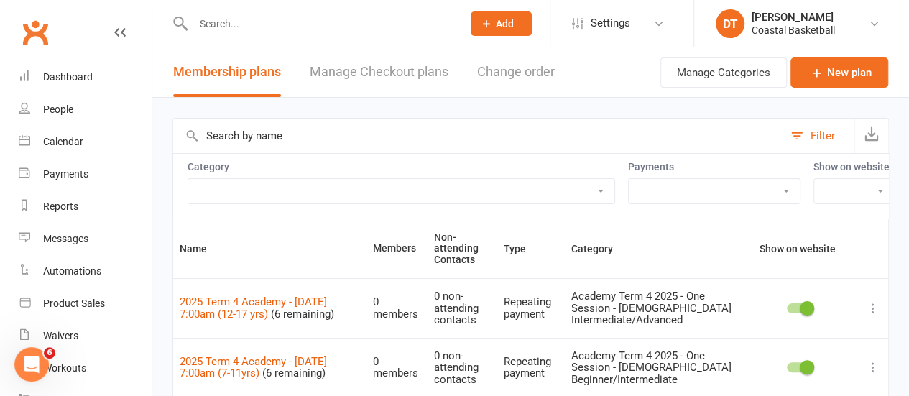
click at [311, 134] on input "text" at bounding box center [478, 136] width 610 height 35
click at [338, 139] on input "wed" at bounding box center [478, 136] width 610 height 35
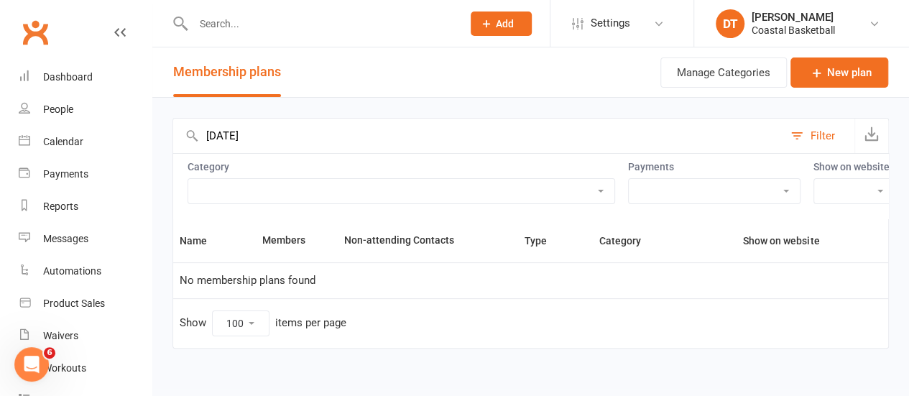
type input "wednesday"
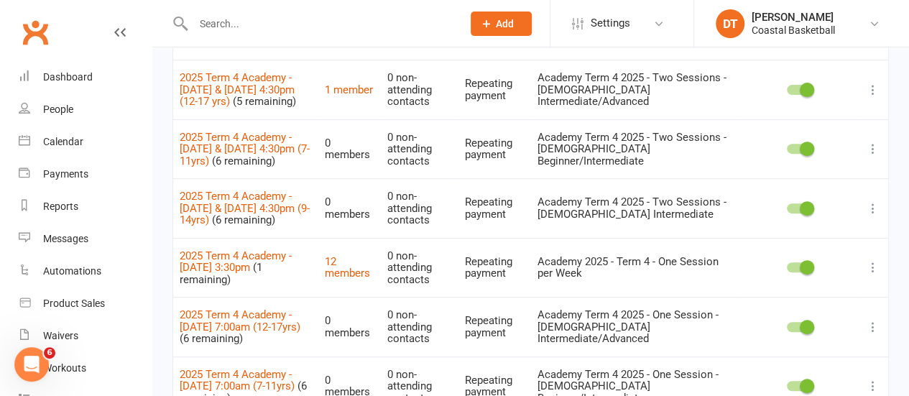
scroll to position [226, 0]
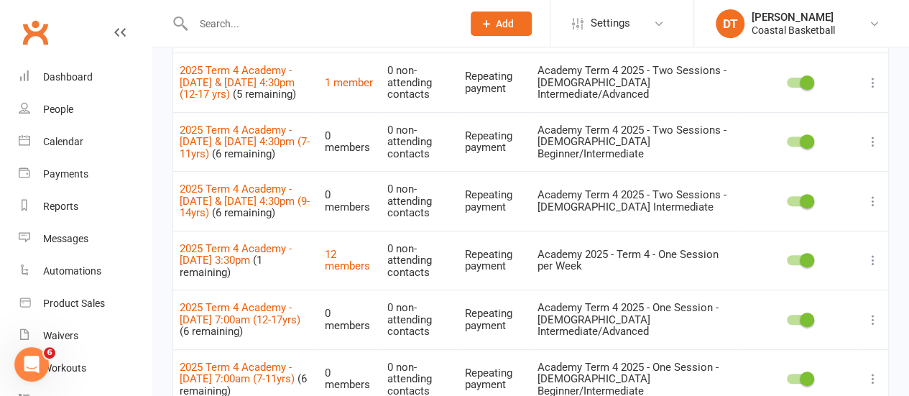
click at [876, 263] on icon at bounding box center [873, 260] width 14 height 14
click at [859, 307] on link "Duplicate" at bounding box center [799, 314] width 142 height 29
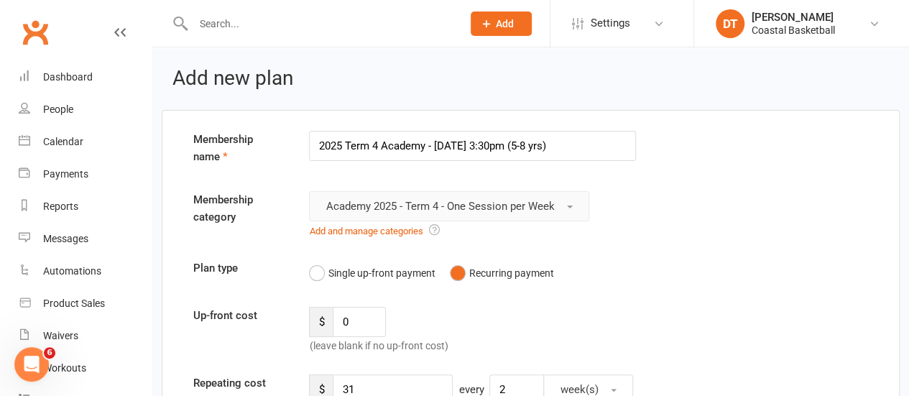
type input "2025 Term 4 Academy - Wednesday 3:30pm (5-8 yrs)"
click at [587, 211] on button "Academy 2025 - Term 4 - One Session per Week" at bounding box center [449, 206] width 280 height 30
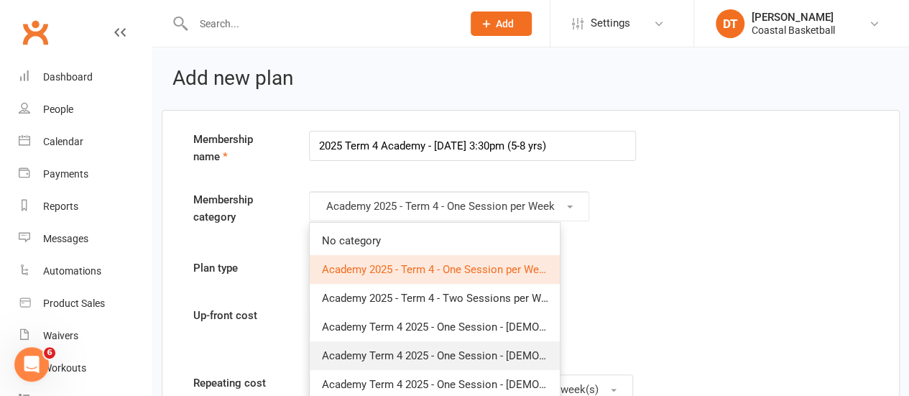
click at [536, 356] on span "Academy Term 4 2025 - One Session - [DEMOGRAPHIC_DATA] Beginner" at bounding box center [491, 355] width 341 height 13
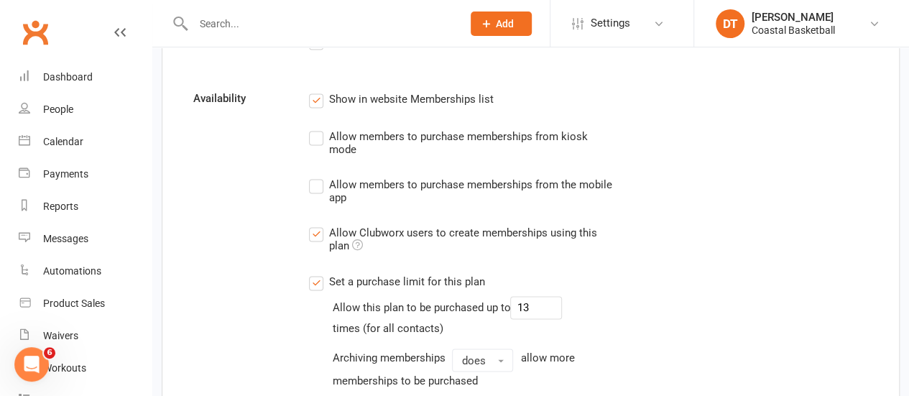
scroll to position [1000, 0]
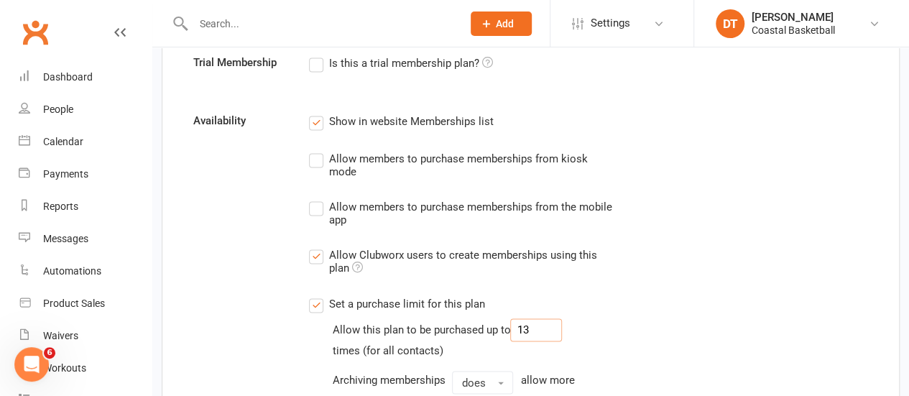
drag, startPoint x: 506, startPoint y: 324, endPoint x: 515, endPoint y: 334, distance: 13.3
click at [468, 319] on div "Allow this plan to be purchased up to 13" at bounding box center [447, 329] width 230 height 23
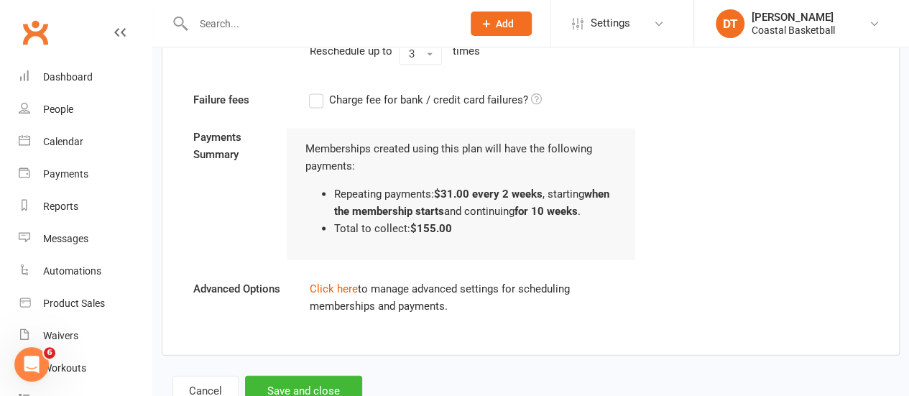
scroll to position [1520, 0]
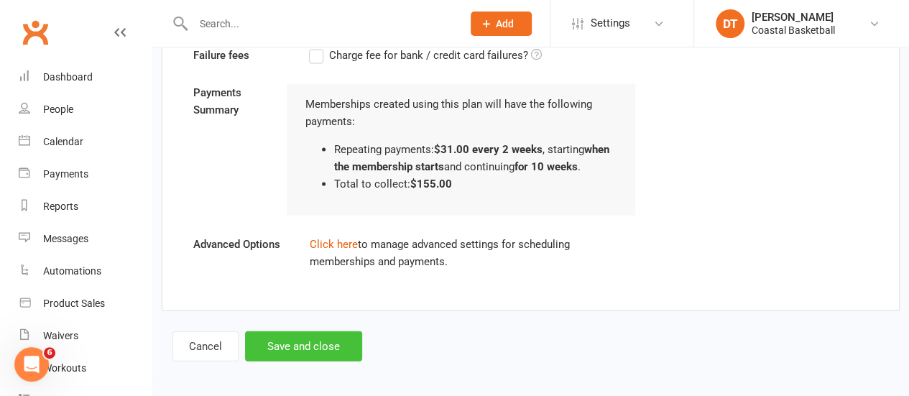
type input "4"
click at [296, 351] on button "Save and close" at bounding box center [303, 346] width 117 height 30
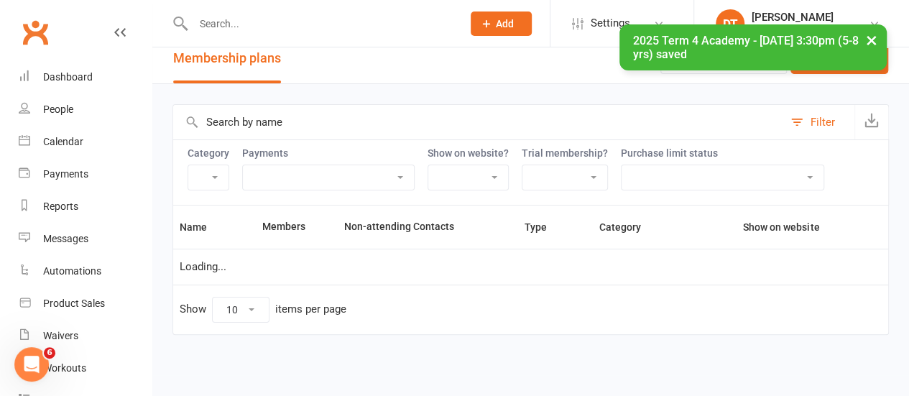
select select "100"
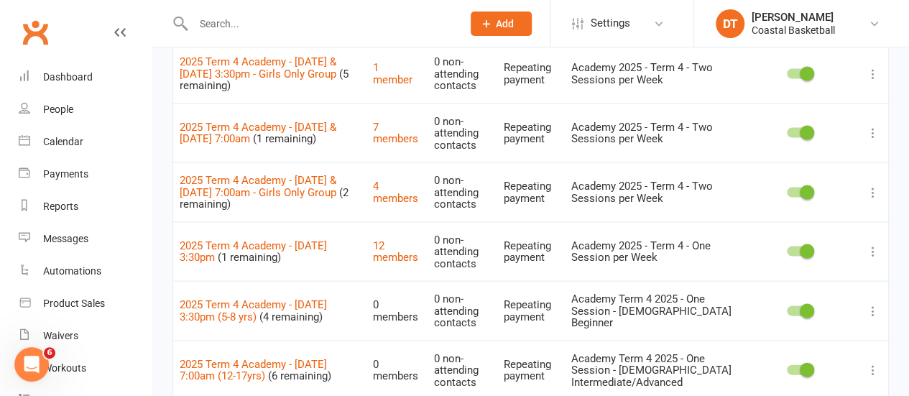
scroll to position [1400, 0]
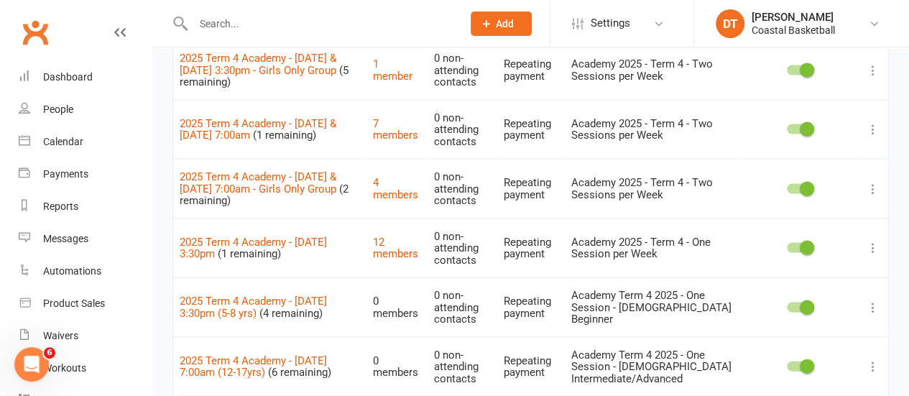
click at [874, 300] on icon at bounding box center [873, 307] width 14 height 14
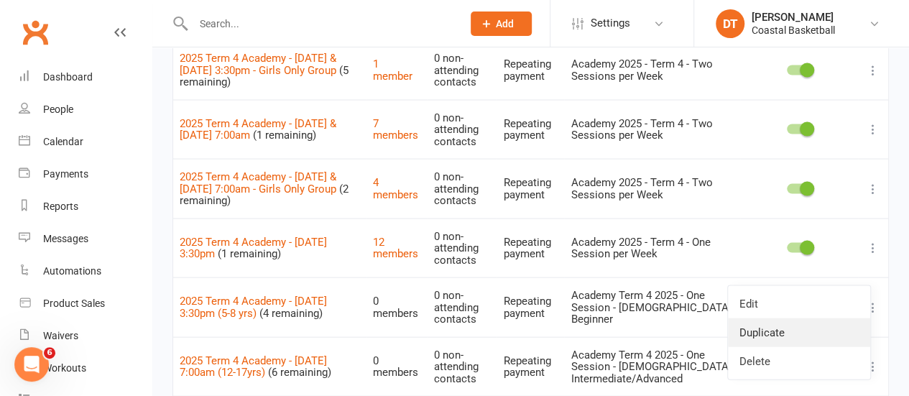
click at [806, 324] on link "Duplicate" at bounding box center [799, 332] width 142 height 29
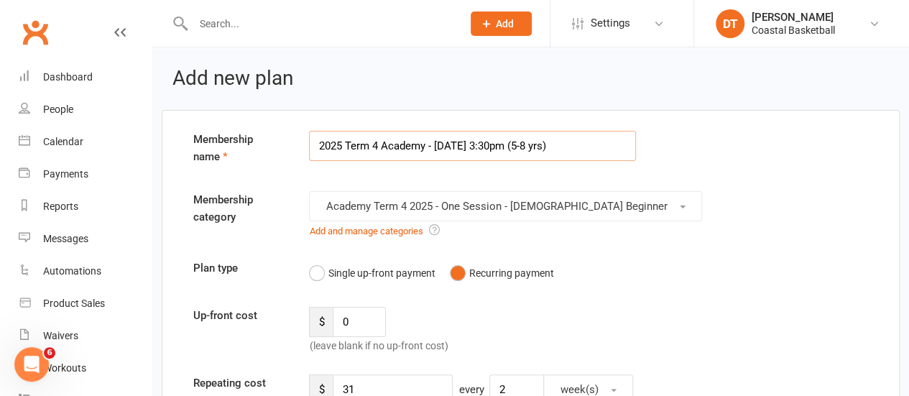
drag, startPoint x: 538, startPoint y: 139, endPoint x: 553, endPoint y: 142, distance: 14.8
click at [553, 142] on input "2025 Term 4 Academy - Wednesday 3:30pm (5-8 yrs)" at bounding box center [472, 146] width 327 height 30
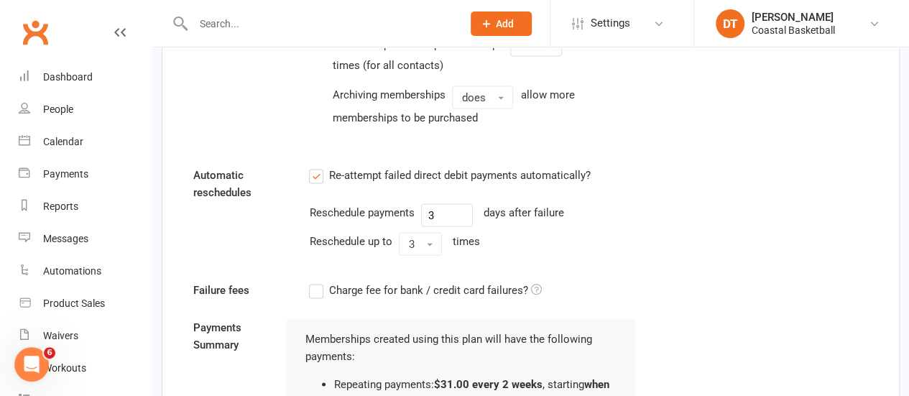
scroll to position [1236, 0]
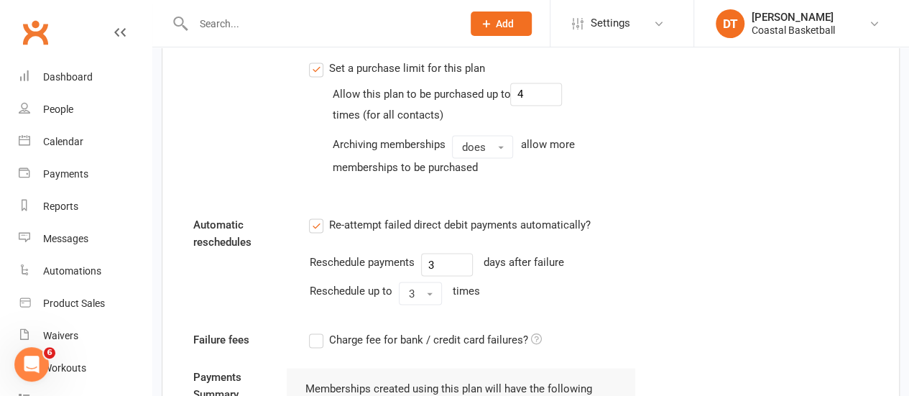
type input "2025 Term 4 Academy - Wednesday 3:30pm (7-11 yrs)"
drag, startPoint x: 539, startPoint y: 88, endPoint x: 479, endPoint y: 83, distance: 60.6
click at [482, 83] on div "Allow this plan to be purchased up to 4" at bounding box center [447, 94] width 230 height 23
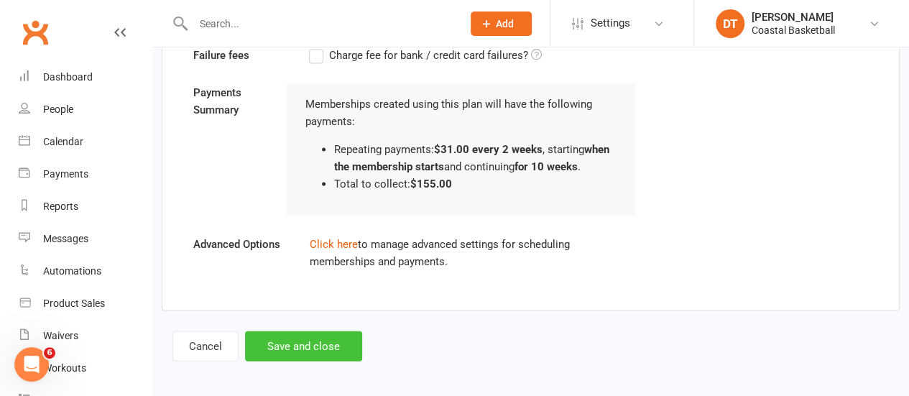
type input "6"
click at [306, 334] on button "Save and close" at bounding box center [303, 346] width 117 height 30
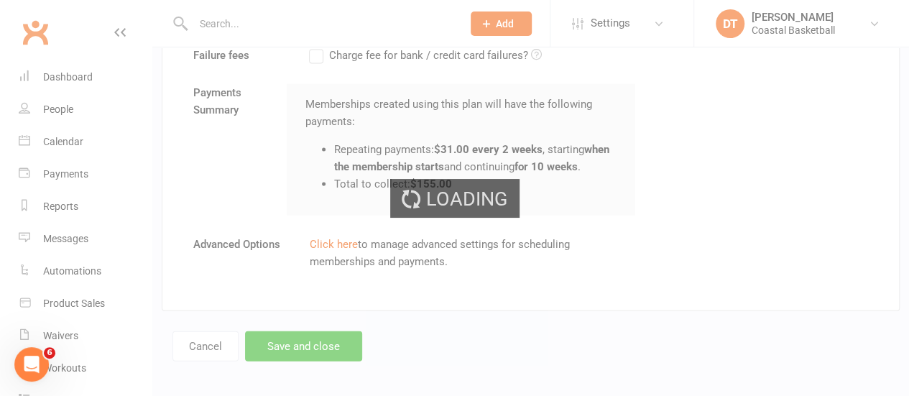
select select "100"
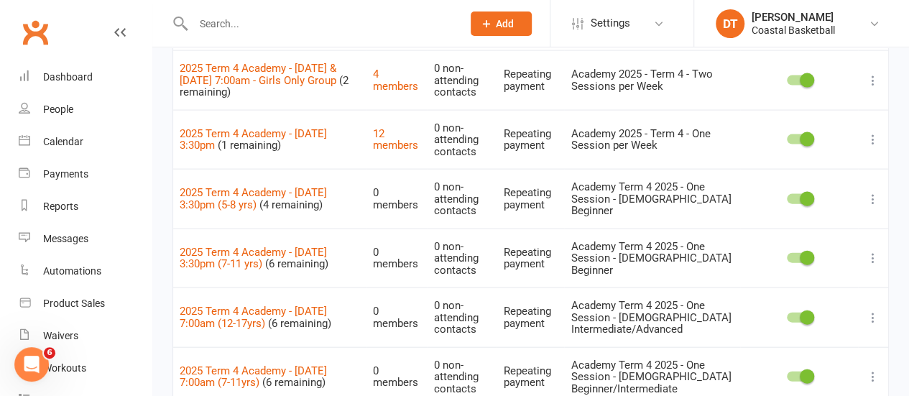
scroll to position [1498, 0]
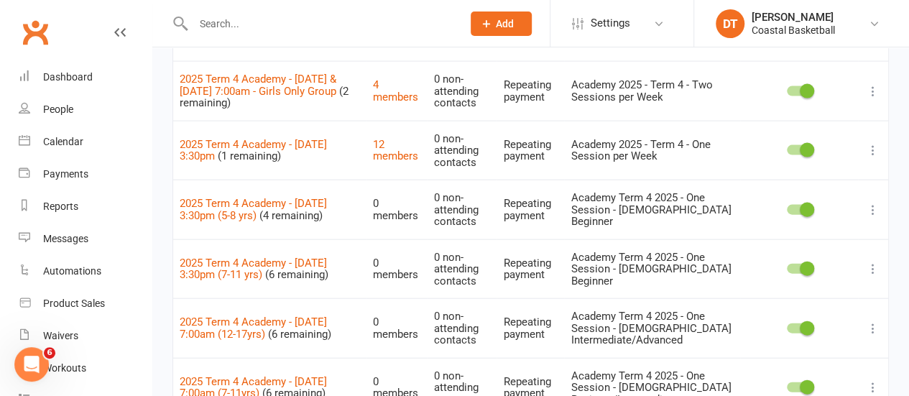
click at [234, 129] on td "2025 Term 4 Academy - Wednesday 3:30pm (1 remaining)" at bounding box center [269, 151] width 193 height 60
click at [242, 138] on link "2025 Term 4 Academy - Wednesday 3:30pm" at bounding box center [253, 150] width 147 height 25
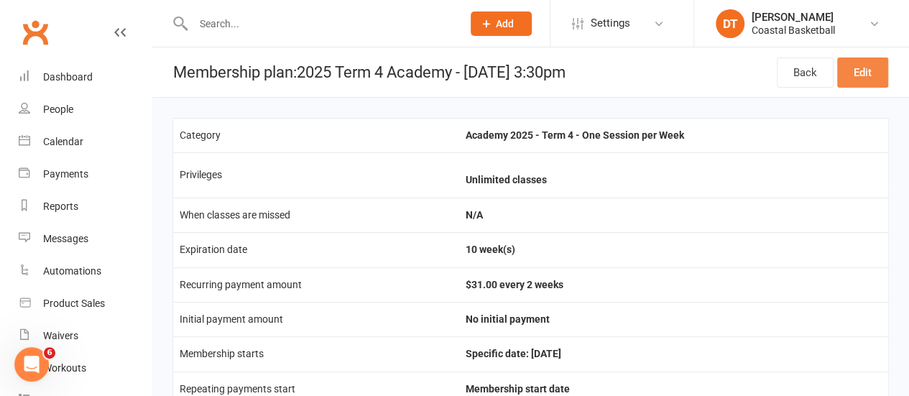
click at [867, 74] on link "Edit" at bounding box center [862, 73] width 51 height 30
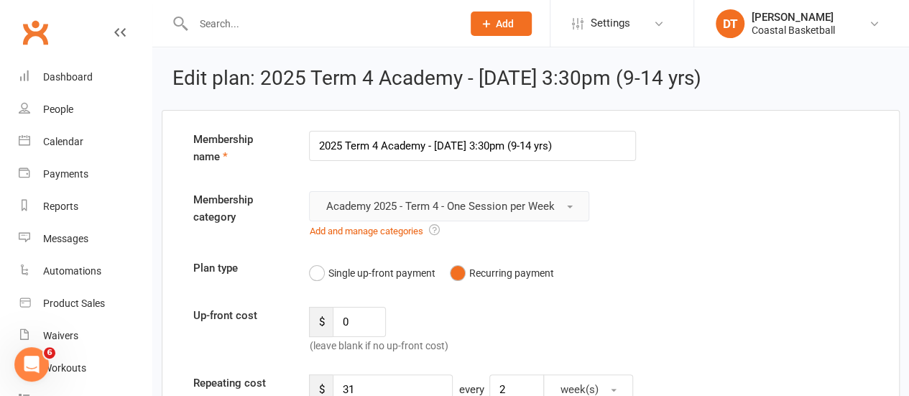
type input "2025 Term 4 Academy - Wednesday 3:30pm (9-14 yrs)"
click at [559, 219] on button "Academy 2025 - Term 4 - One Session per Week" at bounding box center [449, 206] width 280 height 30
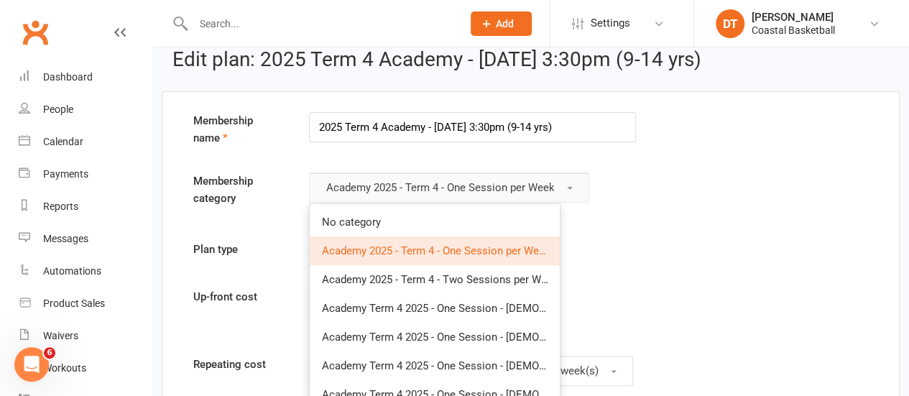
scroll to position [30, 0]
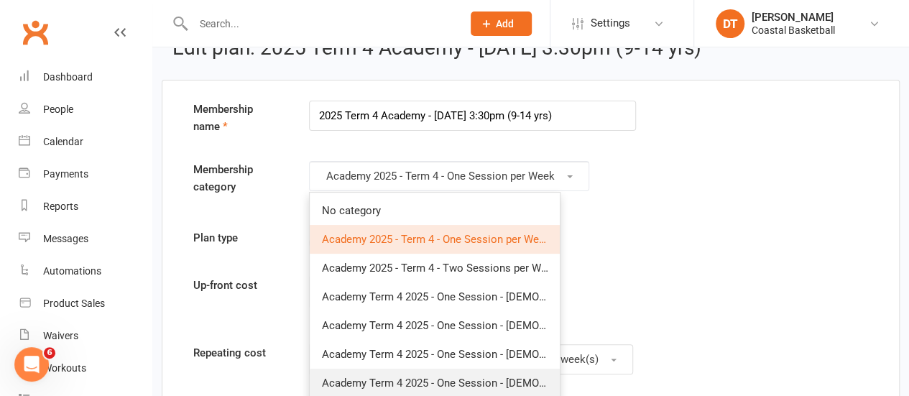
click at [558, 377] on span "Academy Term 4 2025 - One Session - [DEMOGRAPHIC_DATA] Intermediate" at bounding box center [501, 383] width 360 height 13
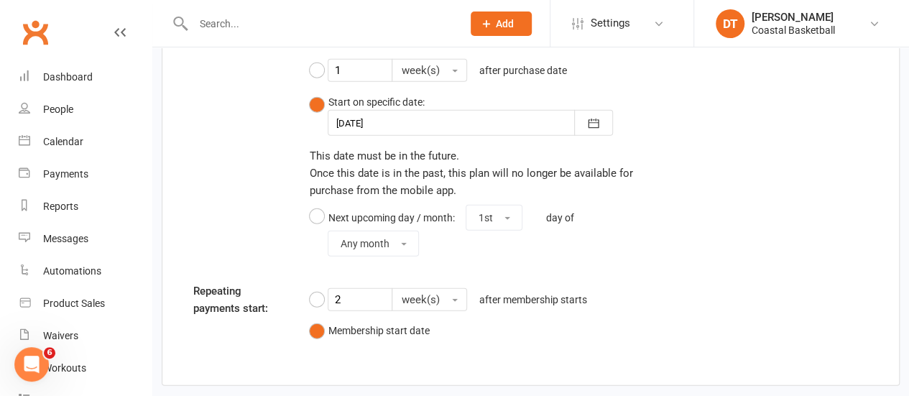
scroll to position [1852, 0]
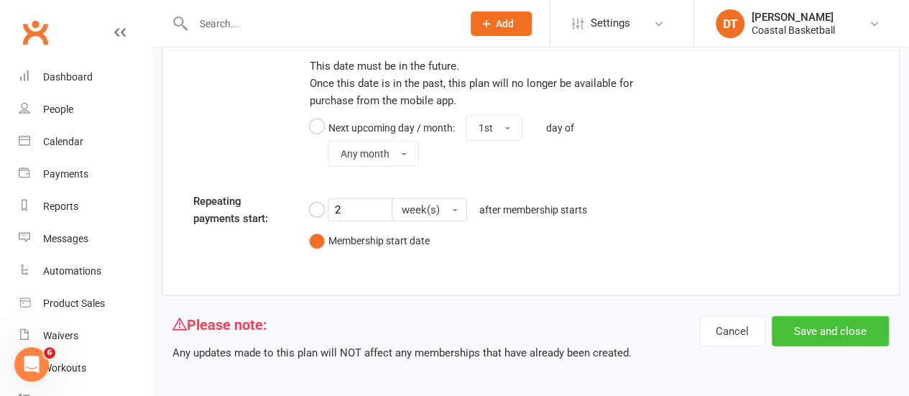
click at [853, 333] on button "Save and close" at bounding box center [830, 331] width 117 height 30
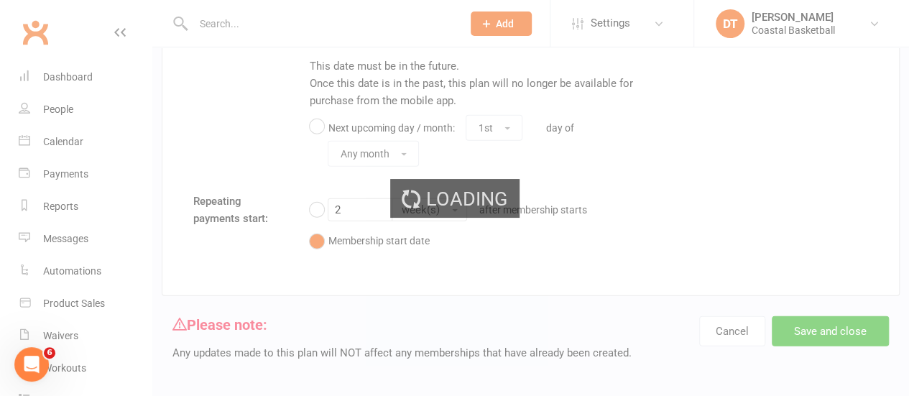
select select "100"
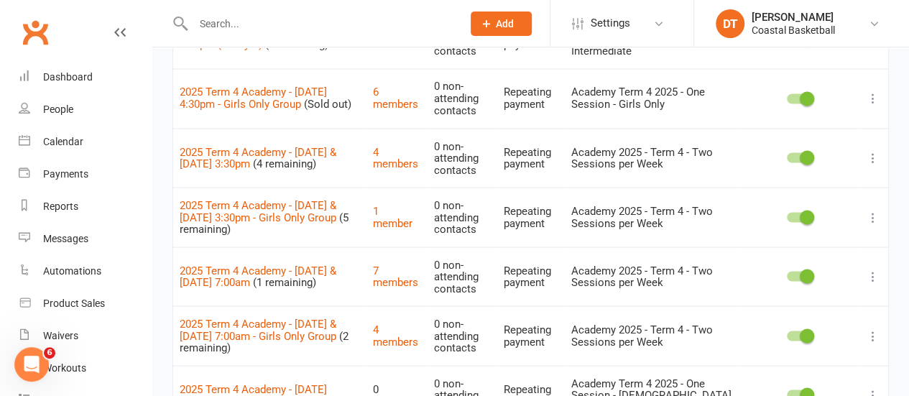
scroll to position [1382, 0]
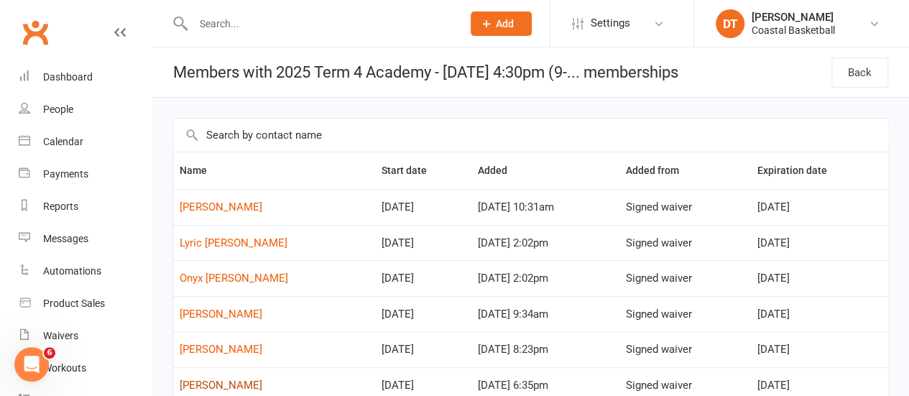
click at [201, 380] on link "[PERSON_NAME]" at bounding box center [221, 385] width 83 height 13
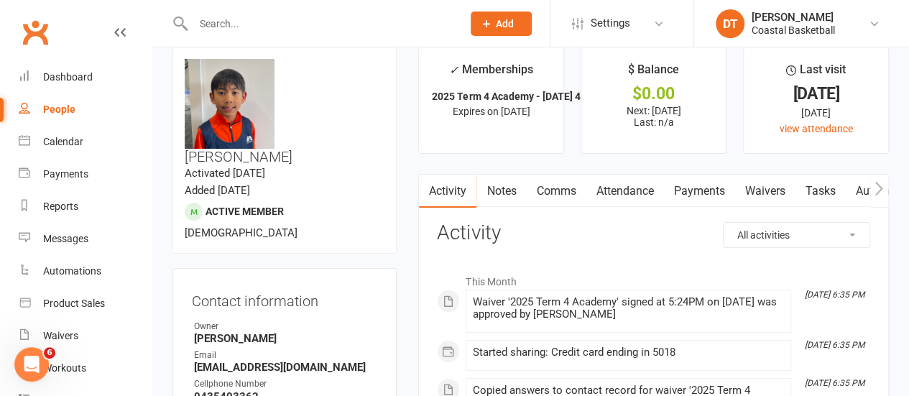
scroll to position [40, 0]
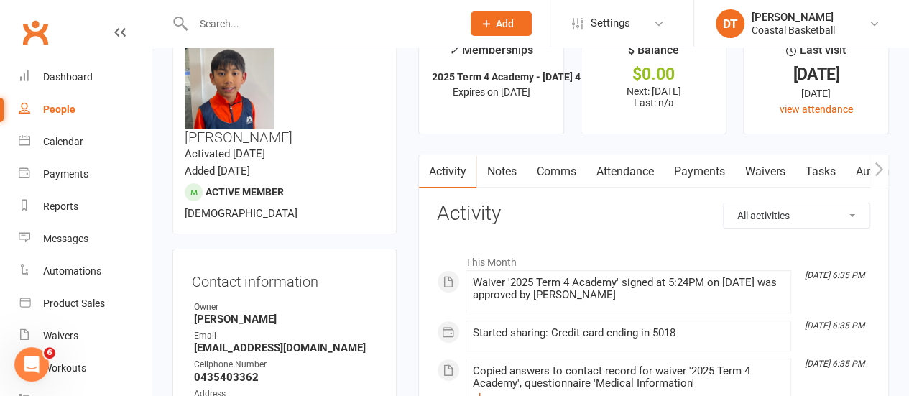
click at [715, 170] on link "Payments" at bounding box center [699, 171] width 71 height 33
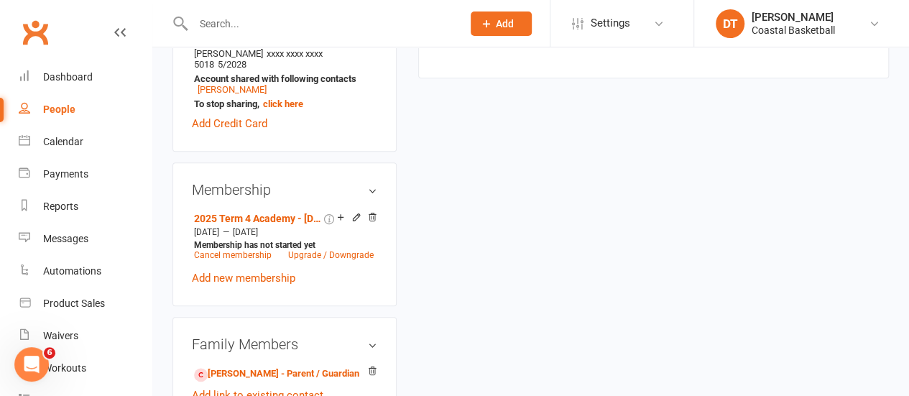
scroll to position [648, 0]
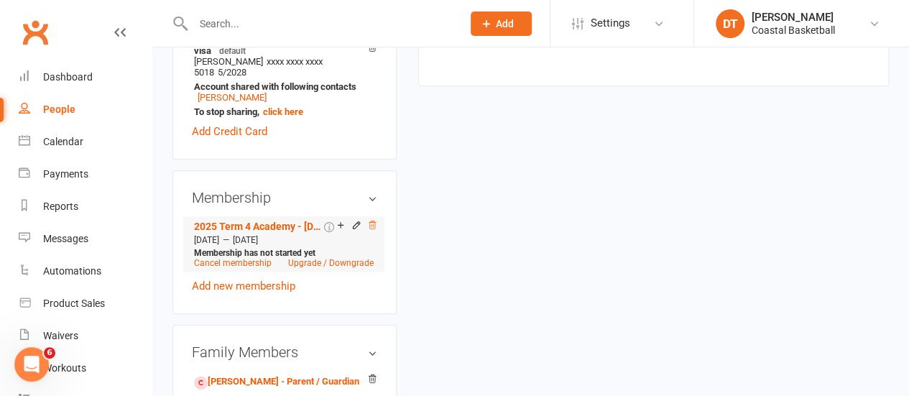
click at [371, 220] on icon at bounding box center [372, 225] width 10 height 10
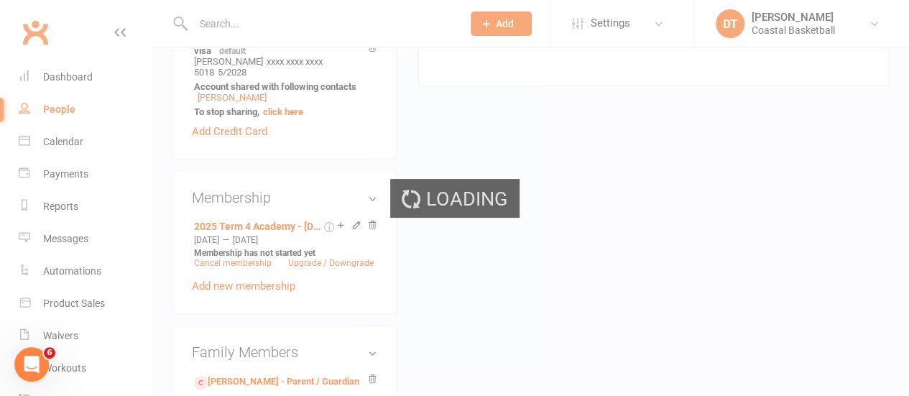
scroll to position [641, 0]
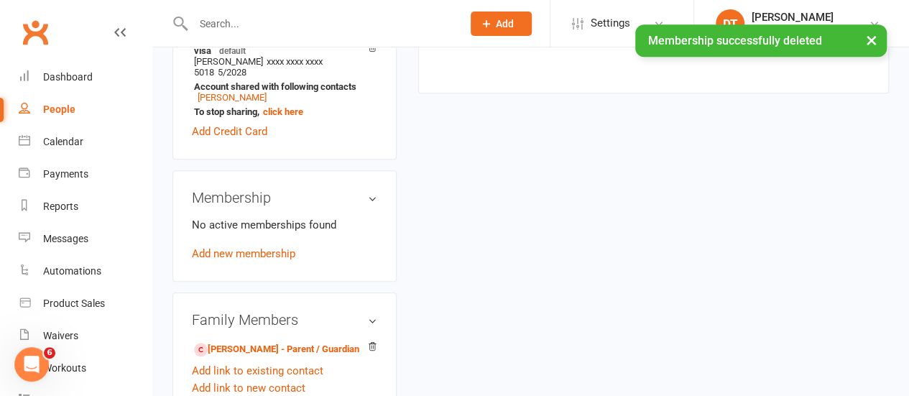
click at [277, 224] on div "No active memberships found Add new membership" at bounding box center [284, 239] width 185 height 46
click at [277, 247] on link "Add new membership" at bounding box center [244, 253] width 104 height 13
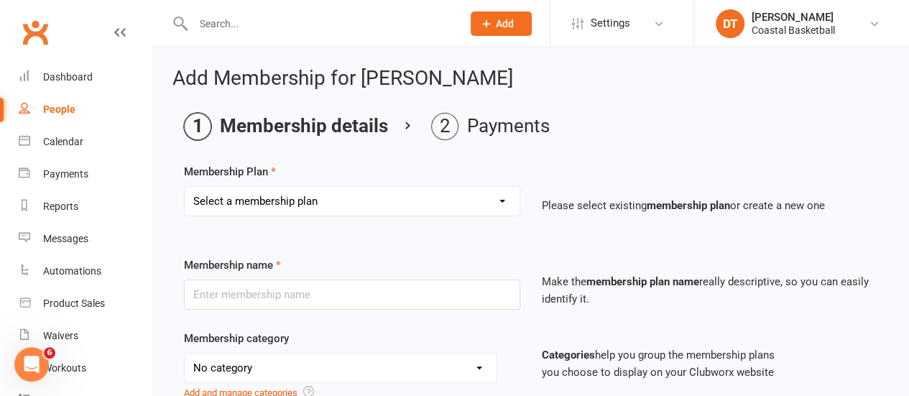
click at [413, 203] on select "Select a membership plan Create new Membership Plan All Access 12 Month (Includ…" at bounding box center [352, 201] width 335 height 29
select select "50"
click at [185, 187] on select "Select a membership plan Create new Membership Plan All Access 12 Month (Includ…" at bounding box center [352, 201] width 335 height 29
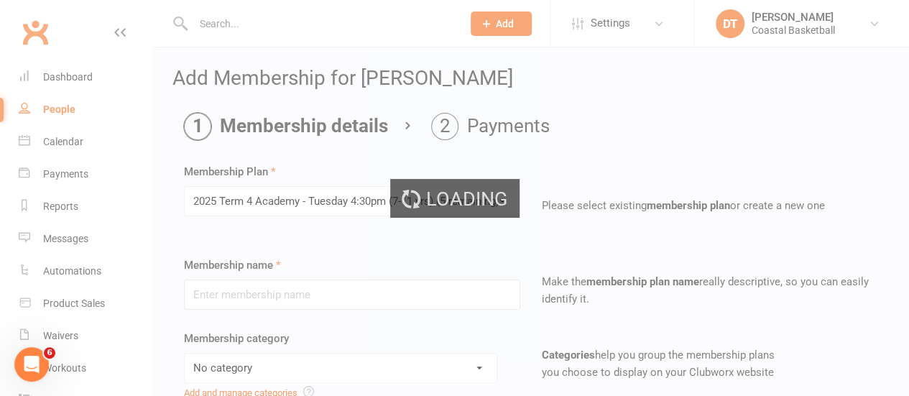
type input "2025 Term 4 Academy - [DATE] 4:30pm (7-11 yrs)"
select select "4"
type input "[DATE]"
type input "10"
select select "1"
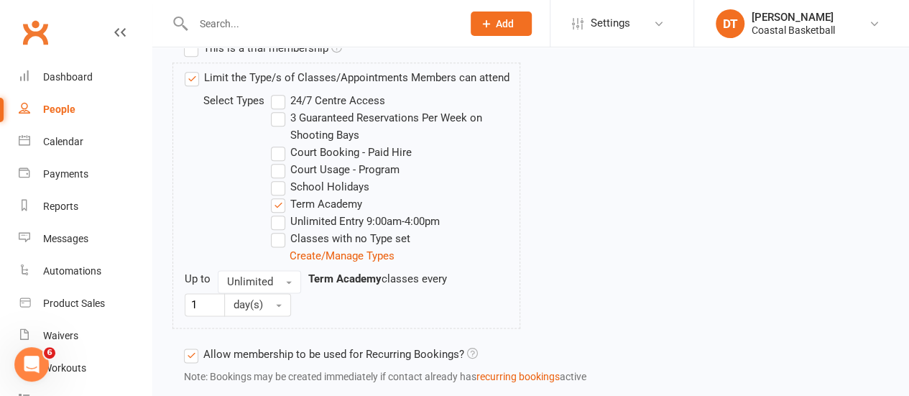
scroll to position [870, 0]
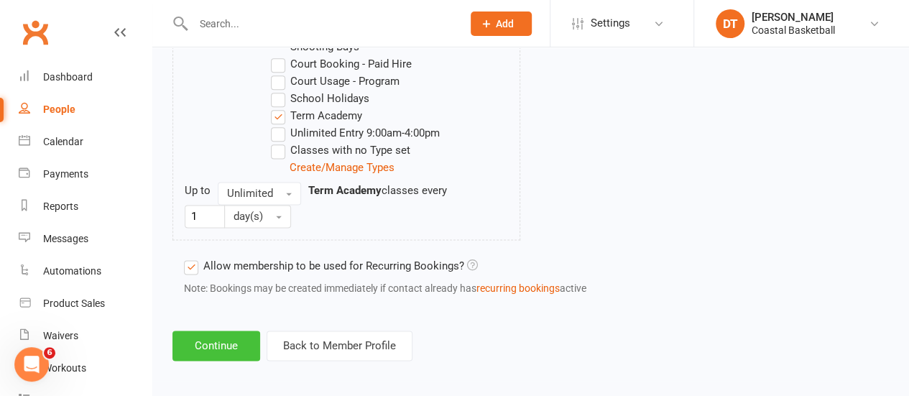
click at [230, 335] on button "Continue" at bounding box center [217, 346] width 88 height 30
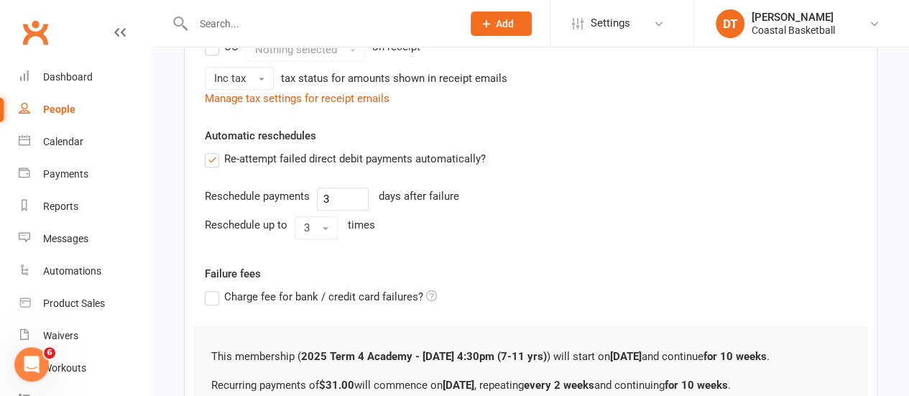
scroll to position [644, 0]
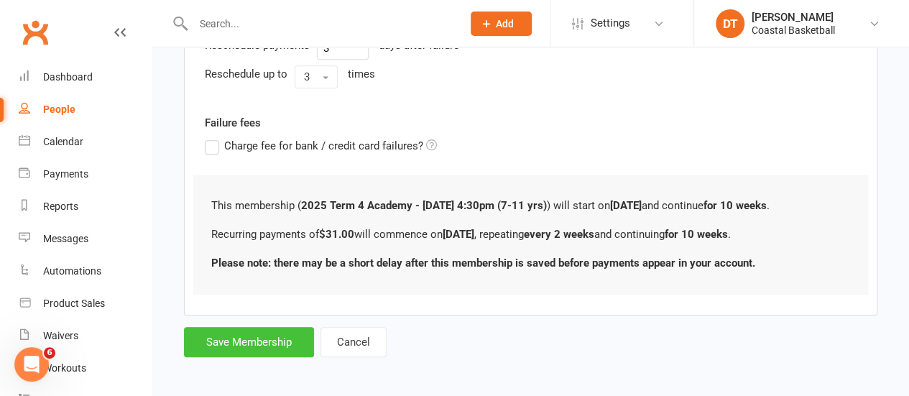
click at [291, 339] on button "Save Membership" at bounding box center [249, 342] width 130 height 30
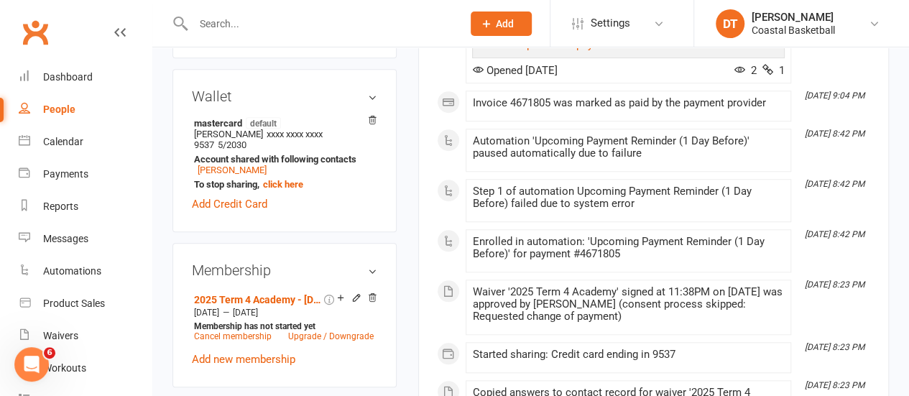
scroll to position [559, 0]
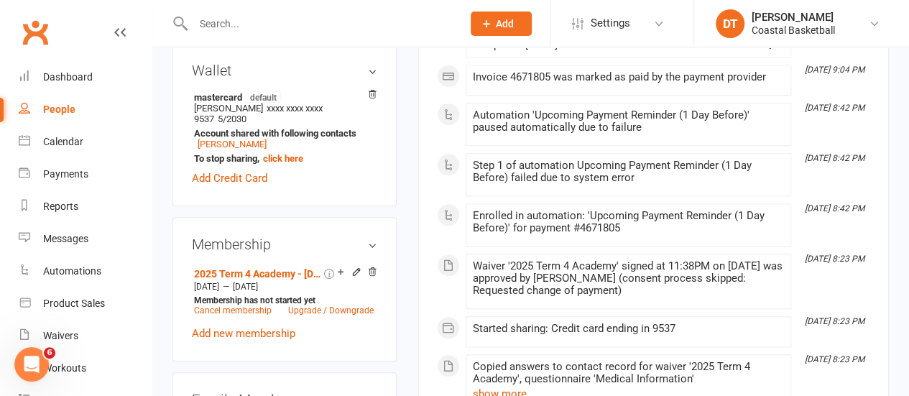
drag, startPoint x: 272, startPoint y: 288, endPoint x: 600, endPoint y: 150, distance: 356.3
click at [272, 327] on link "Add new membership" at bounding box center [244, 333] width 104 height 13
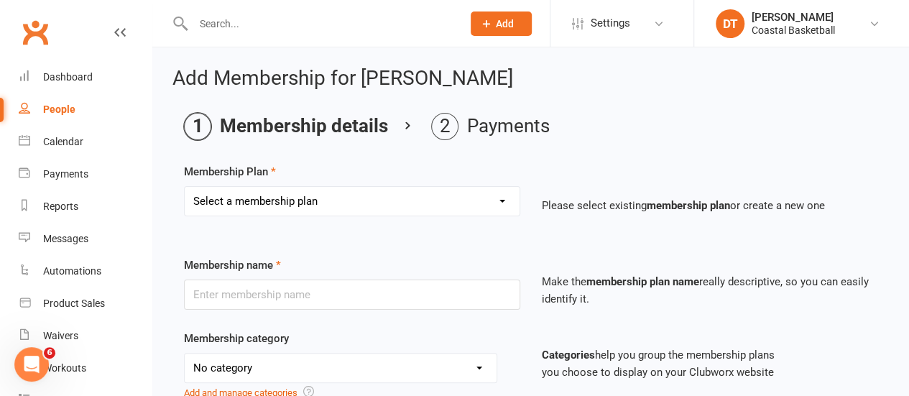
click at [340, 185] on div "Membership Plan Select a membership plan Create new Membership Plan All Access …" at bounding box center [531, 199] width 694 height 73
click at [344, 202] on select "Select a membership plan Create new Membership Plan All Access 12 Month (Includ…" at bounding box center [352, 201] width 335 height 29
select select "50"
click at [185, 187] on select "Select a membership plan Create new Membership Plan All Access 12 Month (Includ…" at bounding box center [352, 201] width 335 height 29
type input "2025 Term 4 Academy - [DATE] 4:30pm (7-11 yrs)"
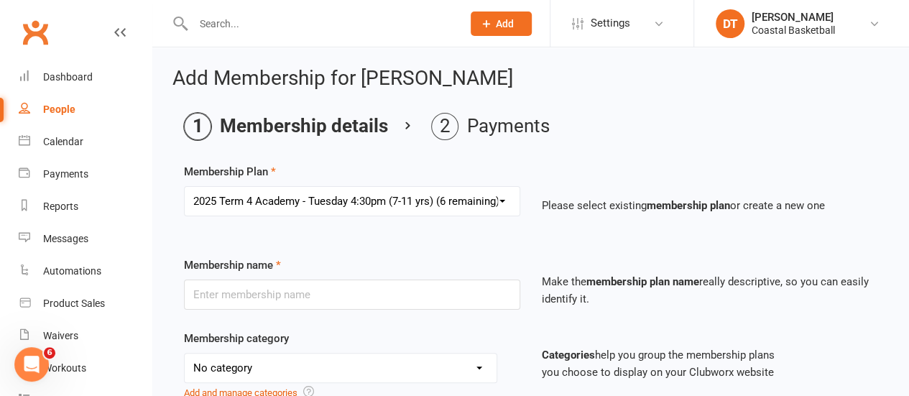
select select "4"
type input "[DATE]"
type input "10"
select select "1"
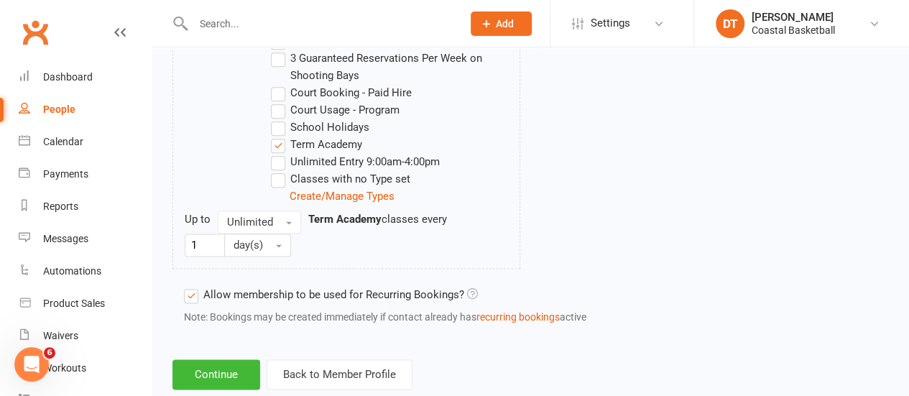
scroll to position [870, 0]
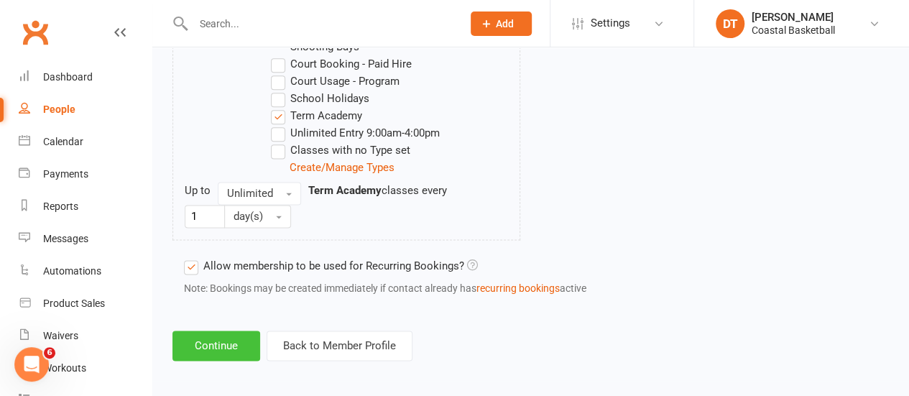
click at [232, 335] on button "Continue" at bounding box center [217, 346] width 88 height 30
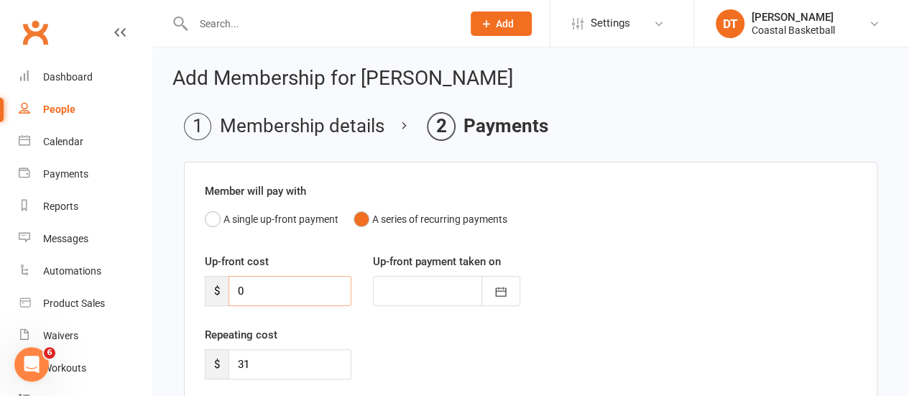
click at [321, 287] on input "0" at bounding box center [290, 291] width 123 height 30
click at [316, 220] on button "A single up-front payment" at bounding box center [272, 219] width 134 height 27
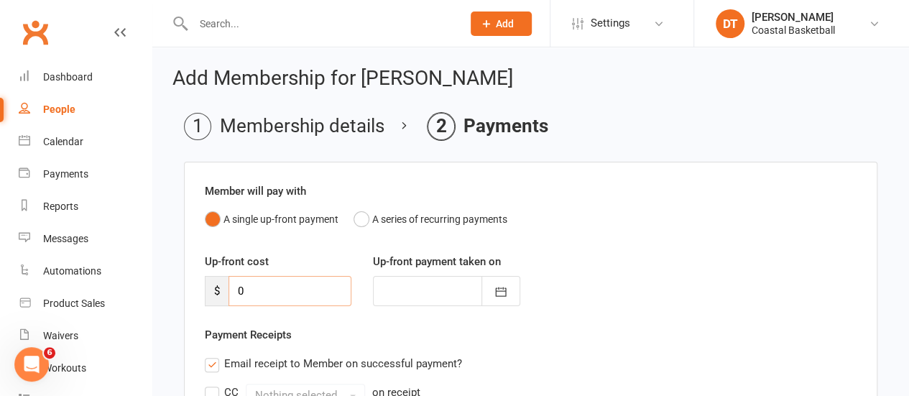
click at [308, 297] on input "0" at bounding box center [290, 291] width 123 height 30
type input "01"
type input "[DATE]"
type input "0155"
click at [433, 283] on div at bounding box center [446, 291] width 147 height 30
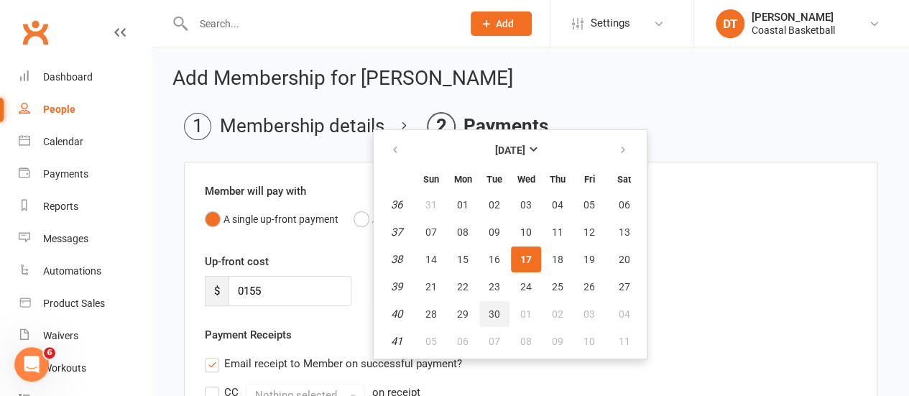
click at [495, 310] on span "30" at bounding box center [495, 314] width 12 height 12
type input "[DATE]"
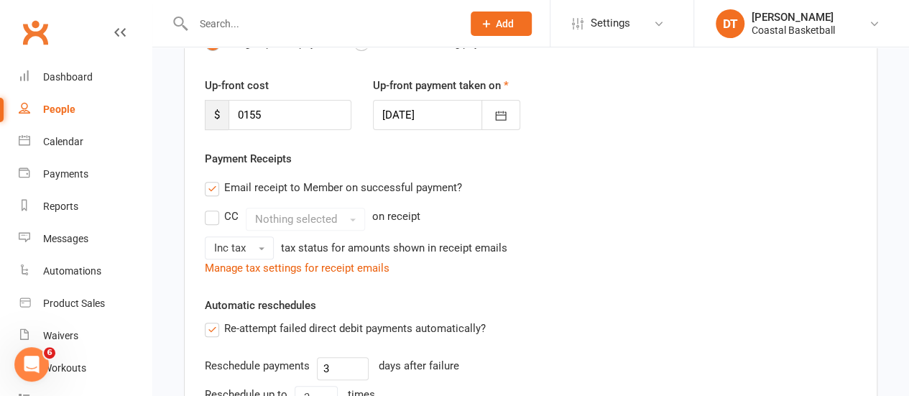
scroll to position [171, 0]
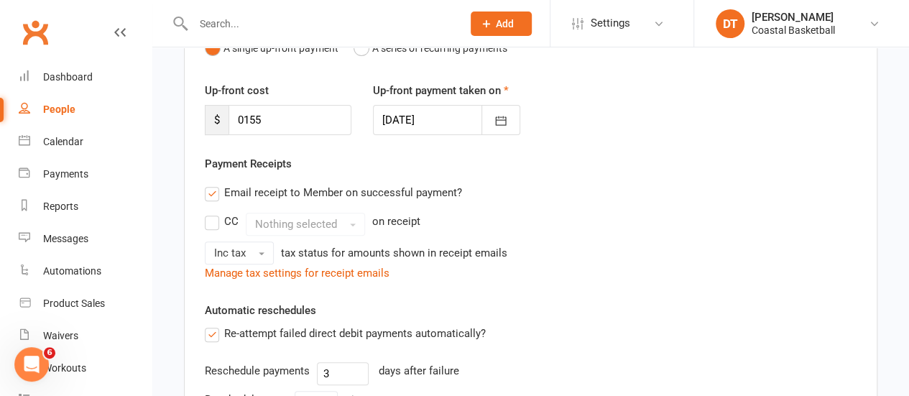
drag, startPoint x: 378, startPoint y: 188, endPoint x: 353, endPoint y: 254, distance: 70.1
click at [378, 188] on label "Email receipt to Member on successful payment?" at bounding box center [333, 192] width 257 height 17
click at [214, 184] on input "Email receipt to Member on successful payment?" at bounding box center [209, 184] width 9 height 0
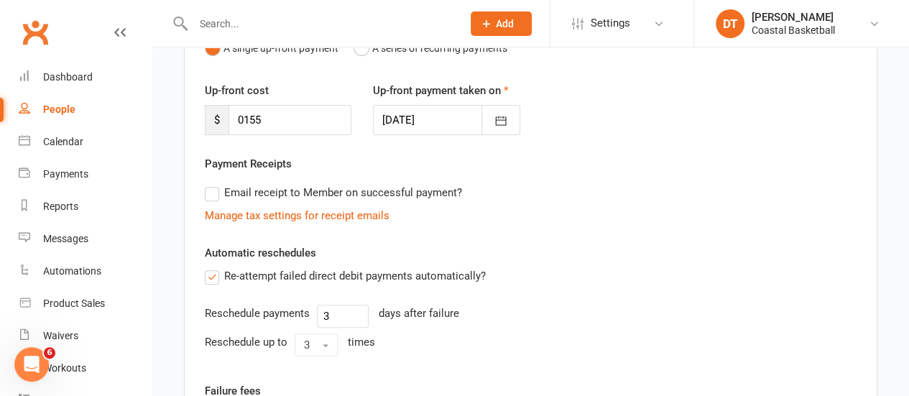
click at [262, 273] on label "Re-attempt failed direct debit payments automatically?" at bounding box center [345, 275] width 281 height 17
click at [214, 267] on input "Re-attempt failed direct debit payments automatically?" at bounding box center [209, 267] width 9 height 0
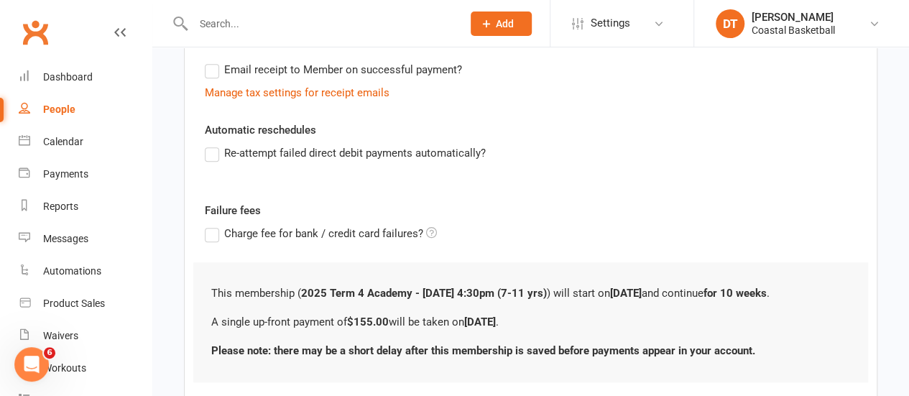
scroll to position [385, 0]
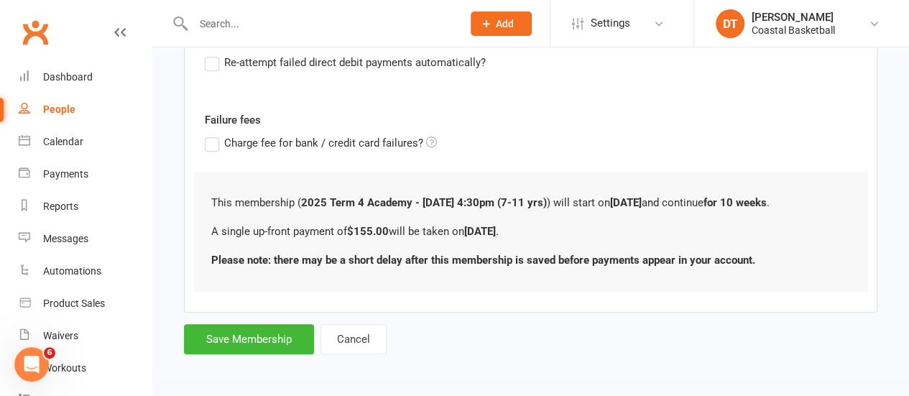
click at [235, 311] on div "Member will pay with A single up-front payment A series of recurring payments U…" at bounding box center [531, 45] width 694 height 536
click at [242, 331] on button "Save Membership" at bounding box center [249, 339] width 130 height 30
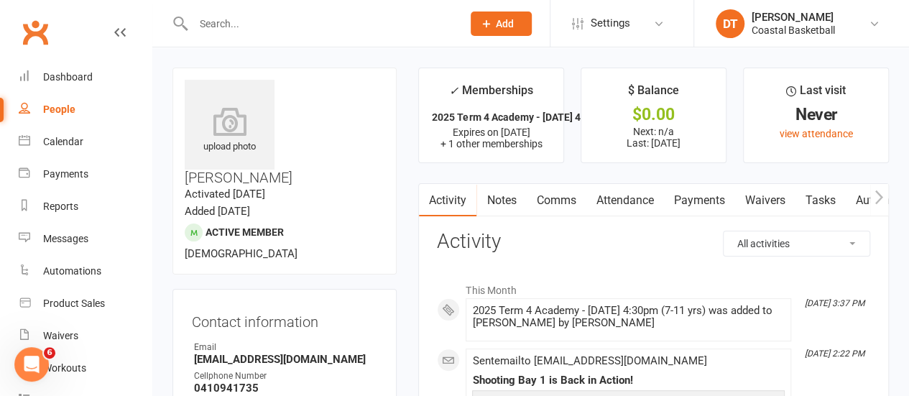
click at [694, 196] on link "Payments" at bounding box center [699, 200] width 71 height 33
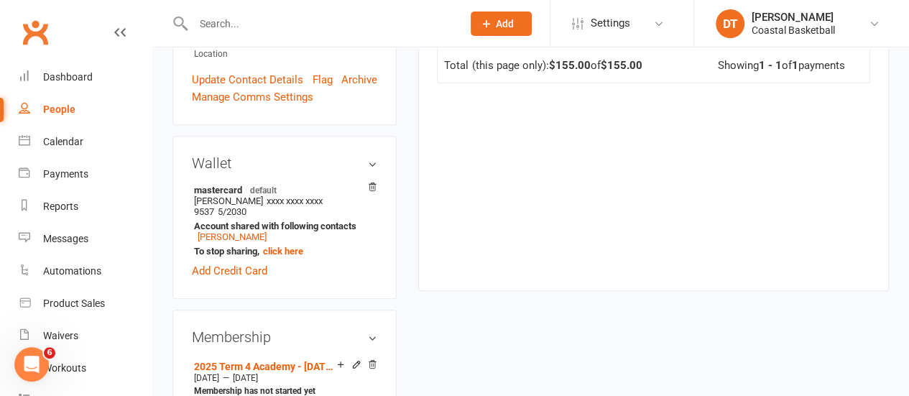
scroll to position [551, 0]
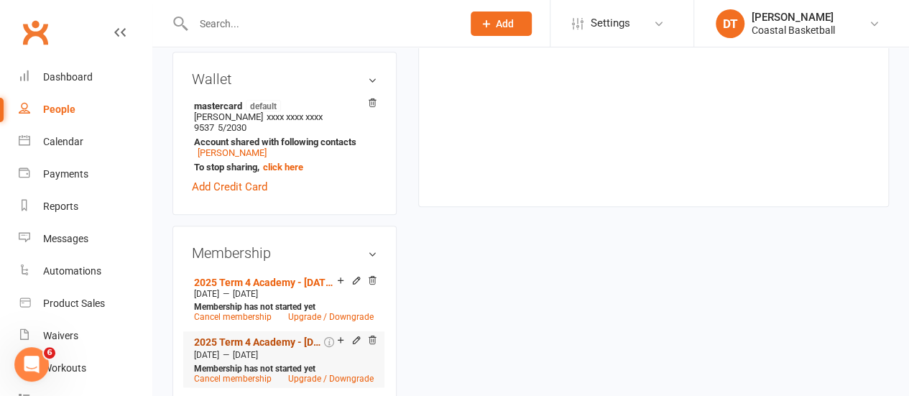
click at [300, 336] on link "2025 Term 4 Academy - [DATE] 4:30pm" at bounding box center [257, 342] width 127 height 12
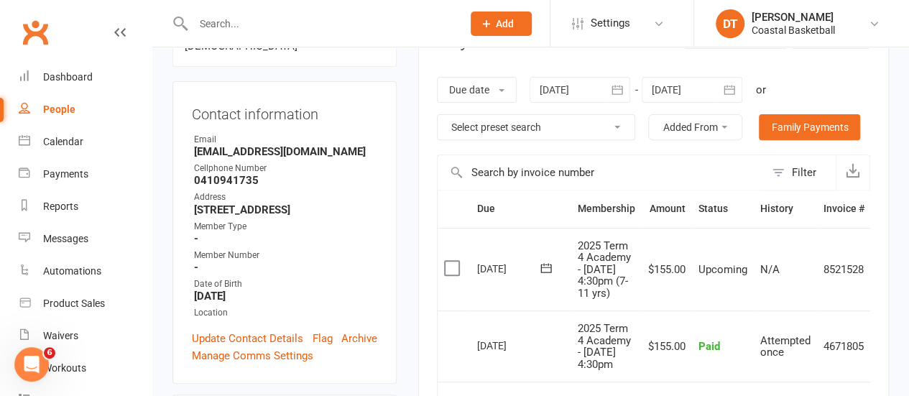
scroll to position [405, 0]
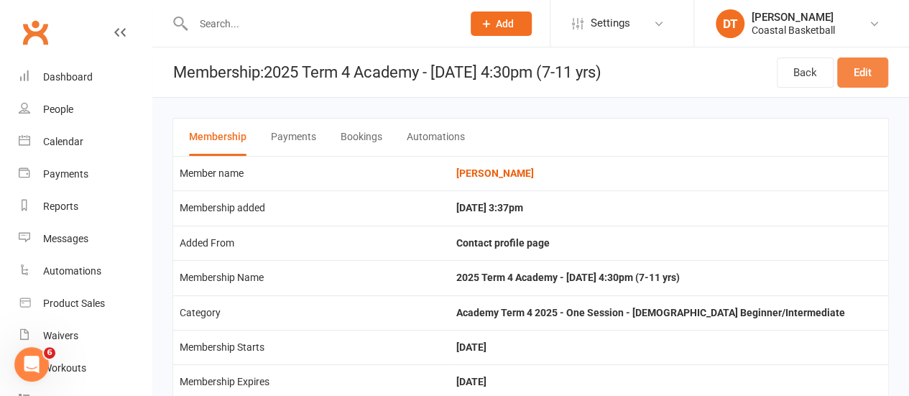
click at [861, 73] on link "Edit" at bounding box center [862, 73] width 51 height 30
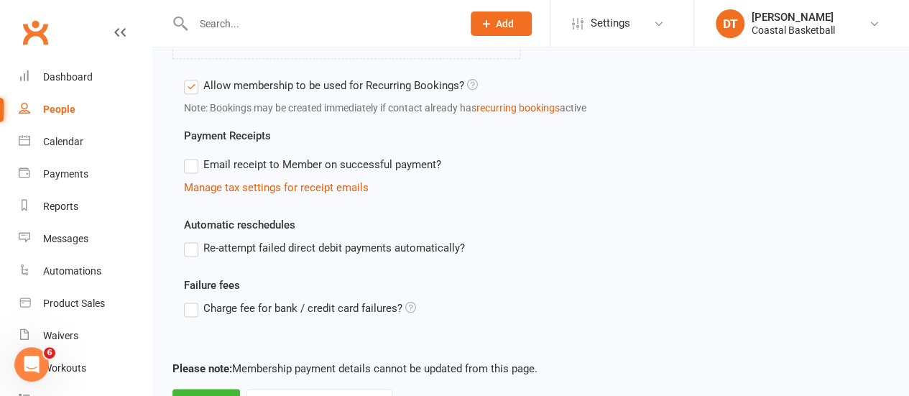
scroll to position [936, 0]
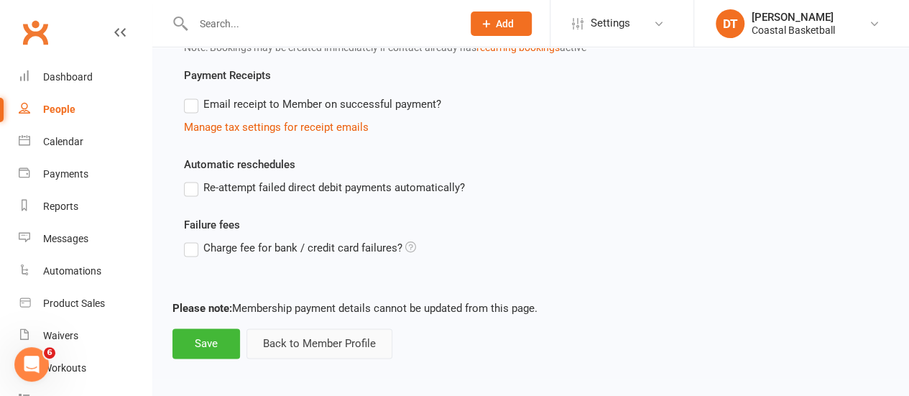
click at [372, 337] on button "Back to Member Profile" at bounding box center [320, 344] width 146 height 30
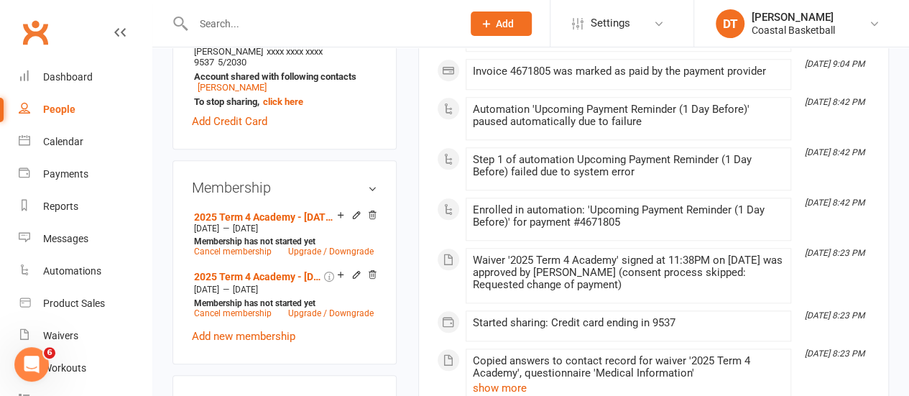
scroll to position [621, 0]
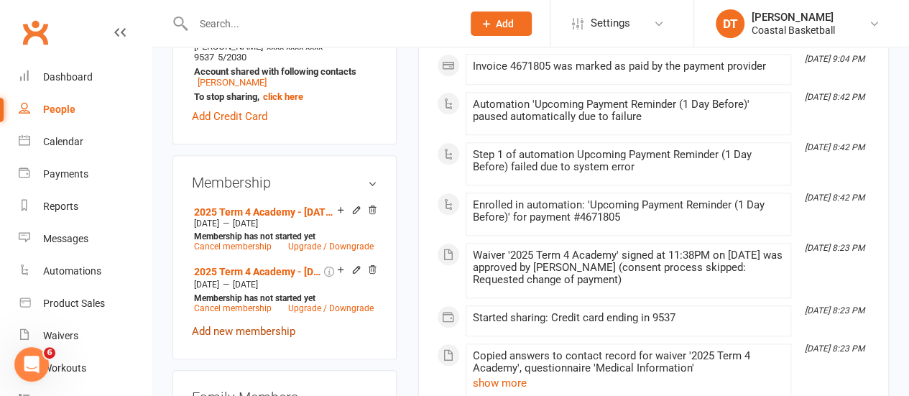
click at [243, 325] on link "Add new membership" at bounding box center [244, 331] width 104 height 13
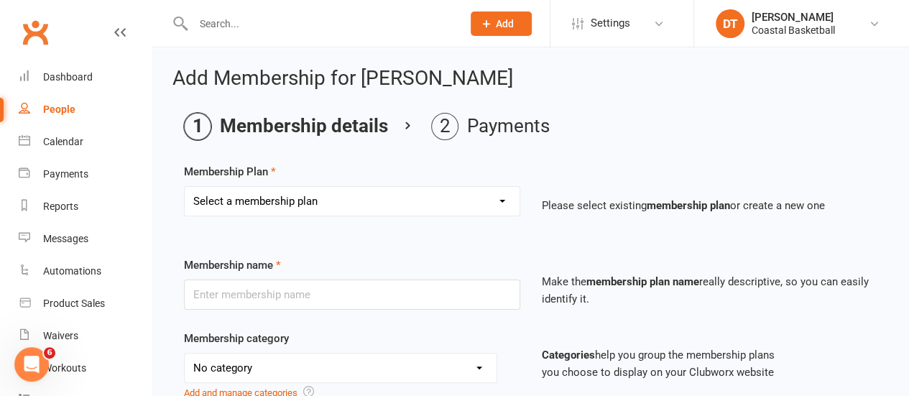
click at [391, 188] on select "Select a membership plan Create new Membership Plan All Access 12 Month (Includ…" at bounding box center [352, 201] width 335 height 29
select select "50"
click at [185, 187] on select "Select a membership plan Create new Membership Plan All Access 12 Month (Includ…" at bounding box center [352, 201] width 335 height 29
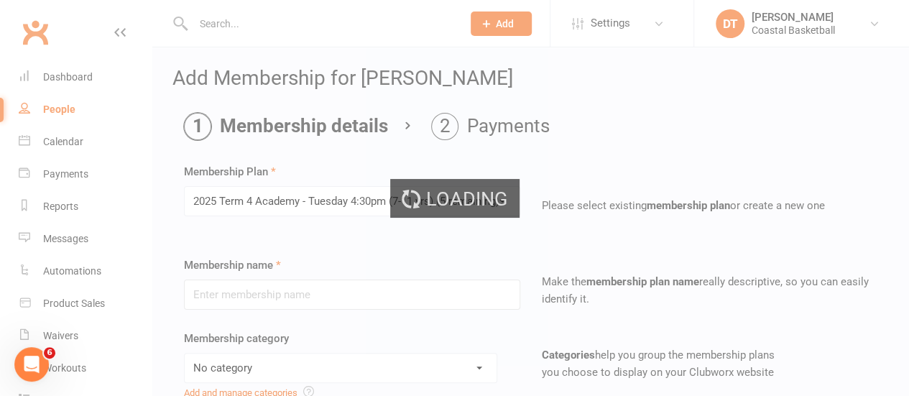
type input "2025 Term 4 Academy - [DATE] 4:30pm (7-11 yrs)"
select select "4"
type input "[DATE]"
type input "10"
select select "1"
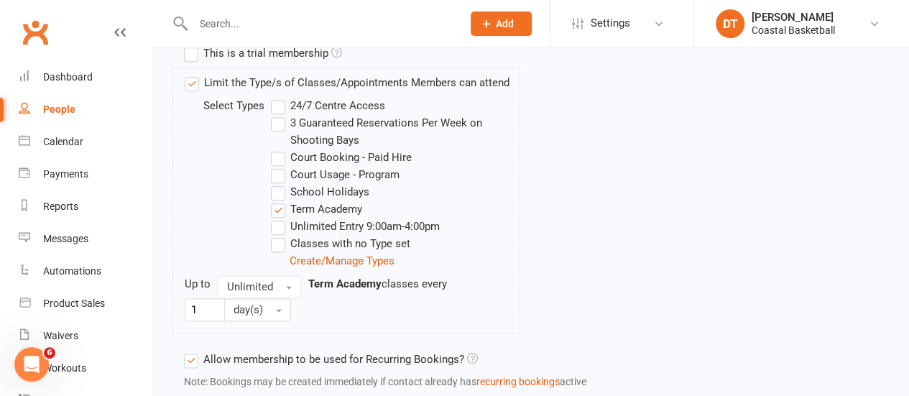
scroll to position [870, 0]
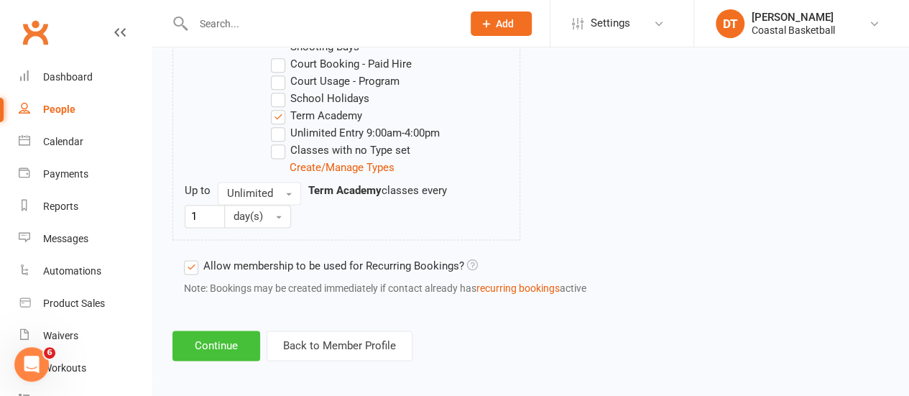
click at [176, 344] on button "Continue" at bounding box center [217, 346] width 88 height 30
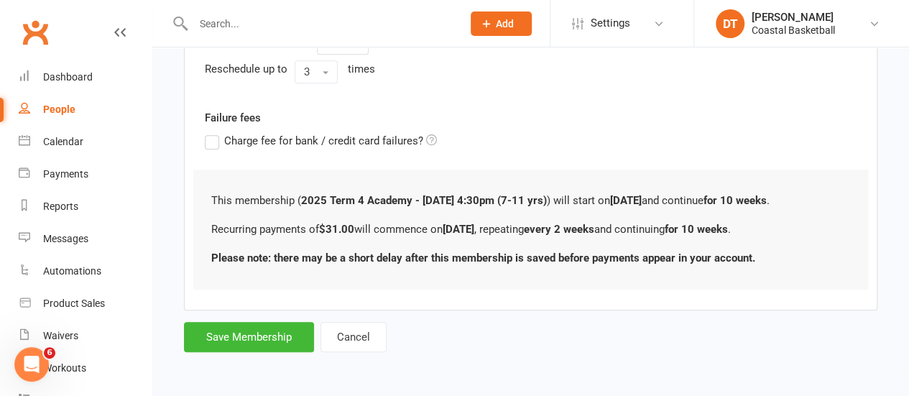
scroll to position [0, 0]
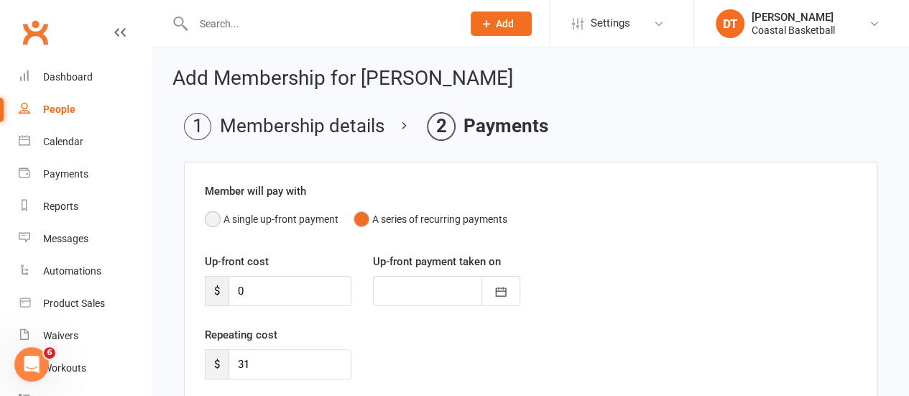
click at [268, 212] on button "A single up-front payment" at bounding box center [272, 219] width 134 height 27
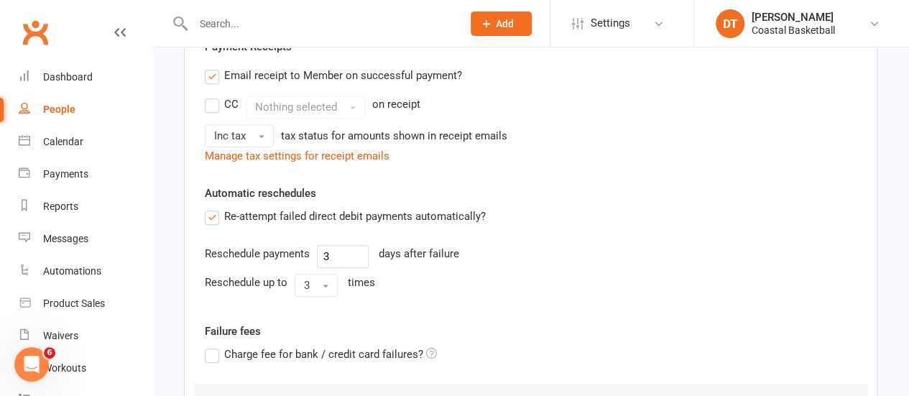
scroll to position [441, 0]
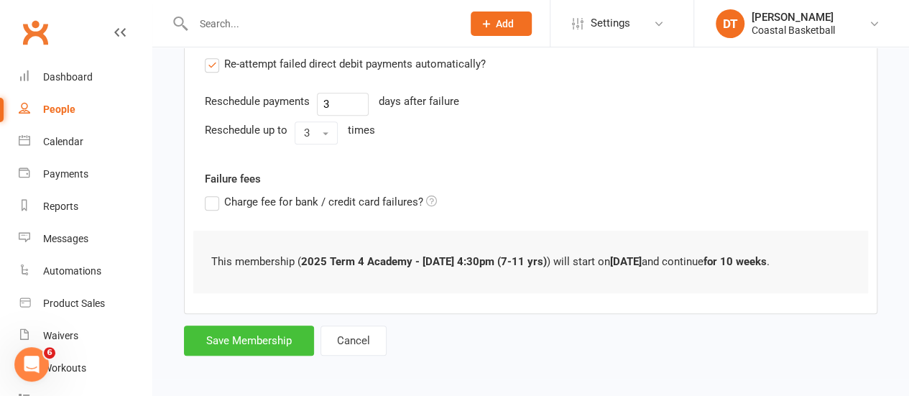
click at [276, 331] on button "Save Membership" at bounding box center [249, 341] width 130 height 30
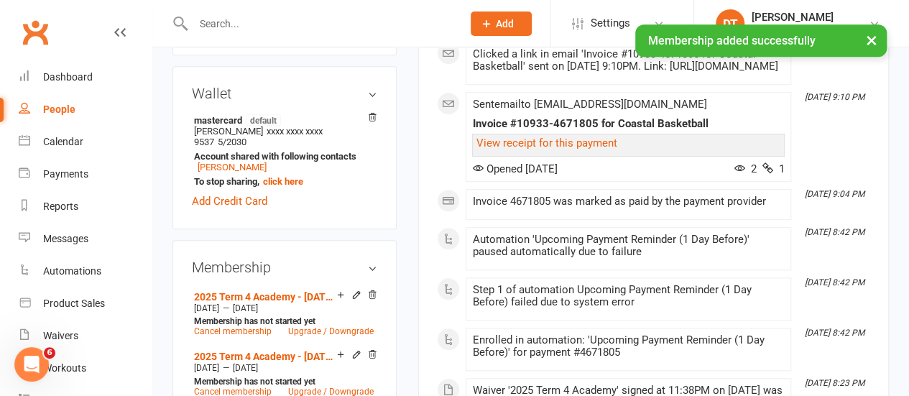
scroll to position [612, 0]
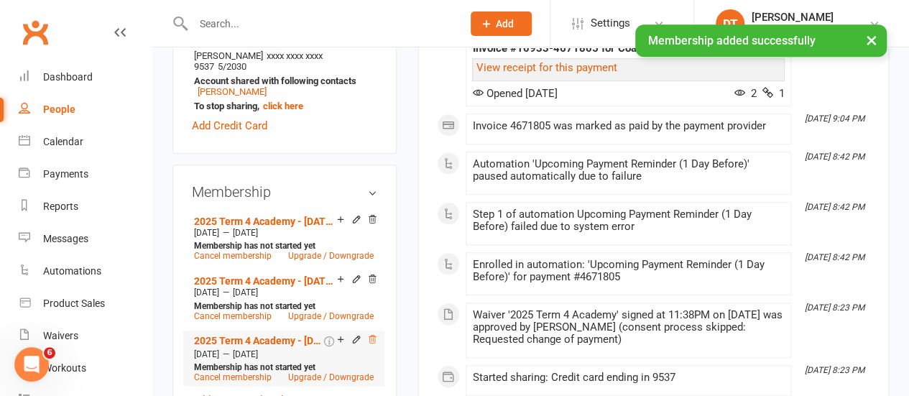
click at [372, 334] on icon at bounding box center [372, 339] width 10 height 10
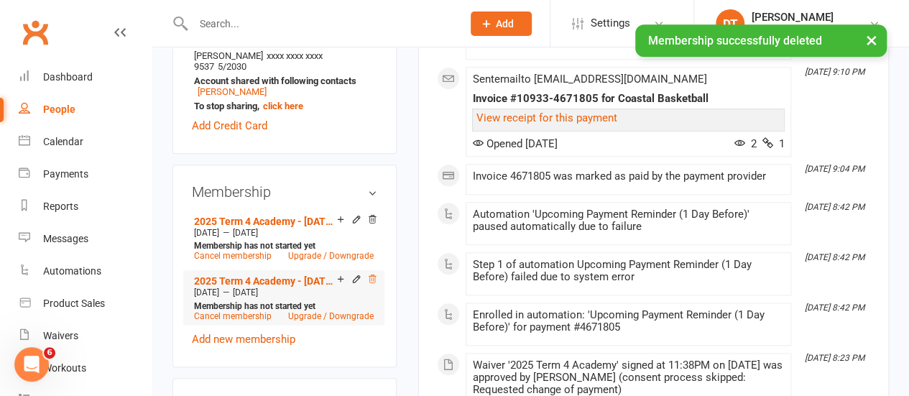
click at [373, 274] on icon at bounding box center [372, 279] width 10 height 10
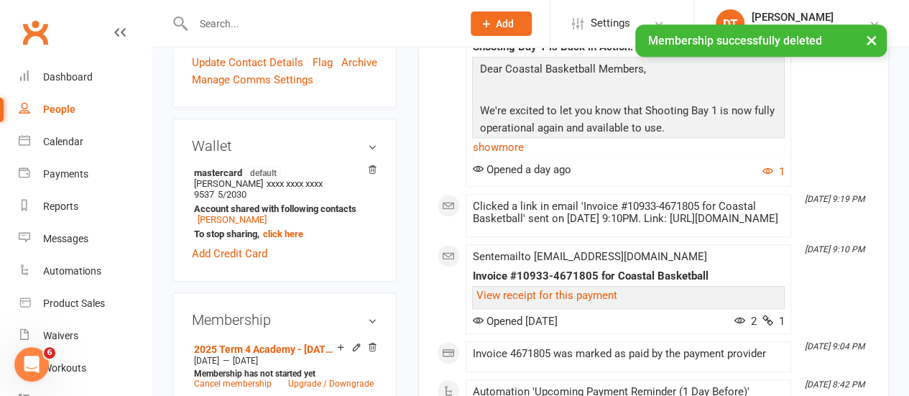
scroll to position [0, 0]
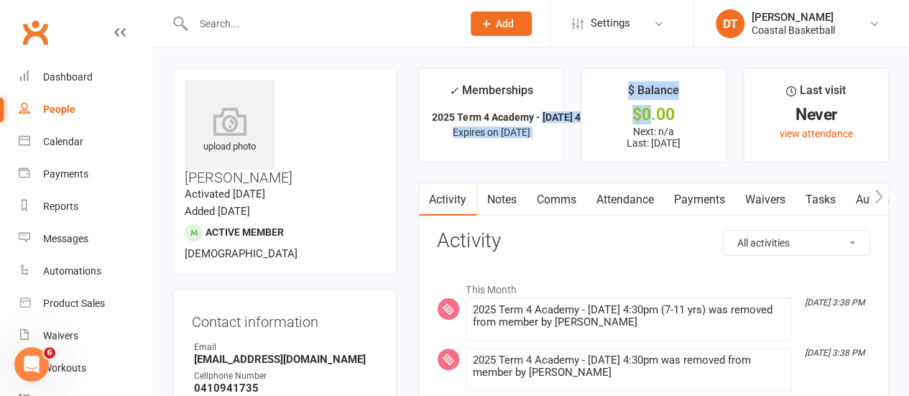
drag, startPoint x: 545, startPoint y: 114, endPoint x: 648, endPoint y: 108, distance: 103.7
click at [648, 108] on ul "✓ Memberships 2025 Term 4 Academy - [DATE] 4:30pm (7-11... Expires on [DATE] $ …" at bounding box center [653, 115] width 471 height 95
click at [549, 114] on strong "2025 Term 4 Academy - [DATE] 4:30pm (7-11..." at bounding box center [538, 117] width 213 height 12
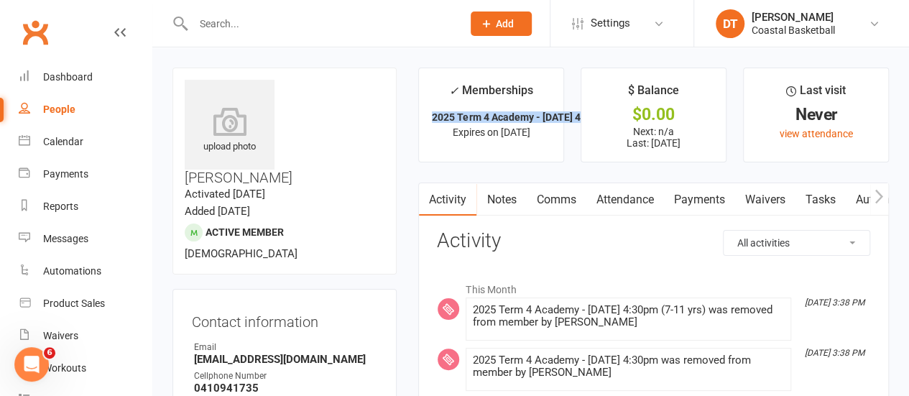
click at [549, 114] on strong "2025 Term 4 Academy - [DATE] 4:30pm (7-11..." at bounding box center [538, 117] width 213 height 12
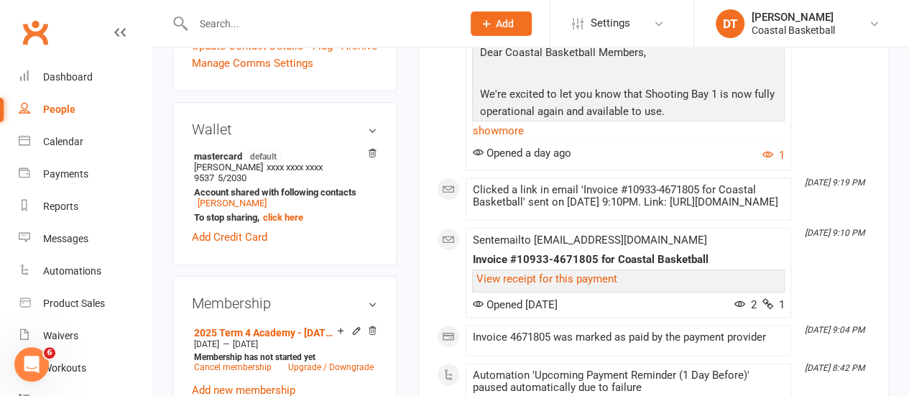
scroll to position [523, 0]
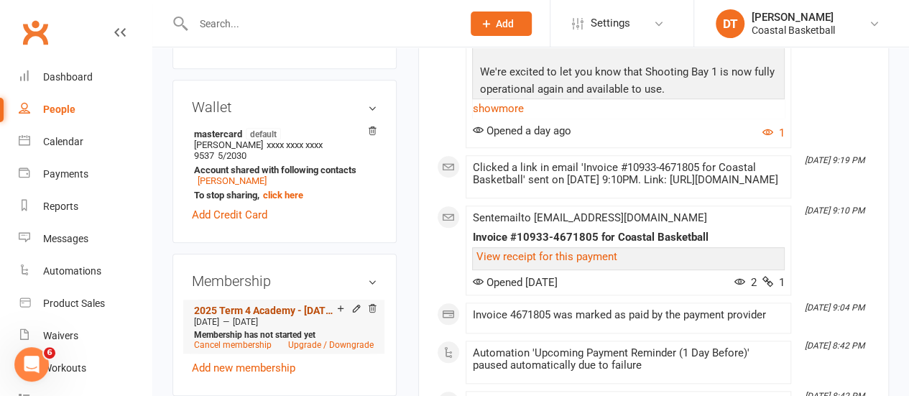
click at [312, 305] on link "2025 Term 4 Academy - [DATE] 4:30pm (7-11 yrs)" at bounding box center [265, 311] width 143 height 12
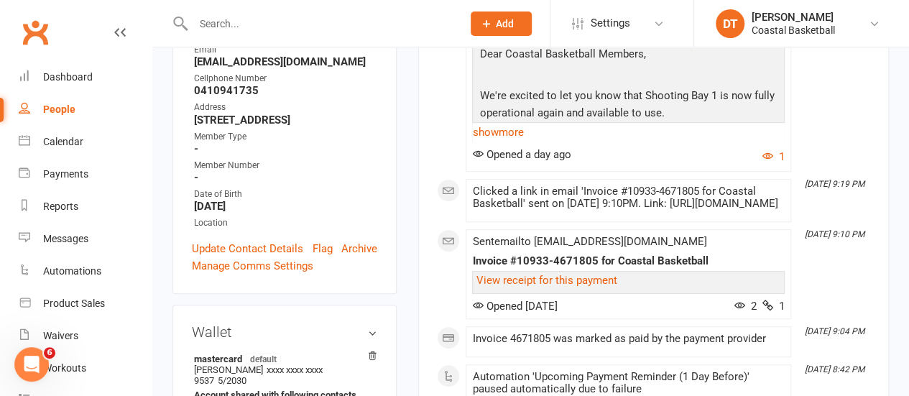
scroll to position [357, 0]
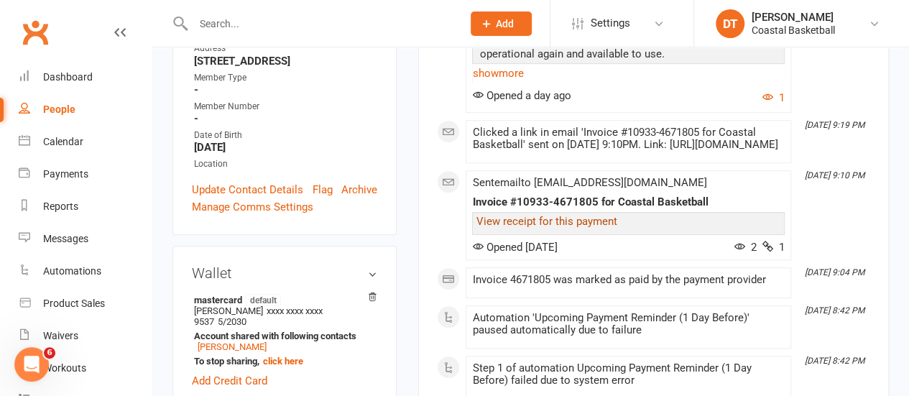
click at [562, 228] on link "View receipt for this payment" at bounding box center [546, 221] width 141 height 13
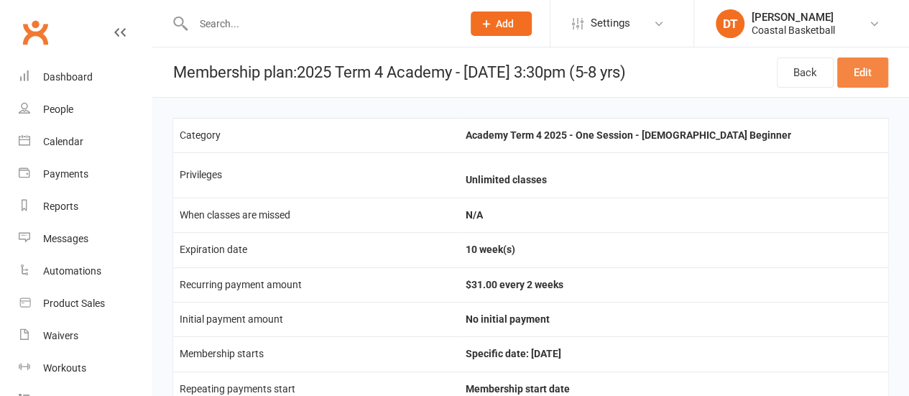
click at [862, 67] on link "Edit" at bounding box center [862, 73] width 51 height 30
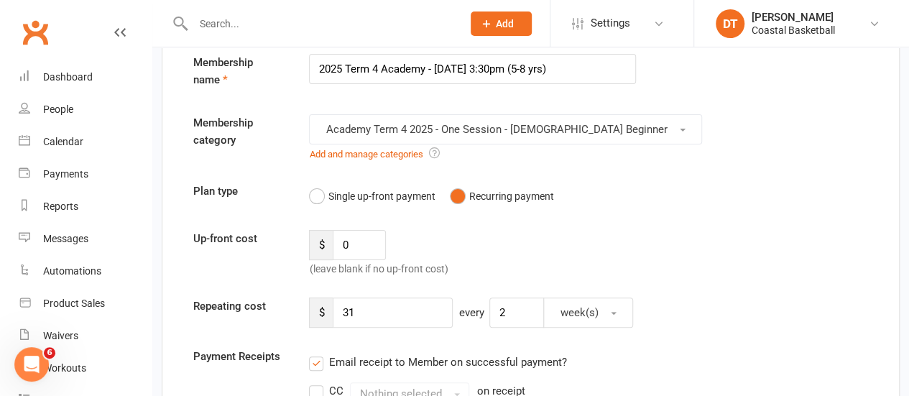
scroll to position [59, 0]
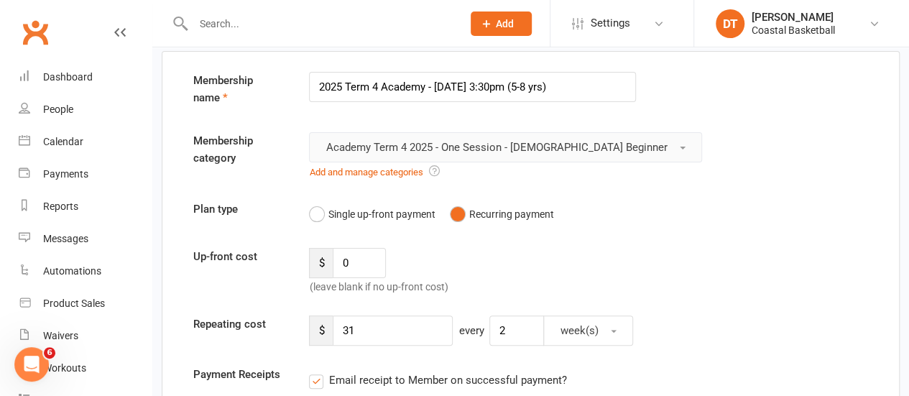
click at [578, 144] on span "Academy Term 4 2025 - One Session - [DEMOGRAPHIC_DATA] Beginner" at bounding box center [496, 147] width 341 height 13
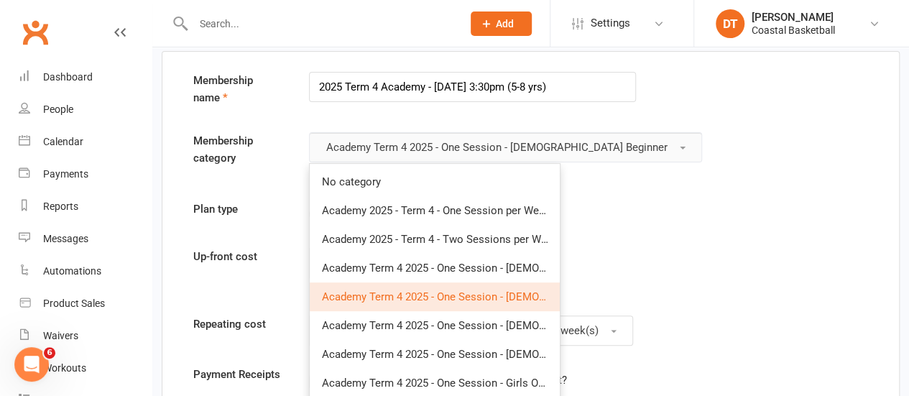
click at [578, 144] on span "Academy Term 4 2025 - One Session - [DEMOGRAPHIC_DATA] Beginner" at bounding box center [496, 147] width 341 height 13
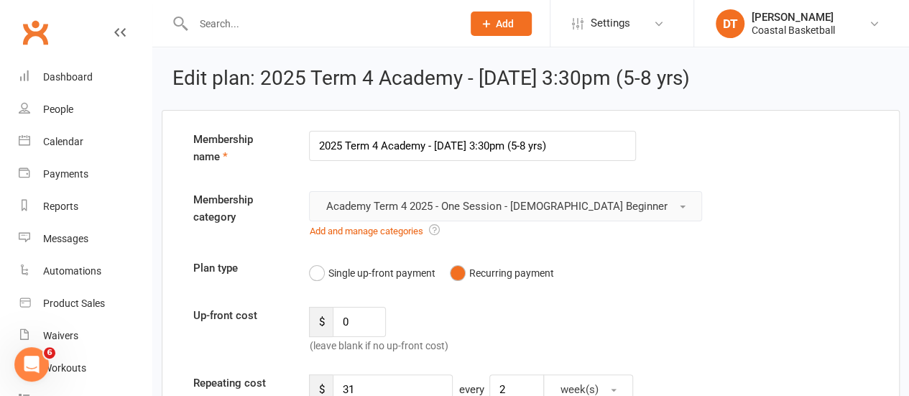
scroll to position [1852, 0]
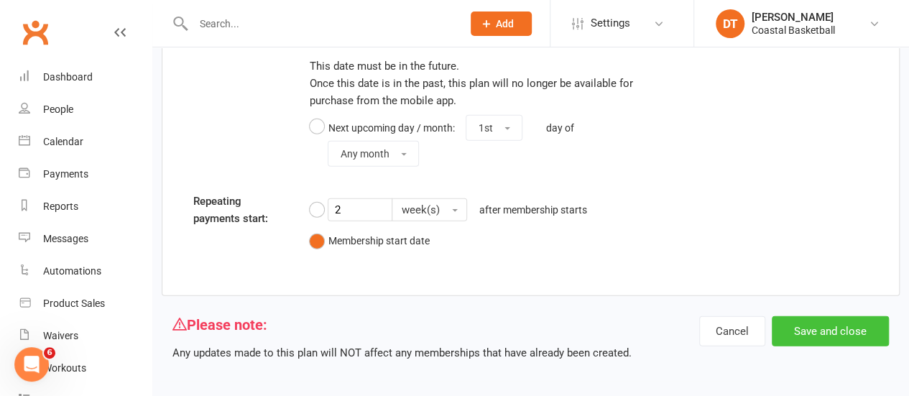
click at [871, 331] on button "Save and close" at bounding box center [830, 331] width 117 height 30
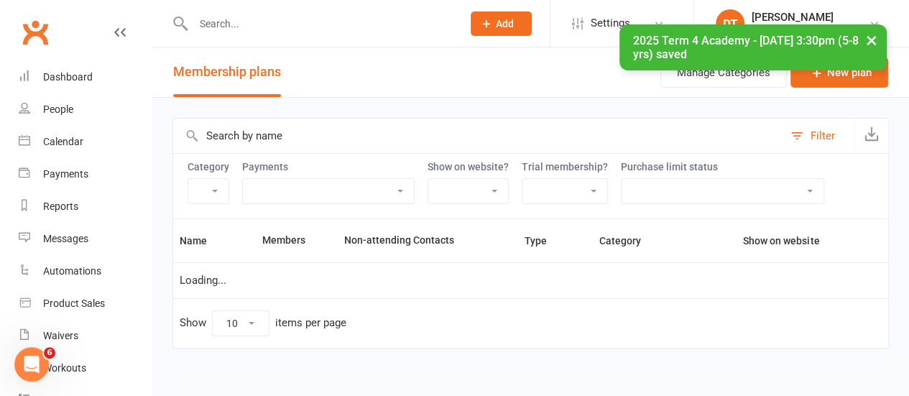
select select "100"
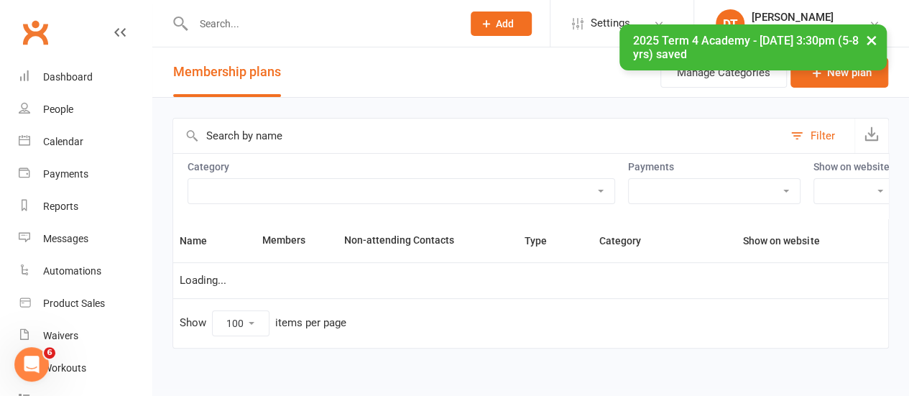
click at [306, 142] on input "text" at bounding box center [478, 136] width 610 height 35
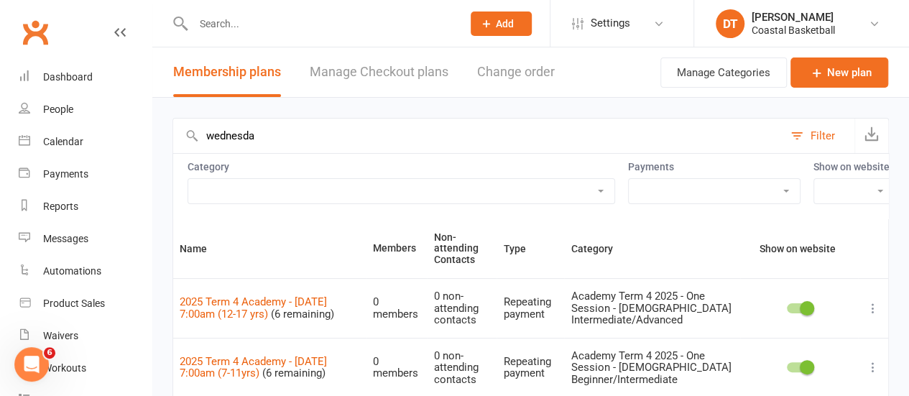
type input "[DATE]"
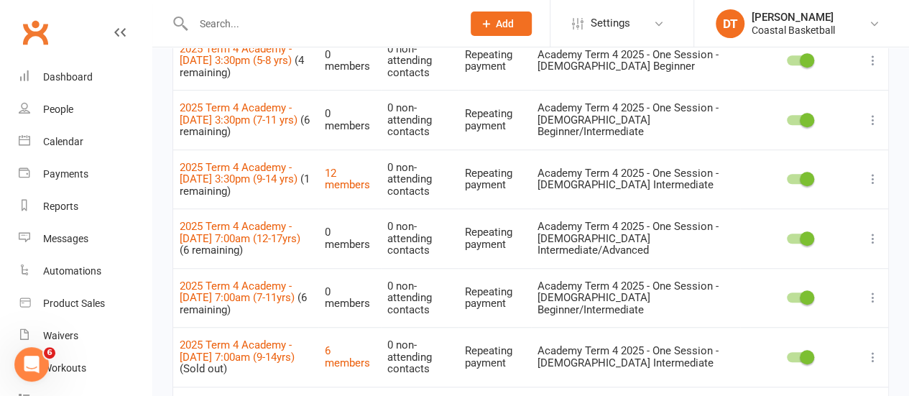
scroll to position [433, 0]
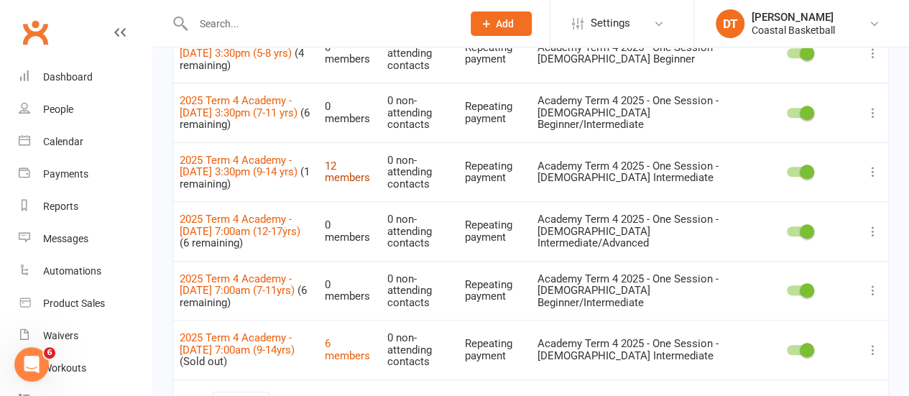
drag, startPoint x: 371, startPoint y: 176, endPoint x: 416, endPoint y: 176, distance: 45.3
click at [370, 176] on link "12 members" at bounding box center [347, 172] width 45 height 25
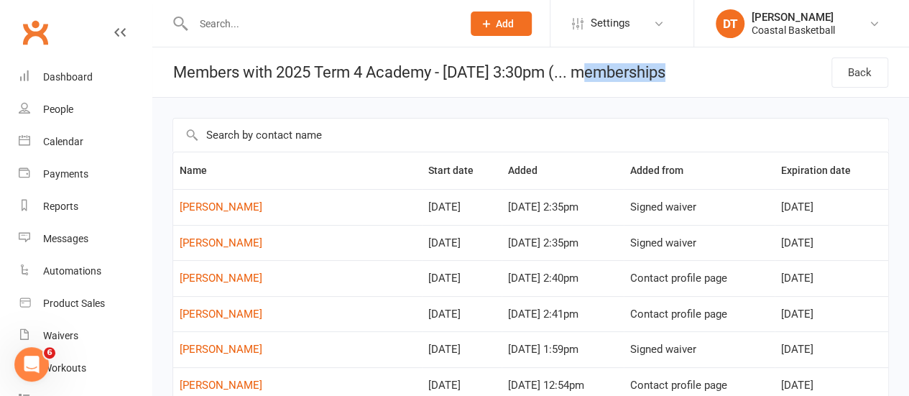
drag, startPoint x: 602, startPoint y: 74, endPoint x: 809, endPoint y: 73, distance: 207.8
click at [809, 73] on header "Members with 2025 Term 4 Academy - [DATE] 3:30pm (... memberships Back" at bounding box center [530, 72] width 757 height 50
click at [647, 73] on h1 "Members with 2025 Term 4 Academy - [DATE] 3:30pm (... memberships" at bounding box center [408, 72] width 513 height 50
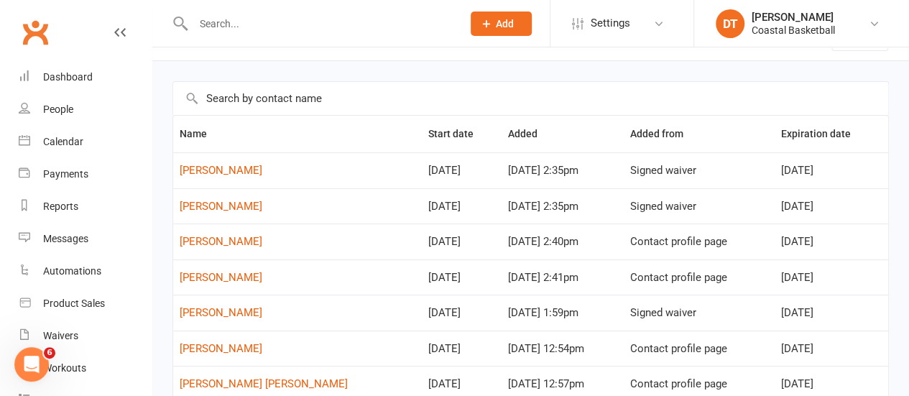
scroll to position [45, 0]
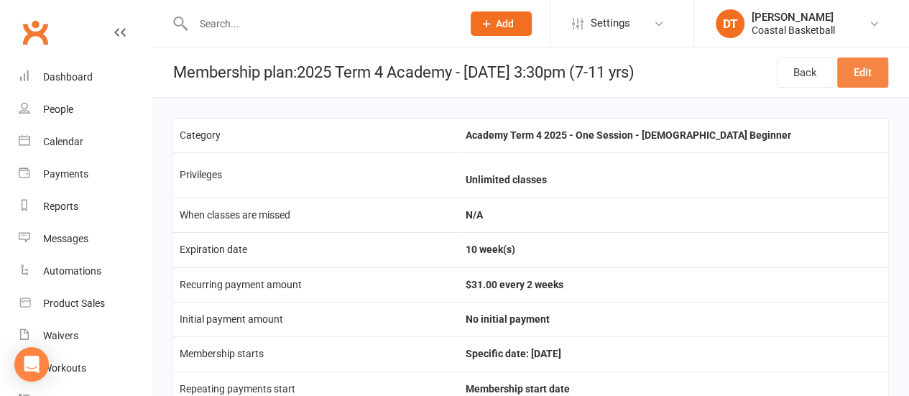
drag, startPoint x: 858, startPoint y: 73, endPoint x: 919, endPoint y: 88, distance: 62.9
click at [858, 73] on link "Edit" at bounding box center [862, 73] width 51 height 30
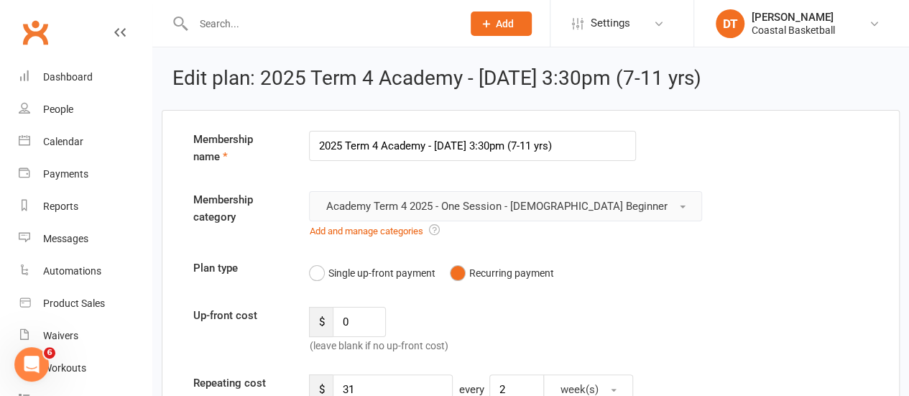
click at [602, 198] on button "Academy Term 4 2025 - One Session - [DEMOGRAPHIC_DATA] Beginner" at bounding box center [505, 206] width 393 height 30
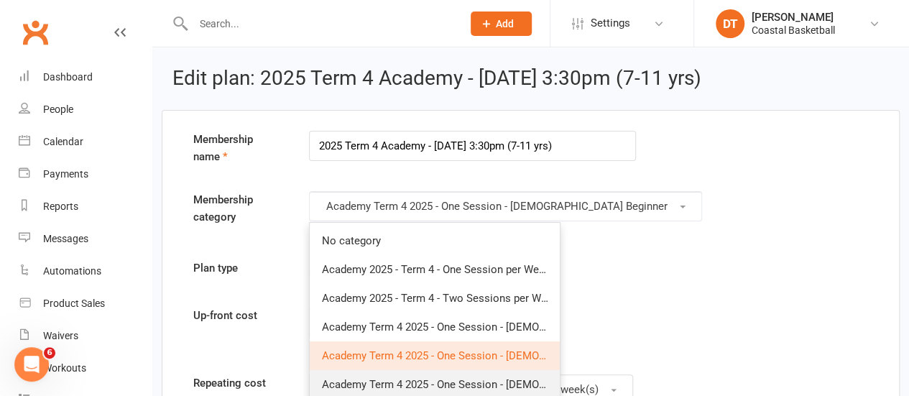
click at [522, 376] on link "Academy Term 4 2025 - One Session - [DEMOGRAPHIC_DATA] Beginner/Intermediate" at bounding box center [435, 384] width 250 height 29
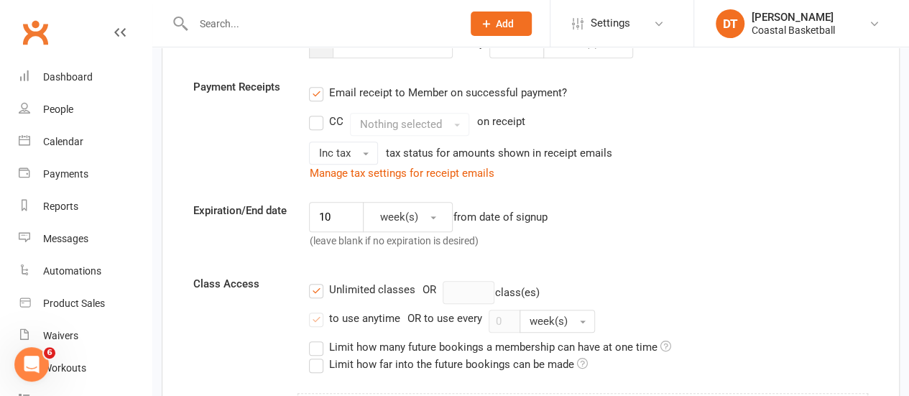
scroll to position [1852, 0]
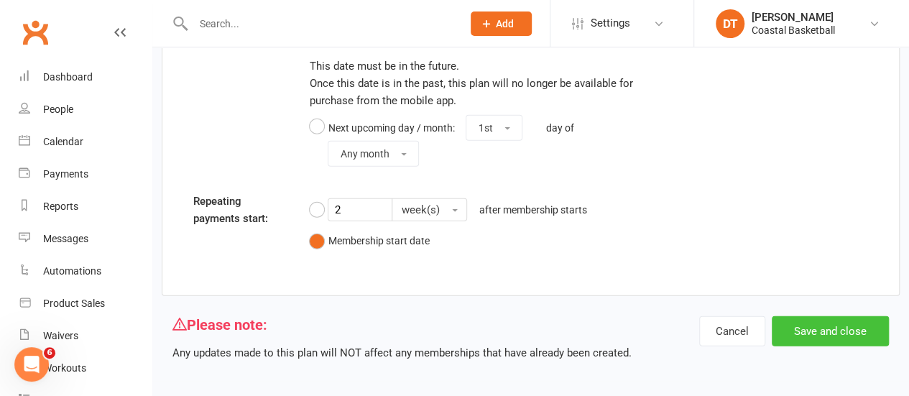
click at [841, 326] on button "Save and close" at bounding box center [830, 331] width 117 height 30
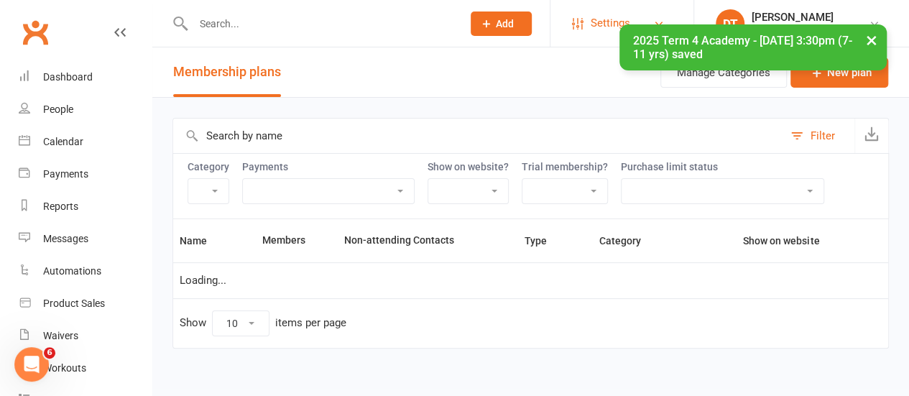
select select "100"
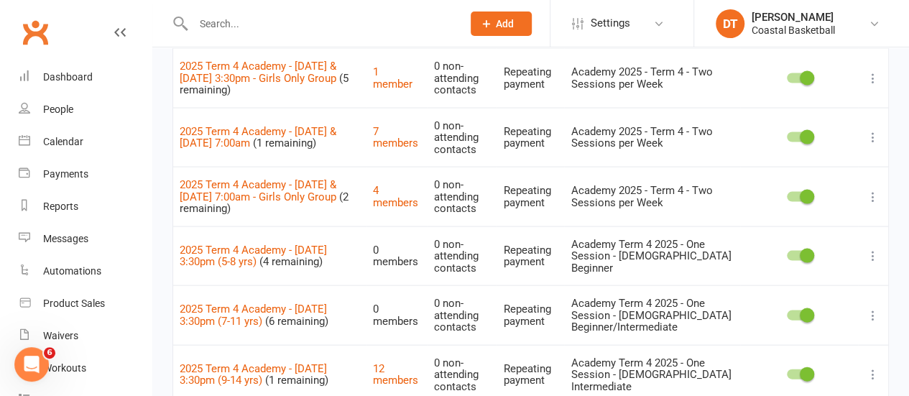
scroll to position [1567, 0]
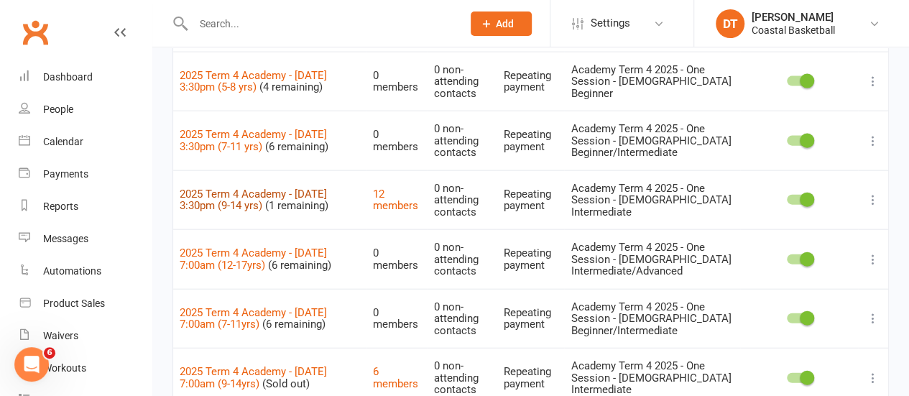
click at [243, 188] on link "2025 Term 4 Academy - Wednesday 3:30pm (9-14 yrs)" at bounding box center [253, 200] width 147 height 25
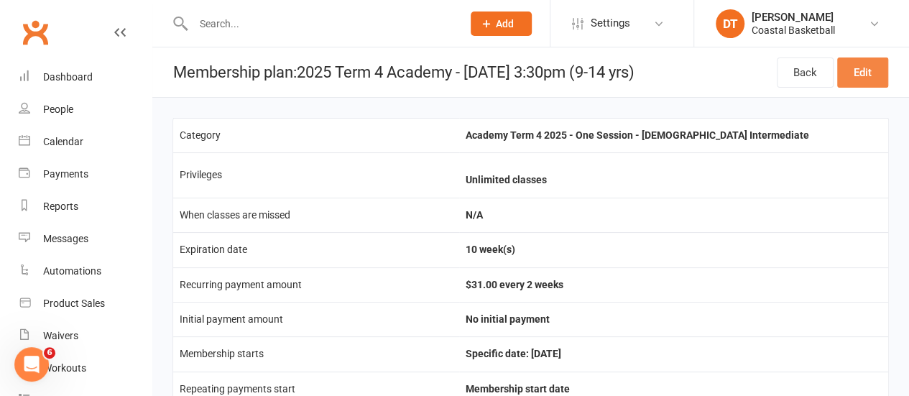
click at [872, 71] on link "Edit" at bounding box center [862, 73] width 51 height 30
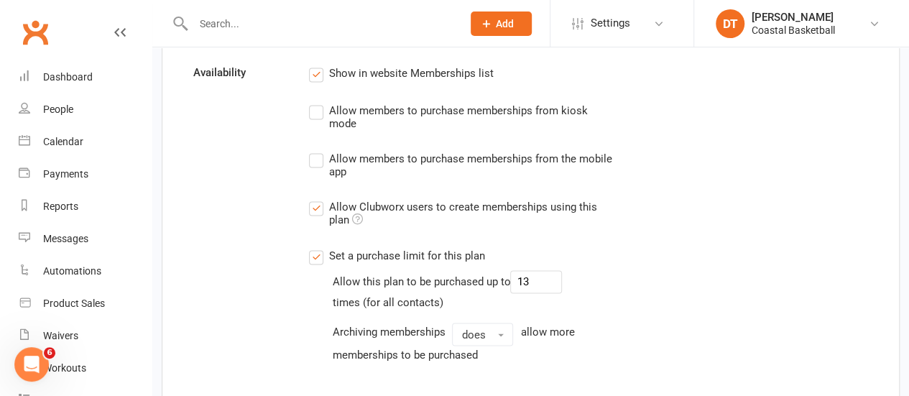
scroll to position [1170, 0]
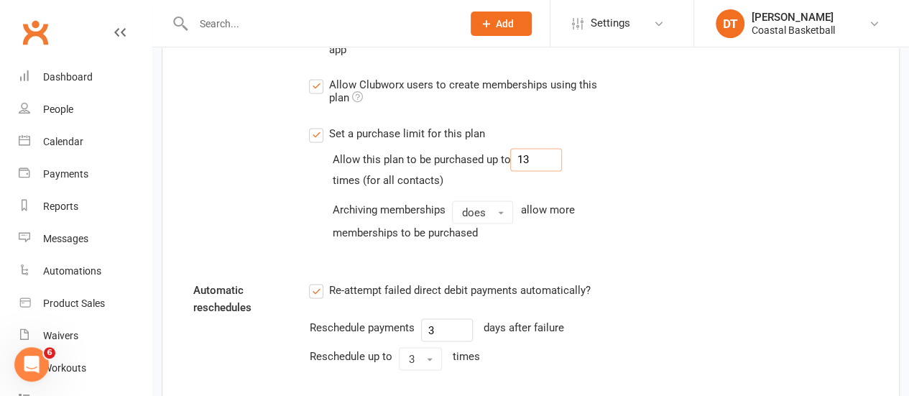
drag, startPoint x: 539, startPoint y: 156, endPoint x: 453, endPoint y: 127, distance: 90.9
click at [483, 139] on div "Set a purchase limit for this plan Allow this plan to be purchased up to 13 tim…" at bounding box center [472, 182] width 327 height 116
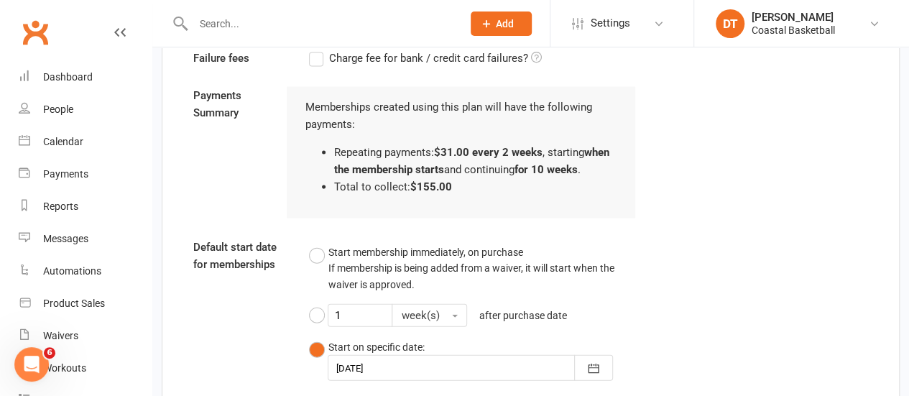
scroll to position [1852, 0]
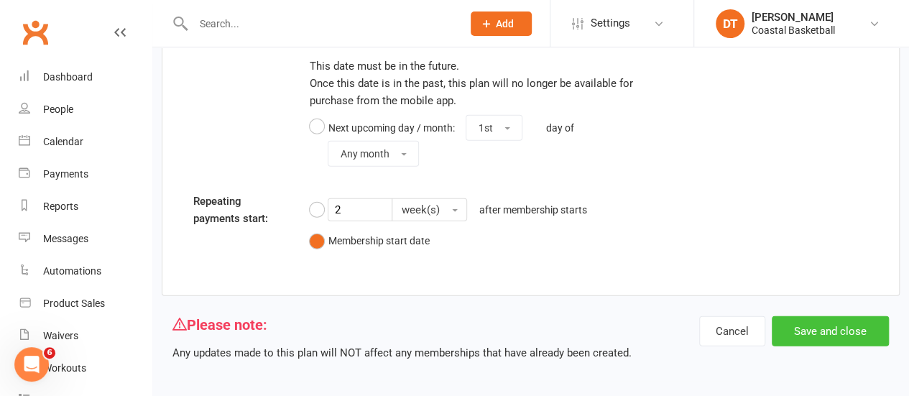
type input "6"
click at [869, 317] on button "Save and close" at bounding box center [830, 331] width 117 height 30
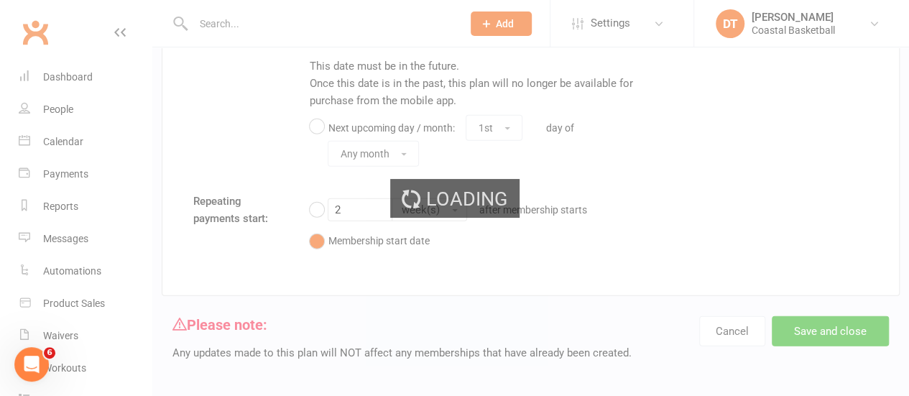
select select "100"
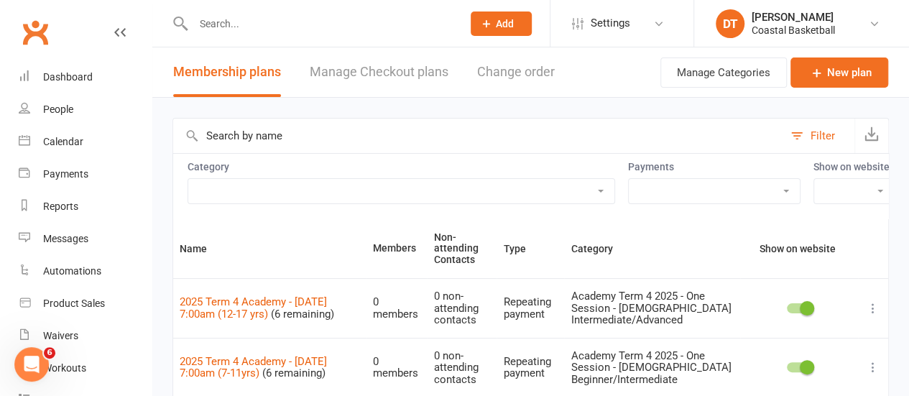
click at [352, 130] on input "text" at bounding box center [478, 136] width 610 height 35
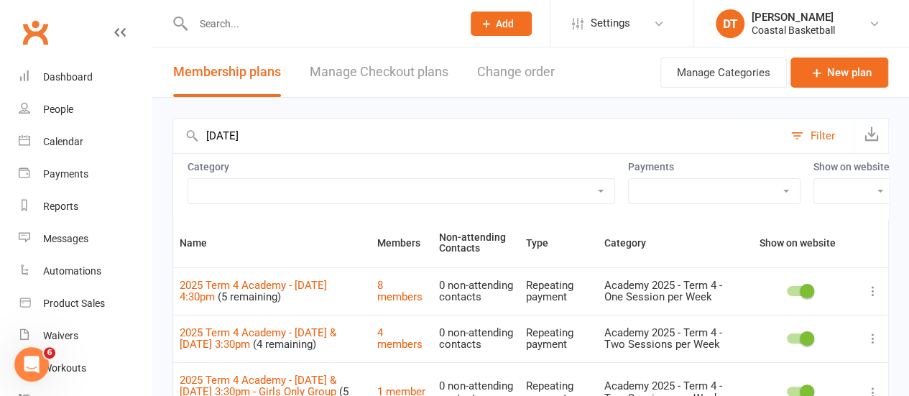
type input "thursday"
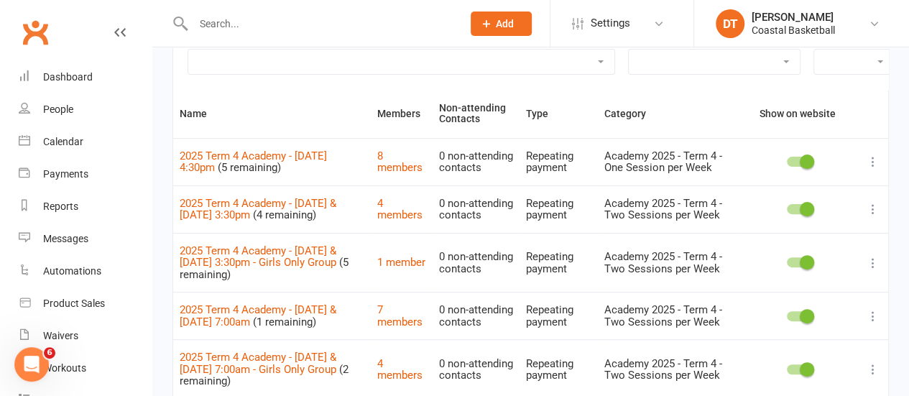
scroll to position [128, 0]
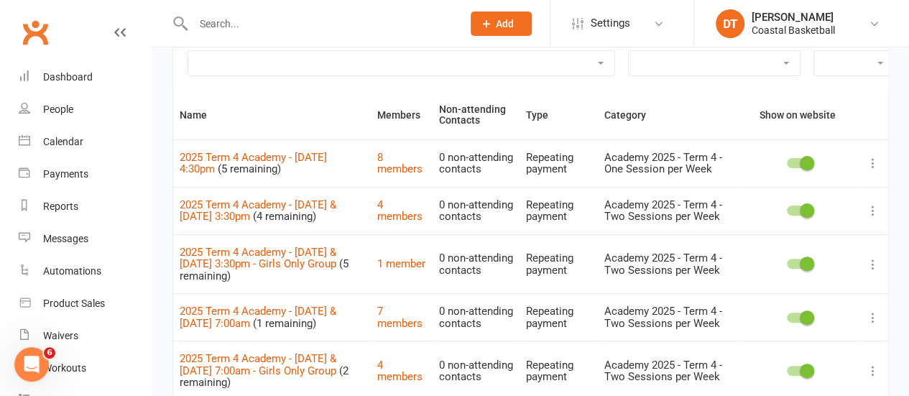
click at [873, 170] on icon at bounding box center [873, 163] width 14 height 14
click at [775, 244] on link "Duplicate" at bounding box center [799, 235] width 142 height 29
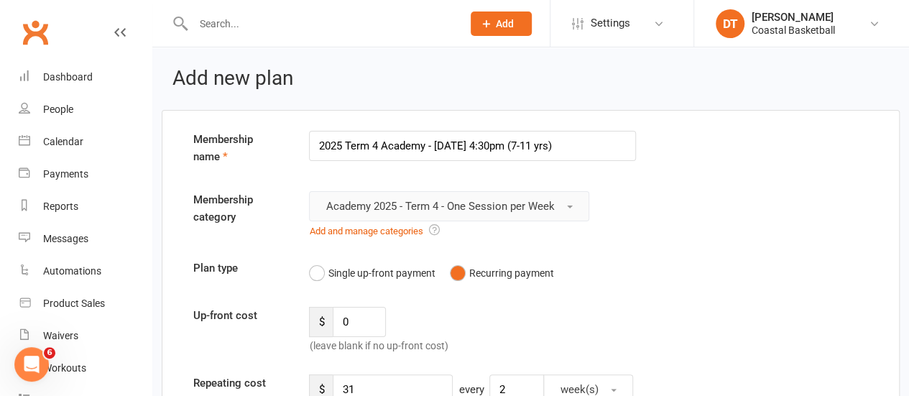
type input "2025 Term 4 Academy - Thursday 4:30pm (7-11 yrs)"
click at [575, 202] on button "Academy 2025 - Term 4 - One Session per Week" at bounding box center [449, 206] width 280 height 30
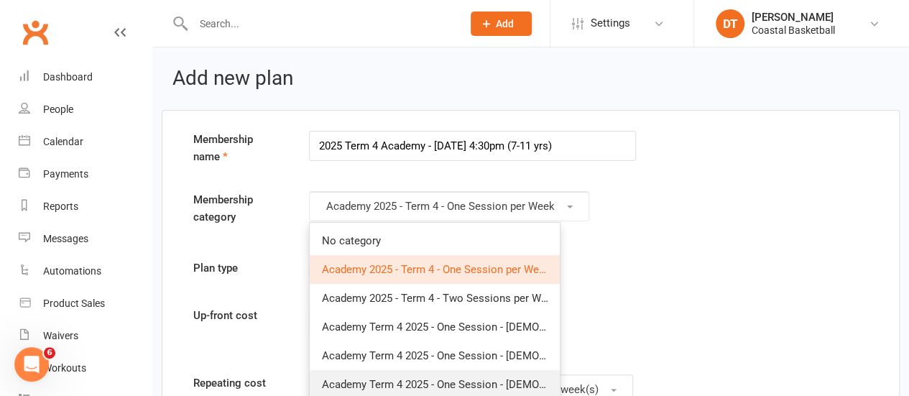
click at [517, 380] on span "Academy Term 4 2025 - One Session - [DEMOGRAPHIC_DATA] Beginner/Intermediate" at bounding box center [524, 384] width 406 height 13
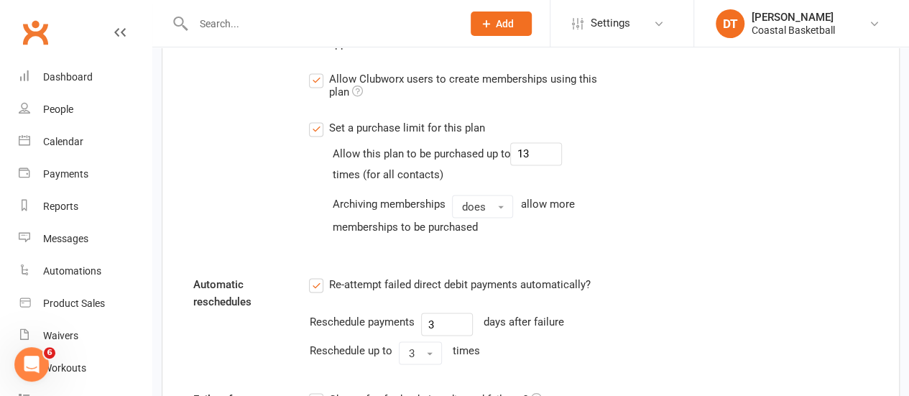
scroll to position [1137, 0]
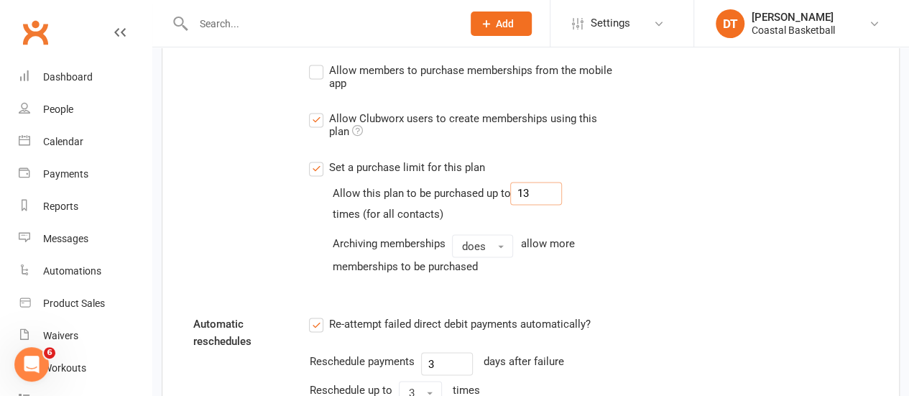
drag, startPoint x: 500, startPoint y: 188, endPoint x: 451, endPoint y: 176, distance: 50.2
click at [467, 182] on div "Allow this plan to be purchased up to 13" at bounding box center [447, 193] width 230 height 23
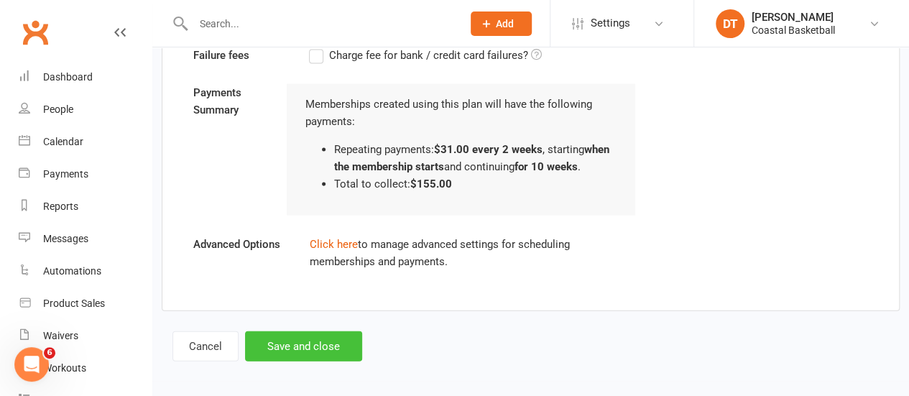
type input "6"
click at [308, 346] on button "Save and close" at bounding box center [303, 346] width 117 height 30
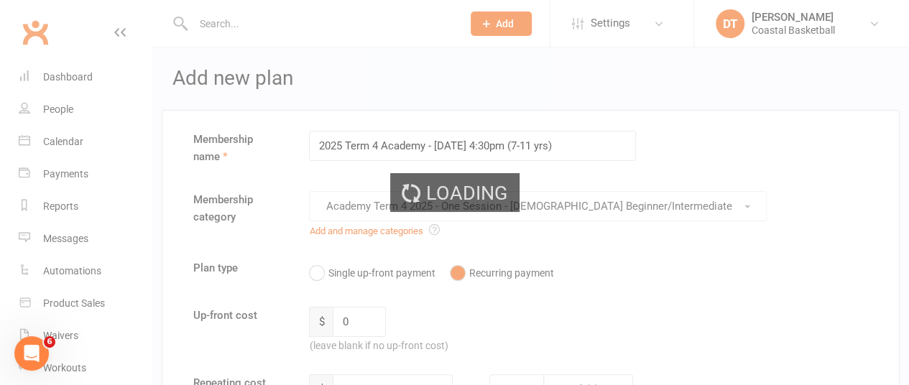
select select "100"
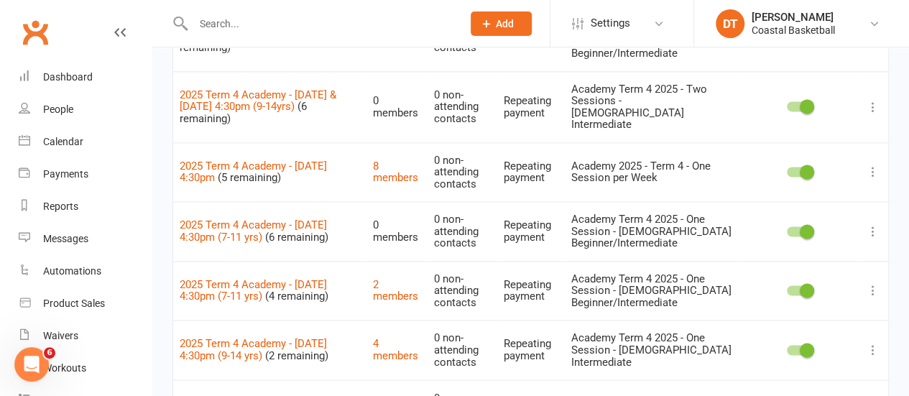
scroll to position [997, 0]
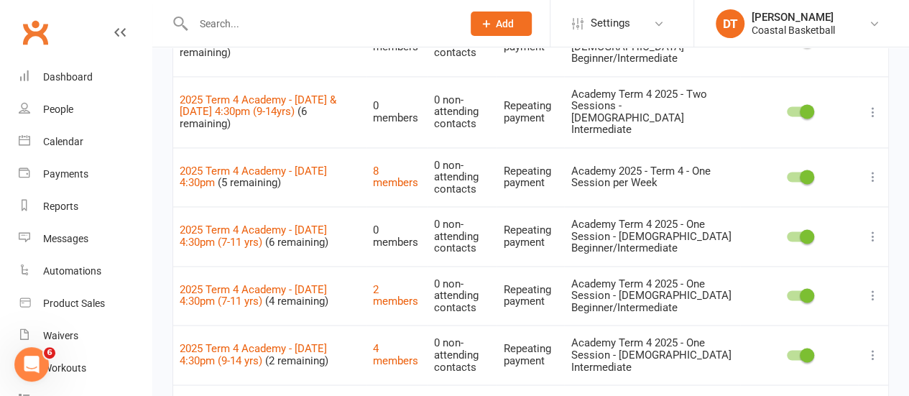
click at [873, 229] on icon at bounding box center [873, 236] width 14 height 14
click at [834, 258] on link "Duplicate" at bounding box center [799, 263] width 142 height 29
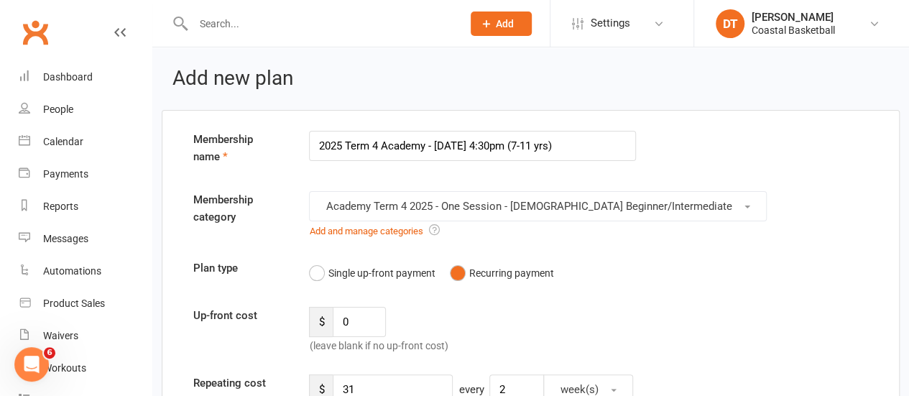
drag, startPoint x: 525, startPoint y: 143, endPoint x: 571, endPoint y: 147, distance: 46.9
click at [547, 142] on input "2025 Term 4 Academy - Thursday 4:30pm (7-11 yrs)" at bounding box center [472, 146] width 327 height 30
type input "2025 Term 4 Academy - Thursday 4:30pm (9-14 yrs)"
click at [653, 191] on button "Academy Term 4 2025 - One Session - [DEMOGRAPHIC_DATA] Beginner/Intermediate" at bounding box center [538, 206] width 458 height 30
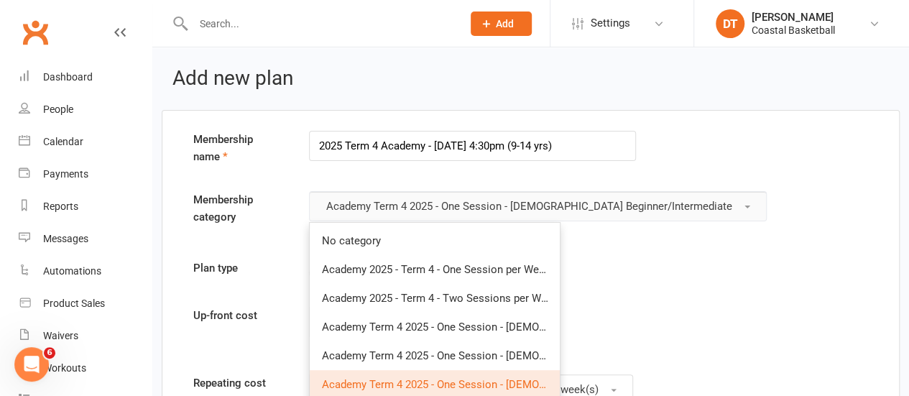
scroll to position [46, 0]
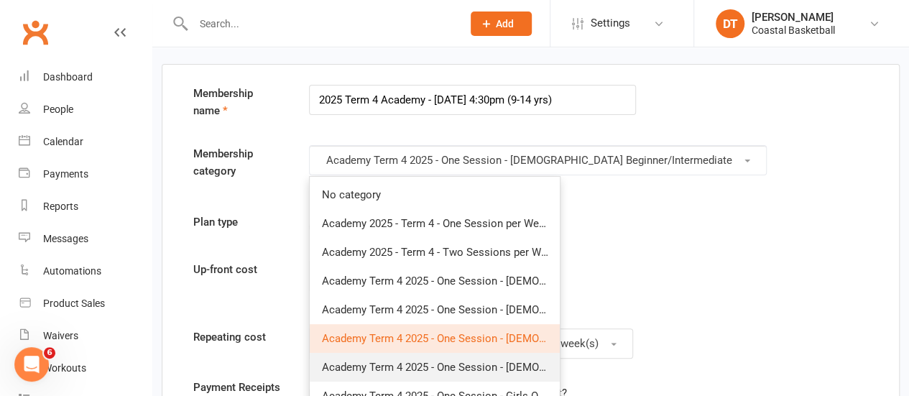
click at [539, 364] on span "Academy Term 4 2025 - One Session - [DEMOGRAPHIC_DATA] Intermediate" at bounding box center [501, 367] width 360 height 13
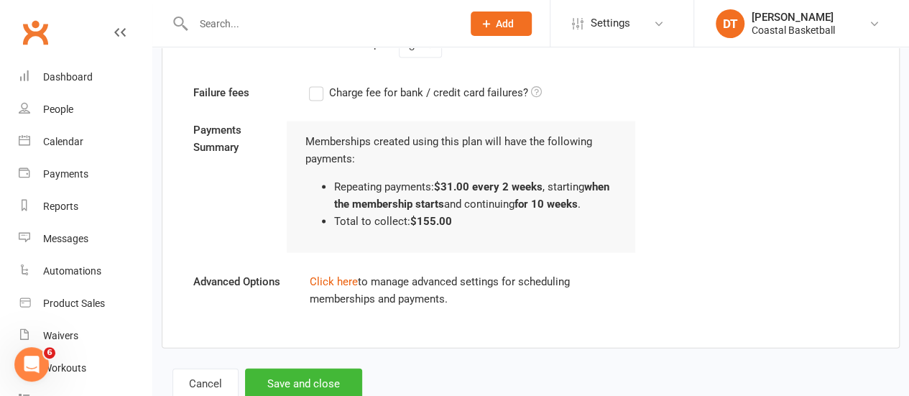
scroll to position [1520, 0]
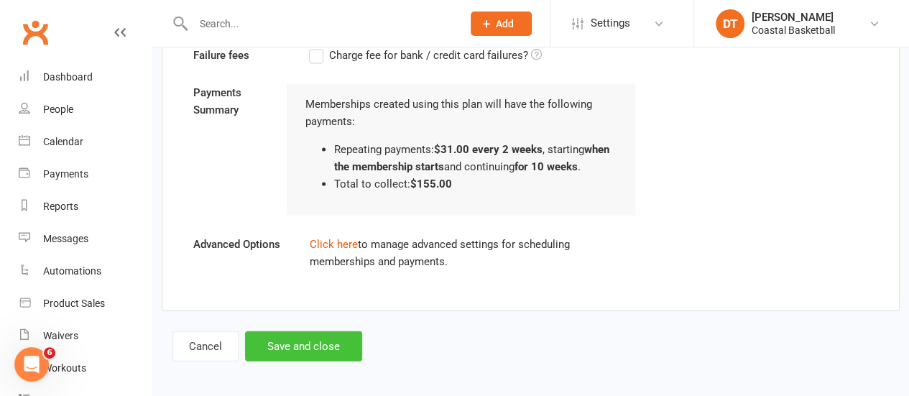
click at [332, 337] on button "Save and close" at bounding box center [303, 346] width 117 height 30
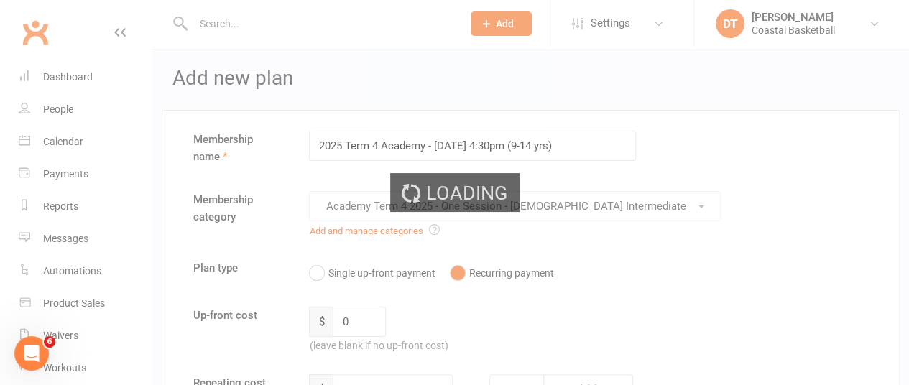
select select "100"
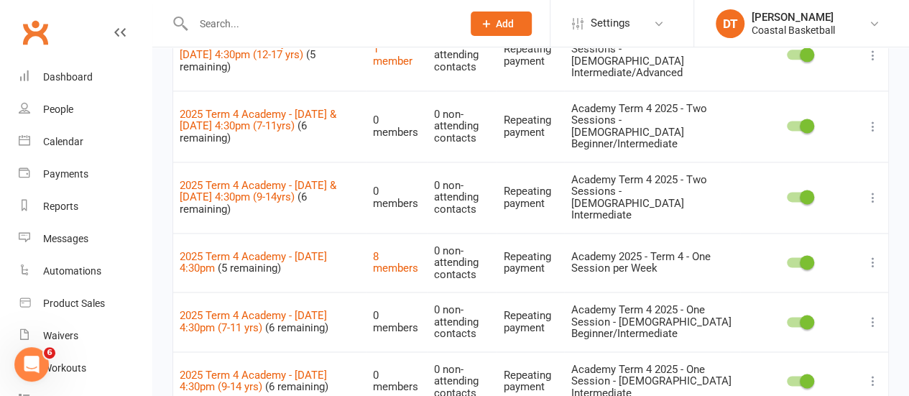
scroll to position [943, 0]
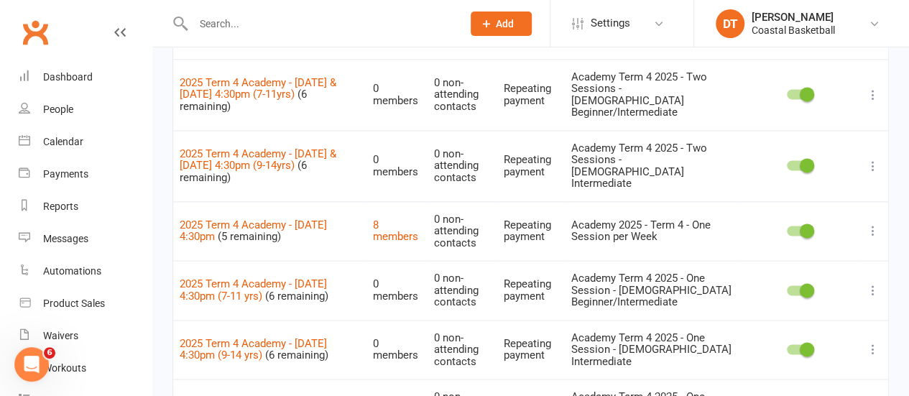
click at [878, 342] on icon at bounding box center [873, 349] width 14 height 14
click at [823, 367] on link "Duplicate" at bounding box center [799, 376] width 142 height 29
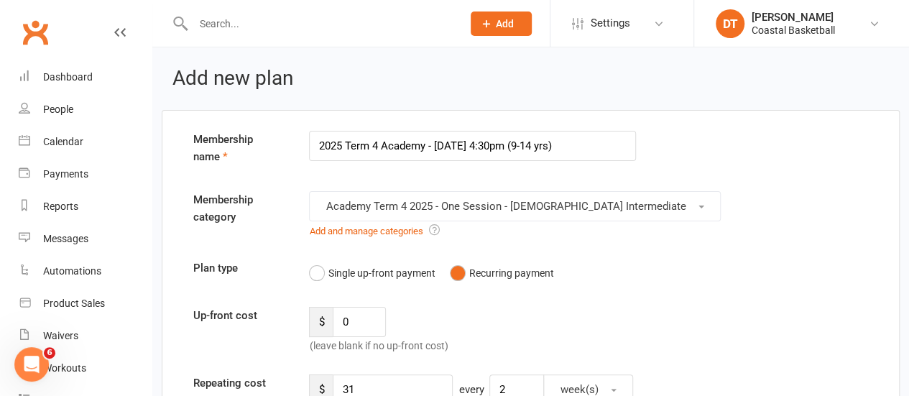
drag, startPoint x: 525, startPoint y: 142, endPoint x: 546, endPoint y: 140, distance: 20.9
click at [546, 140] on input "2025 Term 4 Academy - Thursday 4:30pm (9-14 yrs)" at bounding box center [472, 146] width 327 height 30
type input "2025 Term 4 Academy - Thursday 4:30pm (12-17 yrs)"
click at [571, 214] on button "Academy Term 4 2025 - One Session - [DEMOGRAPHIC_DATA] Intermediate" at bounding box center [515, 206] width 412 height 30
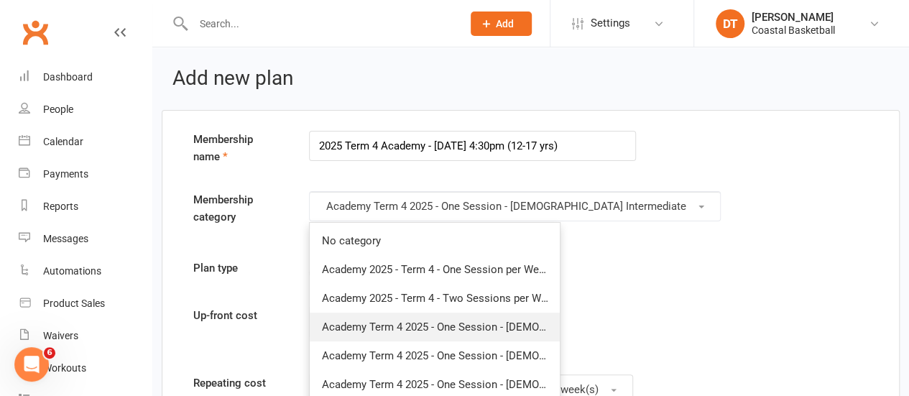
click at [543, 323] on span "Academy Term 4 2025 - One Session - 12-17yo Intermediate/Advanced" at bounding box center [526, 327] width 411 height 13
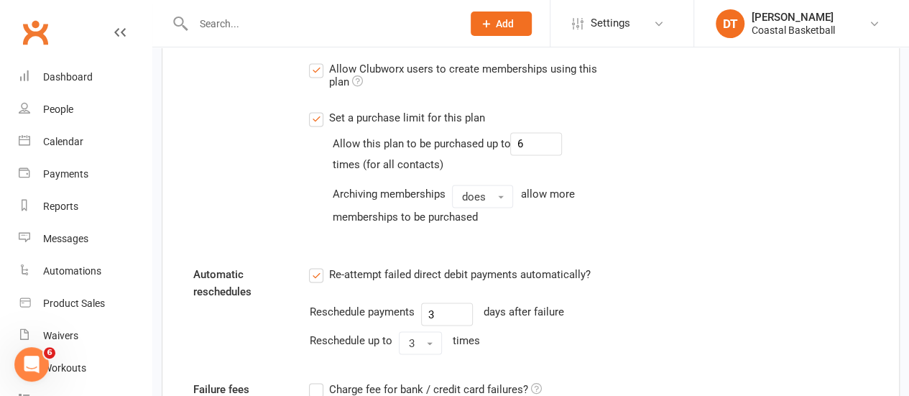
scroll to position [1520, 0]
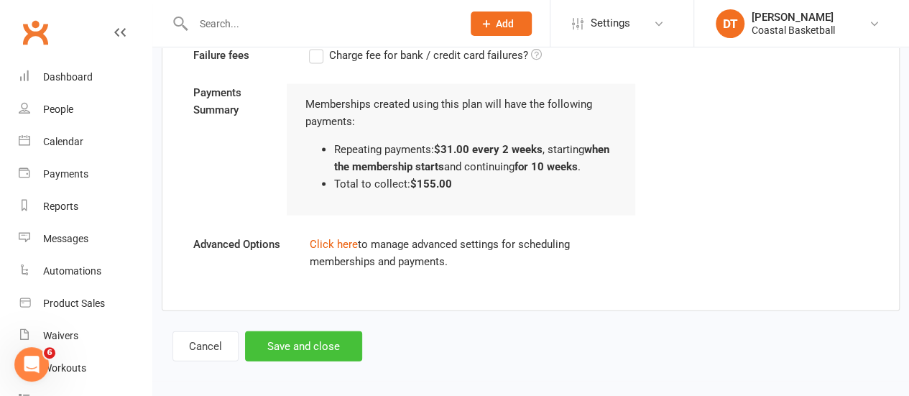
click at [306, 342] on button "Save and close" at bounding box center [303, 346] width 117 height 30
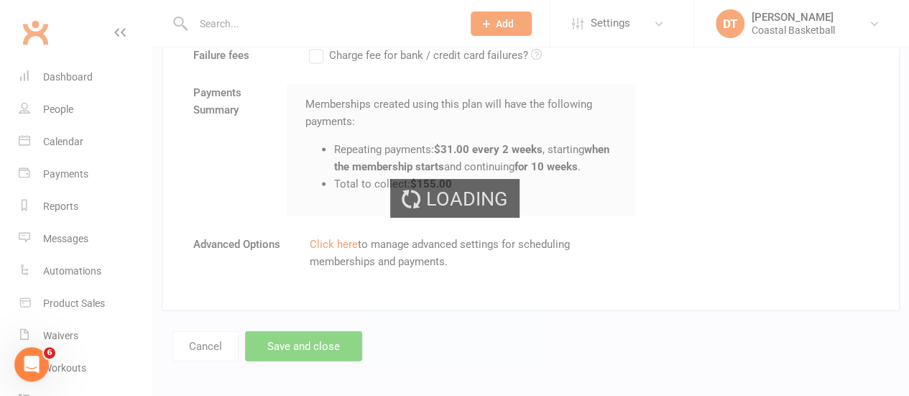
select select "100"
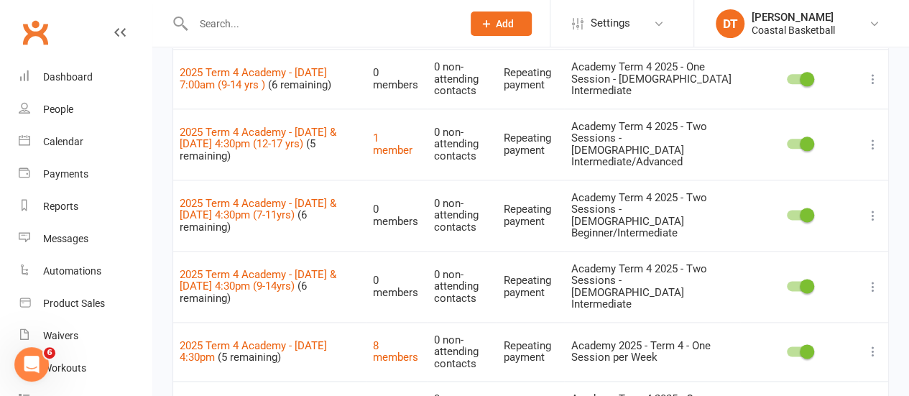
scroll to position [924, 0]
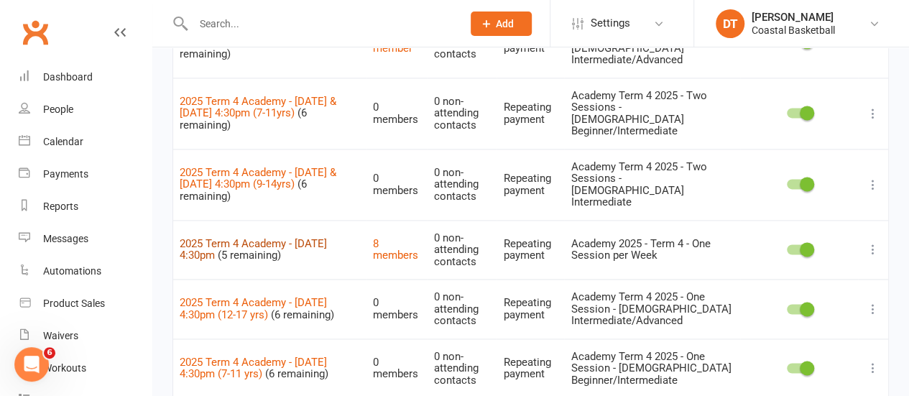
click at [261, 237] on link "2025 Term 4 Academy - Thursday 4:30pm" at bounding box center [253, 249] width 147 height 25
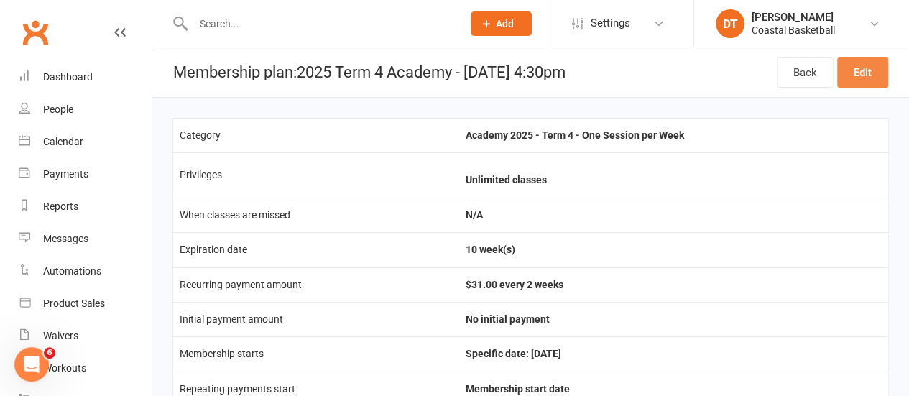
click at [853, 80] on link "Edit" at bounding box center [862, 73] width 51 height 30
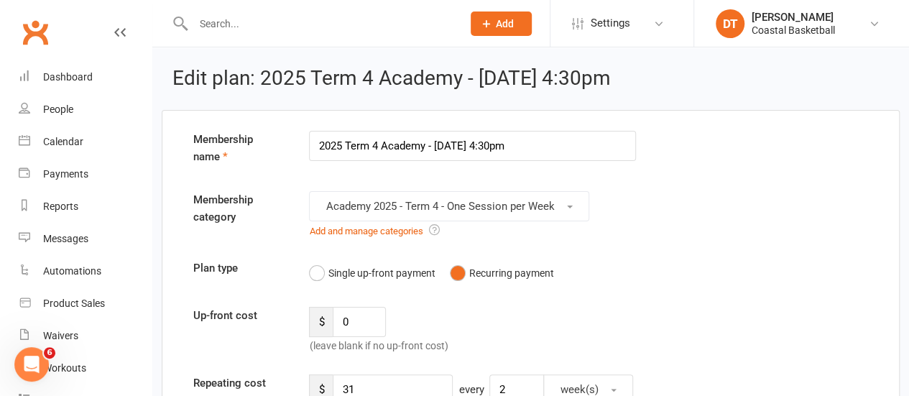
click at [542, 143] on input "2025 Term 4 Academy - Thursday 4:30pm" at bounding box center [472, 146] width 327 height 30
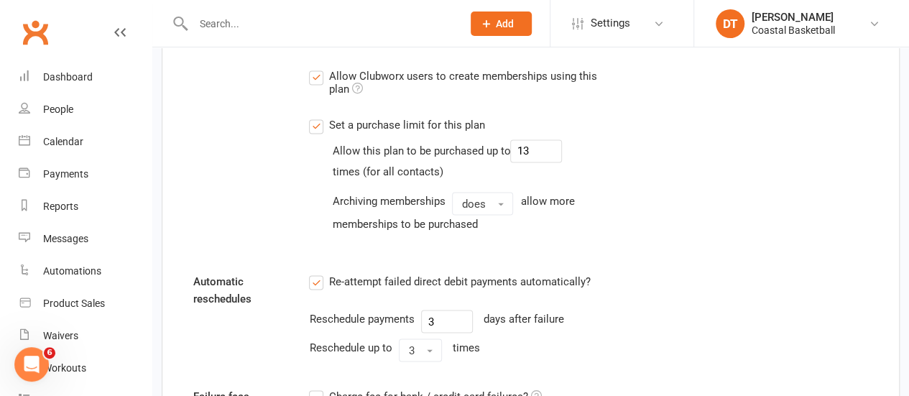
scroll to position [1144, 0]
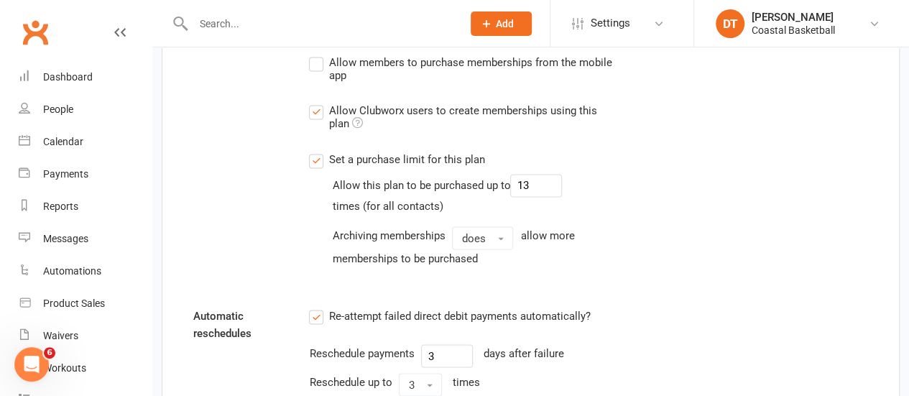
type input "2025 Term 4 Academy - Thursday 4:30pm (5-8 yrs)"
drag, startPoint x: 526, startPoint y: 188, endPoint x: 472, endPoint y: 180, distance: 55.2
click at [508, 186] on div "Allow this plan to be purchased up to 13" at bounding box center [447, 185] width 230 height 23
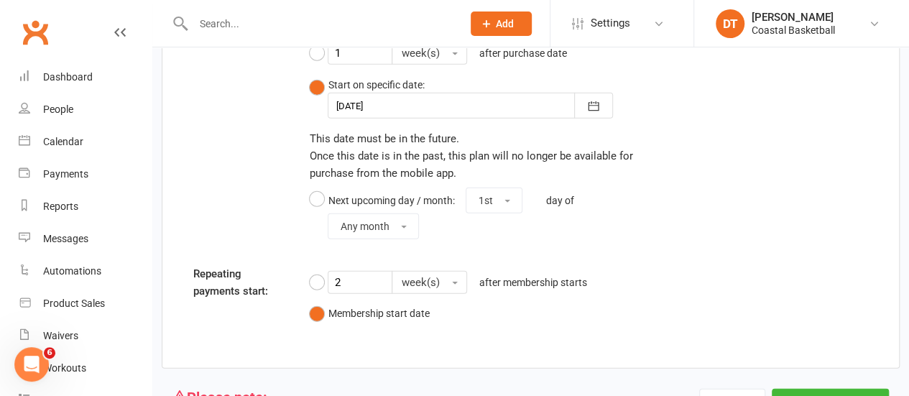
scroll to position [1852, 0]
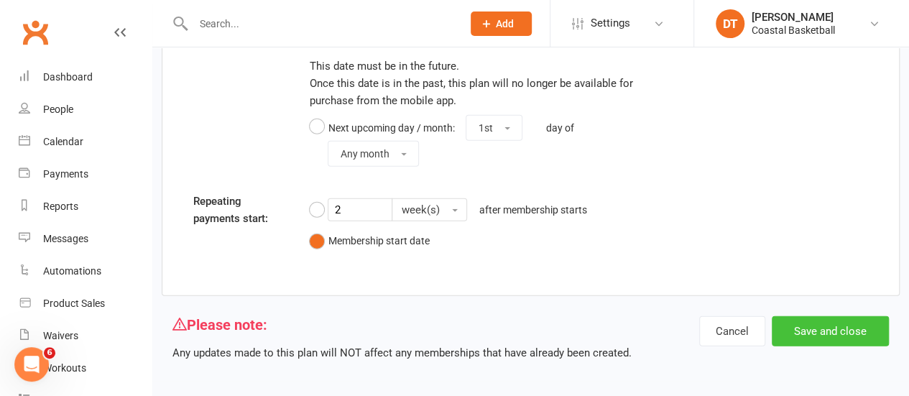
type input "4"
click at [814, 316] on button "Save and close" at bounding box center [830, 331] width 117 height 30
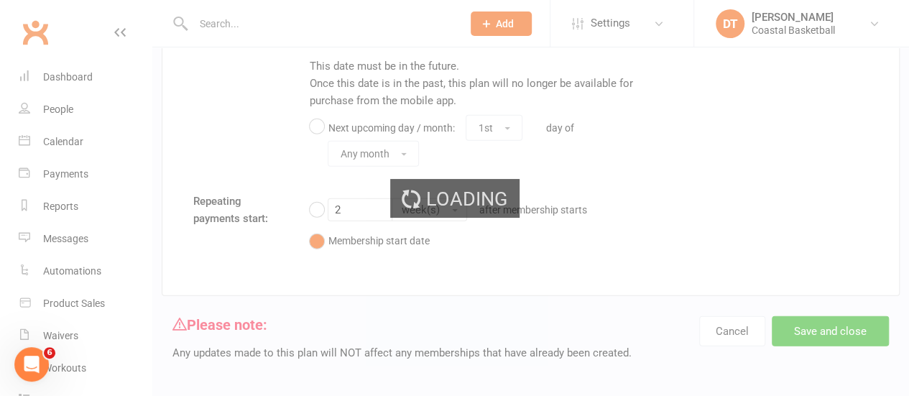
select select "100"
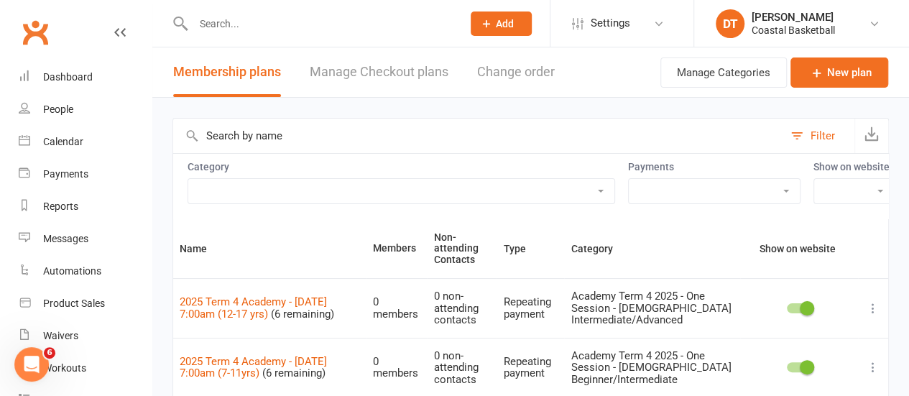
click at [306, 194] on select "Academy 2025 - Term 4 - One Session per Week Academy 2025 - Term 4 - Two Sessio…" at bounding box center [401, 191] width 426 height 24
click at [579, 128] on input "text" at bounding box center [478, 136] width 610 height 35
type input "thursday"
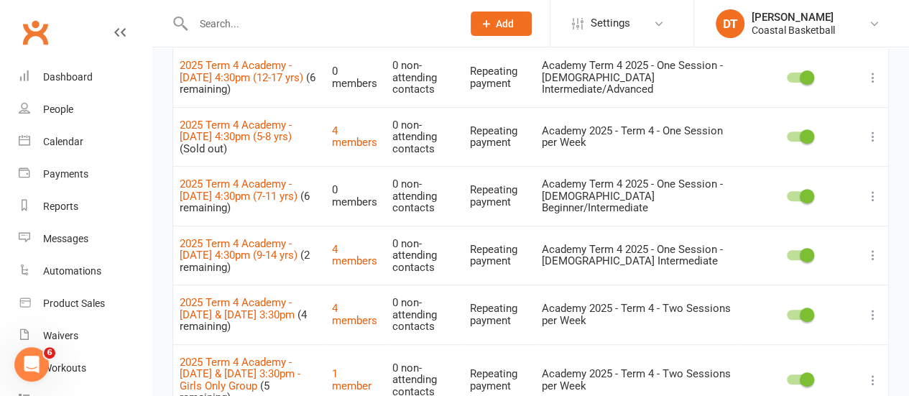
scroll to position [230, 0]
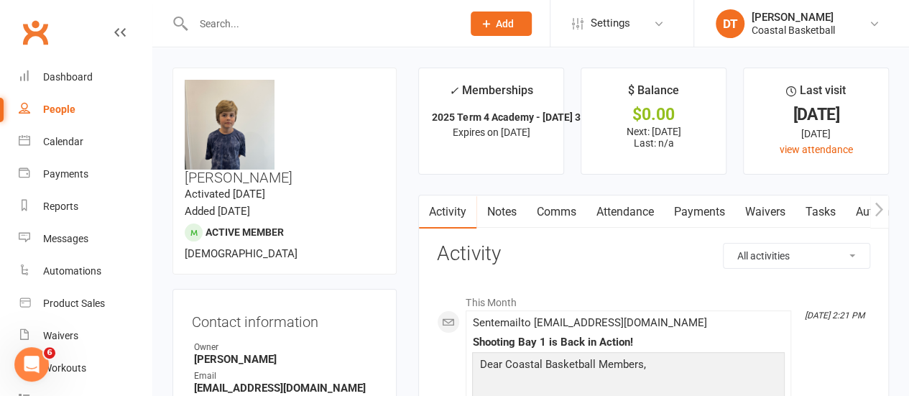
click at [713, 208] on link "Payments" at bounding box center [699, 212] width 71 height 33
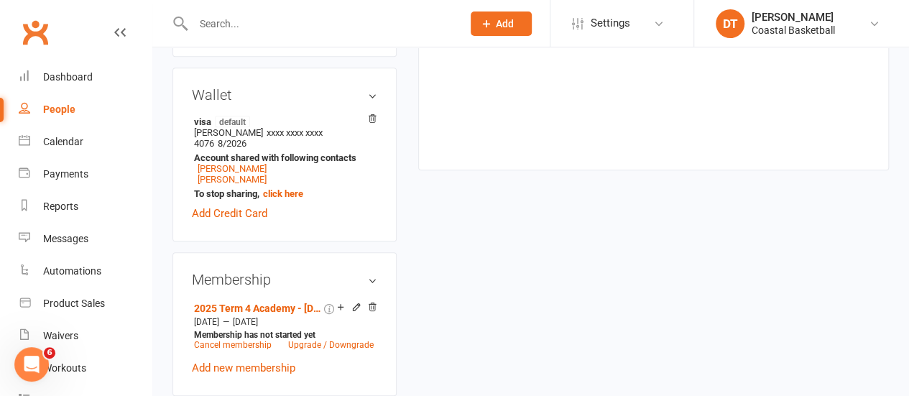
scroll to position [593, 0]
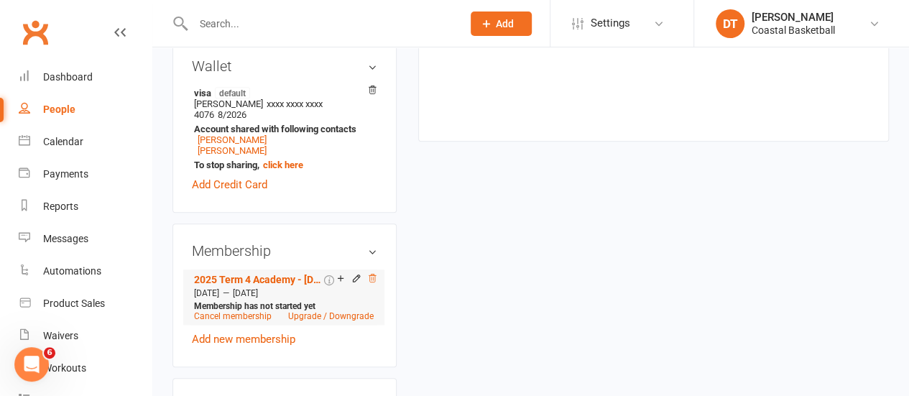
click at [373, 273] on icon at bounding box center [372, 278] width 10 height 10
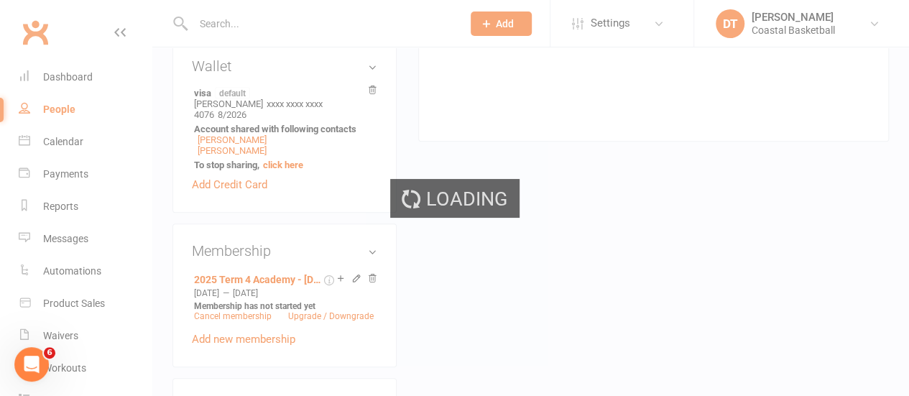
scroll to position [587, 0]
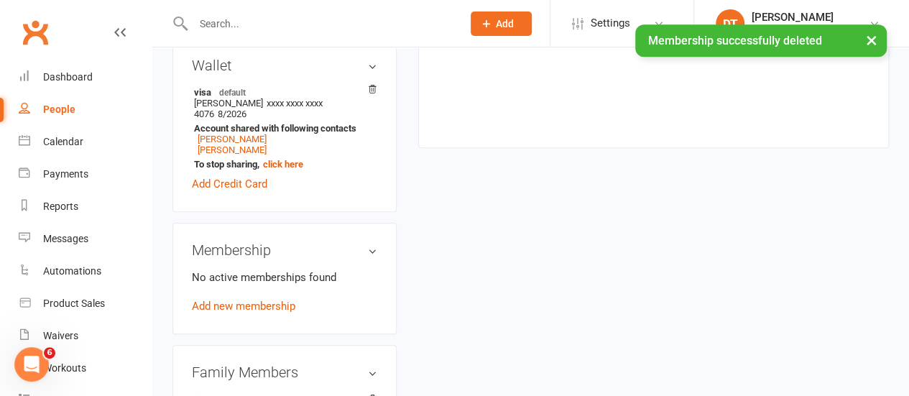
click at [270, 269] on div "No active memberships found Add new membership" at bounding box center [284, 292] width 185 height 46
click at [273, 300] on link "Add new membership" at bounding box center [244, 306] width 104 height 13
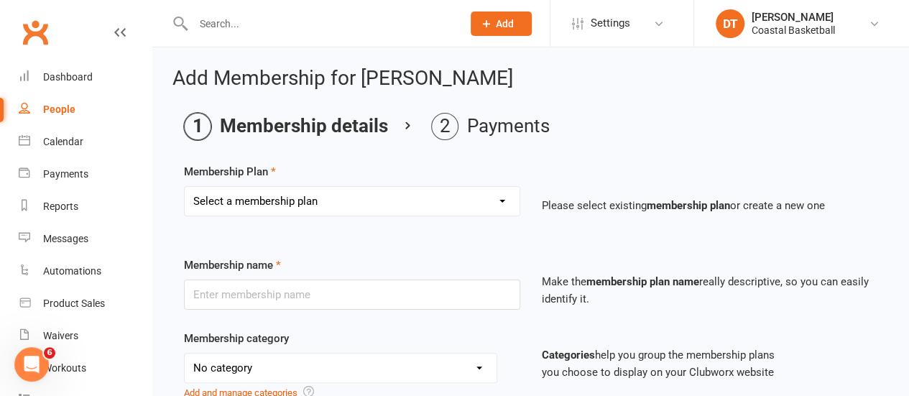
click at [394, 202] on select "Select a membership plan Create new Membership Plan All Access 12 Month (Includ…" at bounding box center [352, 201] width 335 height 29
select select "54"
click at [185, 187] on select "Select a membership plan Create new Membership Plan All Access 12 Month (Includ…" at bounding box center [352, 201] width 335 height 29
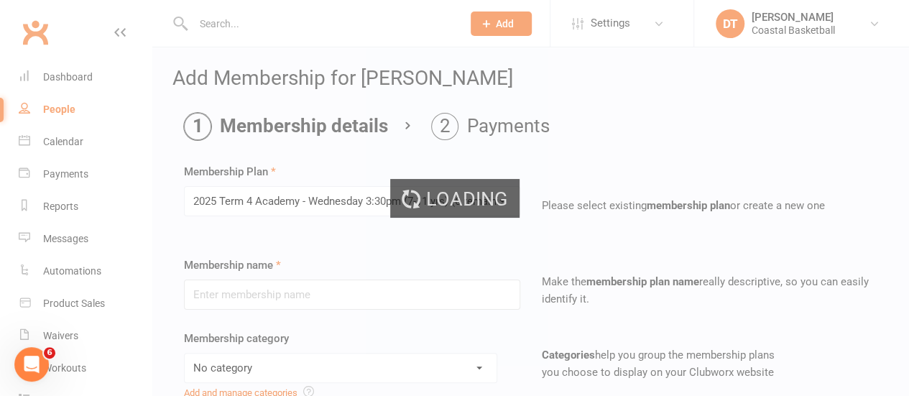
type input "2025 Term 4 Academy - [DATE] 3:30pm (7-11 yrs)"
select select "4"
type input "[DATE]"
type input "10"
select select "1"
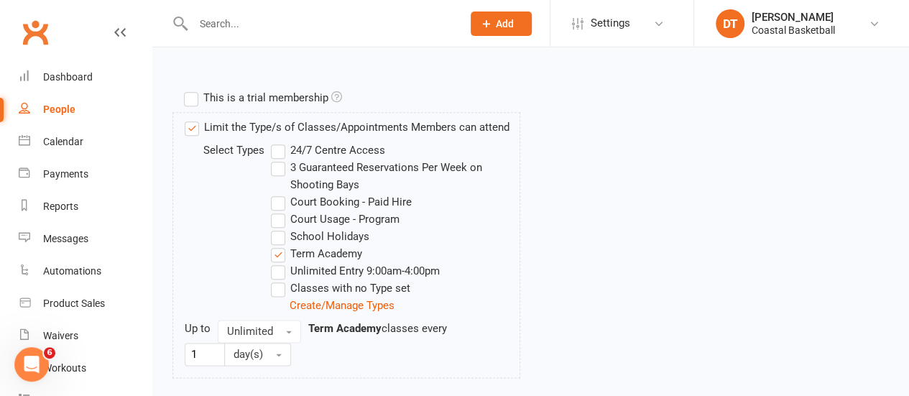
scroll to position [870, 0]
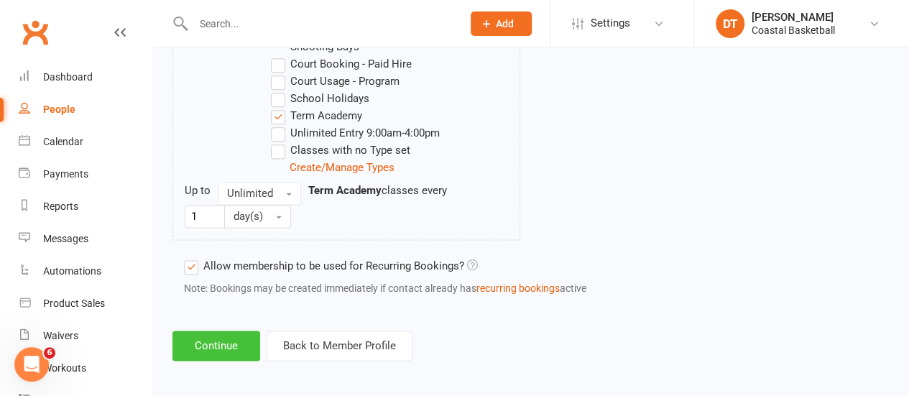
click at [203, 339] on button "Continue" at bounding box center [217, 346] width 88 height 30
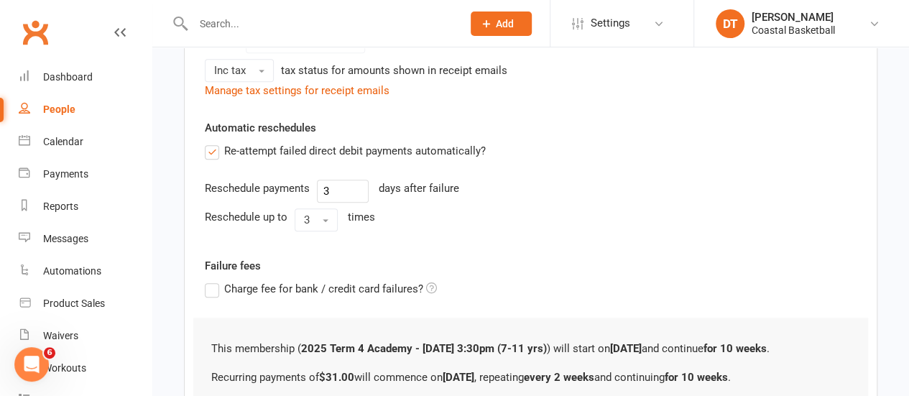
scroll to position [644, 0]
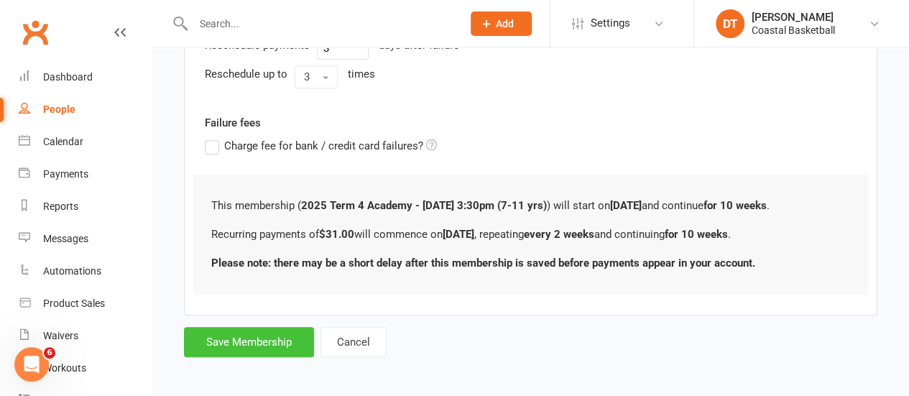
drag, startPoint x: 243, startPoint y: 346, endPoint x: 299, endPoint y: 283, distance: 84.5
click at [243, 346] on button "Save Membership" at bounding box center [249, 342] width 130 height 30
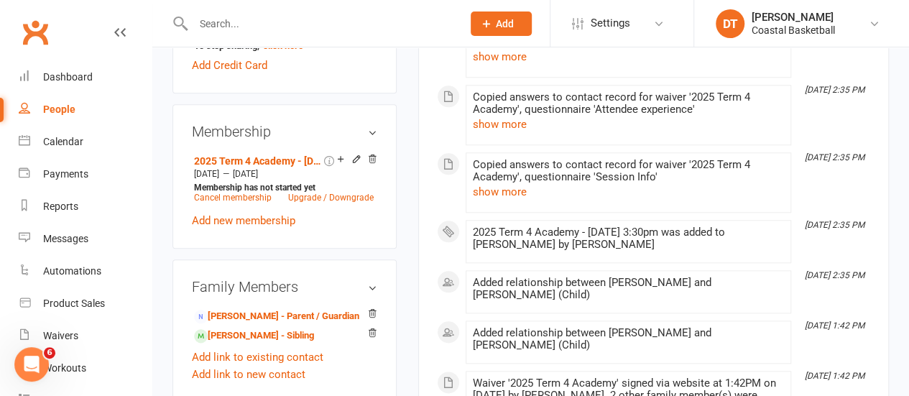
scroll to position [702, 0]
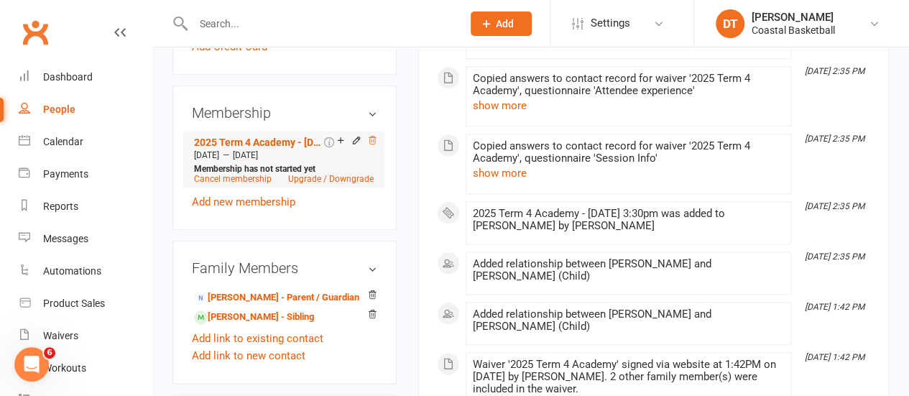
click at [374, 136] on icon at bounding box center [372, 140] width 7 height 8
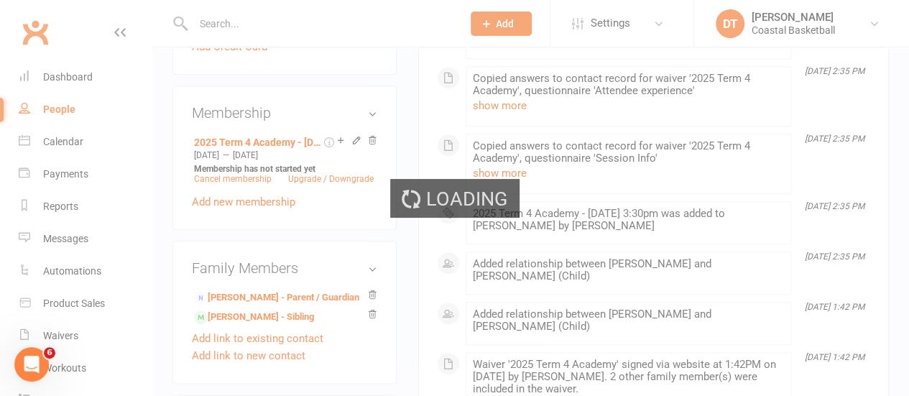
scroll to position [694, 0]
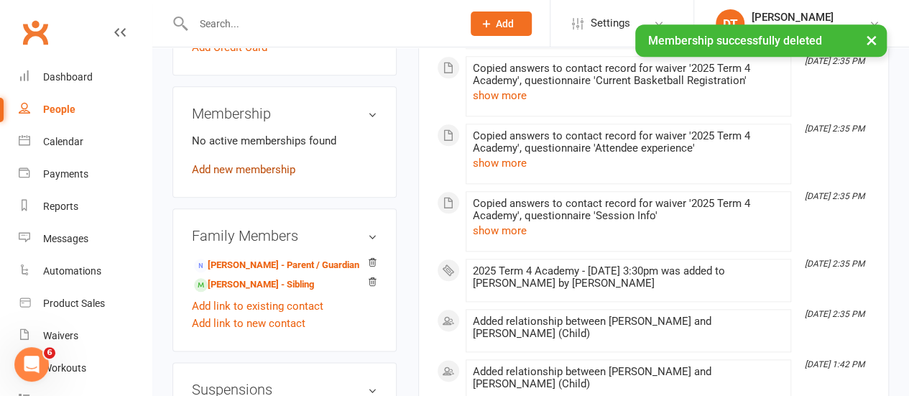
click at [285, 163] on link "Add new membership" at bounding box center [244, 169] width 104 height 13
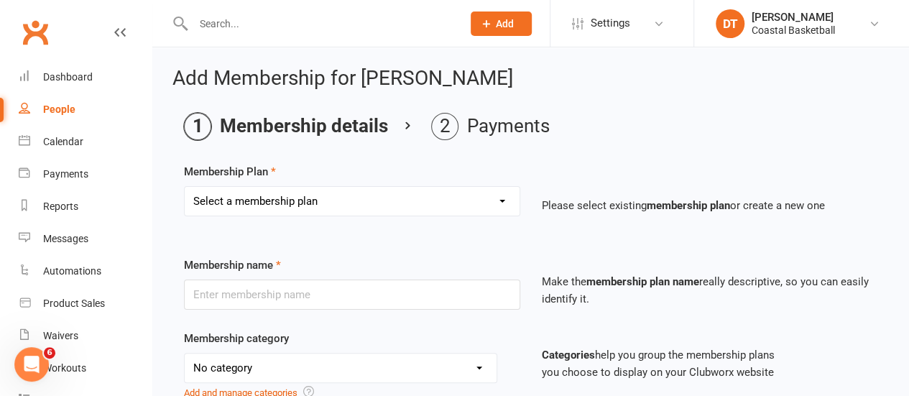
click at [285, 200] on select "Select a membership plan Create new Membership Plan All Access 12 Month (Includ…" at bounding box center [352, 201] width 335 height 29
select select "53"
click at [185, 187] on select "Select a membership plan Create new Membership Plan All Access 12 Month (Includ…" at bounding box center [352, 201] width 335 height 29
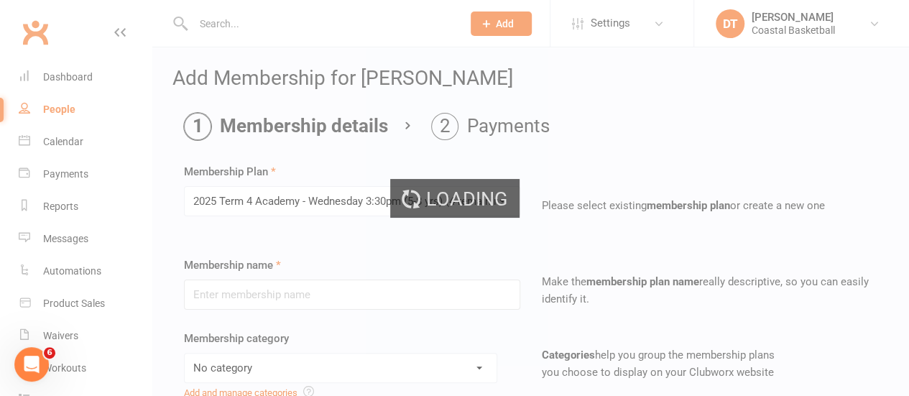
type input "2025 Term 4 Academy - [DATE] 3:30pm (5-8 yrs)"
select select "3"
type input "[DATE]"
type input "10"
select select "1"
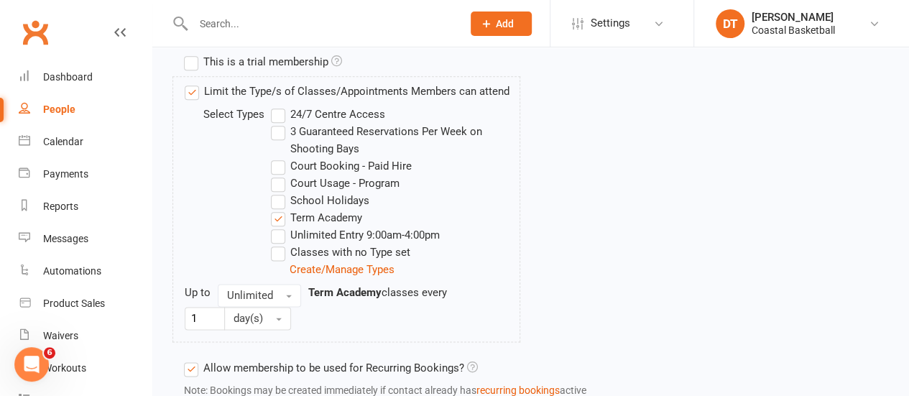
scroll to position [870, 0]
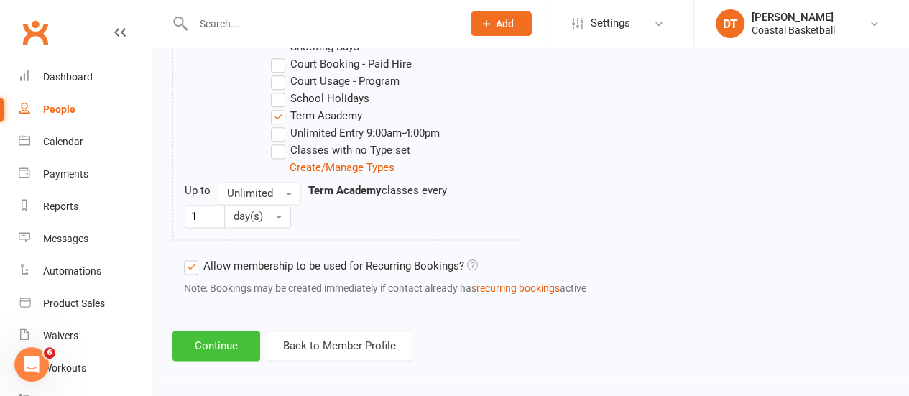
click at [202, 339] on button "Continue" at bounding box center [217, 346] width 88 height 30
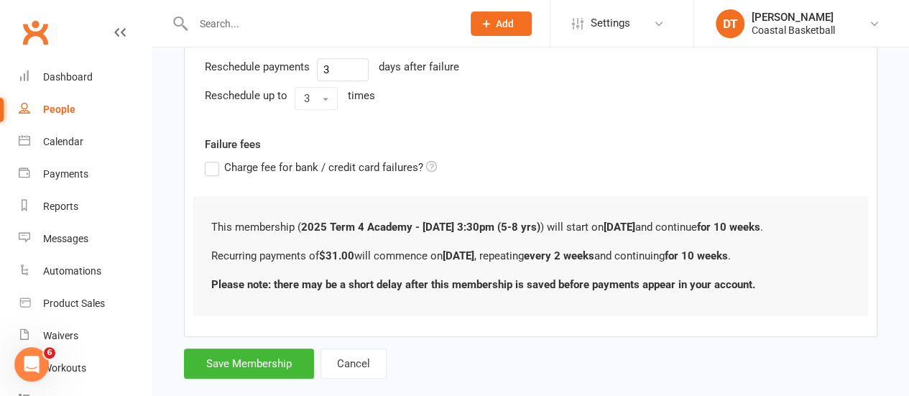
scroll to position [644, 0]
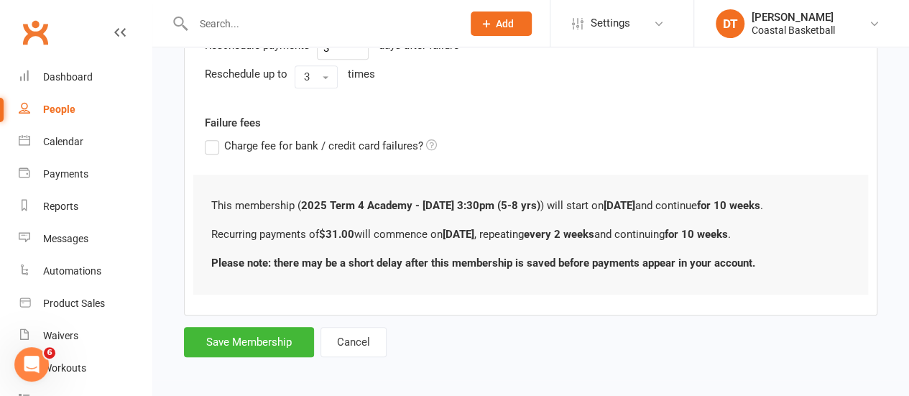
click at [260, 344] on button "Save Membership" at bounding box center [249, 342] width 130 height 30
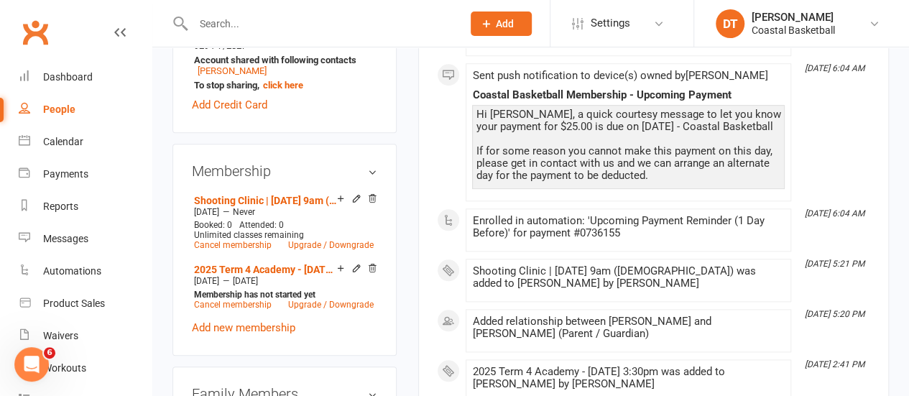
scroll to position [695, 0]
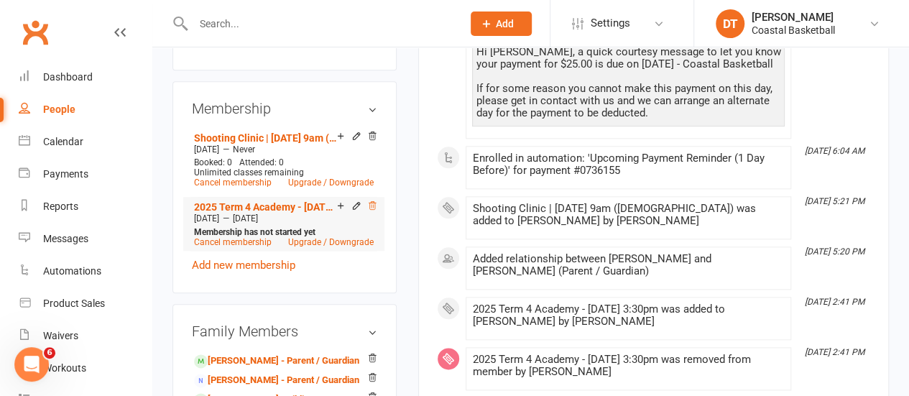
click at [371, 201] on icon at bounding box center [372, 206] width 10 height 10
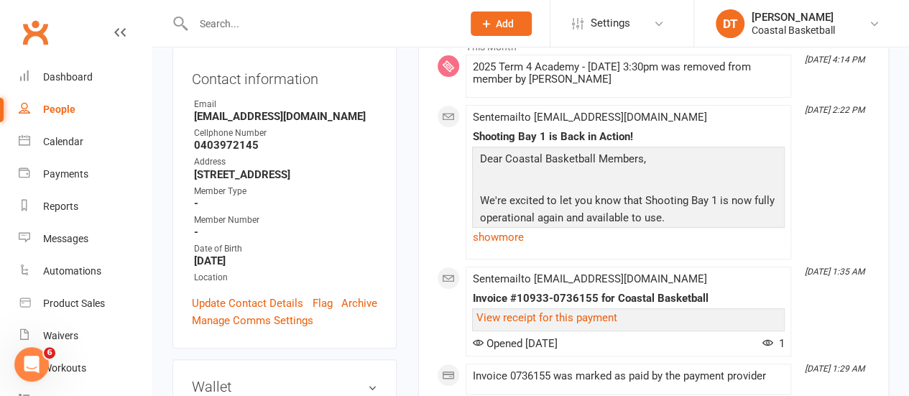
scroll to position [0, 0]
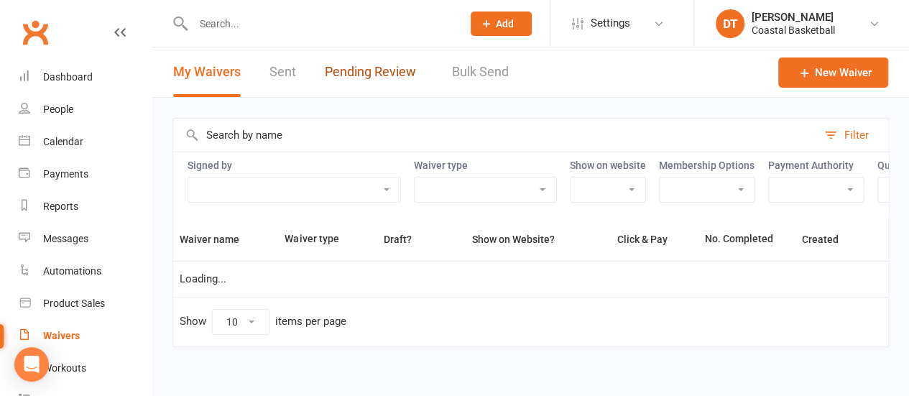
drag, startPoint x: 377, startPoint y: 71, endPoint x: 525, endPoint y: 19, distance: 156.9
click at [377, 71] on link "Pending Review" at bounding box center [374, 72] width 98 height 50
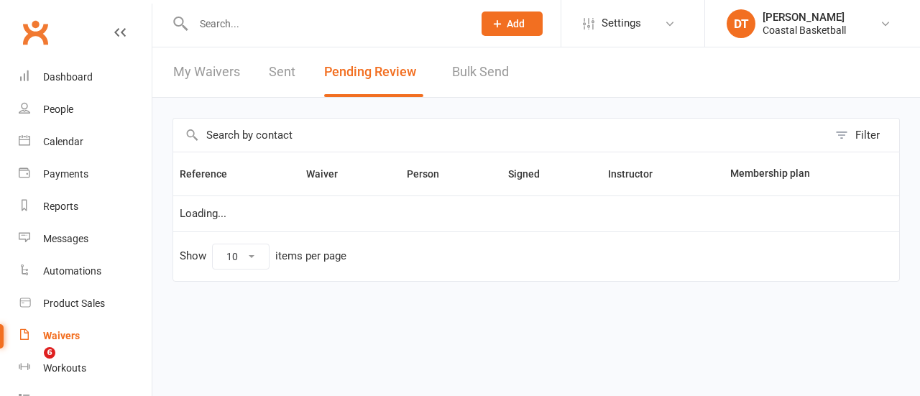
select select "50"
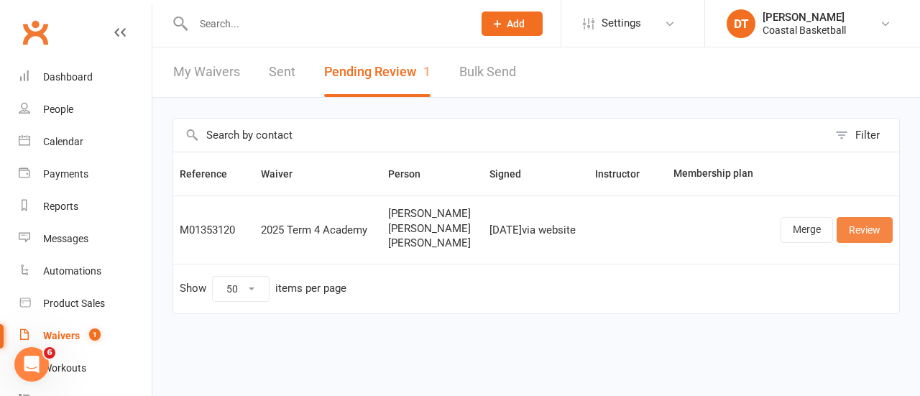
drag, startPoint x: 884, startPoint y: 232, endPoint x: 768, endPoint y: 247, distance: 117.4
click at [884, 232] on link "Review" at bounding box center [865, 230] width 56 height 26
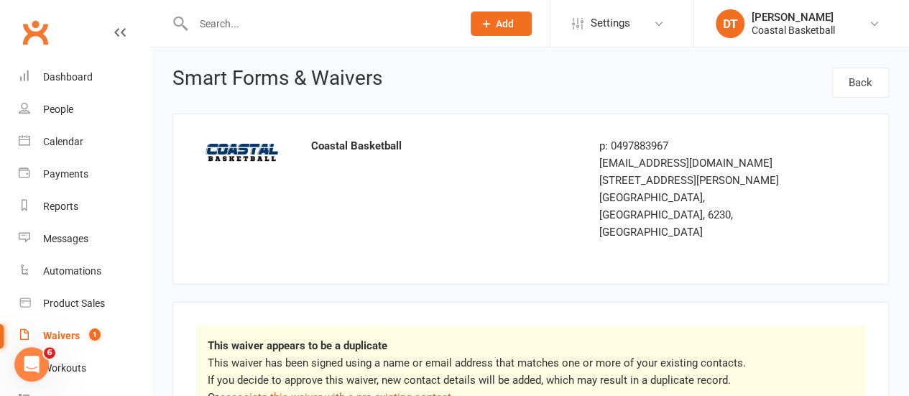
click at [361, 368] on p "This waiver has been signed using a name or email address that matches one or m…" at bounding box center [531, 380] width 646 height 52
click at [365, 391] on link "associate this waiver with a pre-existing contact" at bounding box center [335, 397] width 231 height 13
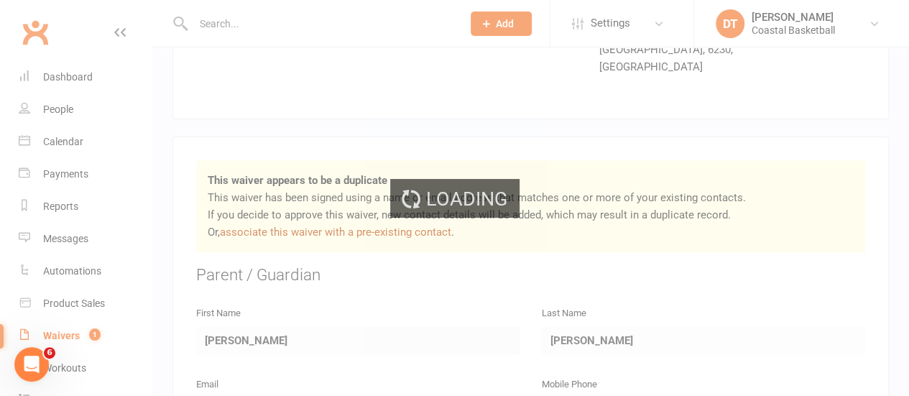
scroll to position [214, 0]
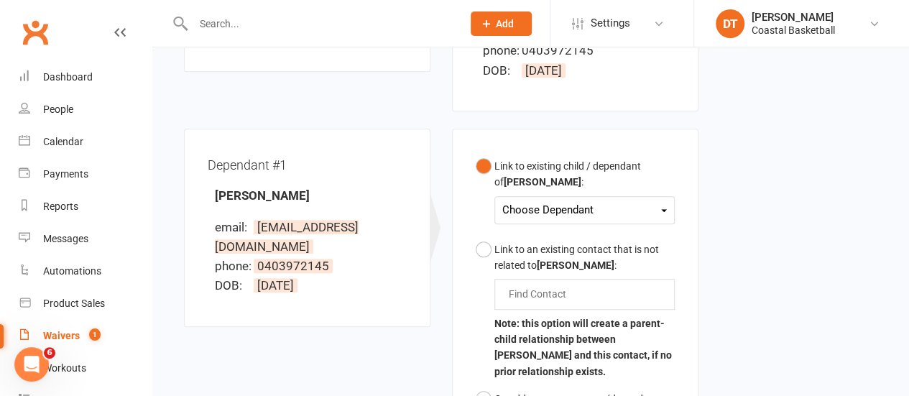
scroll to position [353, 0]
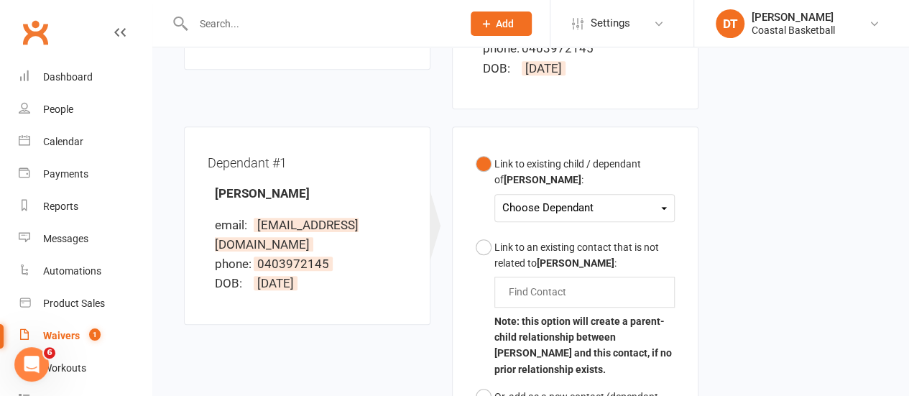
click at [528, 198] on div "Choose Dependant" at bounding box center [584, 207] width 165 height 19
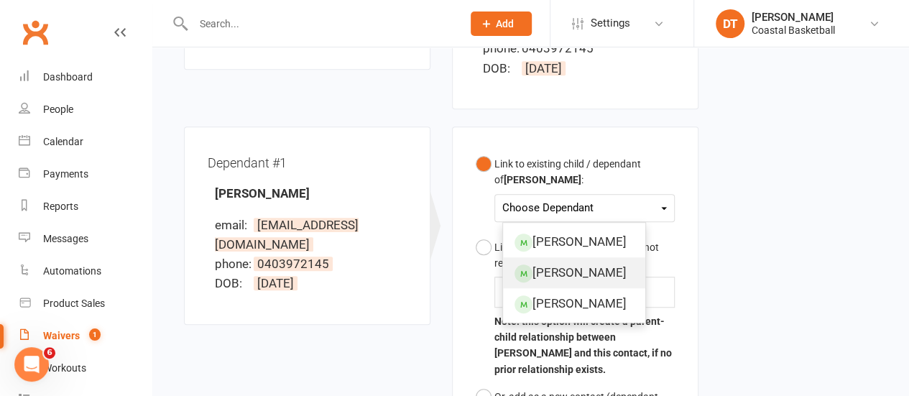
click at [538, 257] on link "[PERSON_NAME]" at bounding box center [574, 272] width 142 height 31
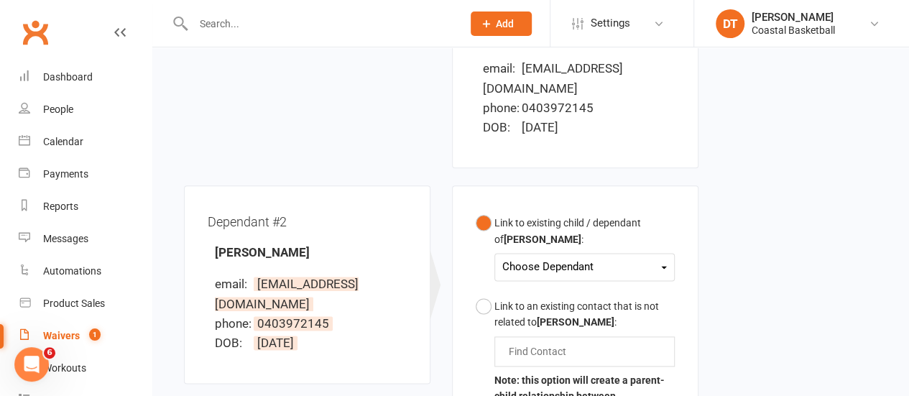
scroll to position [861, 0]
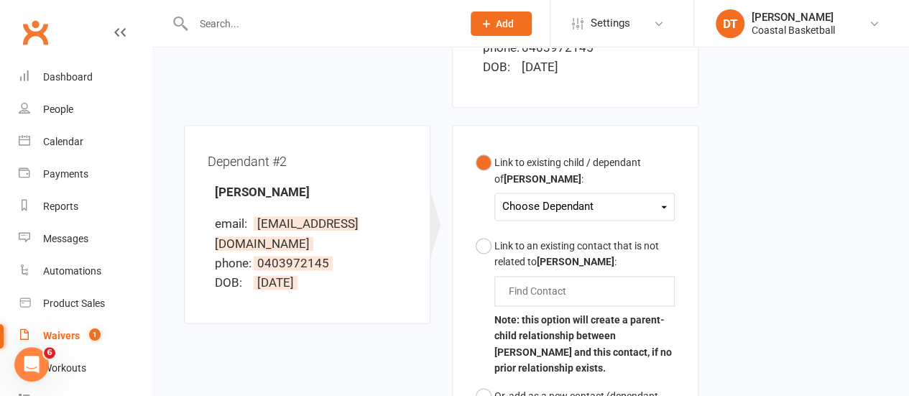
click at [559, 197] on div "Choose Dependant" at bounding box center [584, 206] width 165 height 19
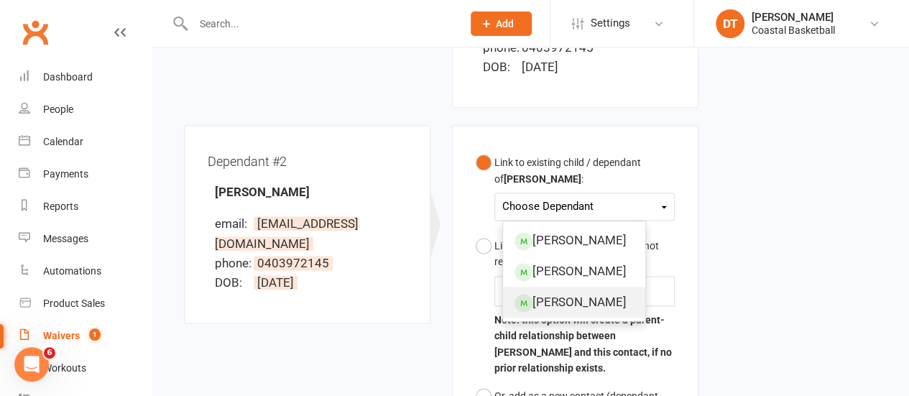
click at [556, 287] on link "[PERSON_NAME]" at bounding box center [574, 302] width 142 height 31
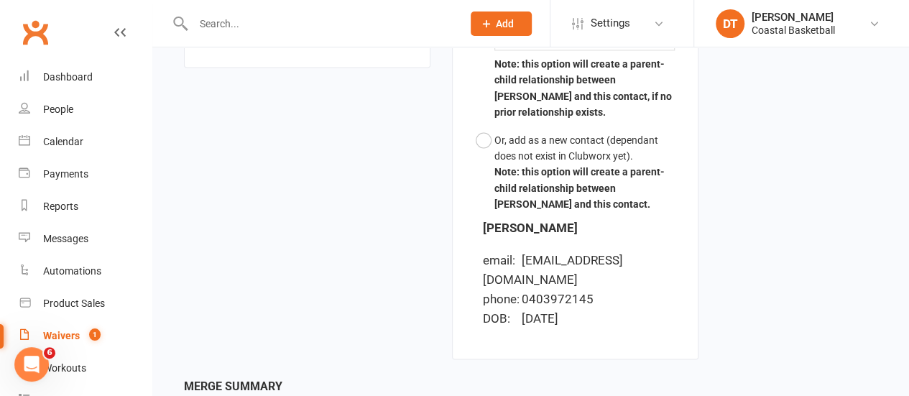
scroll to position [1220, 0]
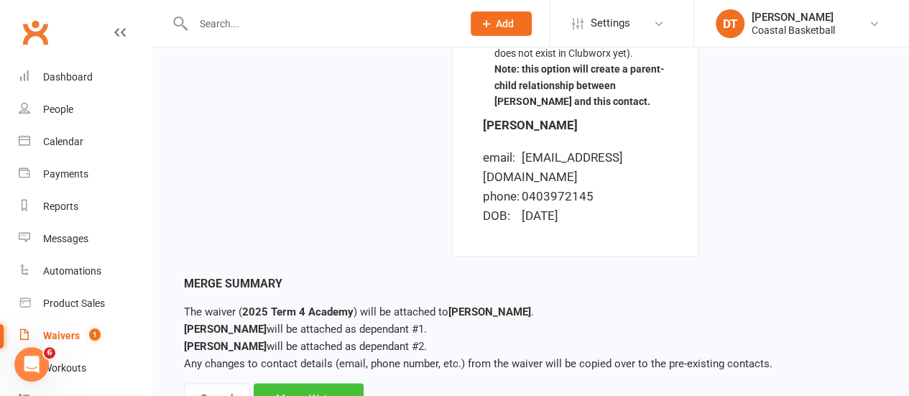
click at [342, 383] on div "Merge Waiver" at bounding box center [309, 398] width 110 height 30
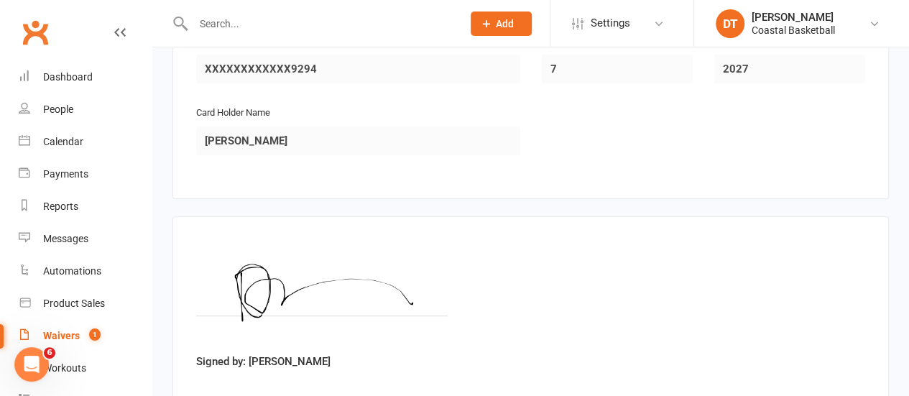
scroll to position [5747, 0]
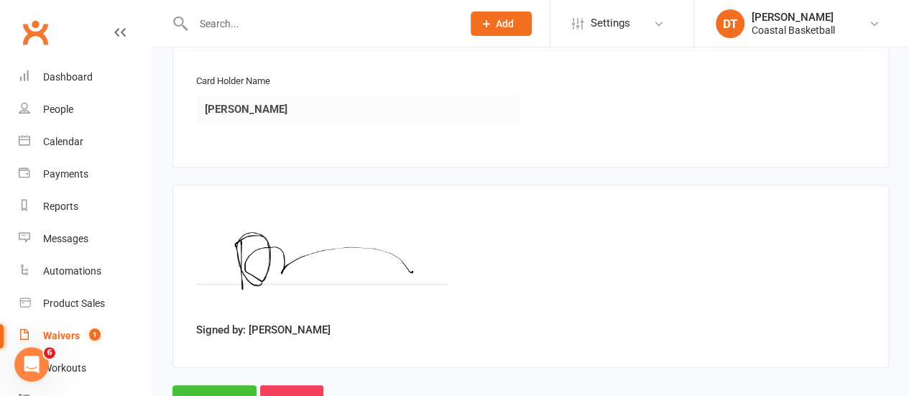
click at [227, 385] on input "Approve" at bounding box center [215, 400] width 84 height 30
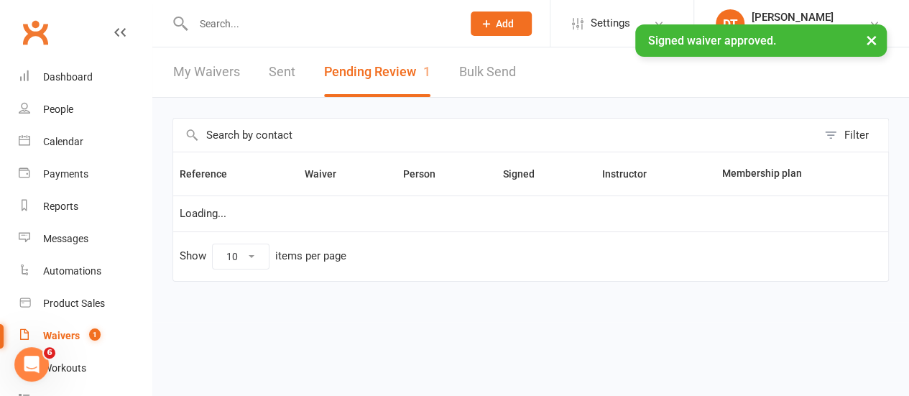
select select "50"
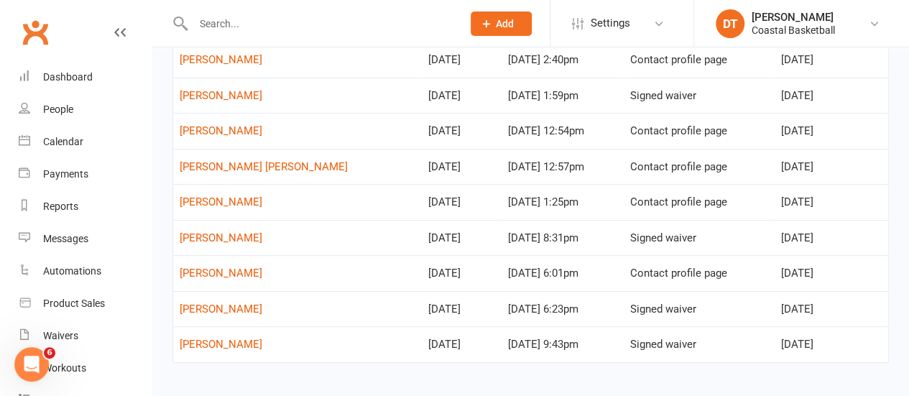
scroll to position [149, 0]
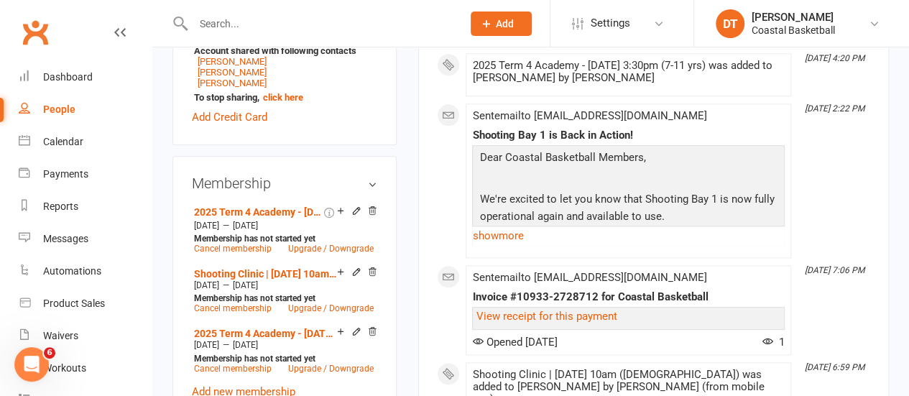
scroll to position [712, 0]
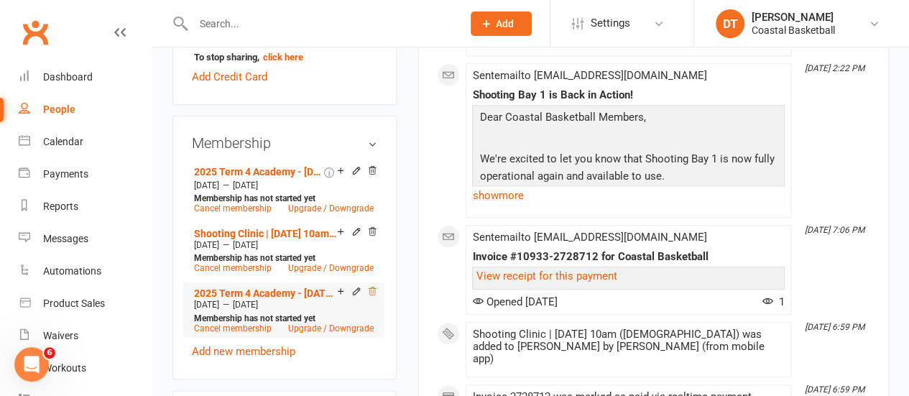
click at [373, 286] on icon at bounding box center [372, 291] width 10 height 10
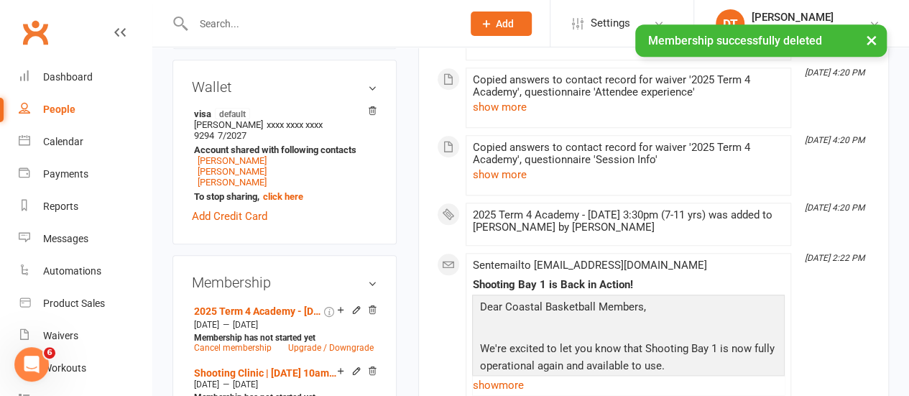
scroll to position [0, 0]
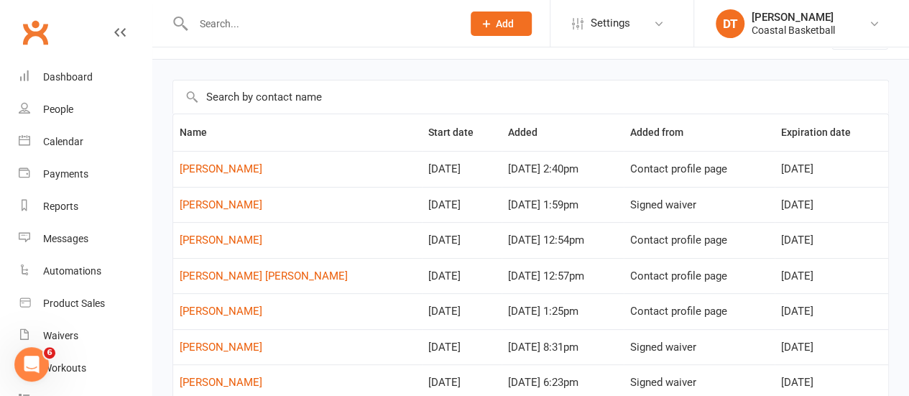
scroll to position [55, 0]
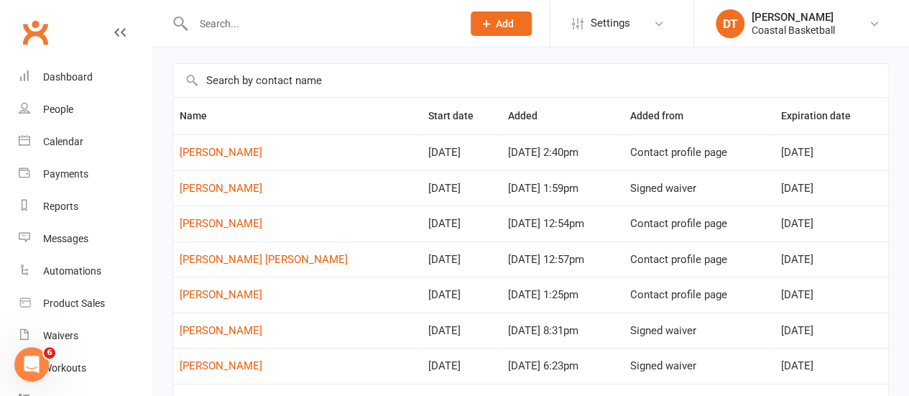
click at [740, 295] on td "Contact profile page" at bounding box center [699, 295] width 151 height 36
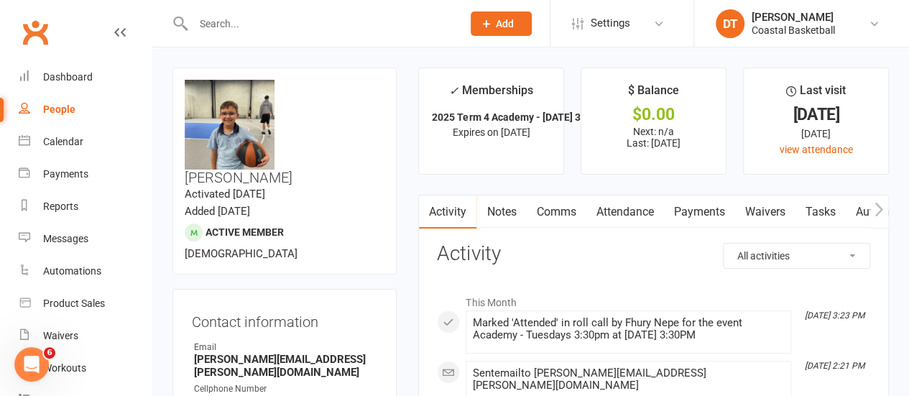
click at [719, 205] on link "Payments" at bounding box center [699, 212] width 71 height 33
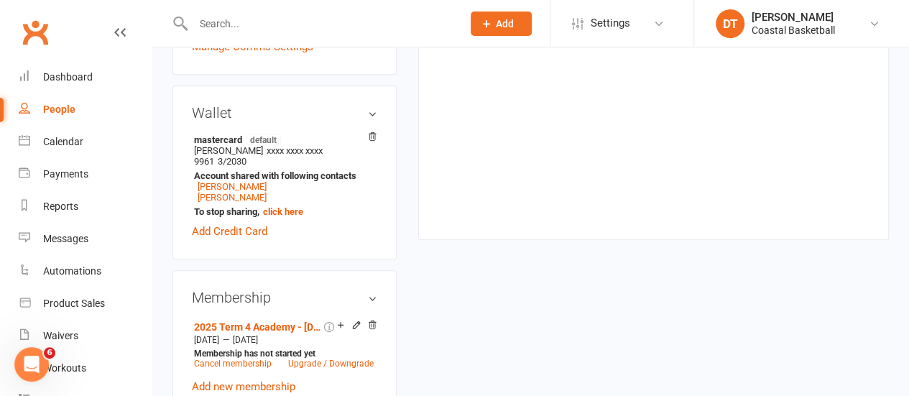
scroll to position [548, 0]
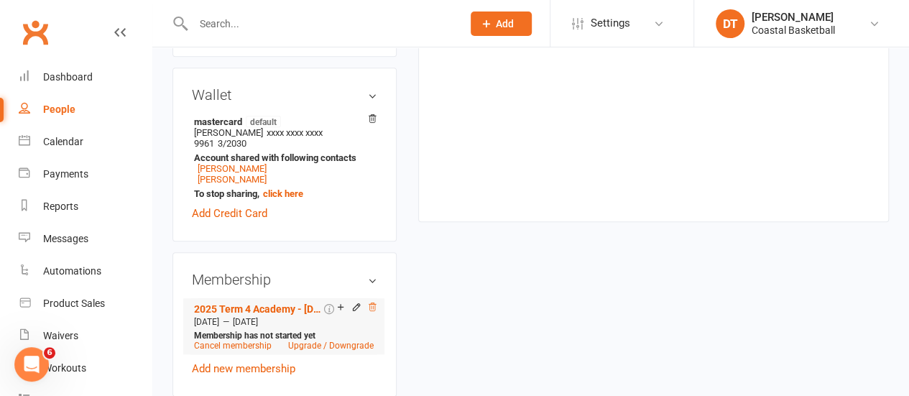
click at [374, 303] on icon at bounding box center [372, 307] width 7 height 8
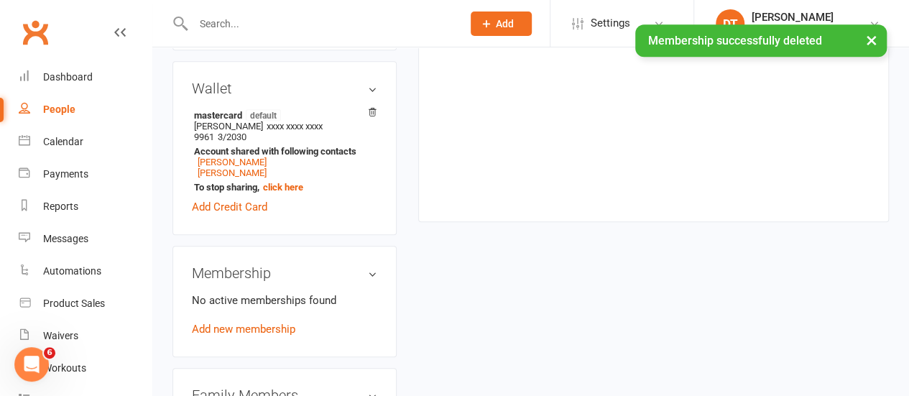
scroll to position [541, 0]
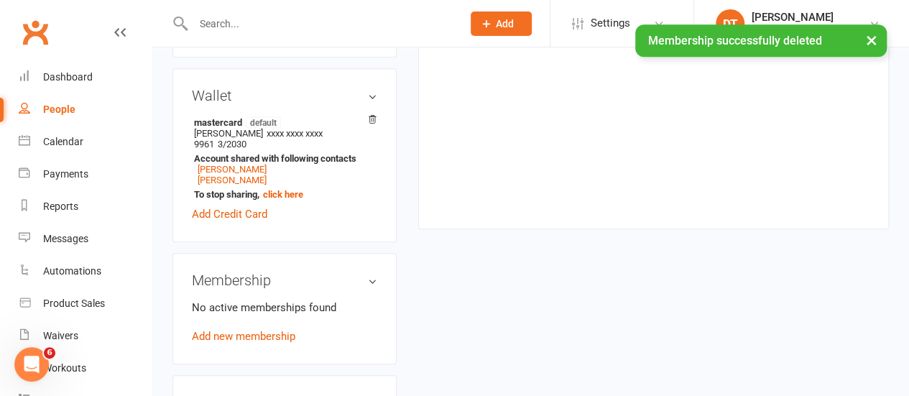
click at [265, 285] on div "Membership No active memberships found Add new membership" at bounding box center [285, 308] width 224 height 111
click at [268, 330] on link "Add new membership" at bounding box center [244, 336] width 104 height 13
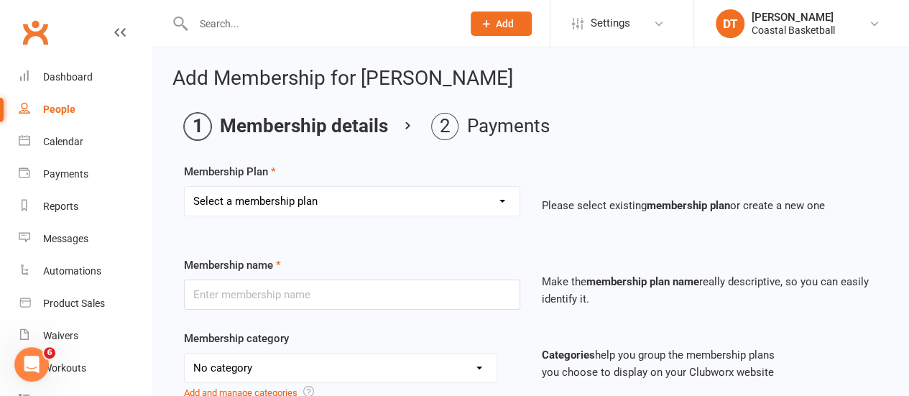
click at [492, 228] on div "Select a membership plan Create new Membership Plan All Access 12 Month (Includ…" at bounding box center [352, 211] width 358 height 50
click at [485, 209] on select "Select a membership plan Create new Membership Plan All Access 12 Month (Includ…" at bounding box center [352, 201] width 335 height 29
select select "54"
click at [185, 187] on select "Select a membership plan Create new Membership Plan All Access 12 Month (Includ…" at bounding box center [352, 201] width 335 height 29
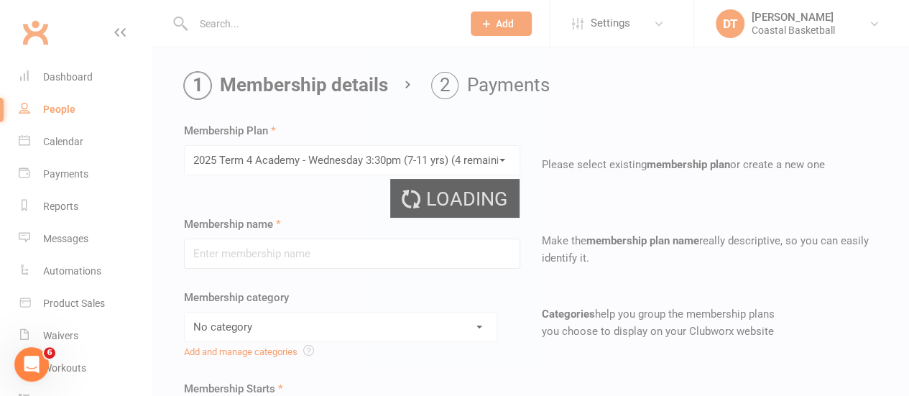
type input "2025 Term 4 Academy - Wednesday 3:30pm (7-11 yrs)"
select select "4"
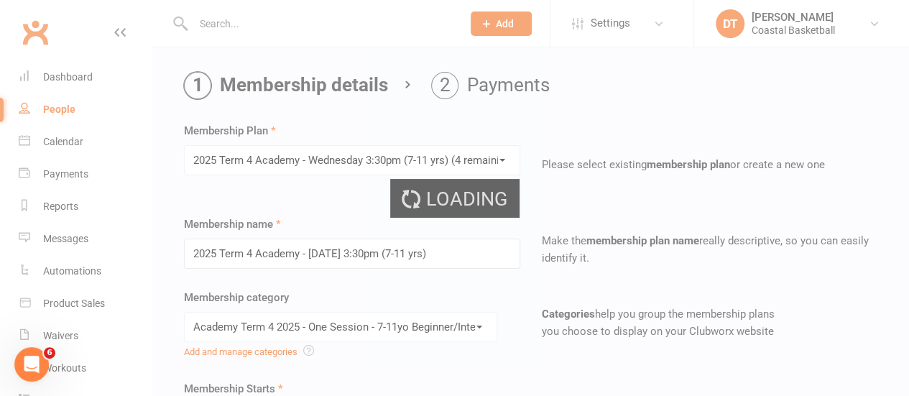
type input "[DATE]"
type input "10"
select select "1"
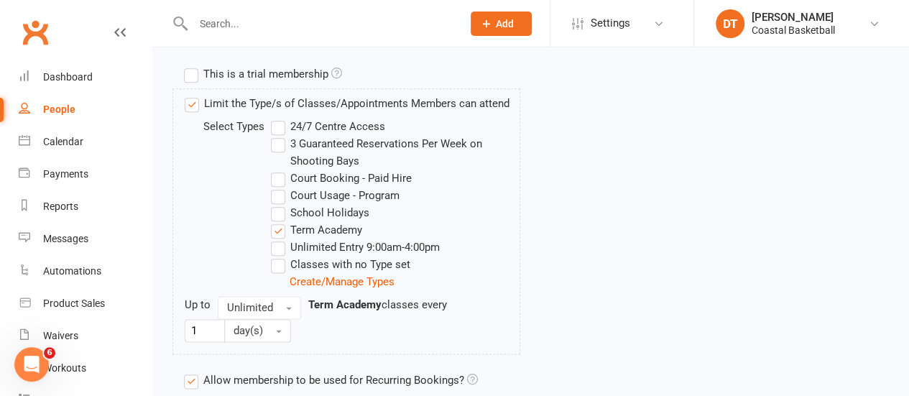
scroll to position [870, 0]
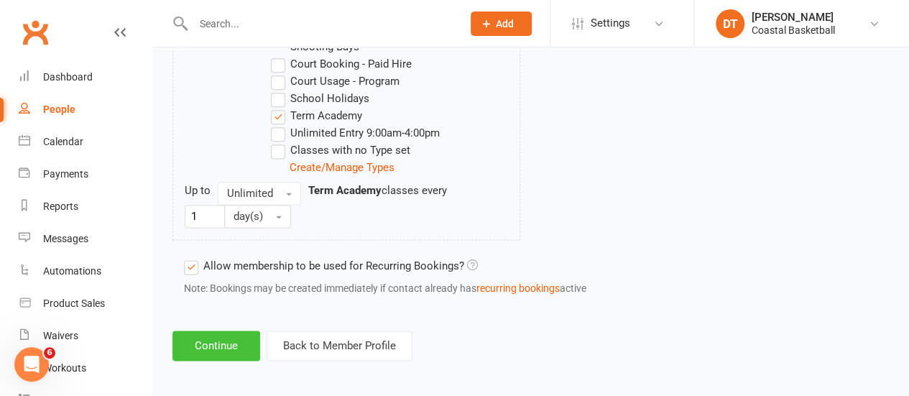
click at [217, 339] on button "Continue" at bounding box center [217, 346] width 88 height 30
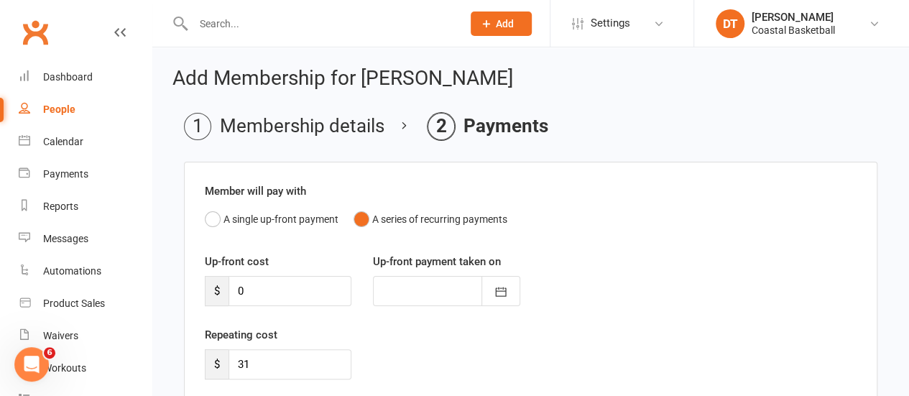
click at [293, 346] on div "Repeating cost $ 31" at bounding box center [278, 352] width 168 height 53
click at [293, 362] on input "31" at bounding box center [290, 364] width 123 height 30
type input "3"
click at [338, 212] on button "A single up-front payment" at bounding box center [272, 219] width 134 height 27
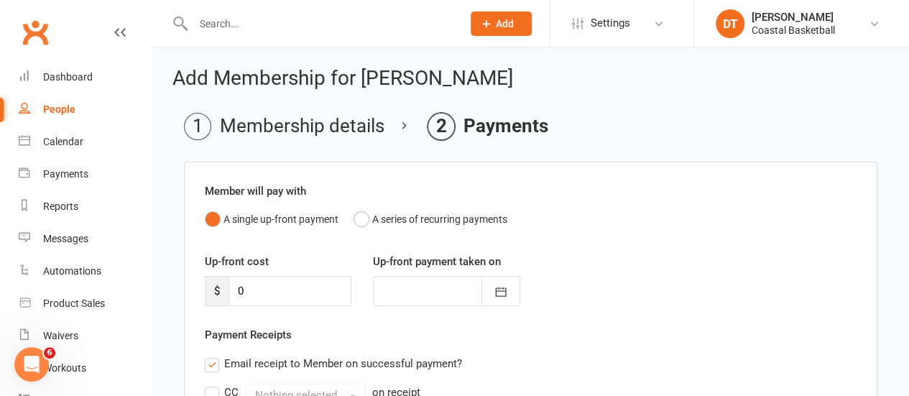
scroll to position [275, 0]
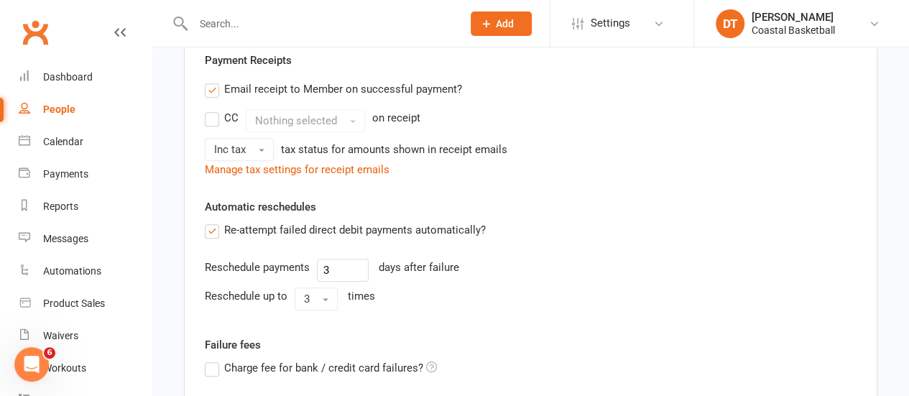
click at [262, 90] on label "Email receipt to Member on successful payment?" at bounding box center [333, 89] width 257 height 17
click at [214, 81] on input "Email receipt to Member on successful payment?" at bounding box center [209, 81] width 9 height 0
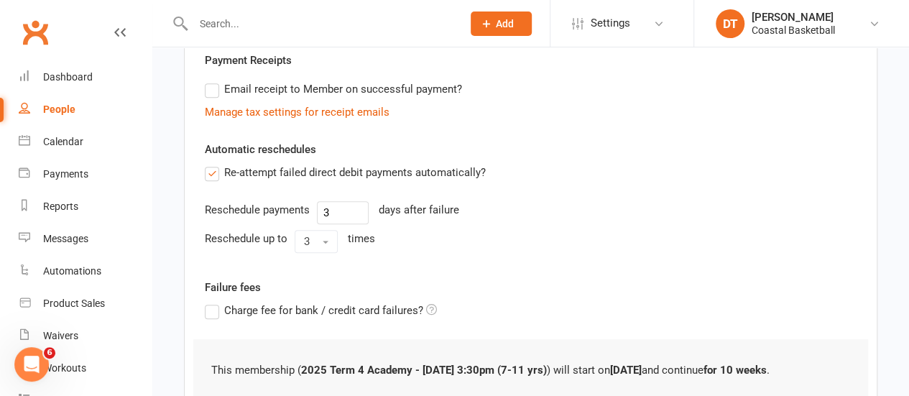
click at [295, 165] on label "Re-attempt failed direct debit payments automatically?" at bounding box center [345, 172] width 281 height 17
click at [214, 164] on input "Re-attempt failed direct debit payments automatically?" at bounding box center [209, 164] width 9 height 0
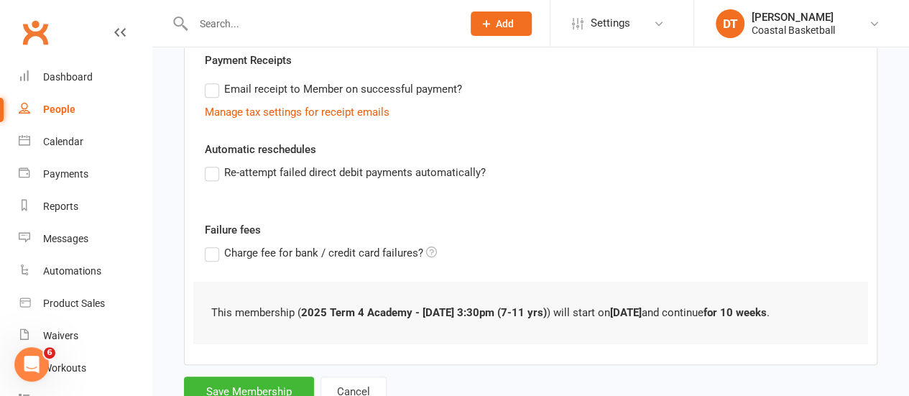
scroll to position [327, 0]
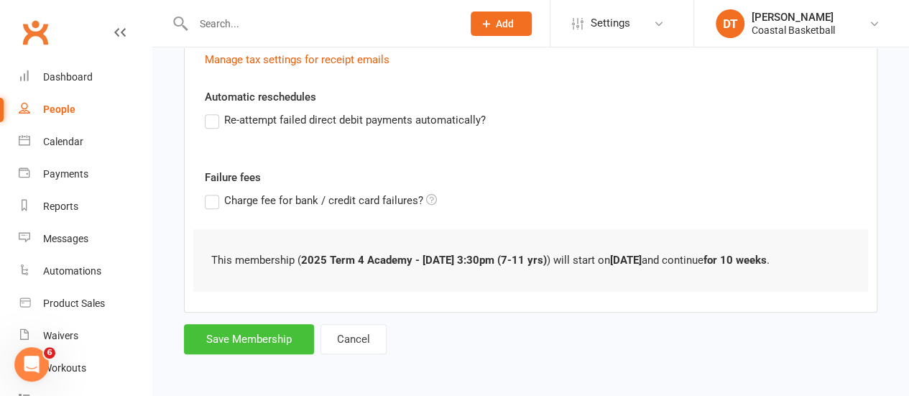
click at [300, 337] on button "Save Membership" at bounding box center [249, 339] width 130 height 30
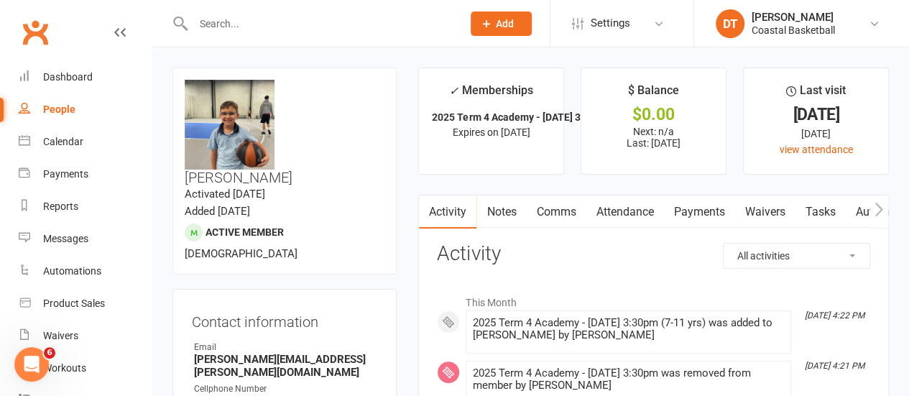
scroll to position [3152, 0]
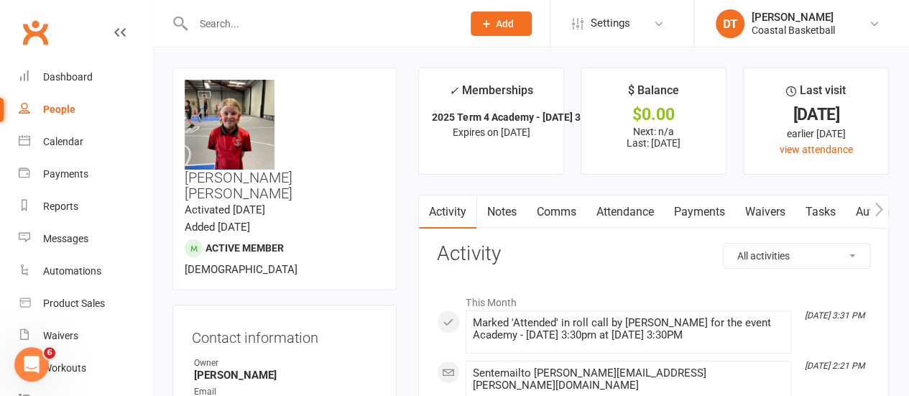
click at [705, 206] on link "Payments" at bounding box center [699, 212] width 71 height 33
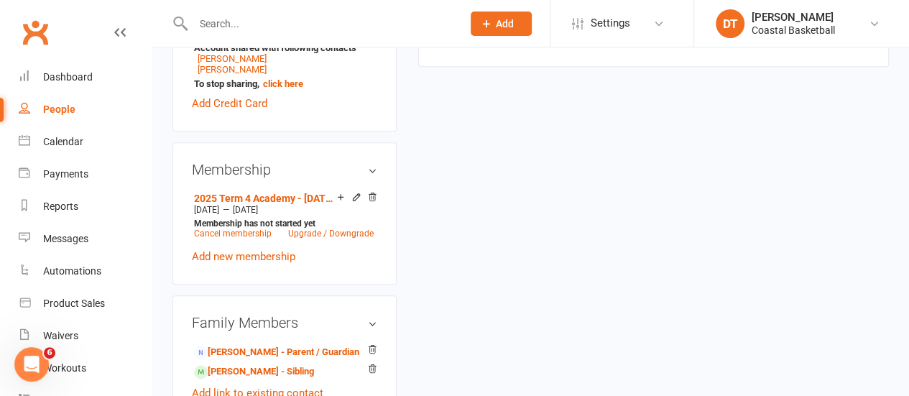
scroll to position [706, 0]
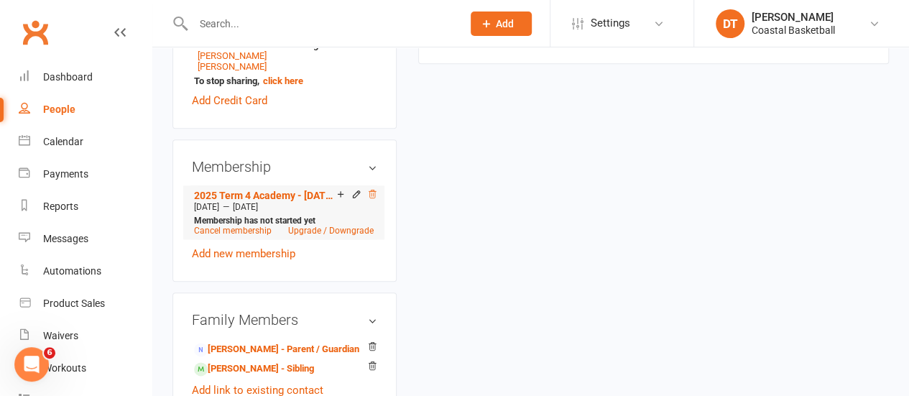
click at [369, 190] on icon at bounding box center [372, 194] width 7 height 8
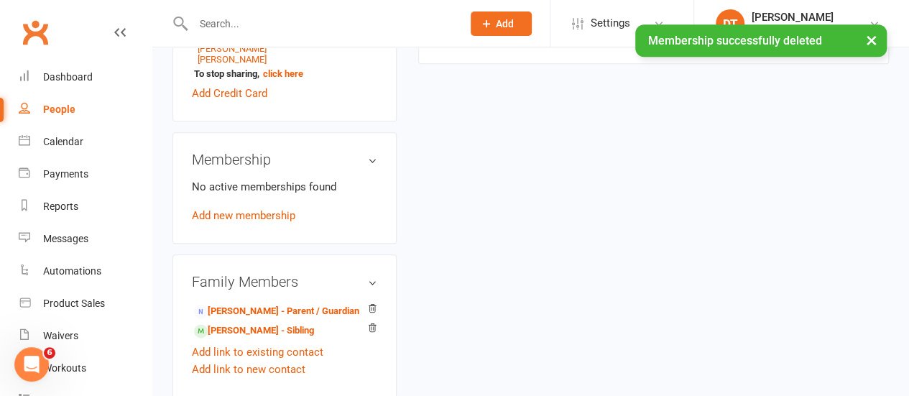
scroll to position [699, 0]
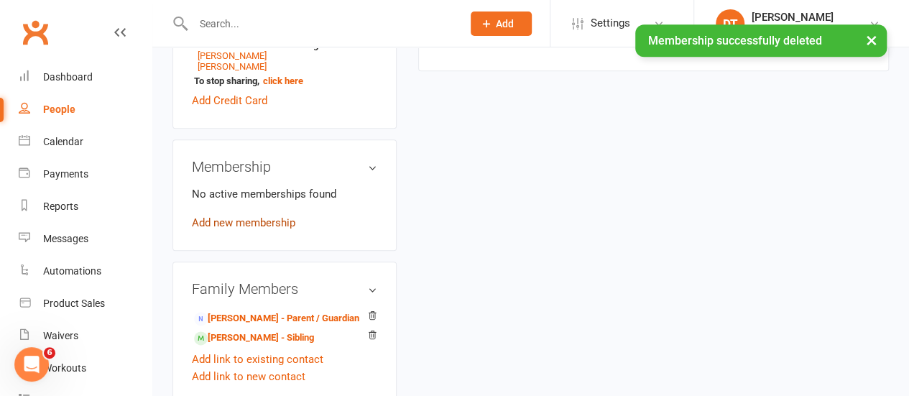
click at [263, 216] on link "Add new membership" at bounding box center [244, 222] width 104 height 13
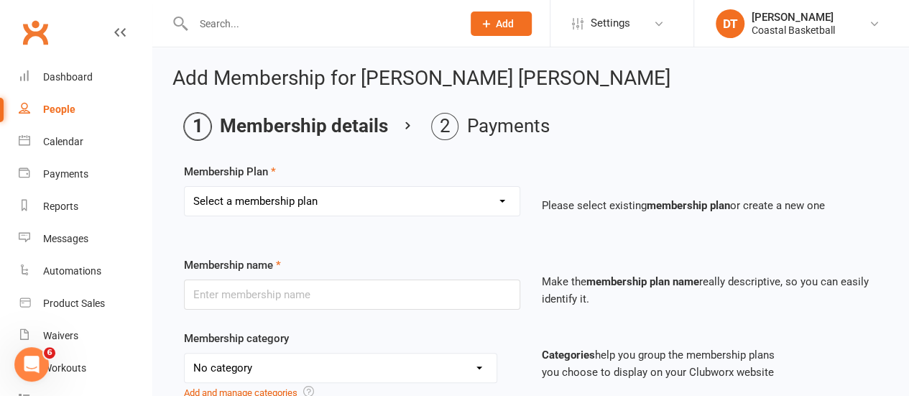
click at [367, 184] on div "Membership Plan Select a membership plan Create new Membership Plan All Access …" at bounding box center [531, 199] width 694 height 73
drag, startPoint x: 381, startPoint y: 193, endPoint x: 490, endPoint y: 202, distance: 108.9
click at [382, 193] on select "Select a membership plan Create new Membership Plan All Access 12 Month (Includ…" at bounding box center [352, 201] width 335 height 29
click at [387, 211] on select "Select a membership plan Create new Membership Plan All Access 12 Month (Includ…" at bounding box center [352, 201] width 335 height 29
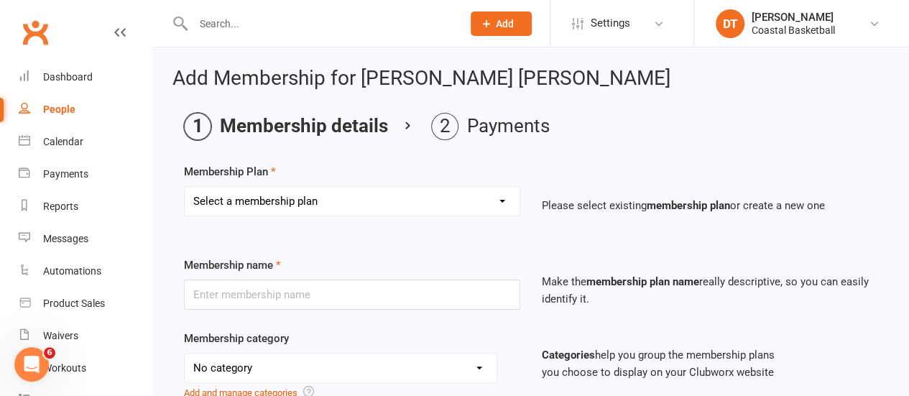
select select "54"
click at [185, 187] on select "Select a membership plan Create new Membership Plan All Access 12 Month (Includ…" at bounding box center [352, 201] width 335 height 29
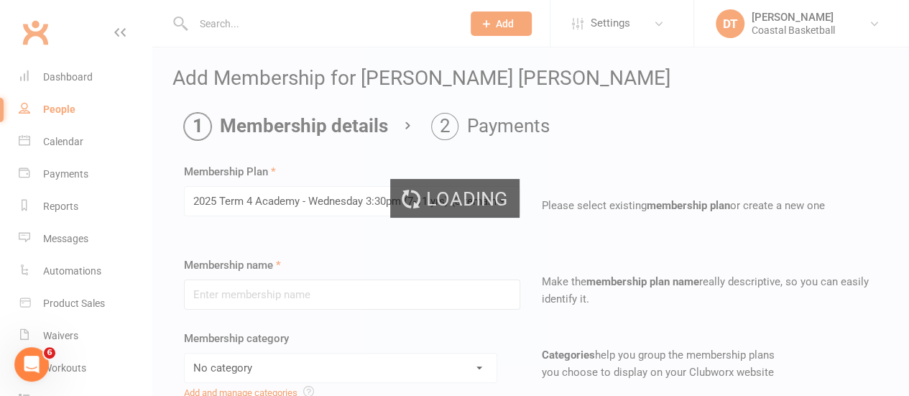
type input "2025 Term 4 Academy - [DATE] 3:30pm (7-11 yrs)"
select select "4"
type input "[DATE]"
type input "10"
select select "1"
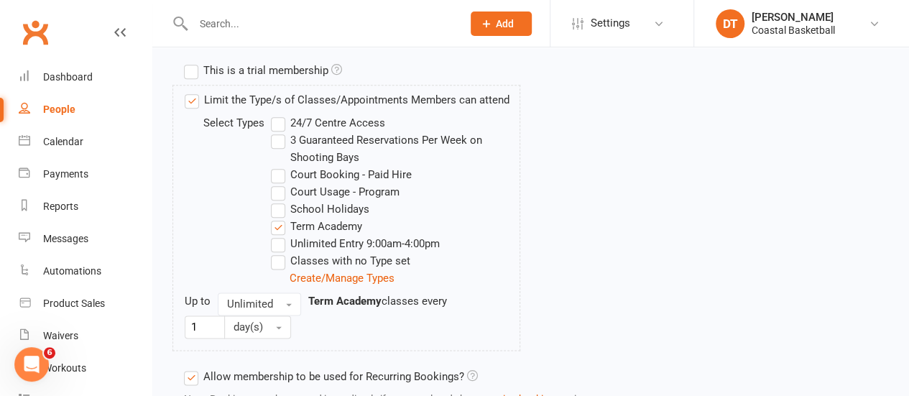
scroll to position [870, 0]
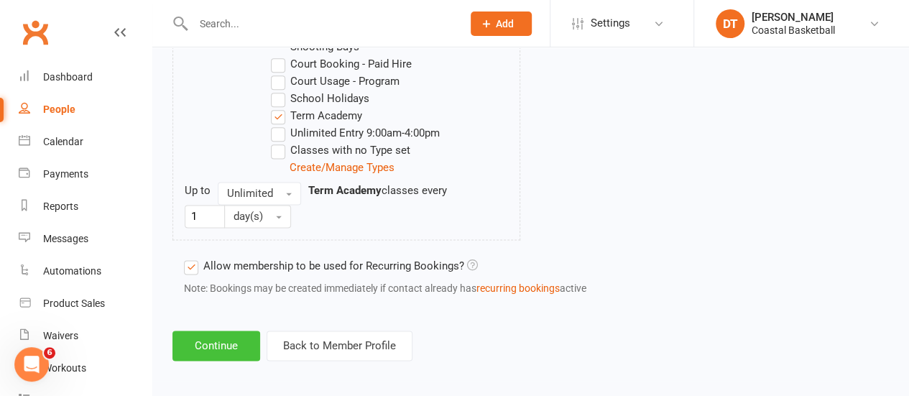
click at [214, 344] on button "Continue" at bounding box center [217, 346] width 88 height 30
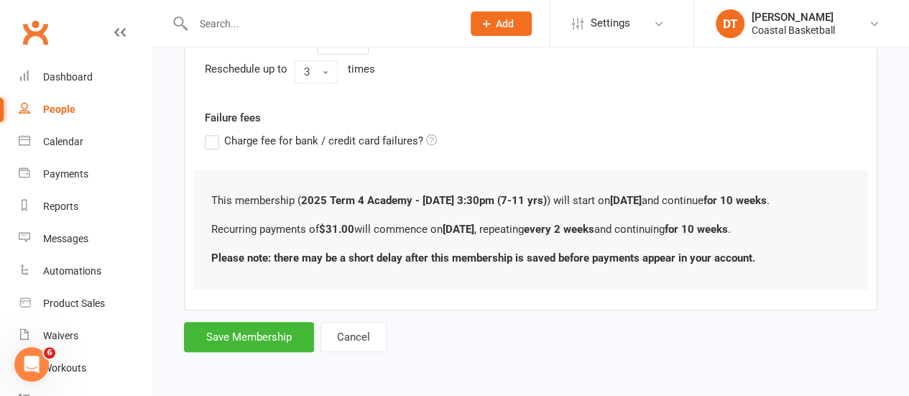
scroll to position [0, 0]
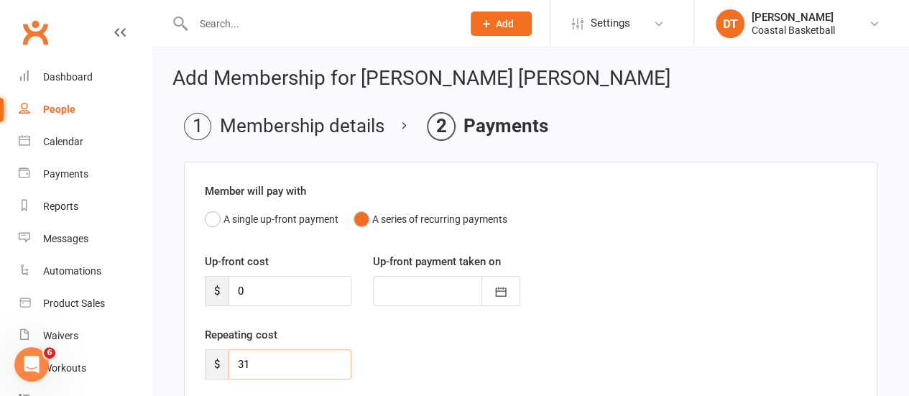
click at [276, 372] on input "31" at bounding box center [290, 364] width 123 height 30
click at [283, 216] on button "A single up-front payment" at bounding box center [272, 219] width 134 height 27
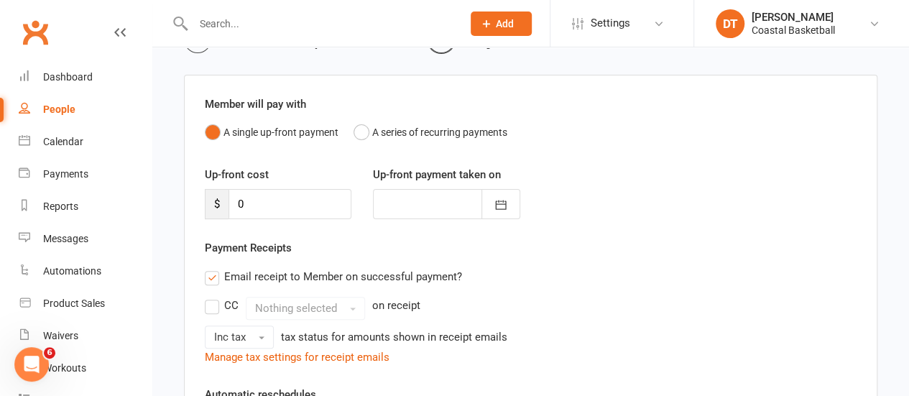
scroll to position [113, 0]
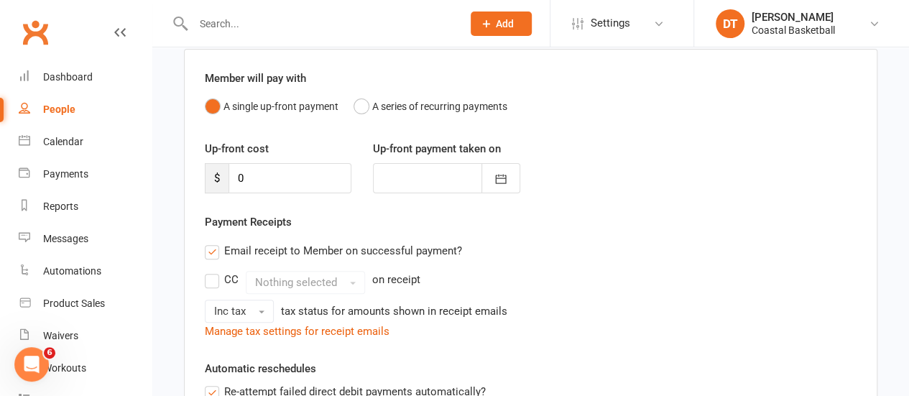
click at [432, 258] on label "Email receipt to Member on successful payment?" at bounding box center [333, 250] width 257 height 17
click at [214, 242] on input "Email receipt to Member on successful payment?" at bounding box center [209, 242] width 9 height 0
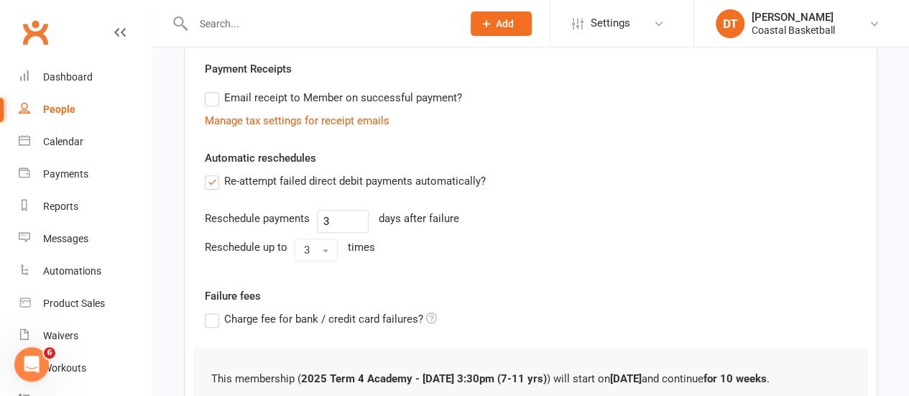
scroll to position [272, 0]
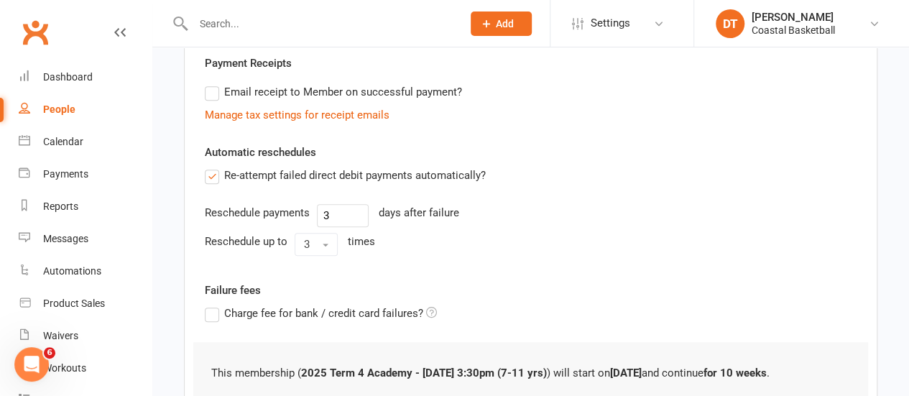
click at [452, 175] on label "Re-attempt failed direct debit payments automatically?" at bounding box center [345, 175] width 281 height 17
click at [214, 167] on input "Re-attempt failed direct debit payments automatically?" at bounding box center [209, 167] width 9 height 0
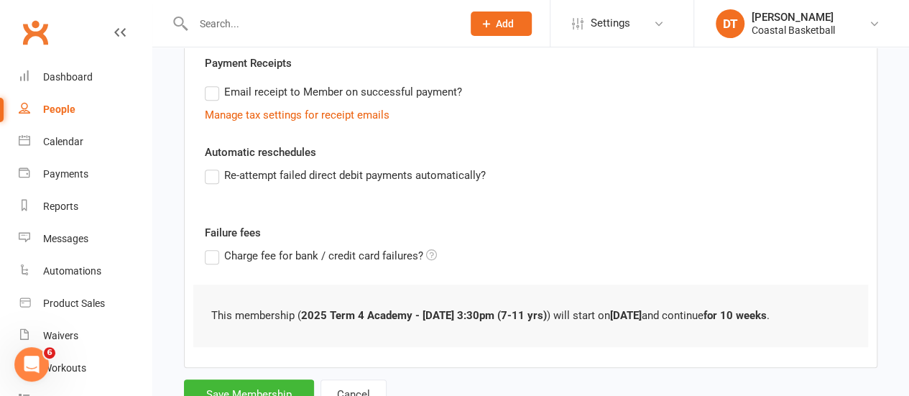
scroll to position [327, 0]
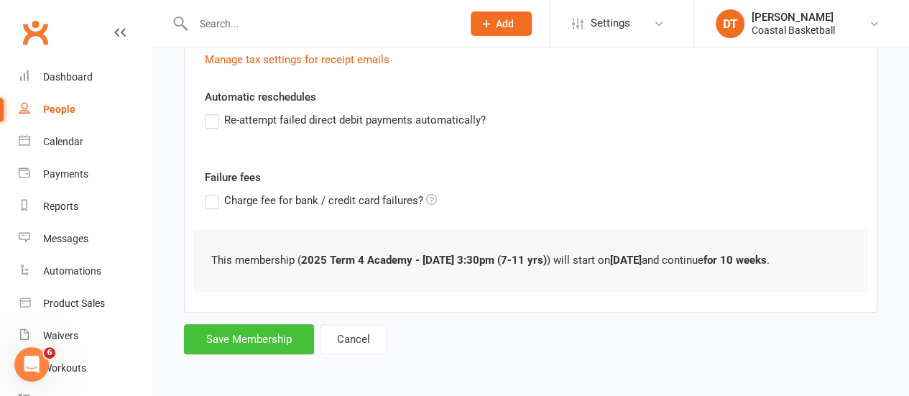
click at [280, 324] on button "Save Membership" at bounding box center [249, 339] width 130 height 30
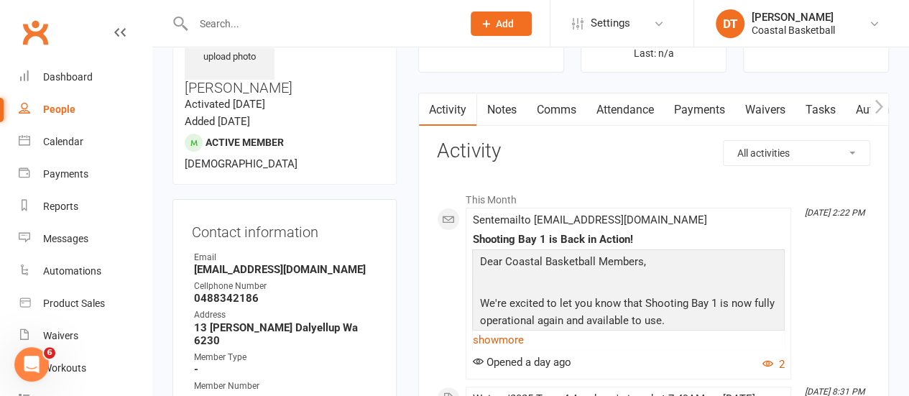
click at [725, 107] on link "Payments" at bounding box center [699, 109] width 71 height 33
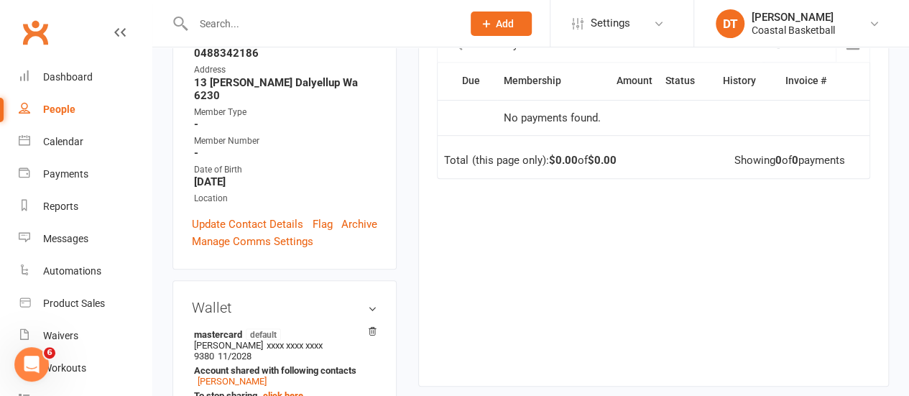
scroll to position [426, 0]
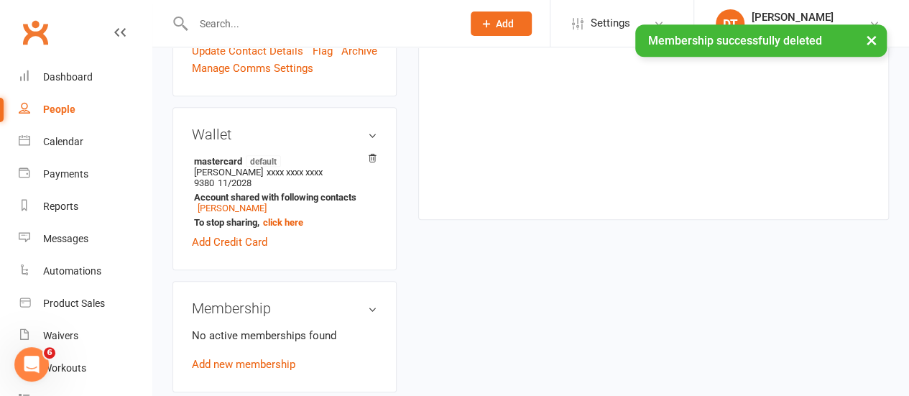
scroll to position [541, 0]
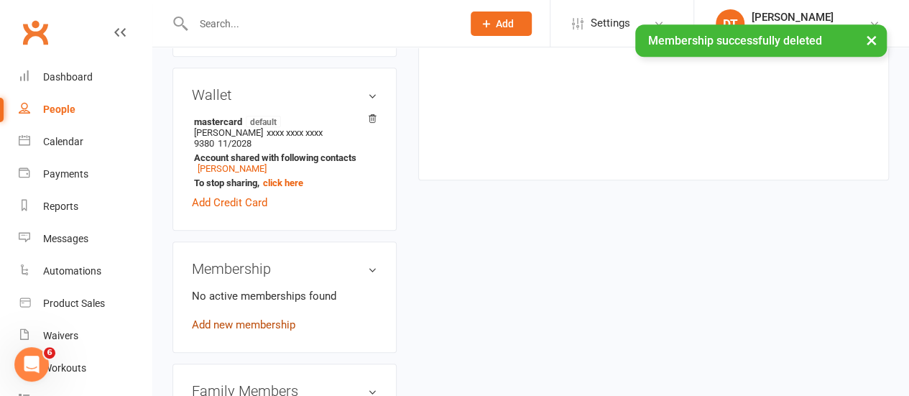
click at [260, 318] on link "Add new membership" at bounding box center [244, 324] width 104 height 13
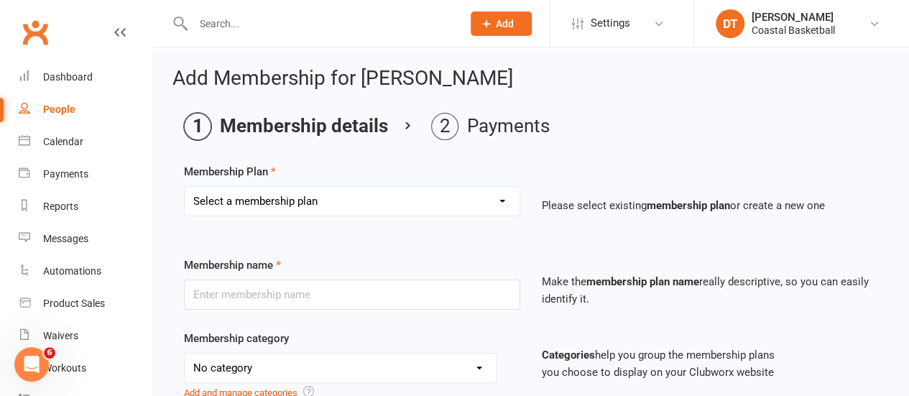
click at [359, 201] on select "Select a membership plan Create new Membership Plan All Access 12 Month (Includ…" at bounding box center [352, 201] width 335 height 29
select select "53"
click at [185, 187] on select "Select a membership plan Create new Membership Plan All Access 12 Month (Includ…" at bounding box center [352, 201] width 335 height 29
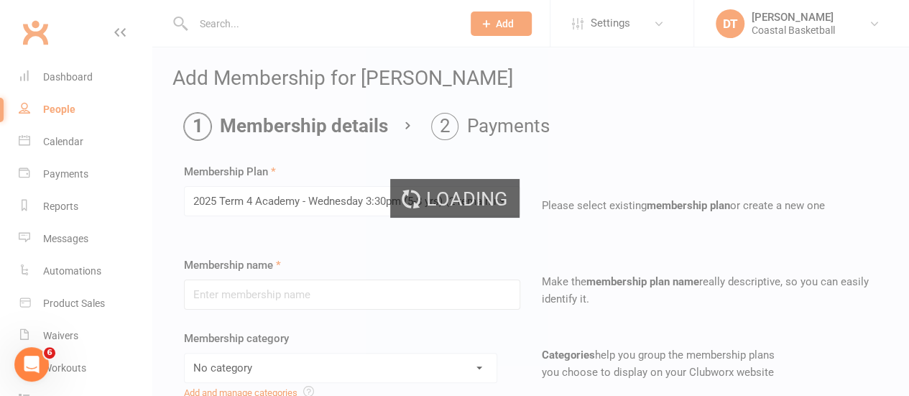
type input "2025 Term 4 Academy - [DATE] 3:30pm (5-8 yrs)"
select select "3"
type input "[DATE]"
type input "10"
select select "1"
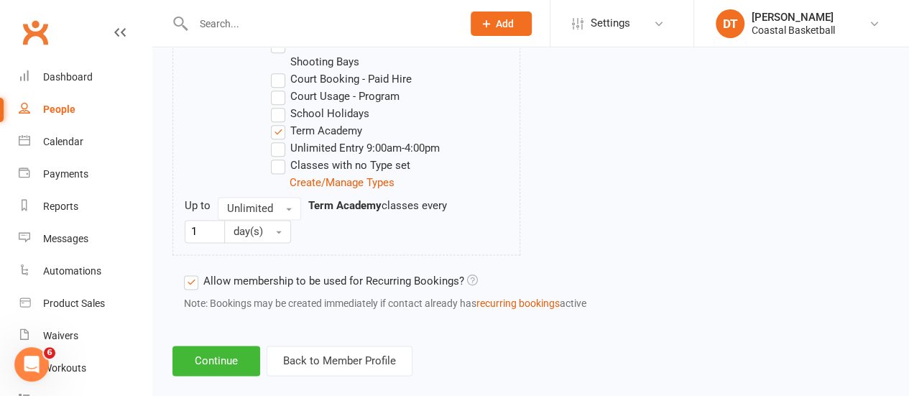
scroll to position [870, 0]
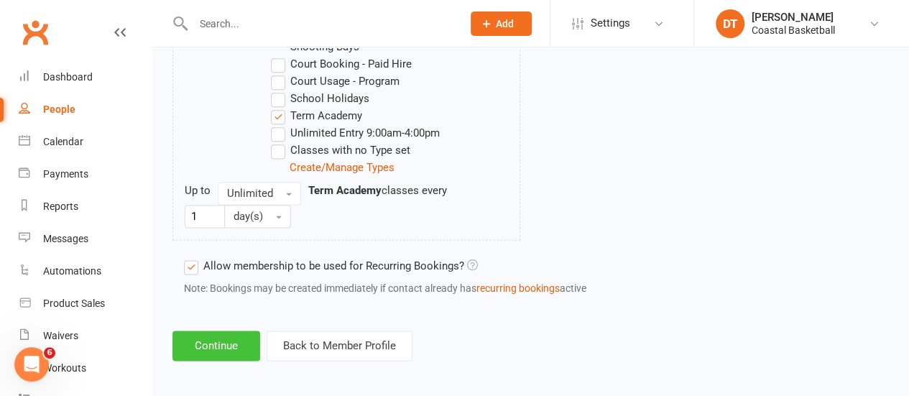
click at [245, 343] on button "Continue" at bounding box center [217, 346] width 88 height 30
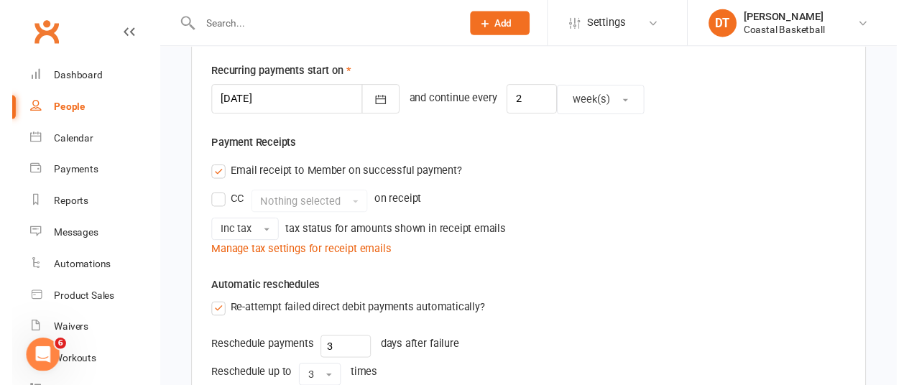
scroll to position [644, 0]
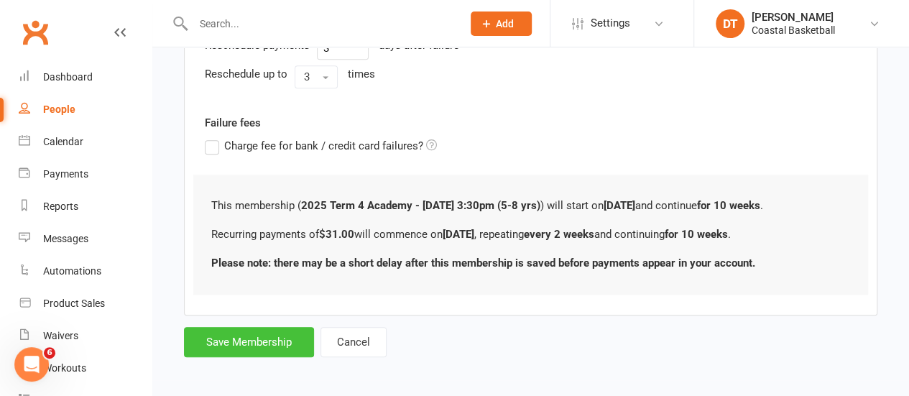
click at [224, 334] on button "Save Membership" at bounding box center [249, 342] width 130 height 30
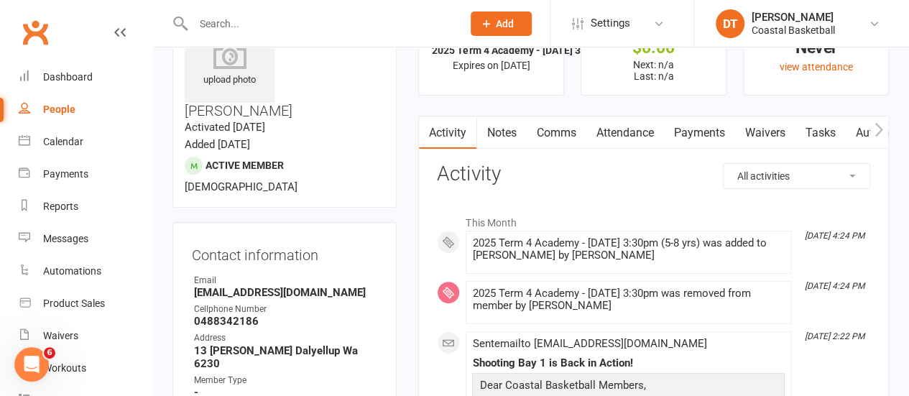
scroll to position [75, 0]
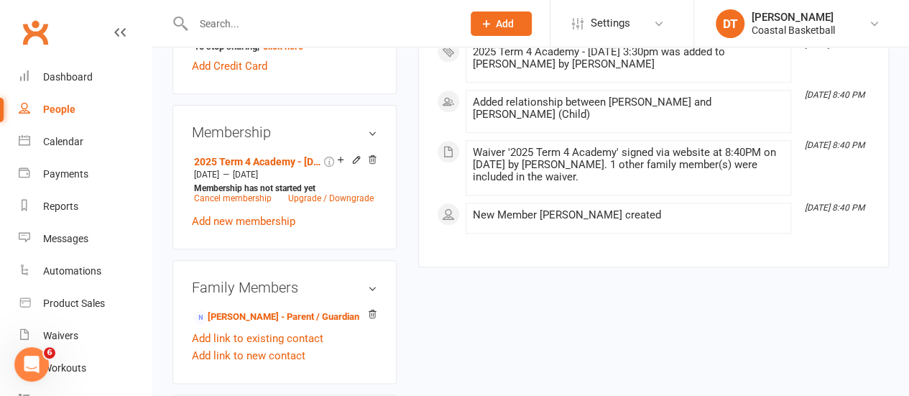
scroll to position [664, 0]
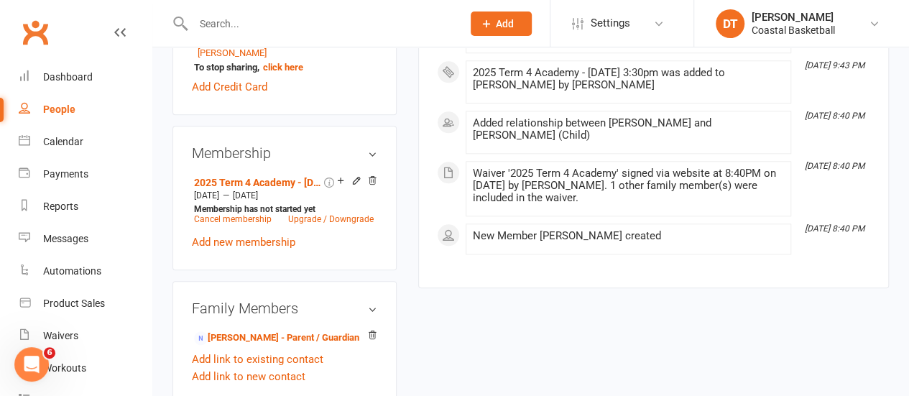
click at [371, 175] on icon at bounding box center [372, 180] width 10 height 10
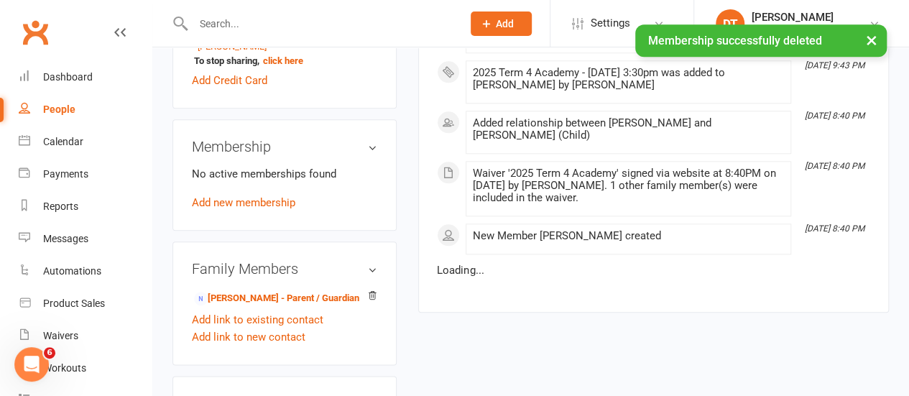
scroll to position [656, 0]
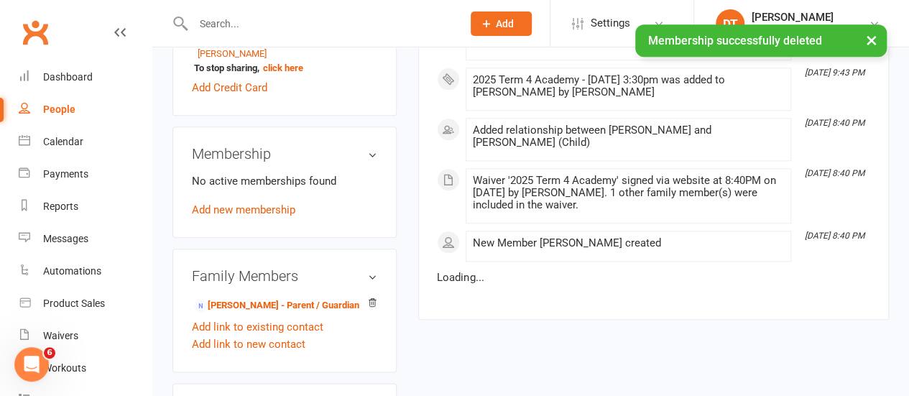
click at [256, 173] on div "No active memberships found Add new membership" at bounding box center [284, 196] width 185 height 46
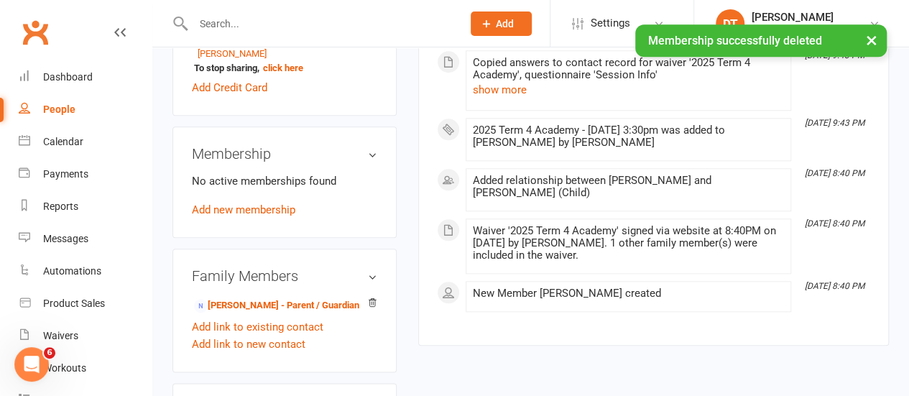
drag, startPoint x: 261, startPoint y: 173, endPoint x: 297, endPoint y: 170, distance: 36.0
click at [262, 203] on link "Add new membership" at bounding box center [244, 209] width 104 height 13
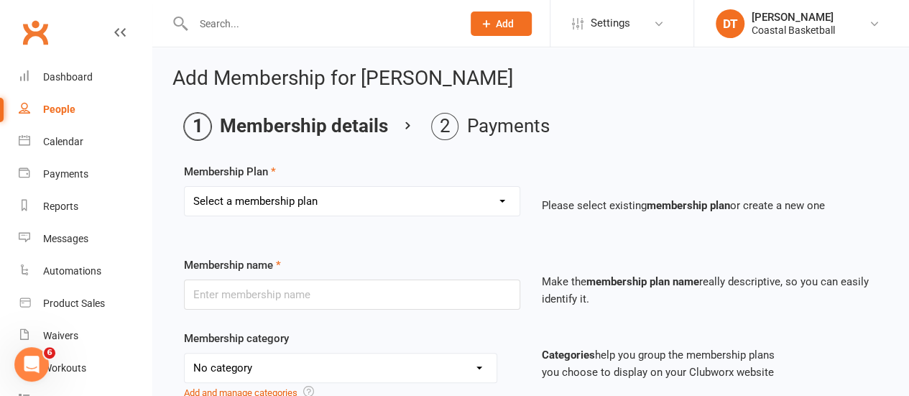
click at [462, 195] on select "Select a membership plan Create new Membership Plan All Access 12 Month (Includ…" at bounding box center [352, 201] width 335 height 29
select select "54"
click at [185, 187] on select "Select a membership plan Create new Membership Plan All Access 12 Month (Includ…" at bounding box center [352, 201] width 335 height 29
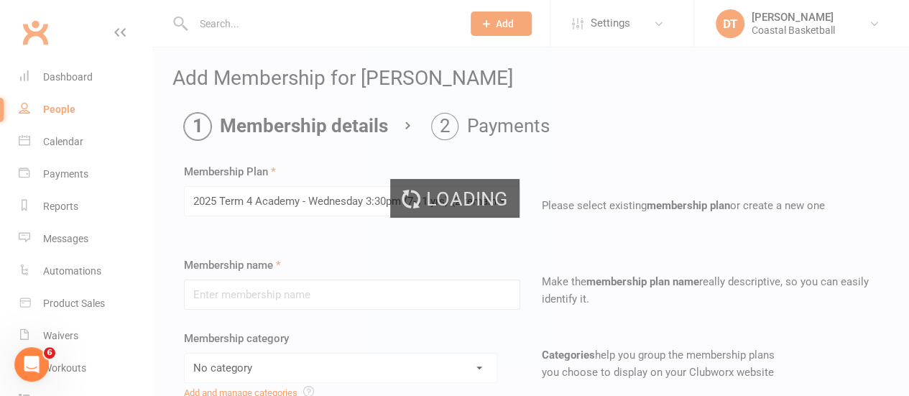
type input "2025 Term 4 Academy - [DATE] 3:30pm (7-11 yrs)"
select select "4"
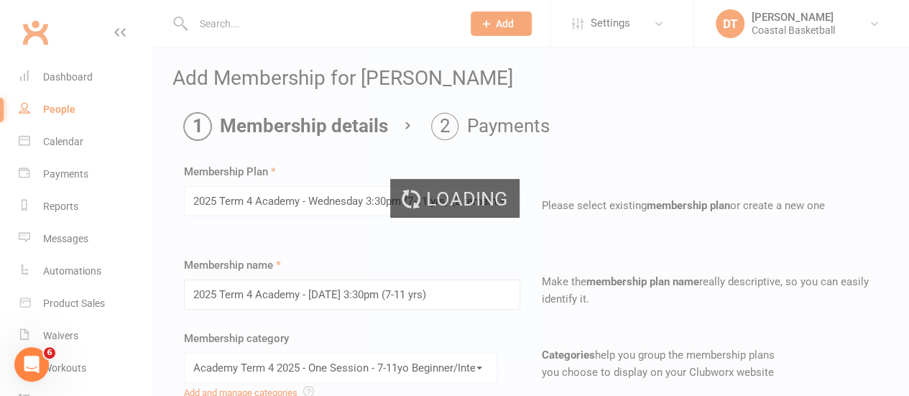
type input "[DATE]"
type input "10"
select select "1"
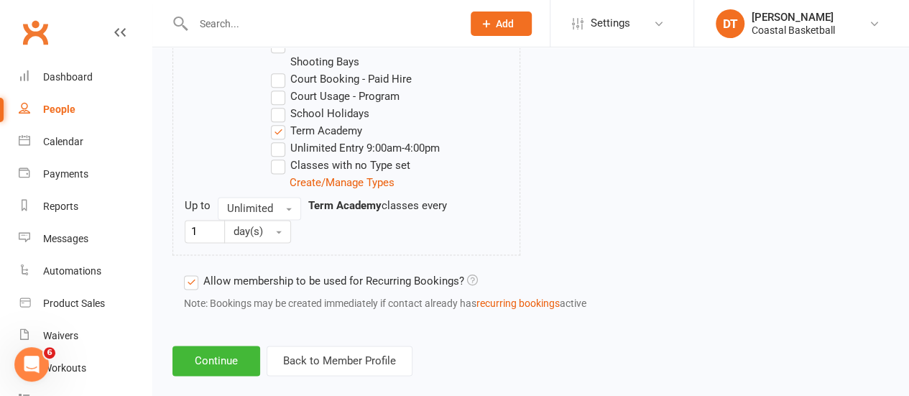
scroll to position [870, 0]
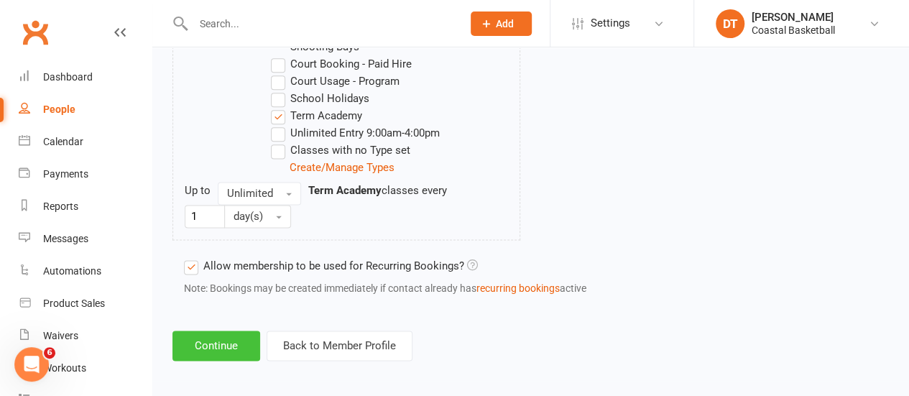
click at [246, 340] on button "Continue" at bounding box center [217, 346] width 88 height 30
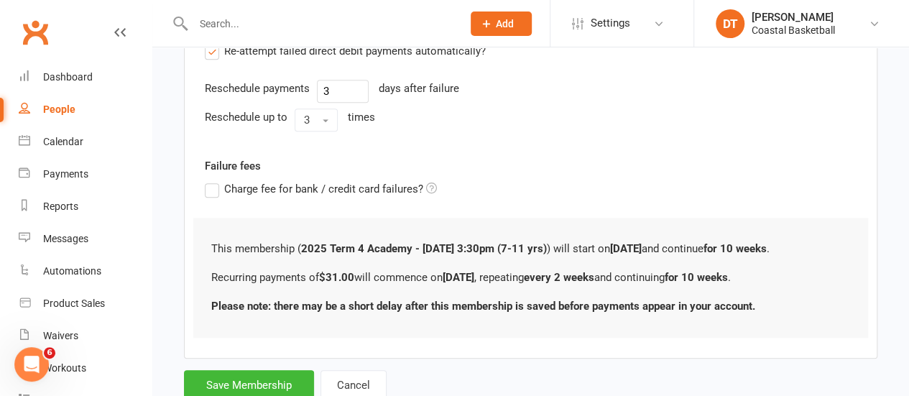
scroll to position [644, 0]
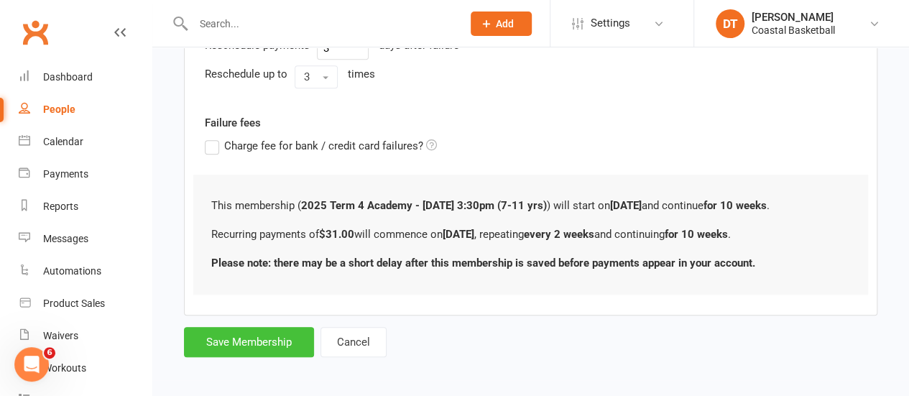
click at [237, 347] on button "Save Membership" at bounding box center [249, 342] width 130 height 30
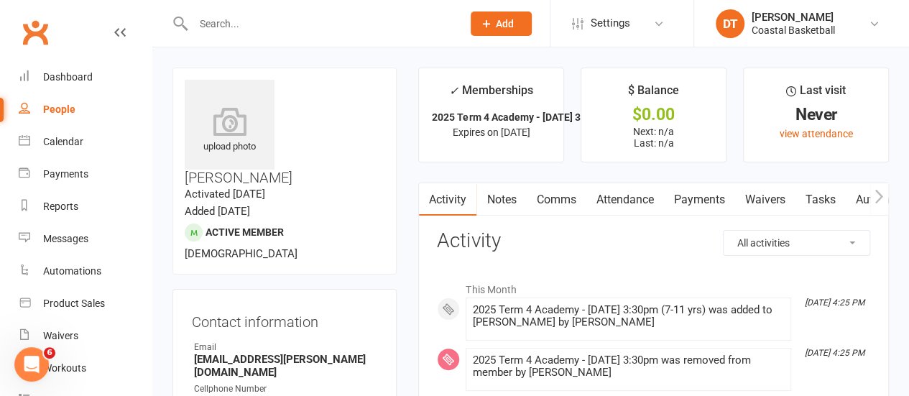
click at [697, 197] on link "Payments" at bounding box center [699, 199] width 71 height 33
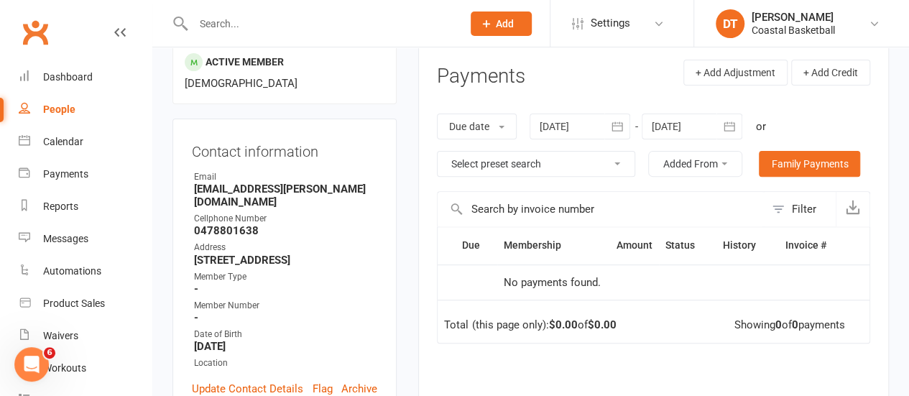
scroll to position [203, 0]
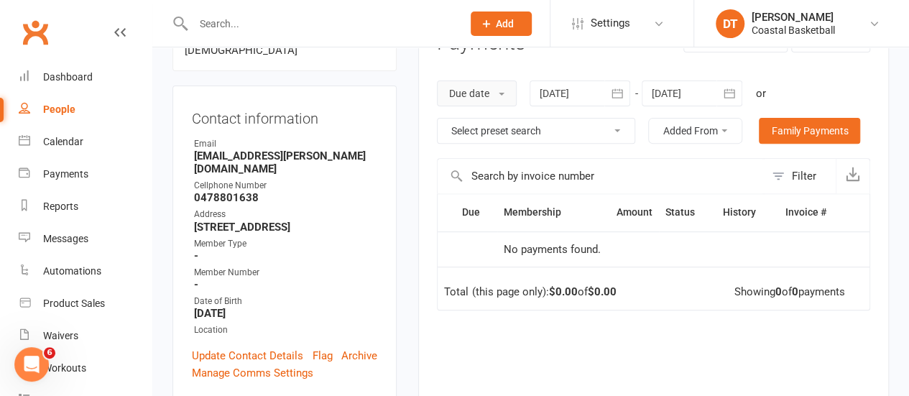
click at [459, 93] on button "Due date" at bounding box center [477, 94] width 80 height 26
click at [722, 96] on button "button" at bounding box center [730, 94] width 26 height 26
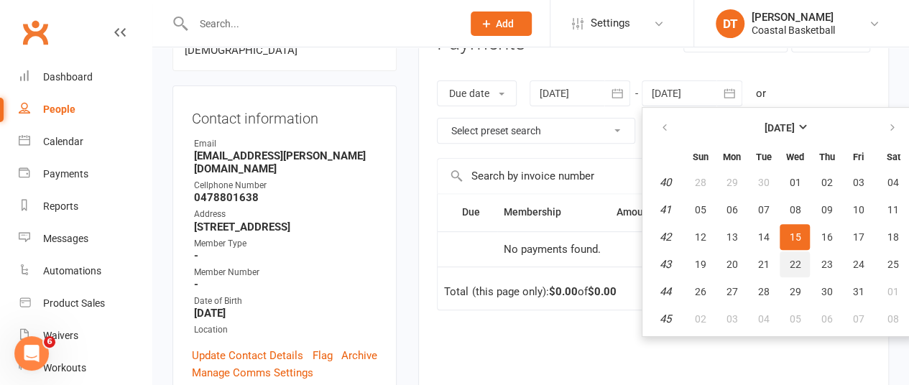
click at [804, 275] on button "22" at bounding box center [795, 265] width 30 height 26
type input "[DATE]"
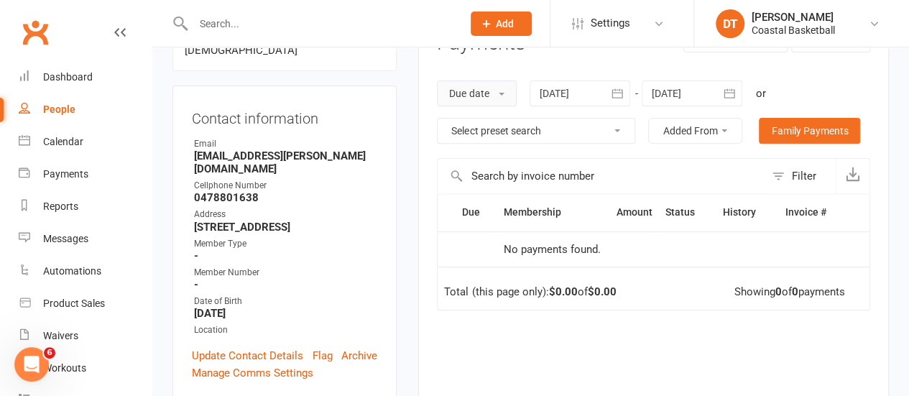
click at [509, 93] on button "Due date" at bounding box center [477, 94] width 80 height 26
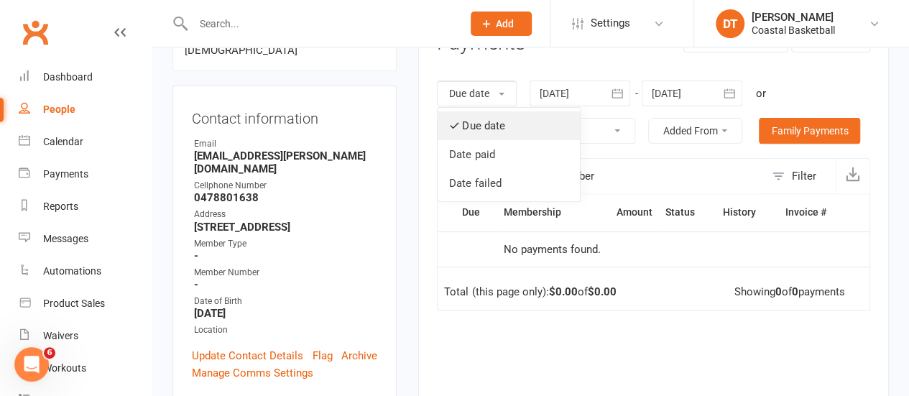
click at [510, 129] on link "Due date" at bounding box center [509, 125] width 142 height 29
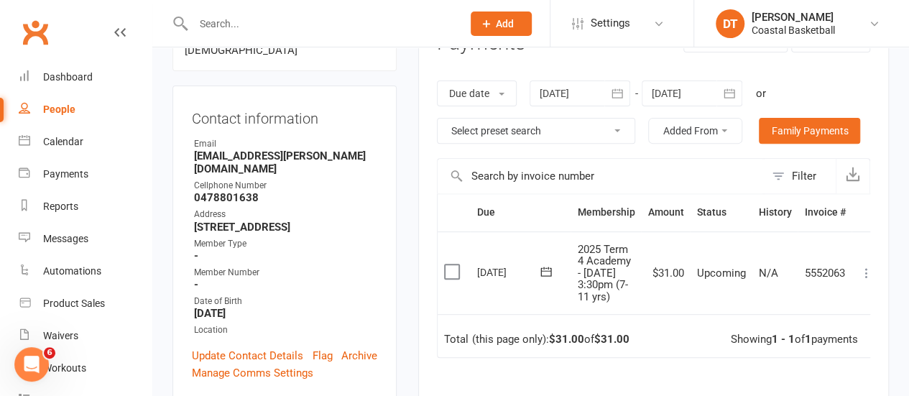
scroll to position [550, 0]
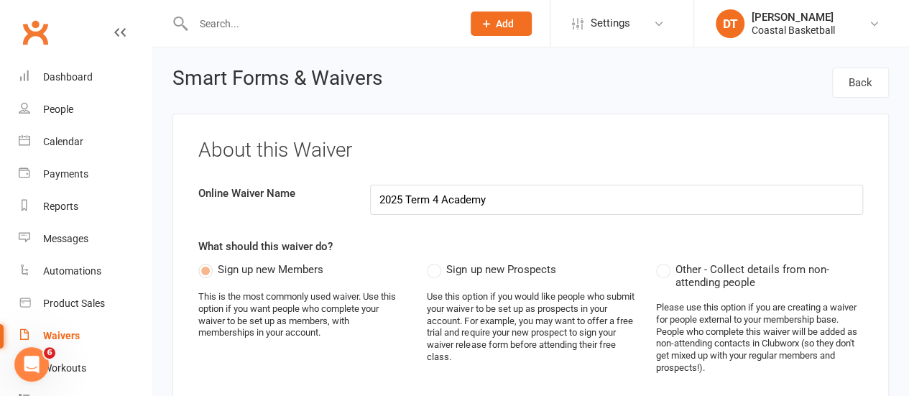
select select "applies_to_dependant_signees"
select select "select"
select select "applies_to_dependant_signees"
select select "select"
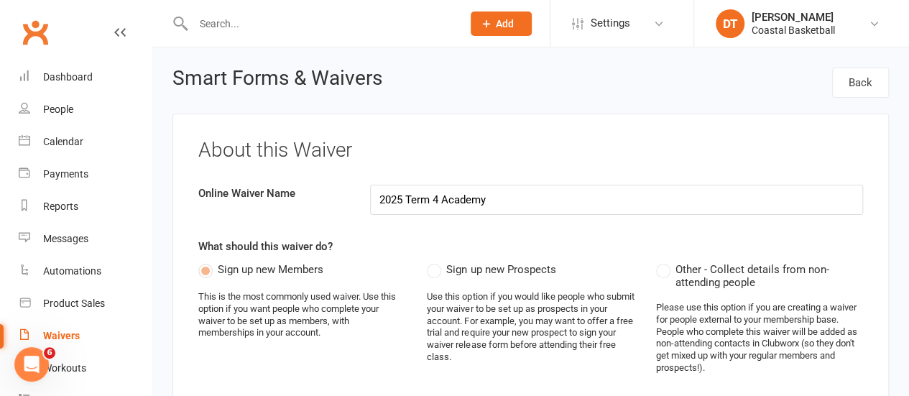
select select "applies_to_dependant_signees"
select select "select"
select select "applies_to_dependant_signees"
select select "checkbox"
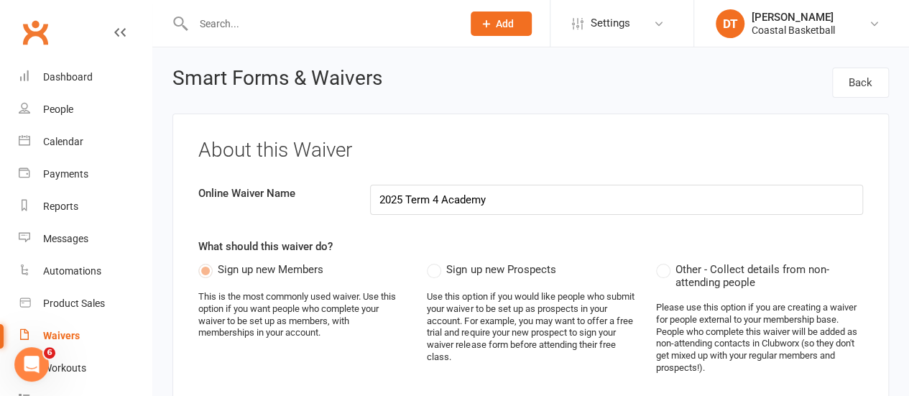
select select "applies_to_dependant_signees"
select select "select"
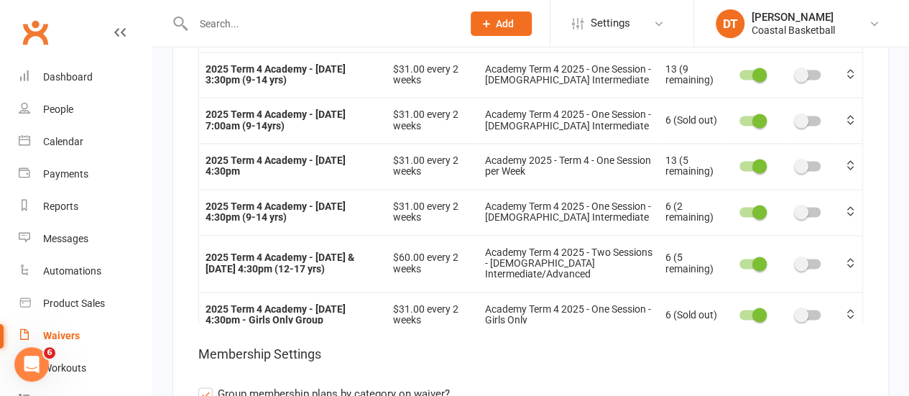
scroll to position [11868, 0]
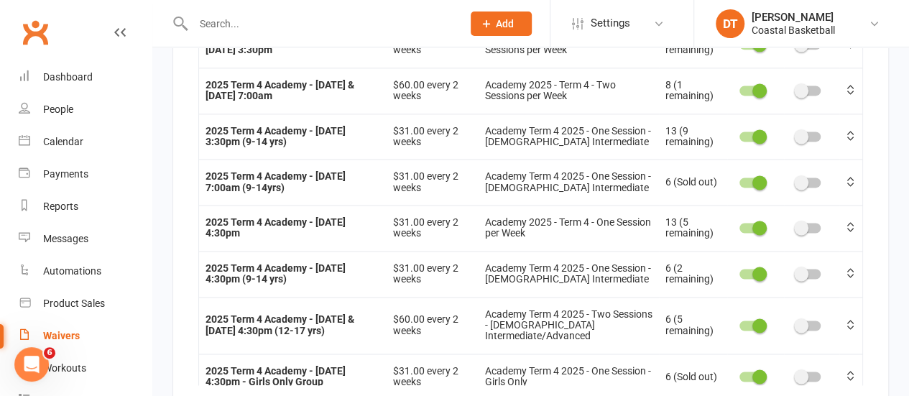
click at [852, 242] on div "Name Payments Category Purchase limit Show on Waiver Default choice 2025 Term 4…" at bounding box center [530, 178] width 665 height 413
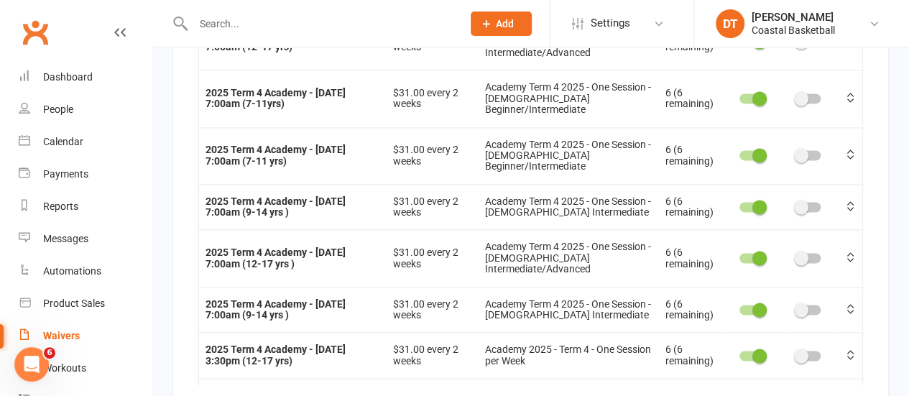
scroll to position [276, 0]
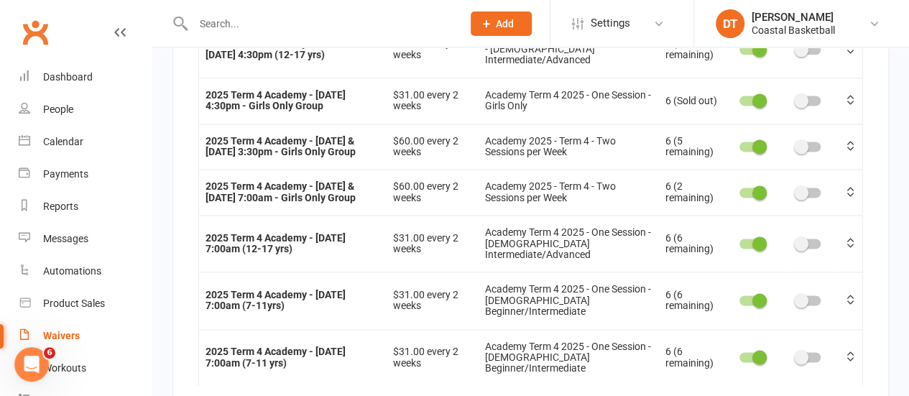
click at [864, 245] on div "Show in form Membership Options - preferred payment option will be implemented …" at bounding box center [531, 229] width 717 height 772
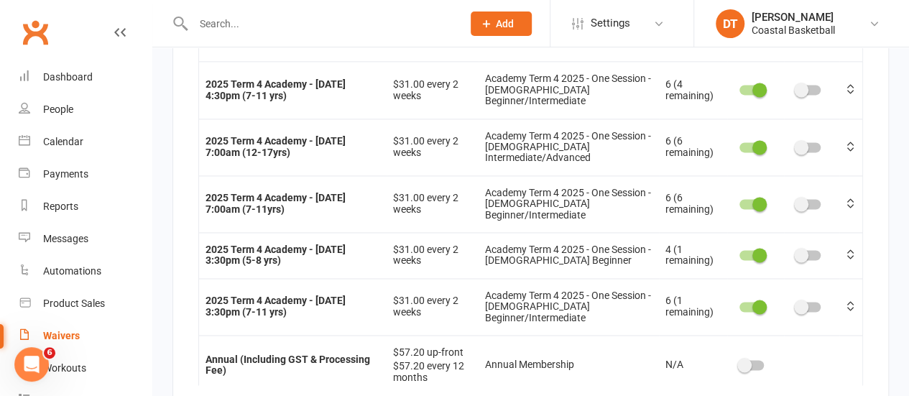
scroll to position [1136, 0]
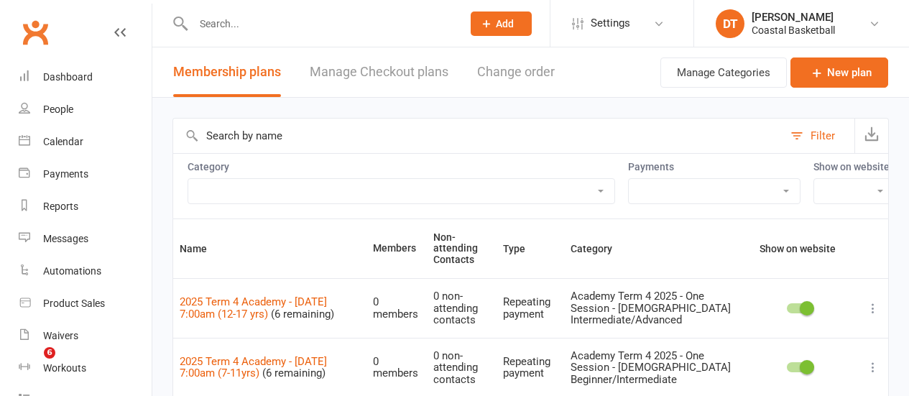
select select "100"
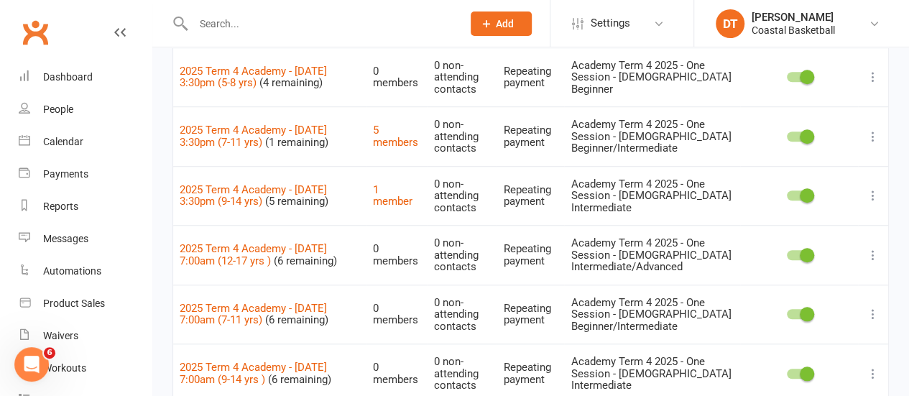
scroll to position [292, 0]
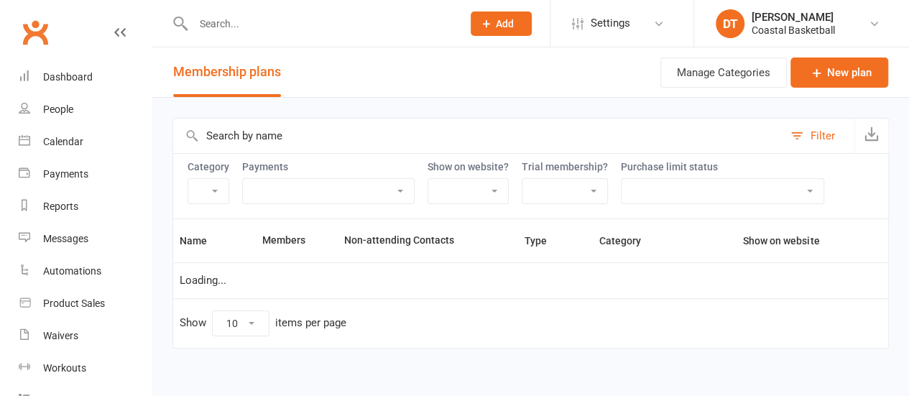
select select "100"
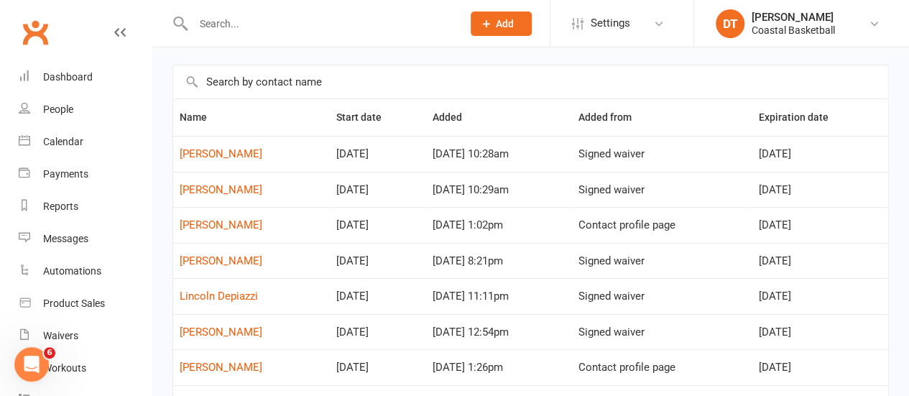
scroll to position [60, 0]
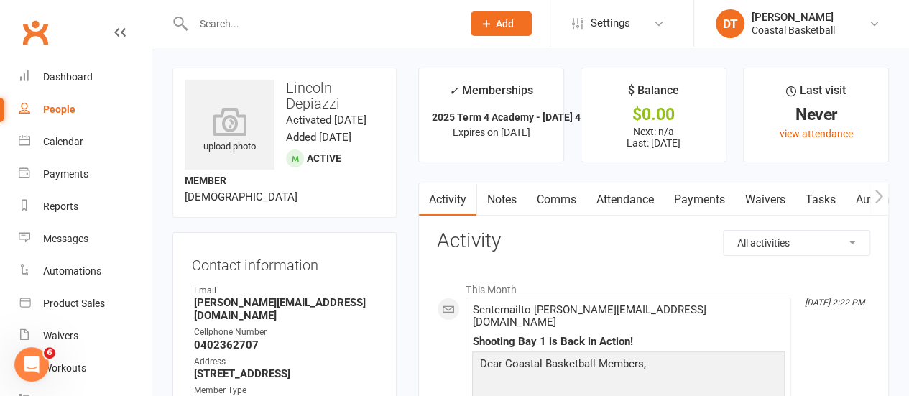
click at [708, 195] on link "Payments" at bounding box center [699, 199] width 71 height 33
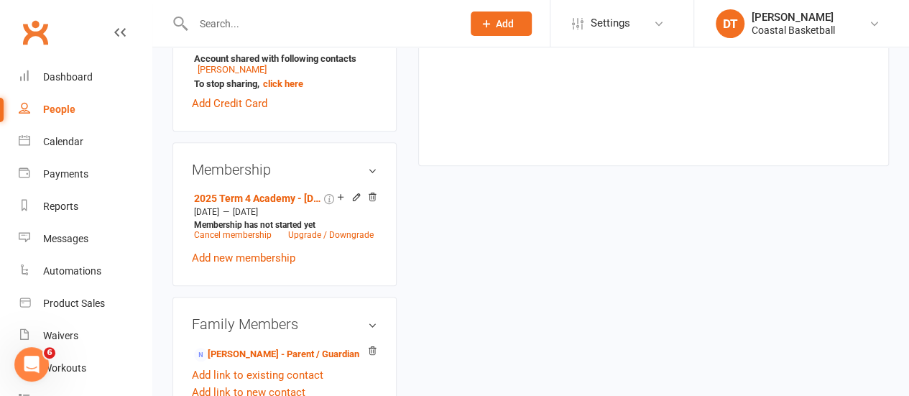
scroll to position [599, 0]
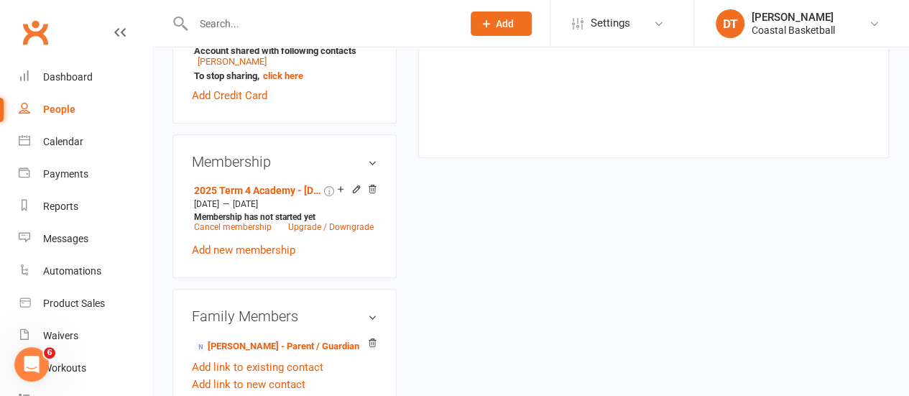
drag, startPoint x: 285, startPoint y: 271, endPoint x: 326, endPoint y: 268, distance: 41.1
click at [285, 257] on link "Add new membership" at bounding box center [244, 250] width 104 height 13
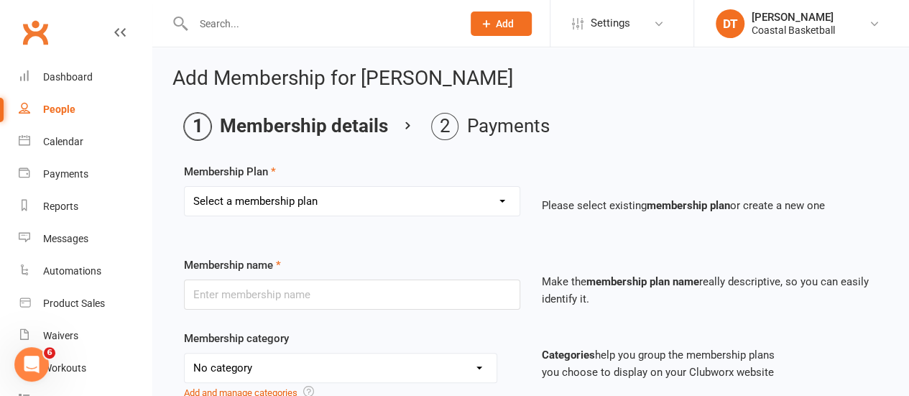
click at [427, 193] on select "Select a membership plan Create new Membership Plan All Access 12 Month (Includ…" at bounding box center [352, 201] width 335 height 29
select select "56"
click at [185, 187] on select "Select a membership plan Create new Membership Plan All Access 12 Month (Includ…" at bounding box center [352, 201] width 335 height 29
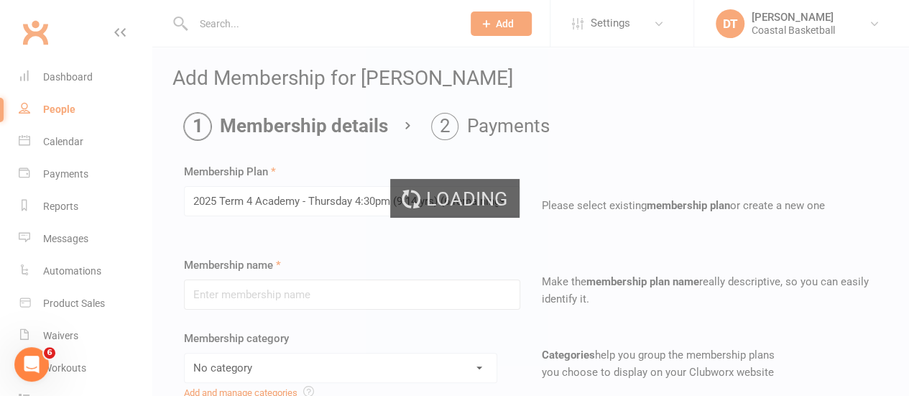
type input "2025 Term 4 Academy - [DATE] 4:30pm (9-14 yrs)"
select select "5"
type input "[DATE]"
type input "10"
select select "1"
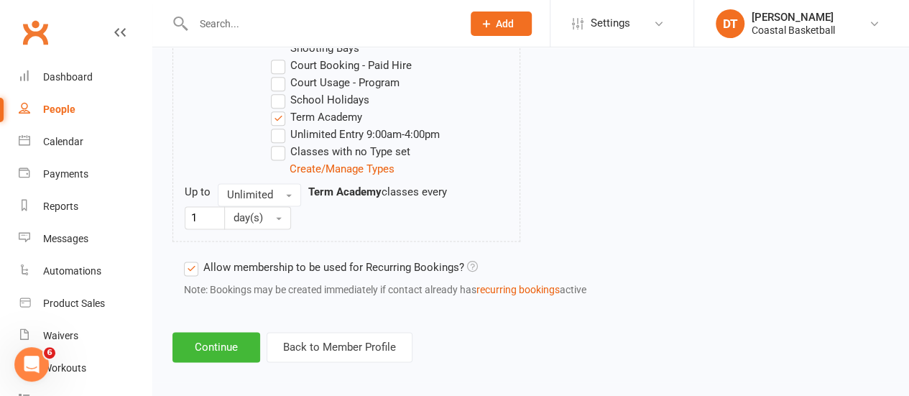
scroll to position [870, 0]
click at [221, 339] on button "Continue" at bounding box center [217, 346] width 88 height 30
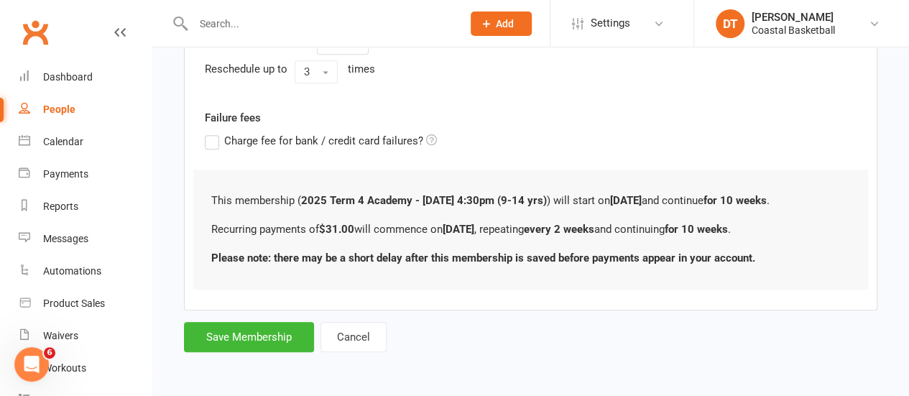
scroll to position [0, 0]
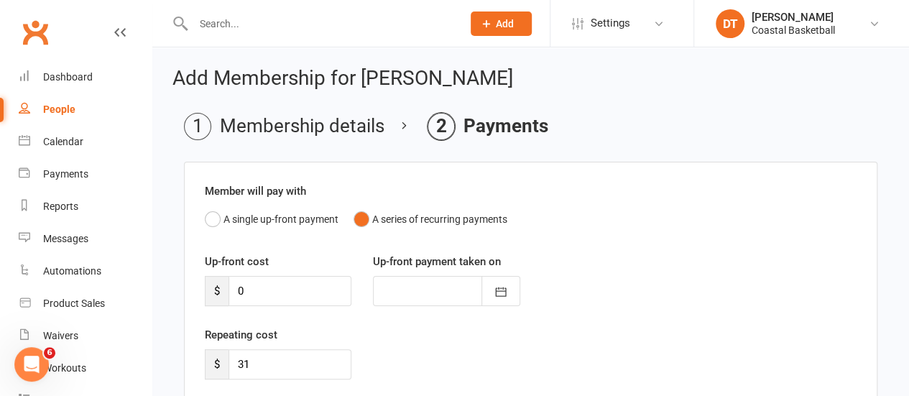
click at [300, 216] on button "A single up-front payment" at bounding box center [272, 219] width 134 height 27
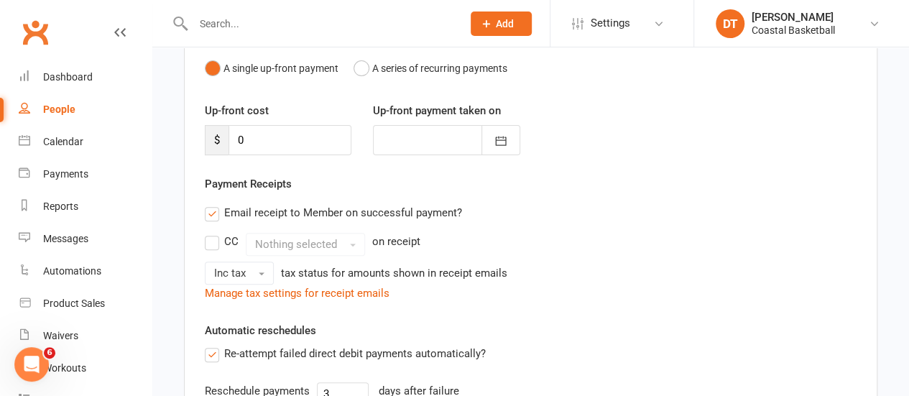
scroll to position [157, 0]
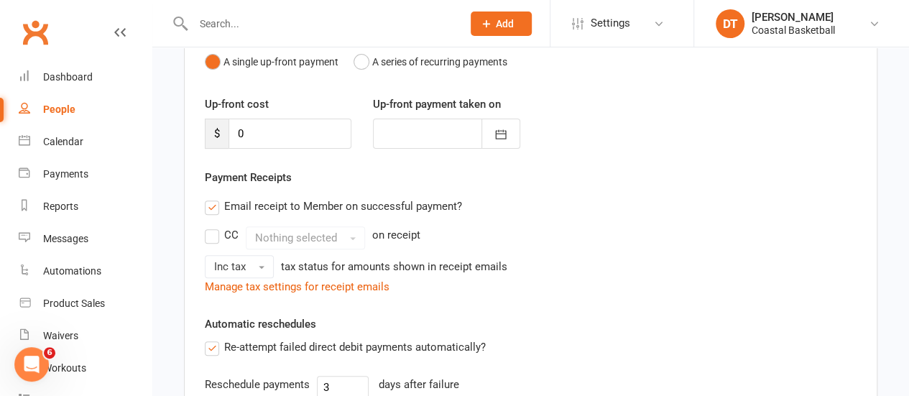
drag, startPoint x: 447, startPoint y: 201, endPoint x: 874, endPoint y: 225, distance: 427.7
click at [447, 201] on label "Email receipt to Member on successful payment?" at bounding box center [333, 206] width 257 height 17
click at [214, 198] on input "Email receipt to Member on successful payment?" at bounding box center [209, 198] width 9 height 0
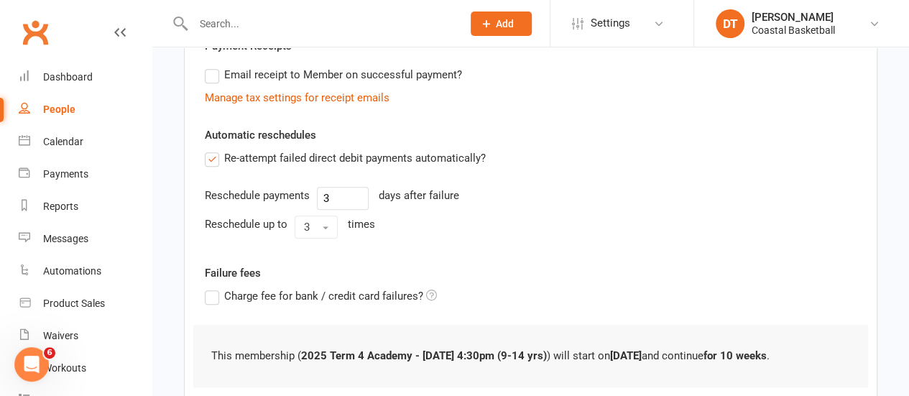
scroll to position [323, 0]
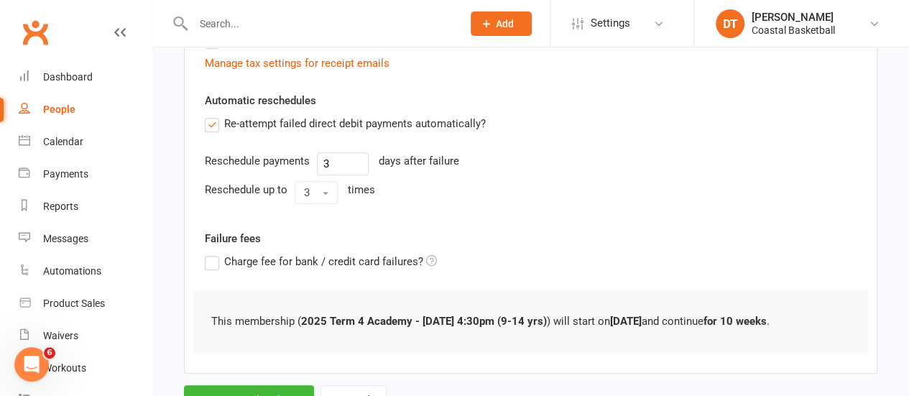
click at [292, 123] on label "Re-attempt failed direct debit payments automatically?" at bounding box center [345, 123] width 281 height 17
click at [214, 115] on input "Re-attempt failed direct debit payments automatically?" at bounding box center [209, 115] width 9 height 0
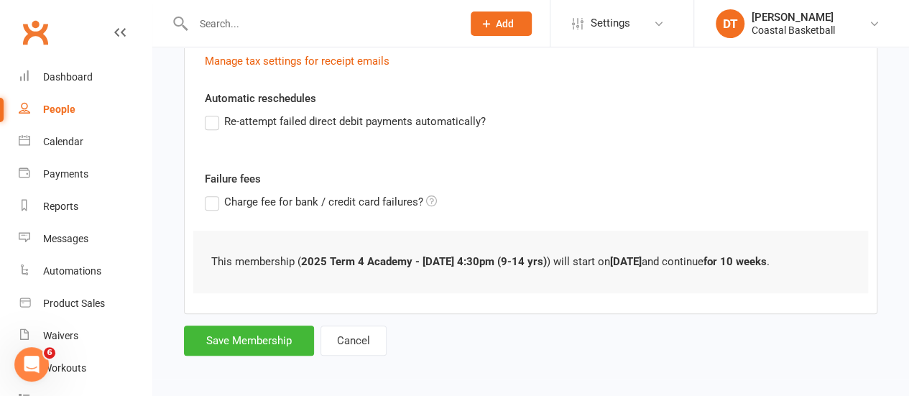
scroll to position [327, 0]
click at [237, 328] on button "Save Membership" at bounding box center [249, 339] width 130 height 30
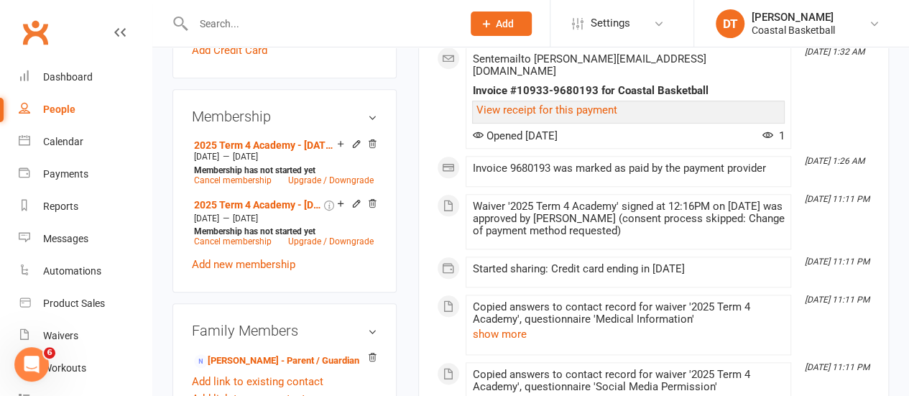
scroll to position [646, 0]
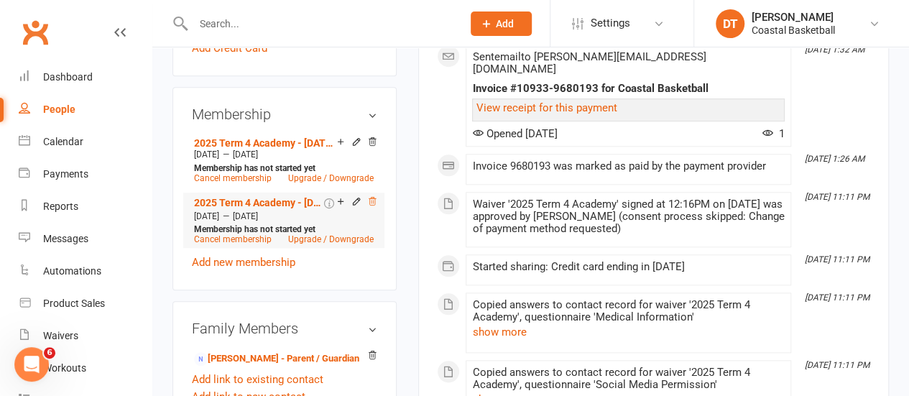
click at [372, 206] on icon at bounding box center [372, 201] width 10 height 10
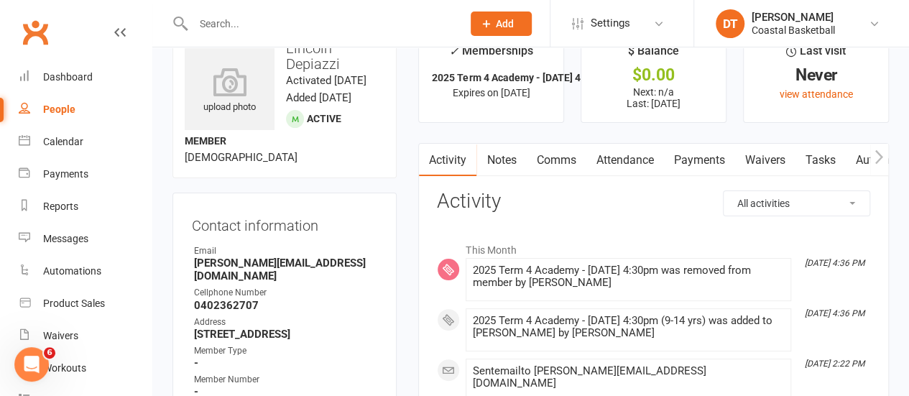
scroll to position [0, 0]
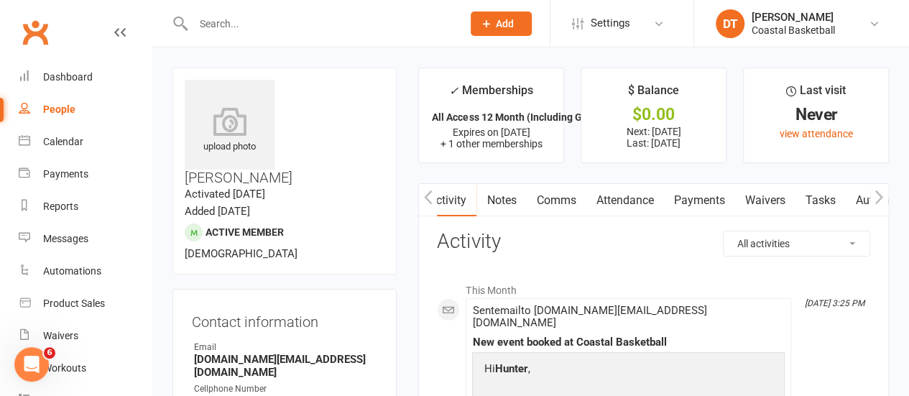
scroll to position [0, 1]
drag, startPoint x: 718, startPoint y: 193, endPoint x: 901, endPoint y: 116, distance: 199.1
click at [717, 193] on link "Payments" at bounding box center [697, 200] width 71 height 33
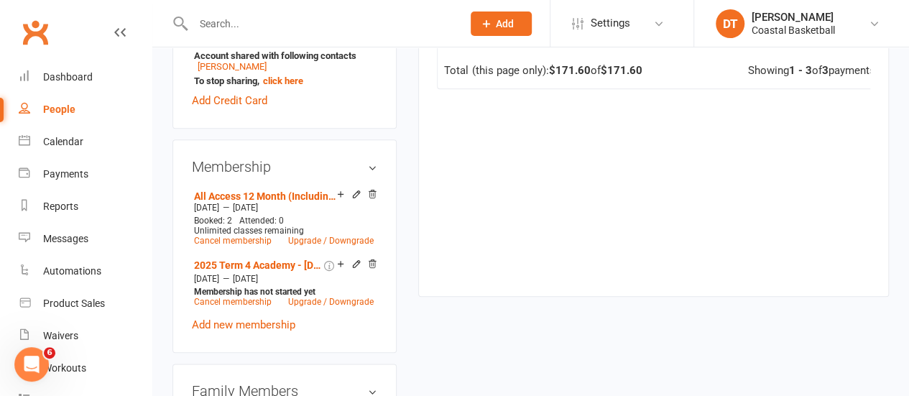
scroll to position [684, 0]
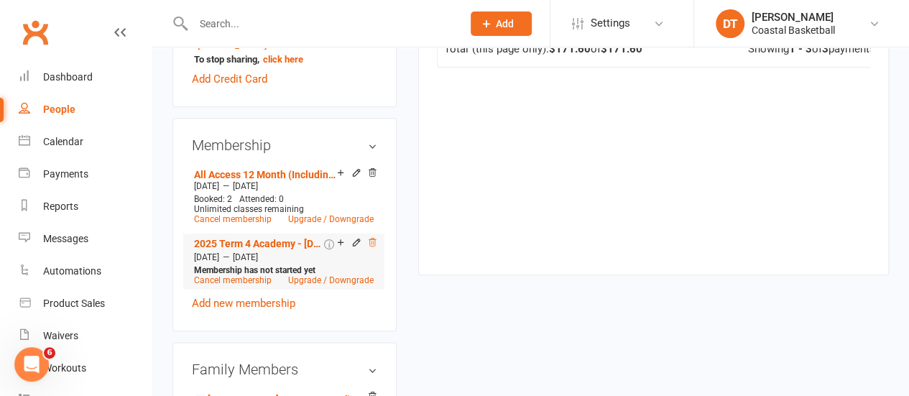
click at [375, 237] on icon at bounding box center [372, 242] width 10 height 10
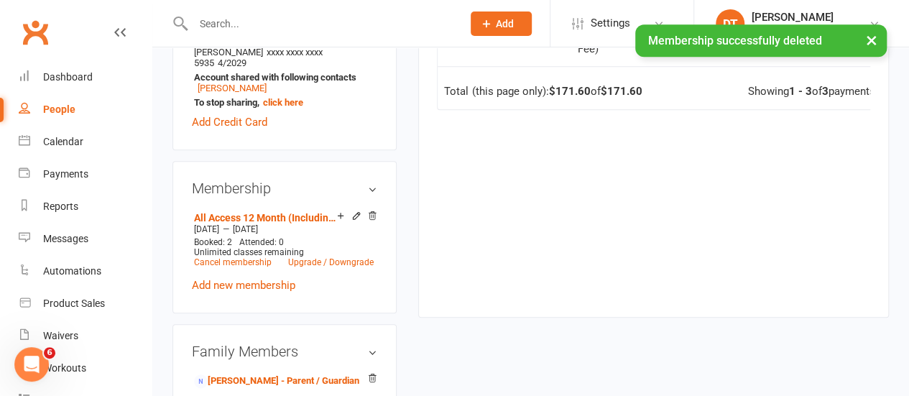
scroll to position [637, 0]
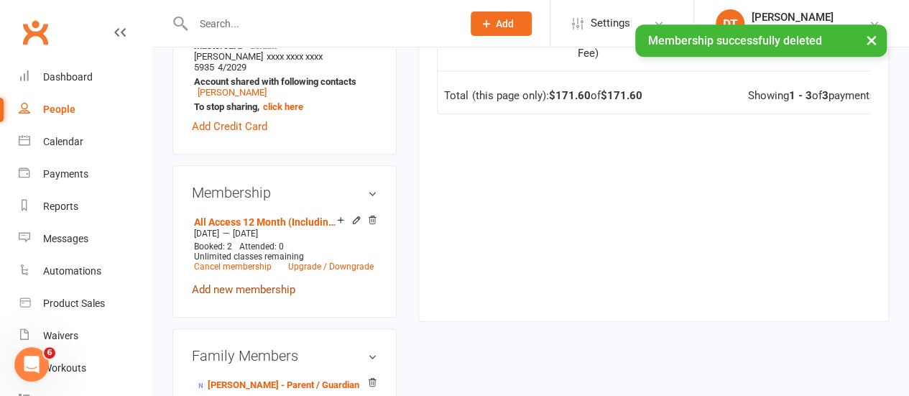
click at [242, 283] on link "Add new membership" at bounding box center [244, 289] width 104 height 13
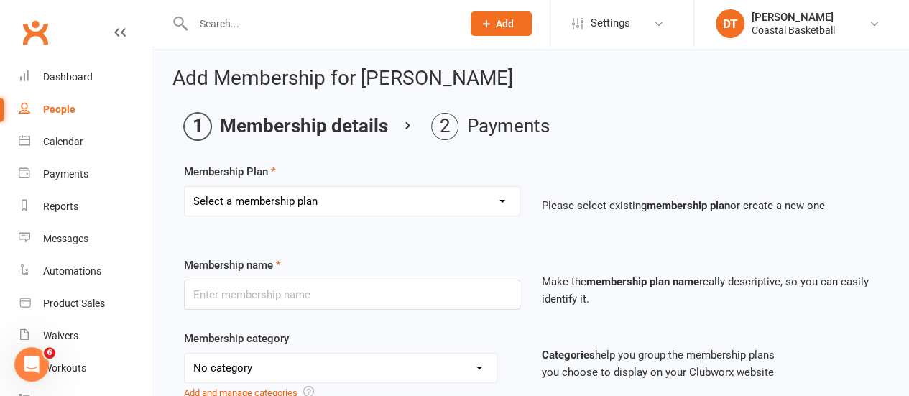
click at [493, 211] on select "Select a membership plan Create new Membership Plan All Access 12 Month (Includ…" at bounding box center [352, 201] width 335 height 29
select select "56"
click at [185, 187] on select "Select a membership plan Create new Membership Plan All Access 12 Month (Includ…" at bounding box center [352, 201] width 335 height 29
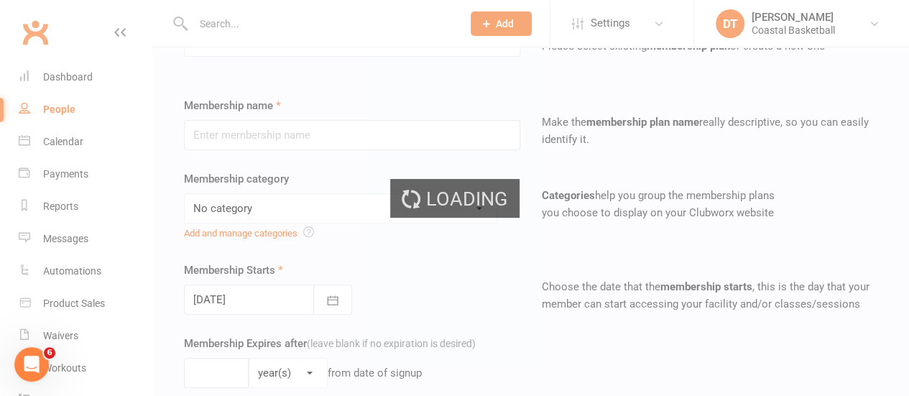
type input "2025 Term 4 Academy - [DATE] 4:30pm (9-14 yrs)"
select select "5"
type input "[DATE]"
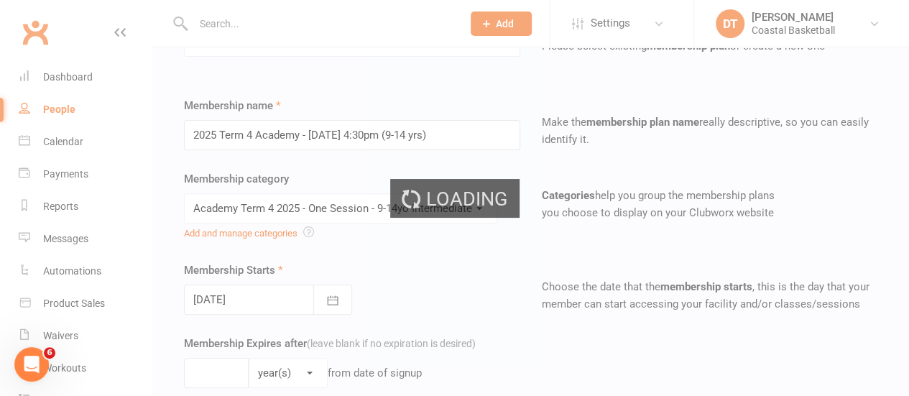
type input "10"
select select "1"
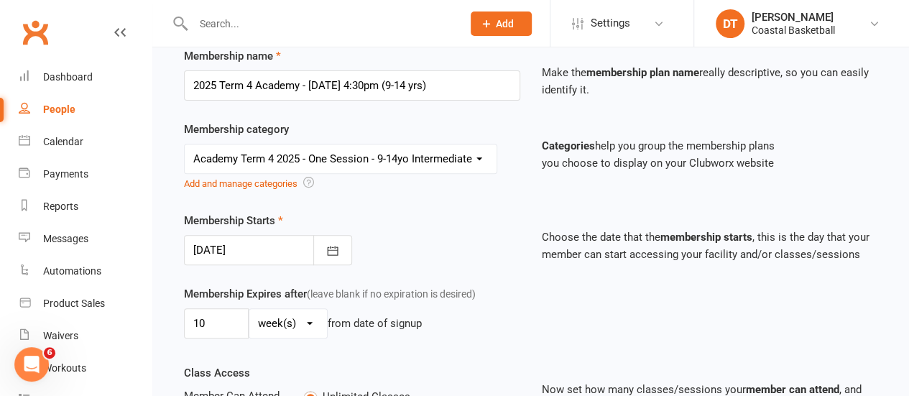
scroll to position [870, 0]
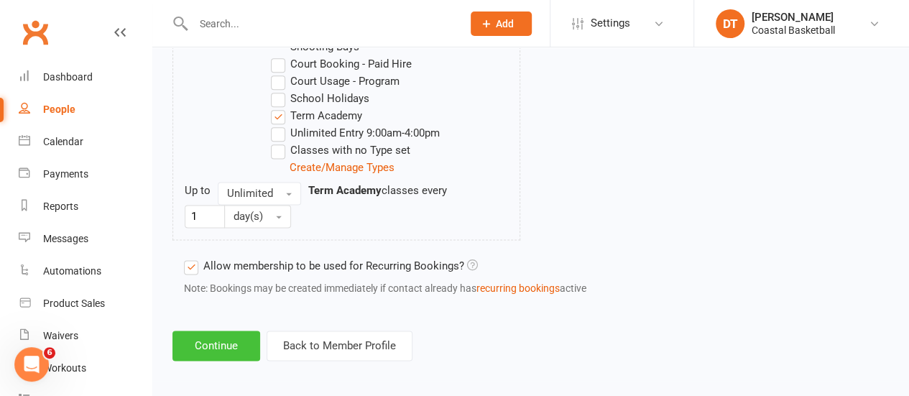
click at [210, 344] on button "Continue" at bounding box center [217, 346] width 88 height 30
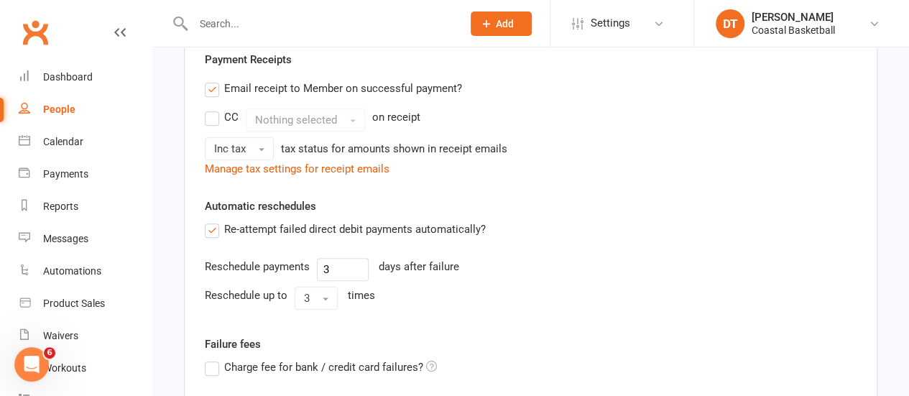
scroll to position [644, 0]
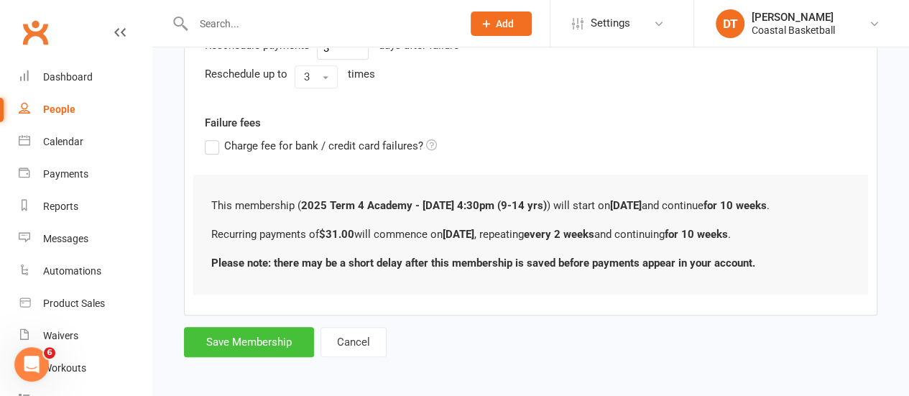
click at [279, 329] on button "Save Membership" at bounding box center [249, 342] width 130 height 30
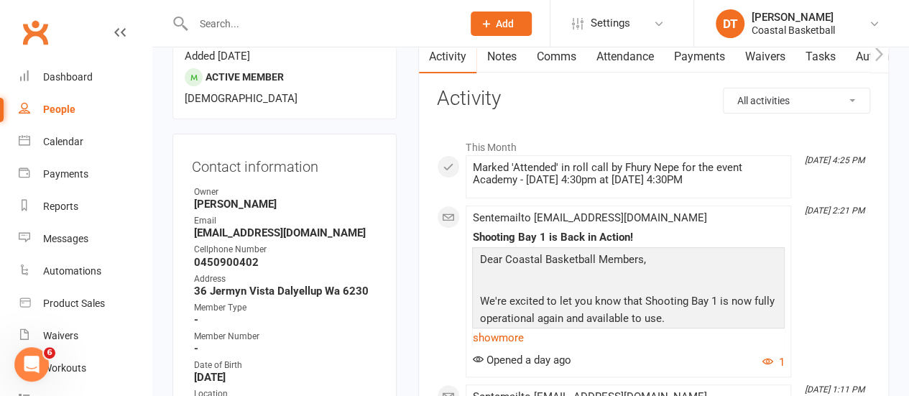
scroll to position [113, 0]
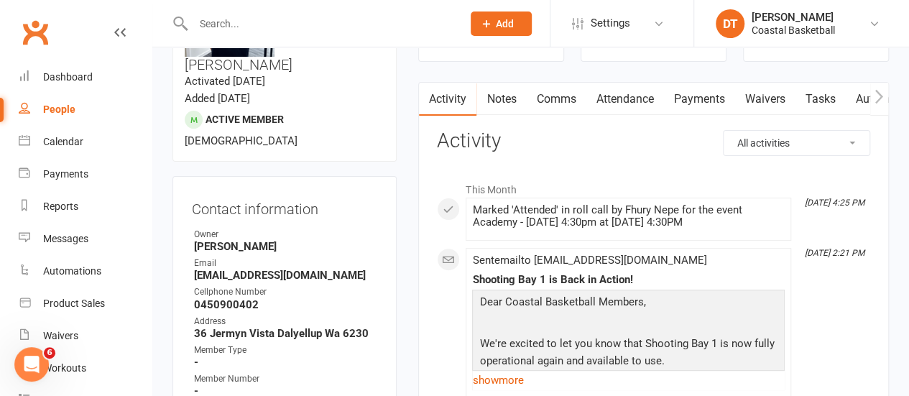
click at [716, 97] on link "Payments" at bounding box center [699, 99] width 71 height 33
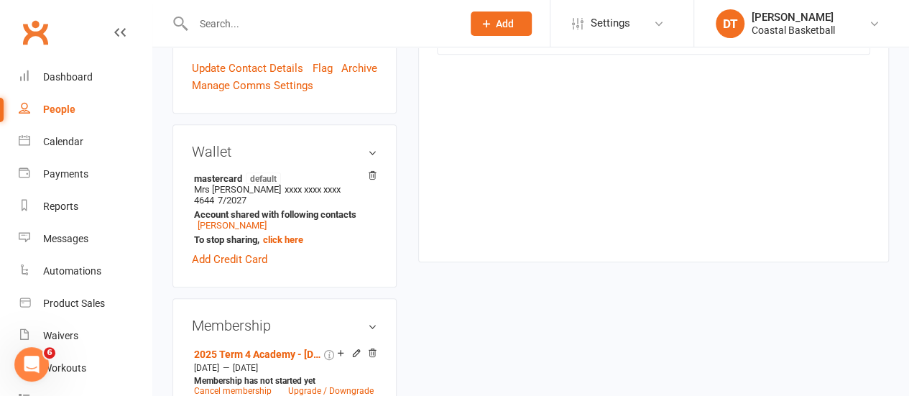
scroll to position [510, 0]
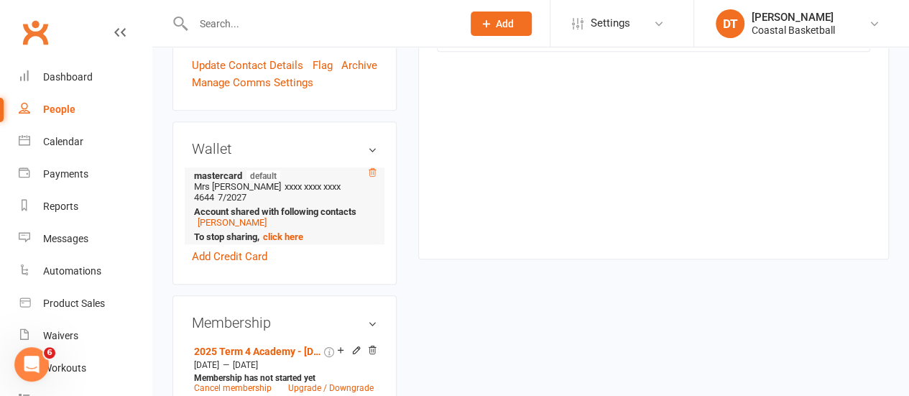
click at [370, 168] on icon at bounding box center [372, 172] width 7 height 8
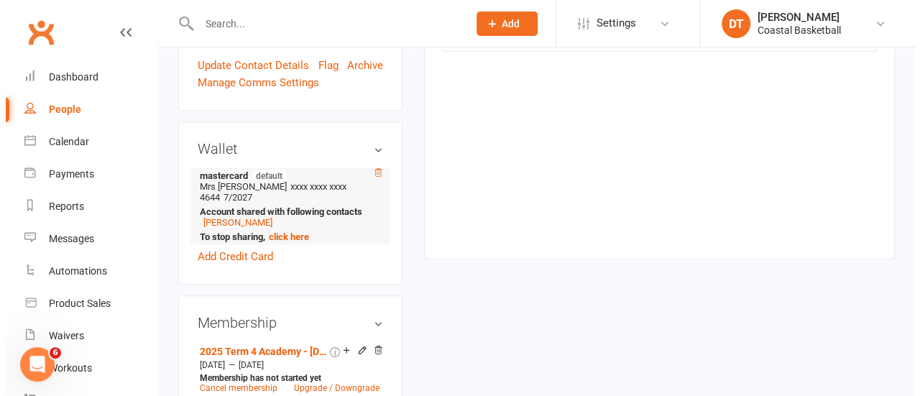
scroll to position [493, 0]
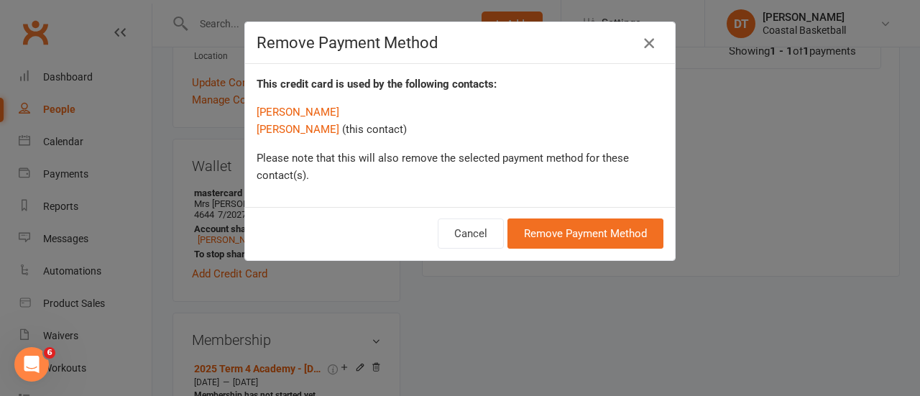
click at [641, 48] on icon "button" at bounding box center [649, 43] width 17 height 17
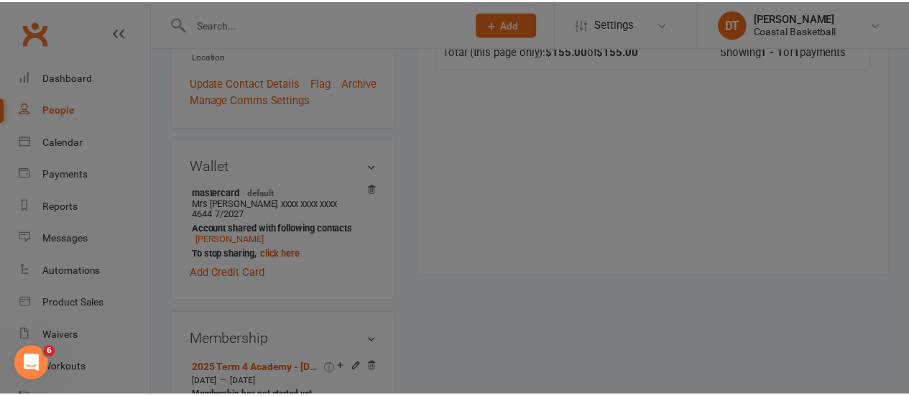
scroll to position [510, 0]
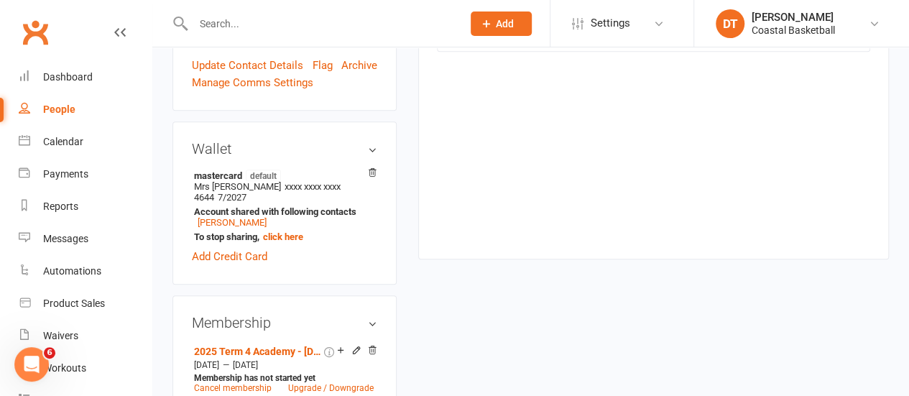
drag, startPoint x: 371, startPoint y: 312, endPoint x: 387, endPoint y: 314, distance: 16.0
click at [369, 345] on icon at bounding box center [372, 350] width 10 height 10
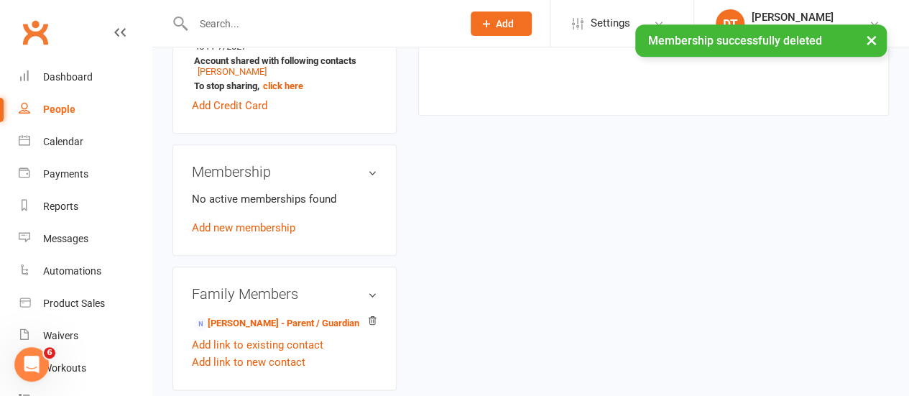
scroll to position [659, 0]
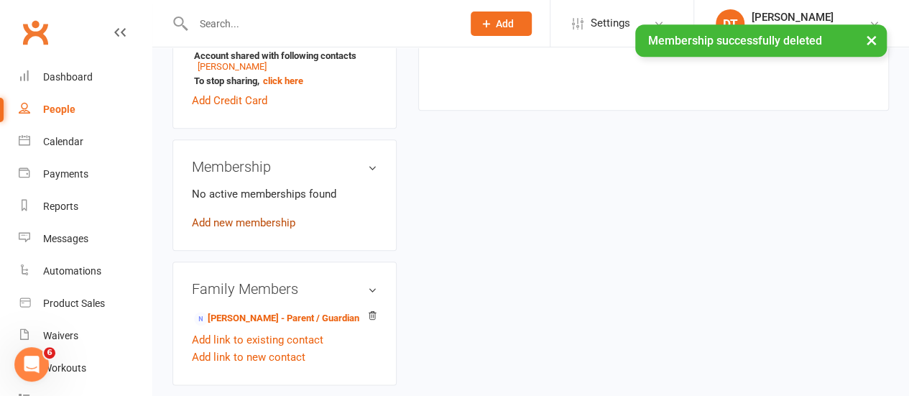
click at [236, 216] on link "Add new membership" at bounding box center [244, 222] width 104 height 13
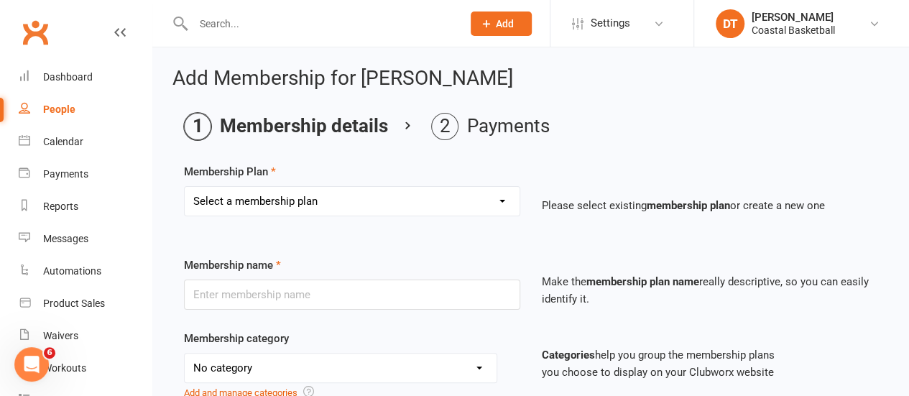
click at [487, 206] on select "Select a membership plan Create new Membership Plan All Access 12 Month (Includ…" at bounding box center [352, 201] width 335 height 29
select select "56"
click at [185, 187] on select "Select a membership plan Create new Membership Plan All Access 12 Month (Includ…" at bounding box center [352, 201] width 335 height 29
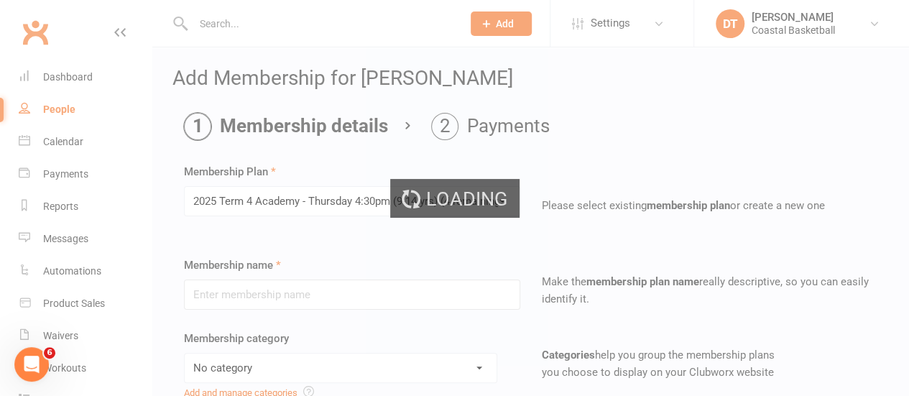
type input "2025 Term 4 Academy - [DATE] 4:30pm (9-14 yrs)"
select select "5"
type input "20 Oct 2025"
type input "10"
select select "1"
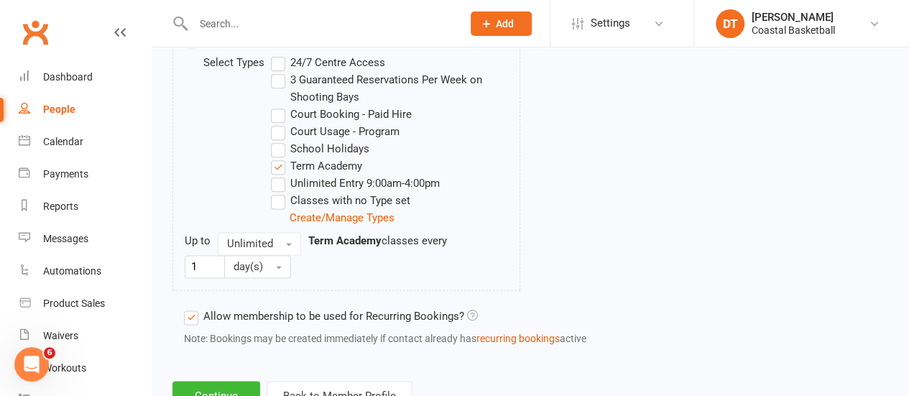
scroll to position [870, 0]
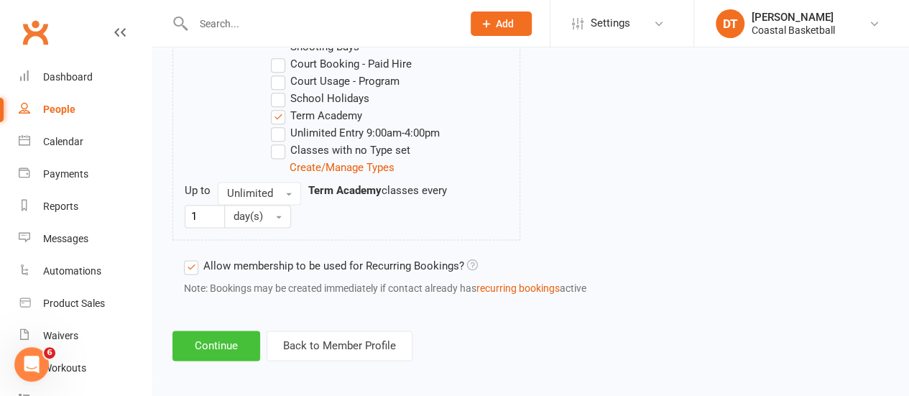
click at [214, 331] on button "Continue" at bounding box center [217, 346] width 88 height 30
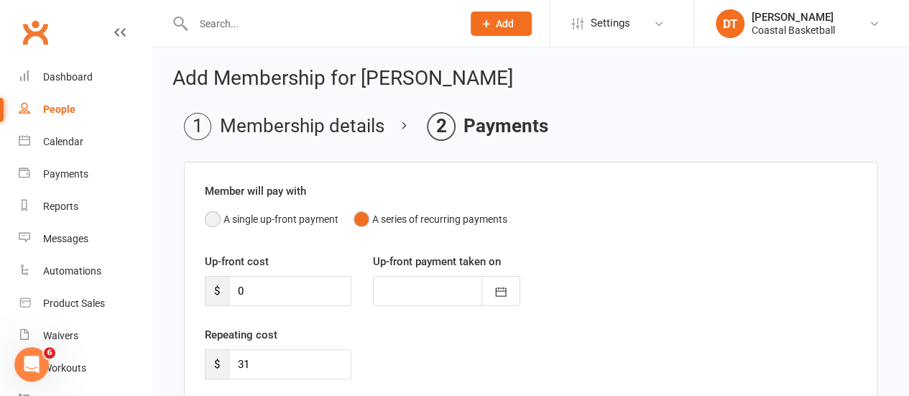
click at [270, 219] on button "A single up-front payment" at bounding box center [272, 219] width 134 height 27
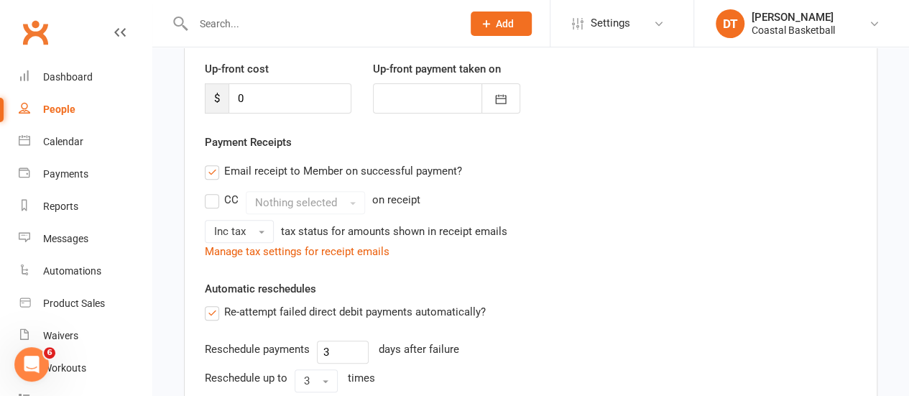
scroll to position [215, 0]
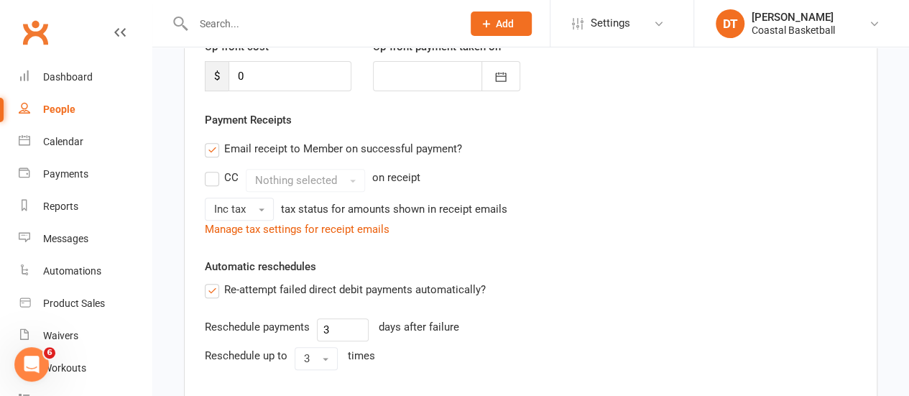
click at [326, 152] on label "Email receipt to Member on successful payment?" at bounding box center [333, 148] width 257 height 17
click at [214, 140] on input "Email receipt to Member on successful payment?" at bounding box center [209, 140] width 9 height 0
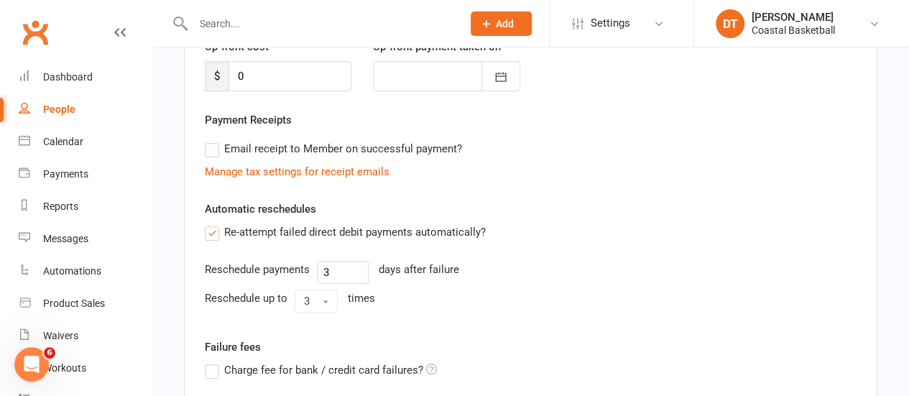
click at [309, 232] on label "Re-attempt failed direct debit payments automatically?" at bounding box center [345, 232] width 281 height 17
click at [214, 224] on input "Re-attempt failed direct debit payments automatically?" at bounding box center [209, 224] width 9 height 0
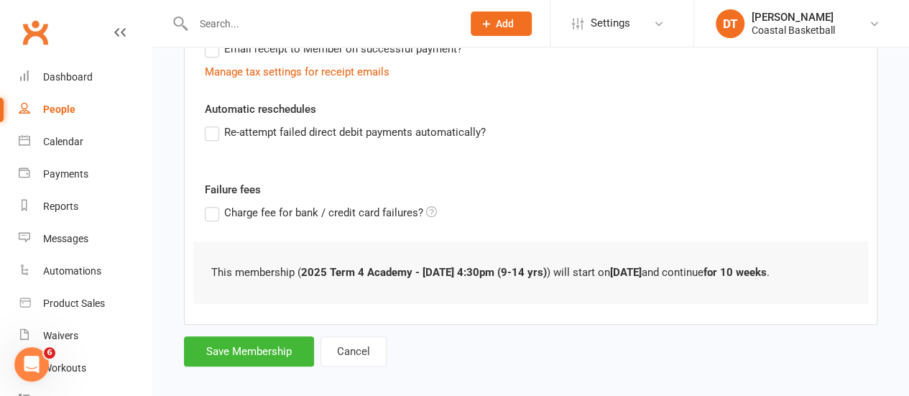
scroll to position [327, 0]
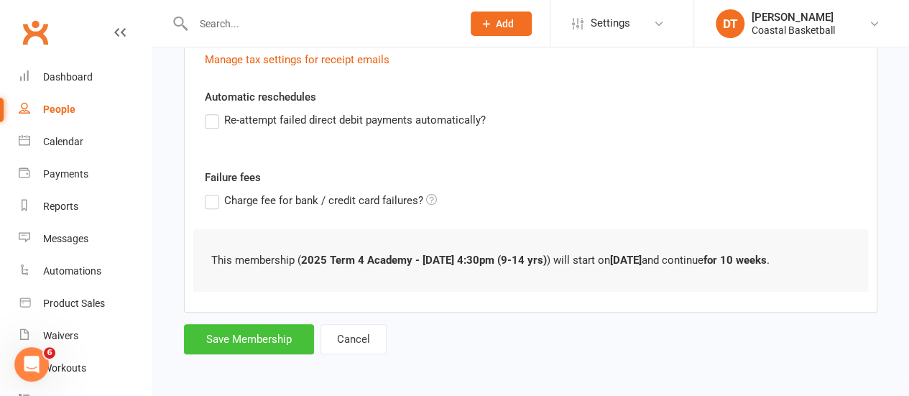
click at [246, 330] on button "Save Membership" at bounding box center [249, 339] width 130 height 30
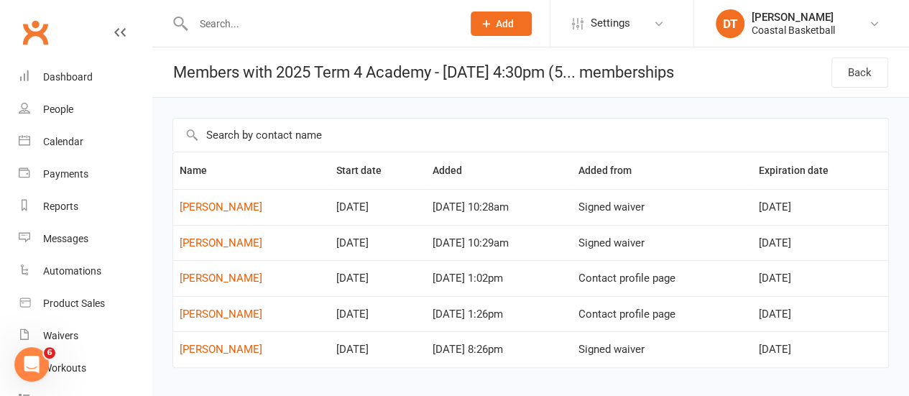
scroll to position [30, 0]
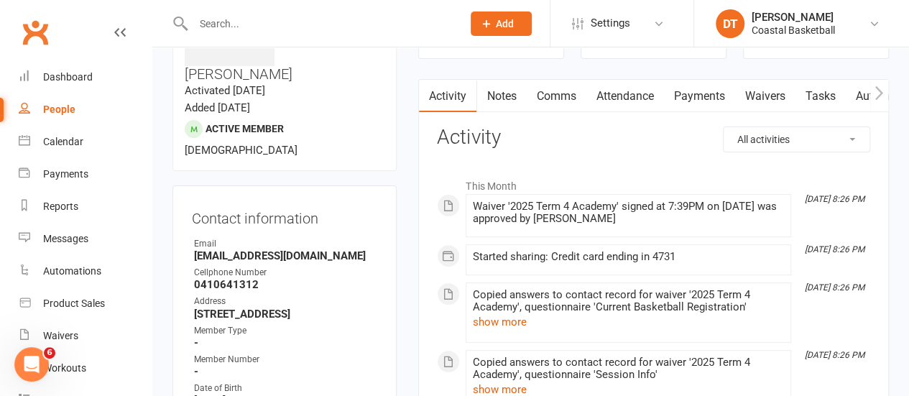
scroll to position [101, 0]
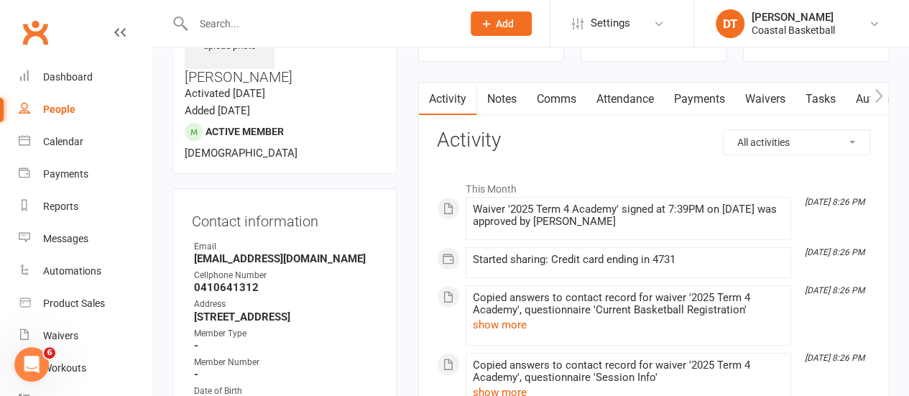
click at [718, 93] on link "Payments" at bounding box center [699, 99] width 71 height 33
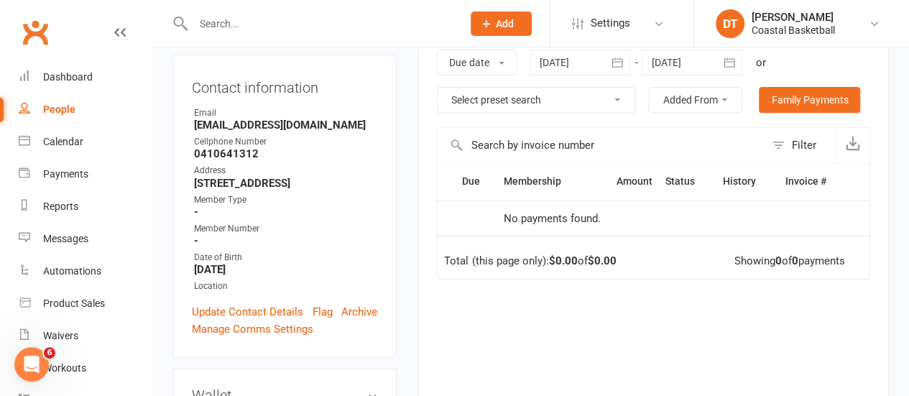
scroll to position [117, 0]
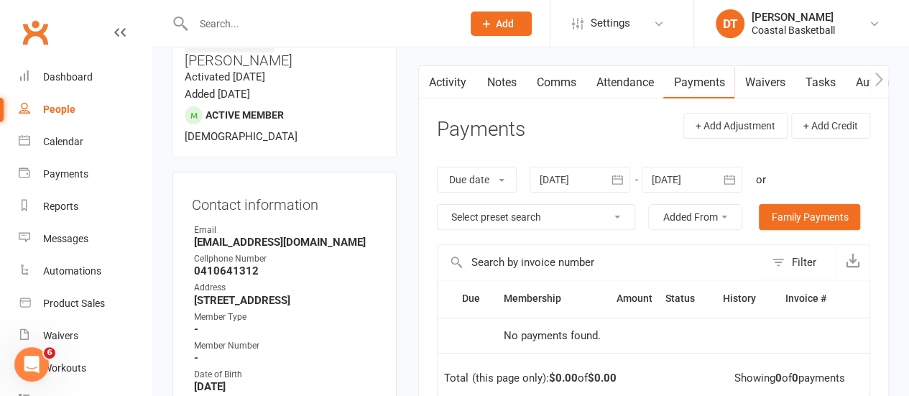
click at [462, 78] on link "Activity" at bounding box center [448, 82] width 58 height 33
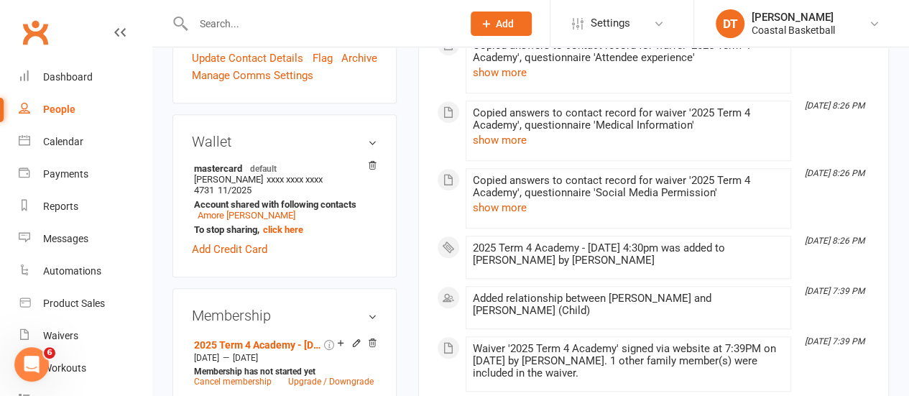
scroll to position [511, 0]
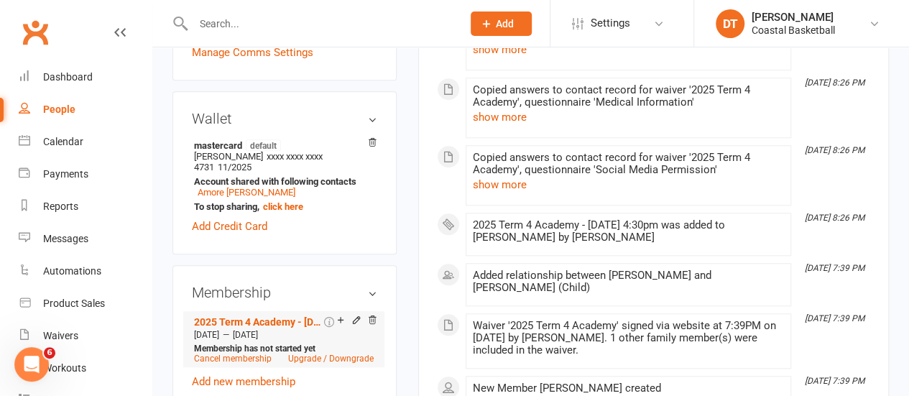
click at [367, 315] on div at bounding box center [354, 321] width 45 height 12
click at [371, 315] on icon at bounding box center [372, 320] width 10 height 10
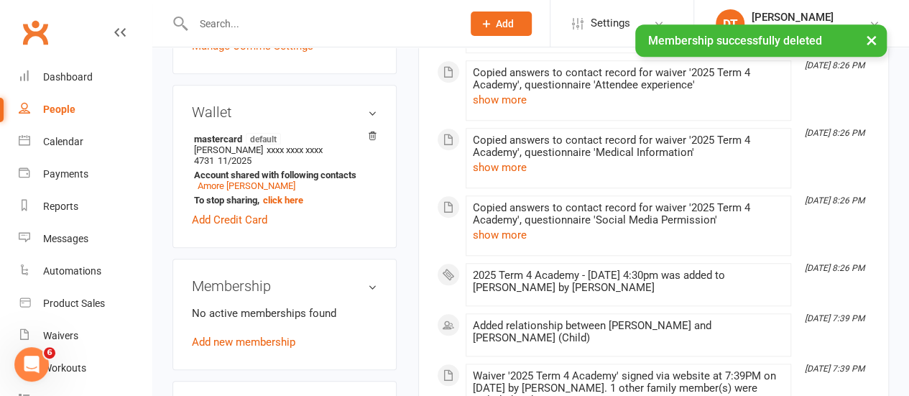
scroll to position [504, 0]
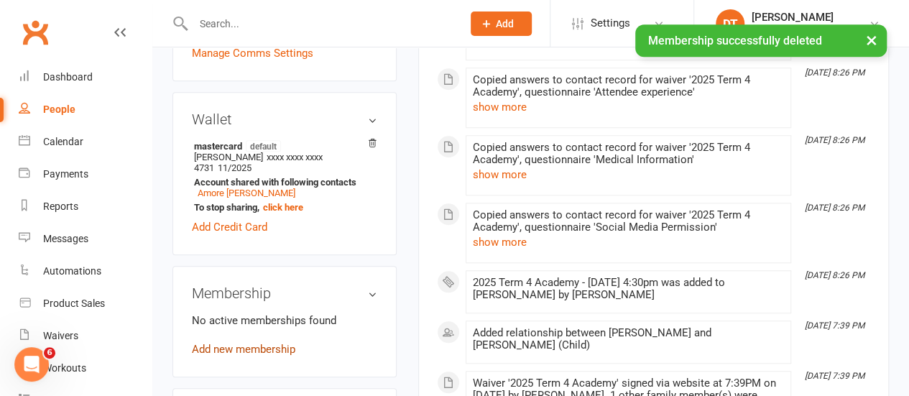
click at [253, 343] on link "Add new membership" at bounding box center [244, 349] width 104 height 13
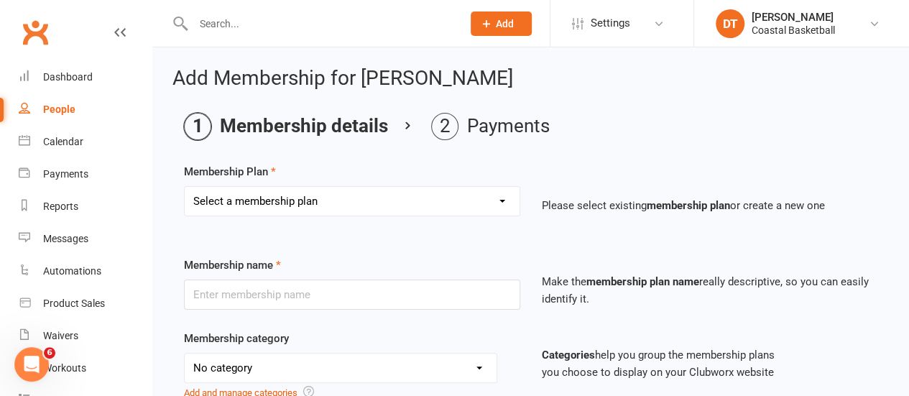
click at [490, 193] on select "Select a membership plan Create new Membership Plan All Access 12 Month (Includ…" at bounding box center [352, 201] width 335 height 29
select select "56"
click at [185, 187] on select "Select a membership plan Create new Membership Plan All Access 12 Month (Includ…" at bounding box center [352, 201] width 335 height 29
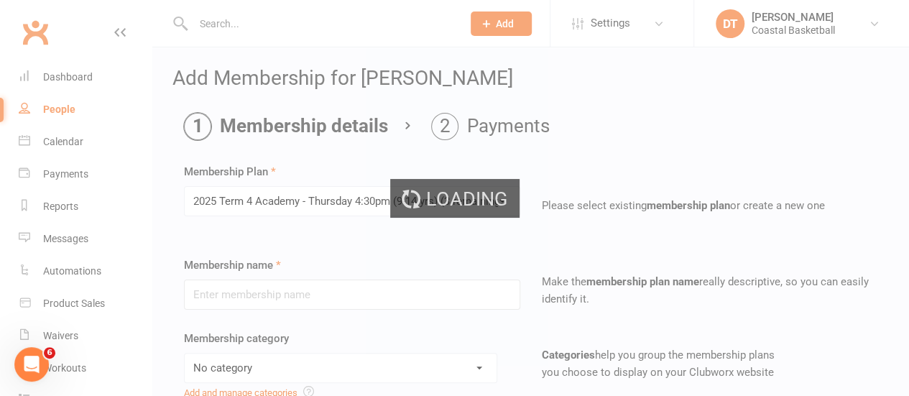
type input "2025 Term 4 Academy - [DATE] 4:30pm (9-14 yrs)"
select select "5"
type input "20 Oct 2025"
type input "10"
select select "1"
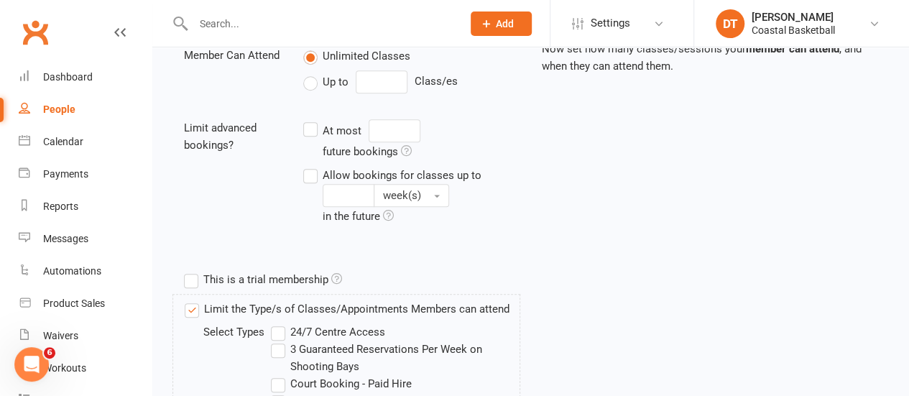
scroll to position [840, 0]
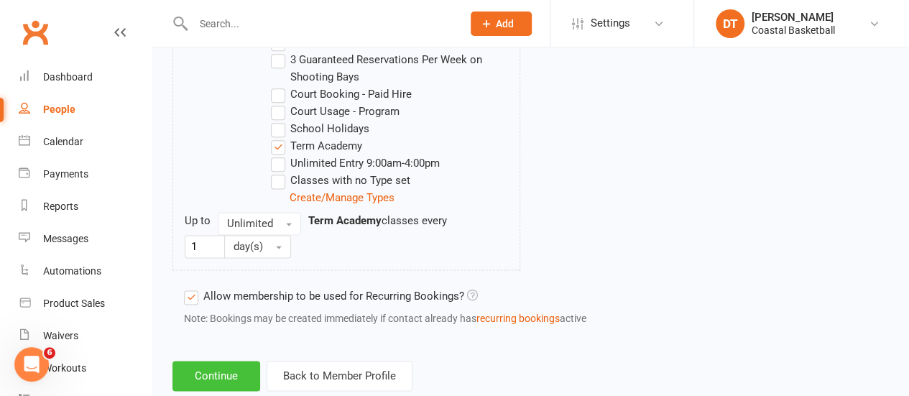
click at [229, 375] on button "Continue" at bounding box center [217, 376] width 88 height 30
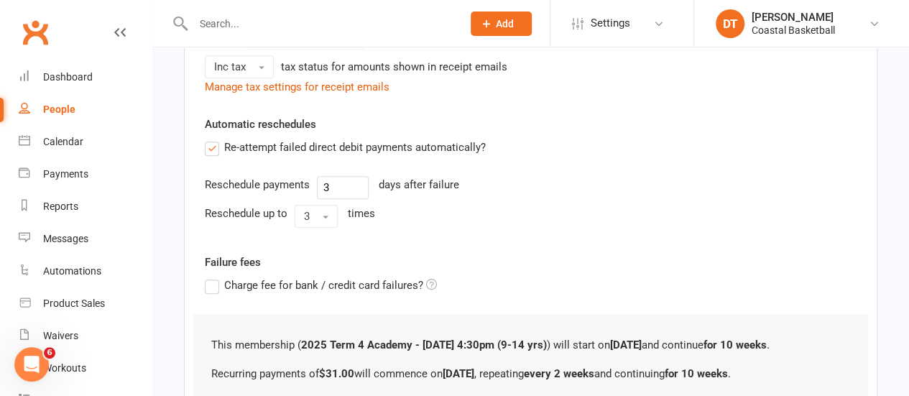
scroll to position [644, 0]
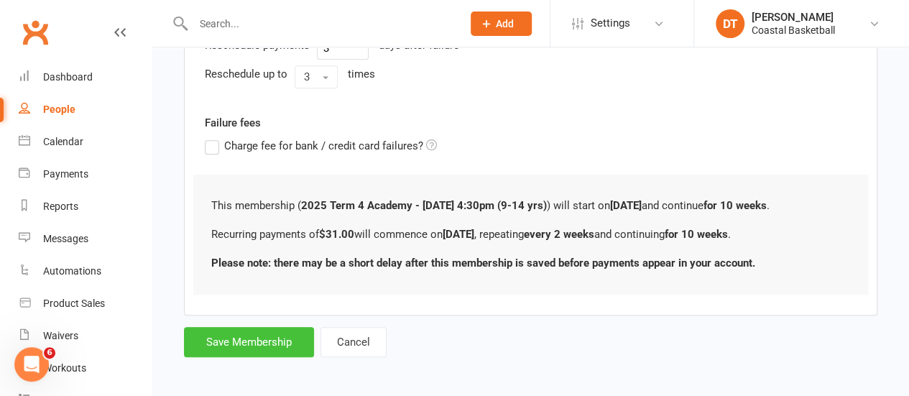
click at [298, 341] on button "Save Membership" at bounding box center [249, 342] width 130 height 30
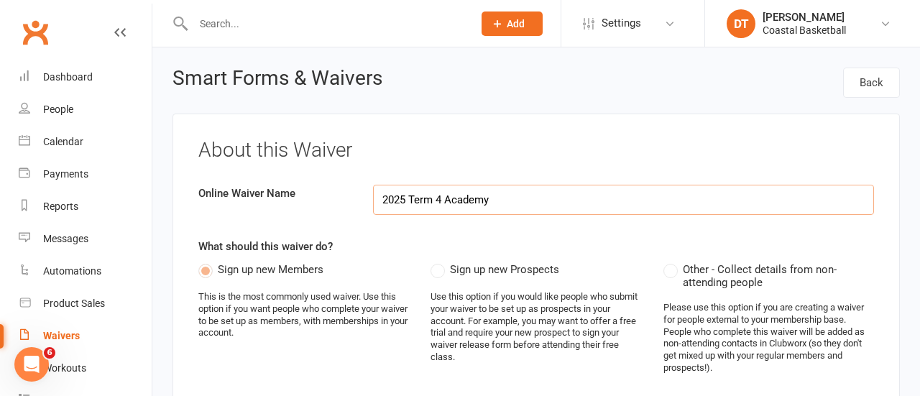
select select "applies_to_dependant_signees"
select select "select"
select select "applies_to_dependant_signees"
select select "select"
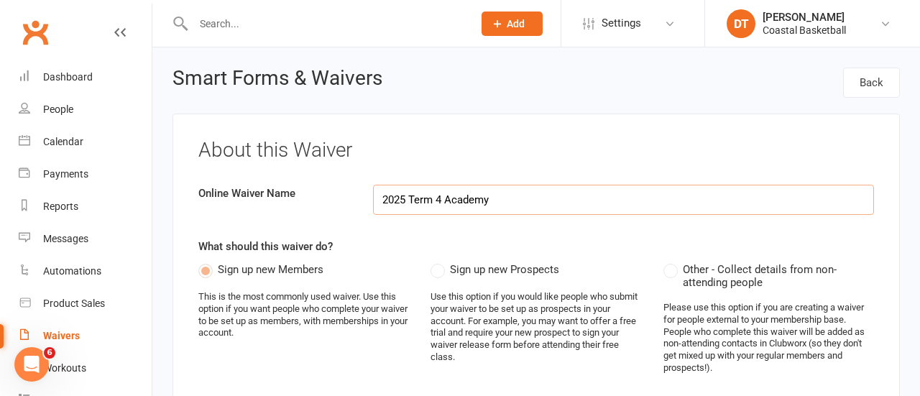
select select "applies_to_dependant_signees"
select select "select"
select select "applies_to_dependant_signees"
select select "checkbox"
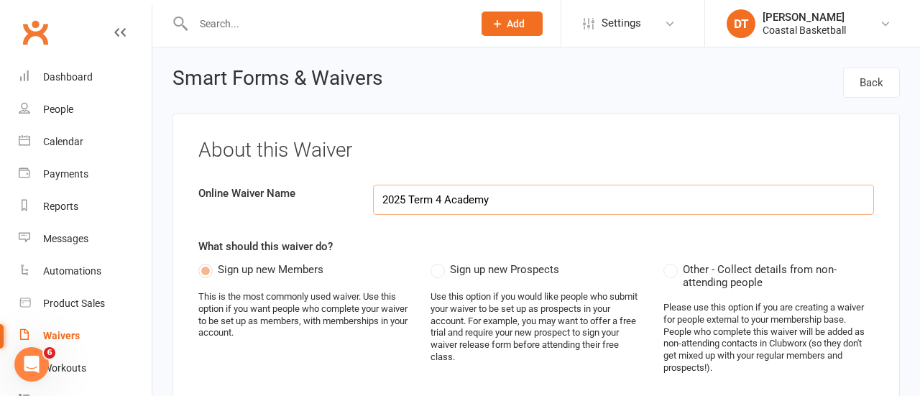
select select "applies_to_dependant_signees"
select select "select"
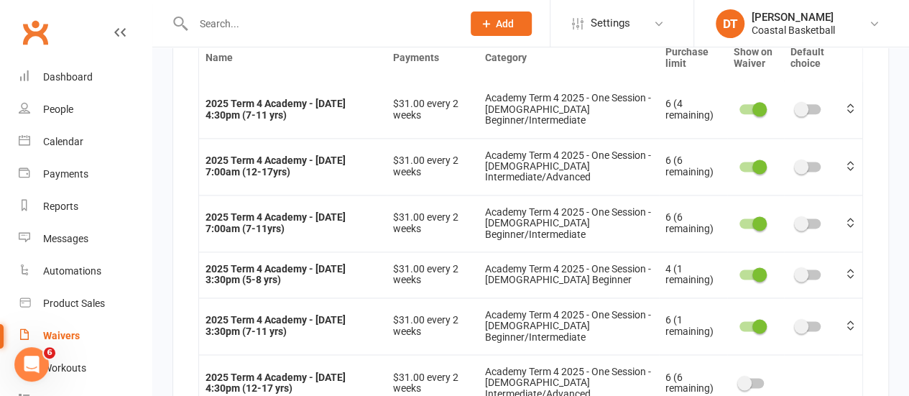
scroll to position [1169, 0]
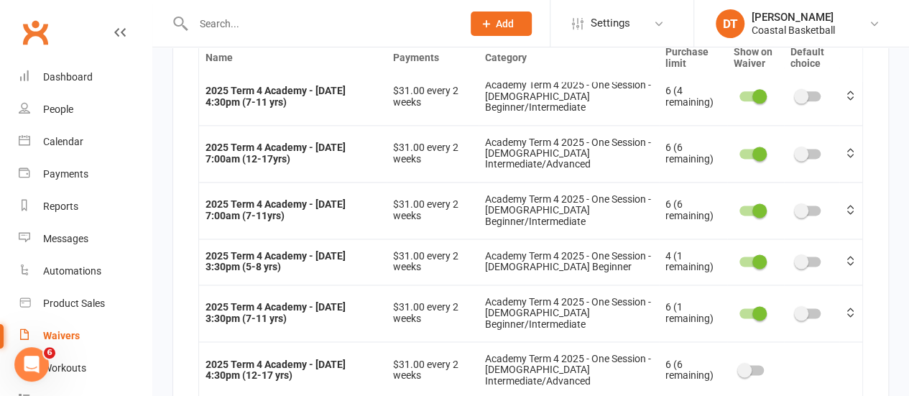
click at [738, 363] on span at bounding box center [745, 370] width 14 height 14
click at [740, 368] on input "checkbox" at bounding box center [740, 368] width 0 height 0
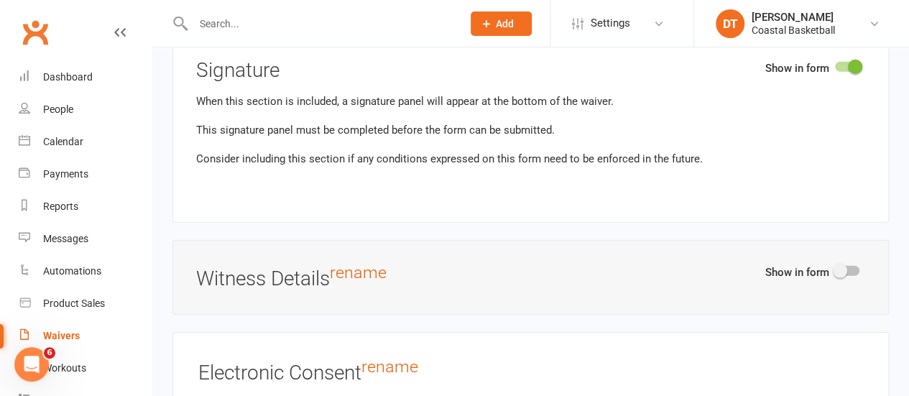
scroll to position [15319, 0]
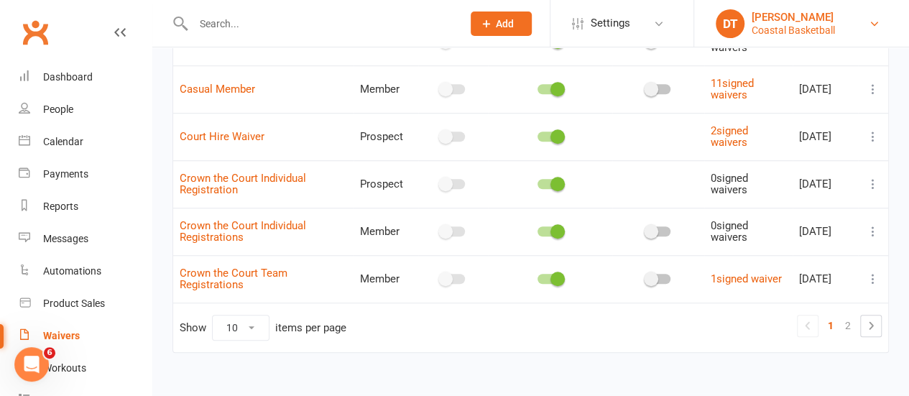
scroll to position [428, 0]
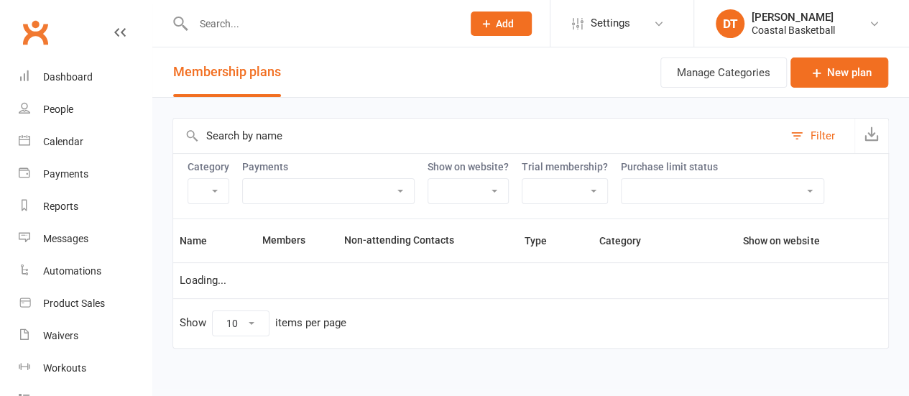
select select "100"
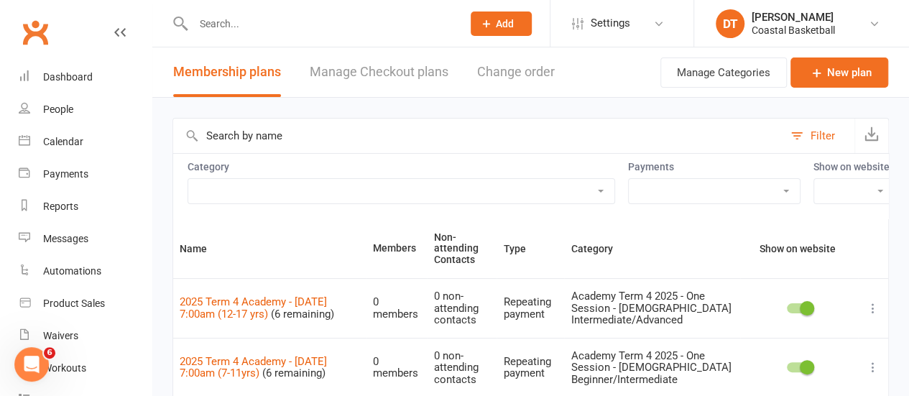
click at [331, 129] on input "text" at bounding box center [478, 136] width 610 height 35
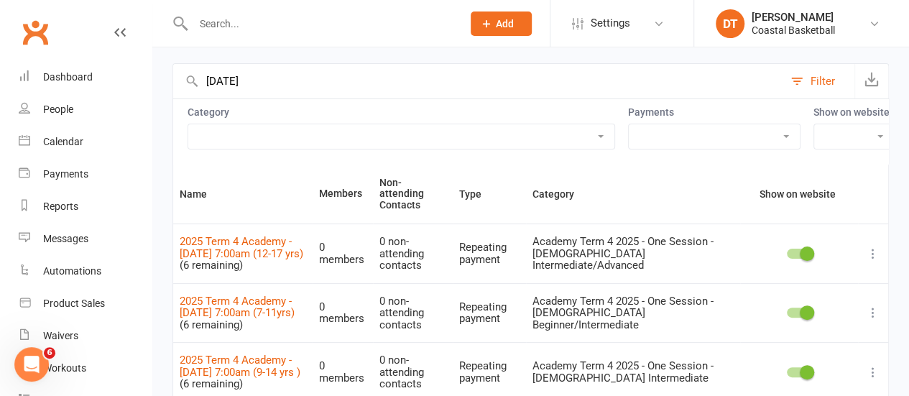
scroll to position [45, 0]
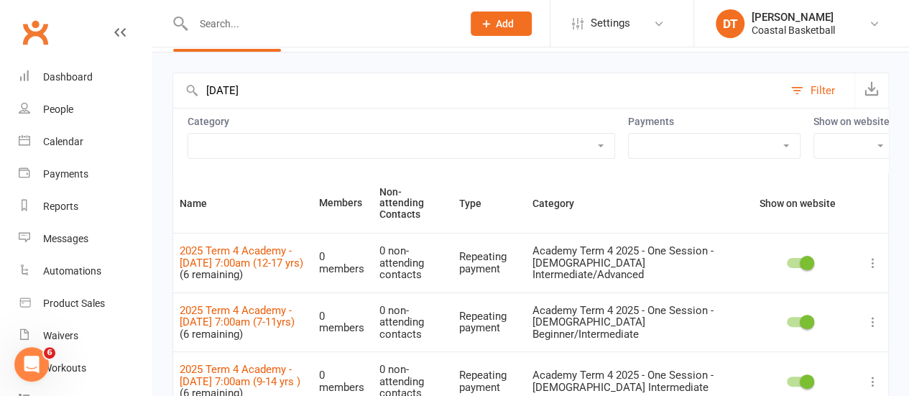
click at [330, 88] on input "[DATE]" at bounding box center [478, 90] width 610 height 35
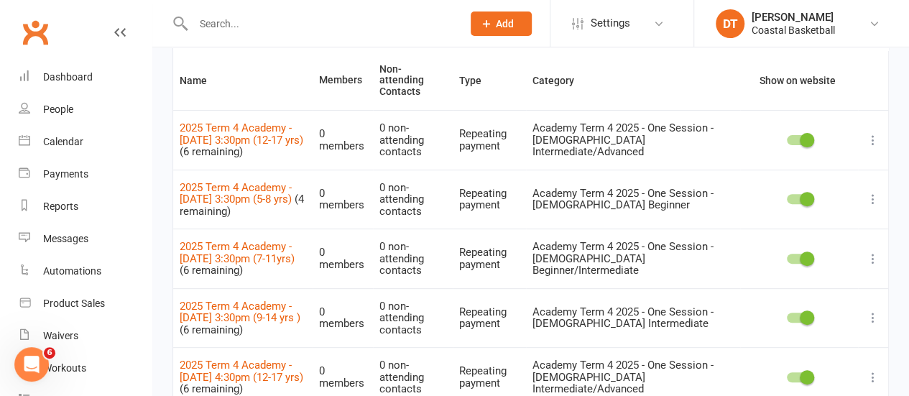
scroll to position [76, 0]
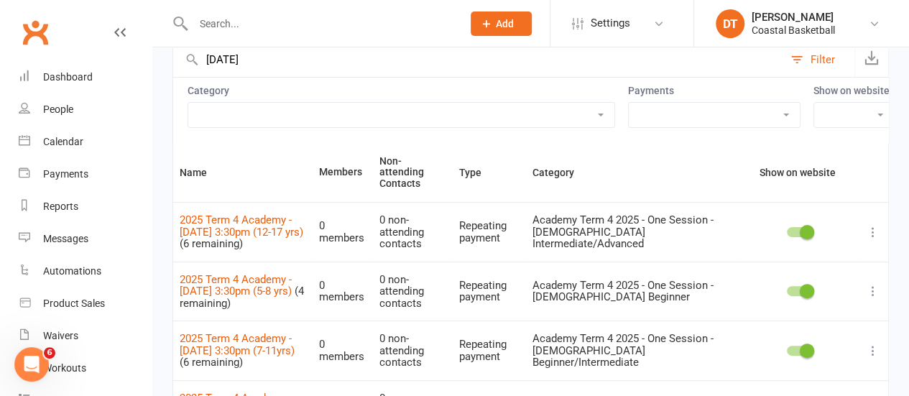
click at [298, 55] on input "[DATE]" at bounding box center [478, 59] width 610 height 35
type input "f"
type input "[DATE]"
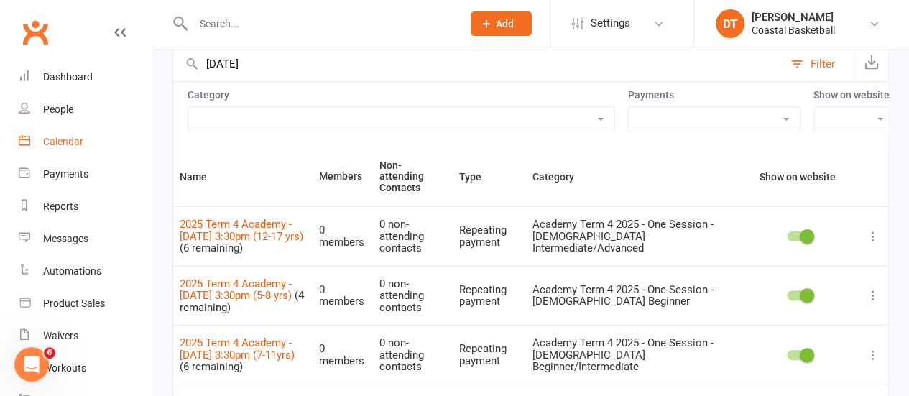
scroll to position [0, 0]
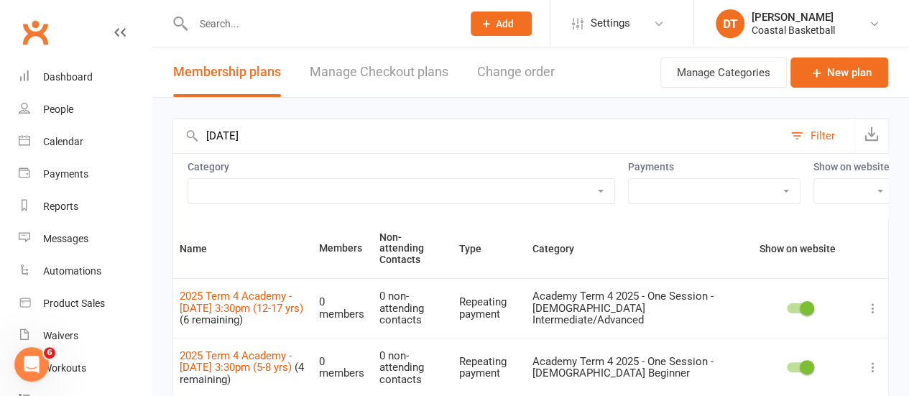
click at [446, 134] on input "[DATE]" at bounding box center [478, 136] width 610 height 35
click at [541, 182] on select "Academy 2025 - Term 4 - One Session per Week Academy 2025 - Term 4 - Two Sessio…" at bounding box center [401, 191] width 426 height 24
click at [188, 179] on select "Academy 2025 - Term 4 - One Session per Week Academy 2025 - Term 4 - Two Sessio…" at bounding box center [401, 191] width 426 height 24
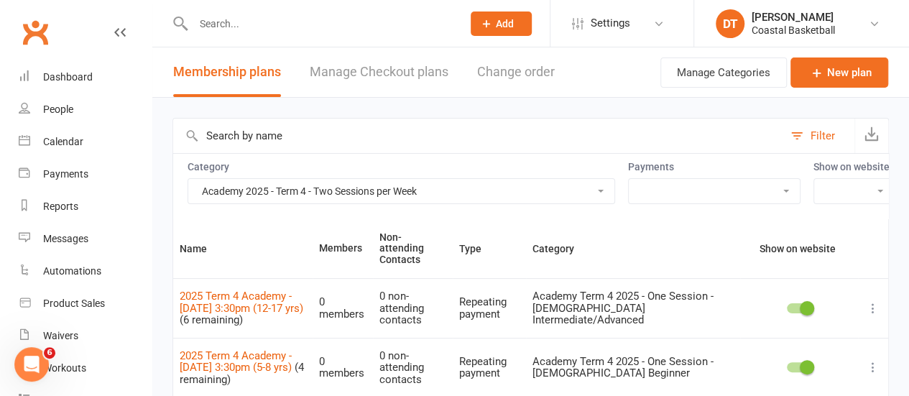
click at [533, 186] on select "Academy 2025 - Term 4 - One Session per Week Academy 2025 - Term 4 - Two Sessio…" at bounding box center [401, 191] width 426 height 24
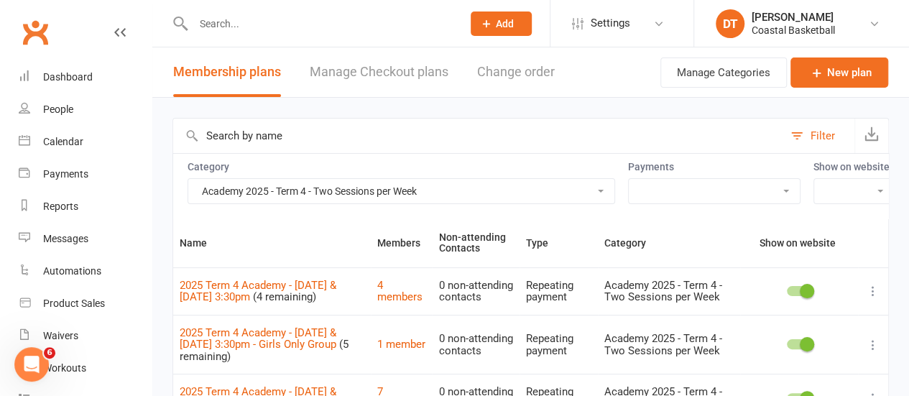
select select "21051"
click at [188, 179] on select "Academy 2025 - Term 4 - One Session per Week Academy 2025 - Term 4 - Two Sessio…" at bounding box center [401, 191] width 426 height 24
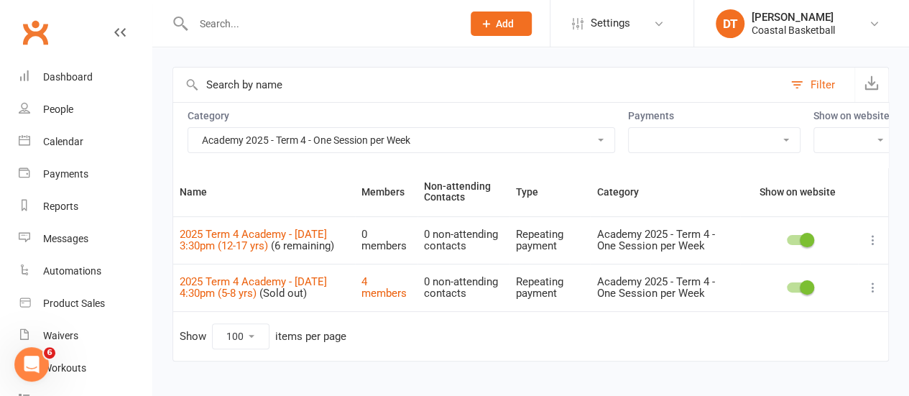
scroll to position [85, 0]
